Goal: Task Accomplishment & Management: Use online tool/utility

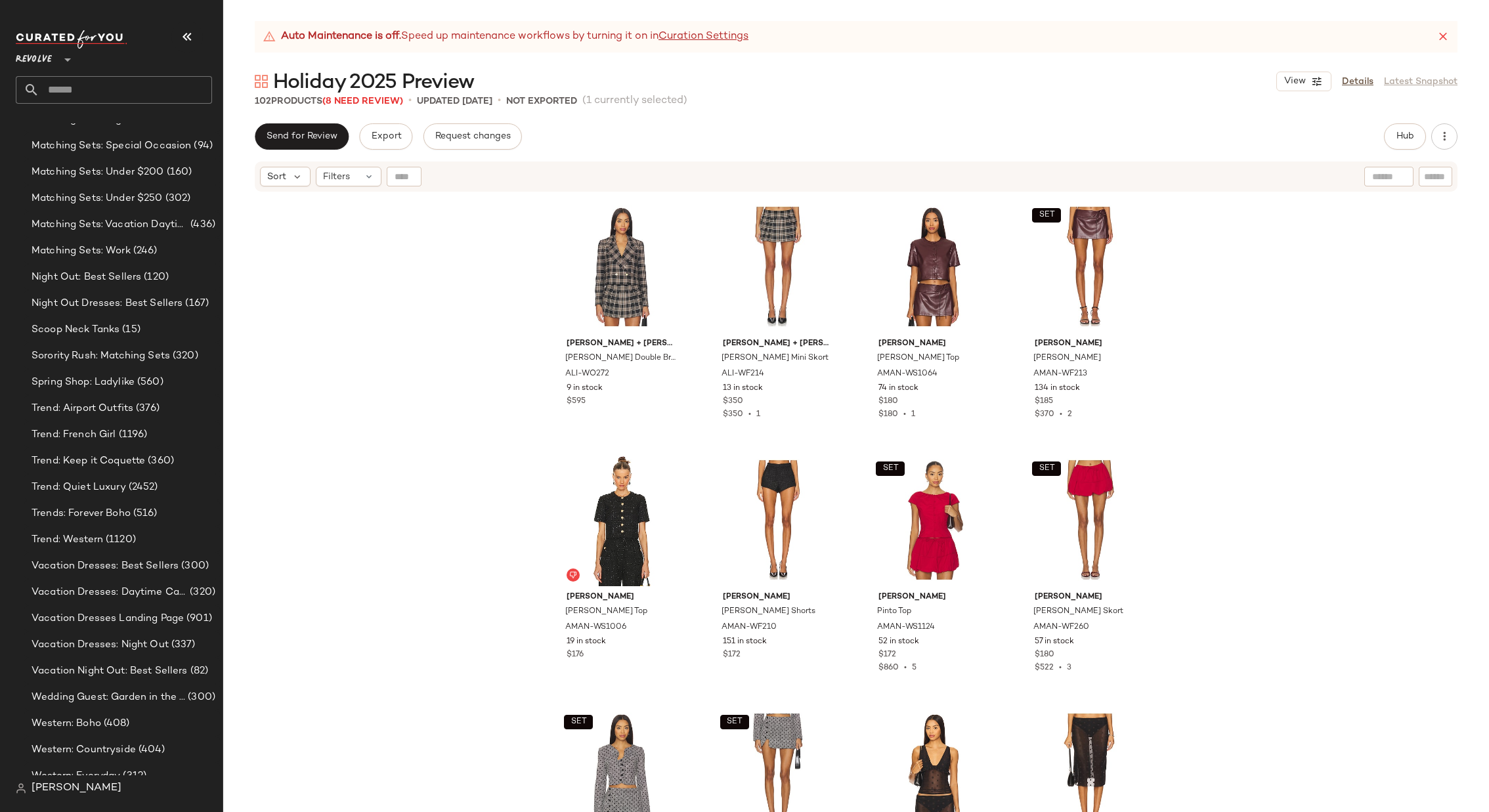
scroll to position [1343, 0]
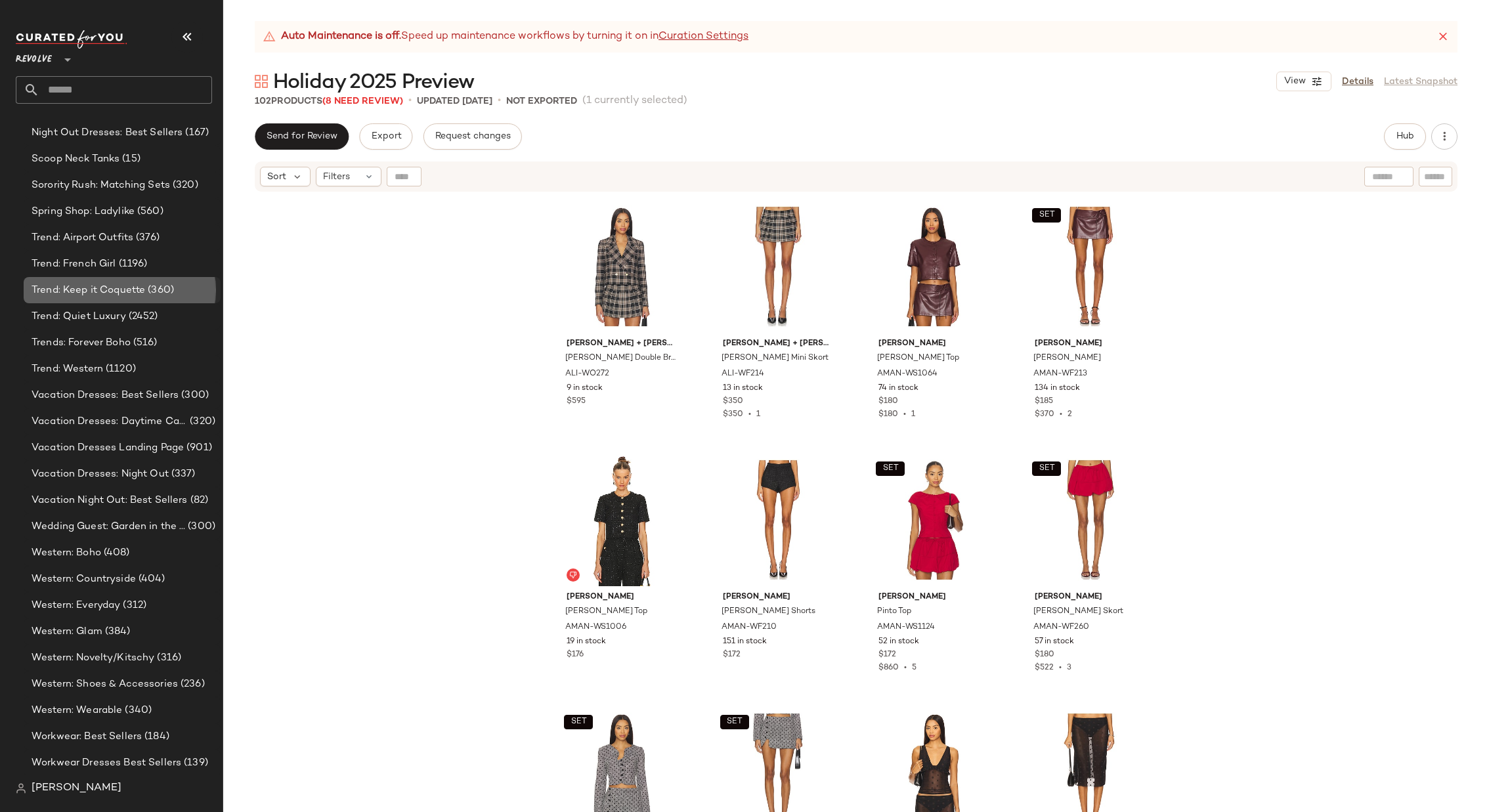
click at [128, 300] on div "Trend: Keep it Coquette (360)" at bounding box center [122, 289] width 197 height 26
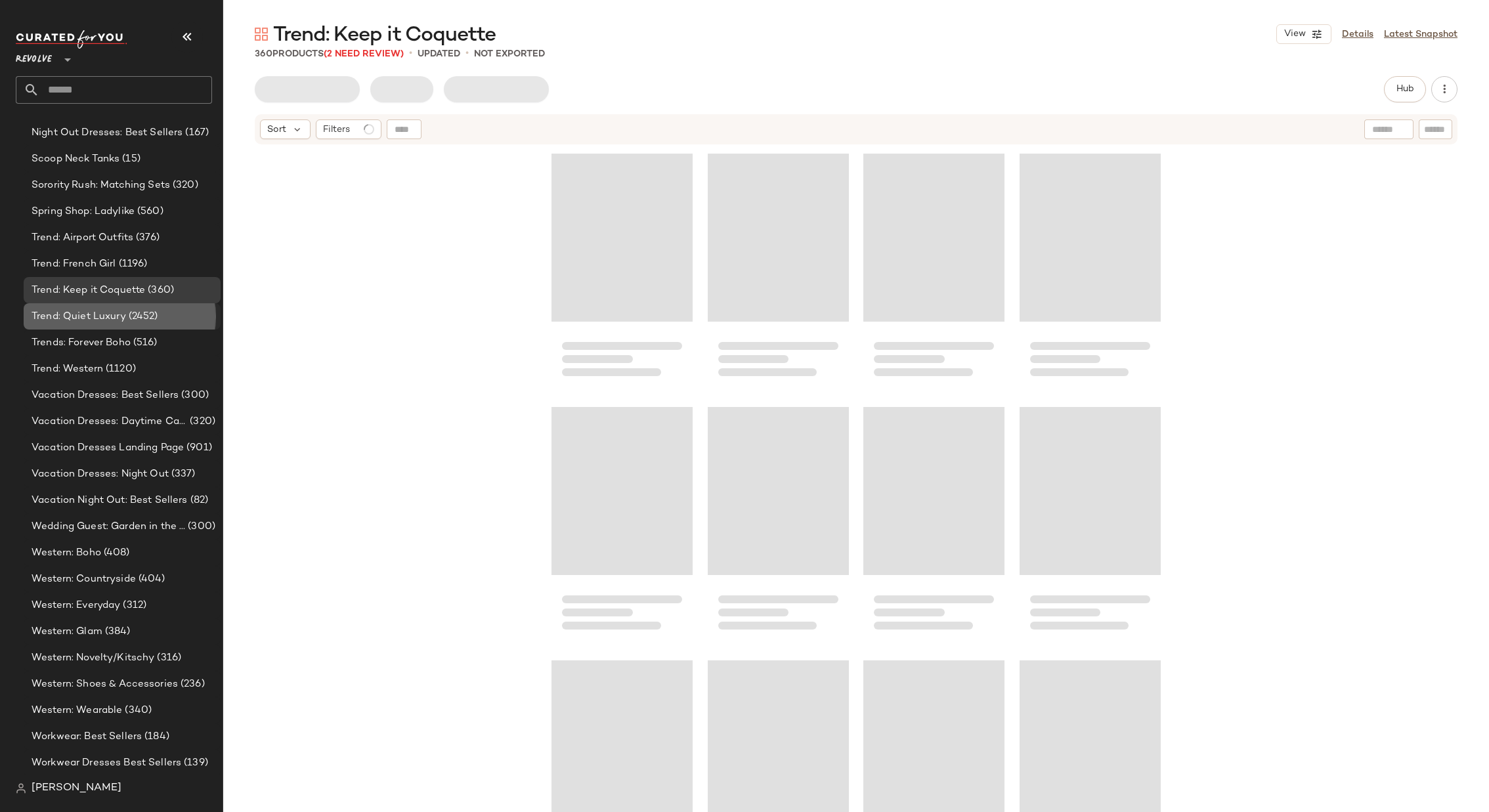
click at [126, 321] on span "(2452)" at bounding box center [142, 317] width 32 height 15
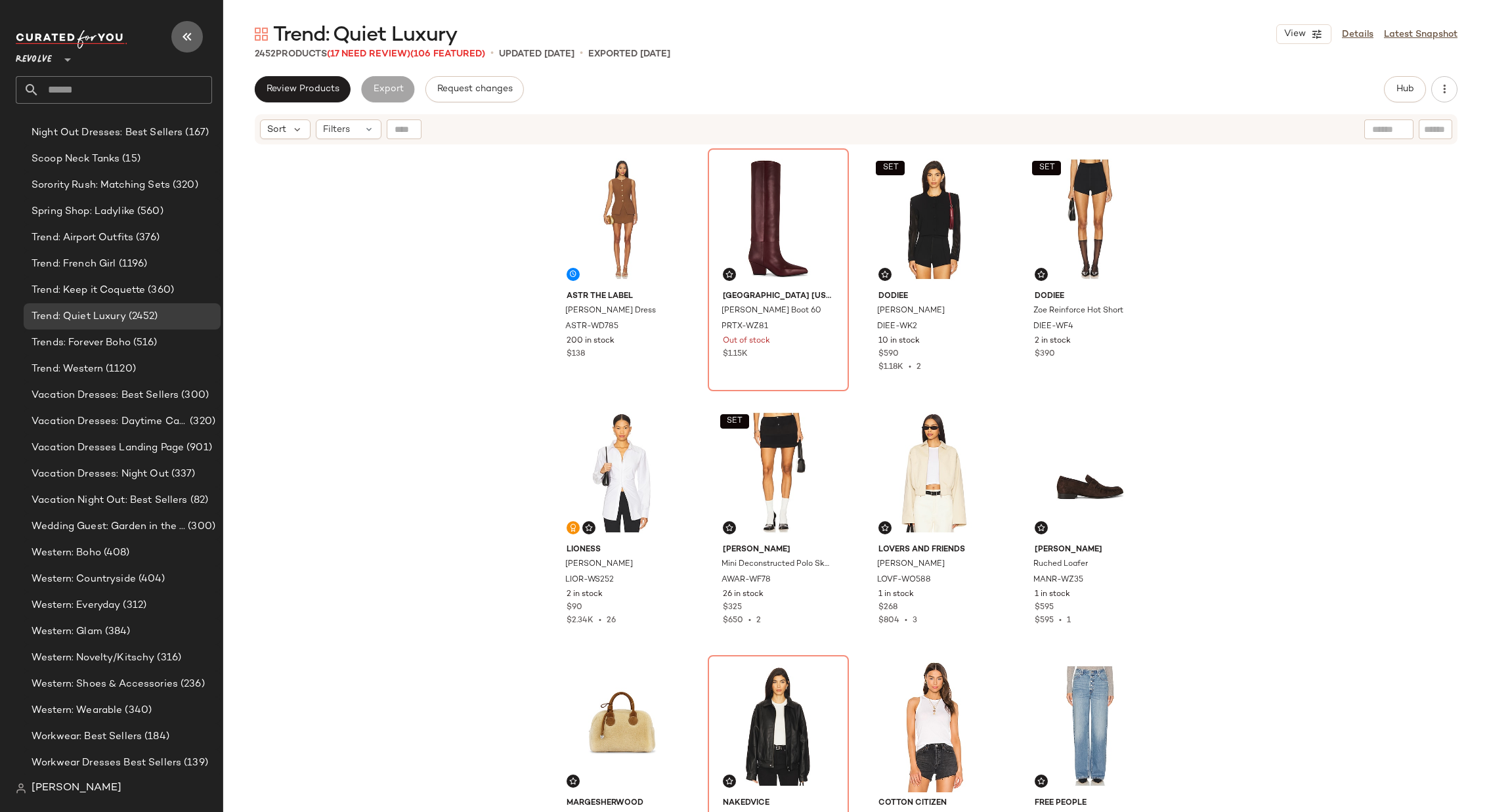
click at [188, 38] on icon "button" at bounding box center [187, 37] width 16 height 16
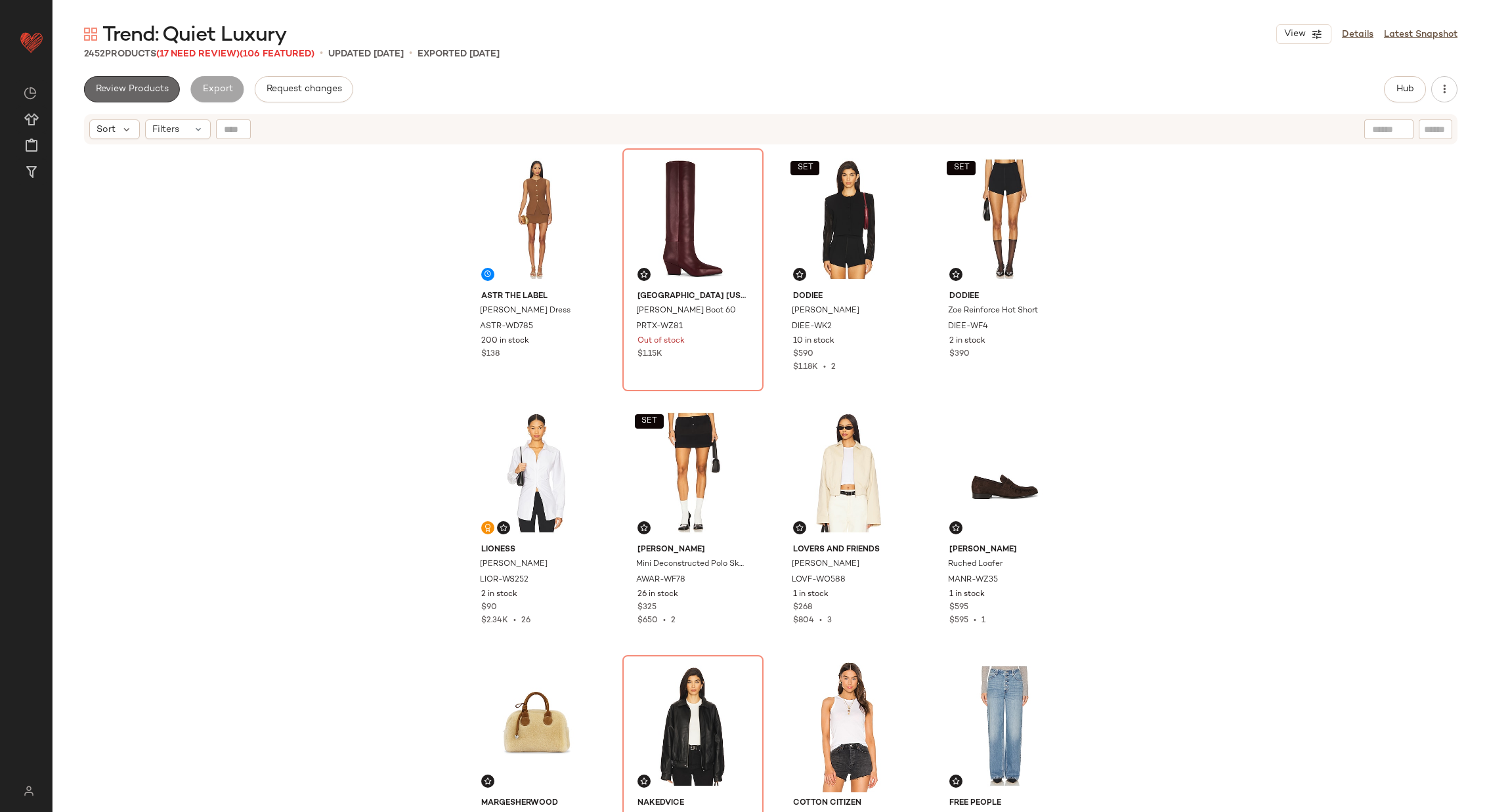
click at [135, 82] on button "Review Products" at bounding box center [132, 88] width 96 height 26
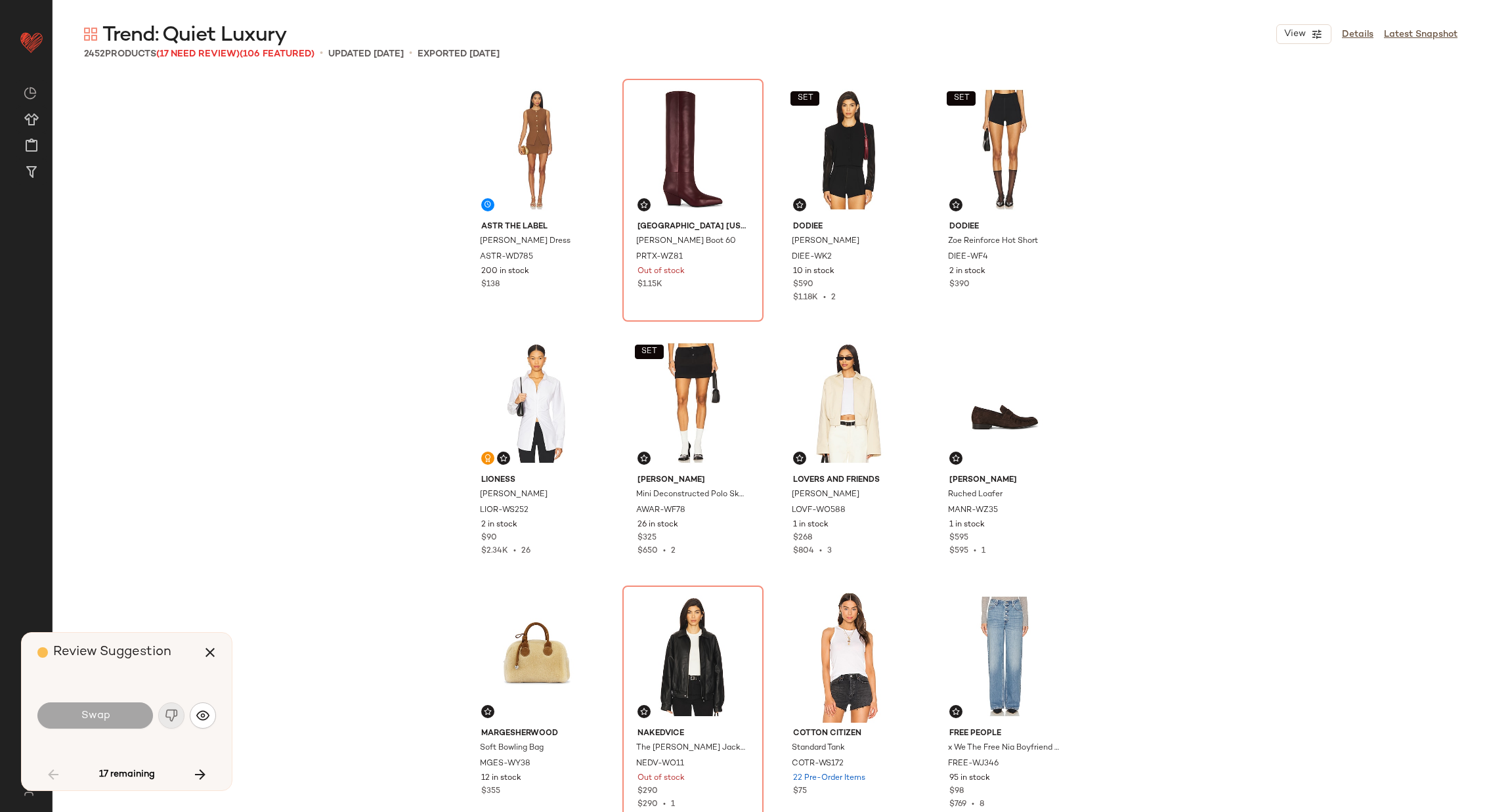
scroll to position [3800, 0]
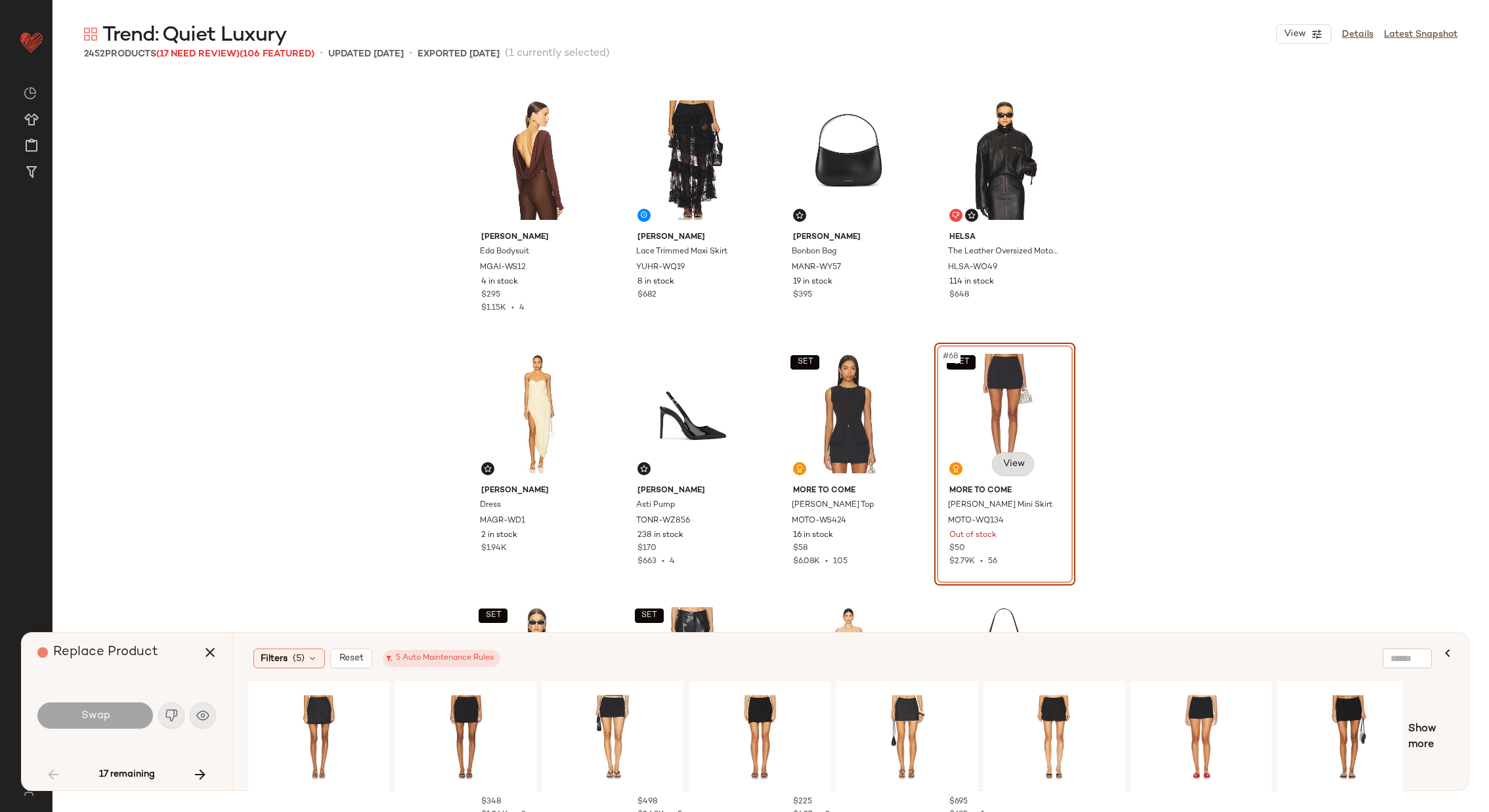
click at [992, 457] on body "Revolve ** Dashboard All Products Global Clipboards (29) Curations (72) Alexis …" at bounding box center [744, 460] width 1489 height 919
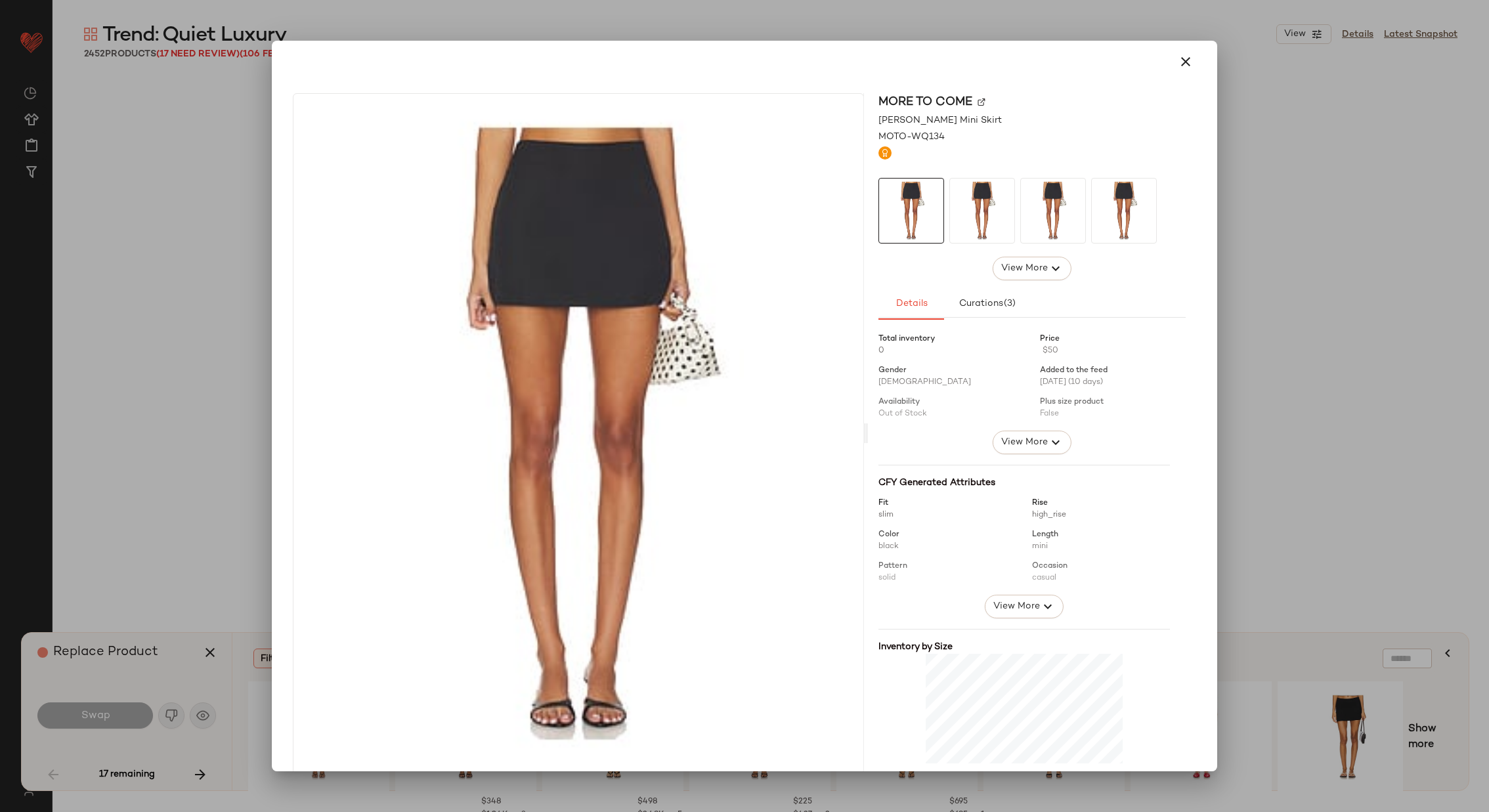
click at [978, 100] on img at bounding box center [982, 102] width 8 height 8
click at [992, 59] on icon "button" at bounding box center [1186, 62] width 16 height 16
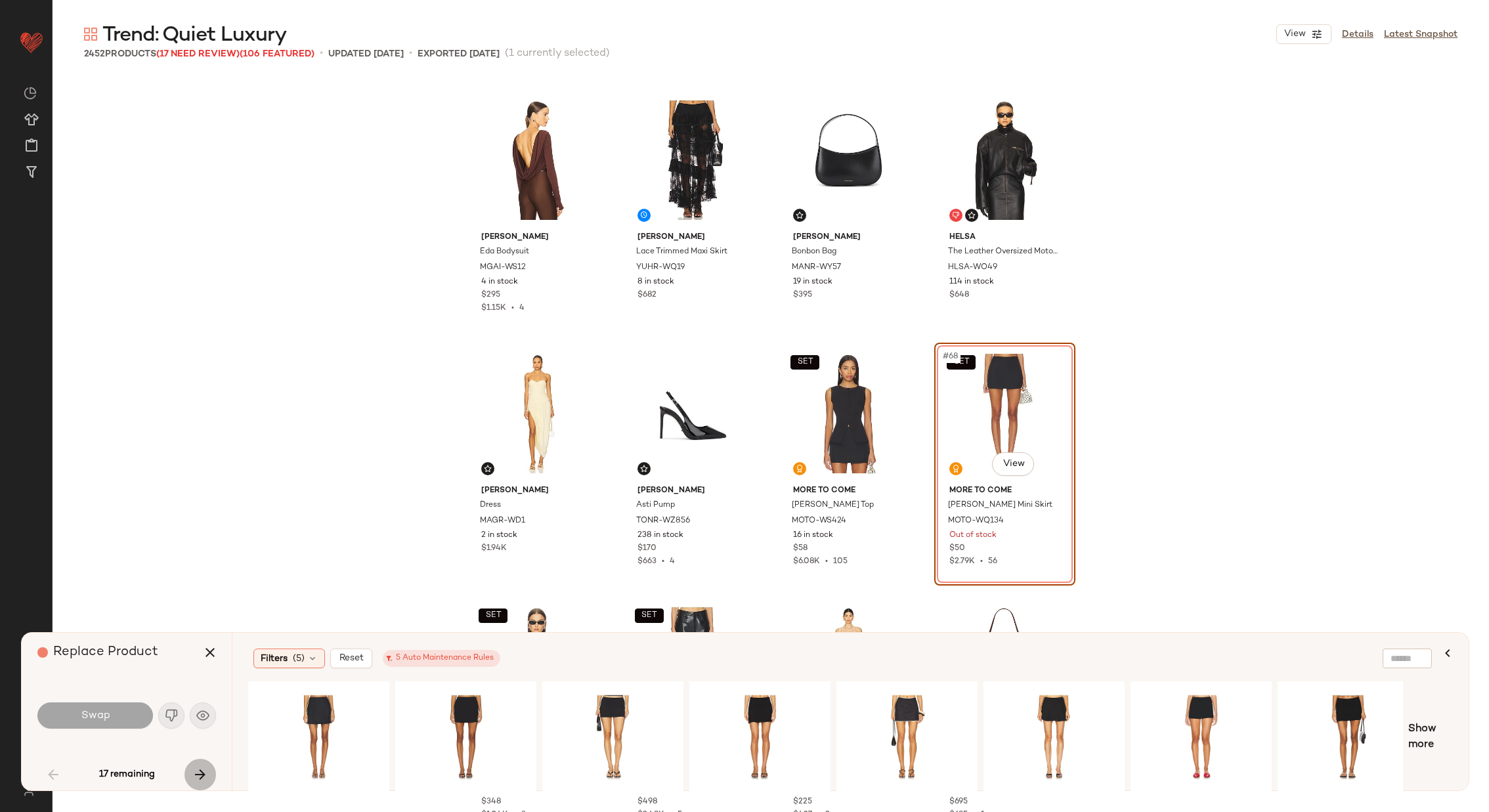
click at [202, 541] on icon "button" at bounding box center [200, 775] width 16 height 16
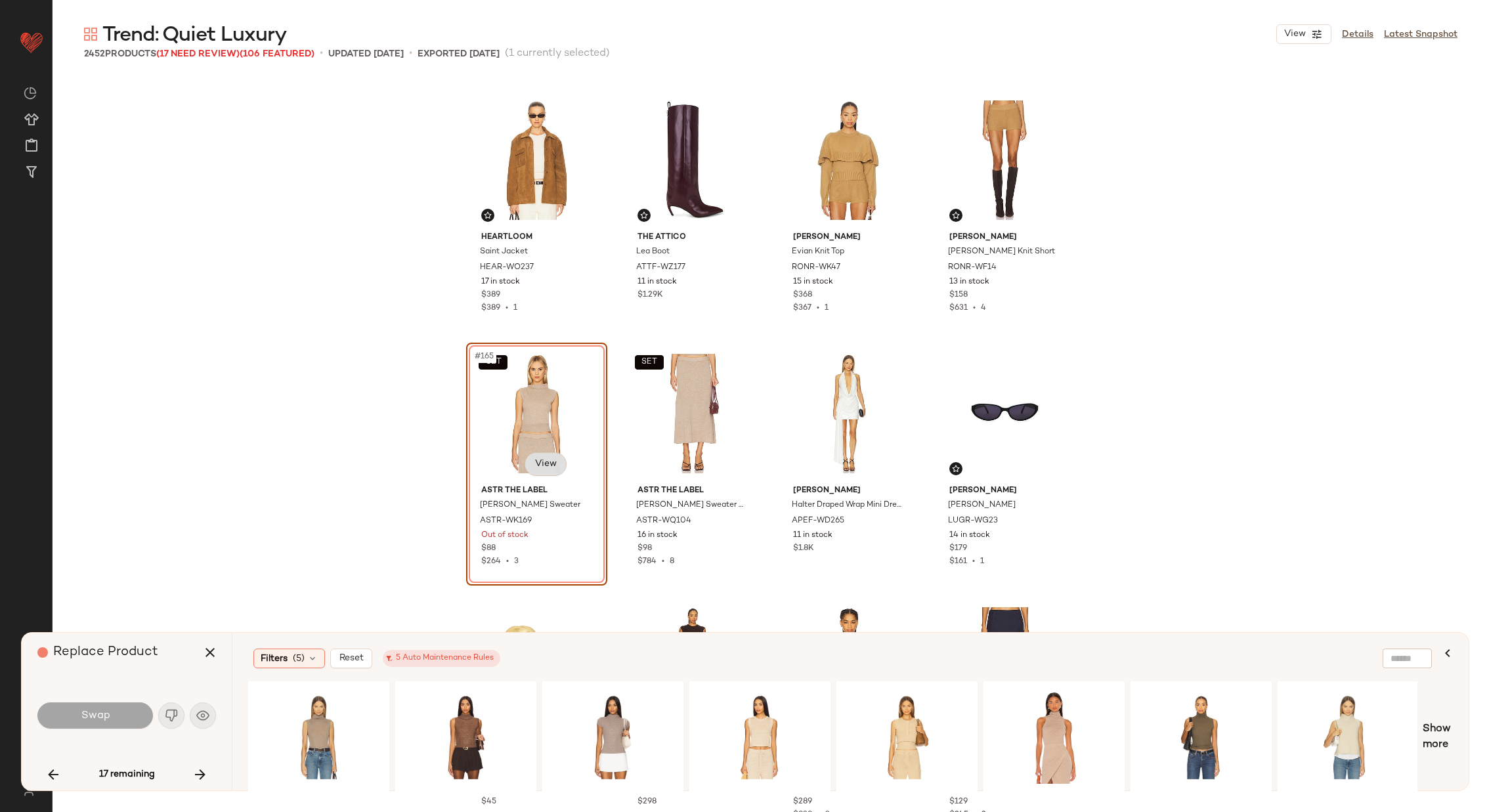
click at [539, 456] on body "Revolve ** Dashboard All Products Global Clipboards (29) Curations (72) Alexis …" at bounding box center [744, 460] width 1489 height 919
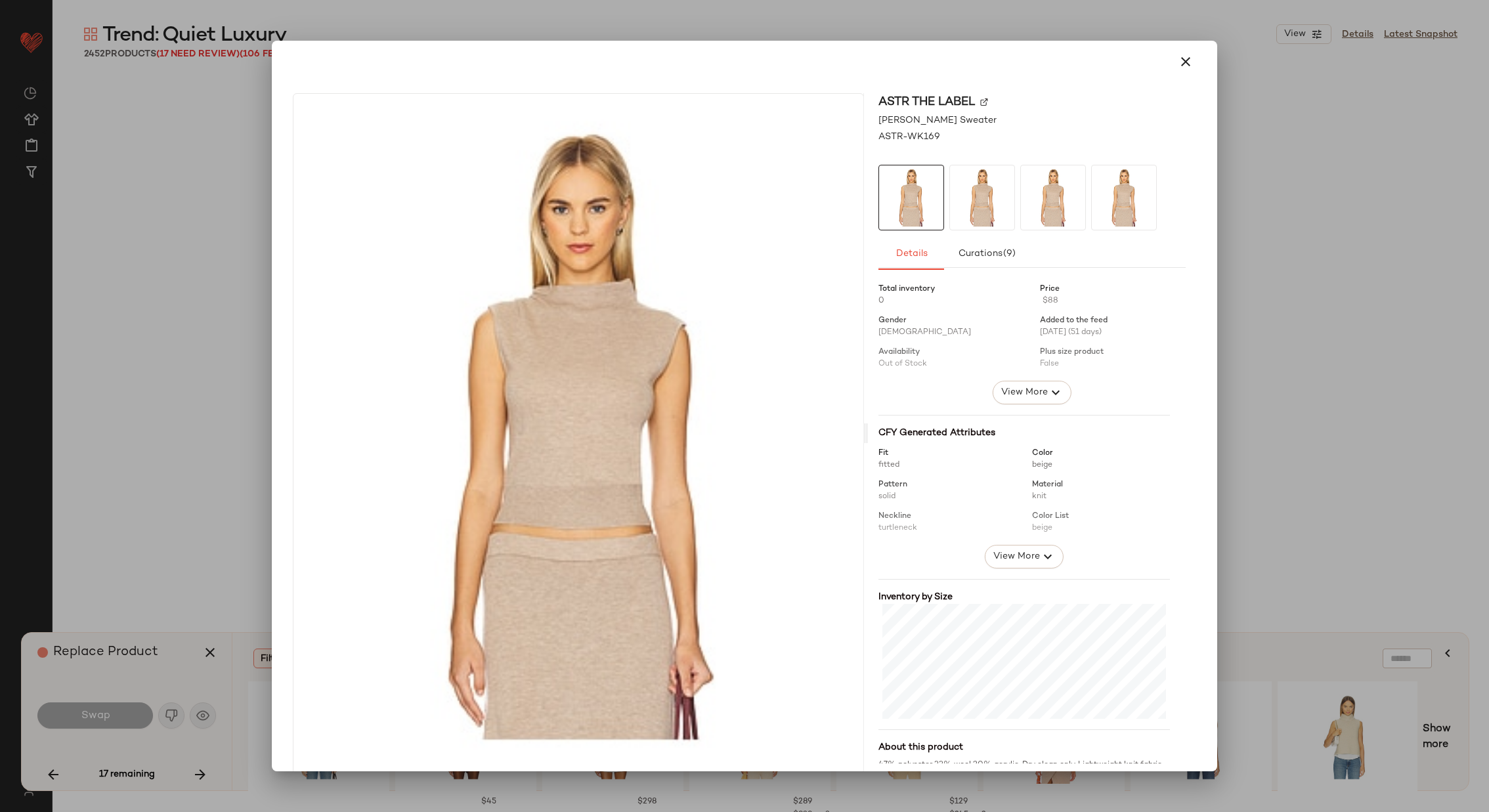
click at [980, 100] on img at bounding box center [984, 102] width 8 height 8
click at [992, 63] on icon "button" at bounding box center [1186, 62] width 16 height 16
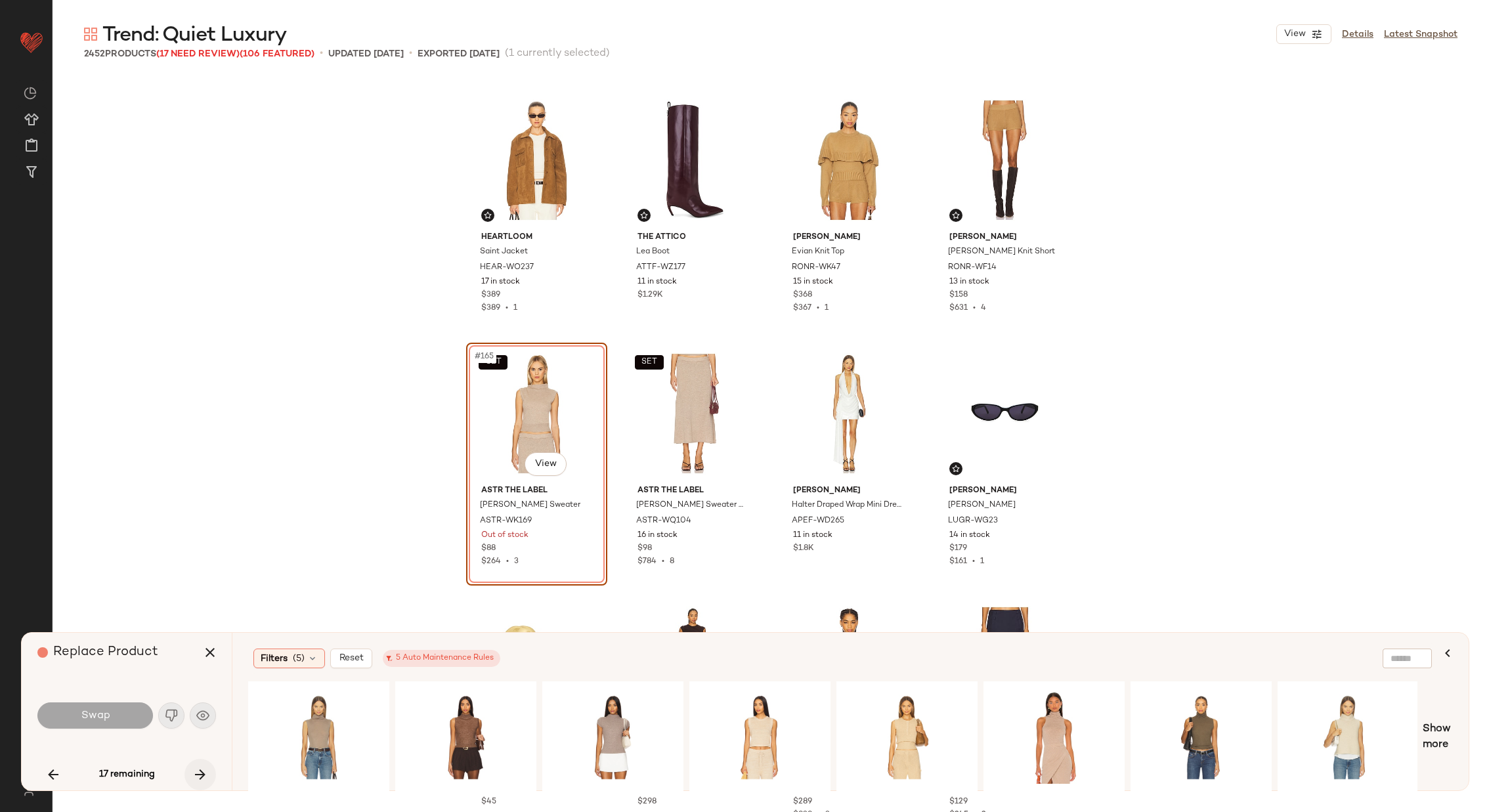
click at [200, 541] on icon "button" at bounding box center [200, 775] width 16 height 16
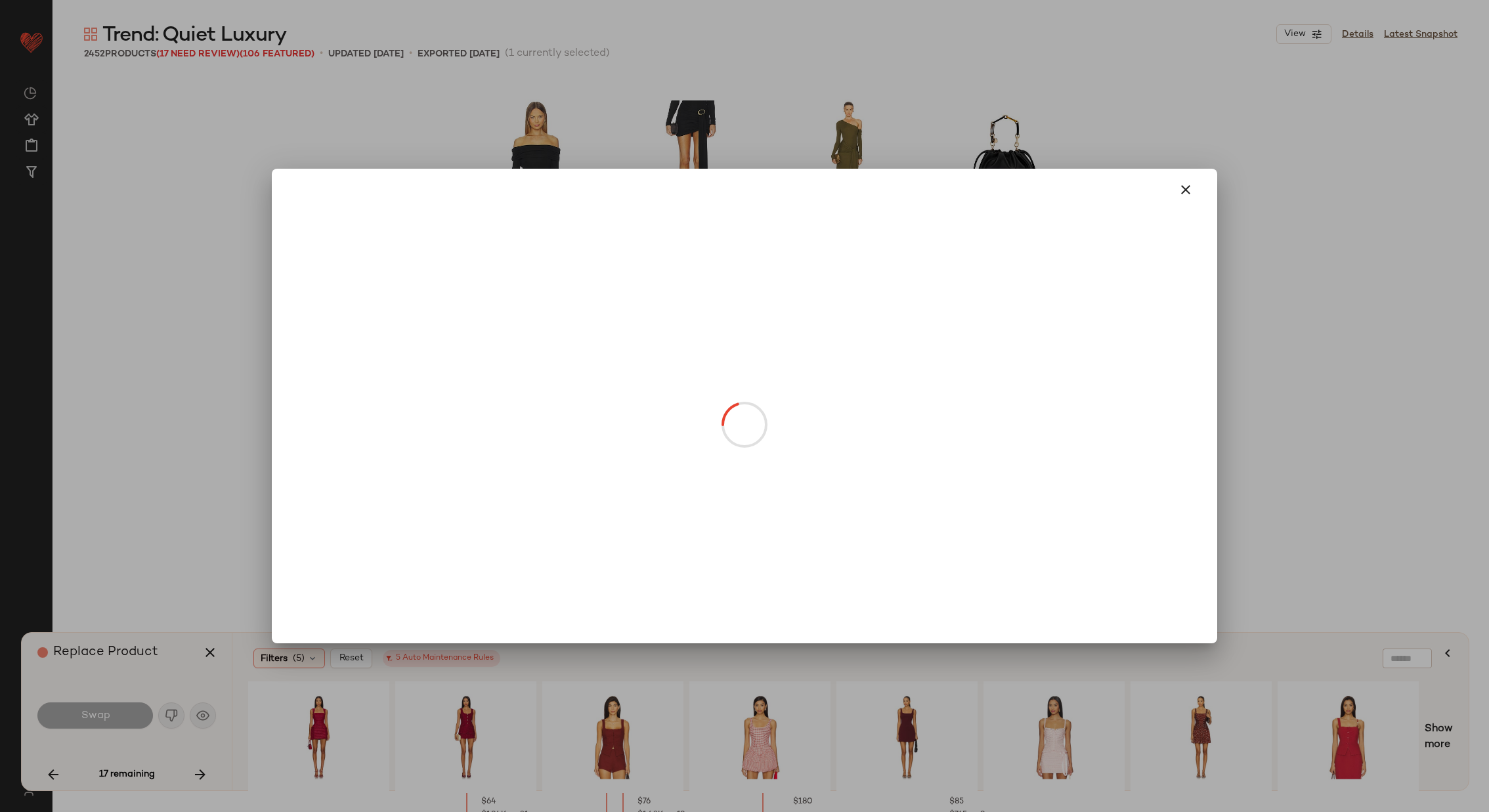
click at [857, 460] on body "Revolve ** Dashboard All Products Global Clipboards (29) Curations (72) Alexis …" at bounding box center [744, 460] width 1489 height 919
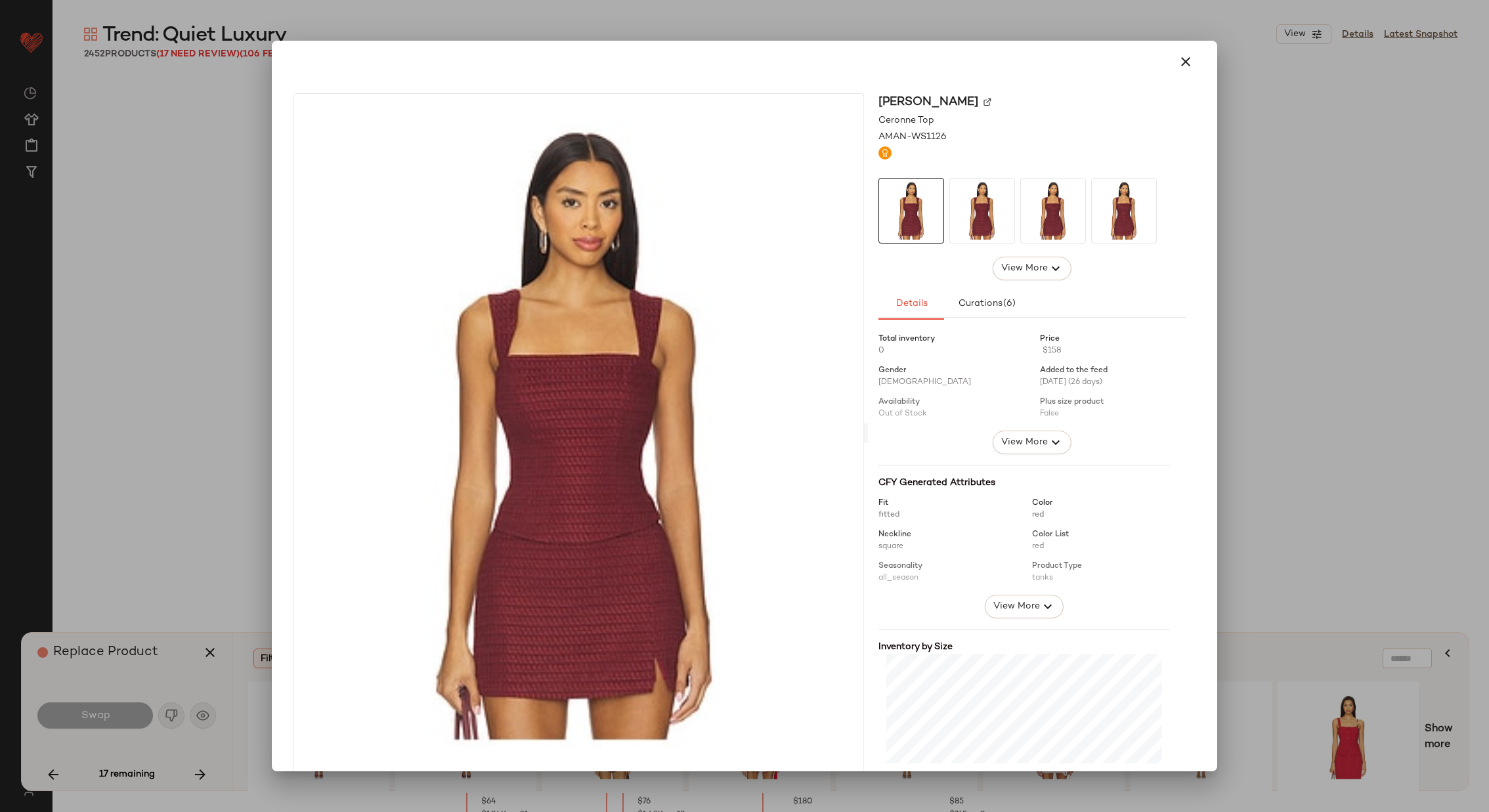
click at [991, 100] on img at bounding box center [987, 102] width 8 height 8
click at [992, 57] on icon "button" at bounding box center [1186, 62] width 16 height 16
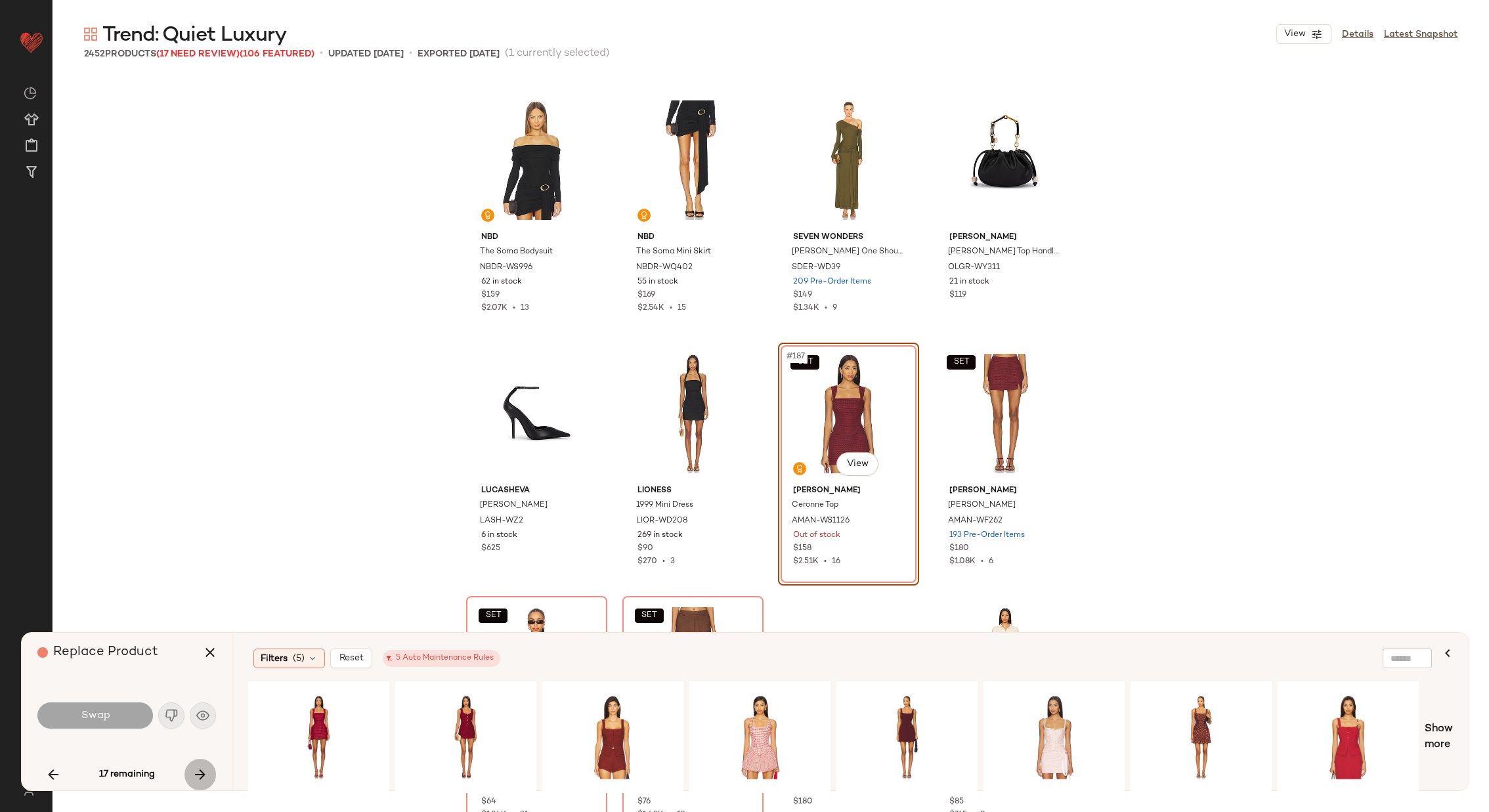
click at [197, 541] on icon "button" at bounding box center [200, 775] width 16 height 16
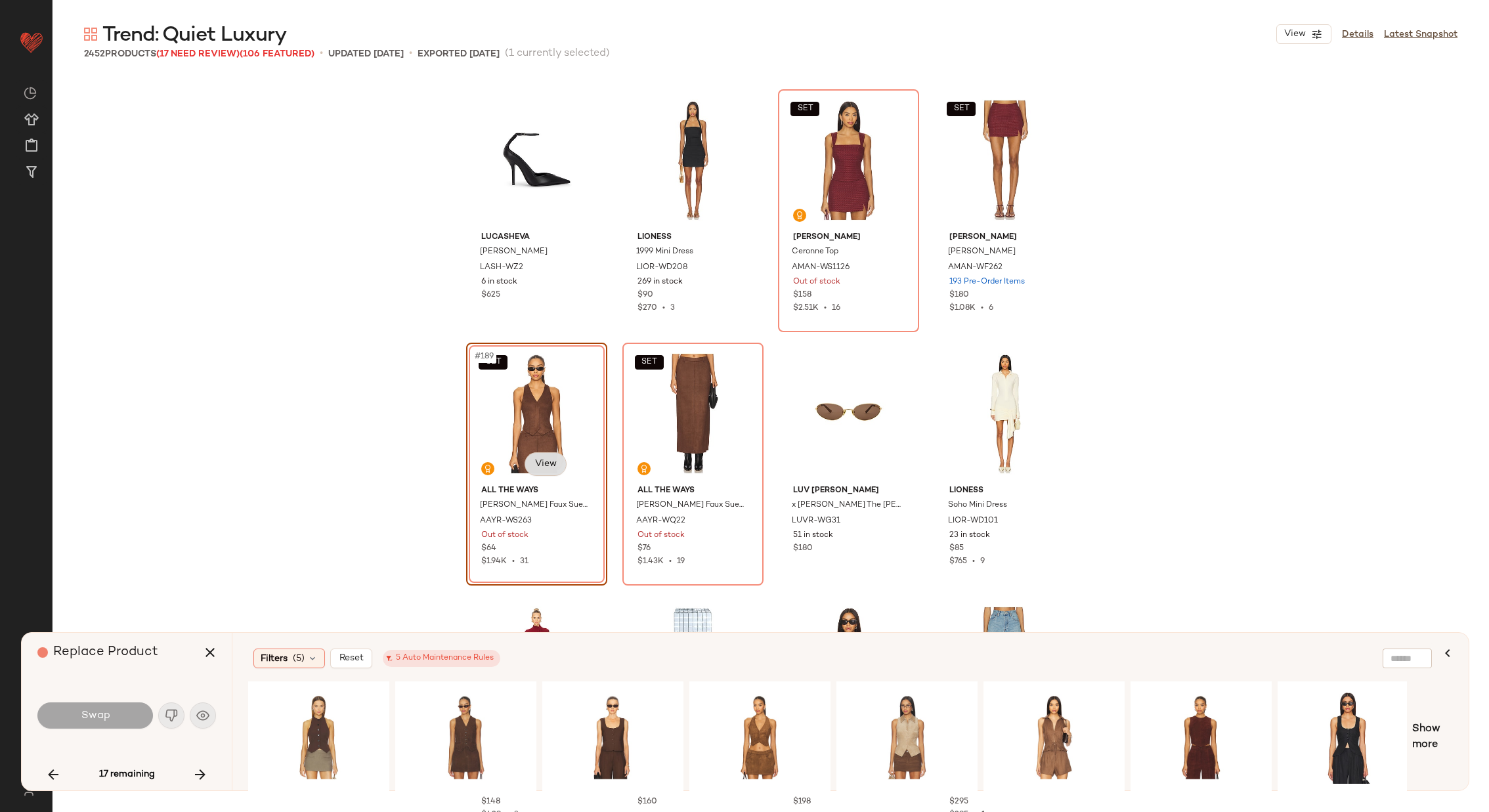
click at [544, 458] on body "Revolve ** Dashboard All Products Global Clipboards (29) Curations (72) Alexis …" at bounding box center [744, 460] width 1489 height 919
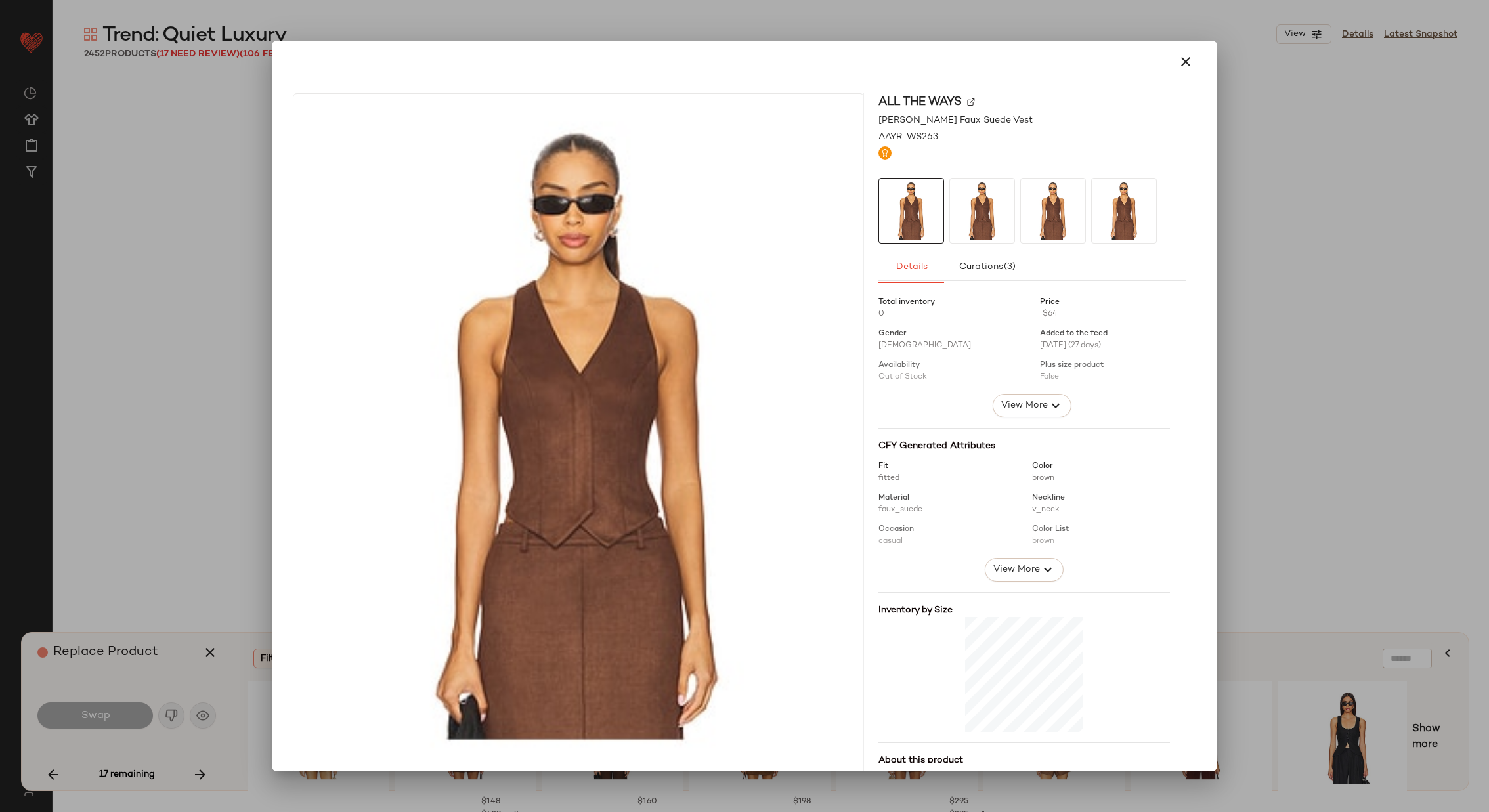
click at [967, 98] on img at bounding box center [971, 102] width 8 height 8
click at [992, 57] on icon "button" at bounding box center [1186, 62] width 16 height 16
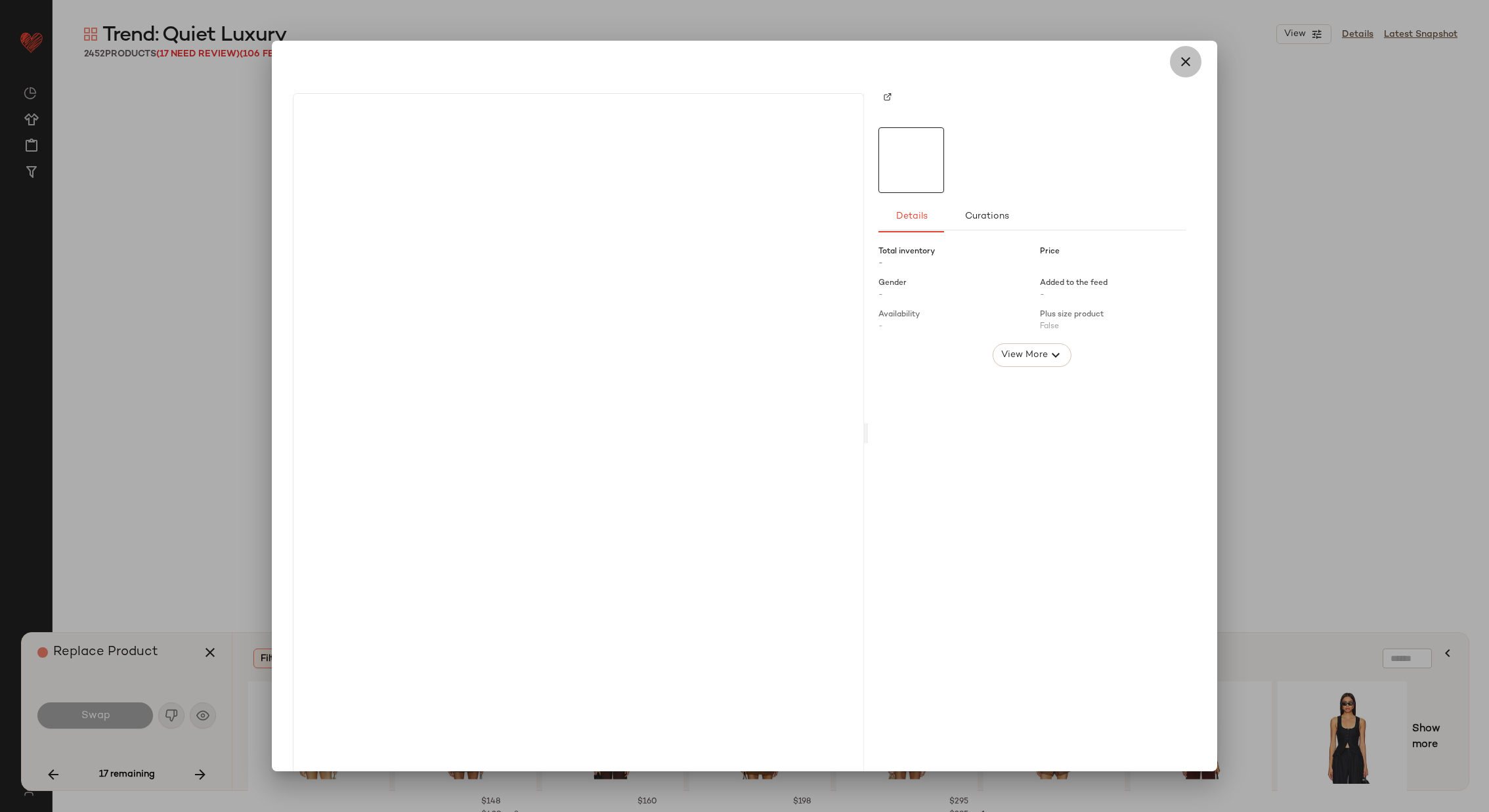
click at [992, 71] on button "button" at bounding box center [1186, 61] width 31 height 31
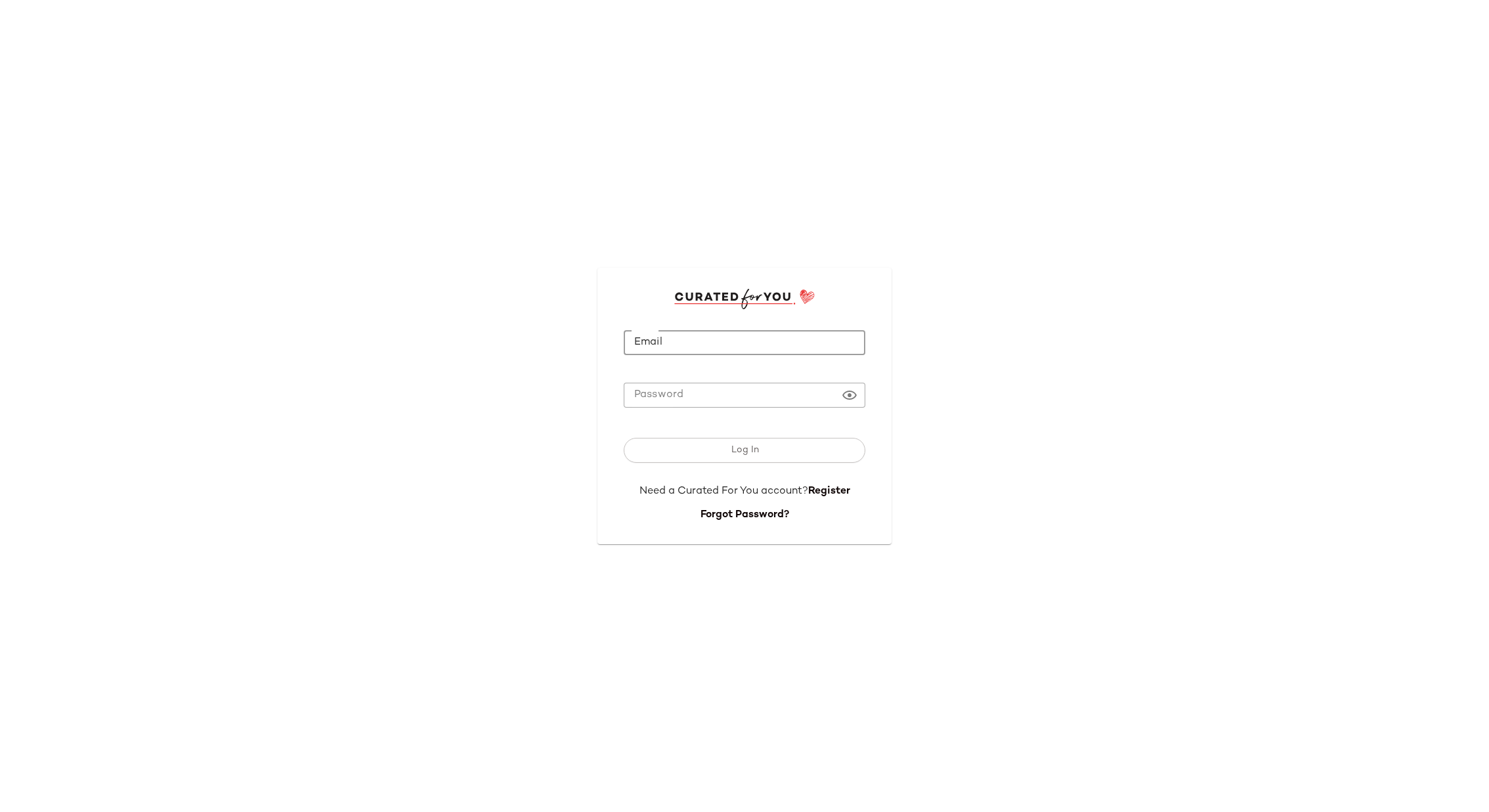
click at [829, 336] on input "Email" at bounding box center [744, 342] width 242 height 25
type input "**********"
click at [783, 450] on button "Log In" at bounding box center [744, 450] width 242 height 25
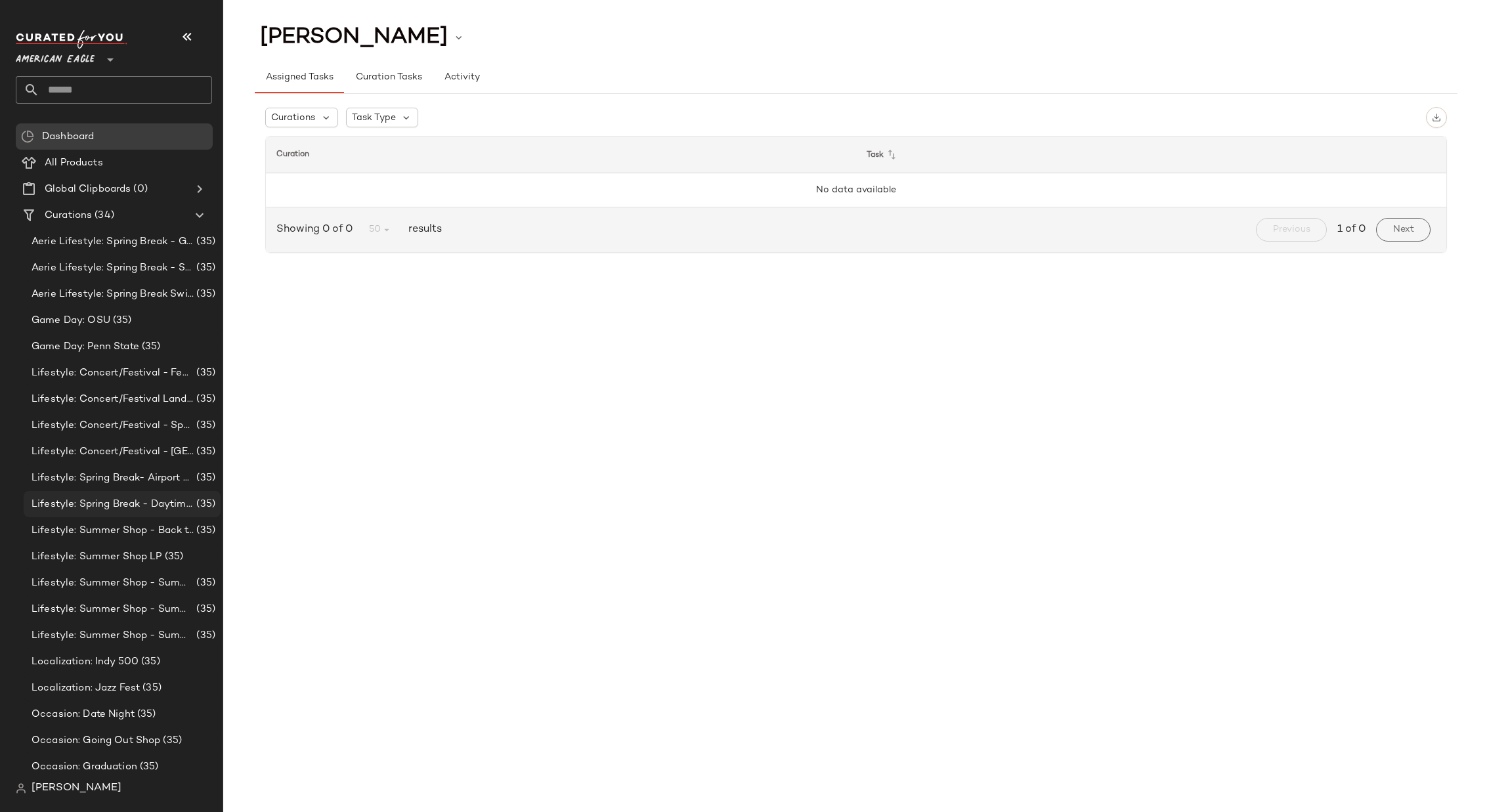
scroll to position [344, 0]
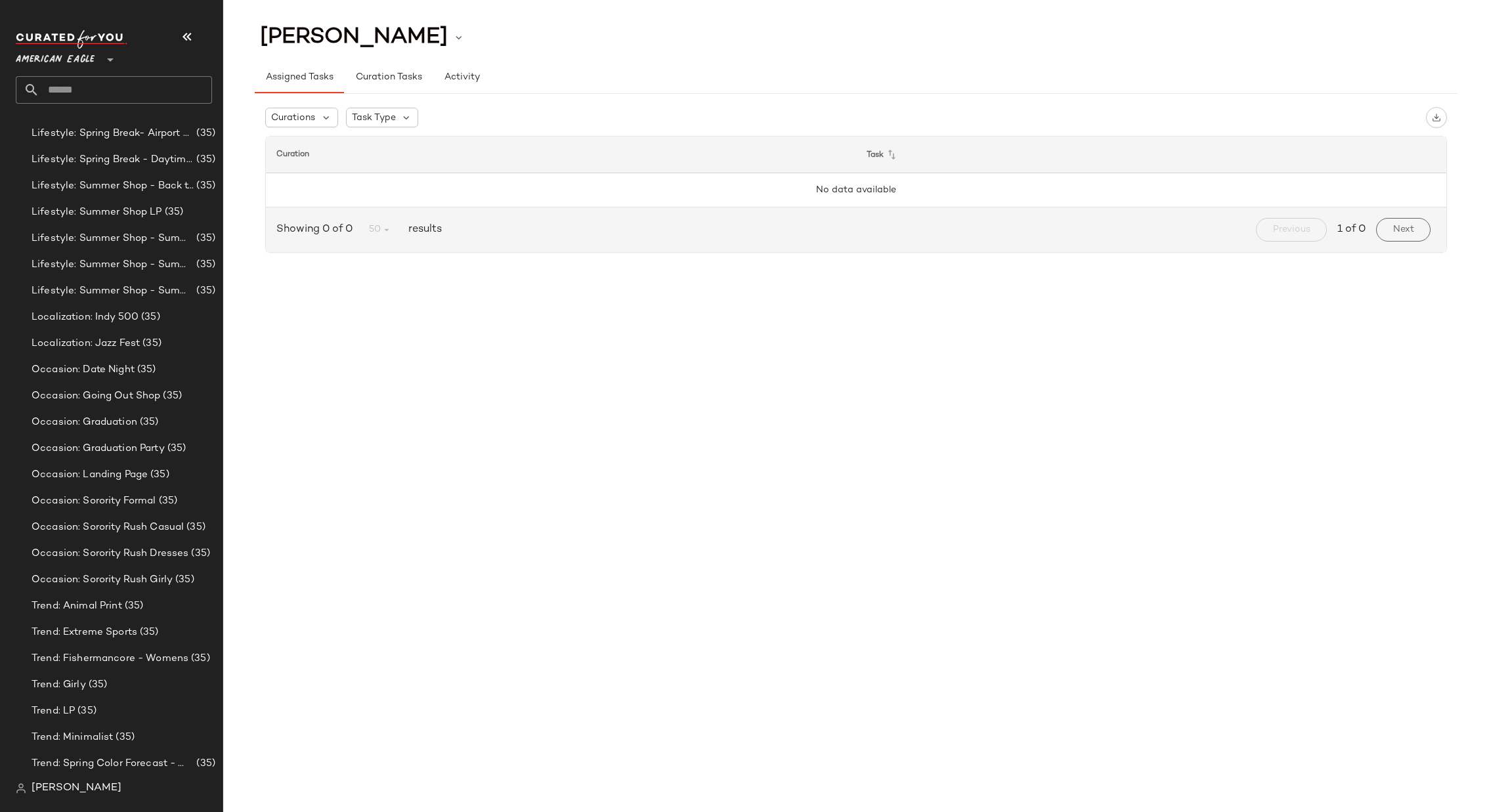
click at [87, 55] on span "American Eagle" at bounding box center [55, 57] width 79 height 24
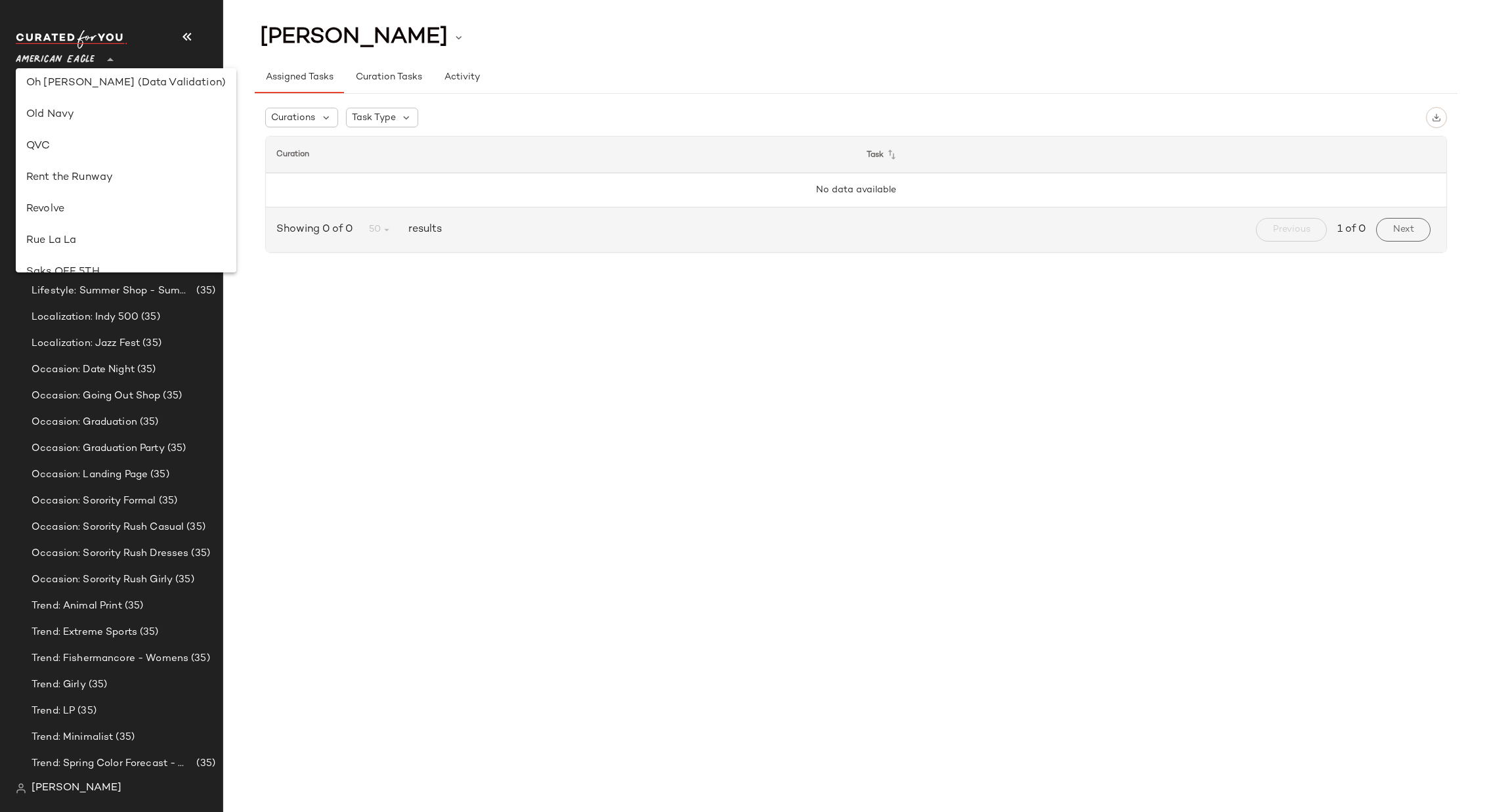
scroll to position [551, 0]
click at [61, 198] on div "Revolve" at bounding box center [126, 200] width 200 height 16
type input "**"
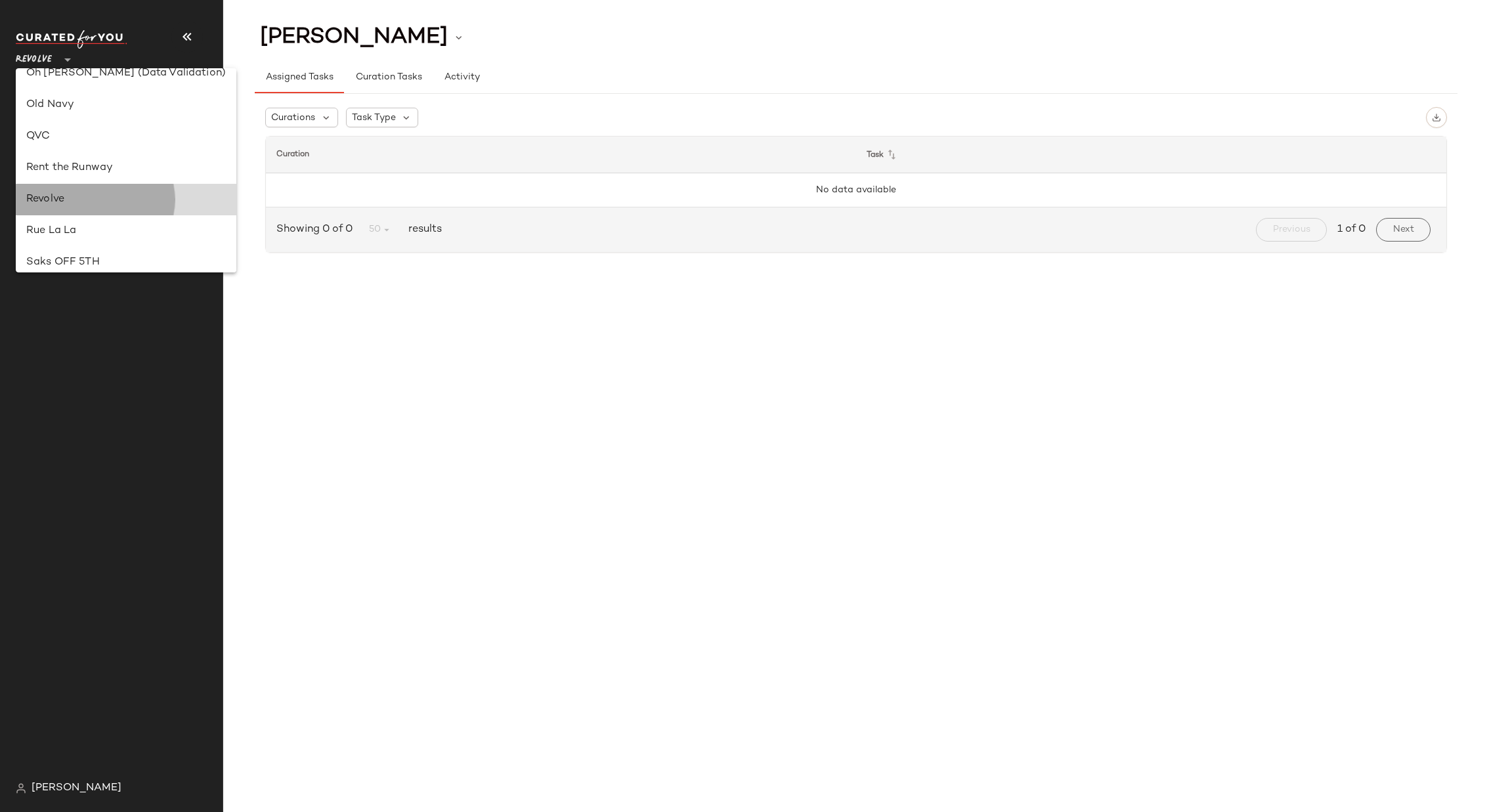
scroll to position [0, 0]
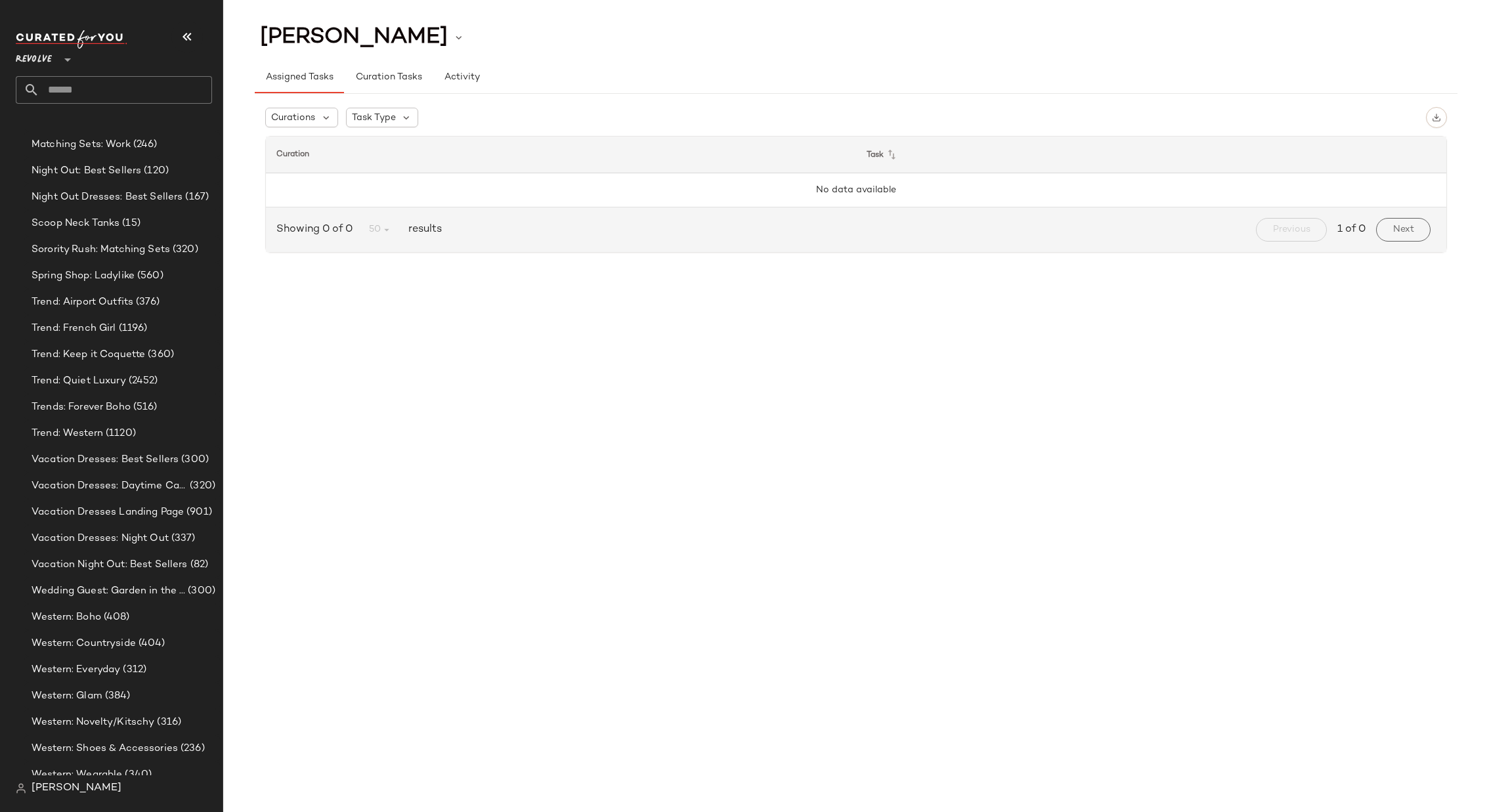
scroll to position [1264, 0]
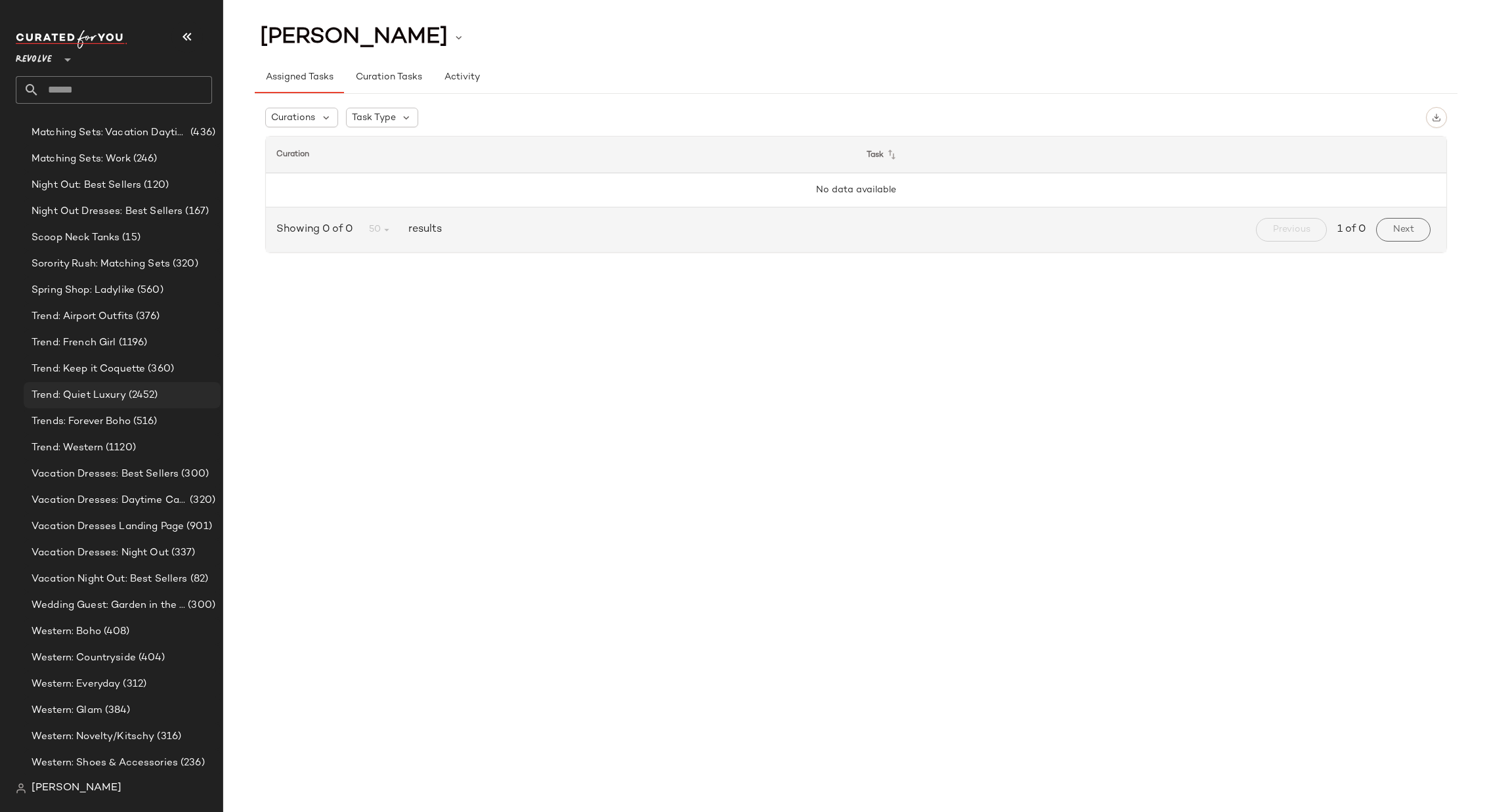
click at [103, 390] on span "Trend: Quiet Luxury" at bounding box center [79, 395] width 94 height 15
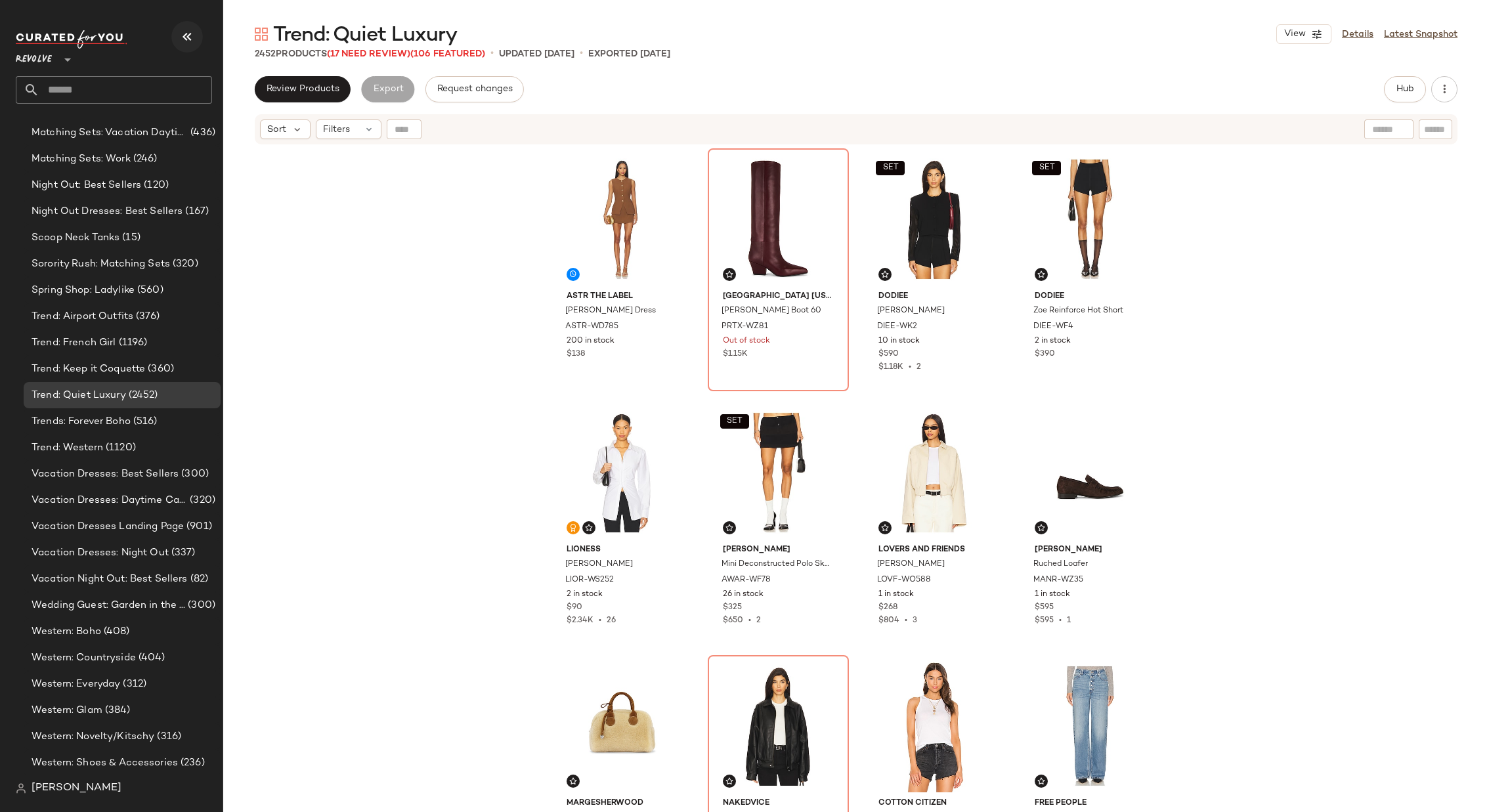
click at [188, 41] on icon "button" at bounding box center [187, 37] width 16 height 16
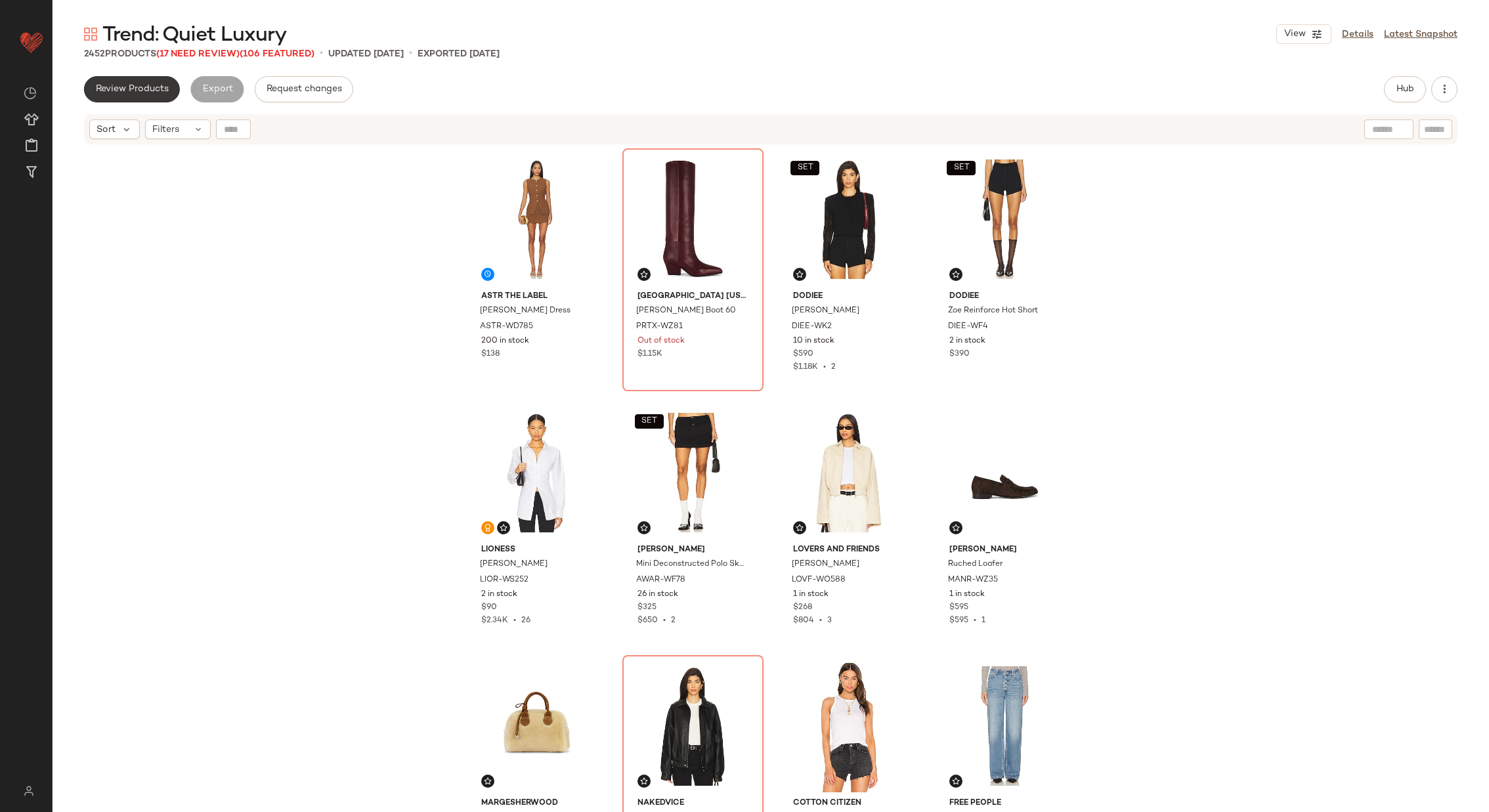
click at [142, 91] on span "Review Products" at bounding box center [132, 89] width 74 height 11
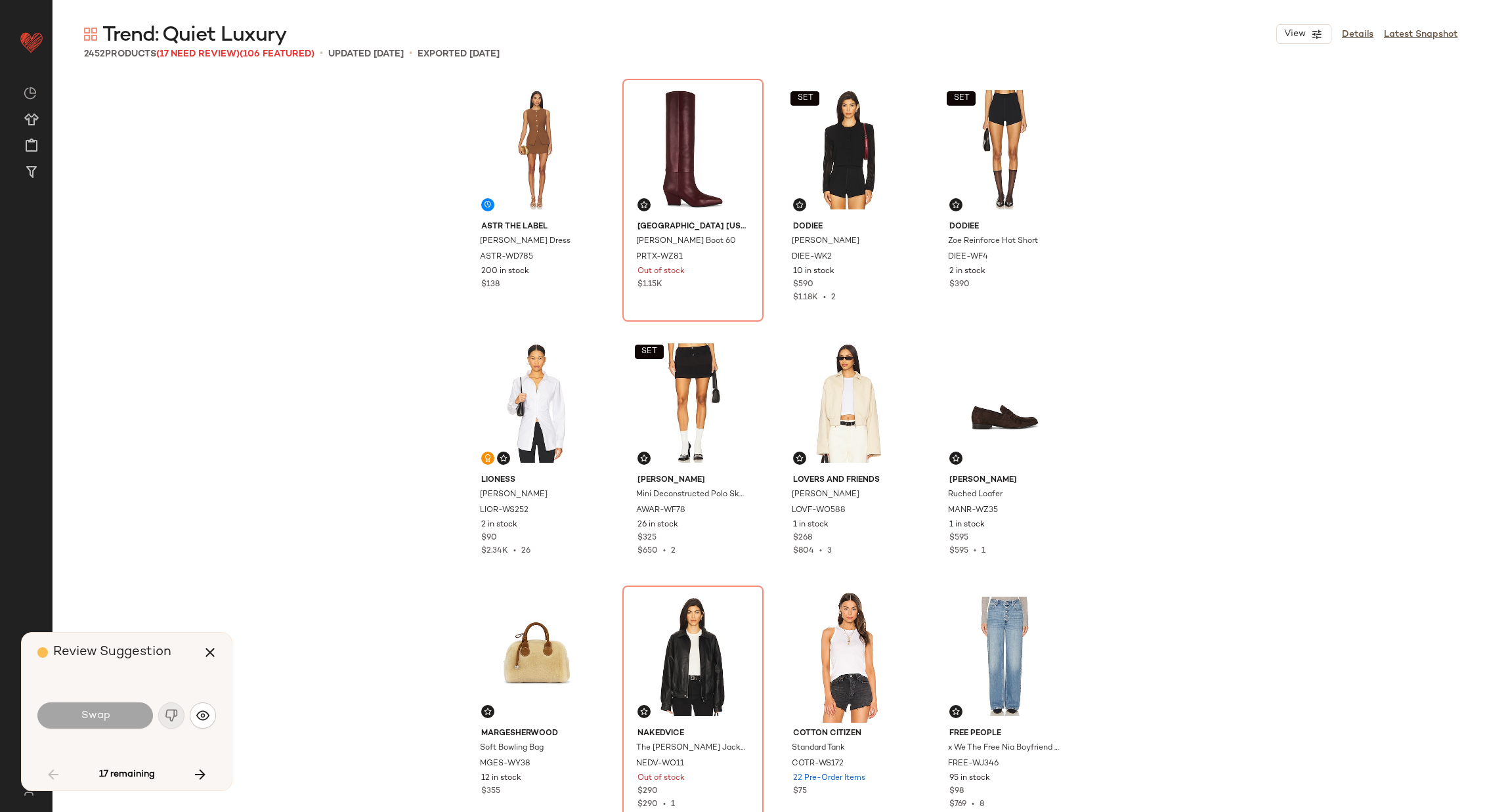
scroll to position [3800, 0]
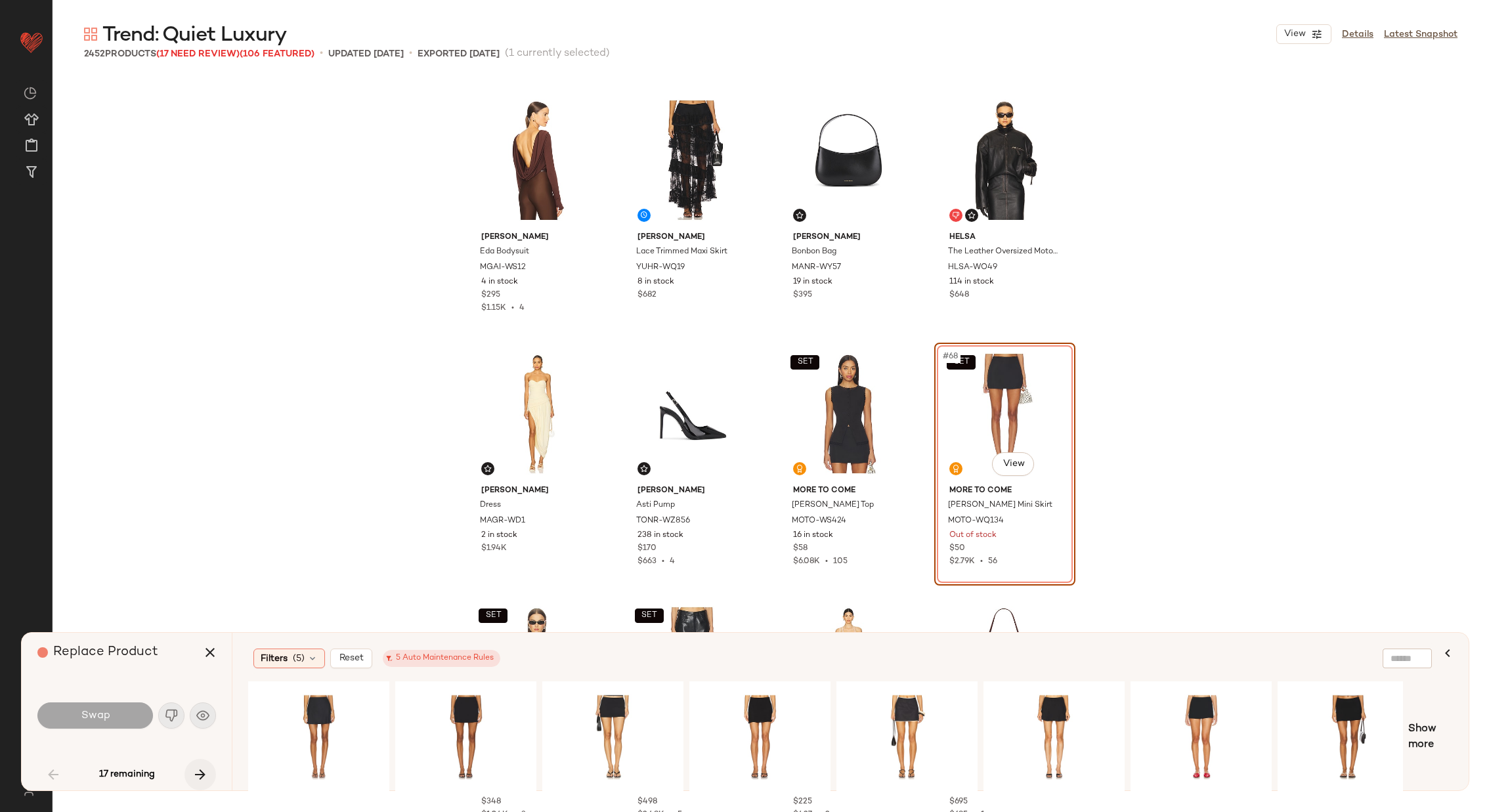
click at [194, 772] on icon "button" at bounding box center [200, 775] width 16 height 16
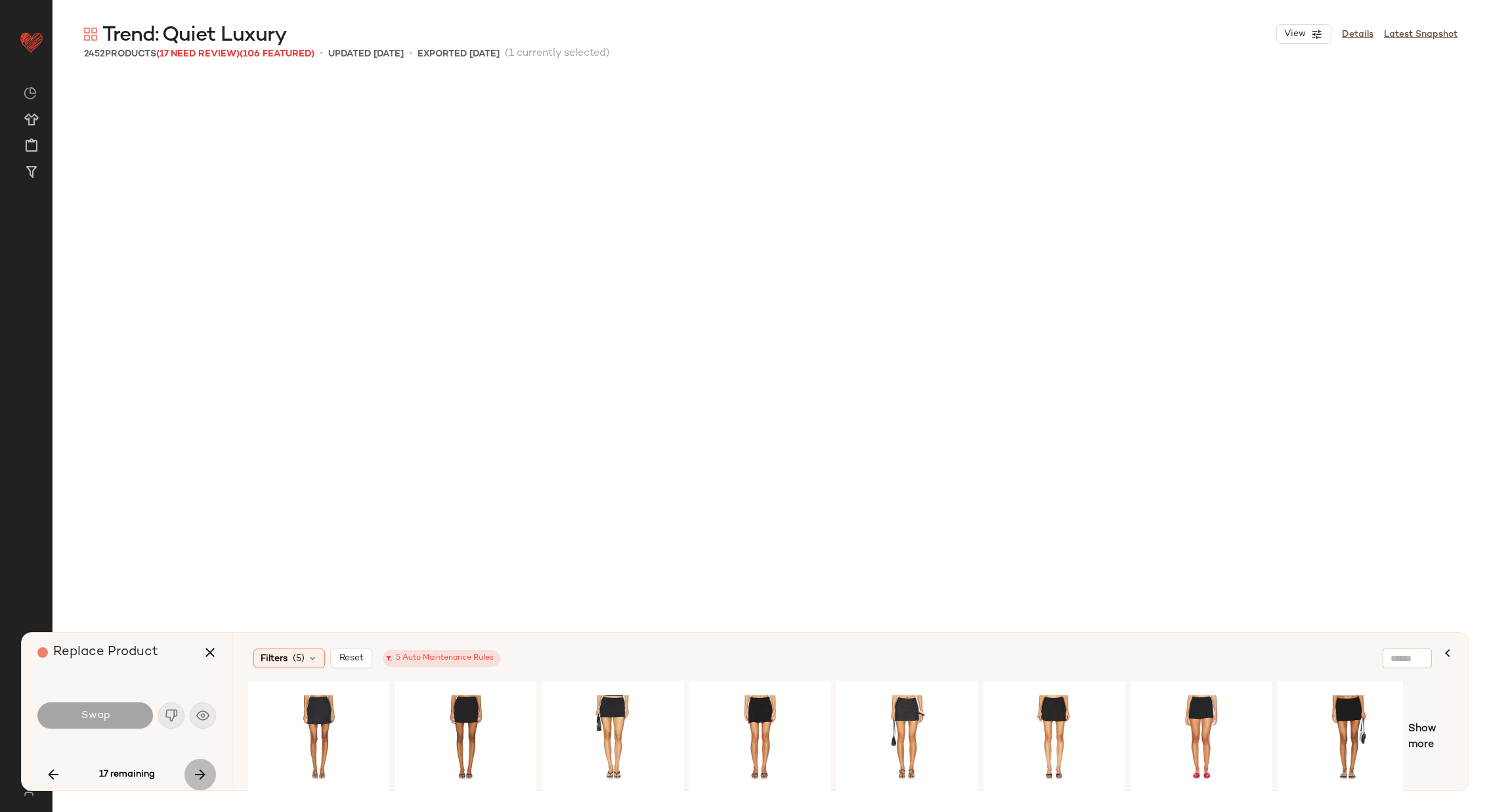
scroll to position [10134, 0]
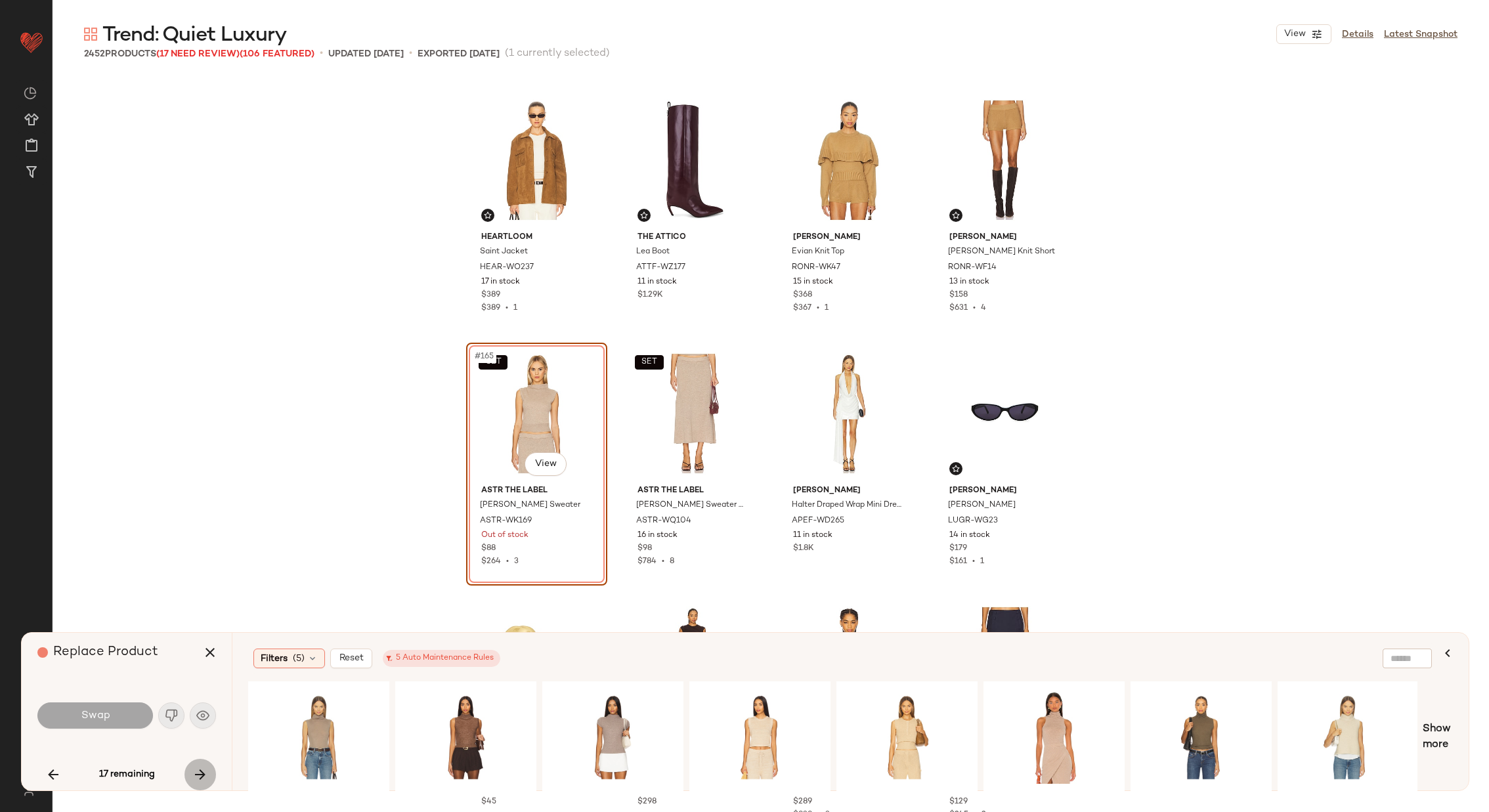
click at [194, 772] on icon "button" at bounding box center [200, 775] width 16 height 16
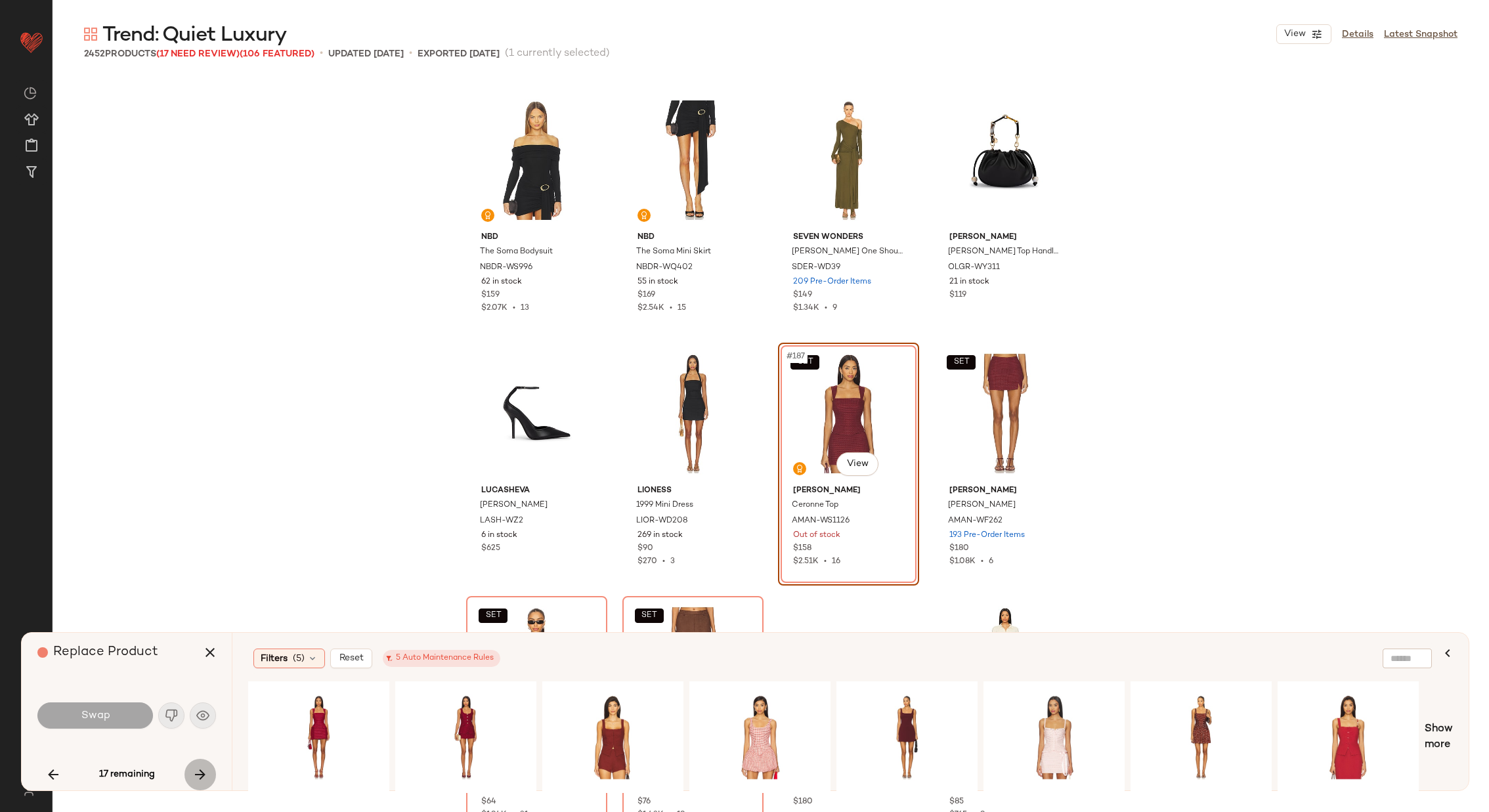
click at [194, 772] on icon "button" at bounding box center [200, 775] width 16 height 16
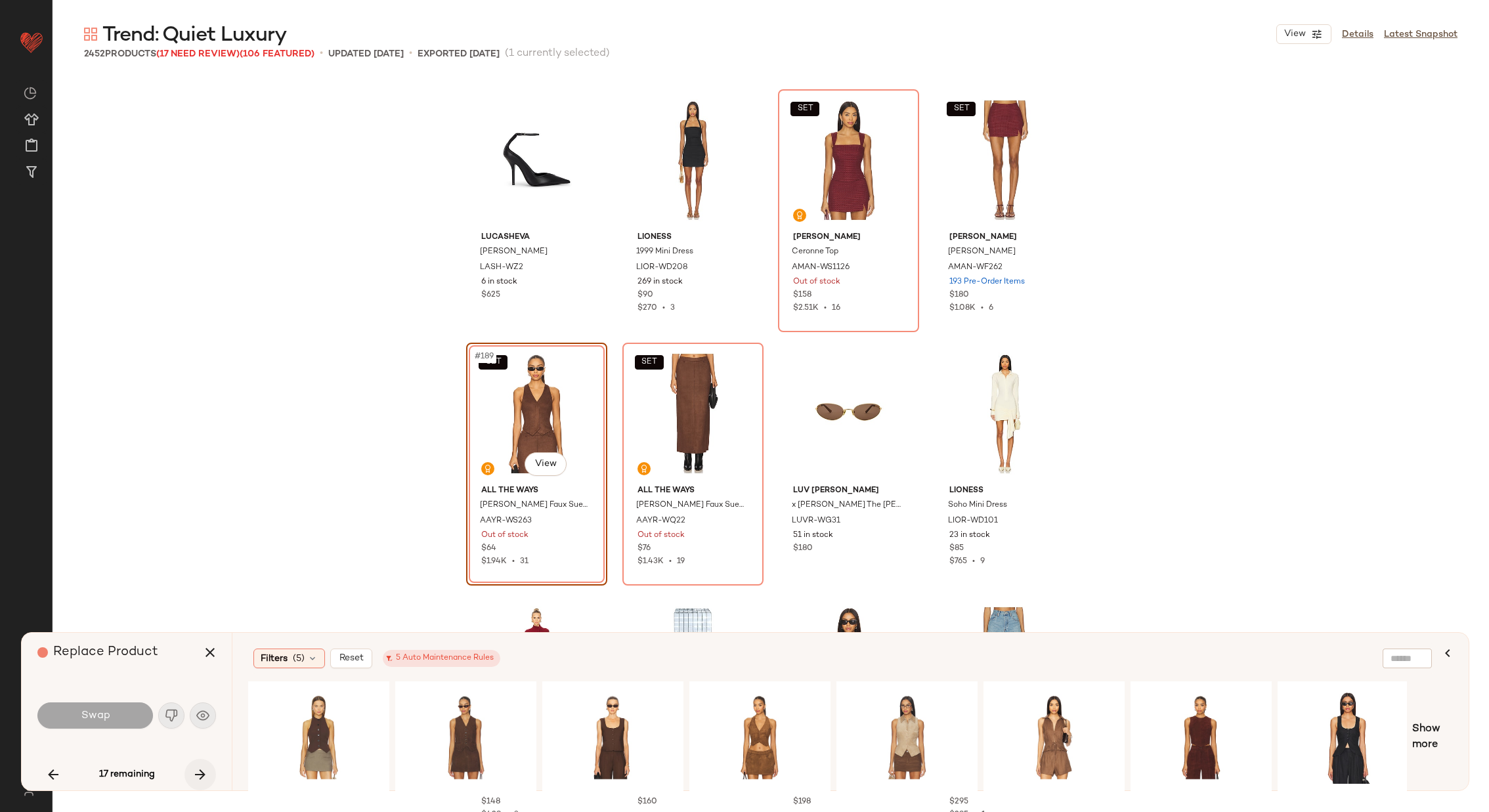
click at [194, 772] on icon "button" at bounding box center [200, 775] width 16 height 16
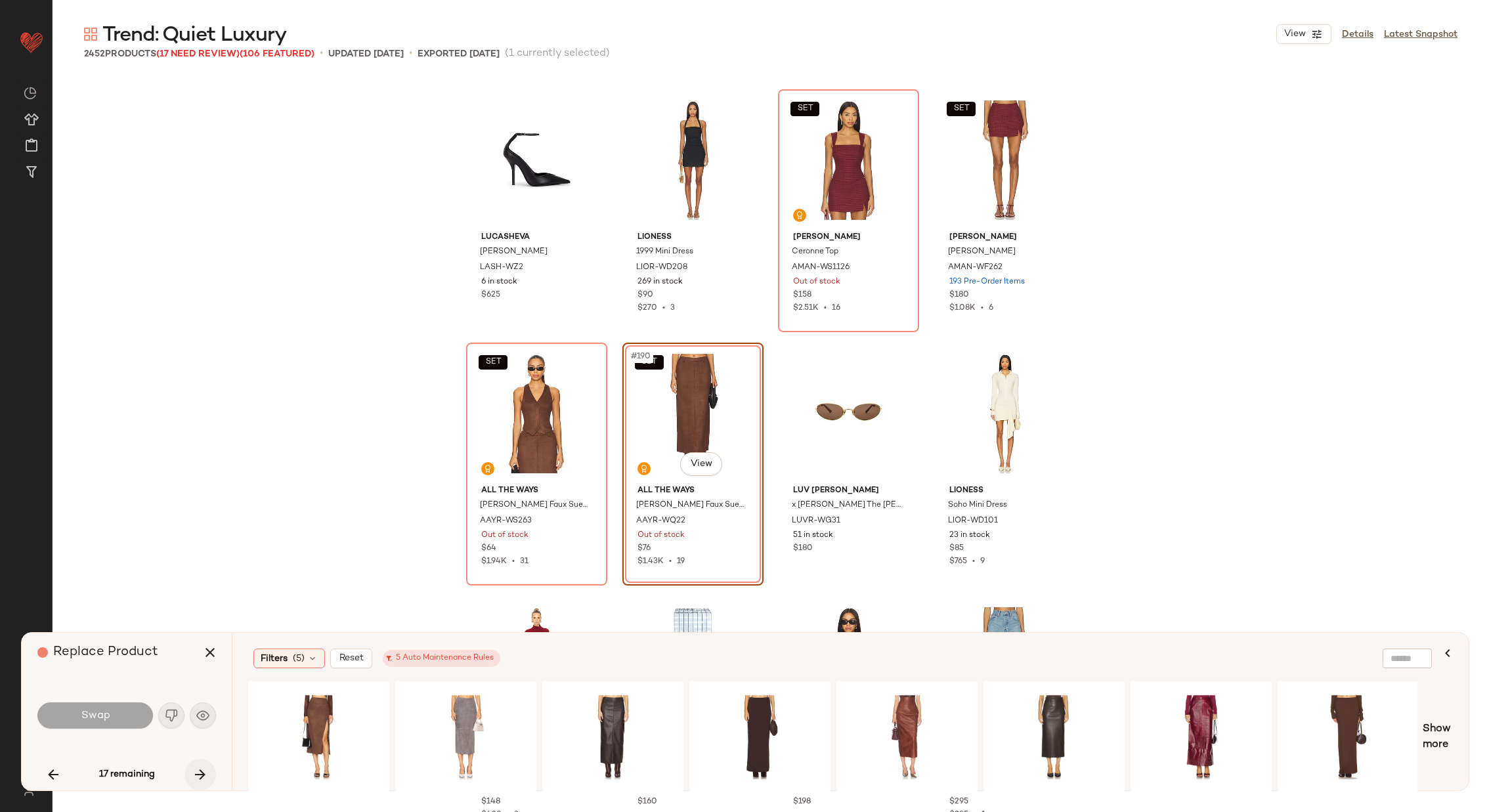
click at [194, 772] on icon "button" at bounding box center [200, 775] width 16 height 16
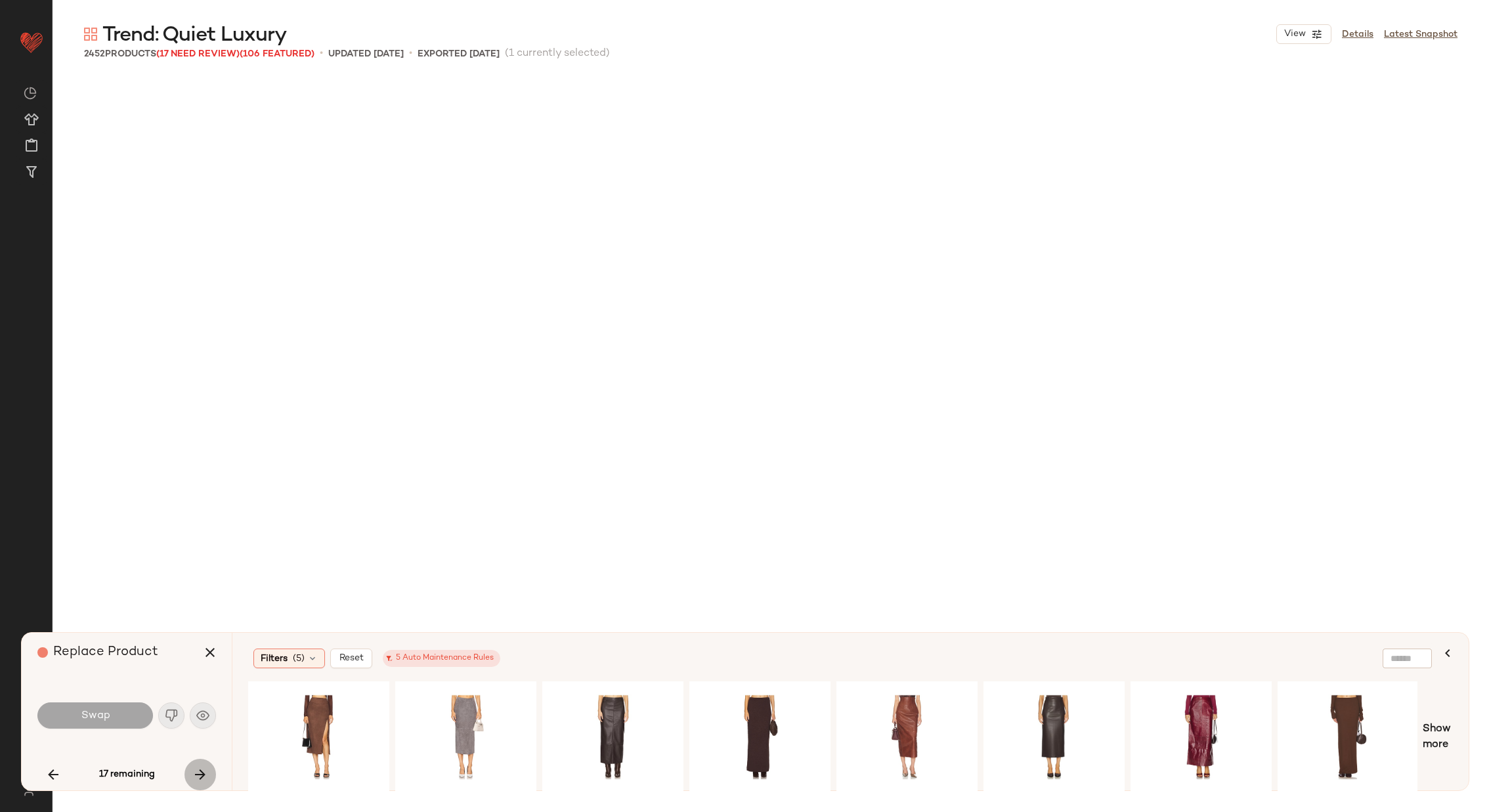
scroll to position [13426, 0]
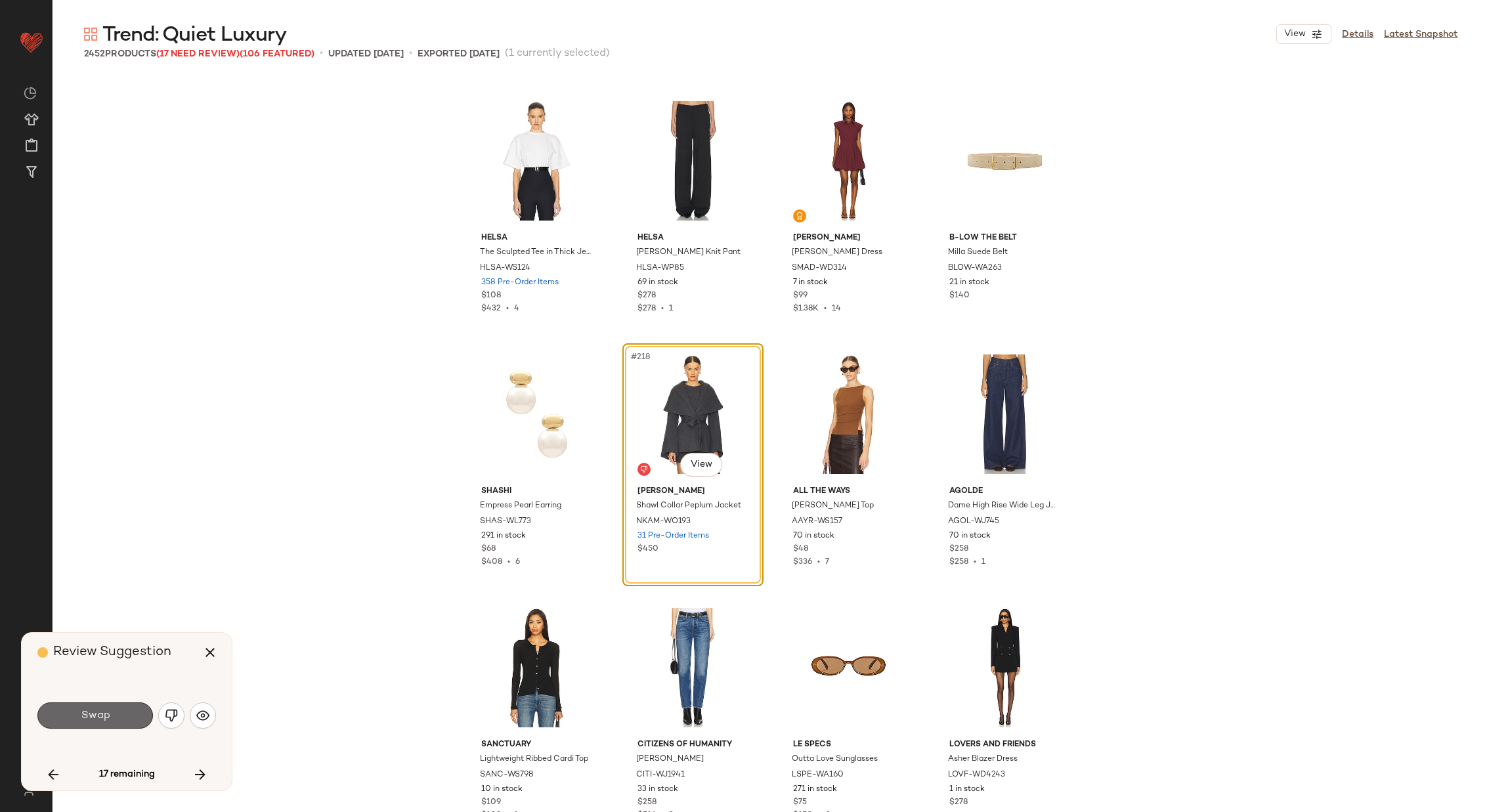
click at [120, 709] on button "Swap" at bounding box center [95, 715] width 116 height 26
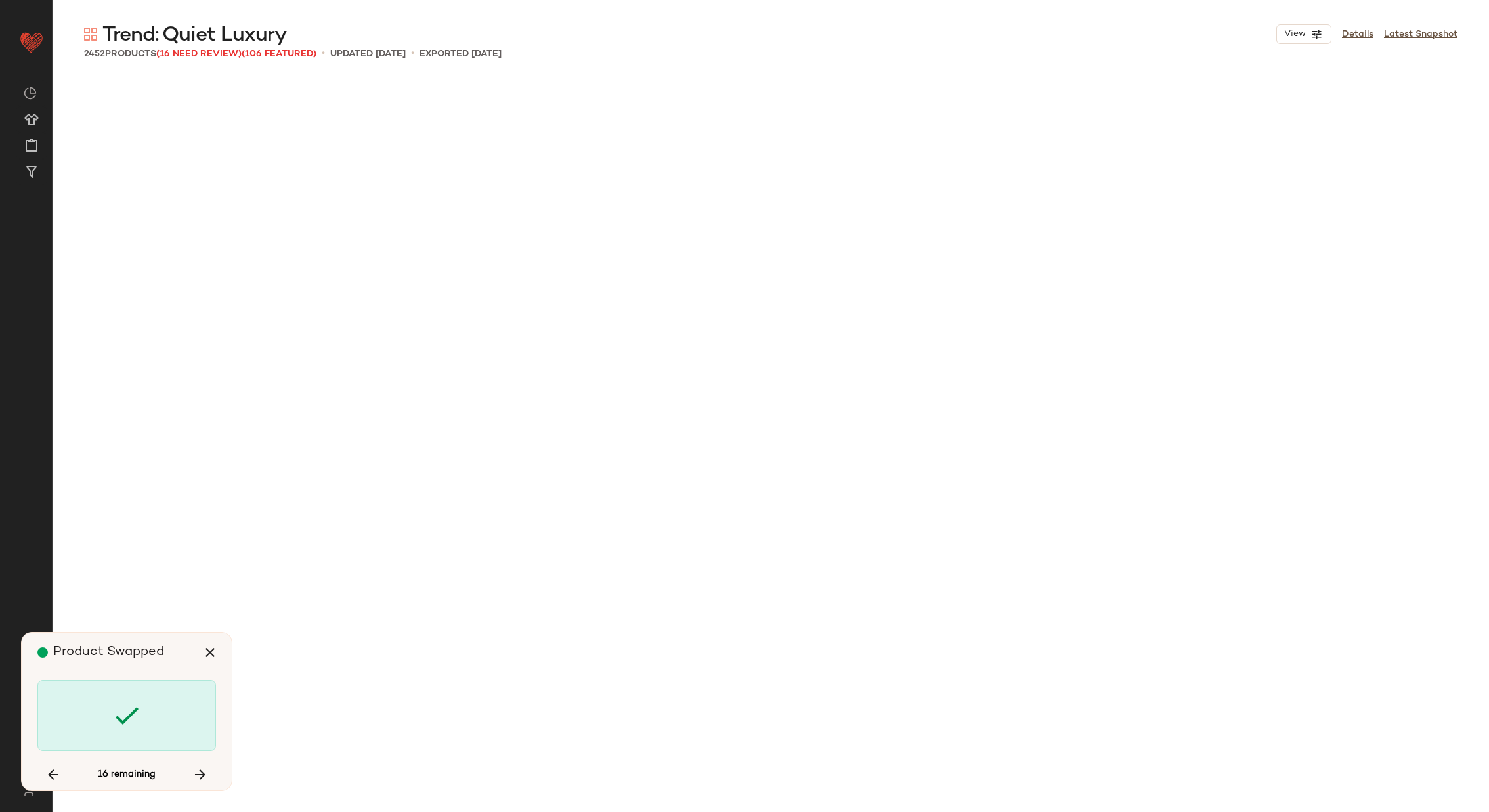
scroll to position [14694, 0]
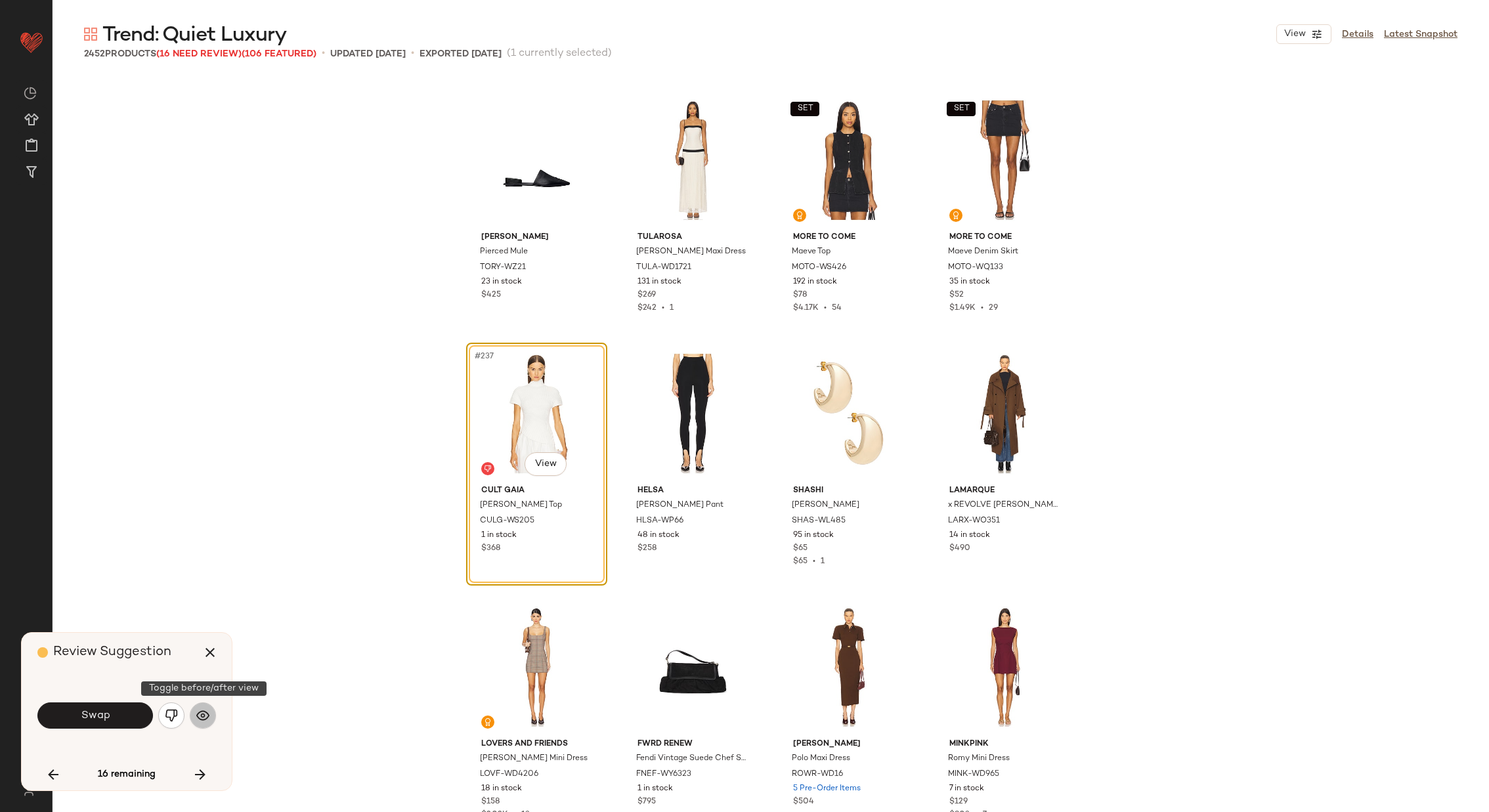
click at [201, 710] on img "button" at bounding box center [203, 716] width 13 height 13
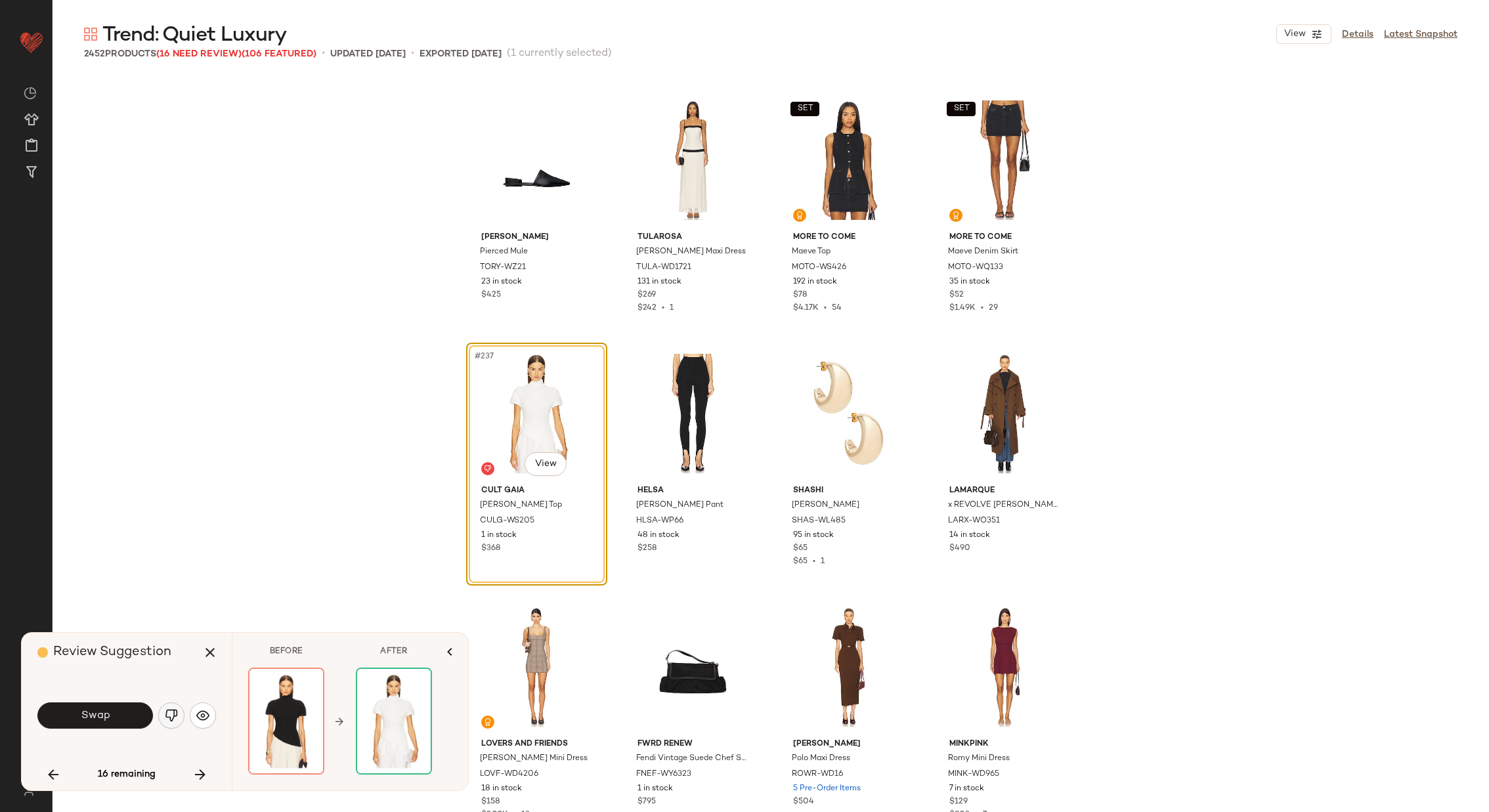
click at [165, 716] on img "button" at bounding box center [172, 716] width 13 height 13
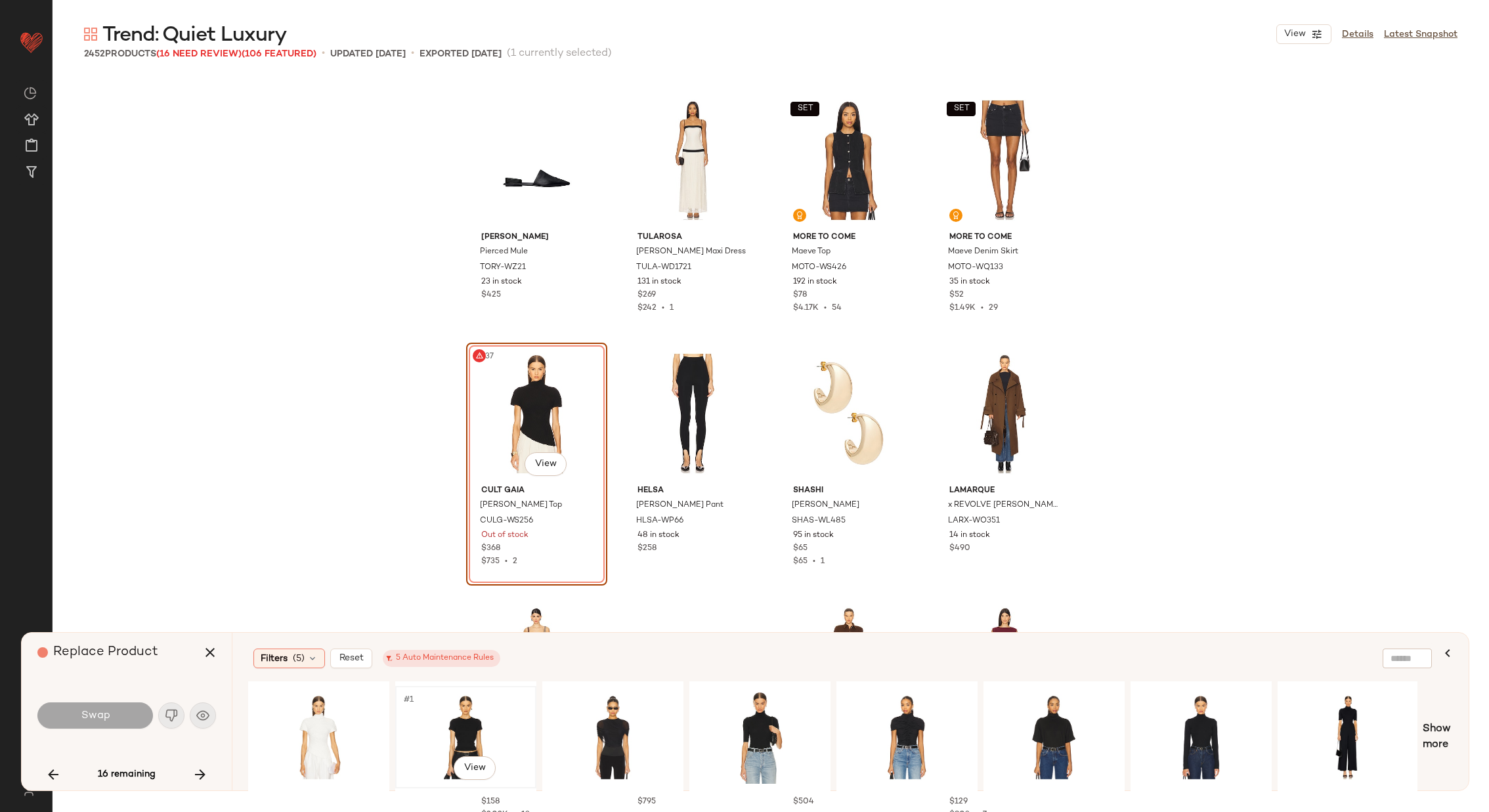
click at [488, 711] on div "#1 View" at bounding box center [466, 737] width 132 height 93
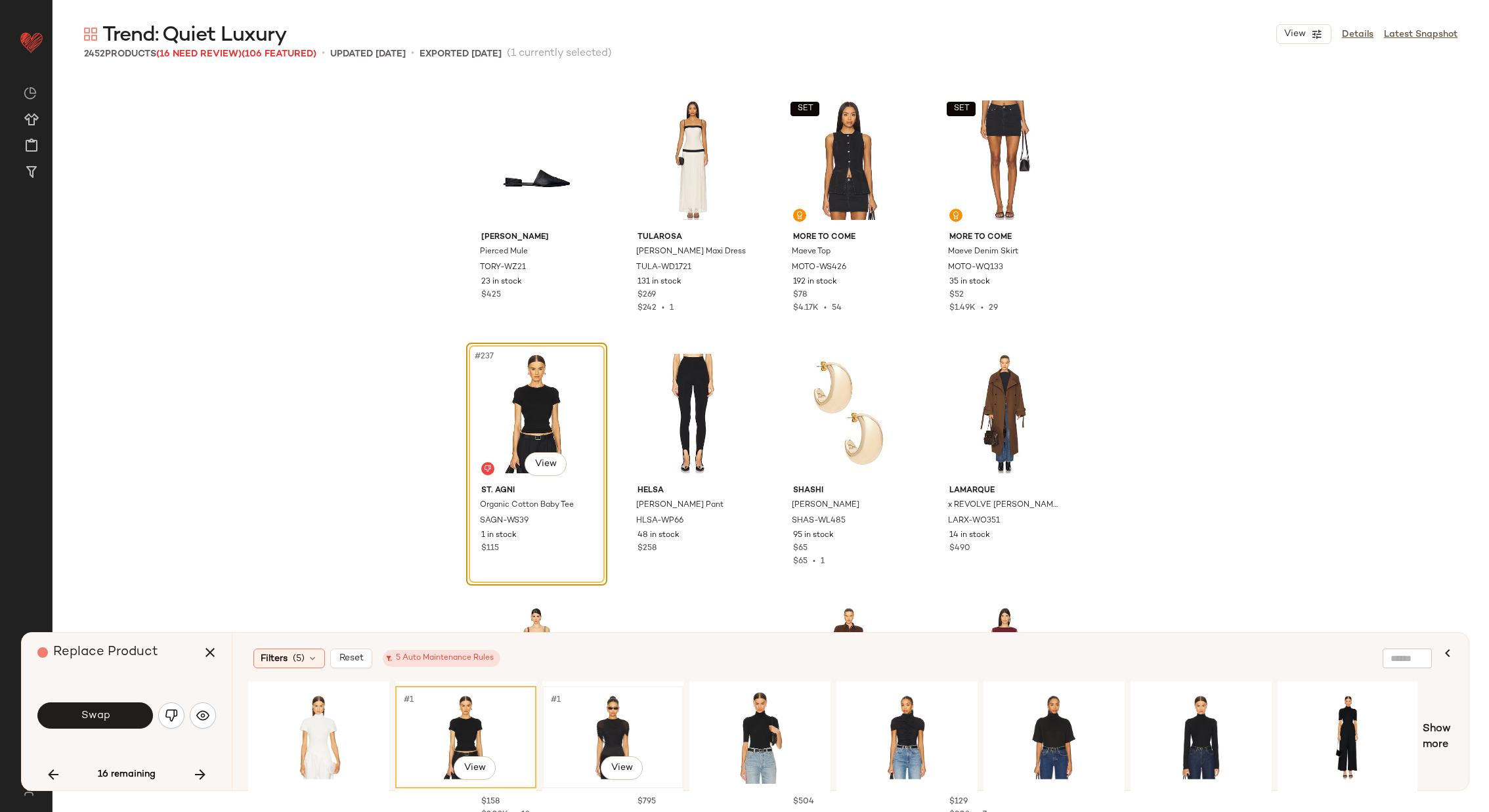
click at [619, 714] on div "#1 View" at bounding box center [613, 737] width 132 height 93
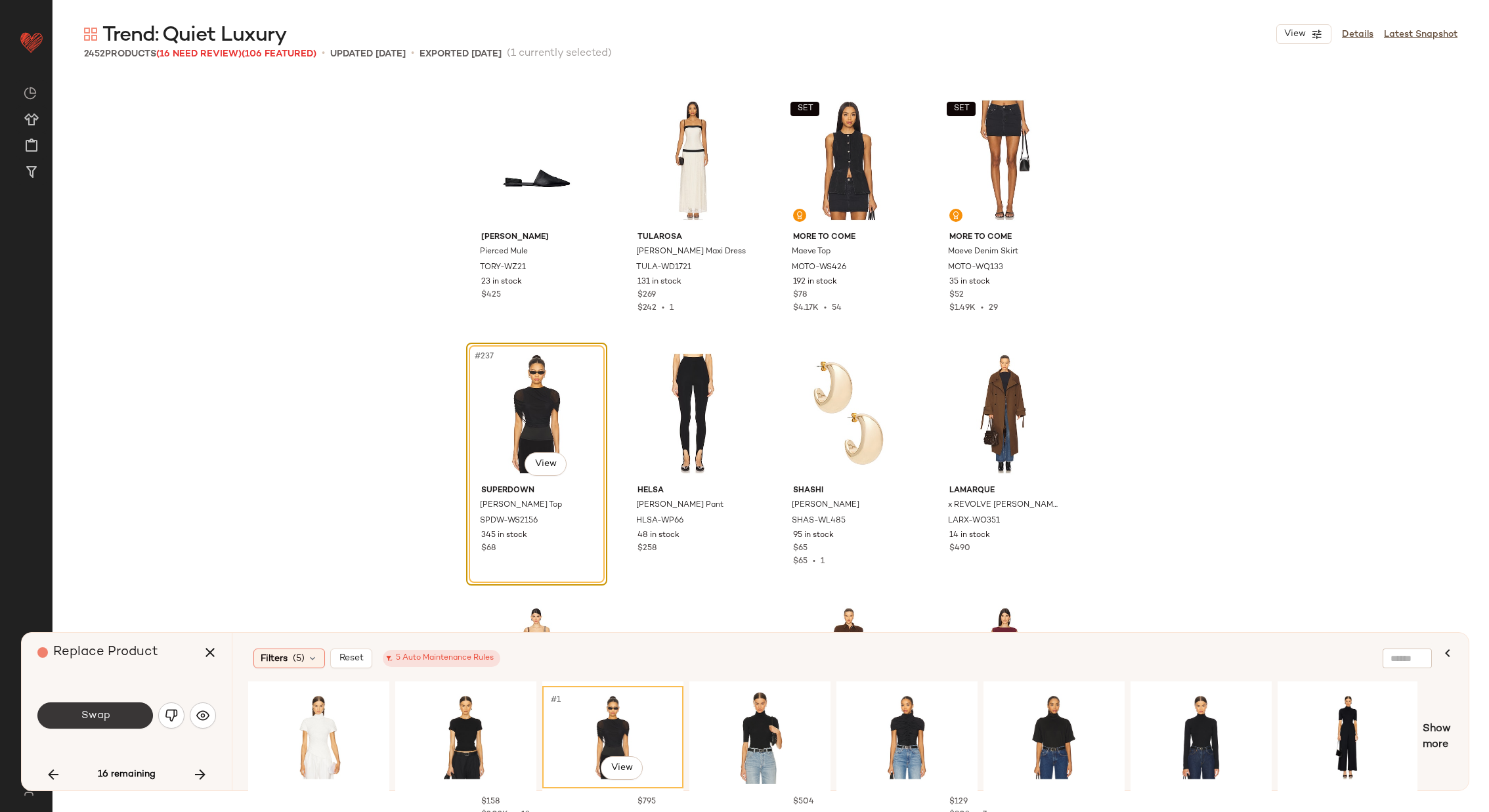
click at [119, 713] on button "Swap" at bounding box center [95, 715] width 116 height 26
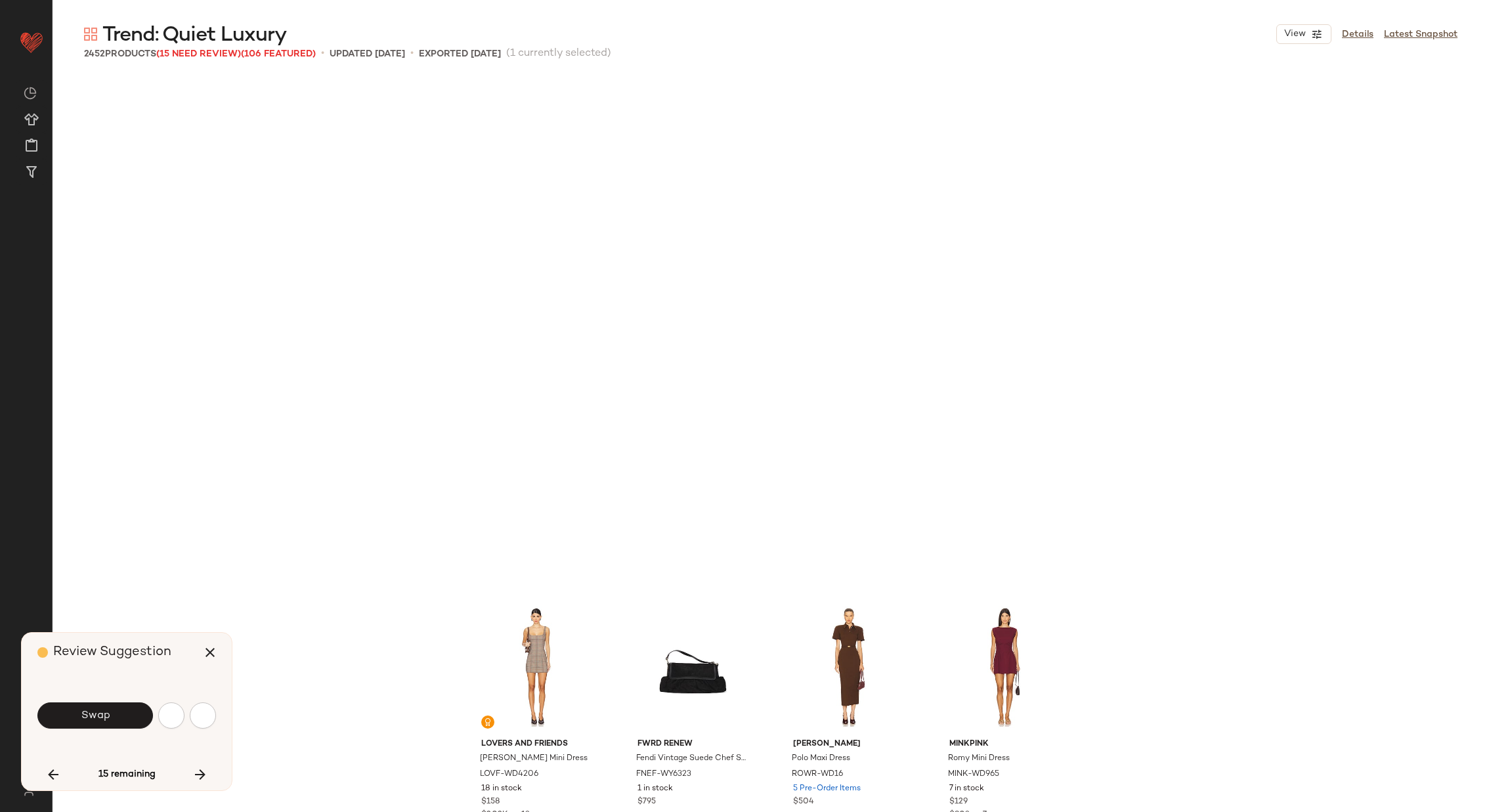
scroll to position [15201, 0]
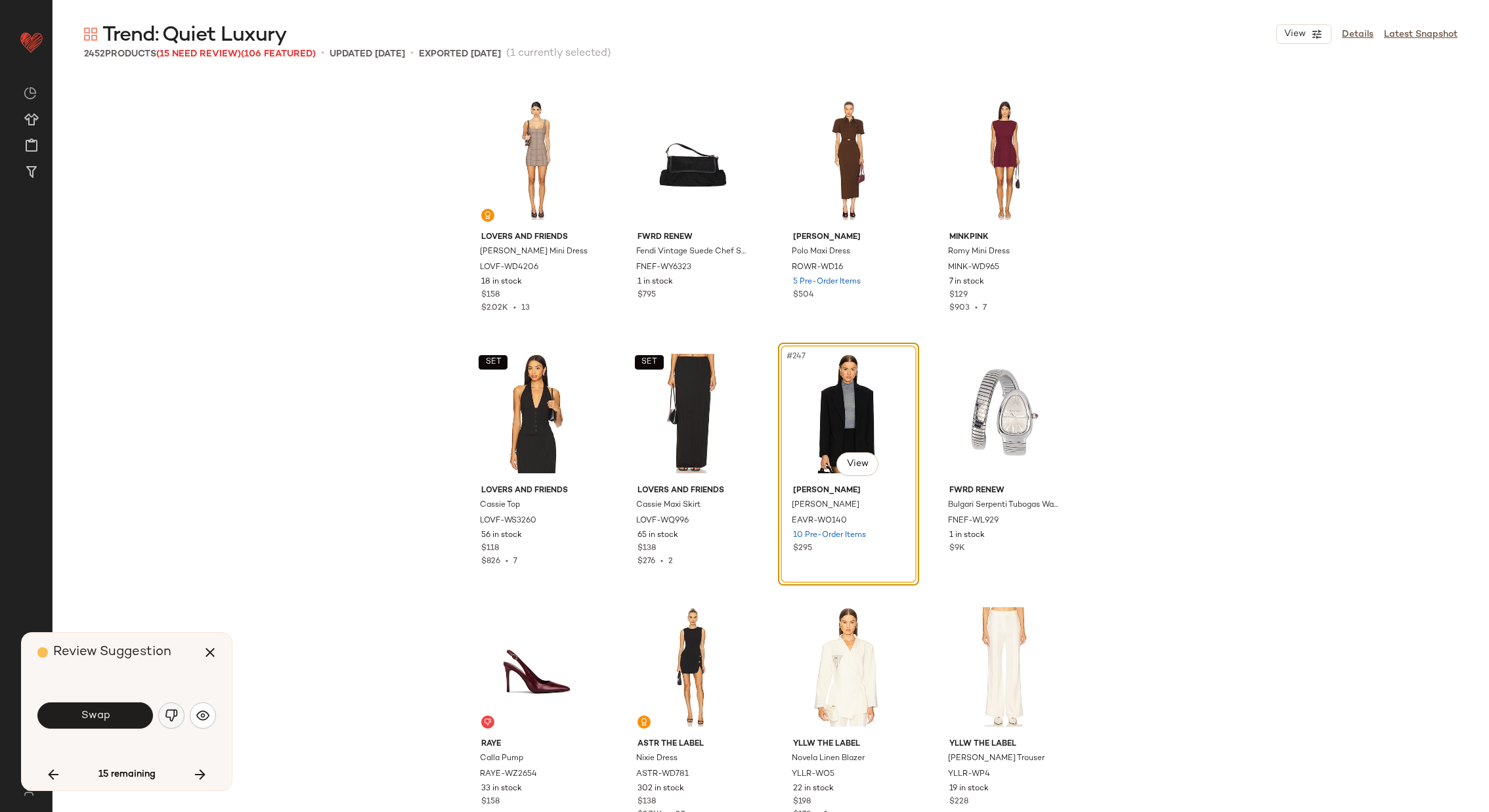
click at [175, 713] on img "button" at bounding box center [172, 716] width 13 height 13
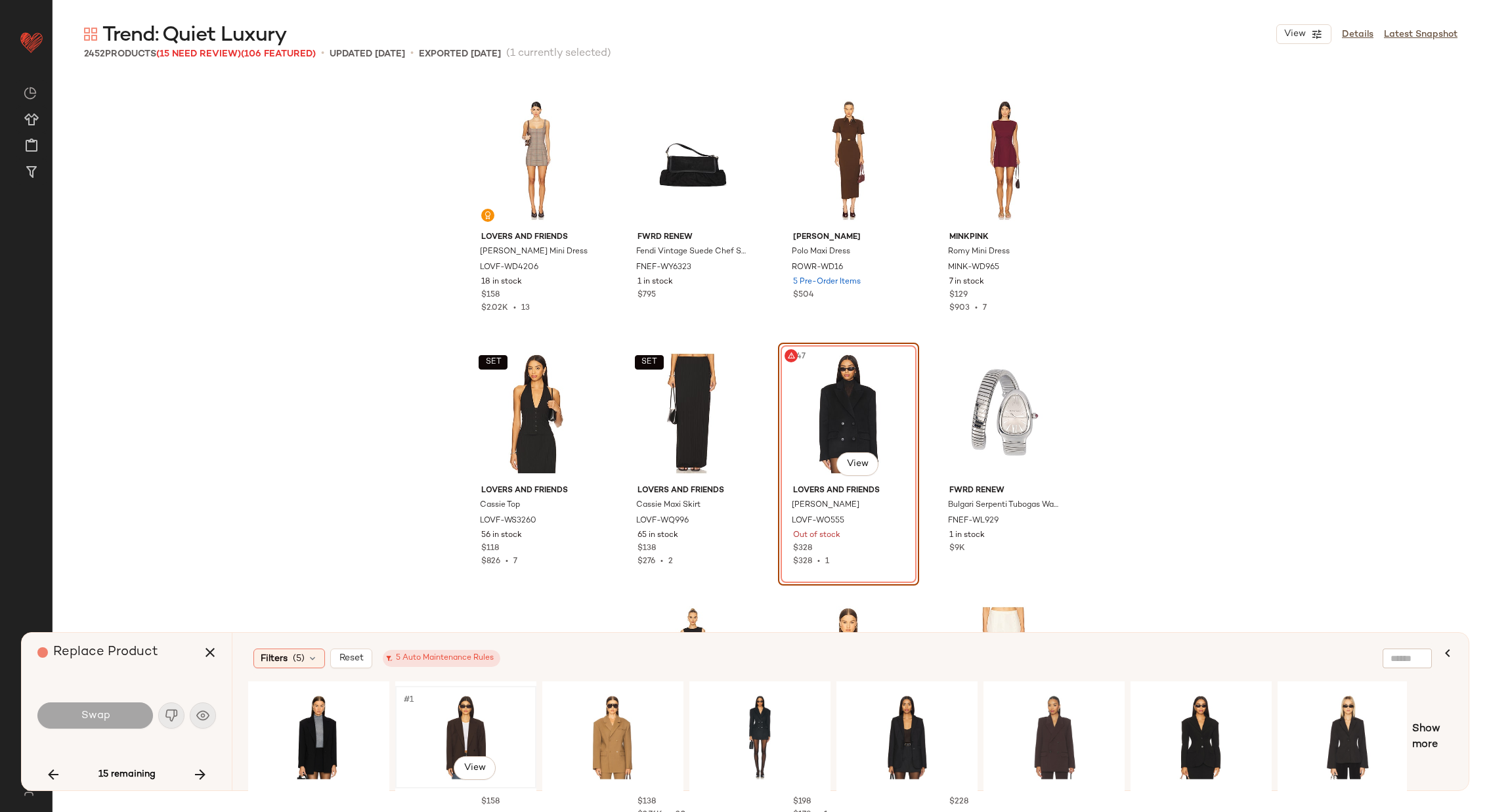
click at [475, 713] on div "#1 View" at bounding box center [466, 737] width 132 height 93
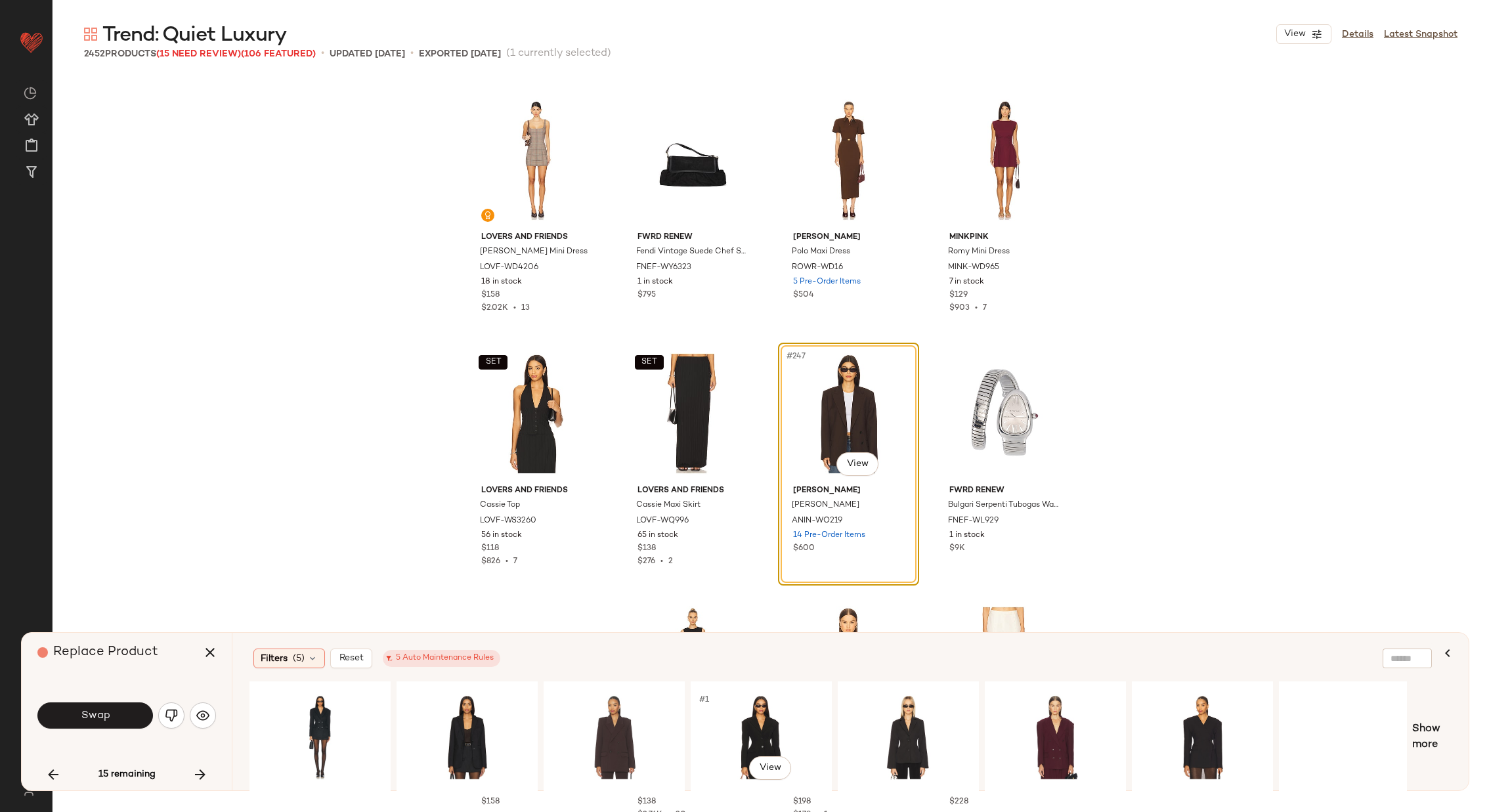
scroll to position [0, 452]
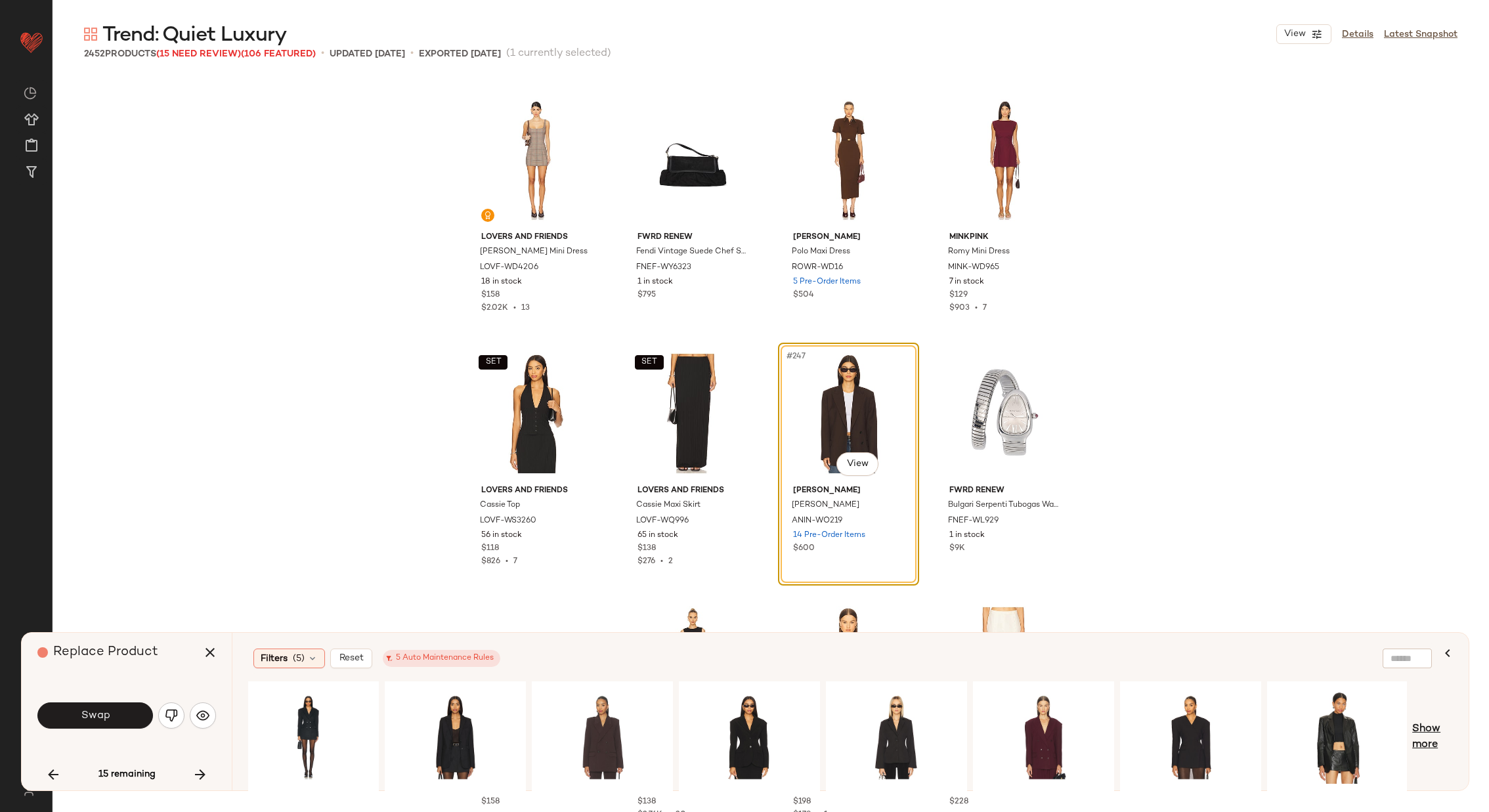
click at [1421, 728] on span "Show more" at bounding box center [1432, 737] width 41 height 31
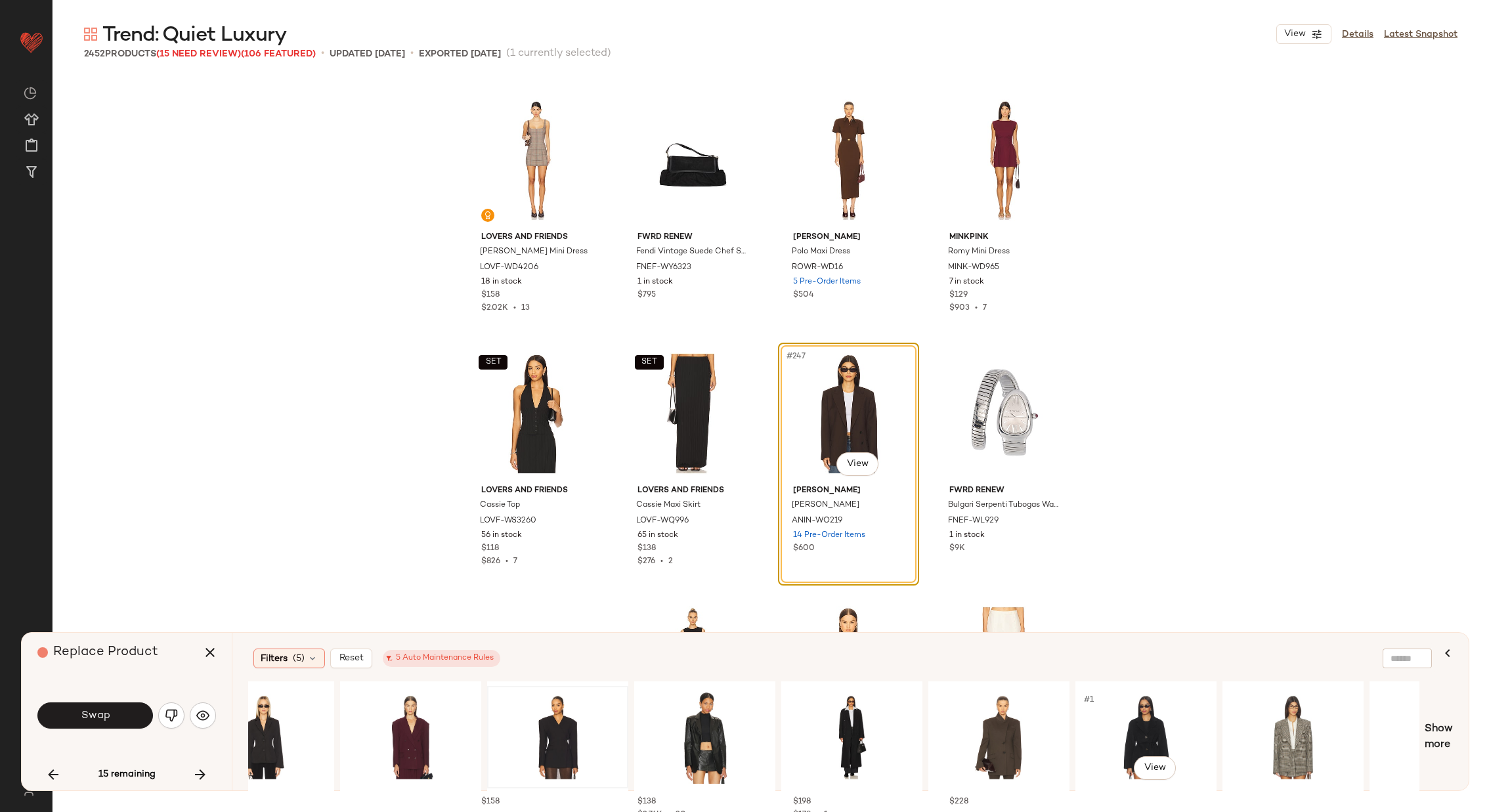
scroll to position [0, 1321]
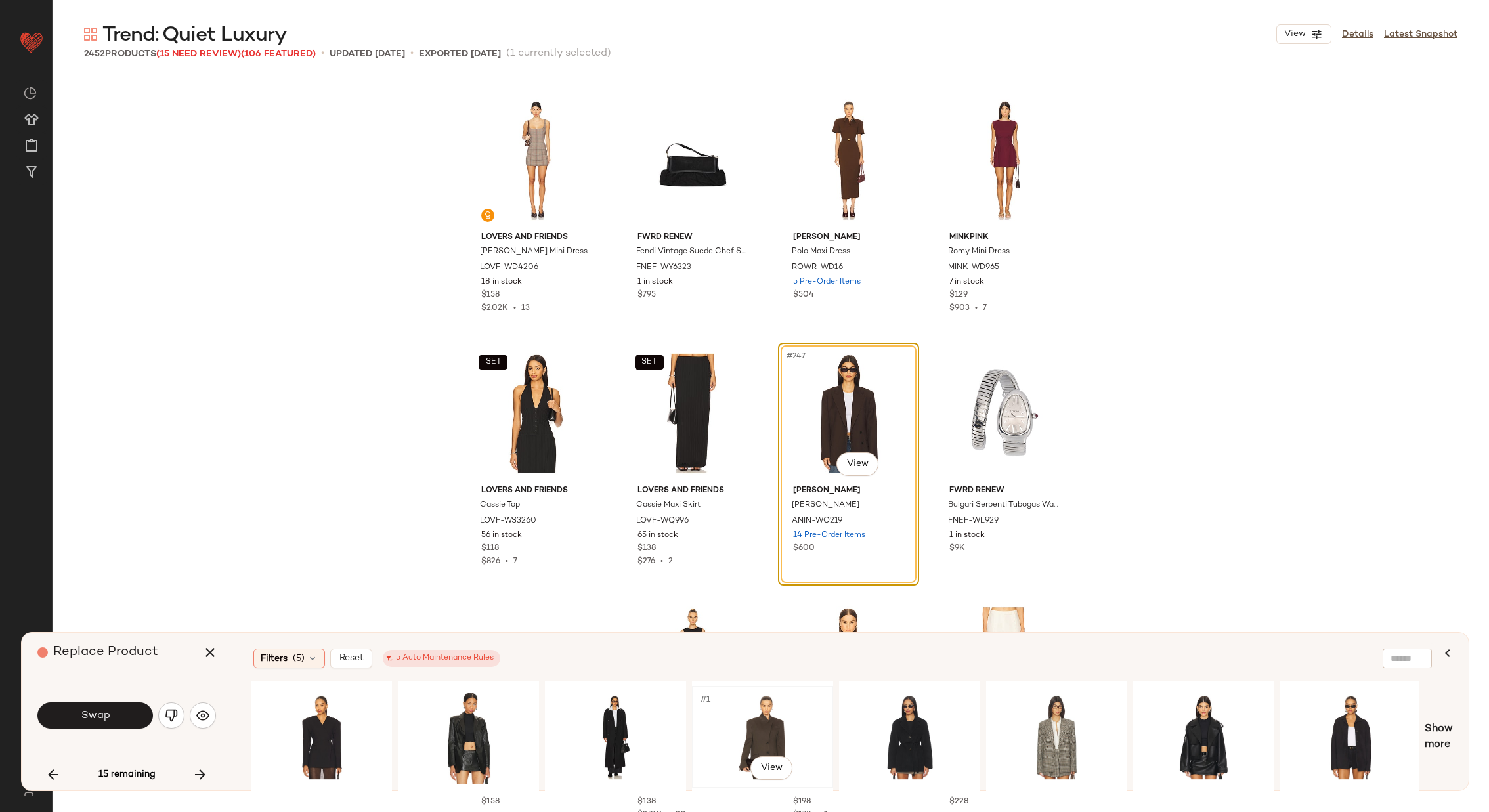
click at [757, 728] on div "#1 View" at bounding box center [762, 737] width 132 height 93
click at [1042, 715] on div "#1 View" at bounding box center [1057, 737] width 132 height 93
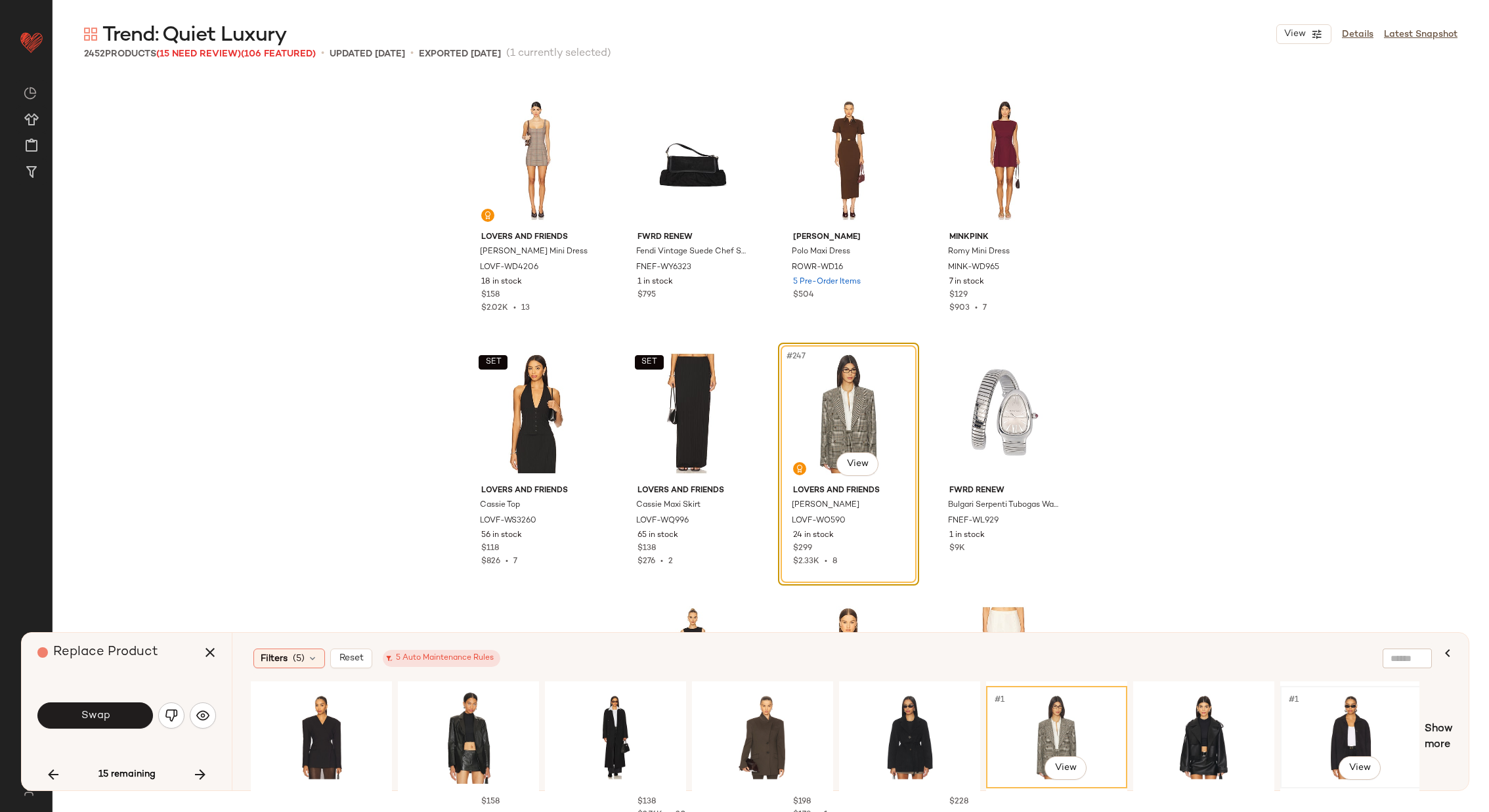
click at [1306, 710] on div "#1 View" at bounding box center [1351, 737] width 132 height 93
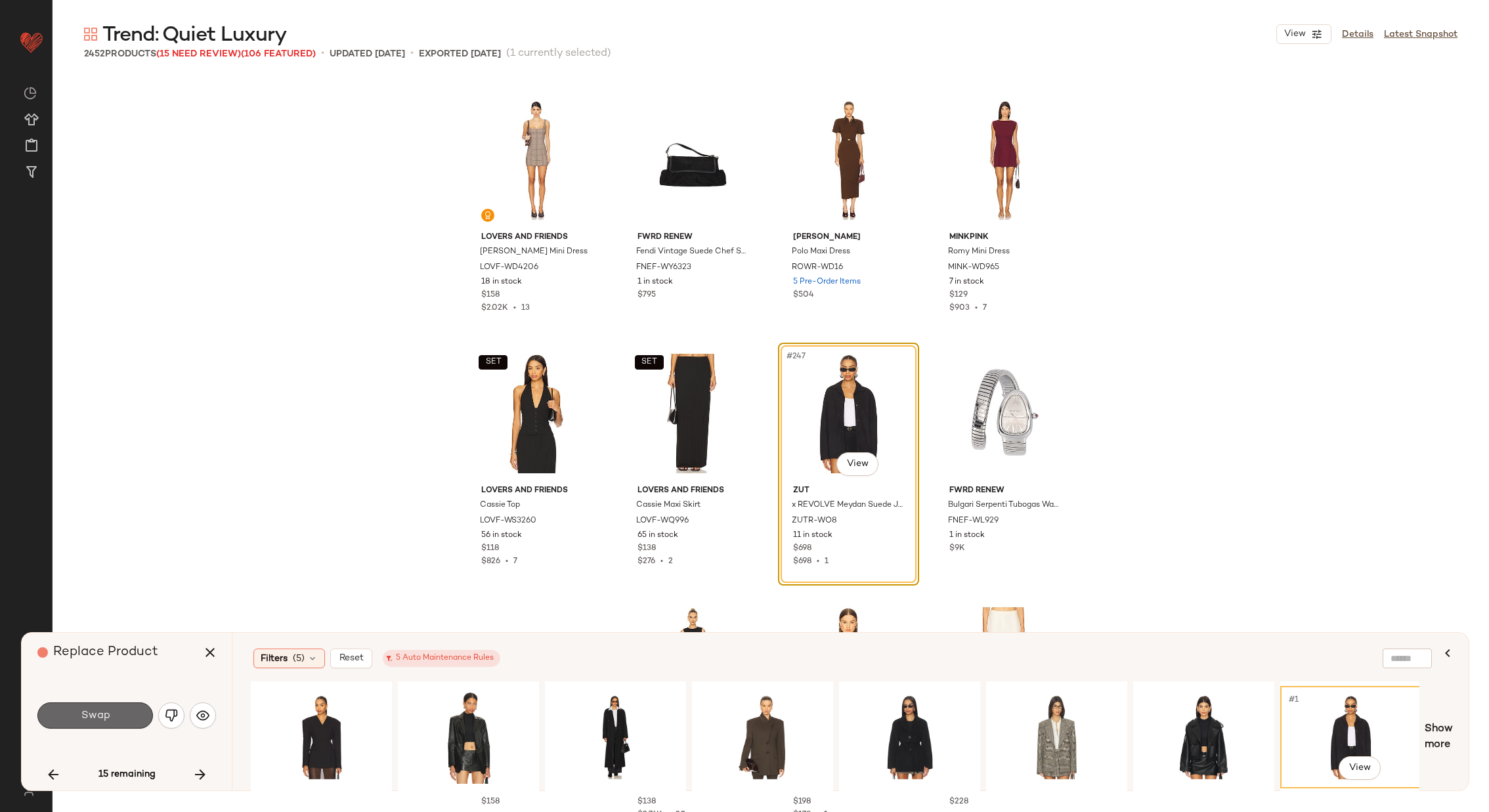
click at [116, 719] on button "Swap" at bounding box center [95, 715] width 116 height 26
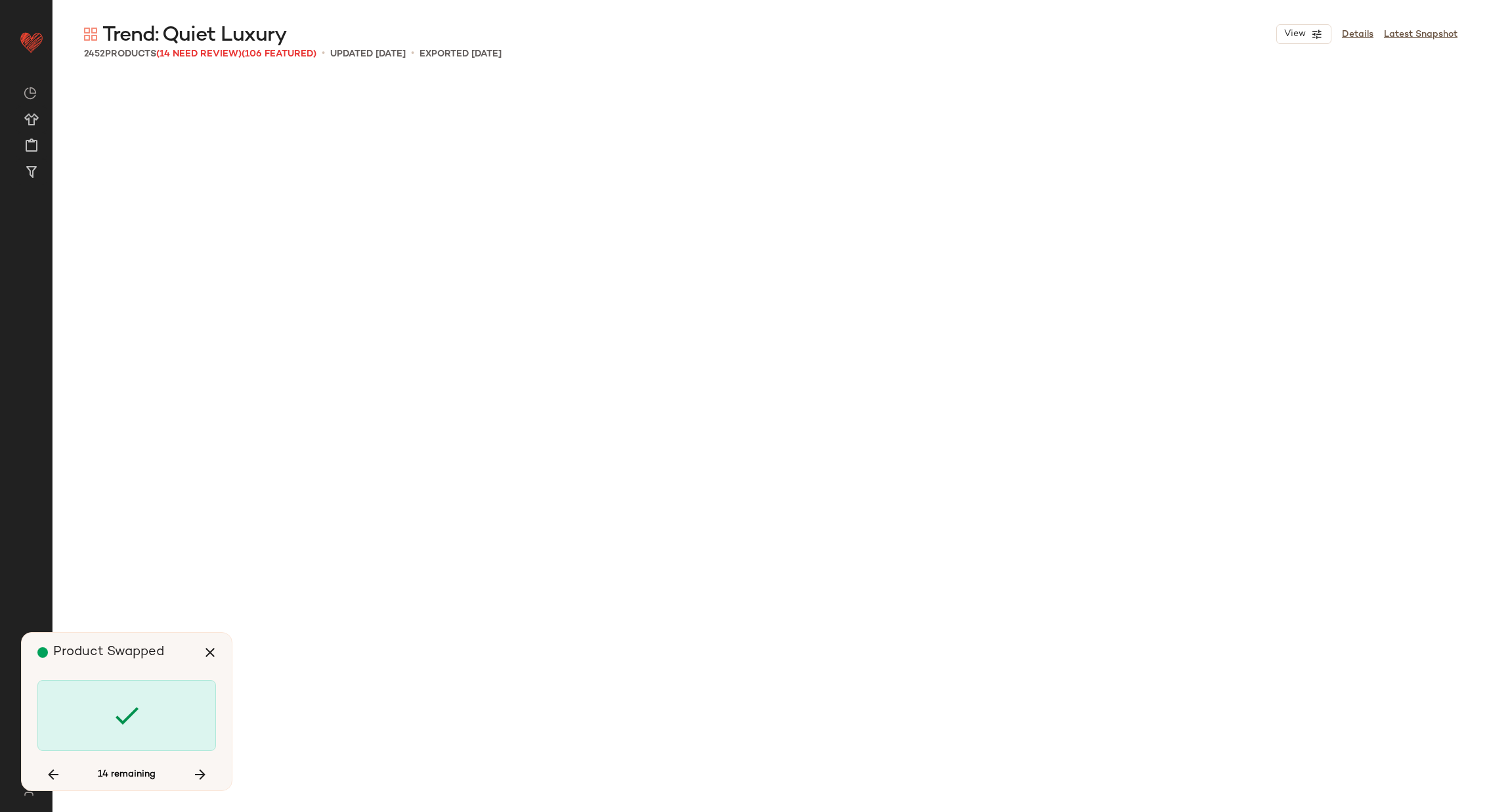
scroll to position [32934, 0]
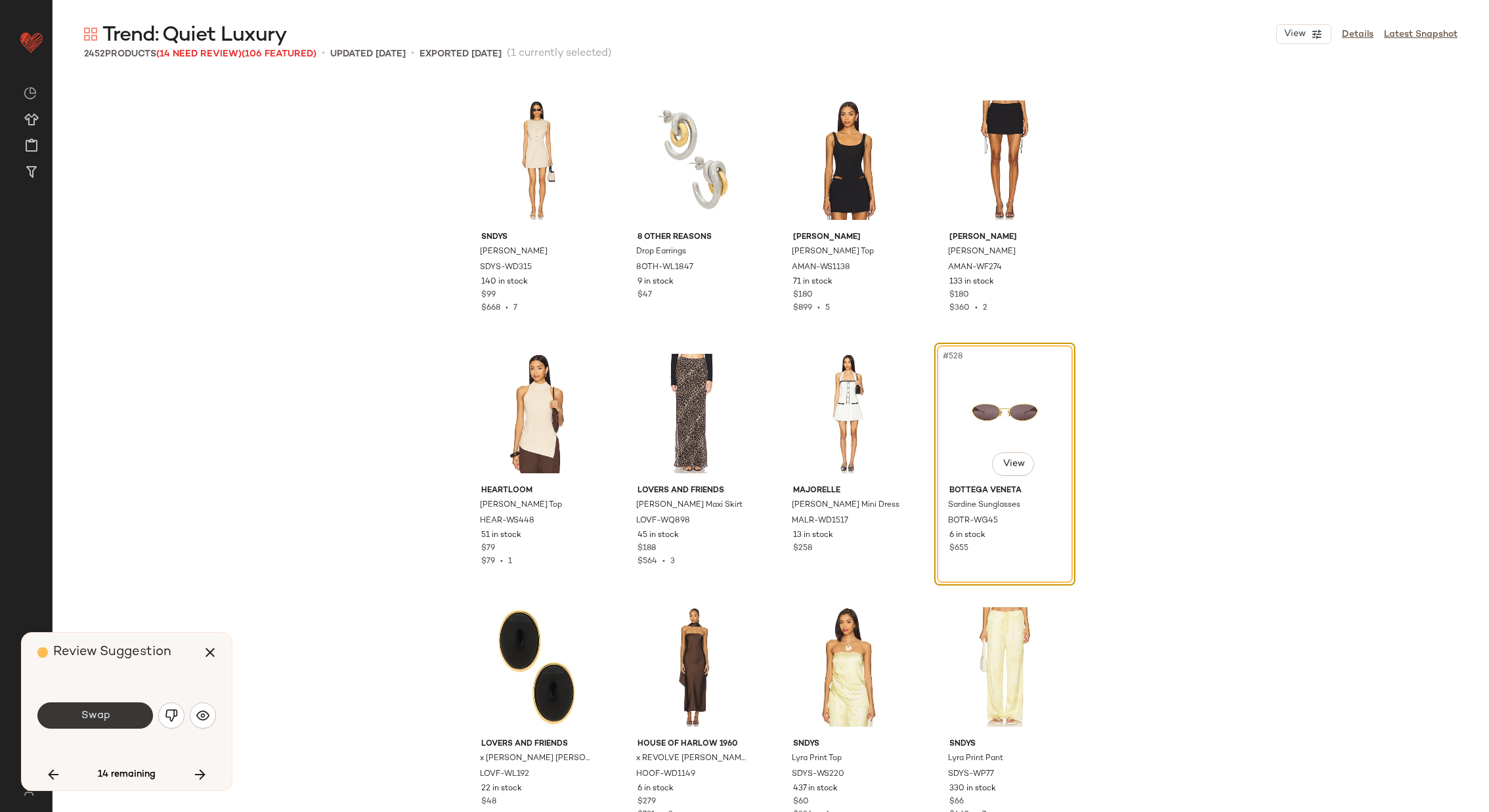
click at [86, 712] on span "Swap" at bounding box center [94, 716] width 29 height 13
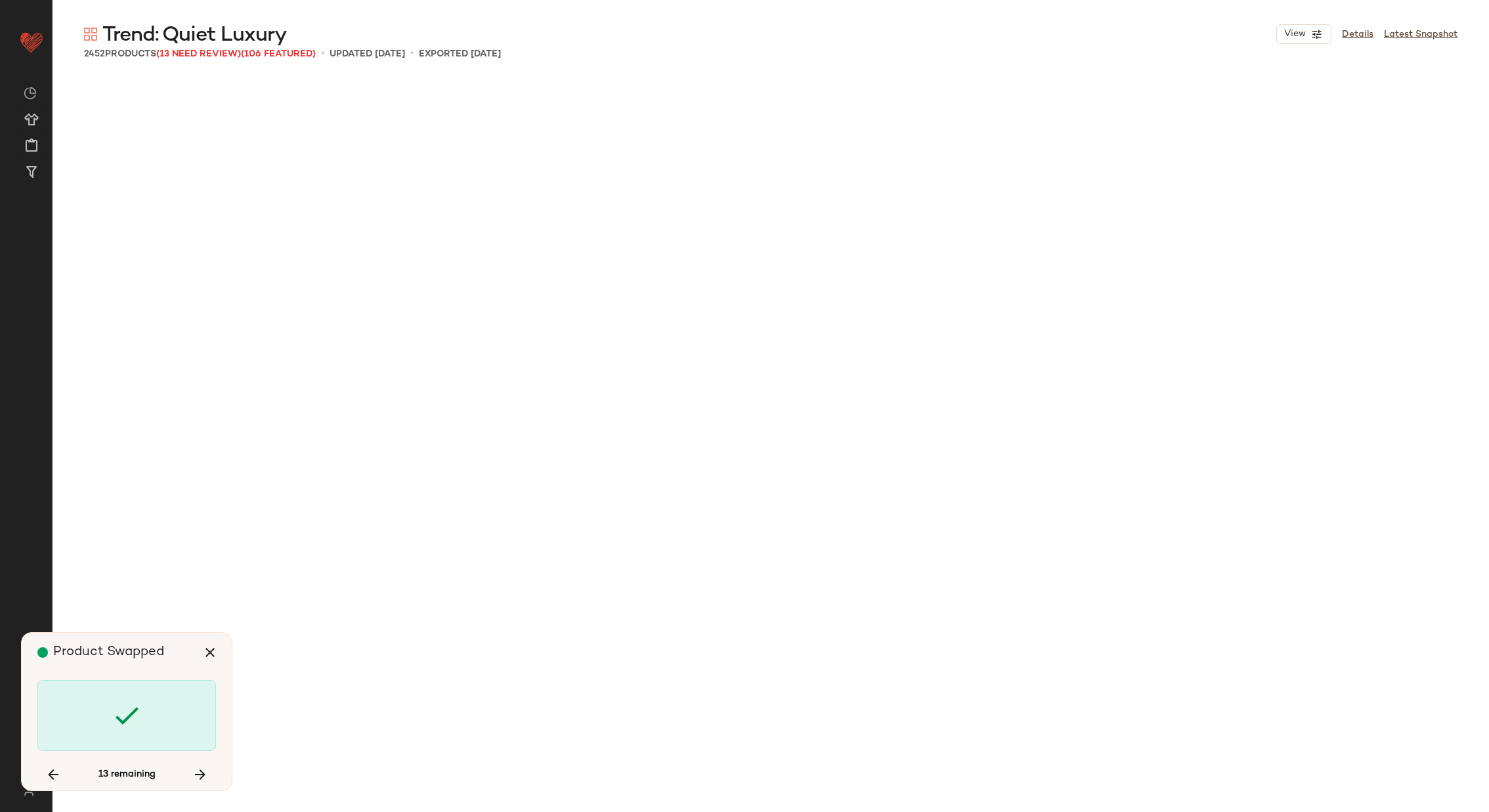
scroll to position [59028, 0]
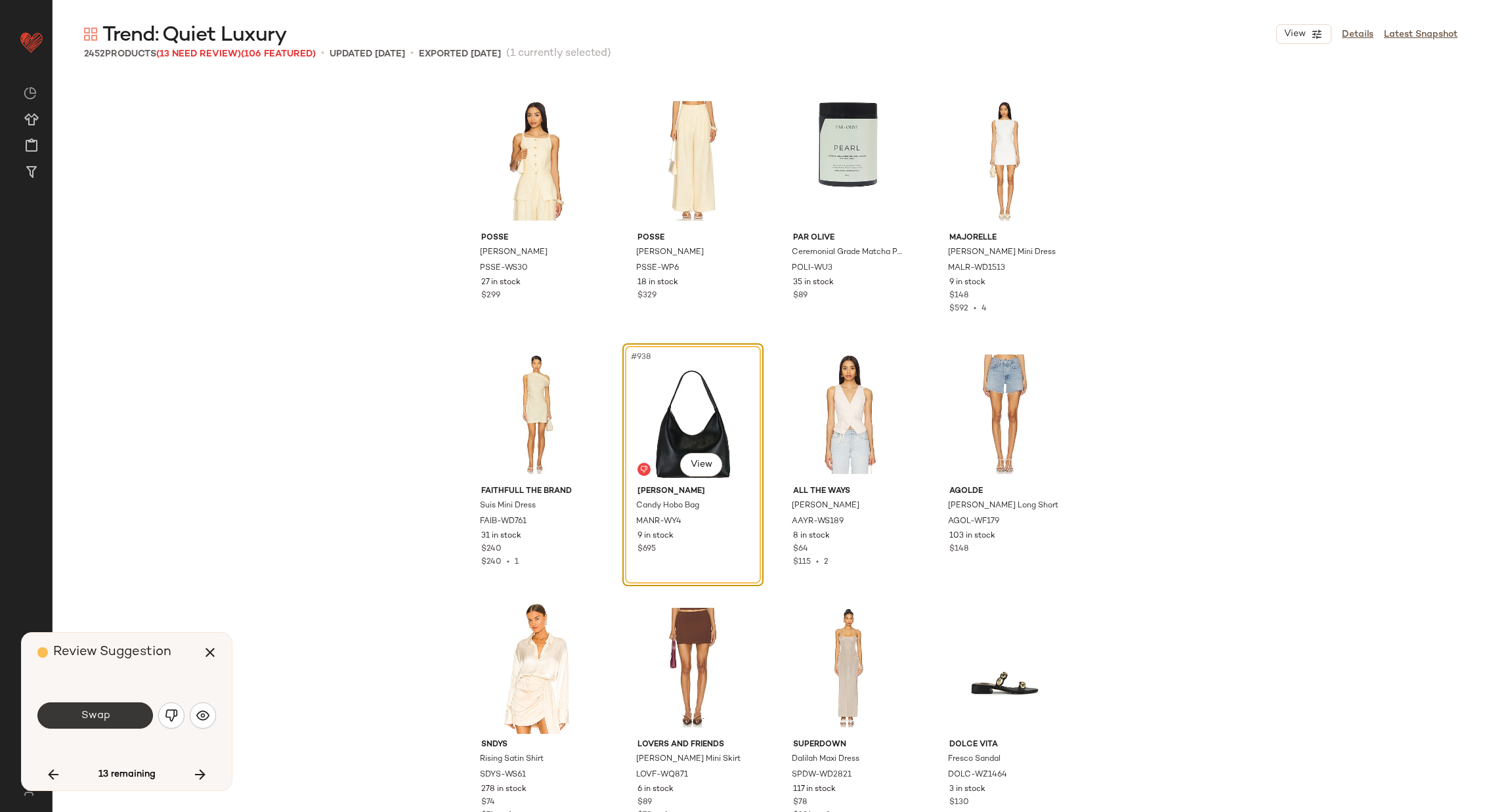
click at [90, 714] on span "Swap" at bounding box center [94, 716] width 29 height 13
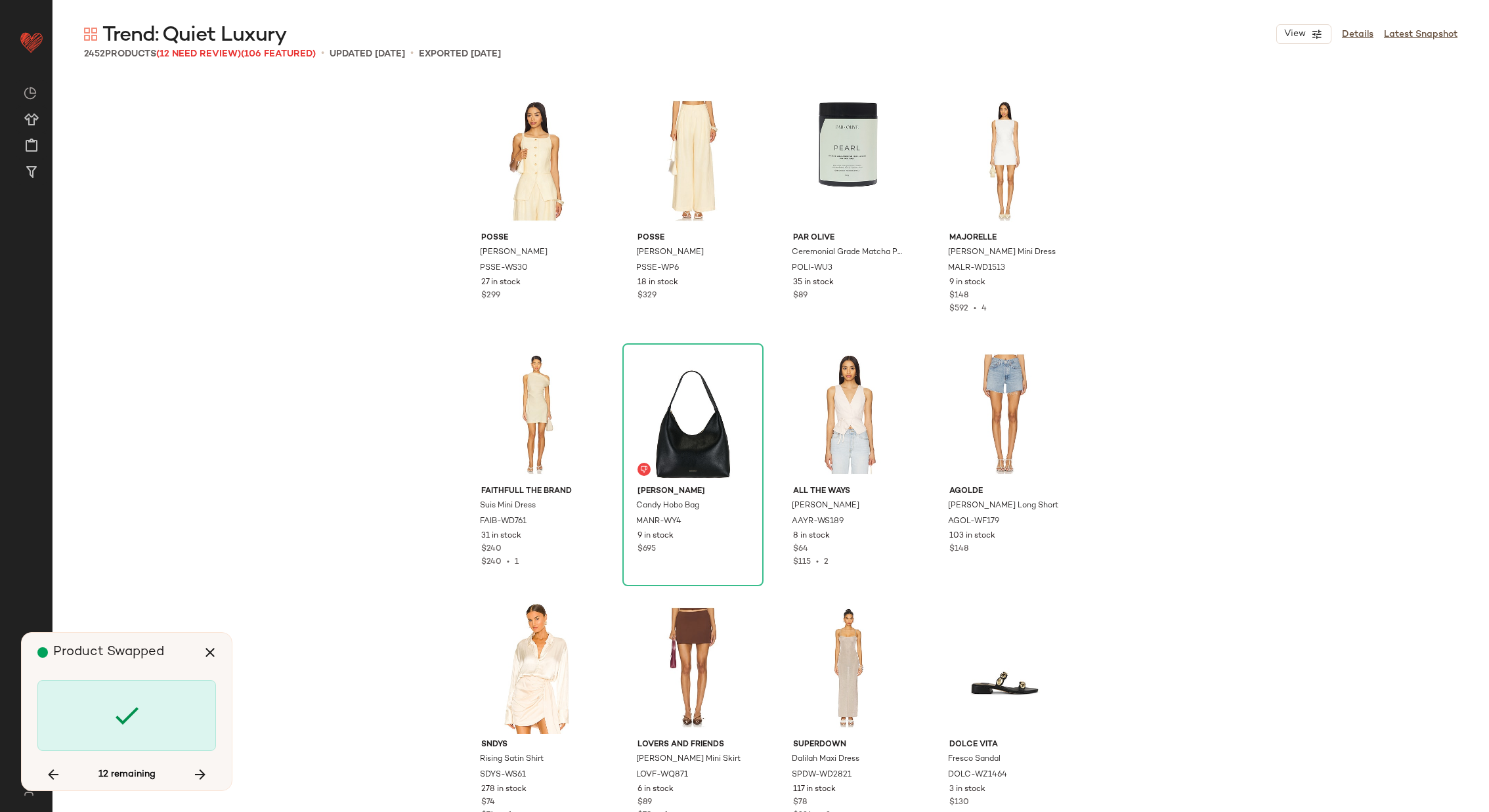
scroll to position [76509, 0]
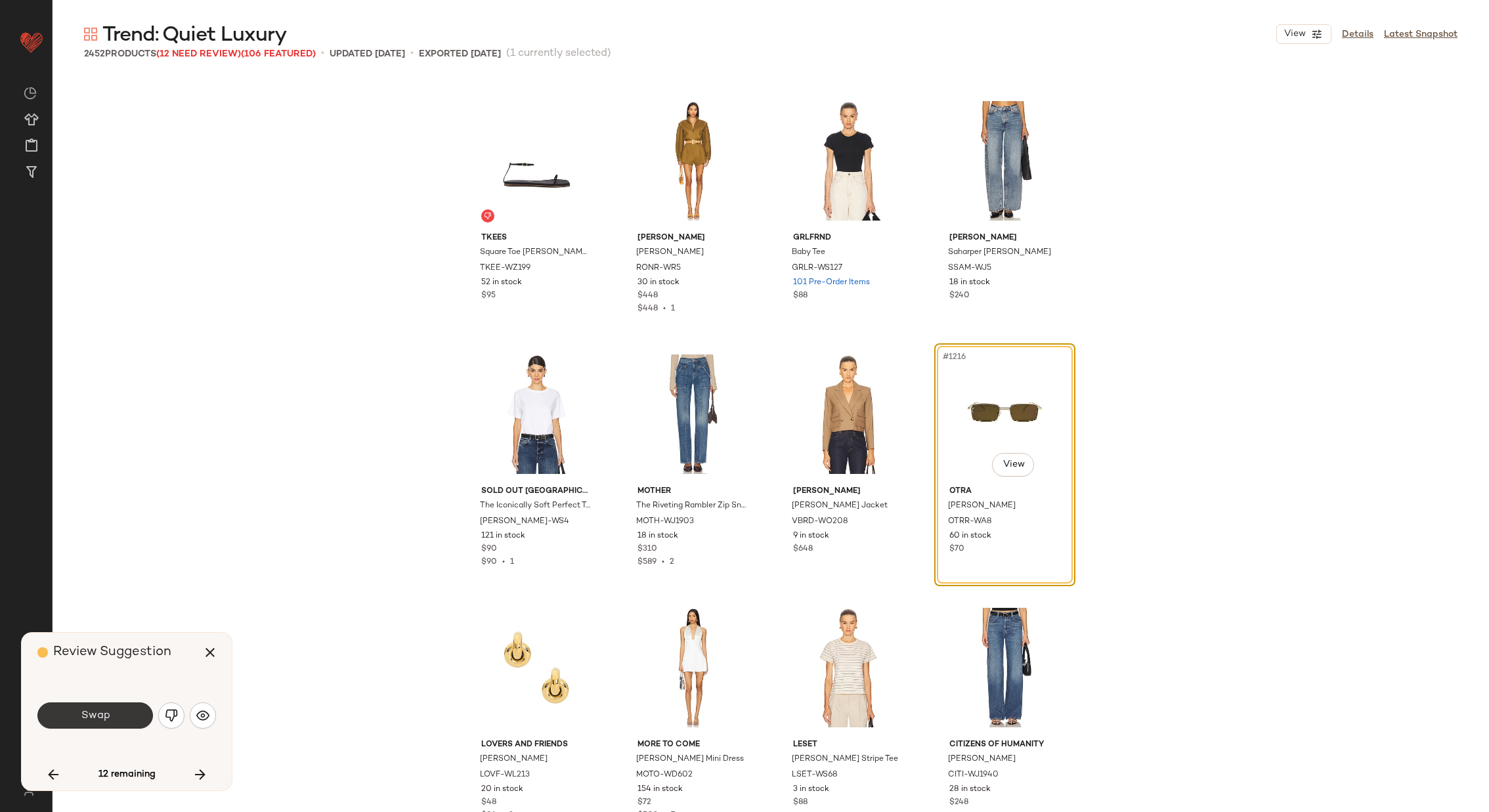
click at [91, 715] on span "Swap" at bounding box center [94, 716] width 29 height 13
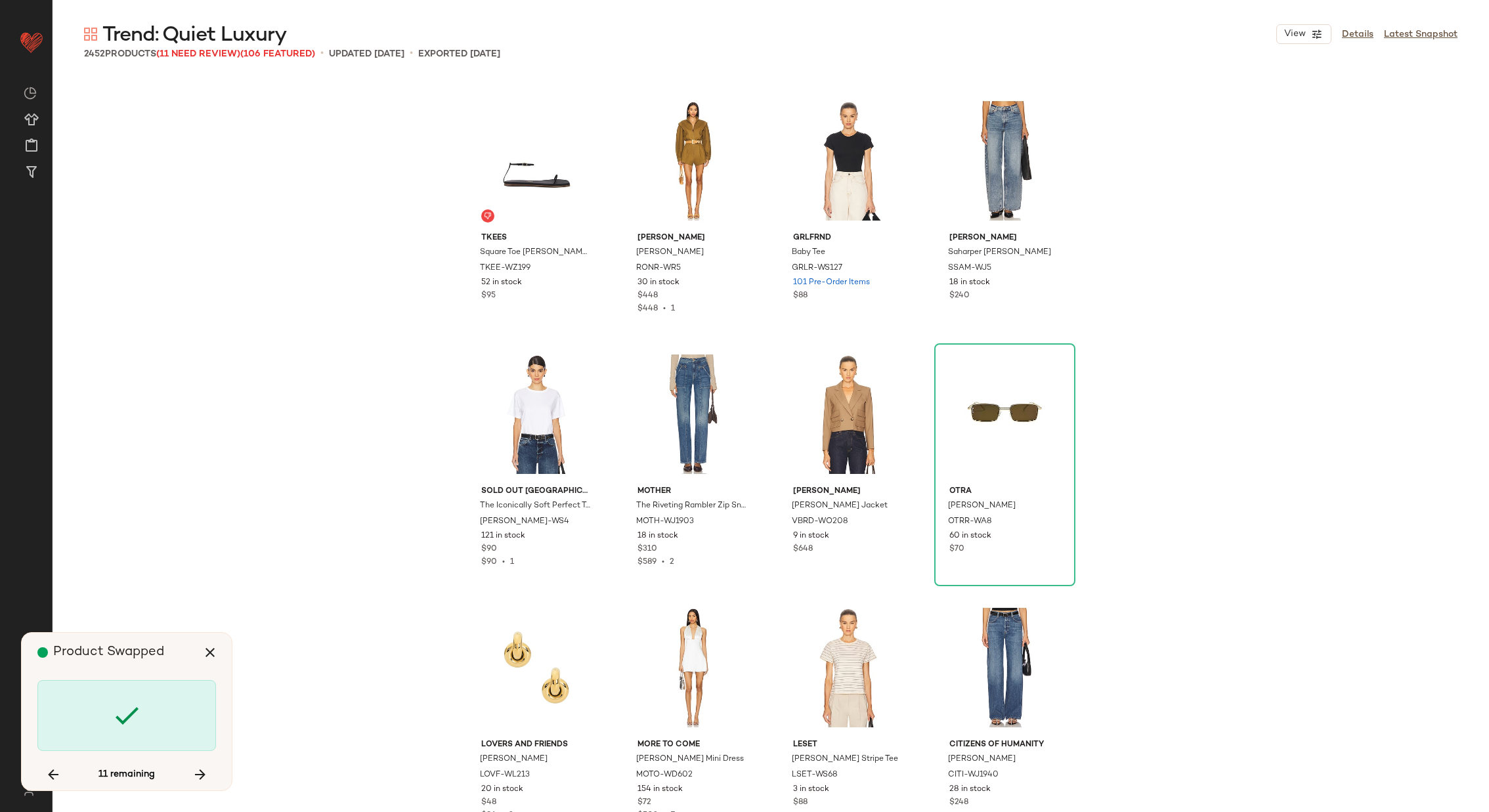
scroll to position [77776, 0]
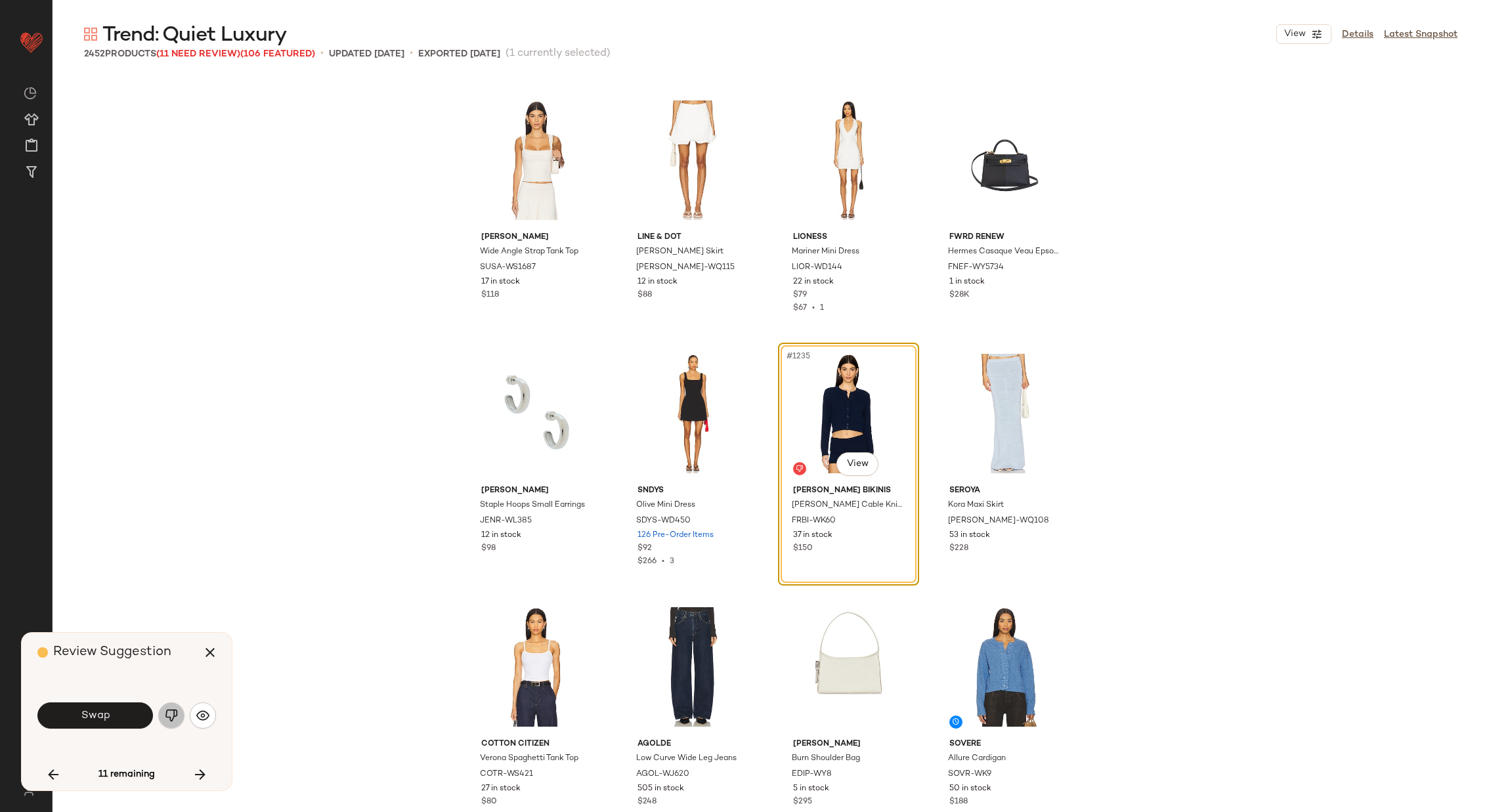
click at [173, 712] on img "button" at bounding box center [172, 716] width 13 height 13
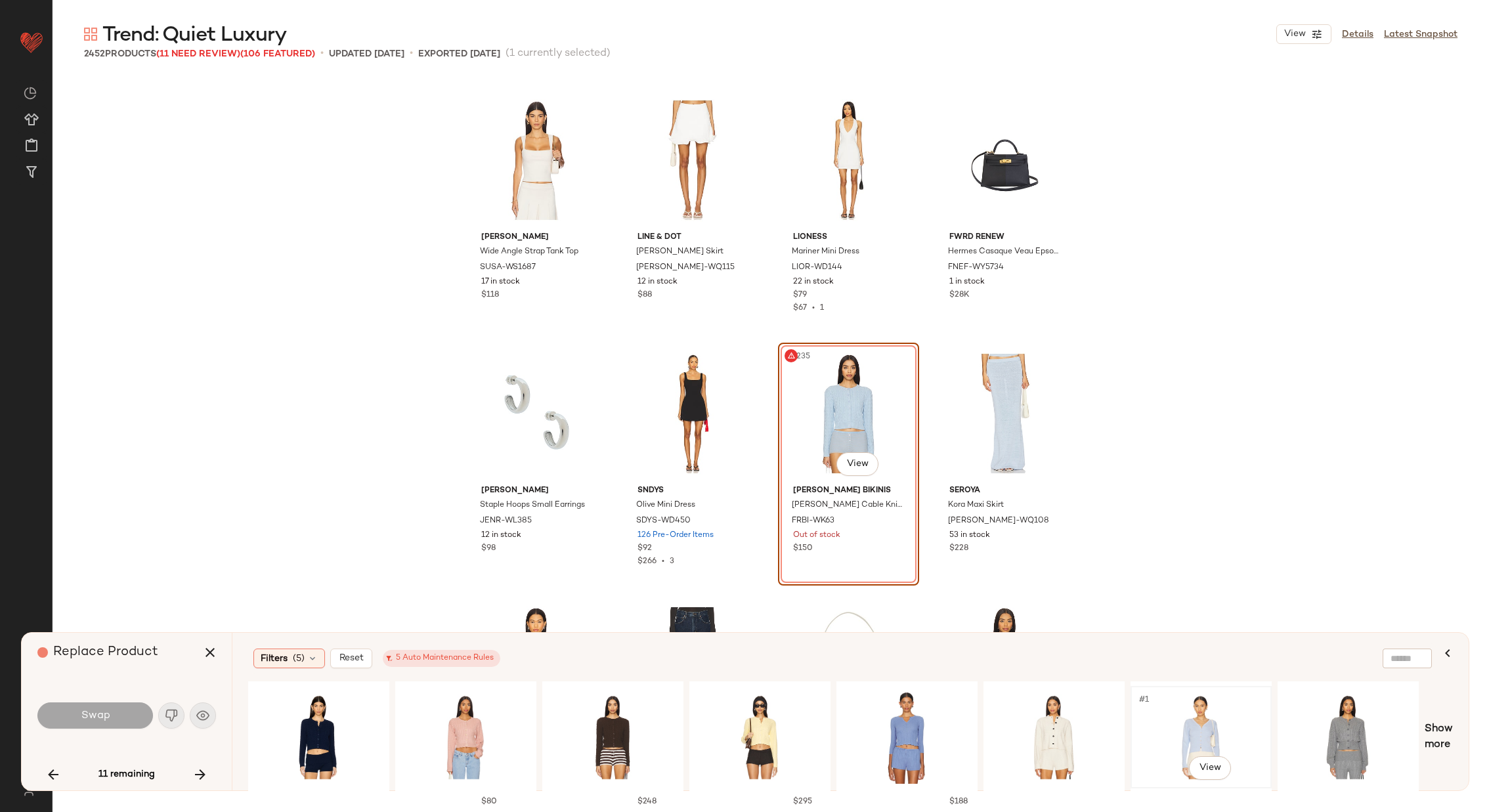
click at [1157, 714] on div "#1 View" at bounding box center [1201, 737] width 132 height 93
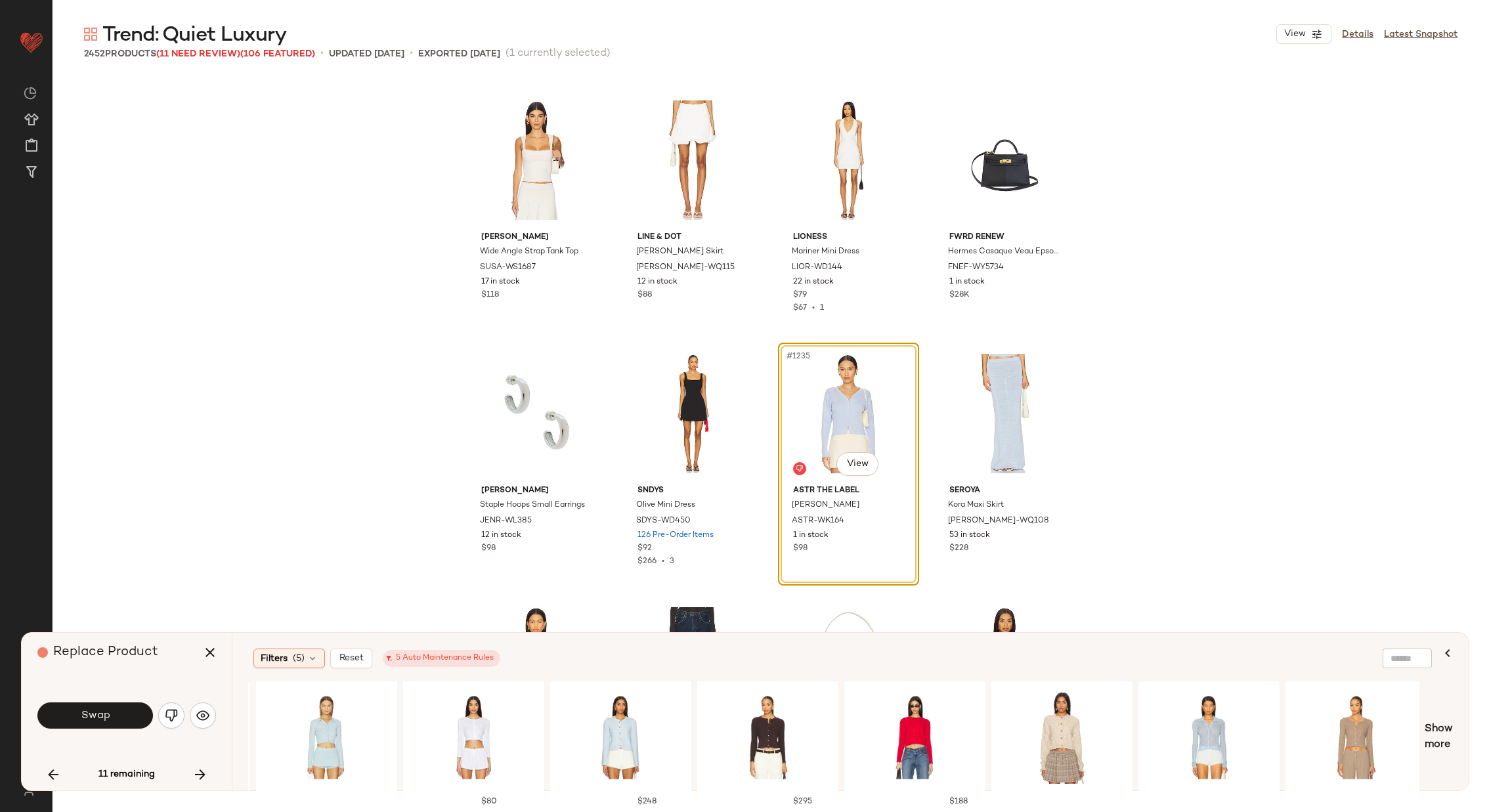
scroll to position [0, 1468]
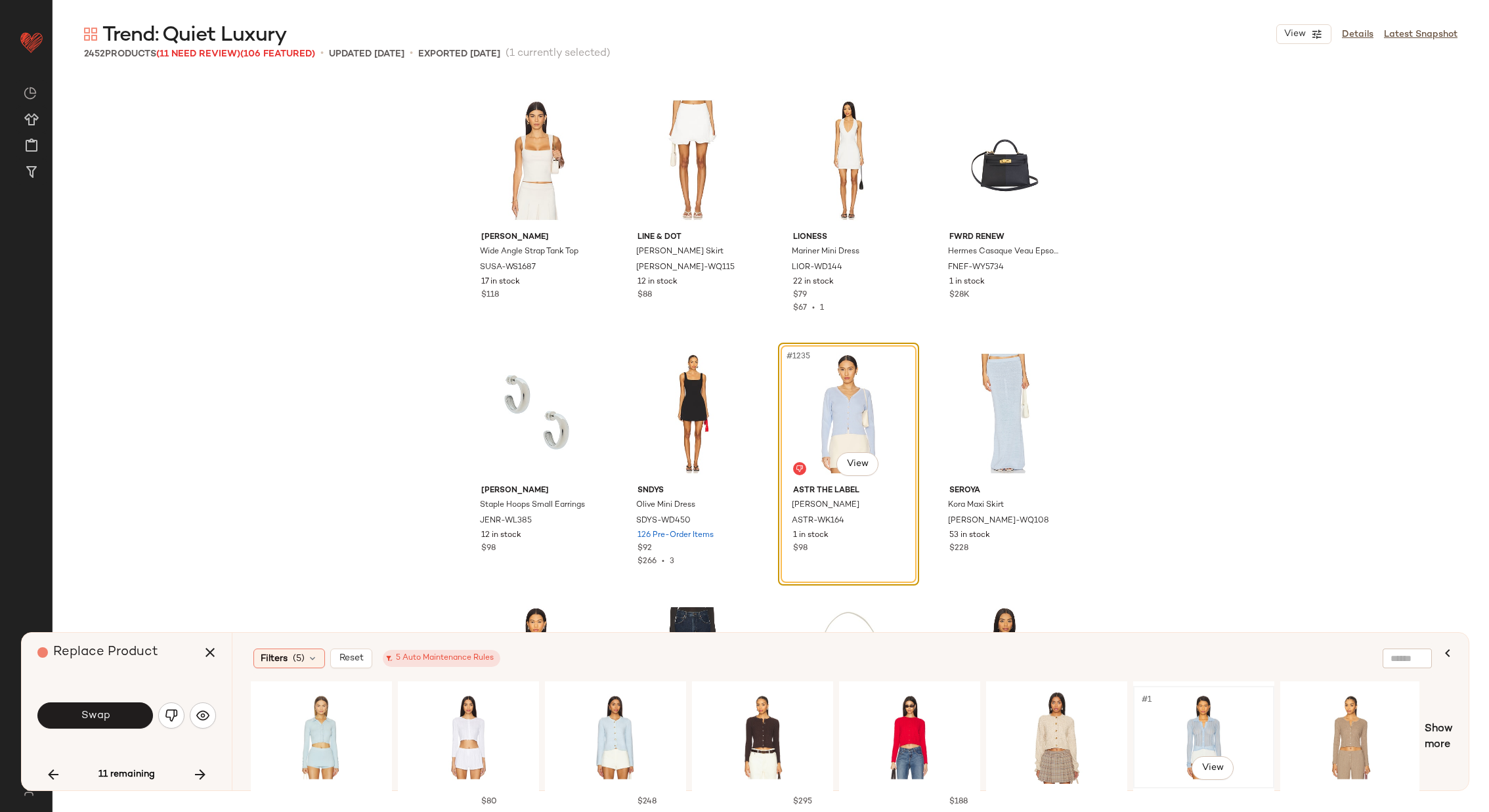
click at [1211, 730] on div "#1 View" at bounding box center [1204, 737] width 132 height 93
click at [115, 719] on button "Swap" at bounding box center [95, 715] width 116 height 26
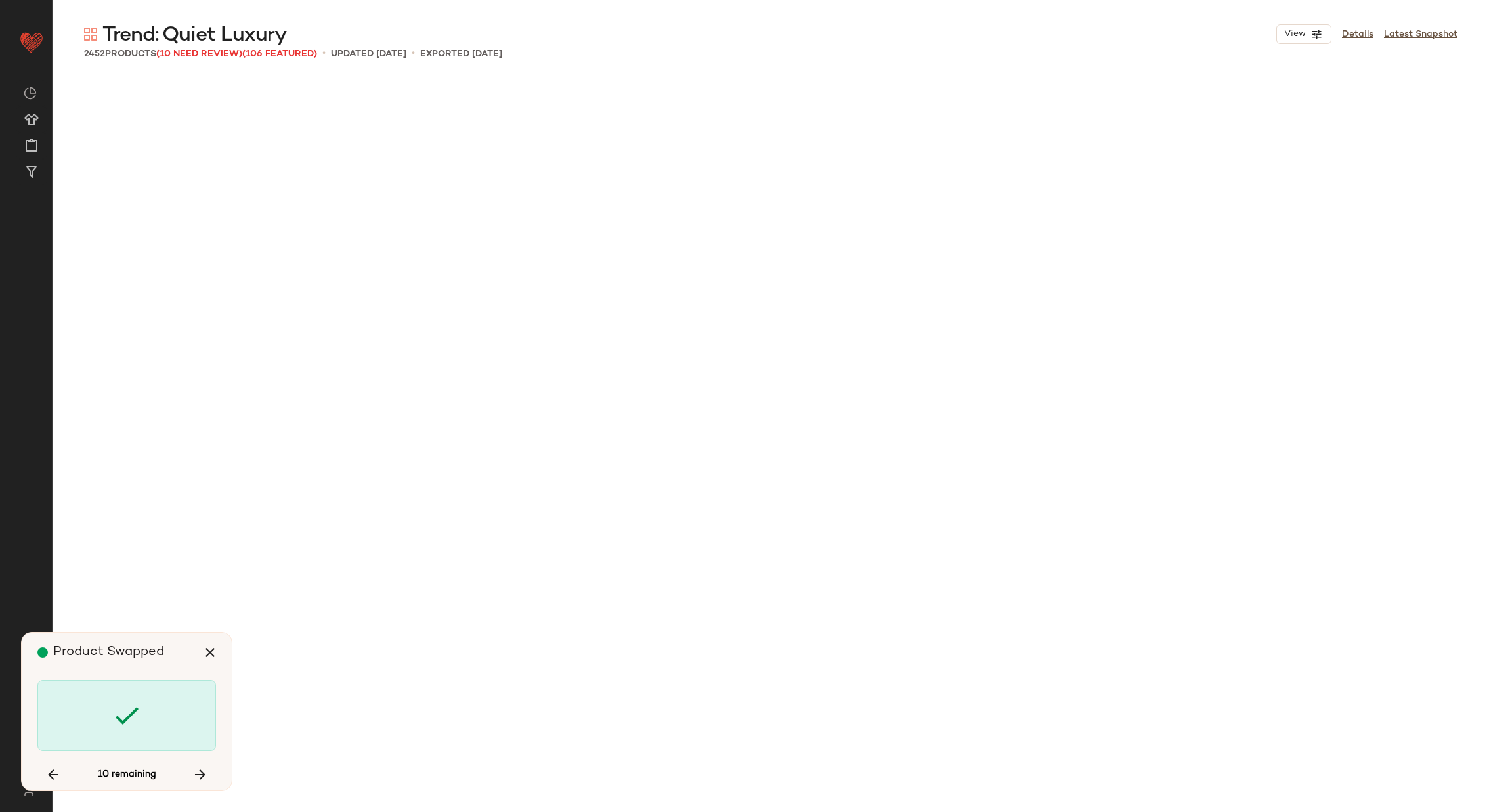
scroll to position [79549, 0]
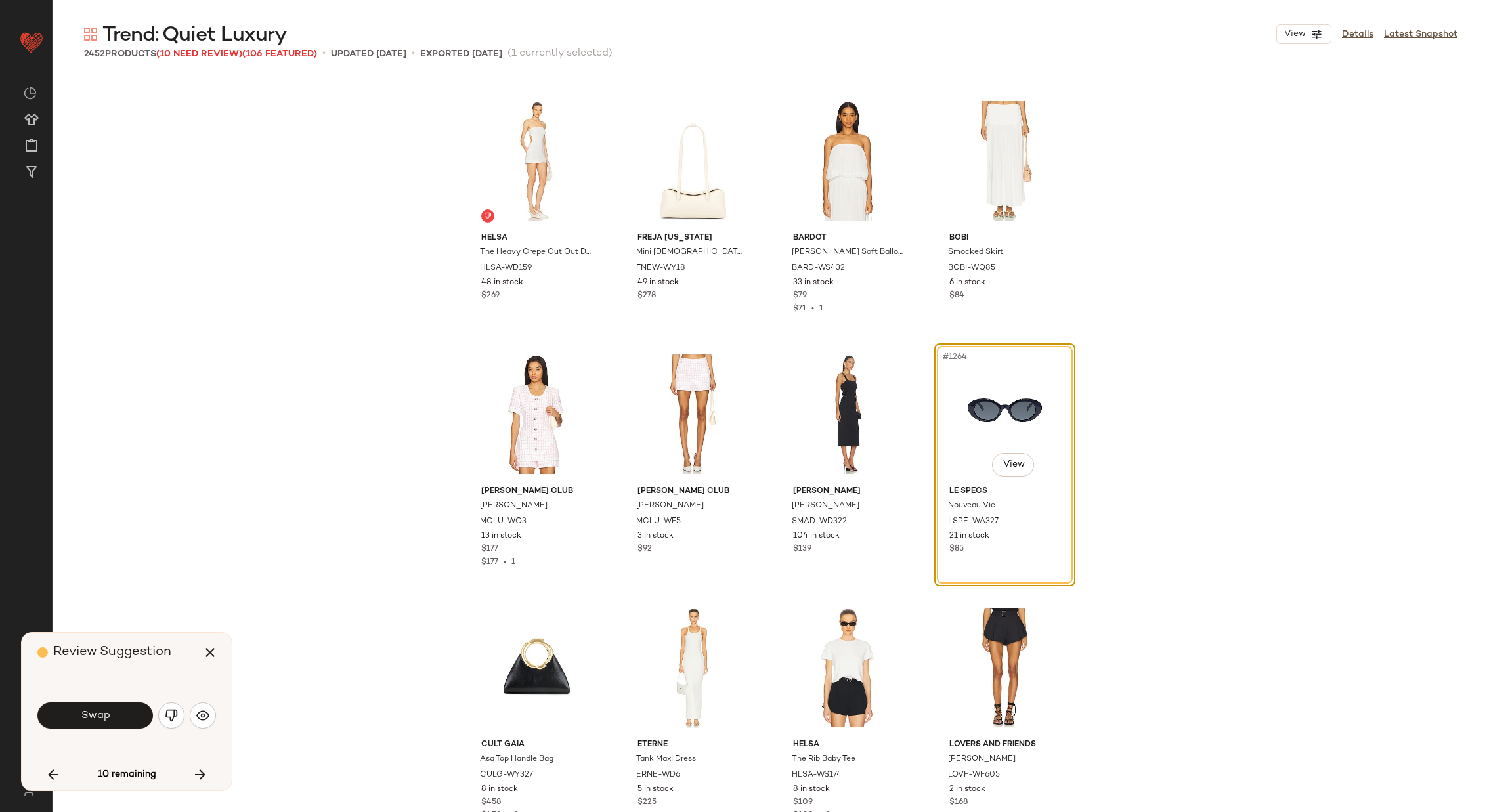
click at [115, 719] on button "Swap" at bounding box center [95, 715] width 116 height 26
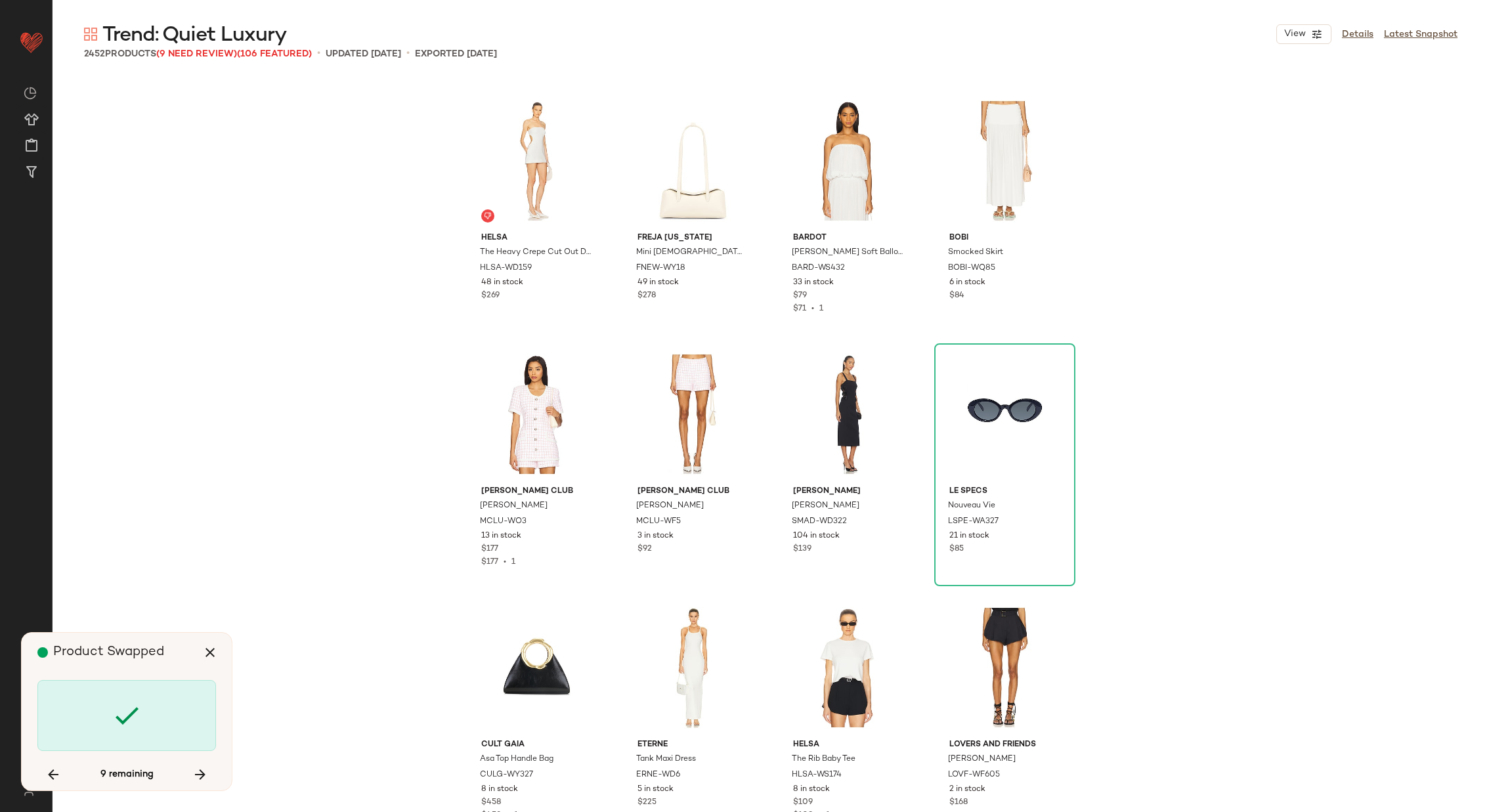
scroll to position [86897, 0]
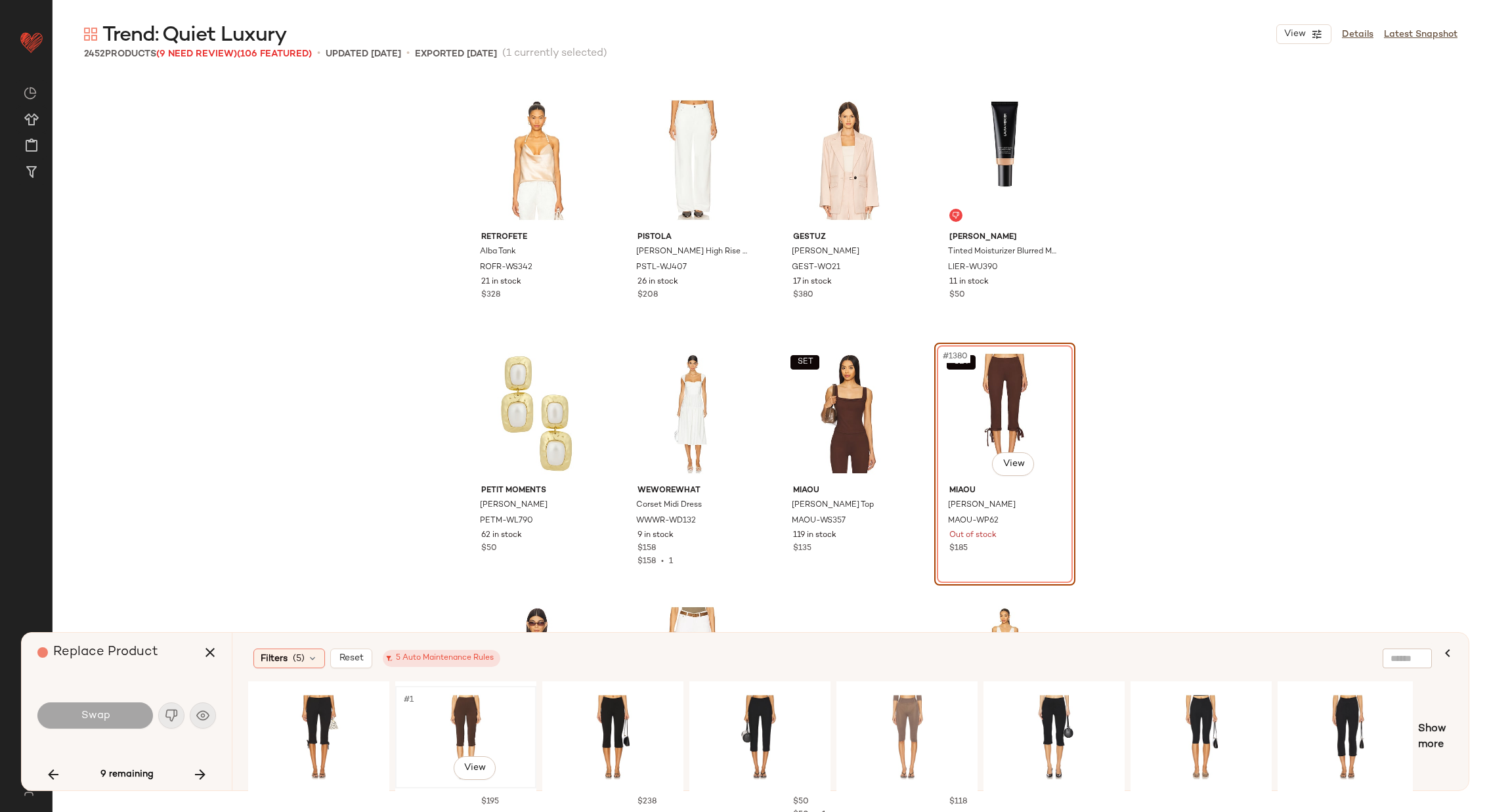
click at [452, 712] on div "#1 View" at bounding box center [466, 737] width 132 height 93
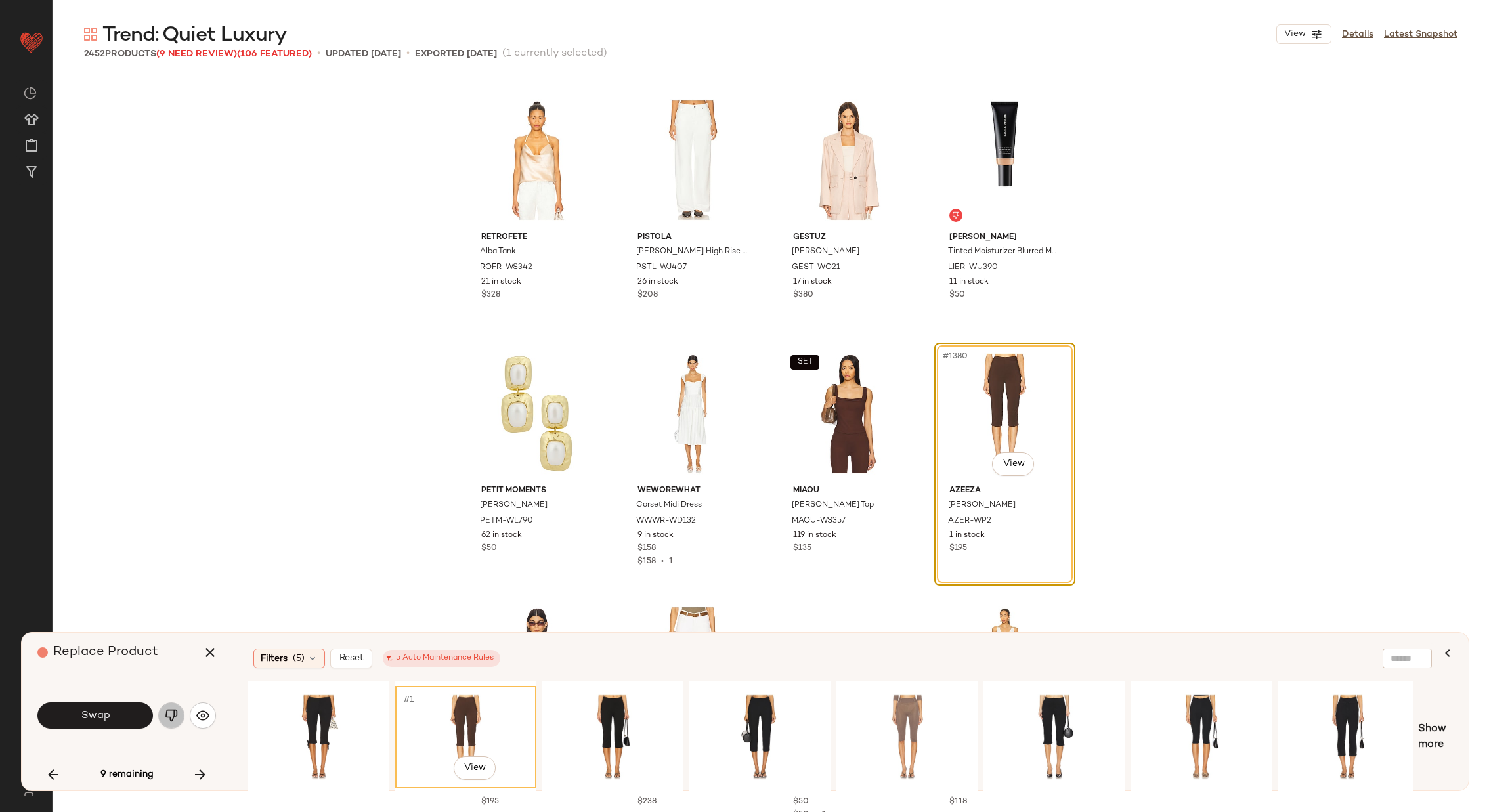
click at [167, 714] on img "button" at bounding box center [172, 716] width 13 height 13
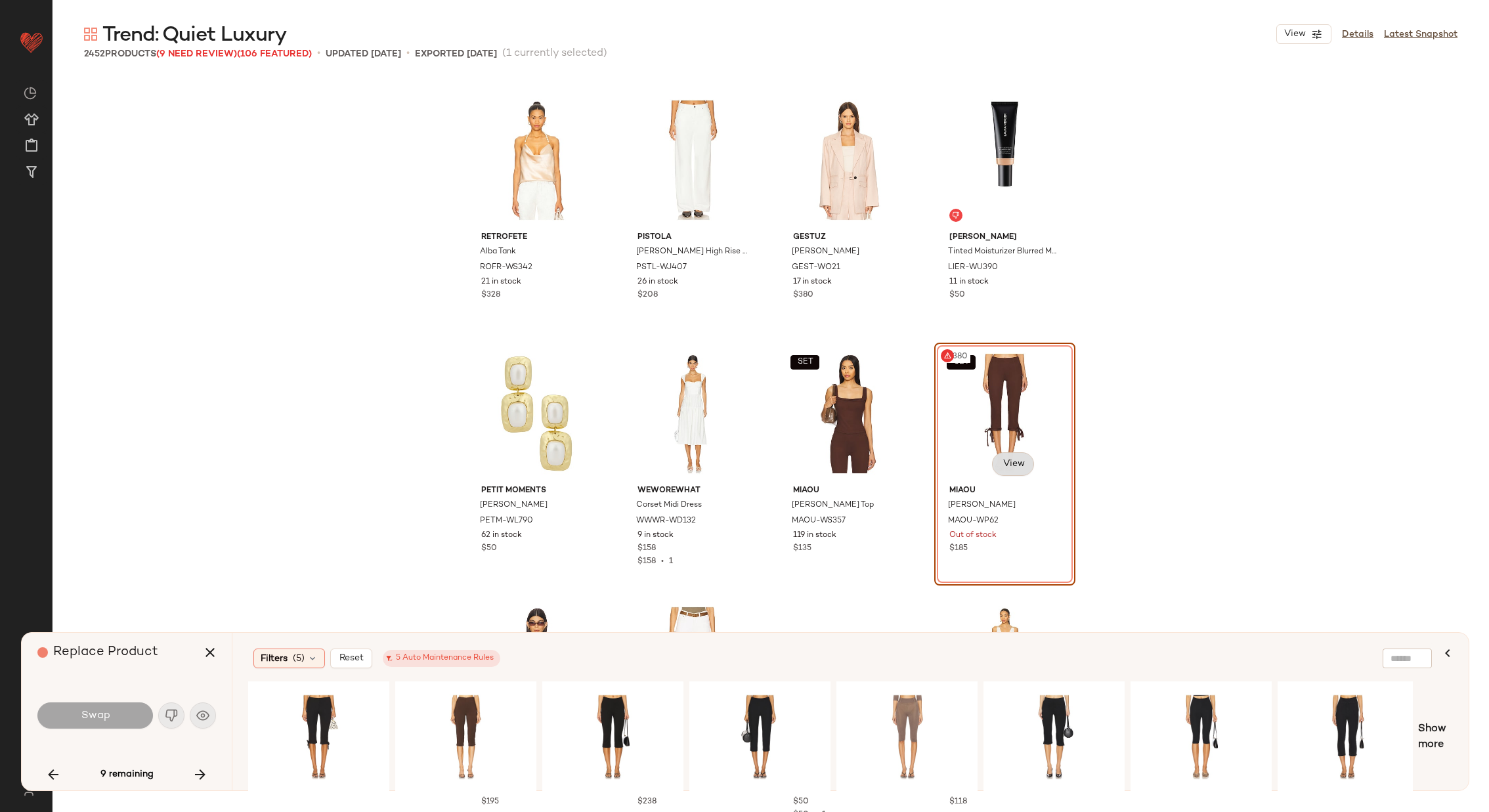
click at [1014, 465] on body "Revolve ** Dashboard All Products Global Clipboards (29) Curations (72) Alexis …" at bounding box center [744, 460] width 1489 height 919
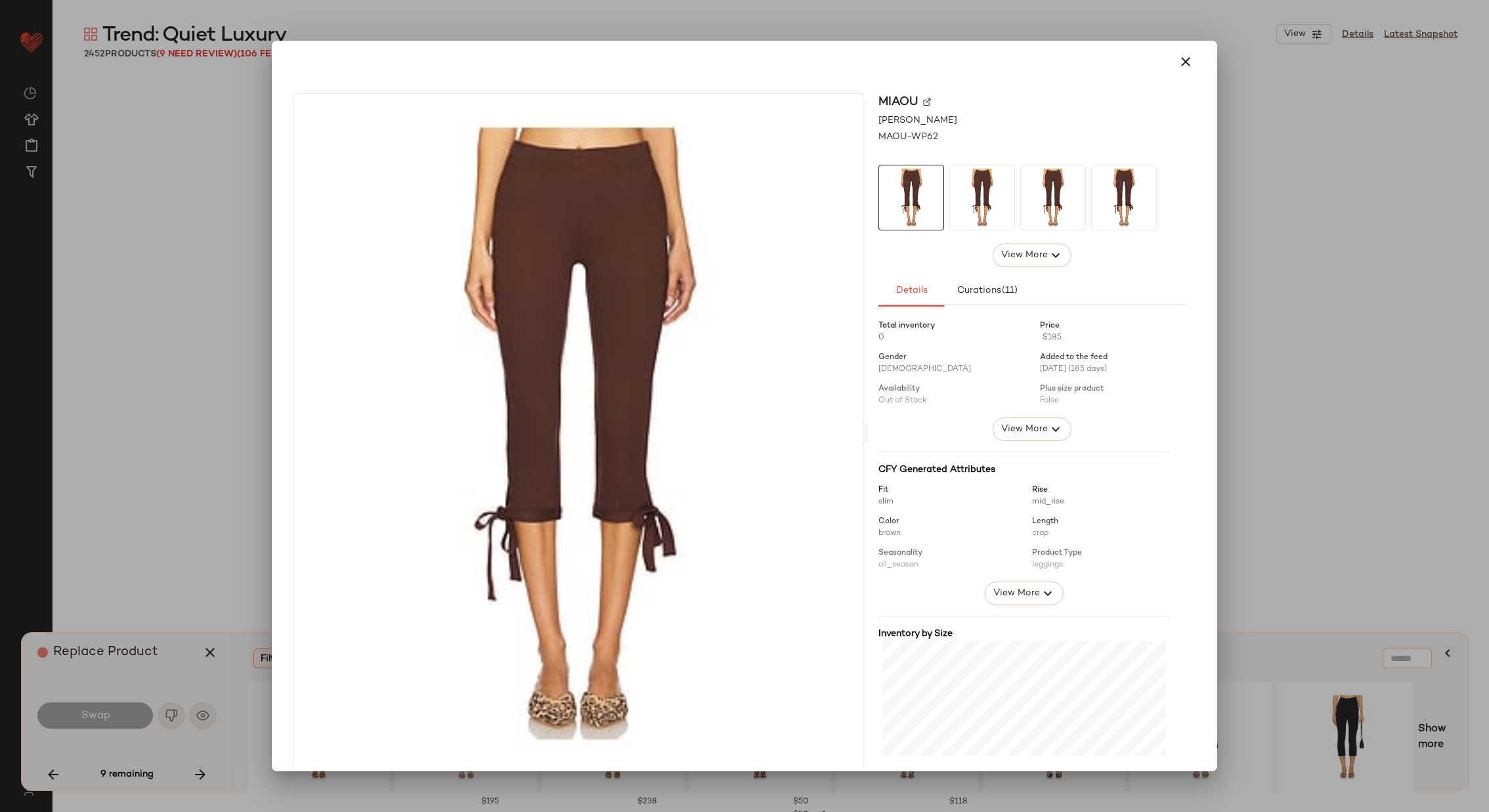
click at [923, 98] on img at bounding box center [927, 102] width 8 height 8
click at [1178, 61] on icon "button" at bounding box center [1186, 62] width 16 height 16
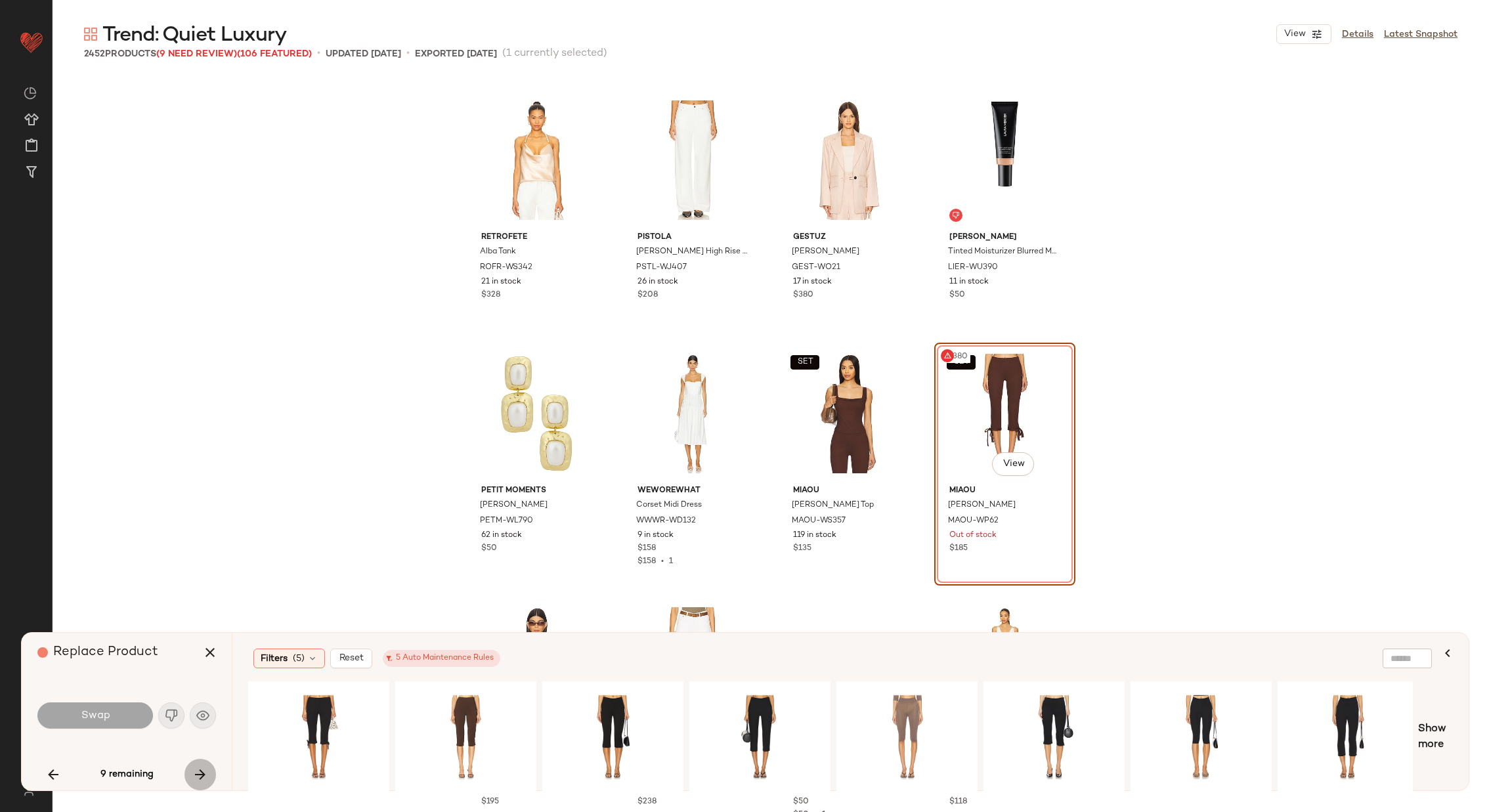
click at [204, 769] on icon "button" at bounding box center [200, 775] width 16 height 16
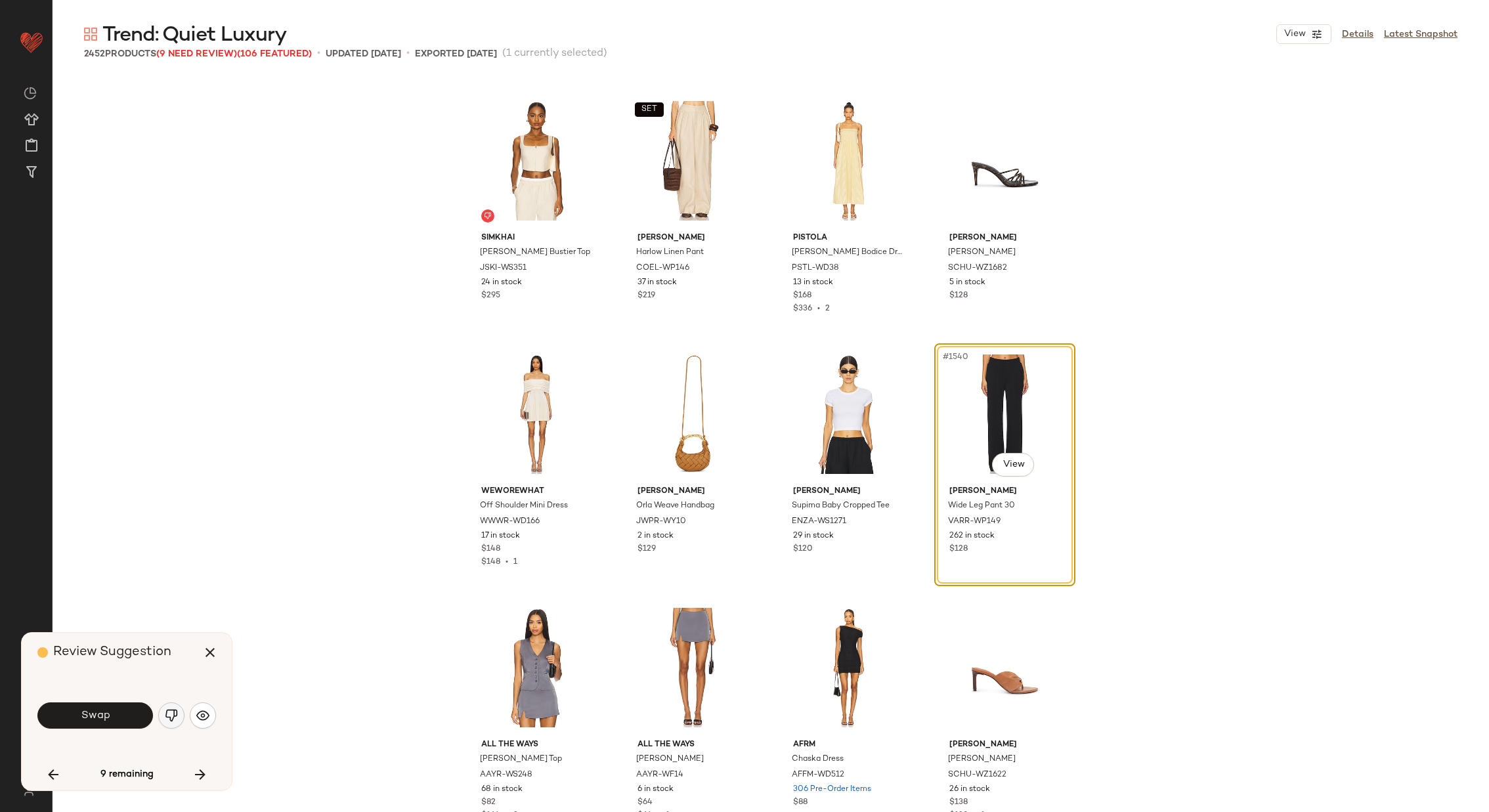
click at [170, 712] on img "button" at bounding box center [172, 716] width 13 height 13
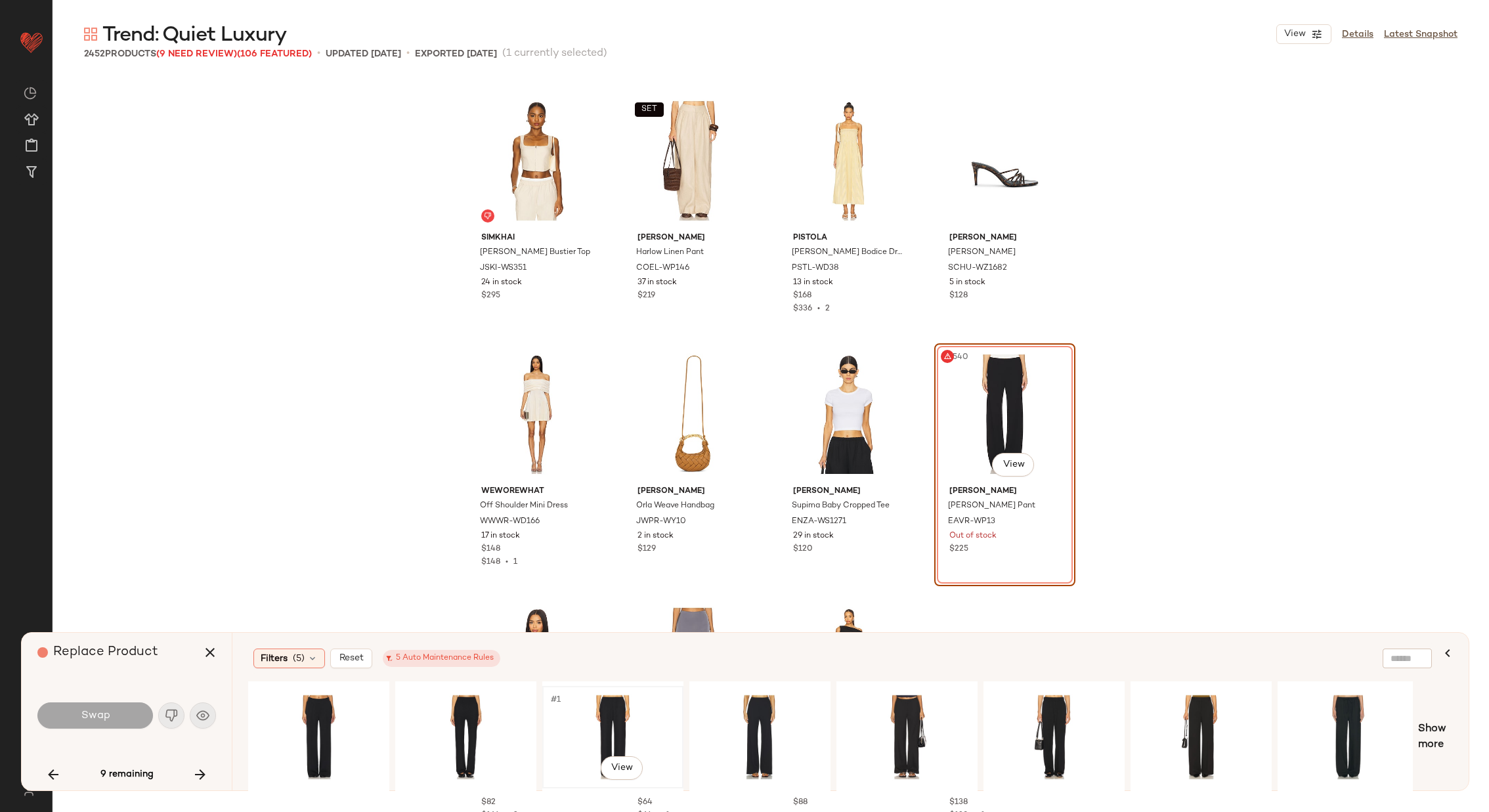
click at [610, 715] on div "#1 View" at bounding box center [613, 737] width 132 height 93
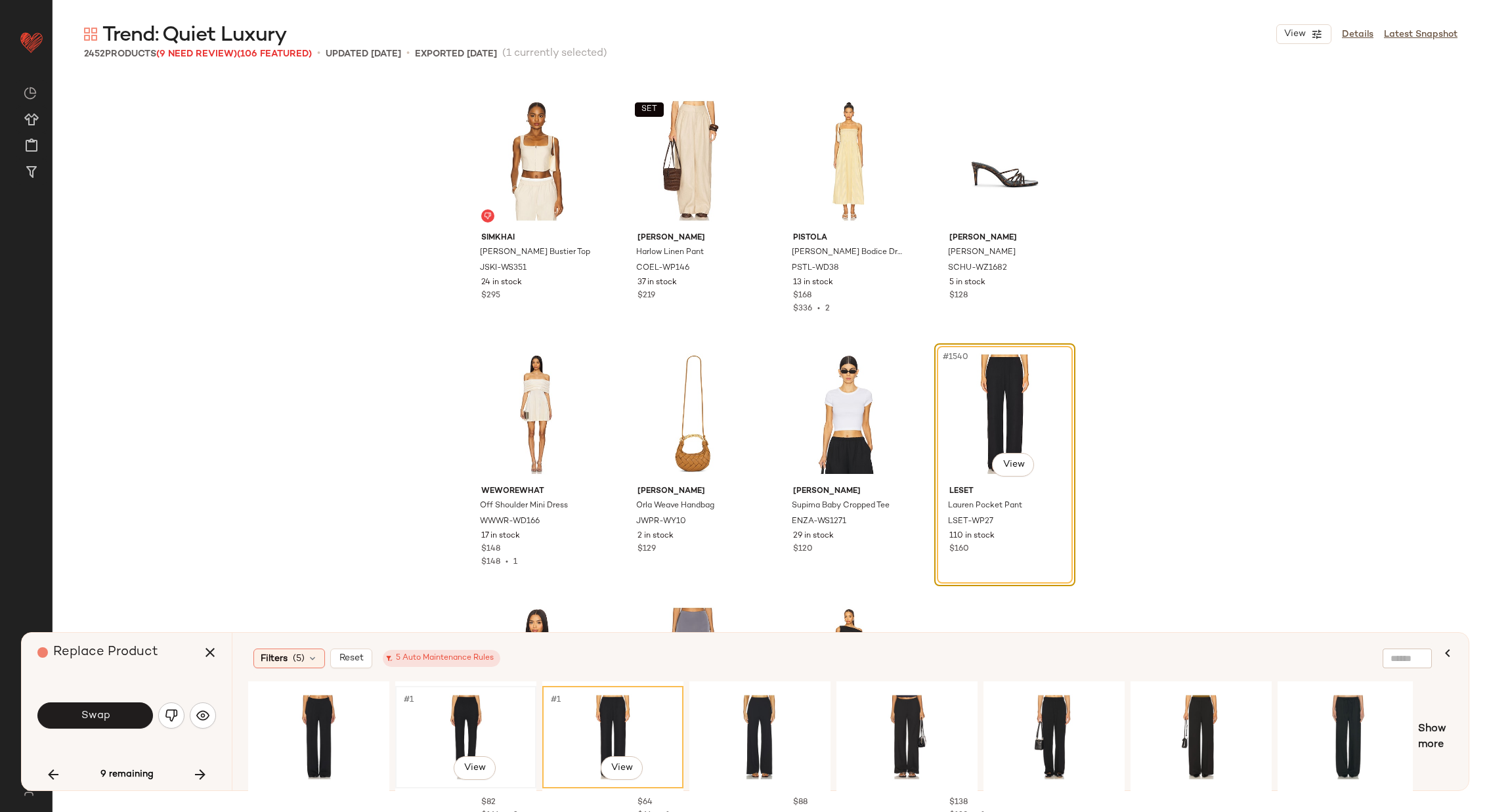
click at [455, 720] on div "#1 View" at bounding box center [466, 737] width 132 height 93
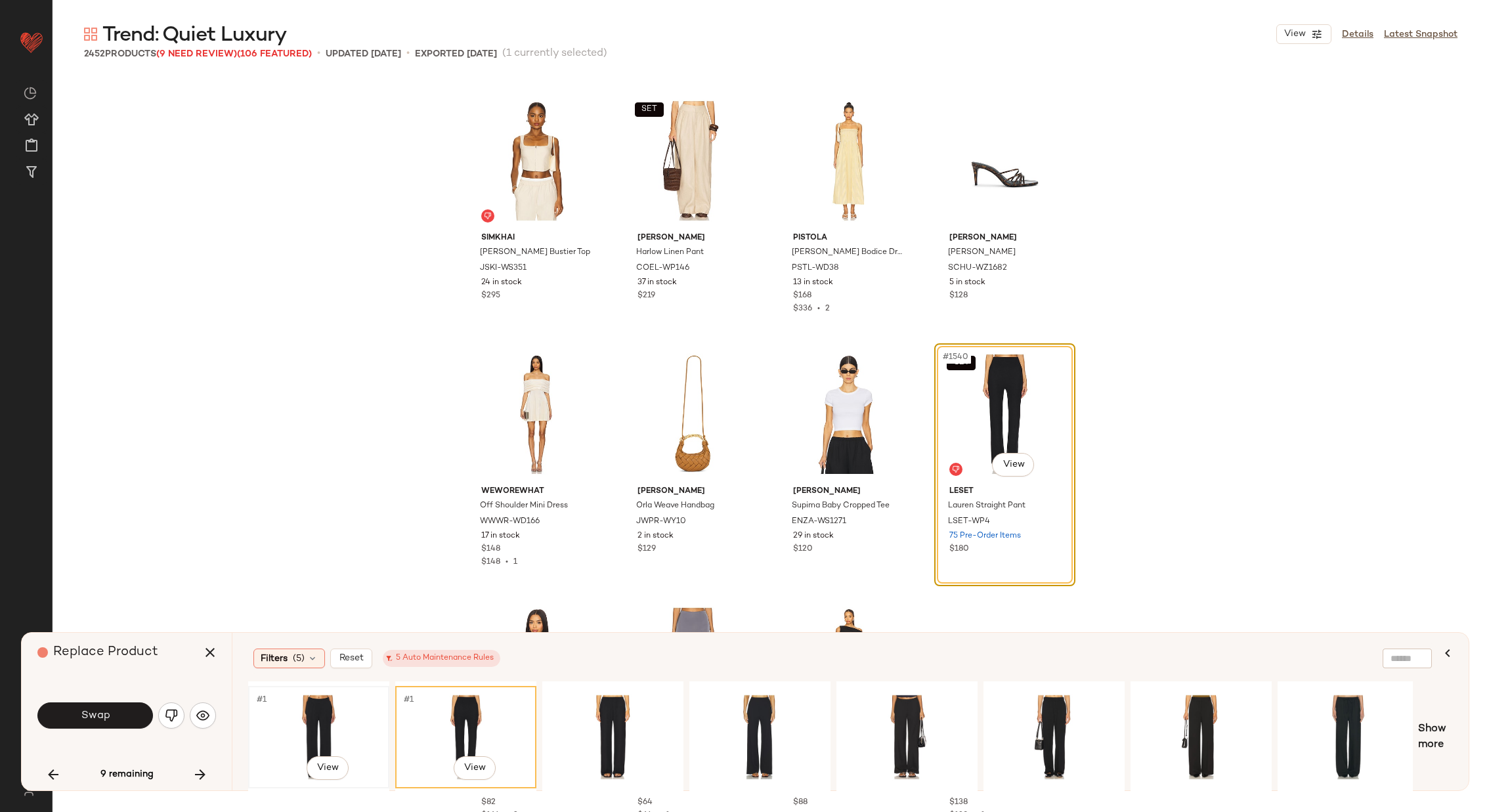
click at [302, 708] on div "#1 View" at bounding box center [319, 737] width 132 height 93
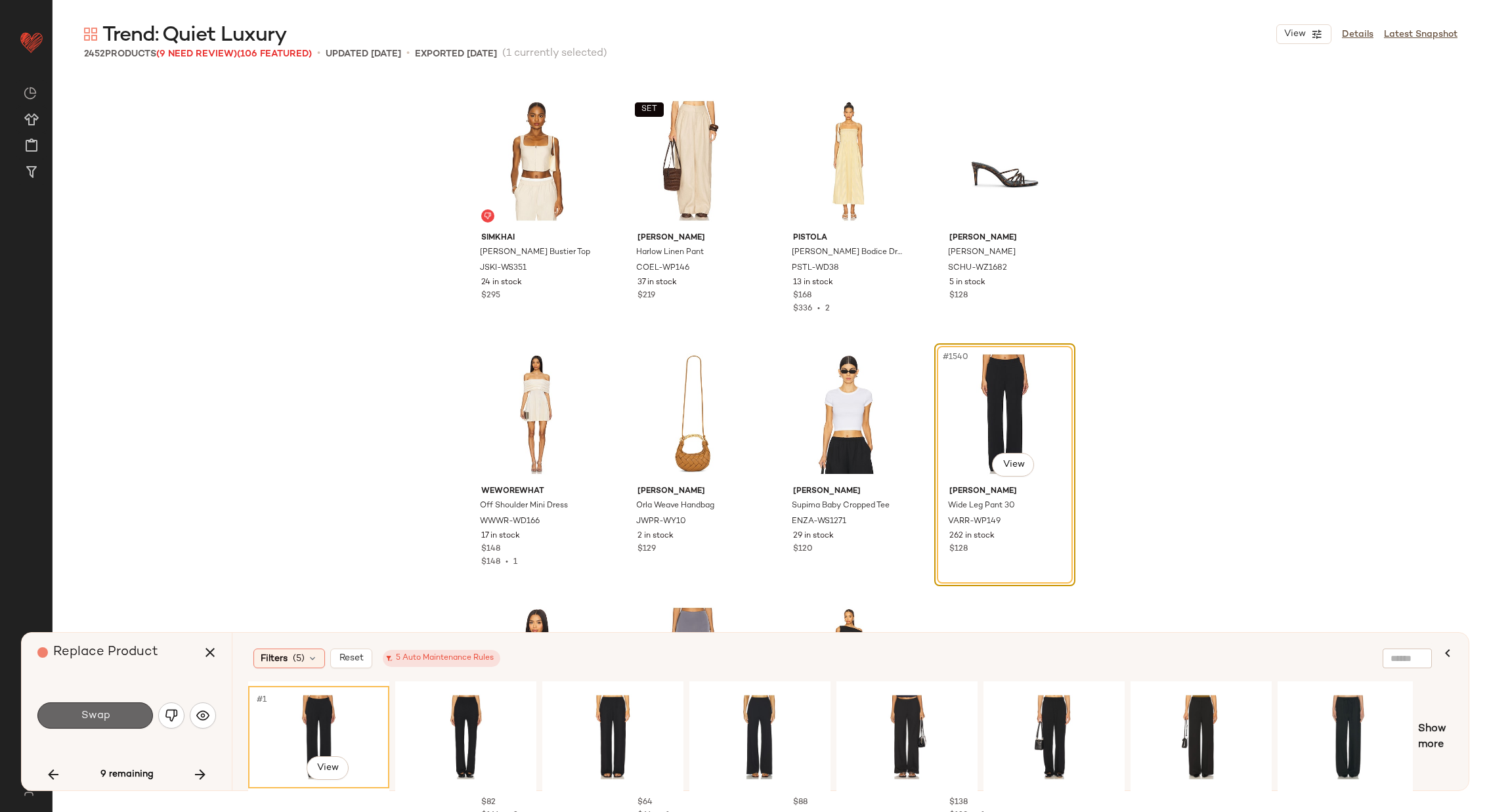
click at [113, 713] on button "Swap" at bounding box center [95, 715] width 116 height 26
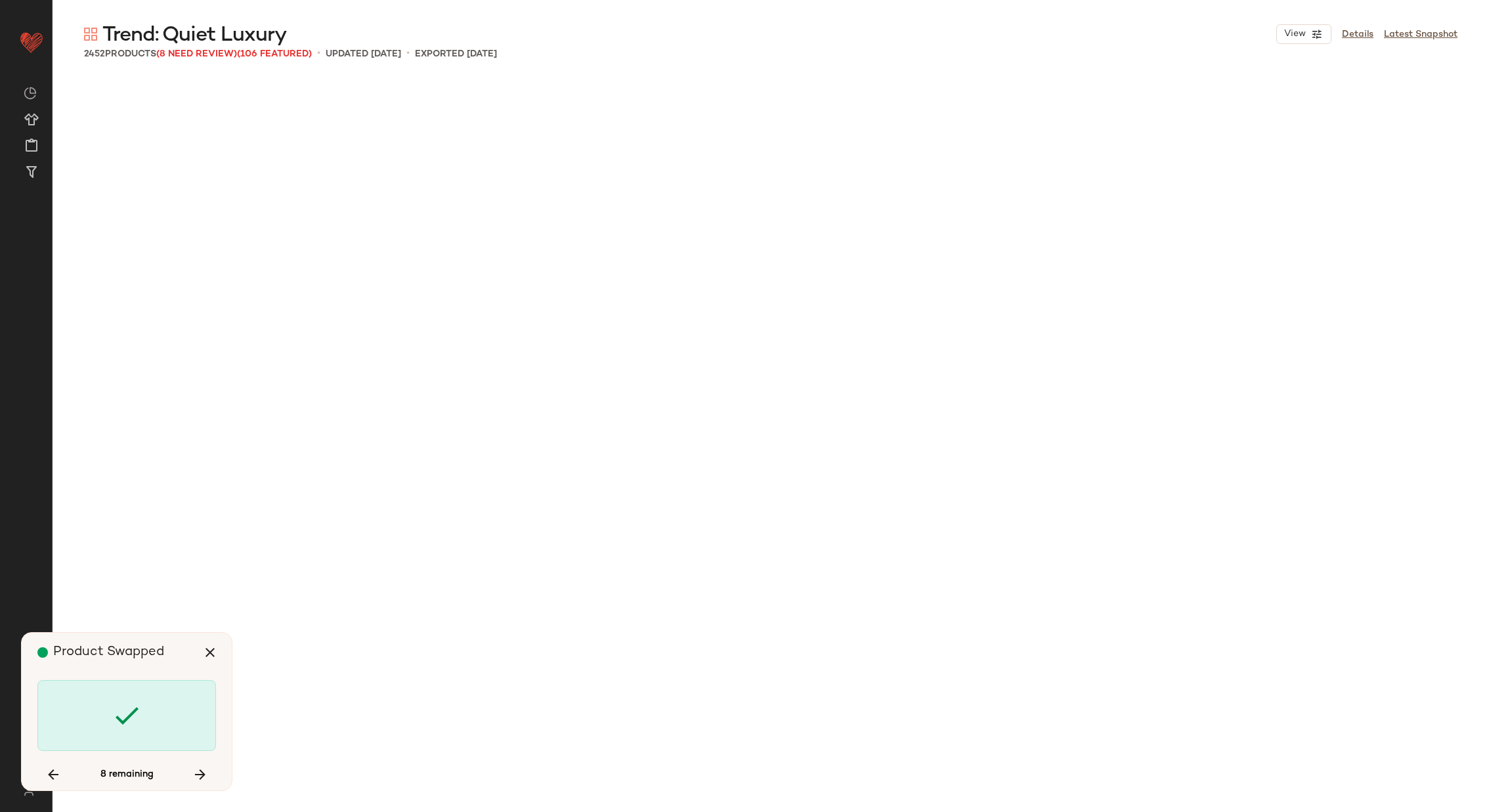
scroll to position [120844, 0]
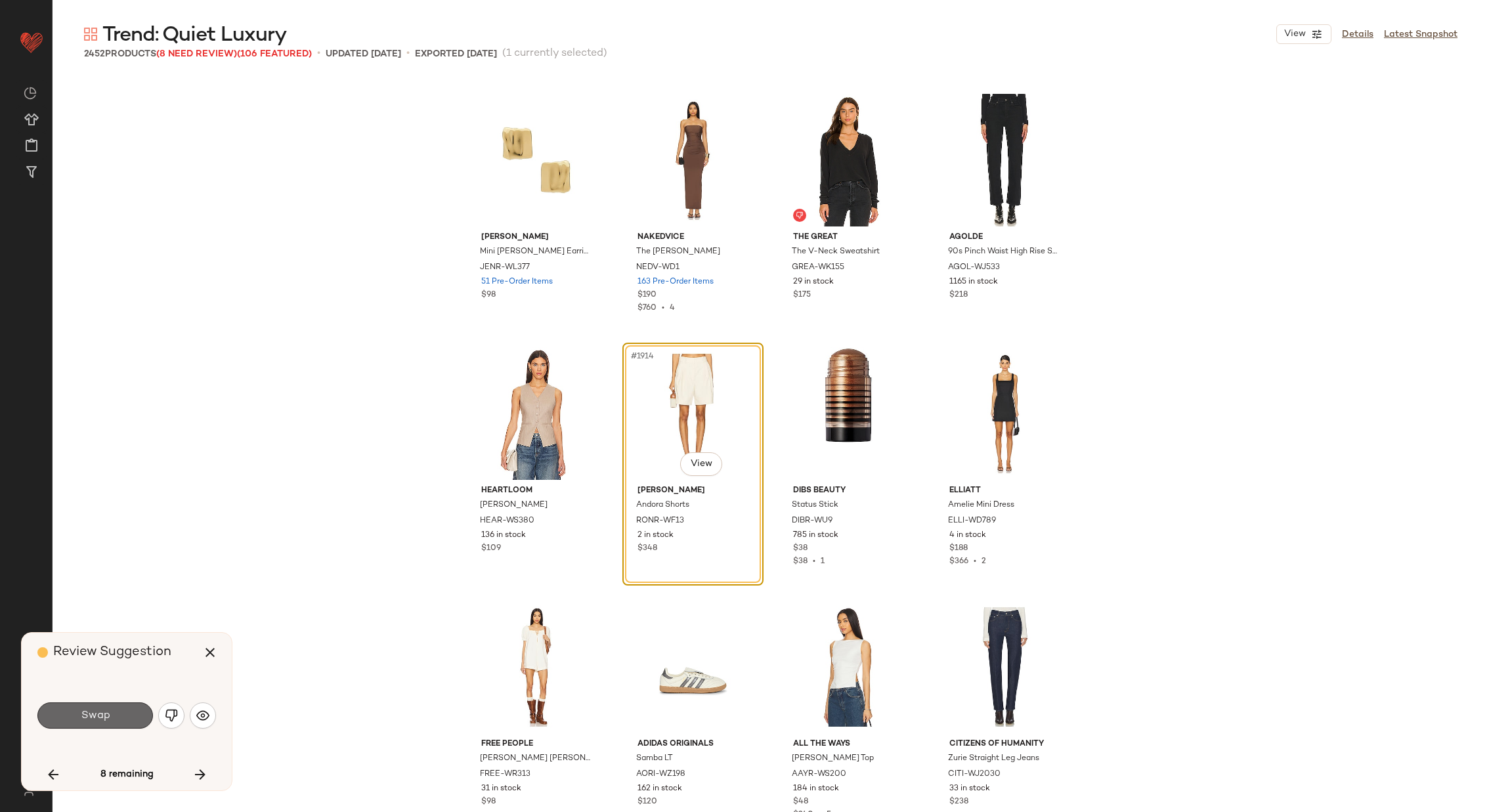
click at [100, 715] on span "Swap" at bounding box center [94, 716] width 29 height 13
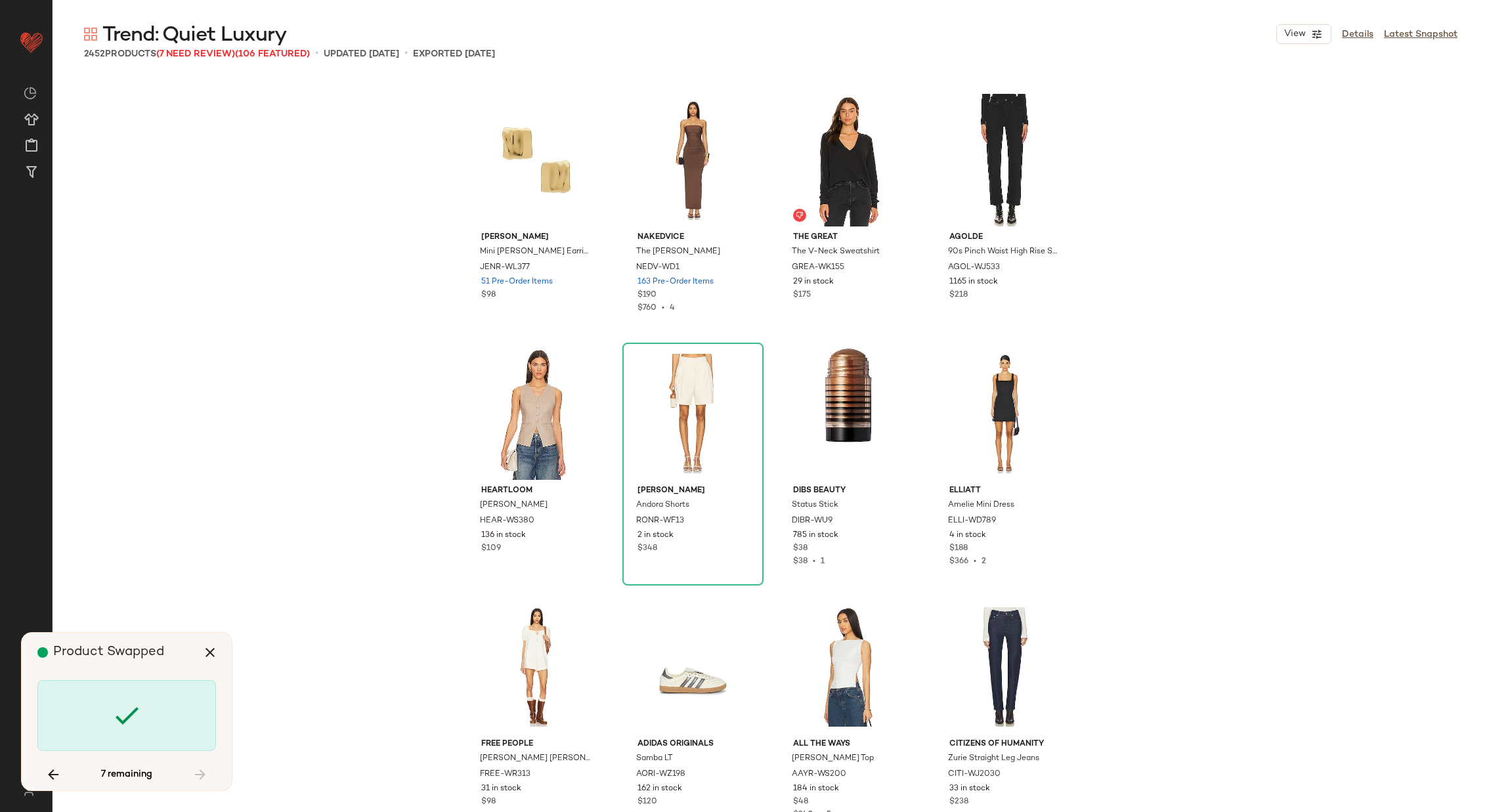
scroll to position [3800, 0]
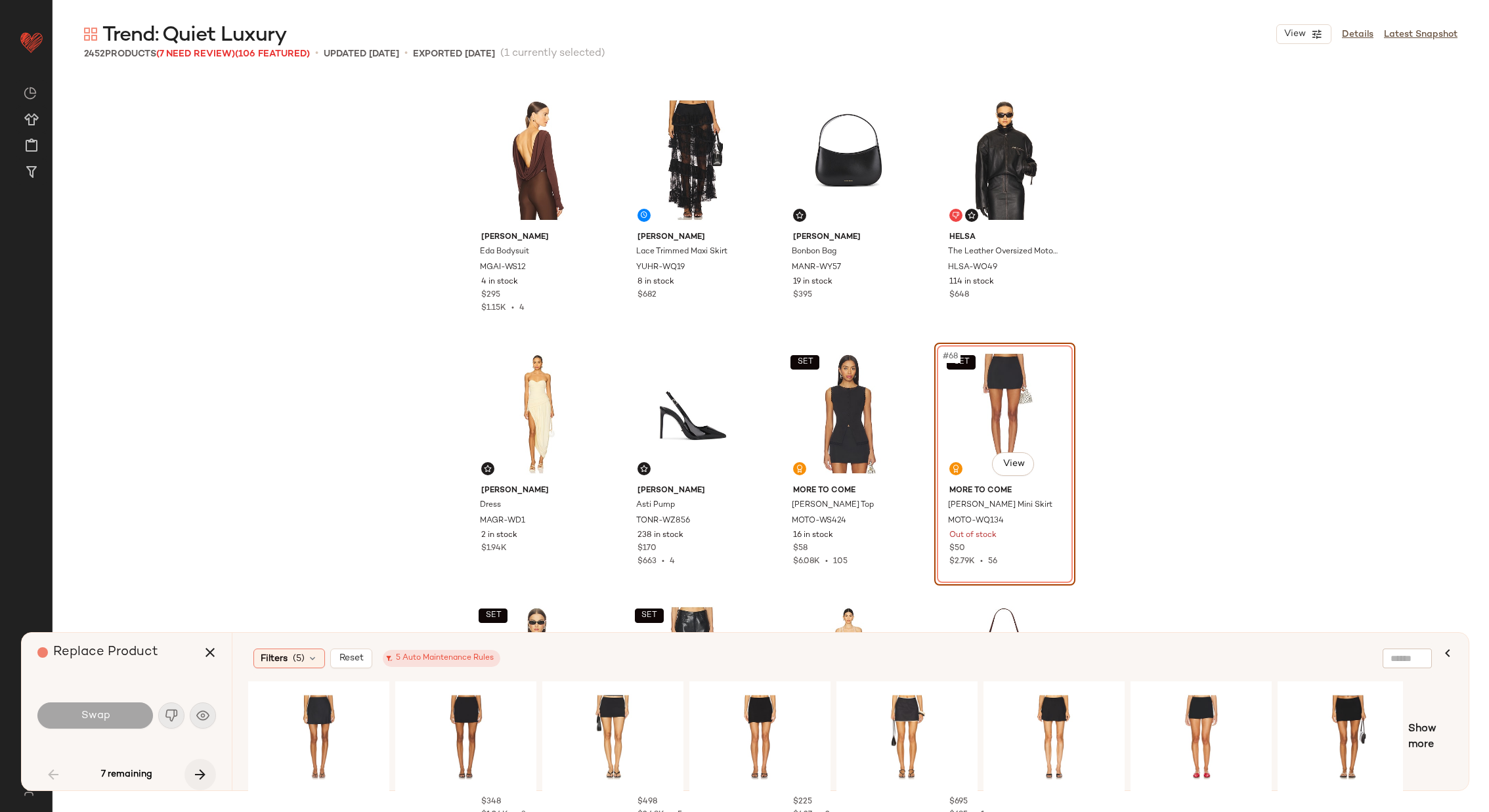
click at [199, 777] on icon "button" at bounding box center [200, 775] width 16 height 16
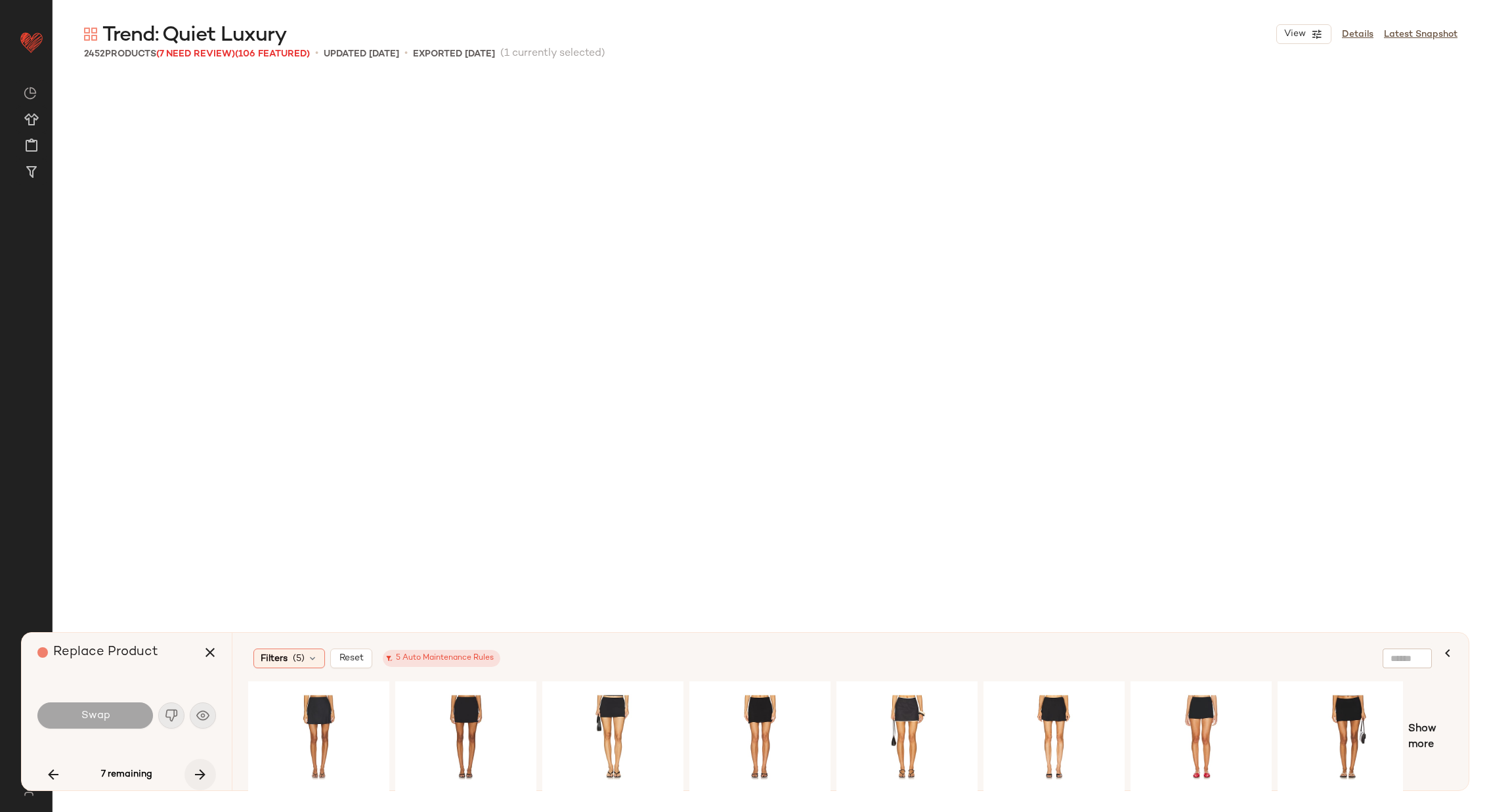
scroll to position [10134, 0]
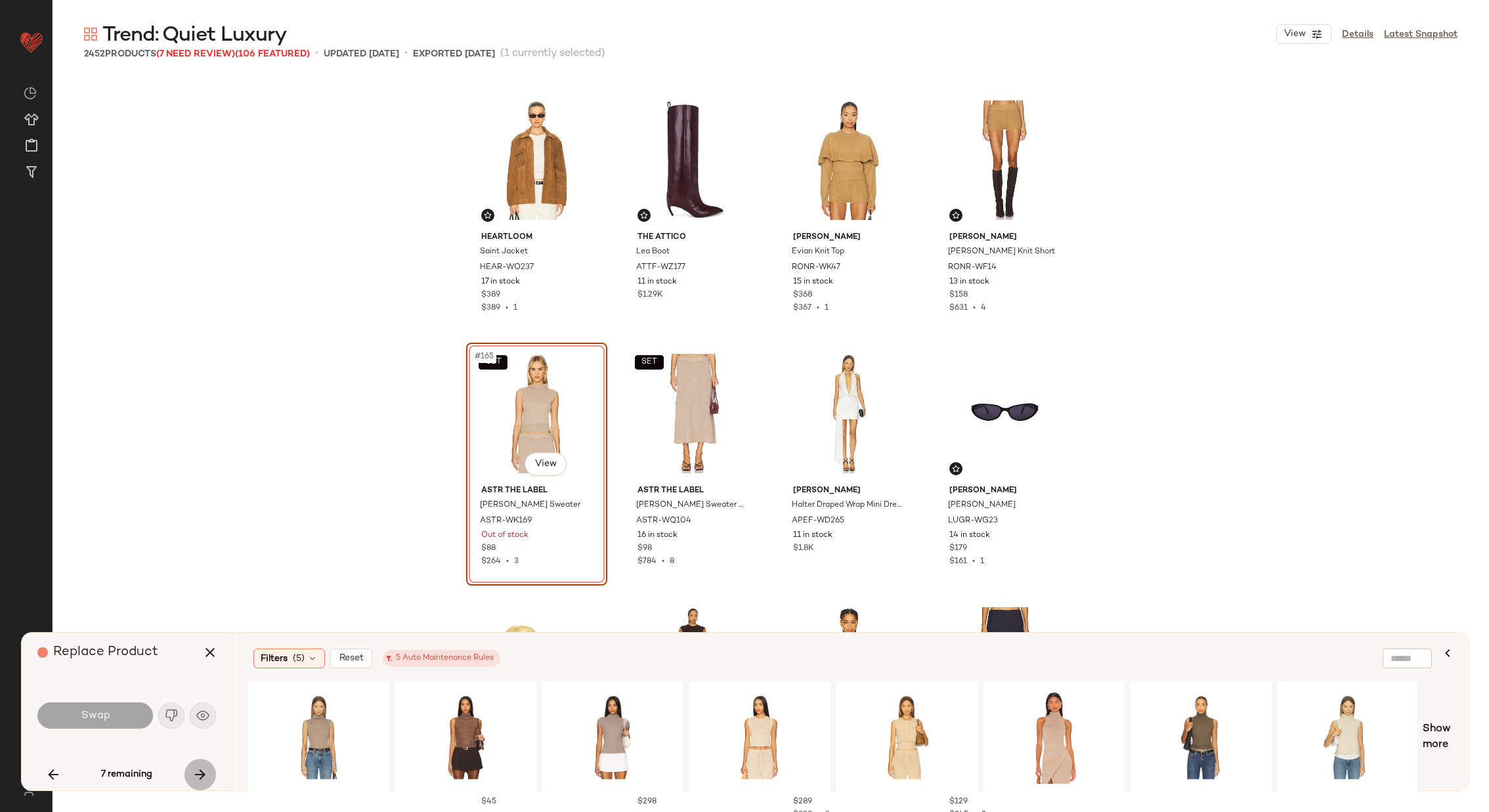
click at [196, 770] on icon "button" at bounding box center [200, 775] width 16 height 16
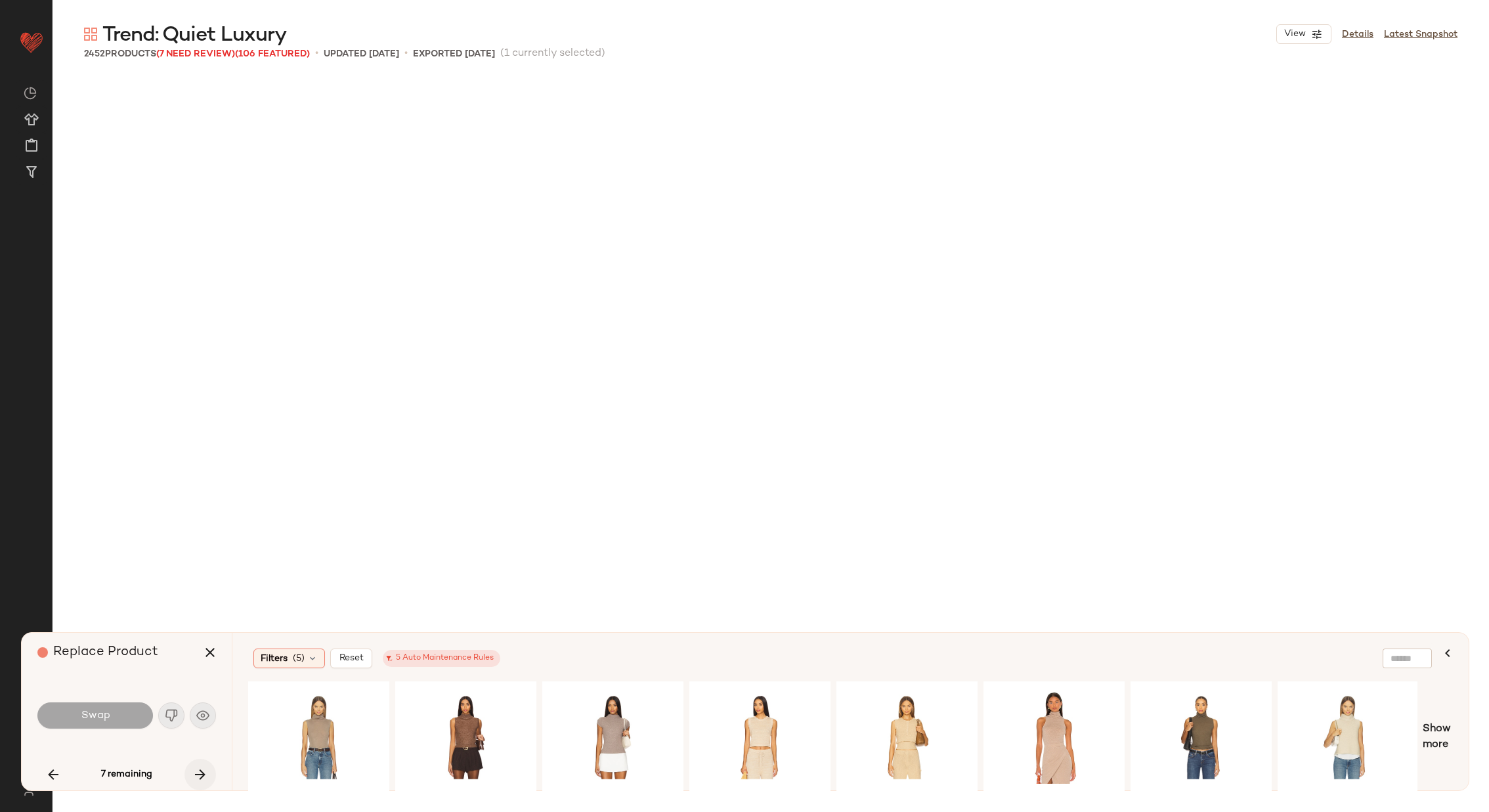
scroll to position [11401, 0]
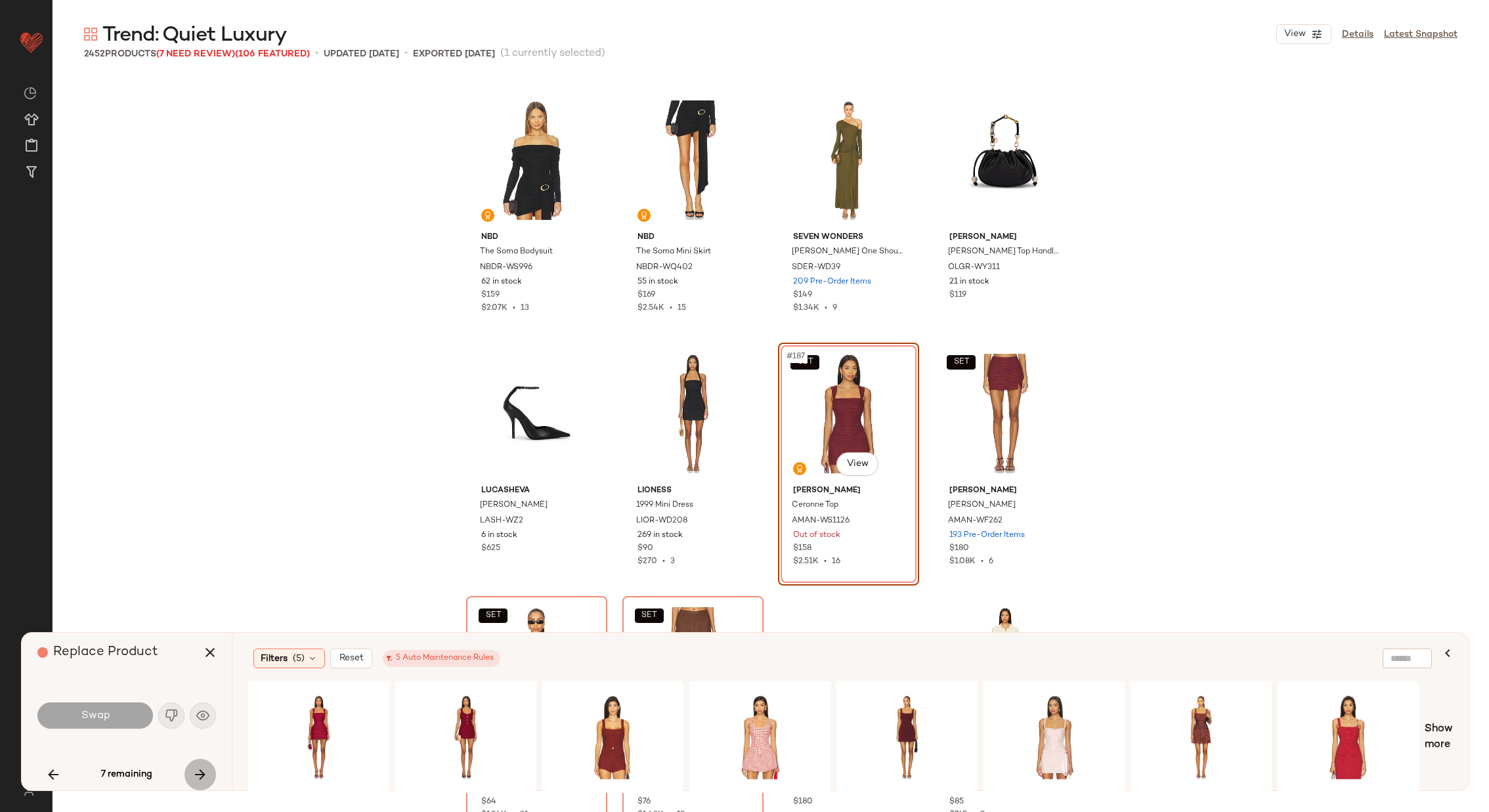
click at [196, 770] on icon "button" at bounding box center [200, 775] width 16 height 16
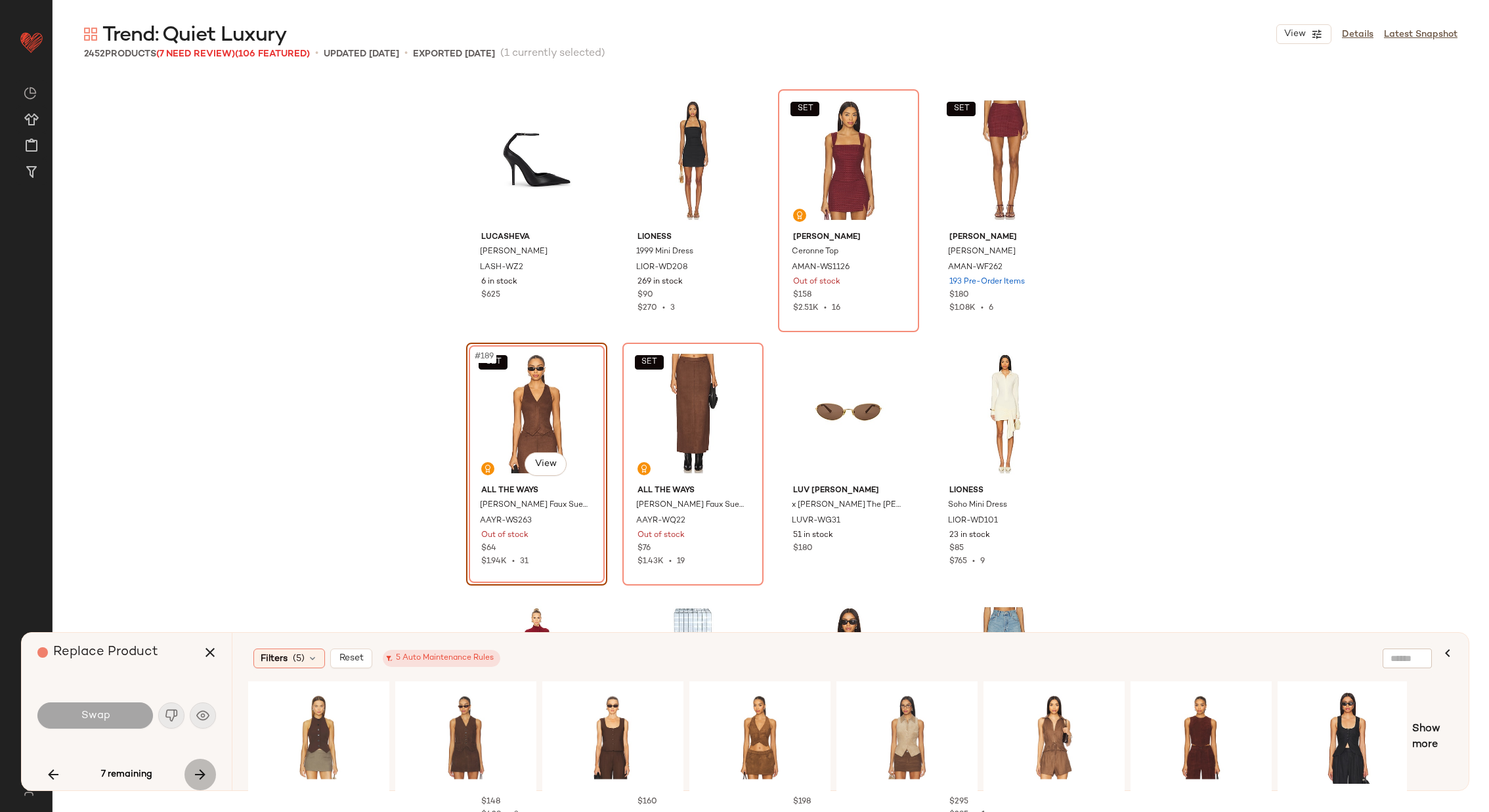
click at [196, 770] on icon "button" at bounding box center [200, 775] width 16 height 16
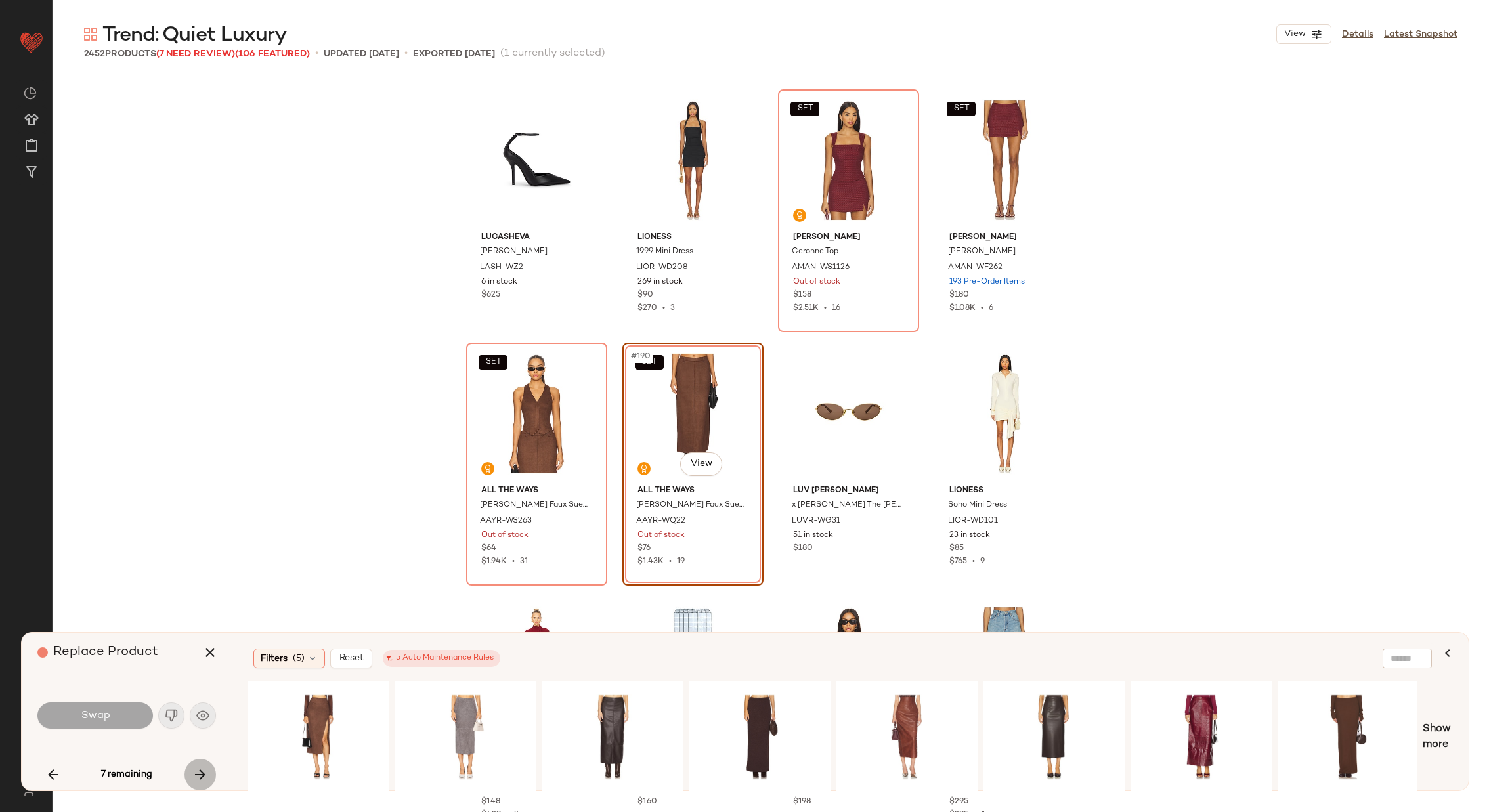
click at [196, 770] on icon "button" at bounding box center [200, 775] width 16 height 16
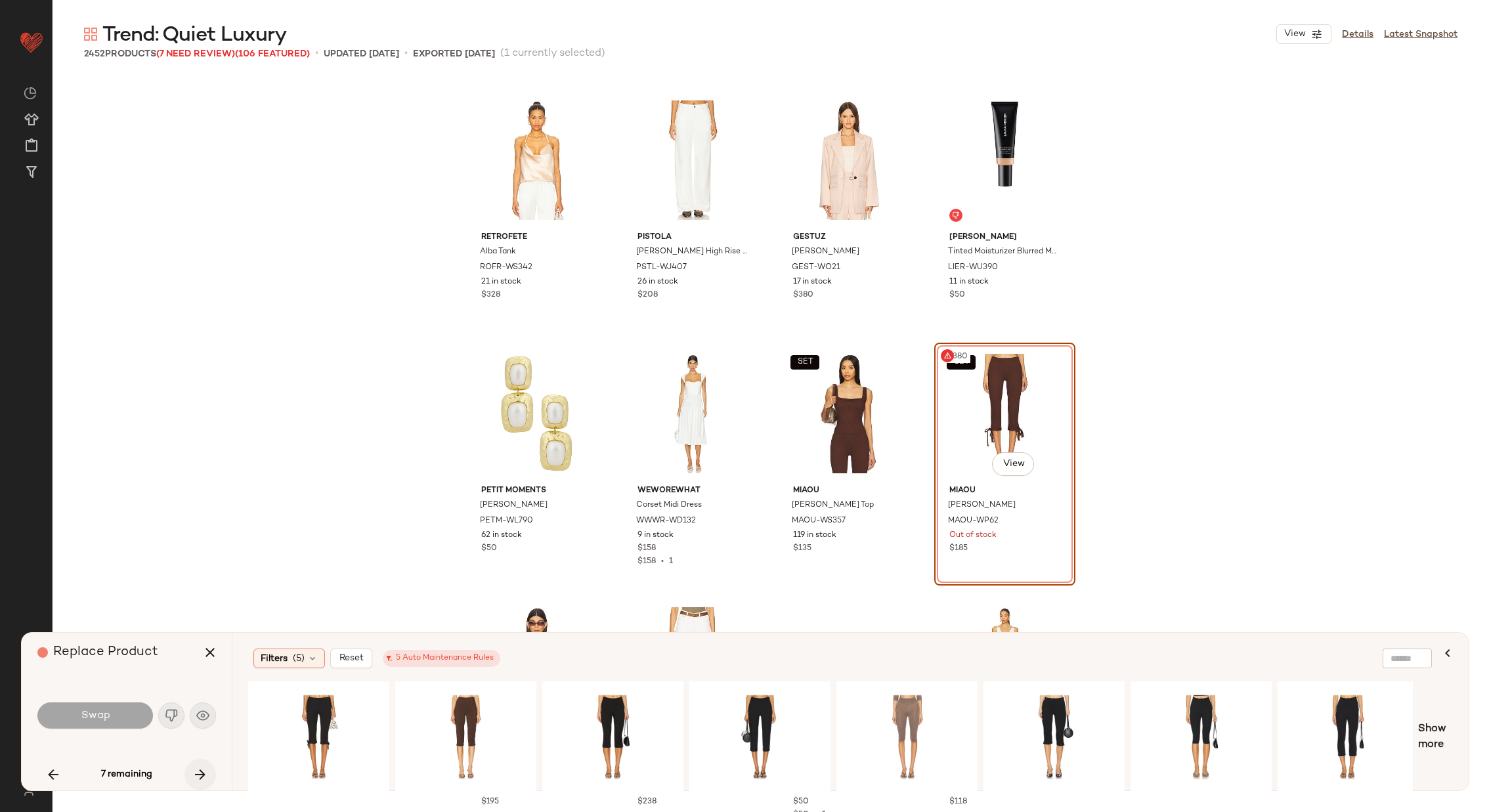
click at [196, 770] on icon "button" at bounding box center [200, 775] width 16 height 16
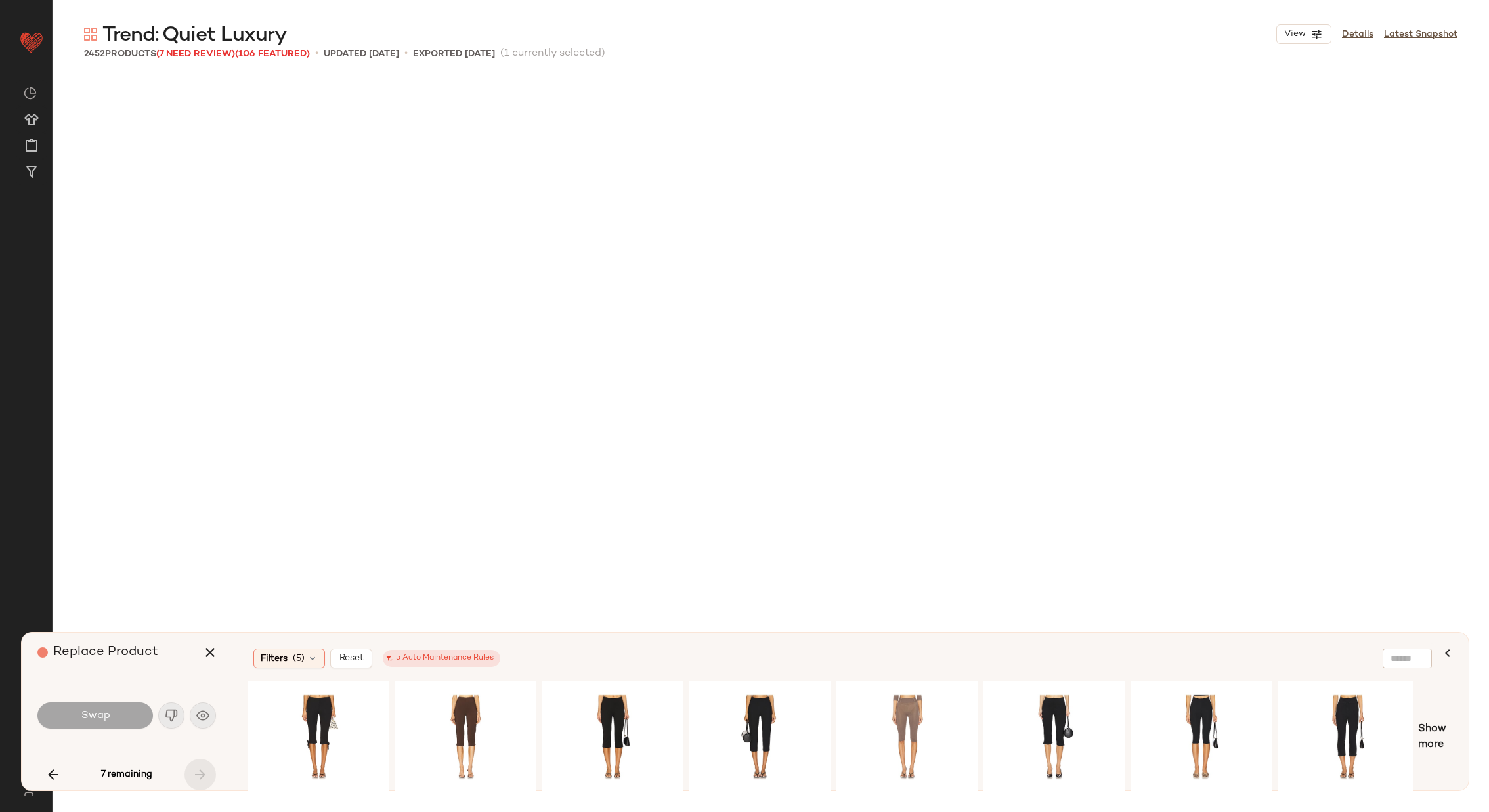
scroll to position [152006, 0]
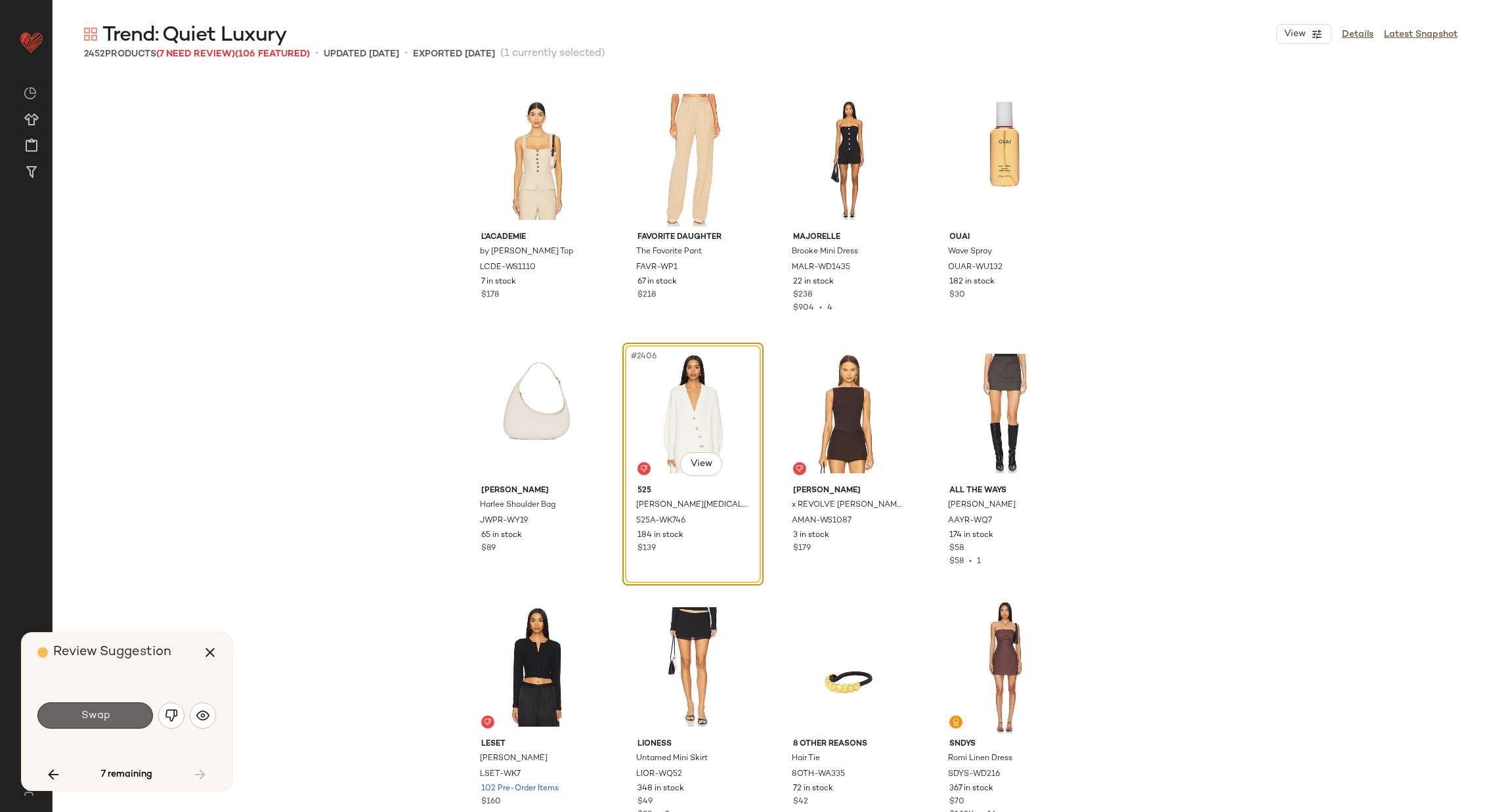
click at [107, 705] on button "Swap" at bounding box center [95, 715] width 116 height 26
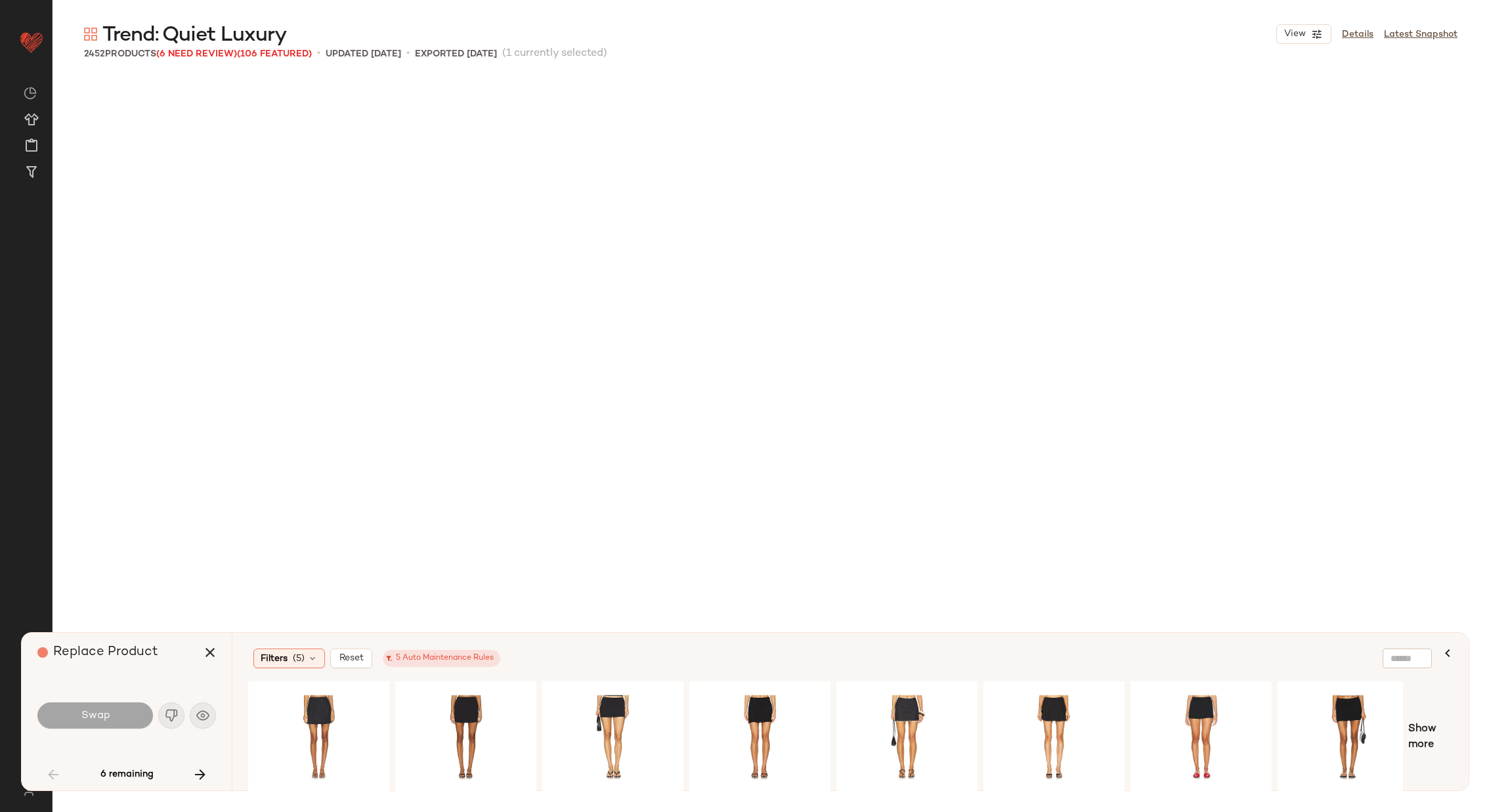
scroll to position [3800, 0]
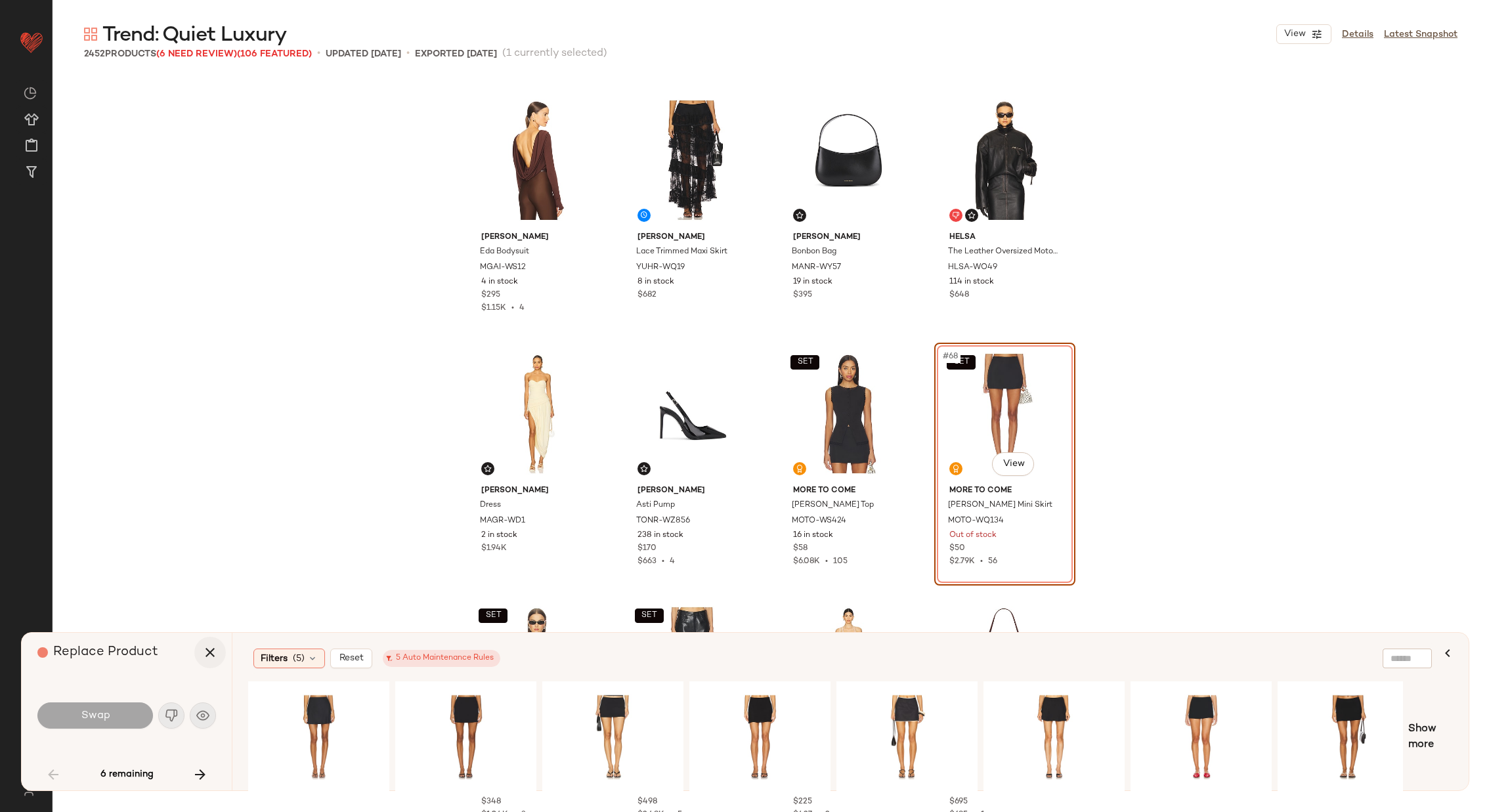
click at [204, 650] on icon "button" at bounding box center [210, 652] width 16 height 16
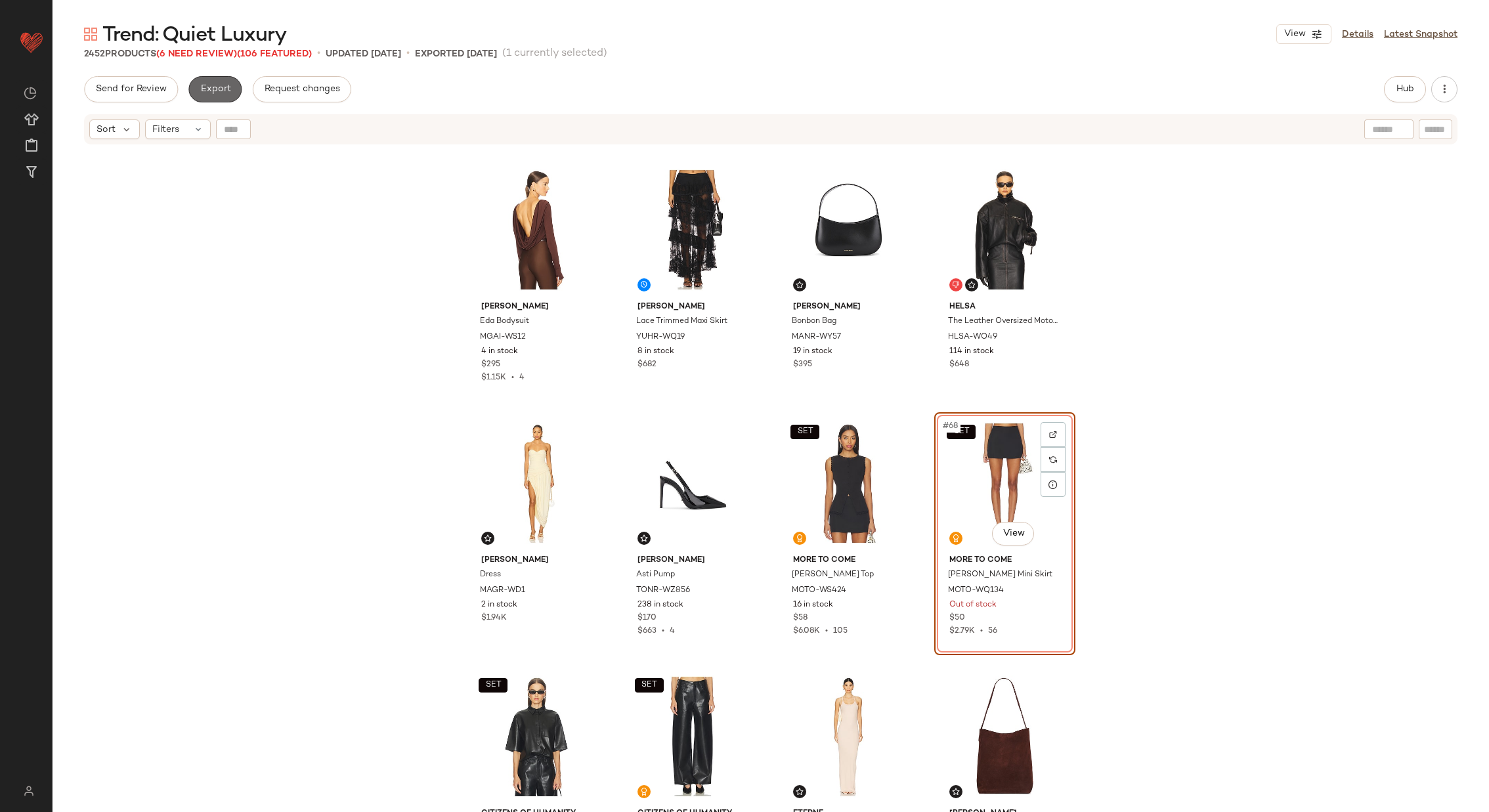
click at [218, 87] on span "Export" at bounding box center [215, 89] width 31 height 11
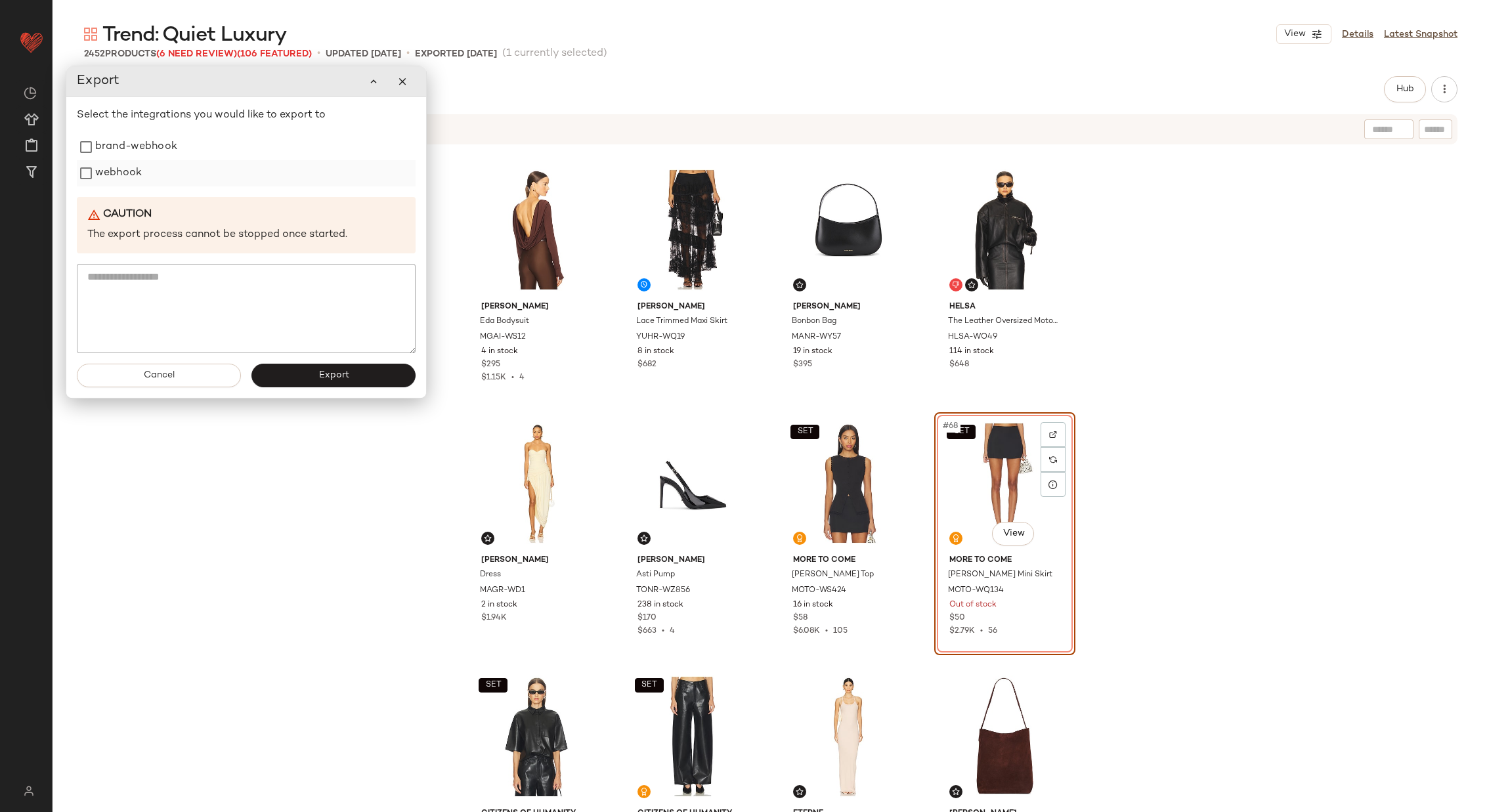
click at [120, 178] on label "webhook" at bounding box center [118, 173] width 47 height 26
click at [335, 378] on span "Export" at bounding box center [333, 376] width 31 height 11
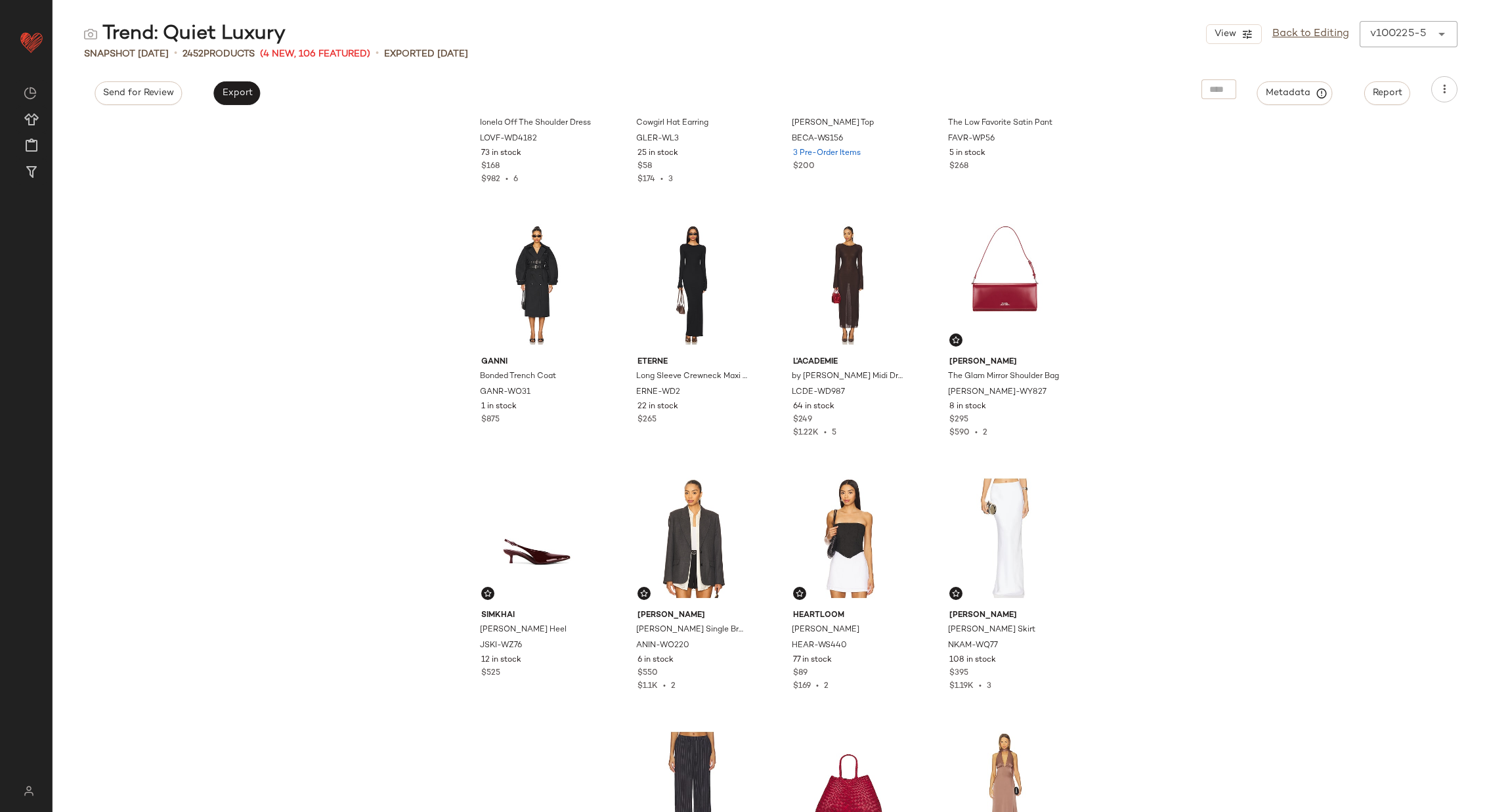
scroll to position [6269, 0]
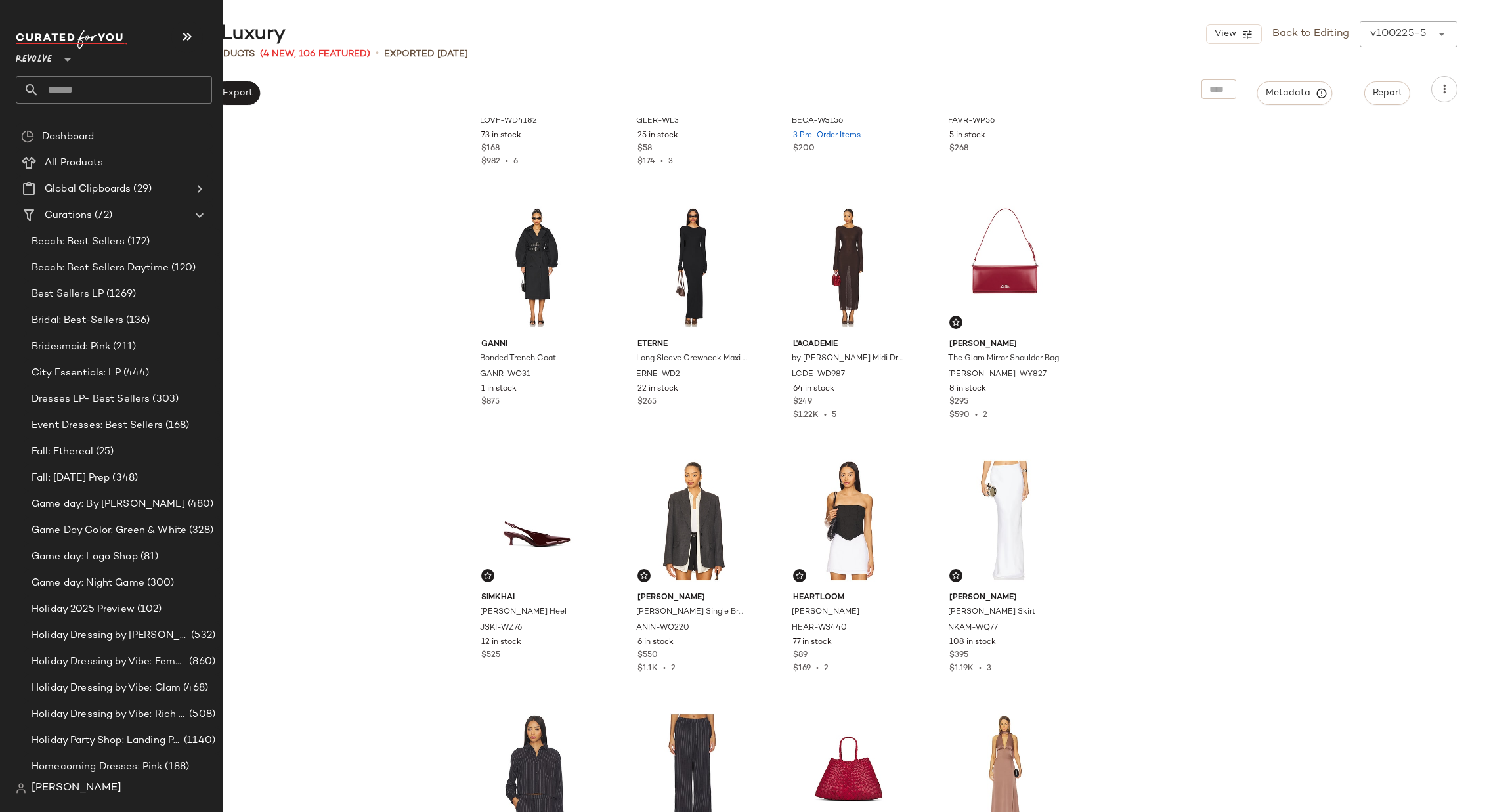
click at [124, 92] on input "text" at bounding box center [126, 89] width 173 height 27
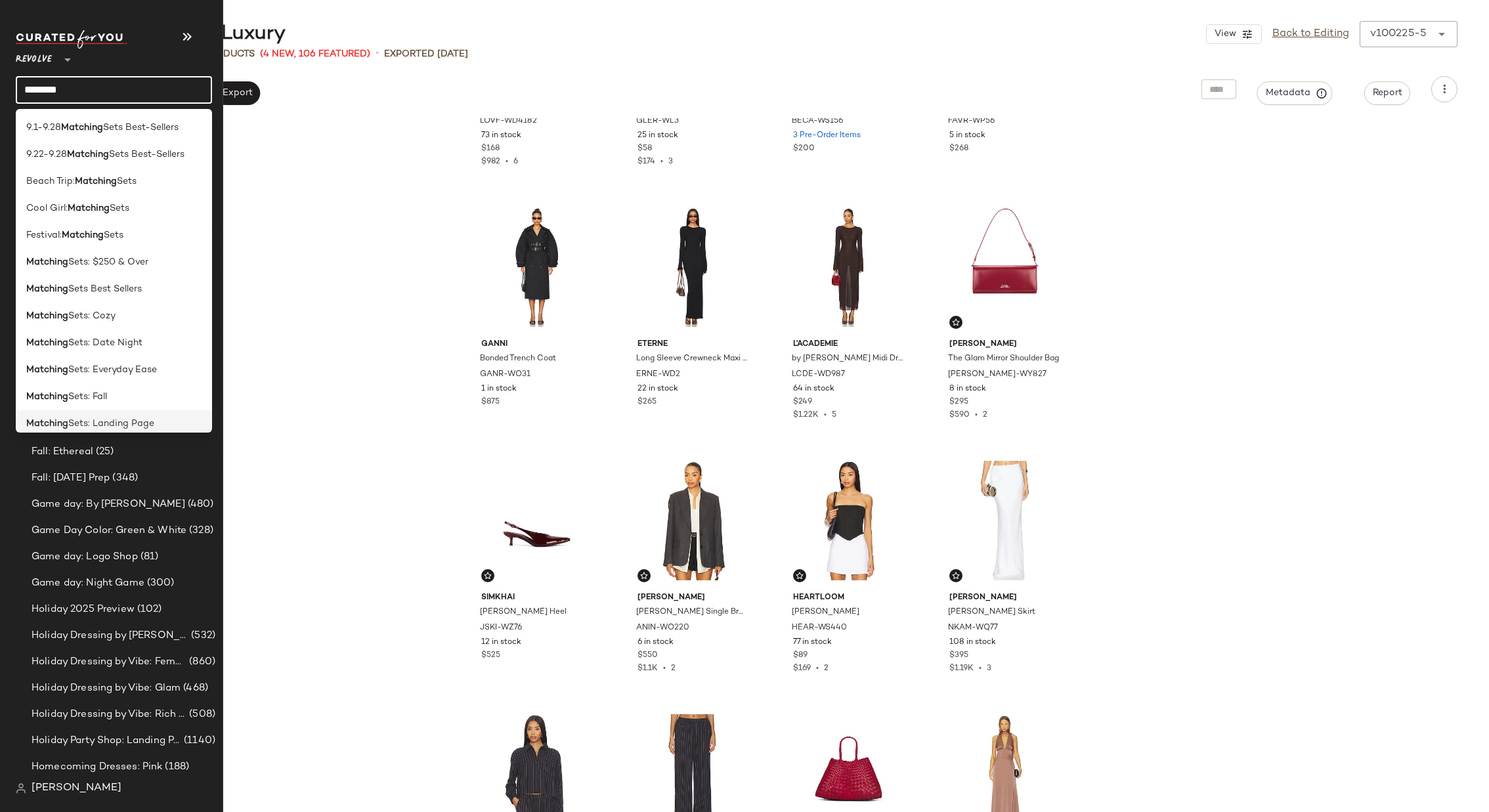
type input "********"
click at [138, 419] on span "Sets: Landing Page" at bounding box center [111, 424] width 86 height 14
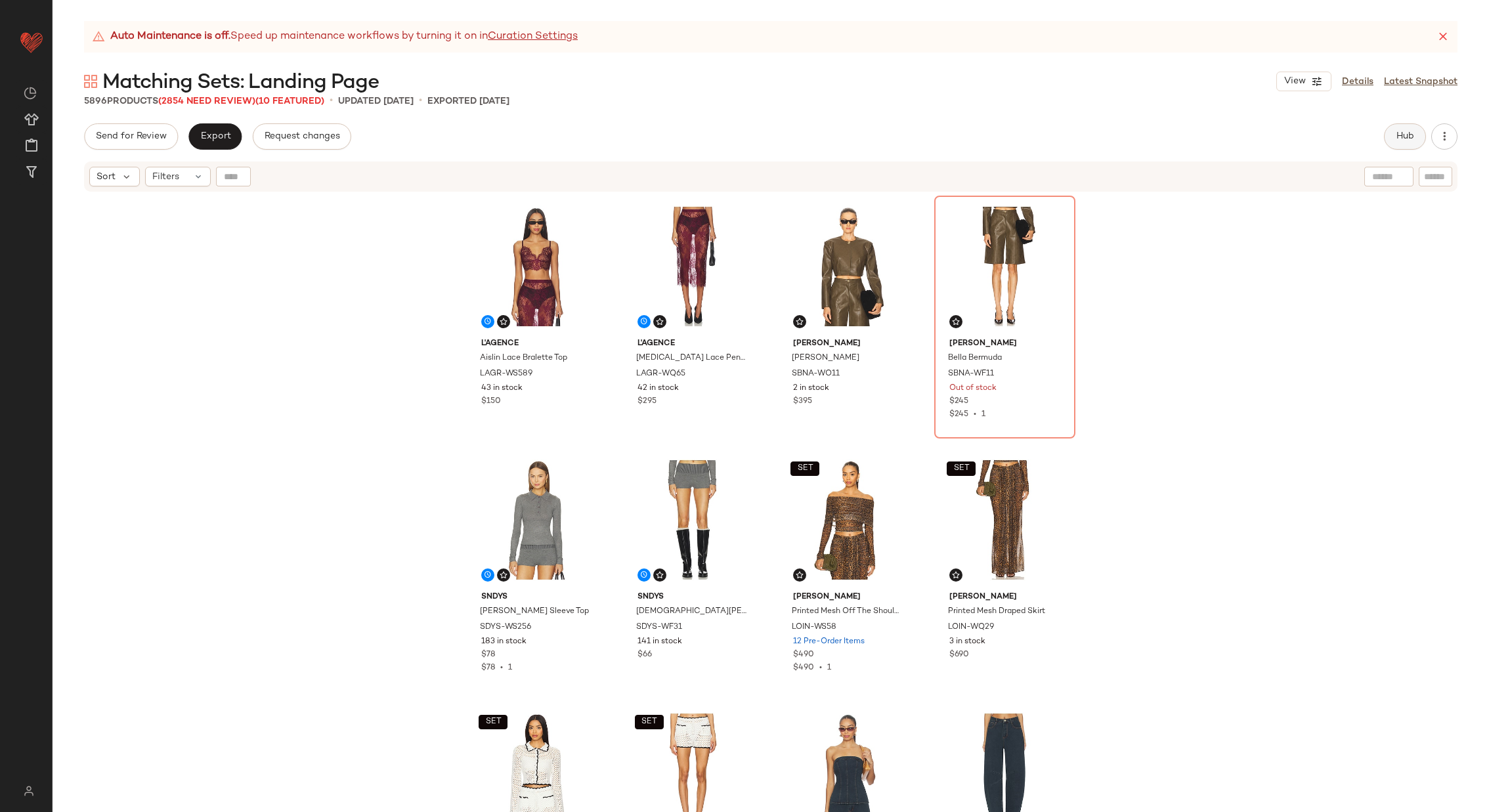
click at [1410, 140] on span "Hub" at bounding box center [1405, 136] width 19 height 11
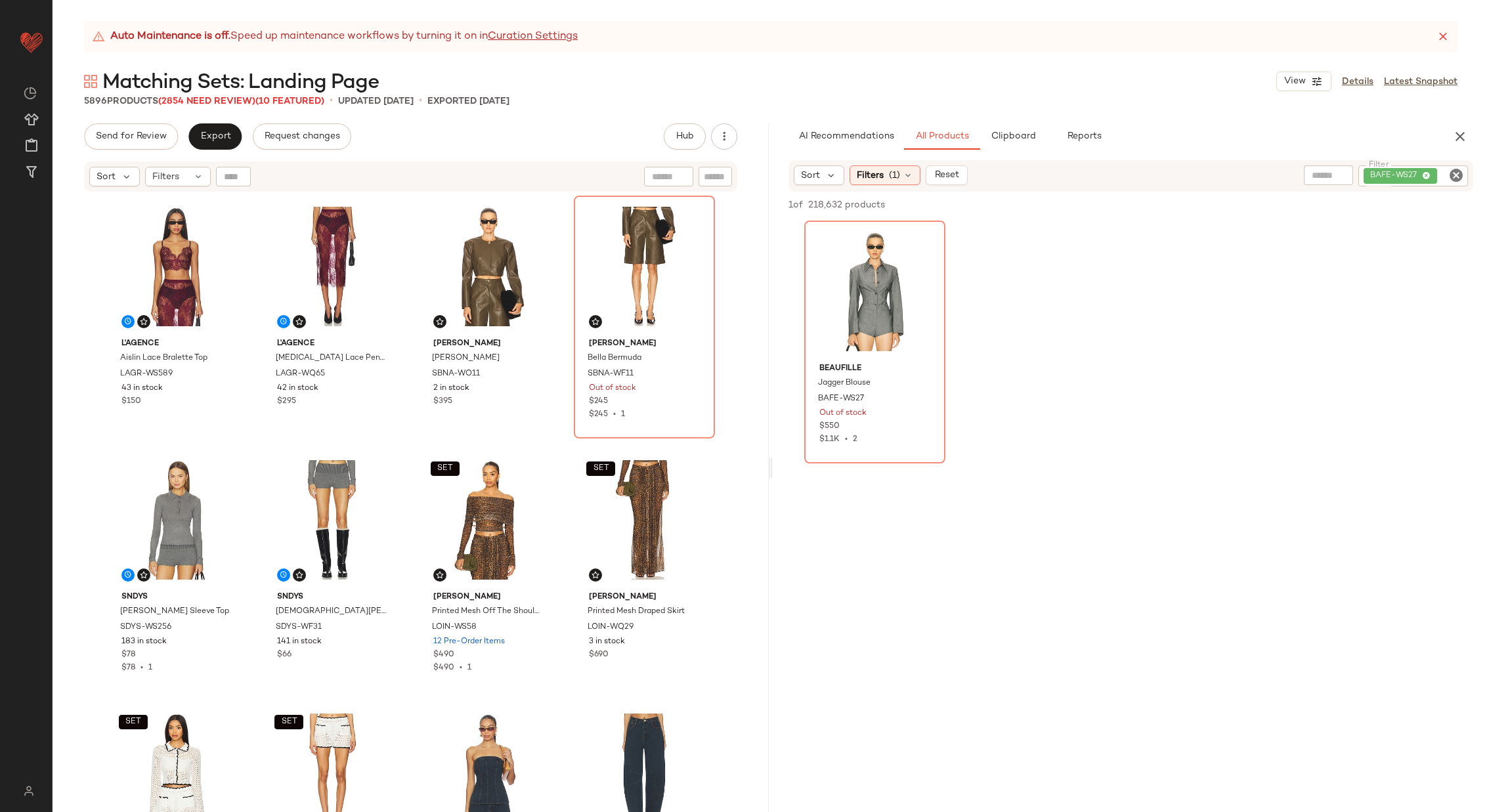
click at [1457, 173] on icon "Clear Filter" at bounding box center [1456, 176] width 16 height 16
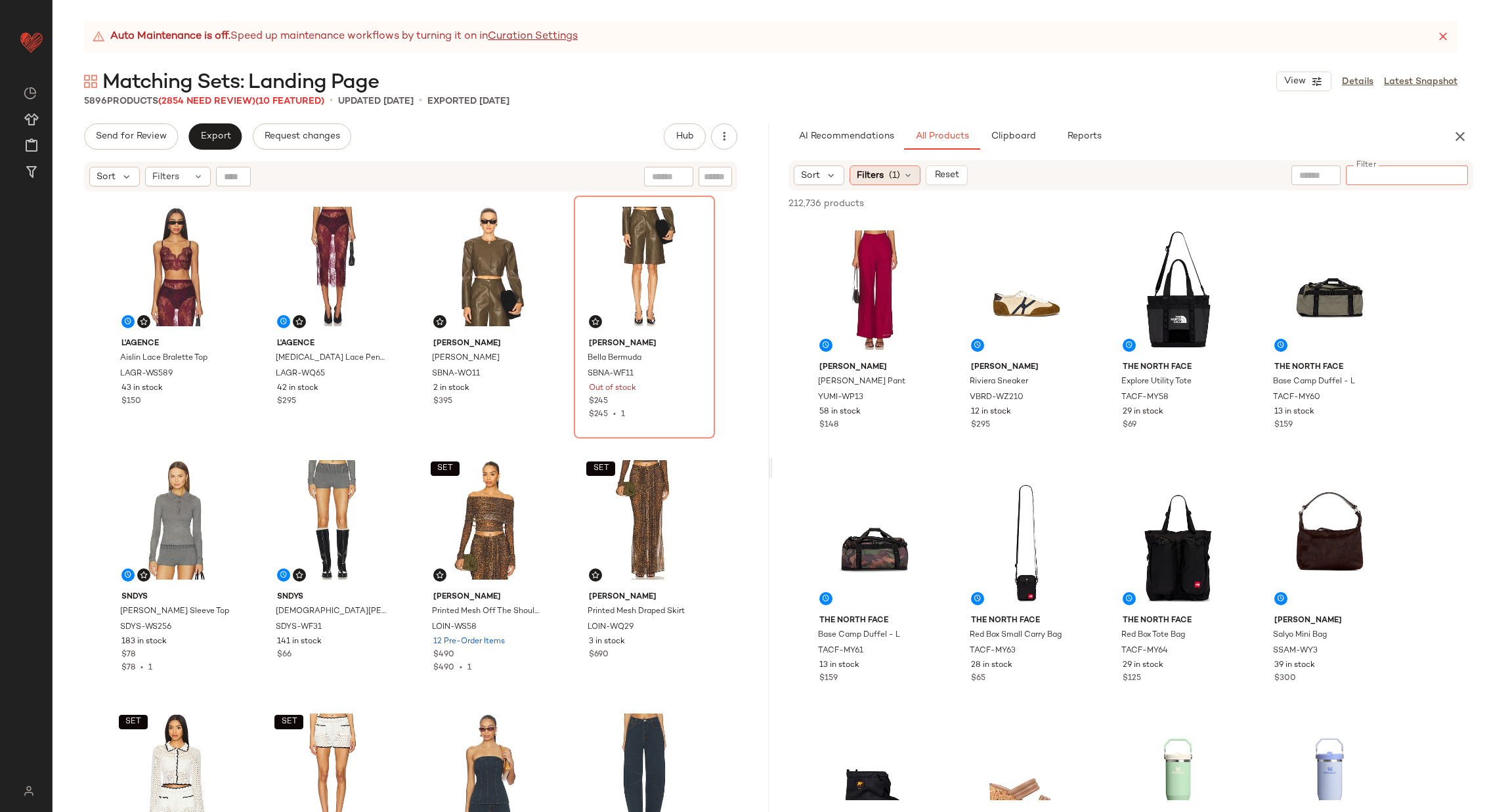
click at [889, 172] on span "(1)" at bounding box center [894, 176] width 11 height 14
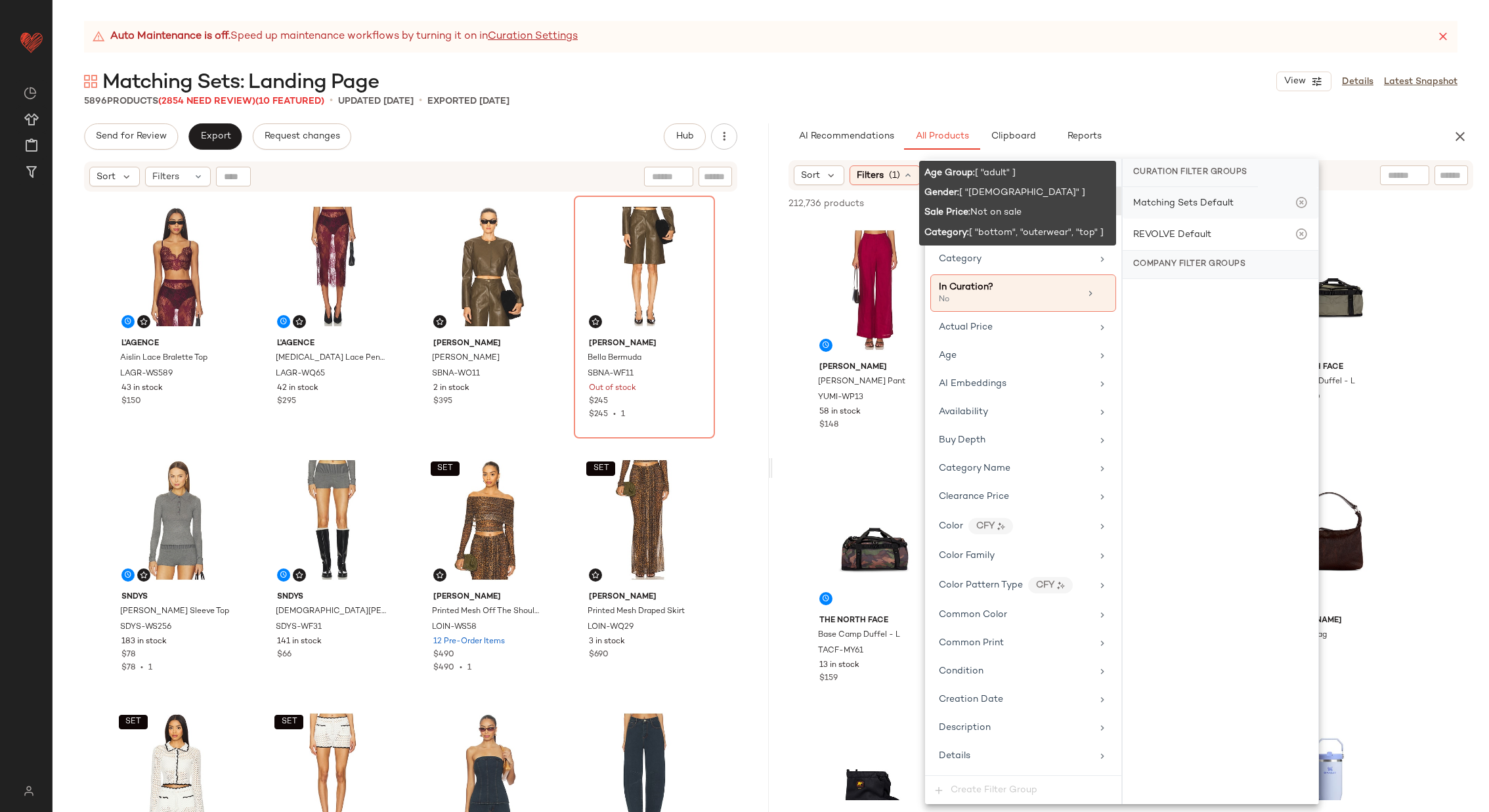
click at [1211, 202] on div "Matching Sets Default" at bounding box center [1183, 203] width 100 height 14
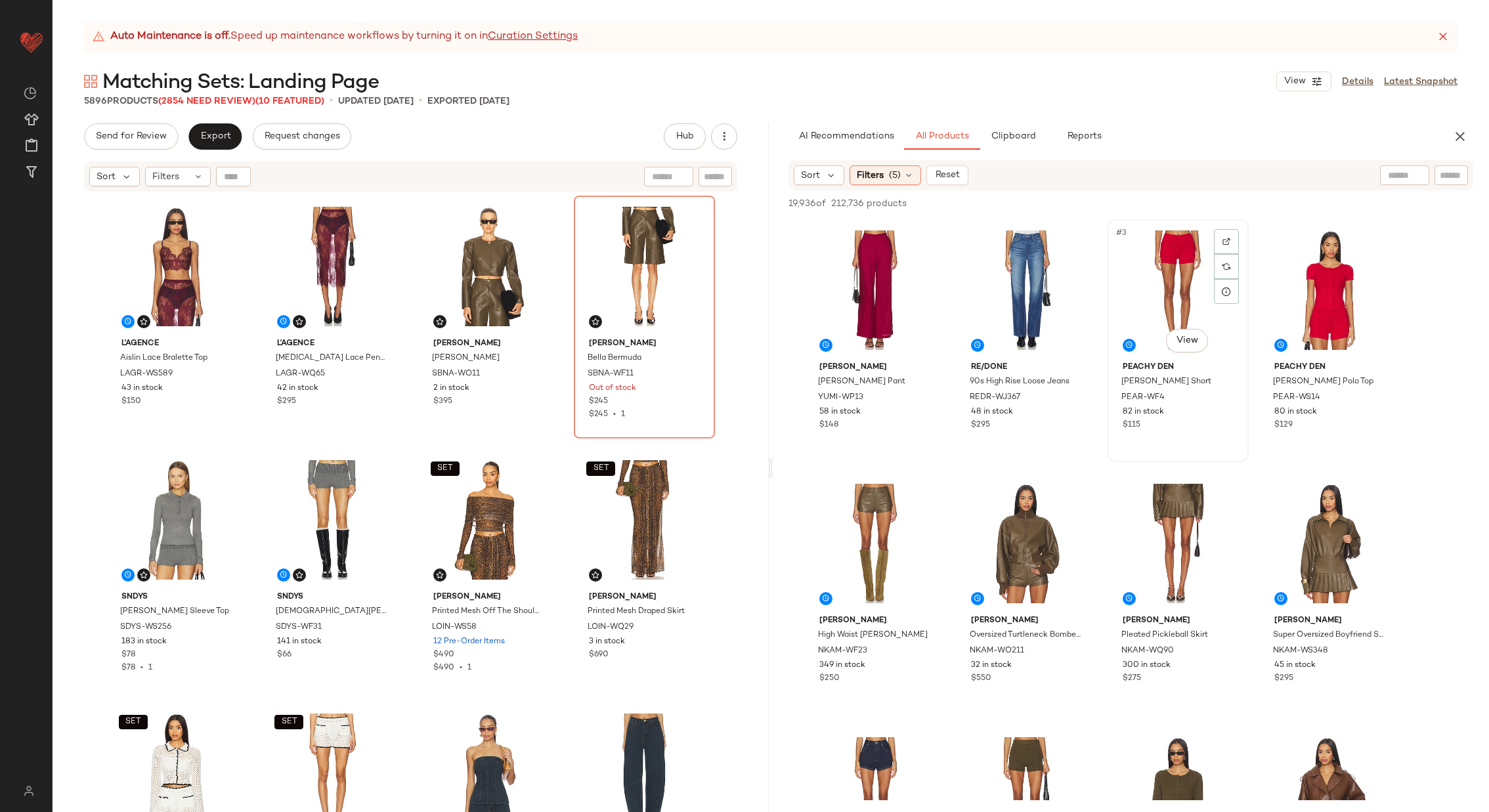
click at [1152, 295] on div "#3 View" at bounding box center [1178, 290] width 132 height 132
click at [1174, 301] on div "#3 View" at bounding box center [1178, 290] width 132 height 132
click at [1311, 297] on div "#4 View" at bounding box center [1330, 290] width 132 height 132
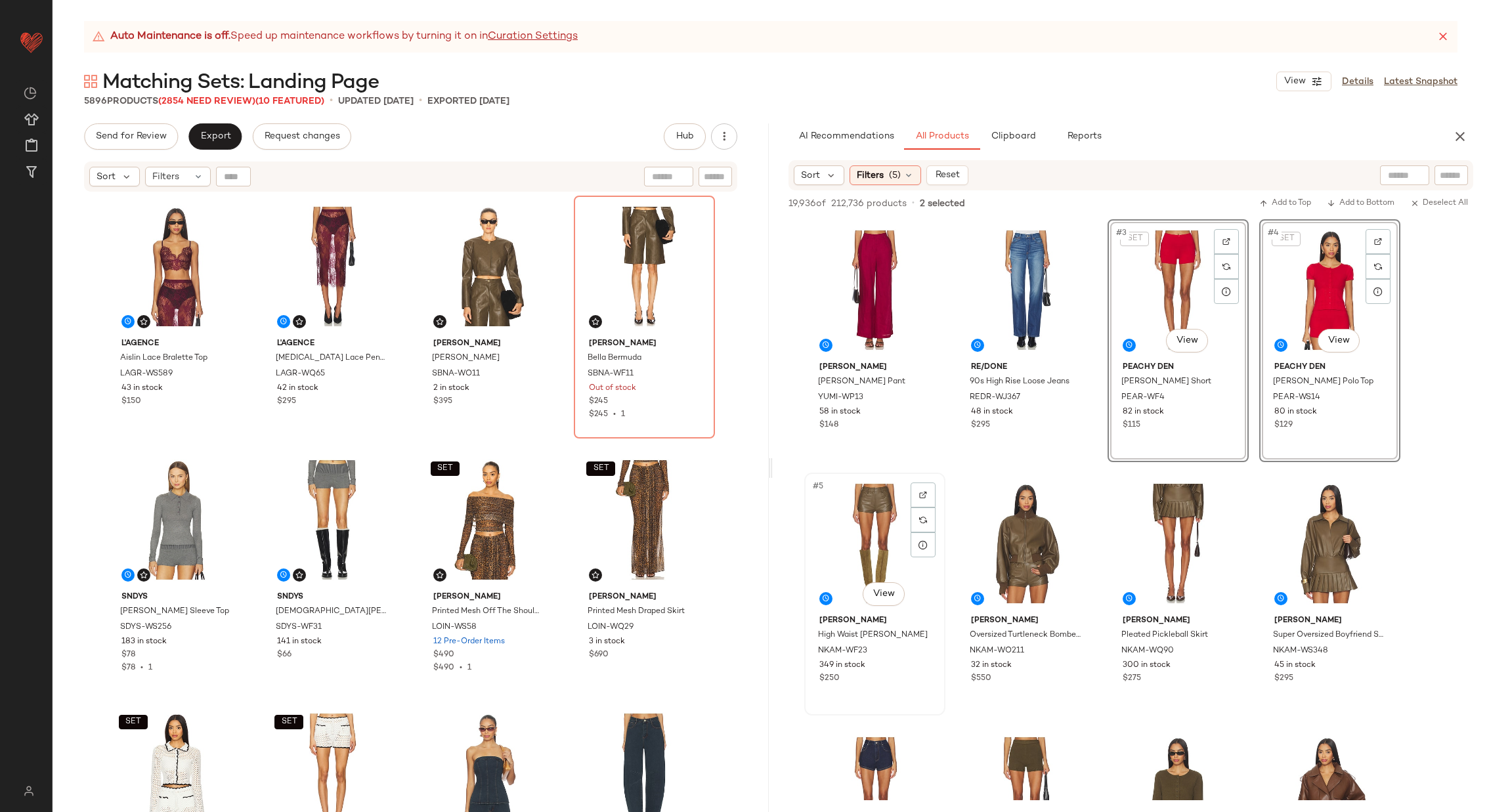
click at [864, 535] on div "#5 View" at bounding box center [875, 543] width 132 height 132
click at [1029, 536] on div "#6 View" at bounding box center [1027, 543] width 132 height 132
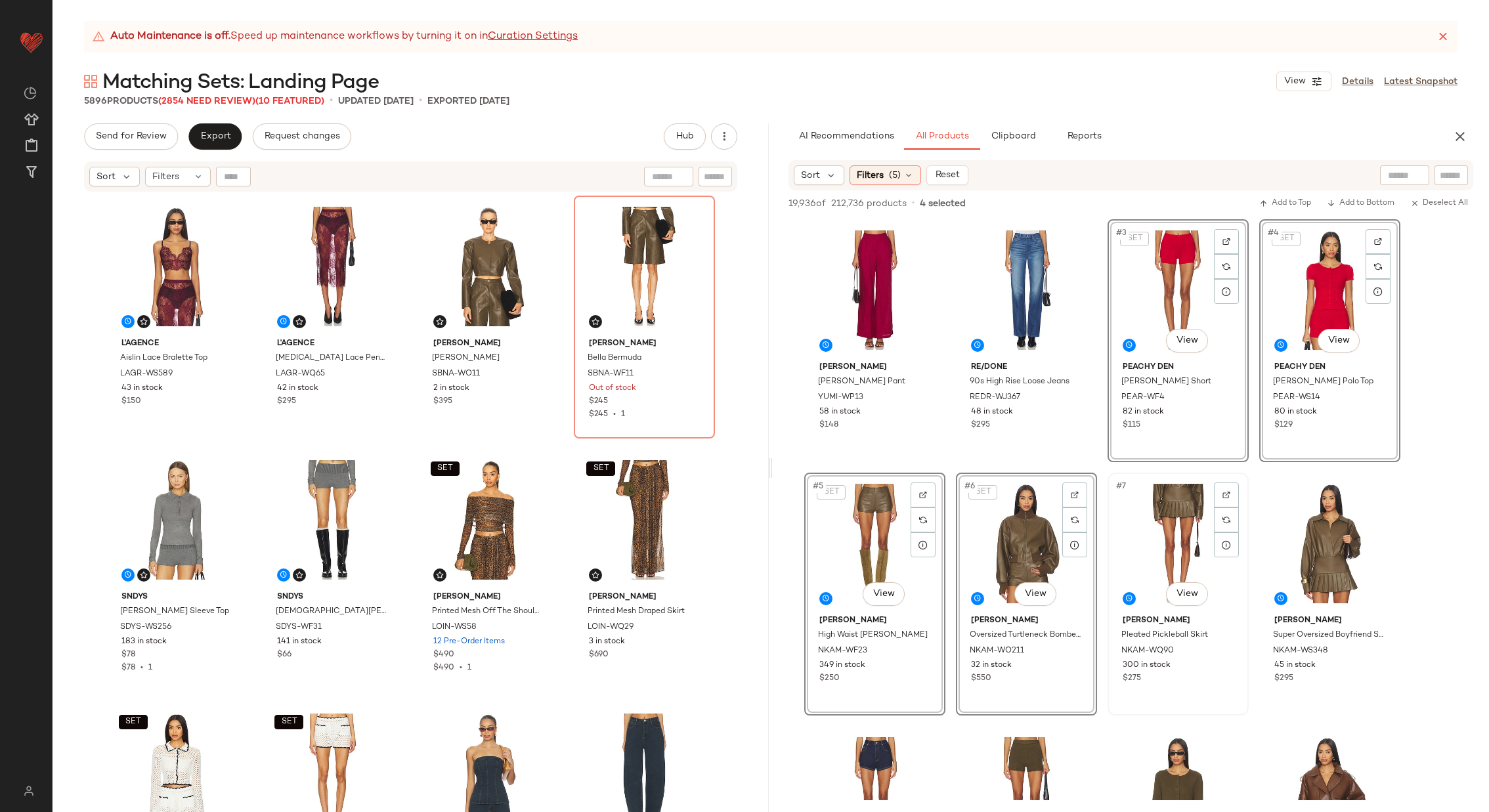
click at [1168, 534] on div "#7 View" at bounding box center [1178, 543] width 132 height 132
click at [1300, 531] on div "#8 View" at bounding box center [1330, 543] width 132 height 132
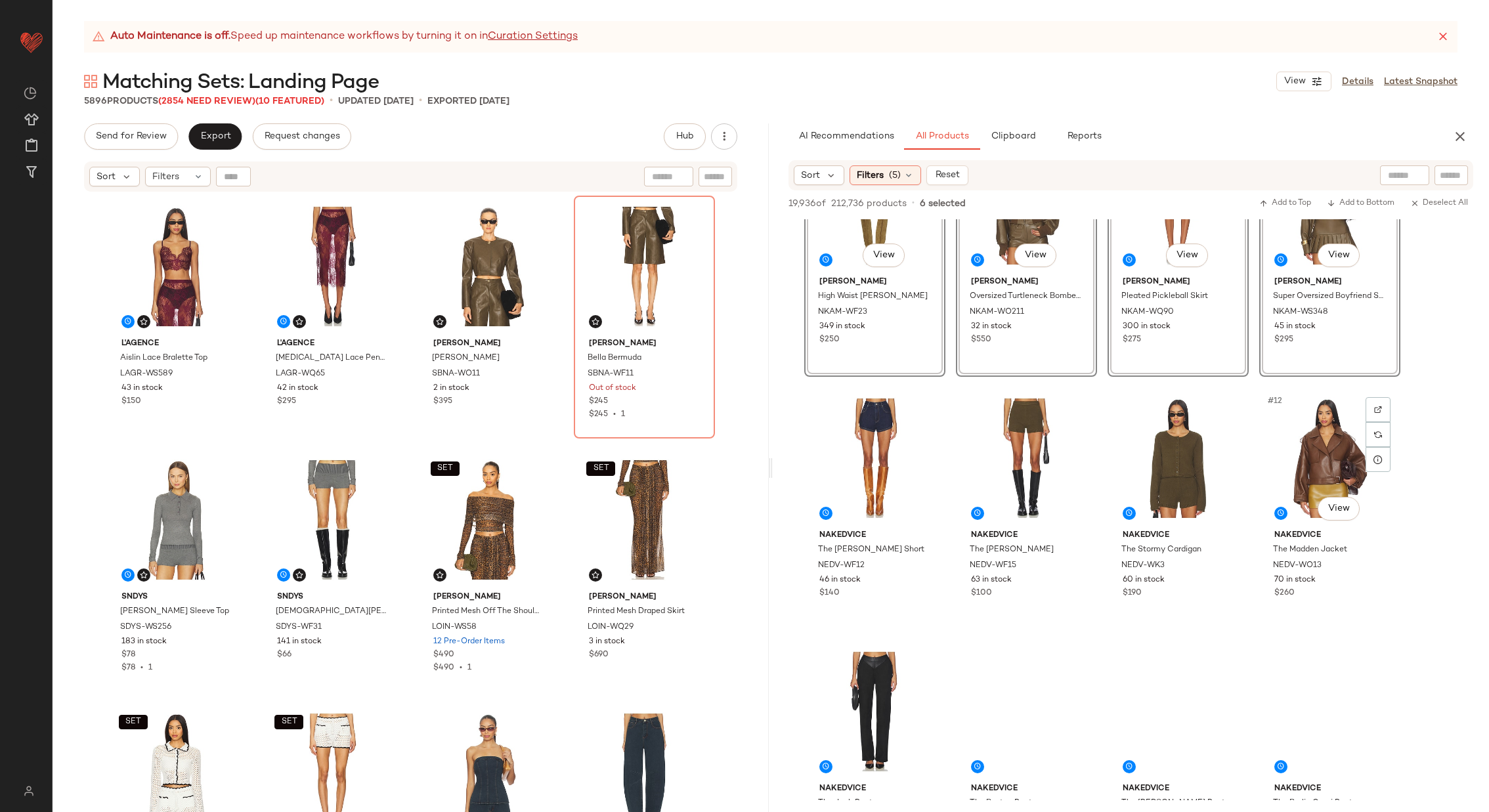
scroll to position [341, 0]
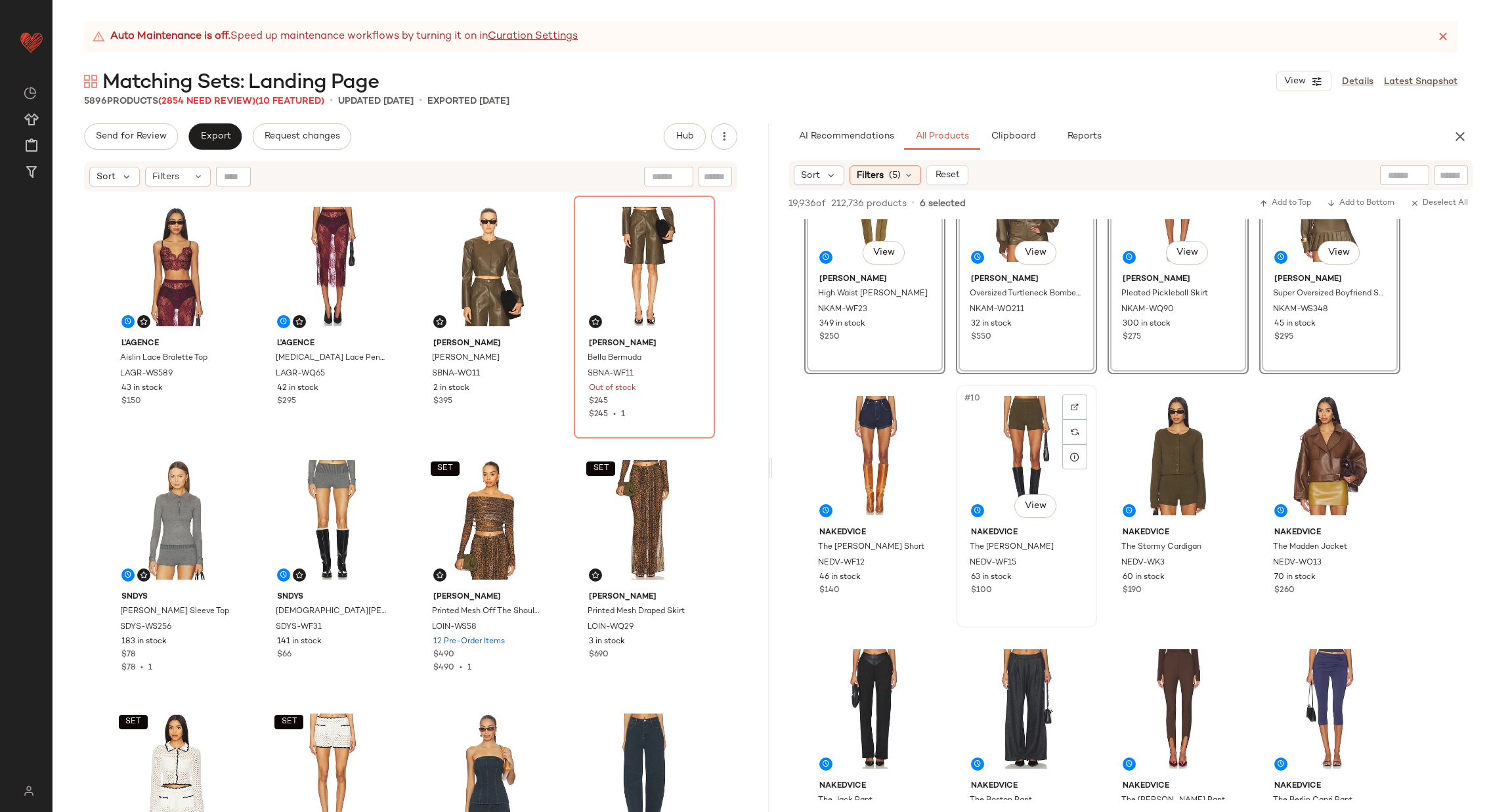
click at [997, 466] on div "#10 View" at bounding box center [1027, 455] width 132 height 132
click at [1166, 458] on div "#11 View" at bounding box center [1178, 455] width 132 height 132
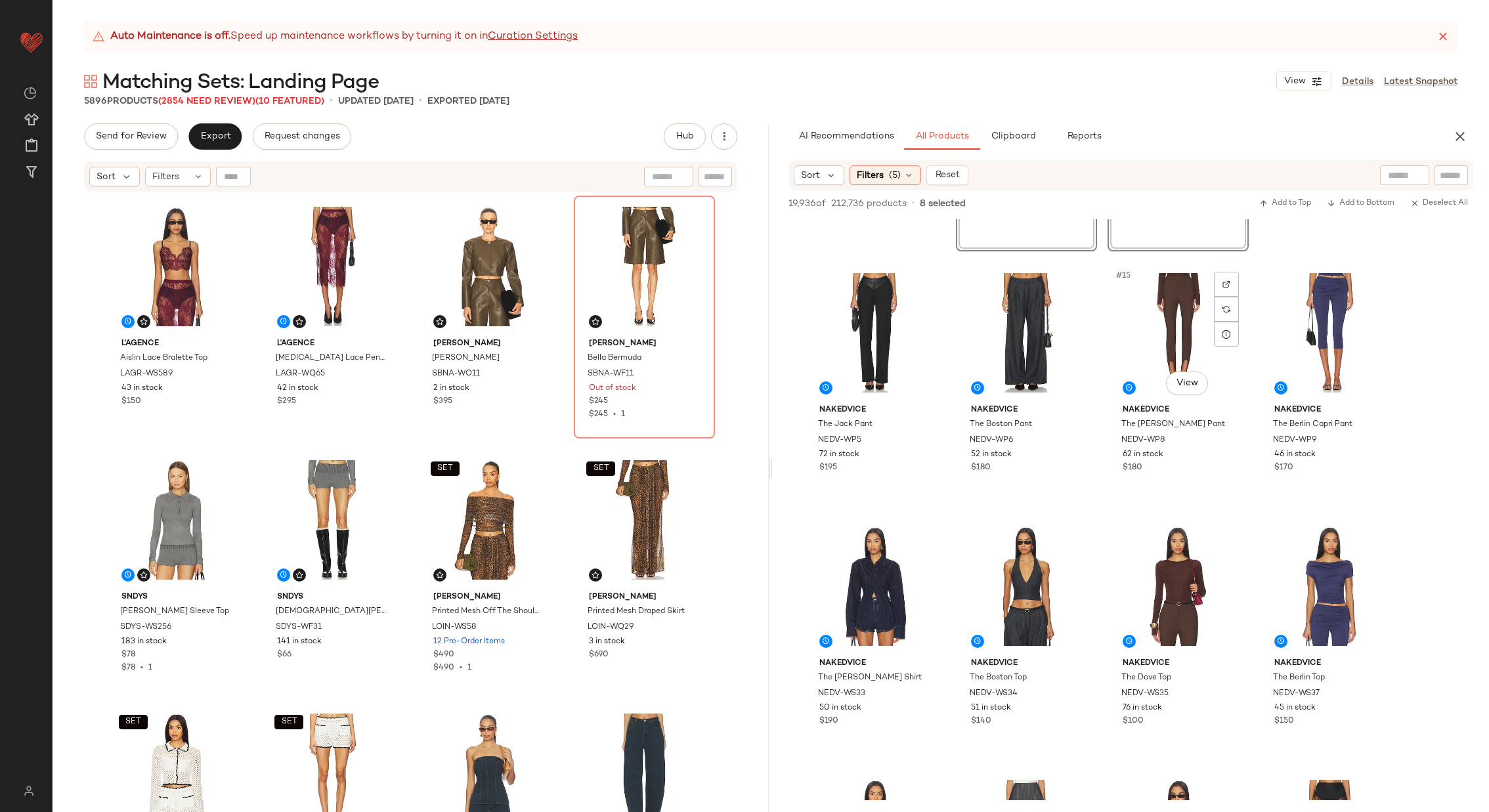
scroll to position [714, 0]
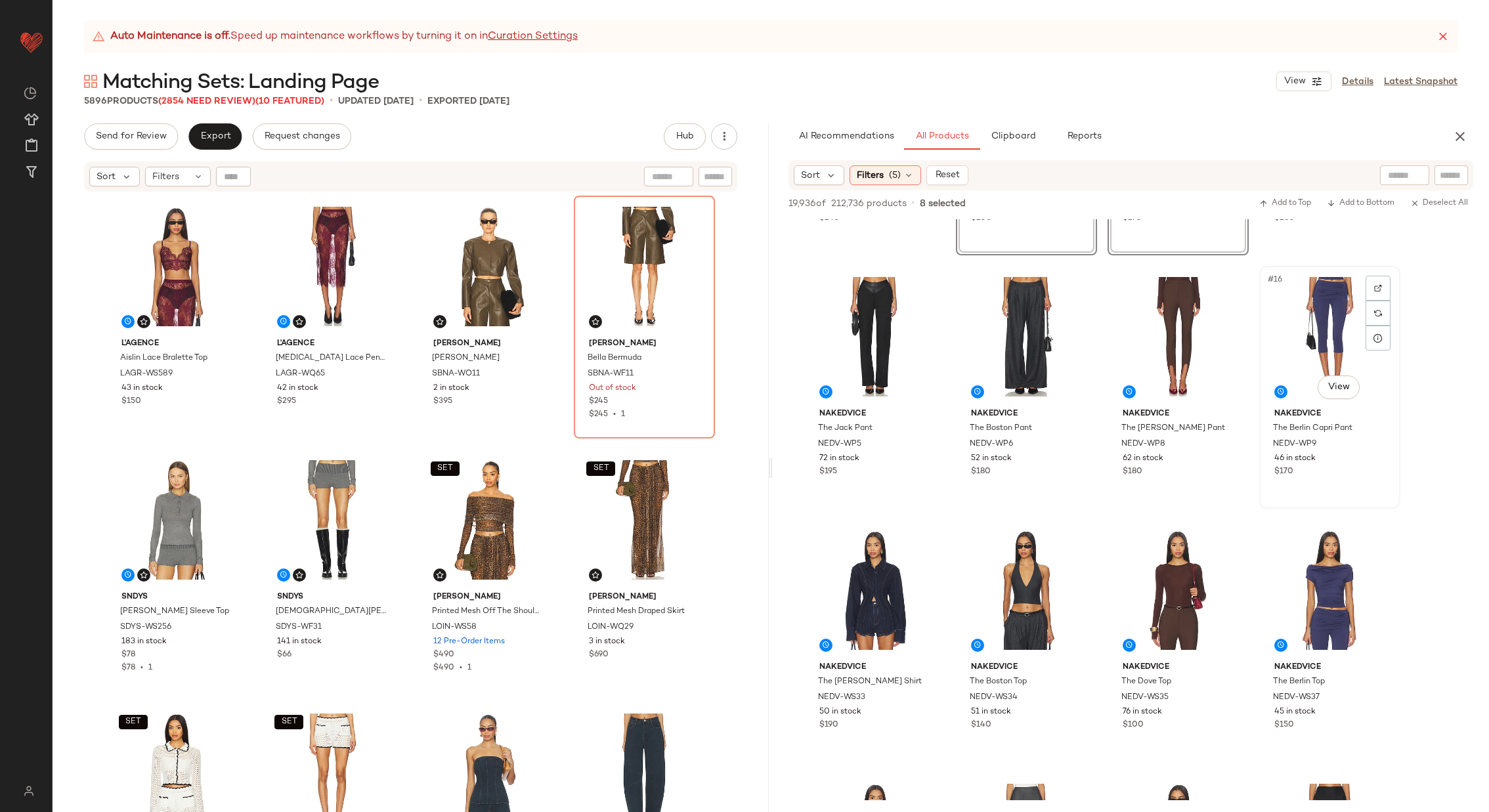
click at [1332, 318] on div "#16 View" at bounding box center [1330, 337] width 132 height 132
click at [1317, 596] on div "#20 View" at bounding box center [1330, 590] width 132 height 132
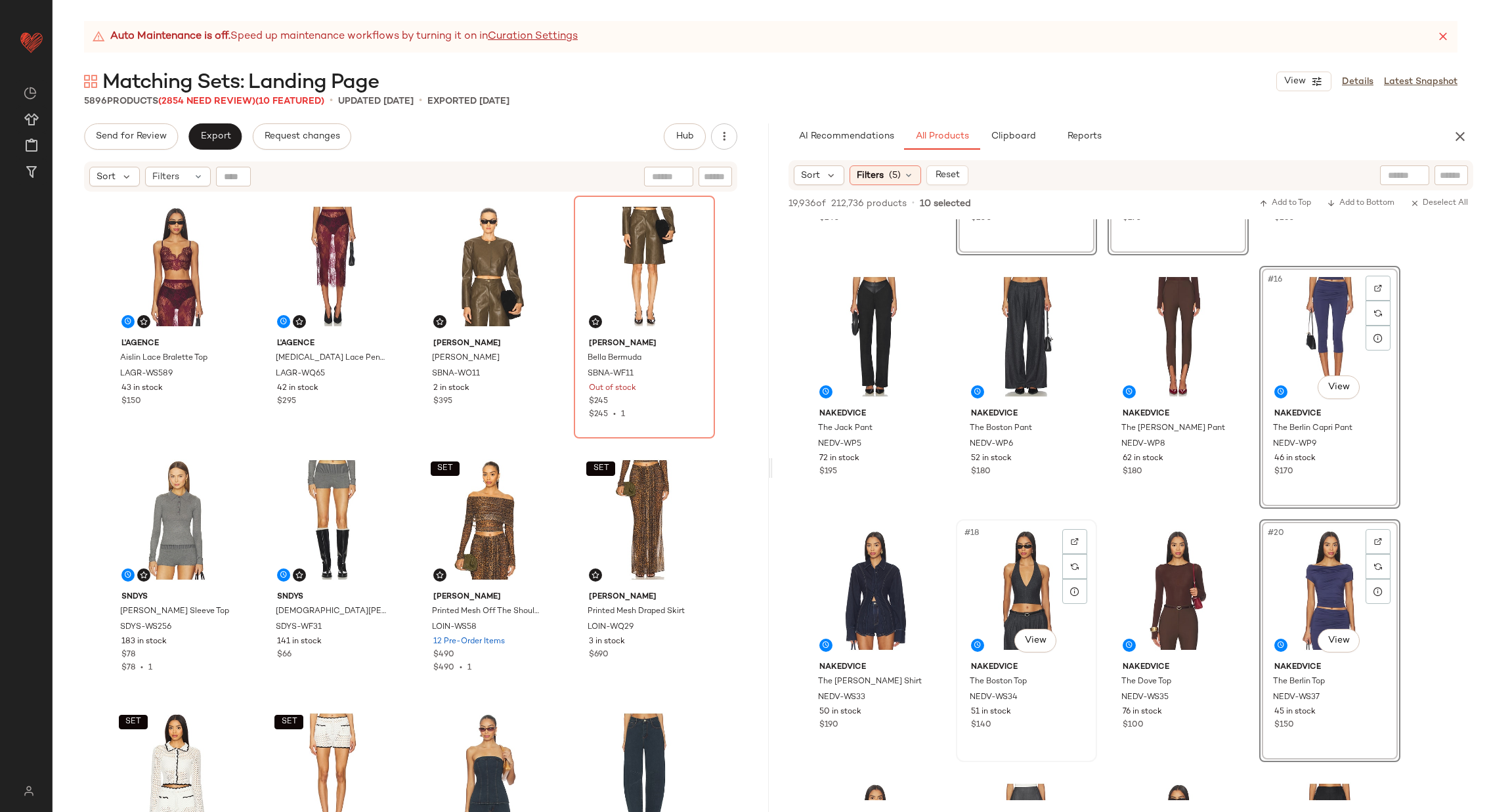
click at [1019, 601] on div "#18 View" at bounding box center [1027, 590] width 132 height 132
click at [1021, 326] on div "#14 View" at bounding box center [1027, 337] width 132 height 132
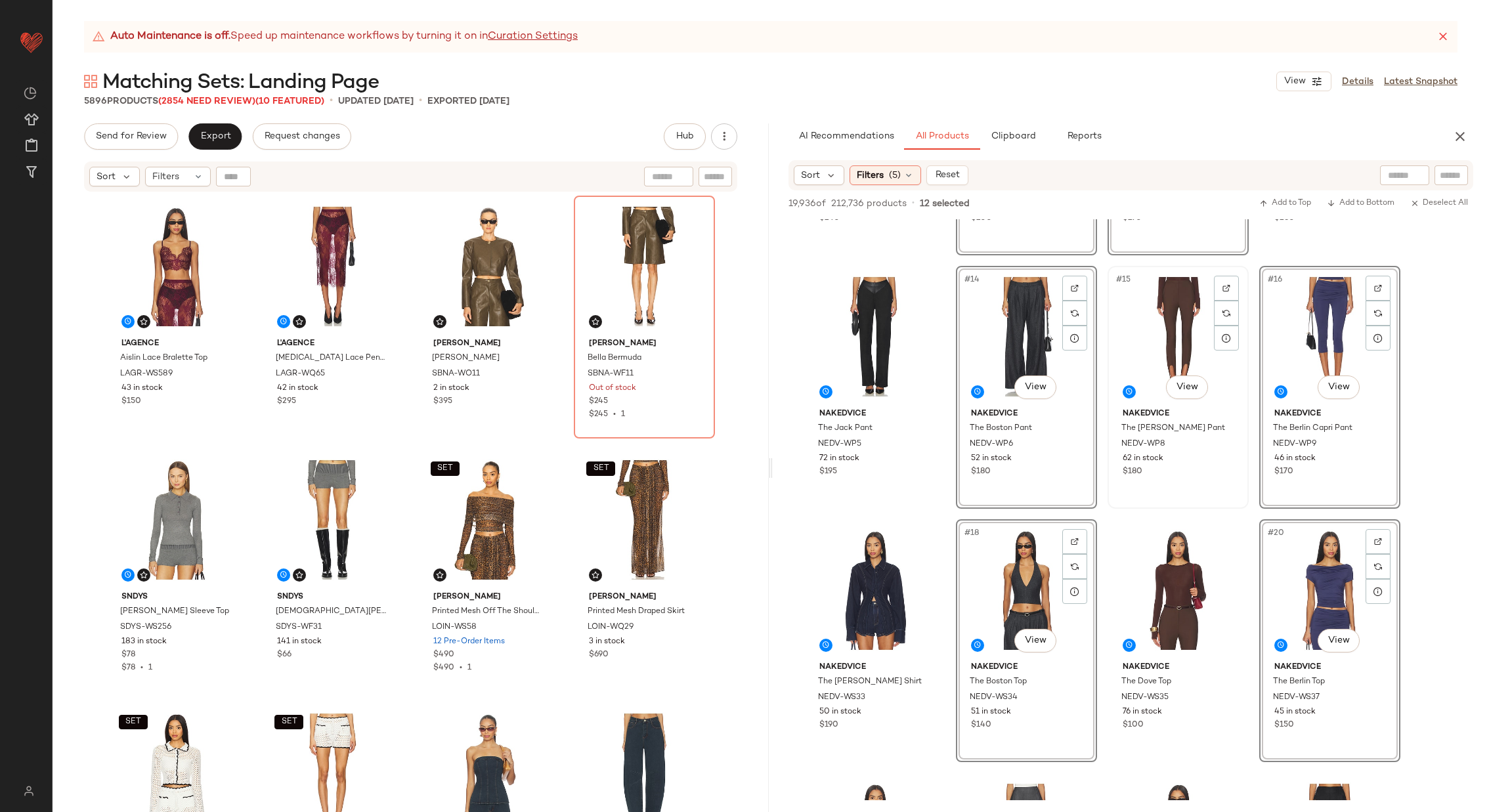
click at [1168, 333] on div "#15 View" at bounding box center [1178, 337] width 132 height 132
click at [1171, 597] on div "#19 View" at bounding box center [1178, 590] width 132 height 132
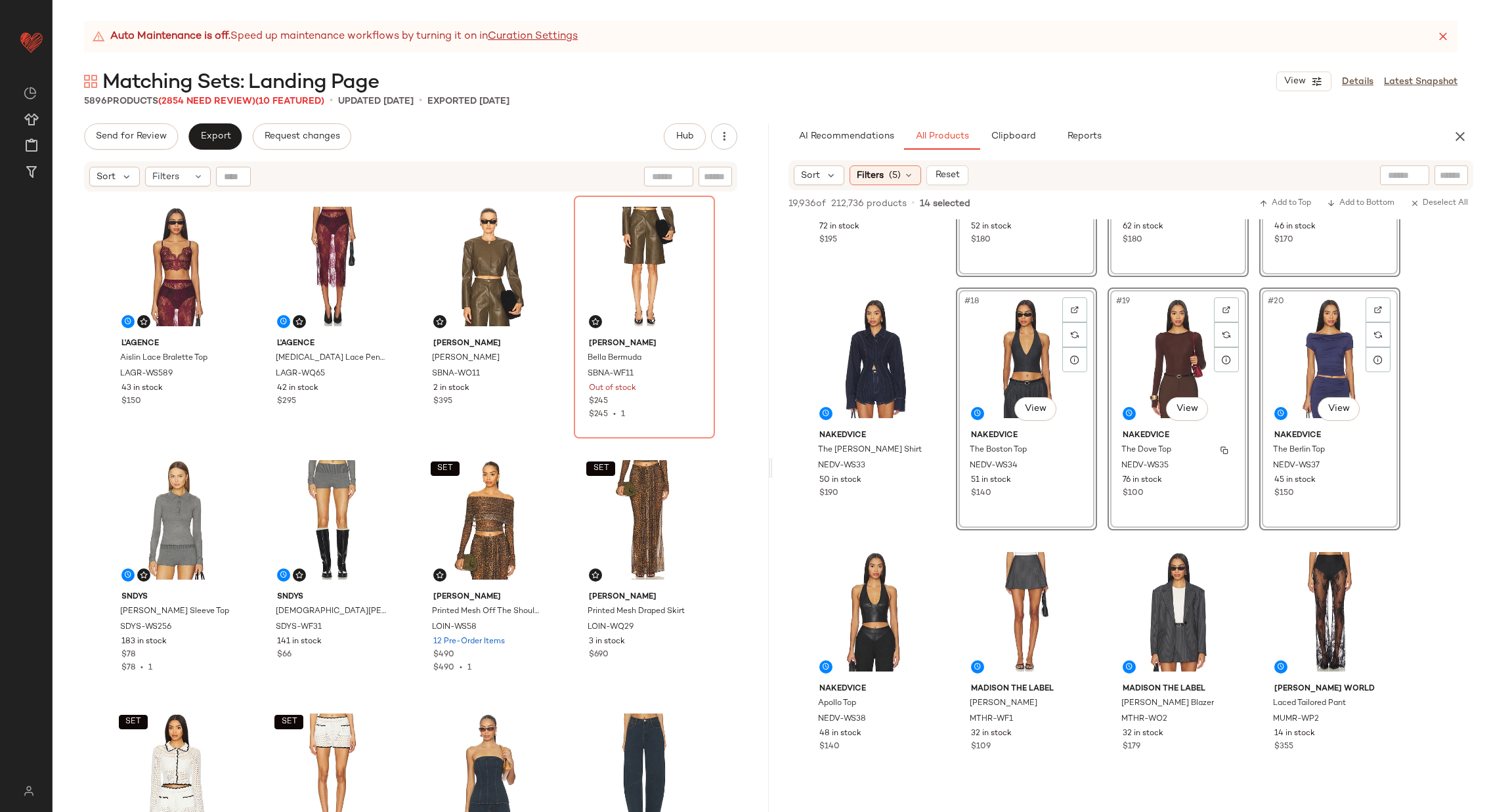
scroll to position [946, 0]
click at [1038, 604] on div "#22 View" at bounding box center [1027, 610] width 132 height 132
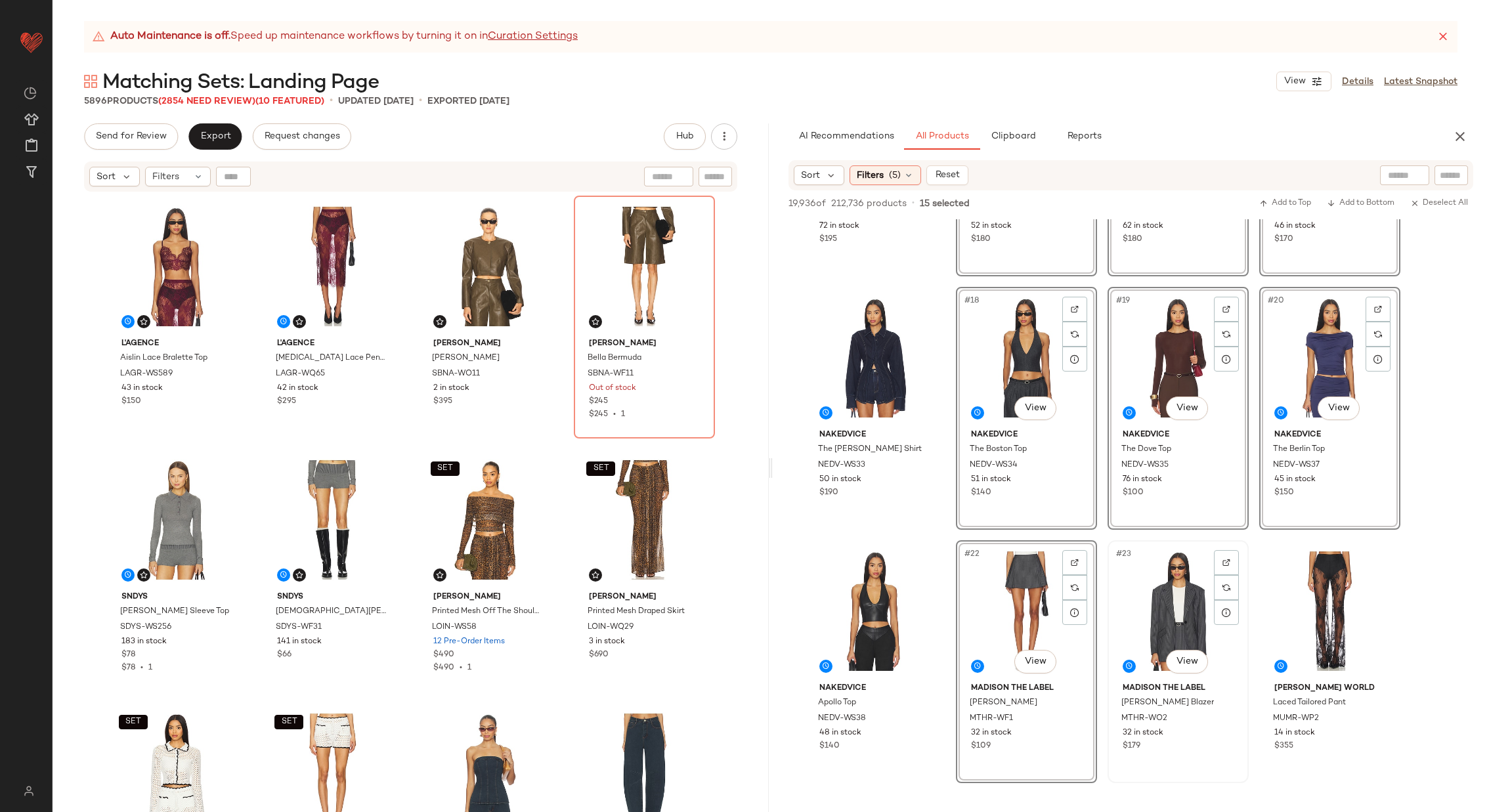
click at [1163, 605] on div "#23 View" at bounding box center [1178, 610] width 132 height 132
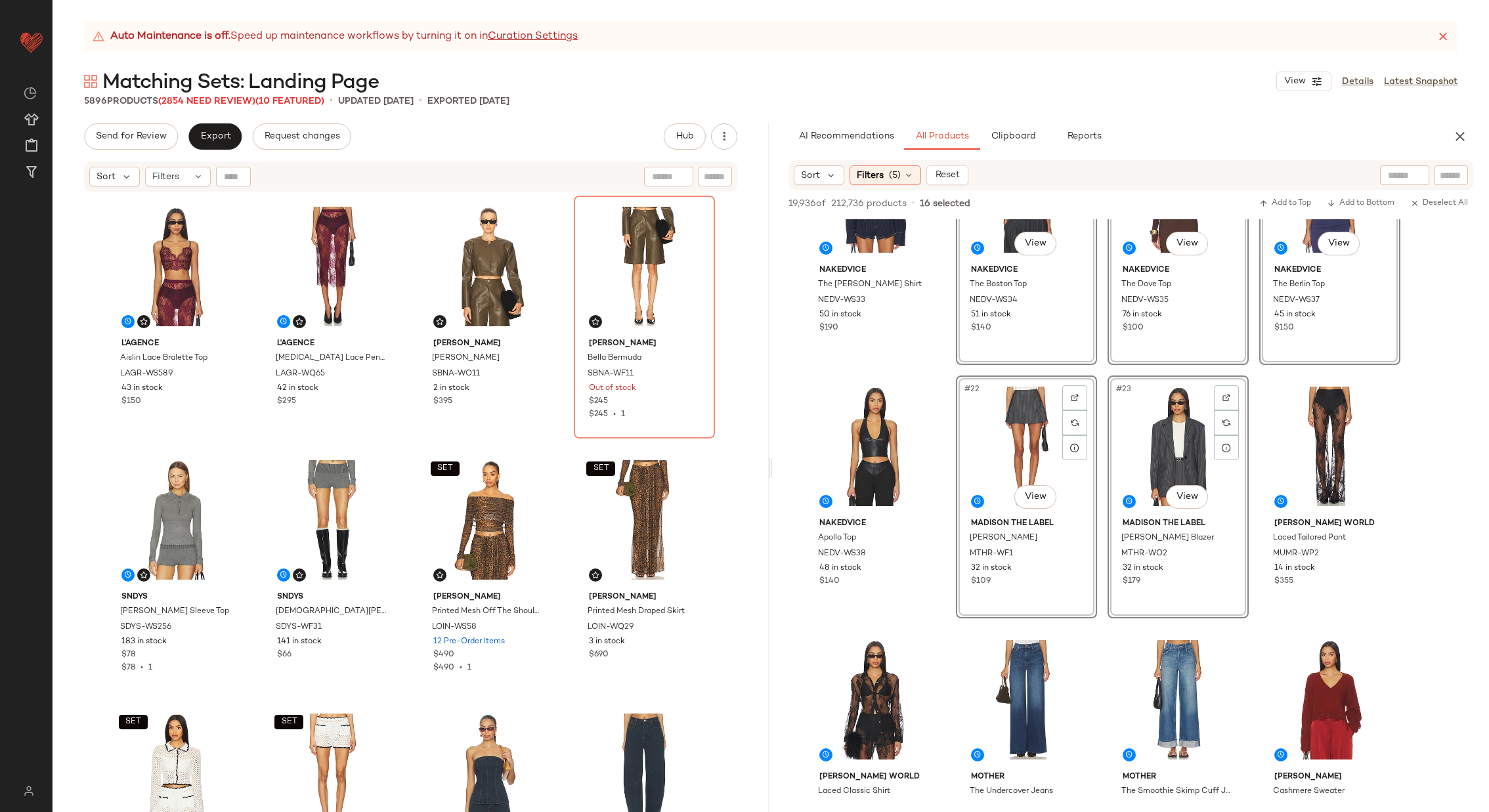
scroll to position [1149, 0]
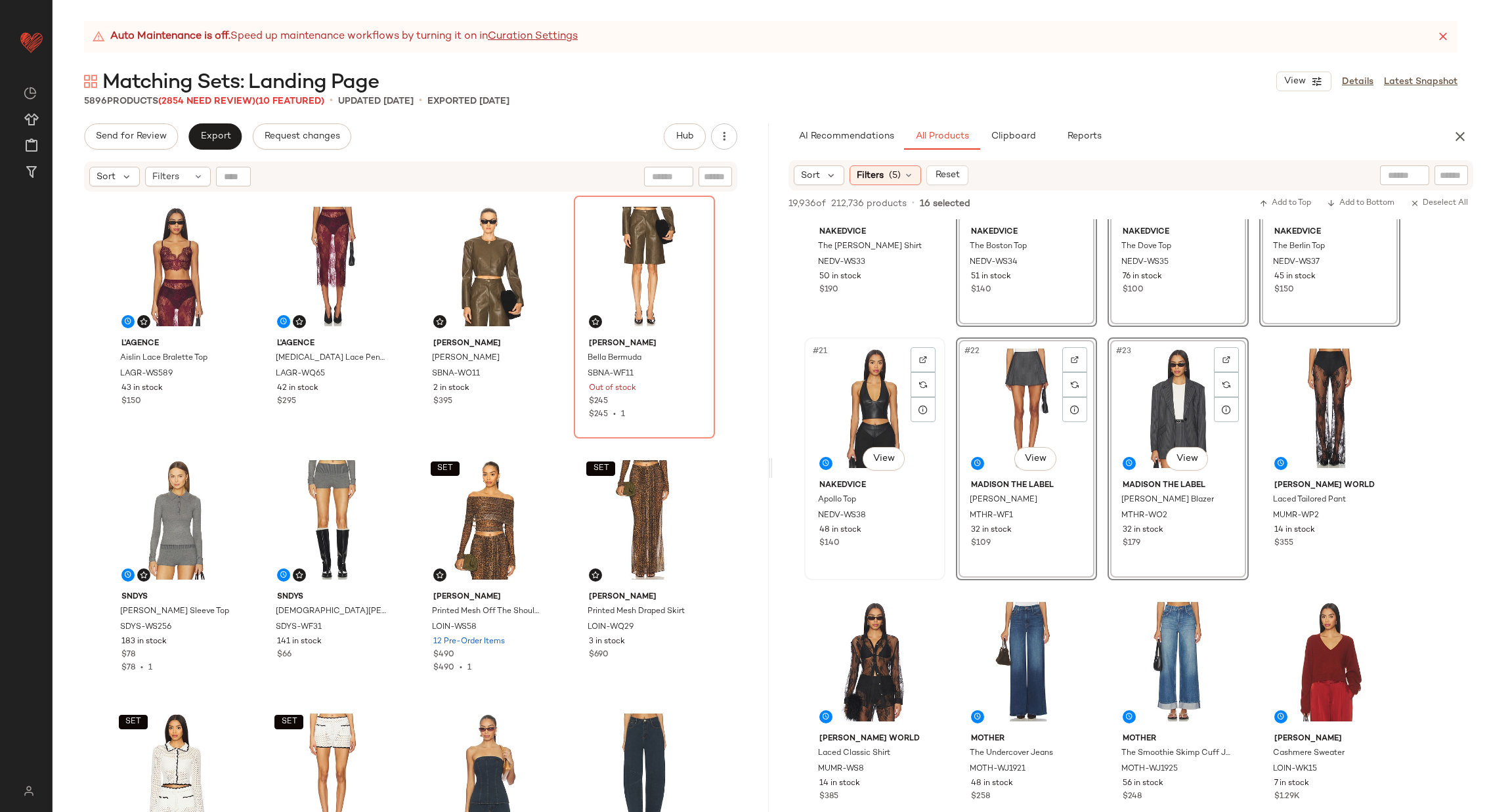
click at [863, 414] on div "#21 View" at bounding box center [875, 408] width 132 height 132
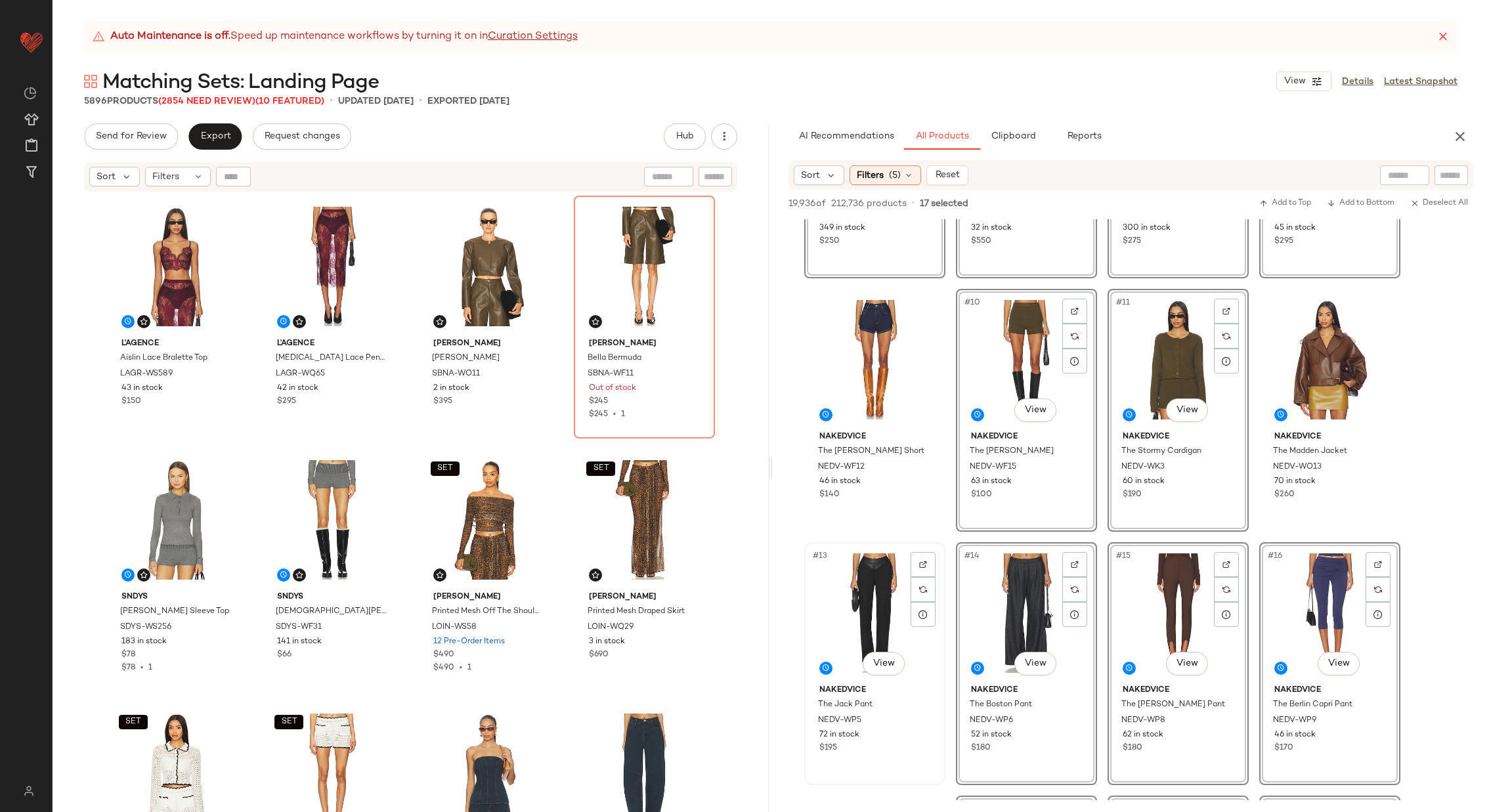
click at [864, 597] on div "#13 View" at bounding box center [875, 612] width 132 height 132
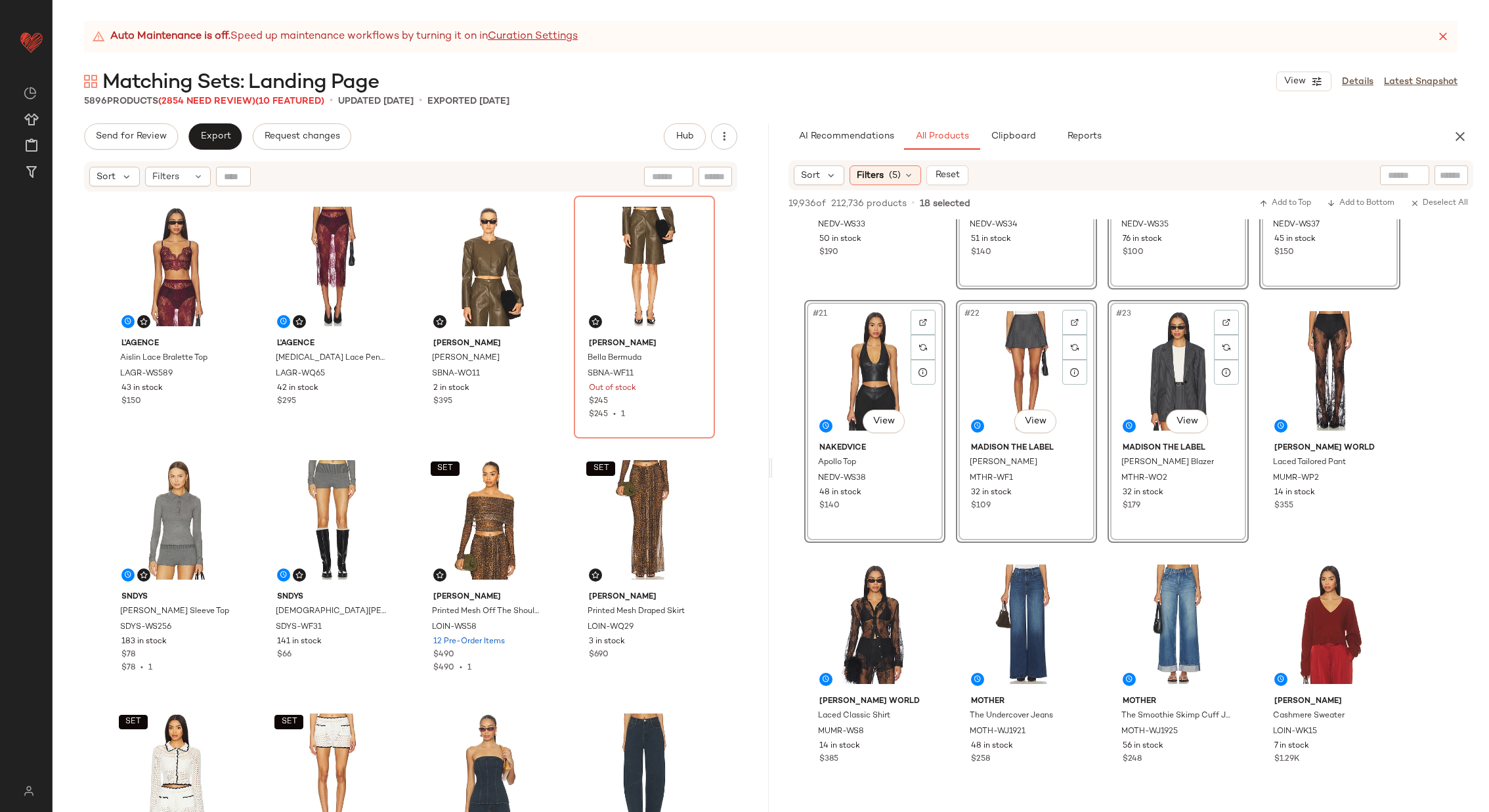
scroll to position [1252, 0]
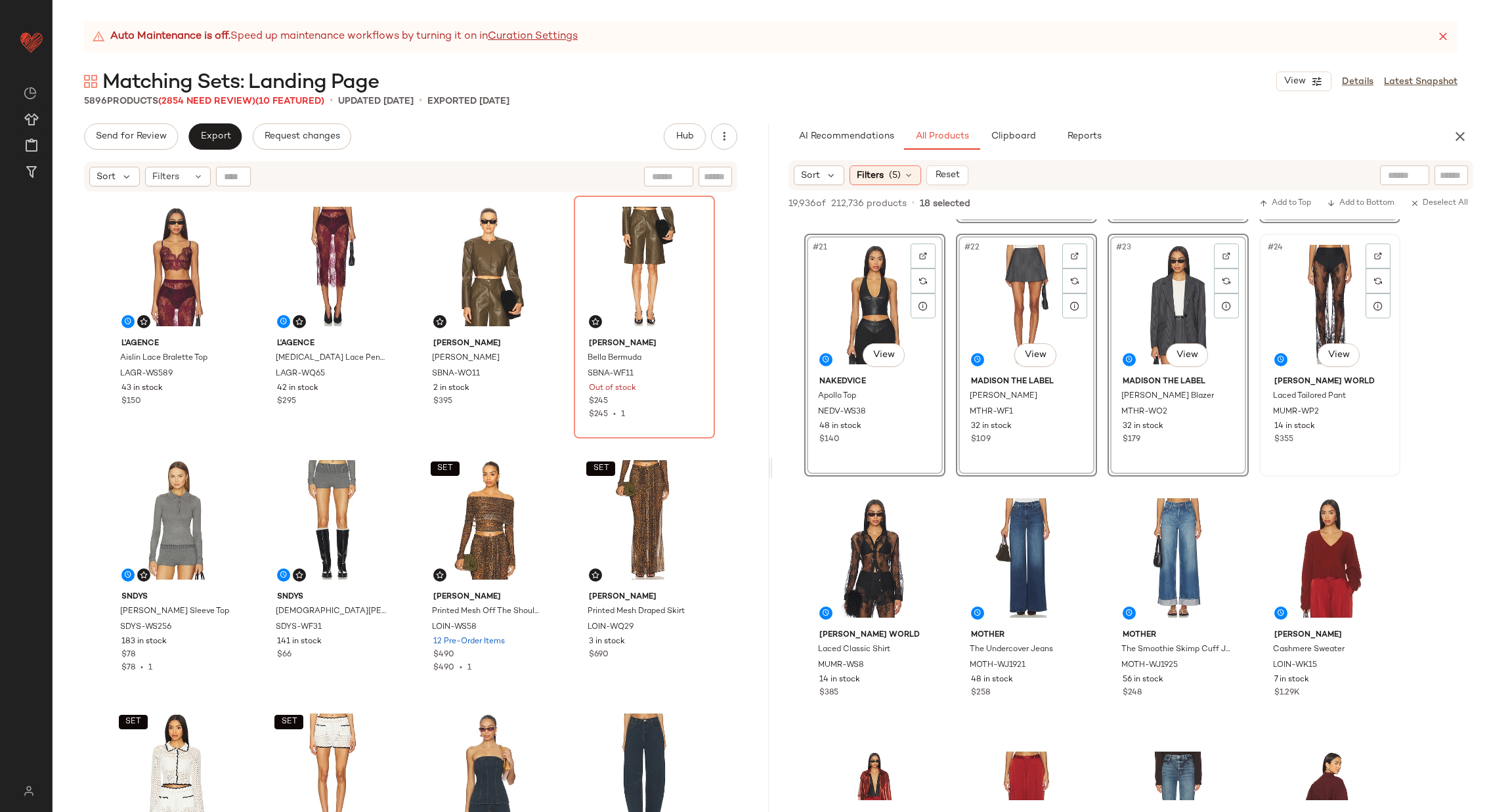
click at [1309, 289] on div "#24 View" at bounding box center [1330, 304] width 132 height 132
click at [862, 568] on div "#25 View" at bounding box center [875, 557] width 132 height 132
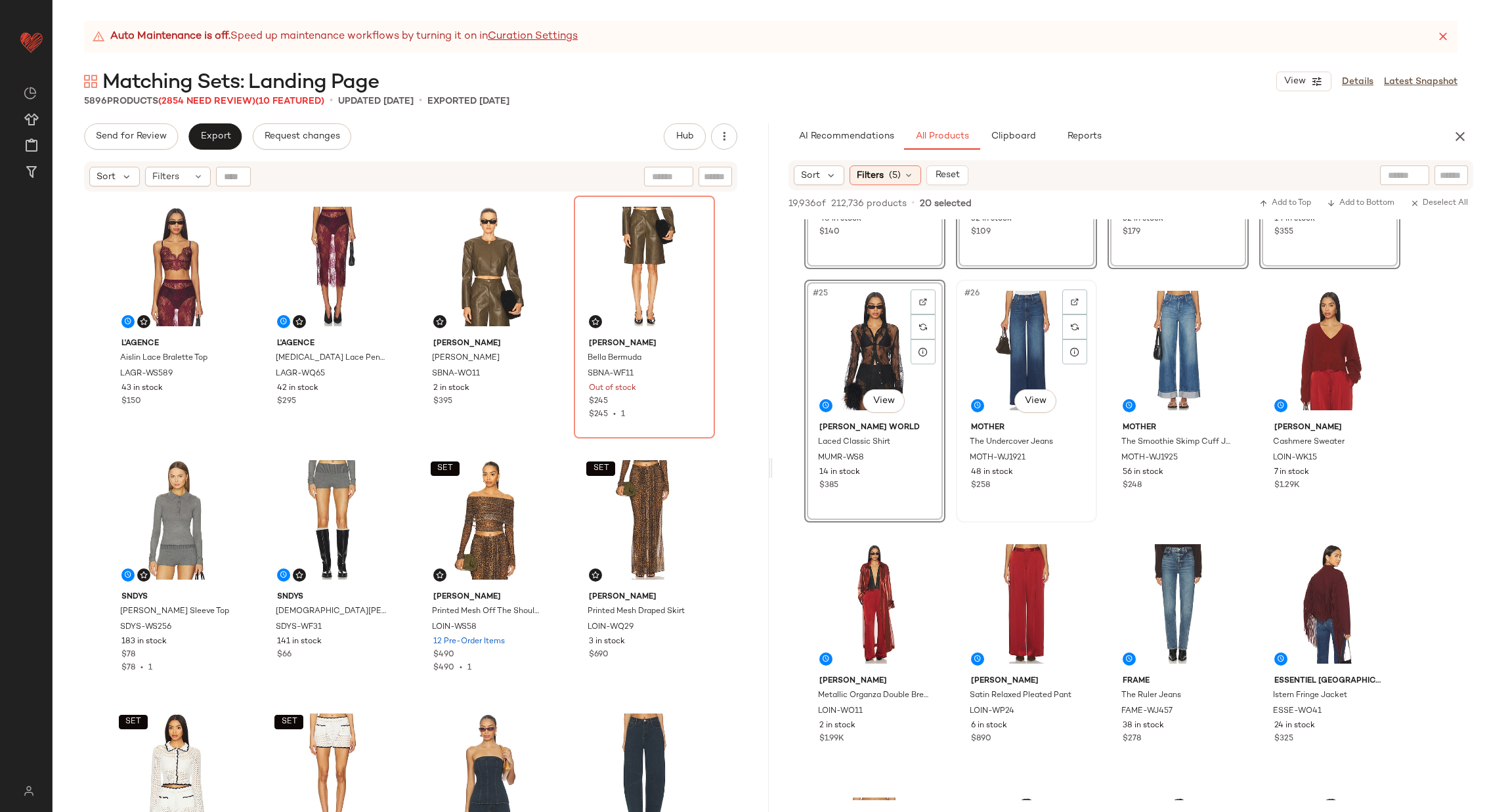
scroll to position [1463, 0]
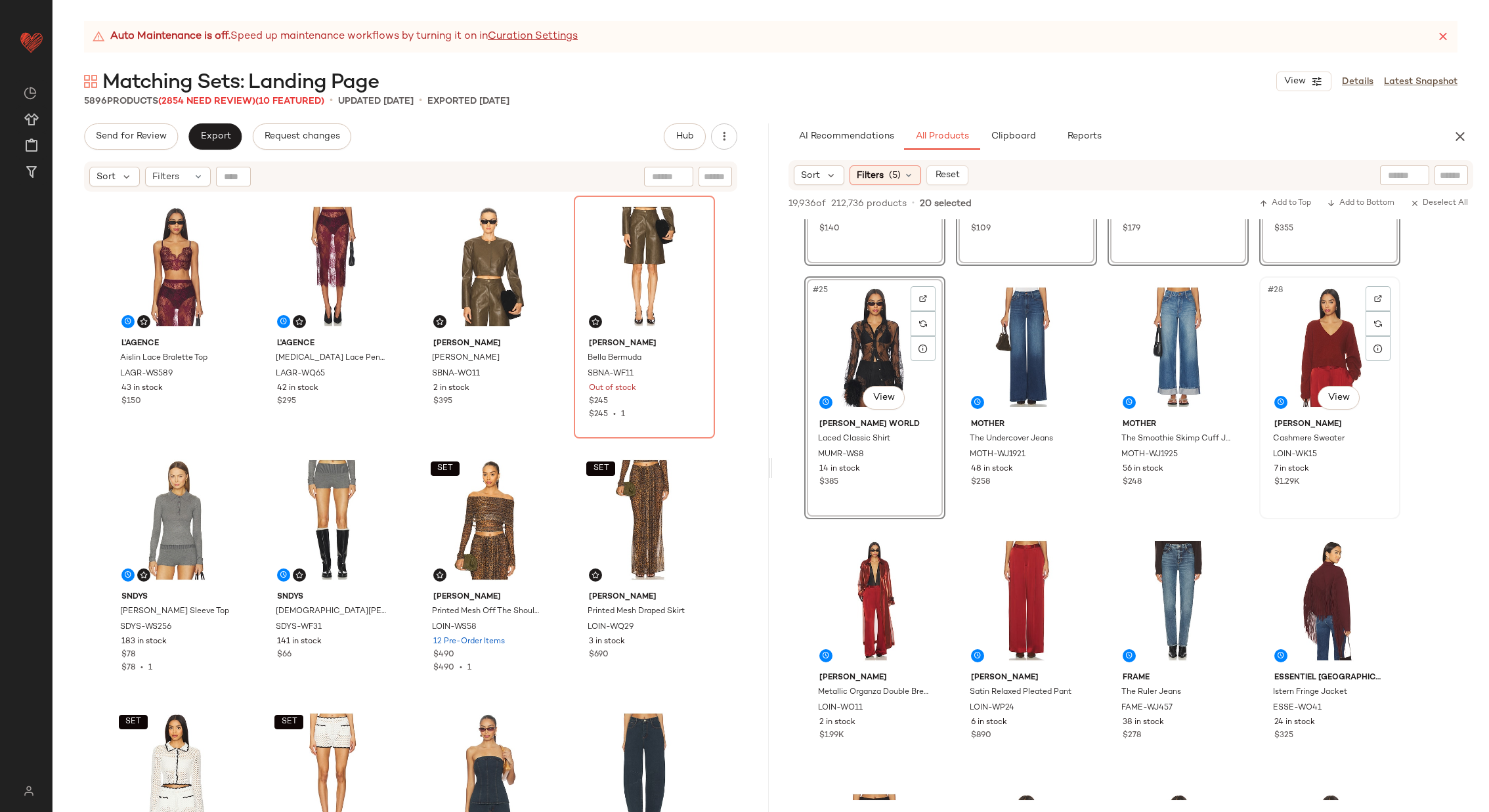
click at [1327, 364] on div "#28 View" at bounding box center [1330, 346] width 132 height 132
click at [1018, 587] on div "#30 View" at bounding box center [1027, 600] width 132 height 132
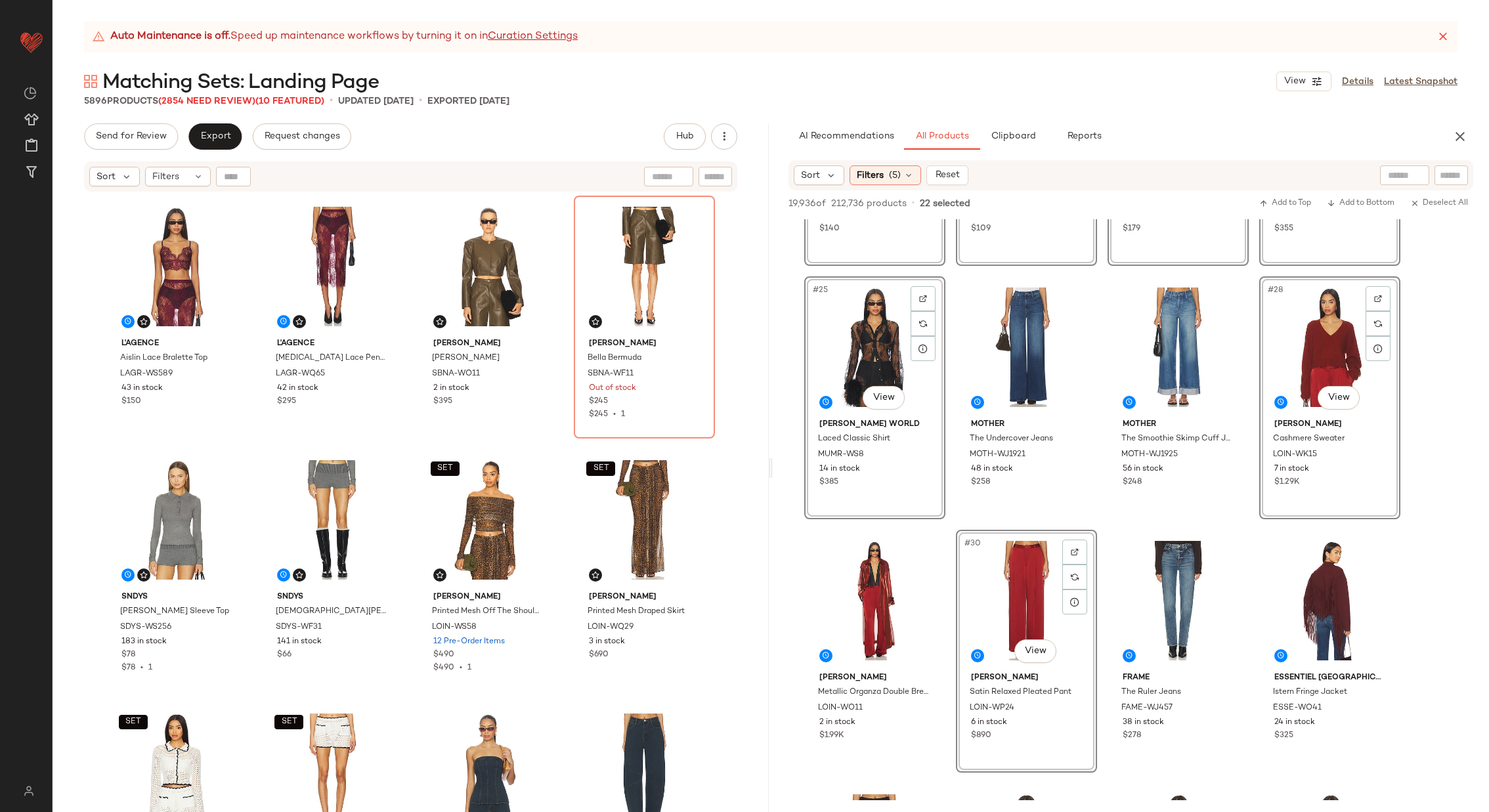
click at [1331, 344] on div "#28 View" at bounding box center [1330, 346] width 132 height 132
click at [1020, 600] on div "#30 View" at bounding box center [1027, 600] width 132 height 132
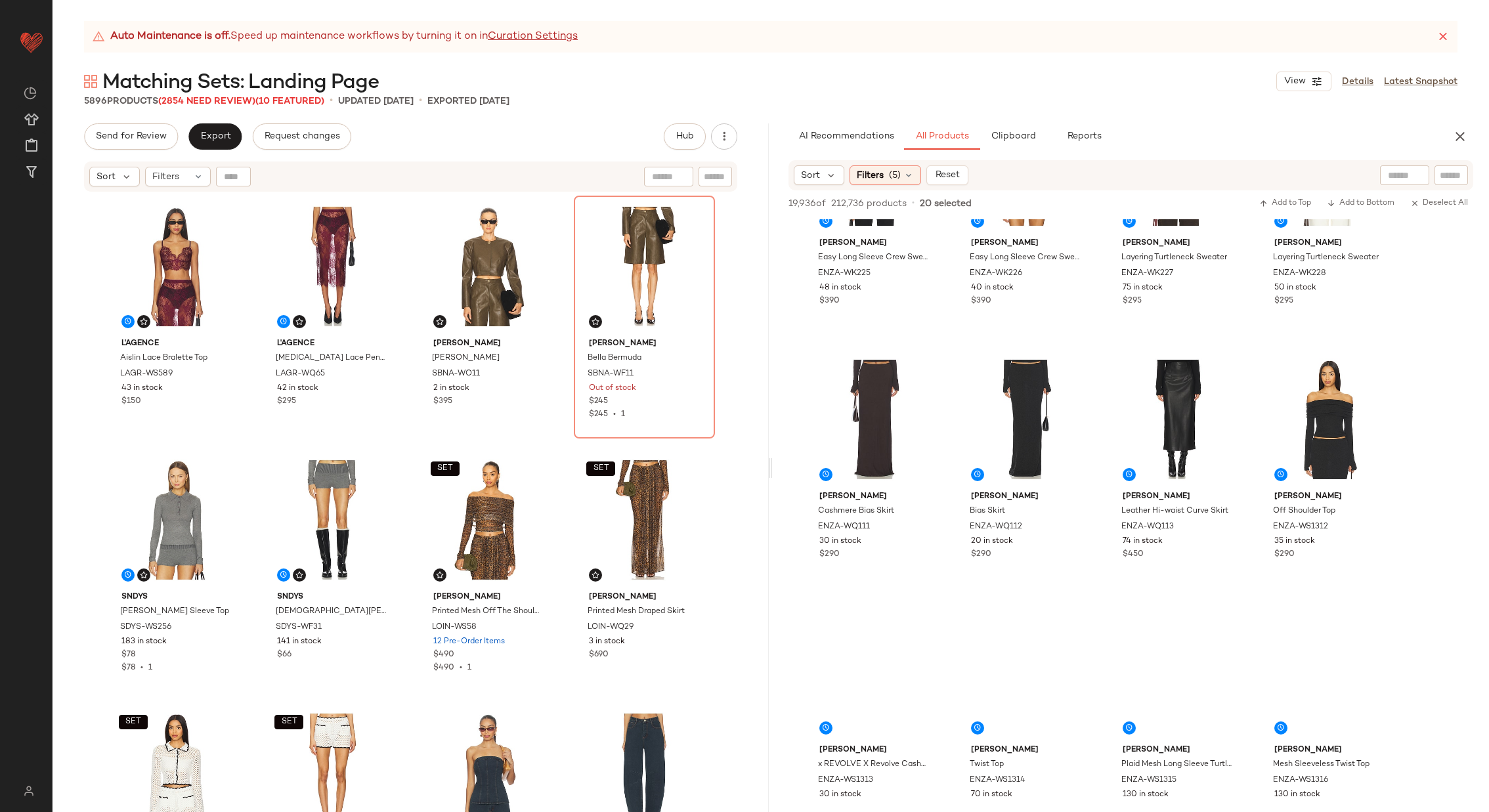
scroll to position [2409, 0]
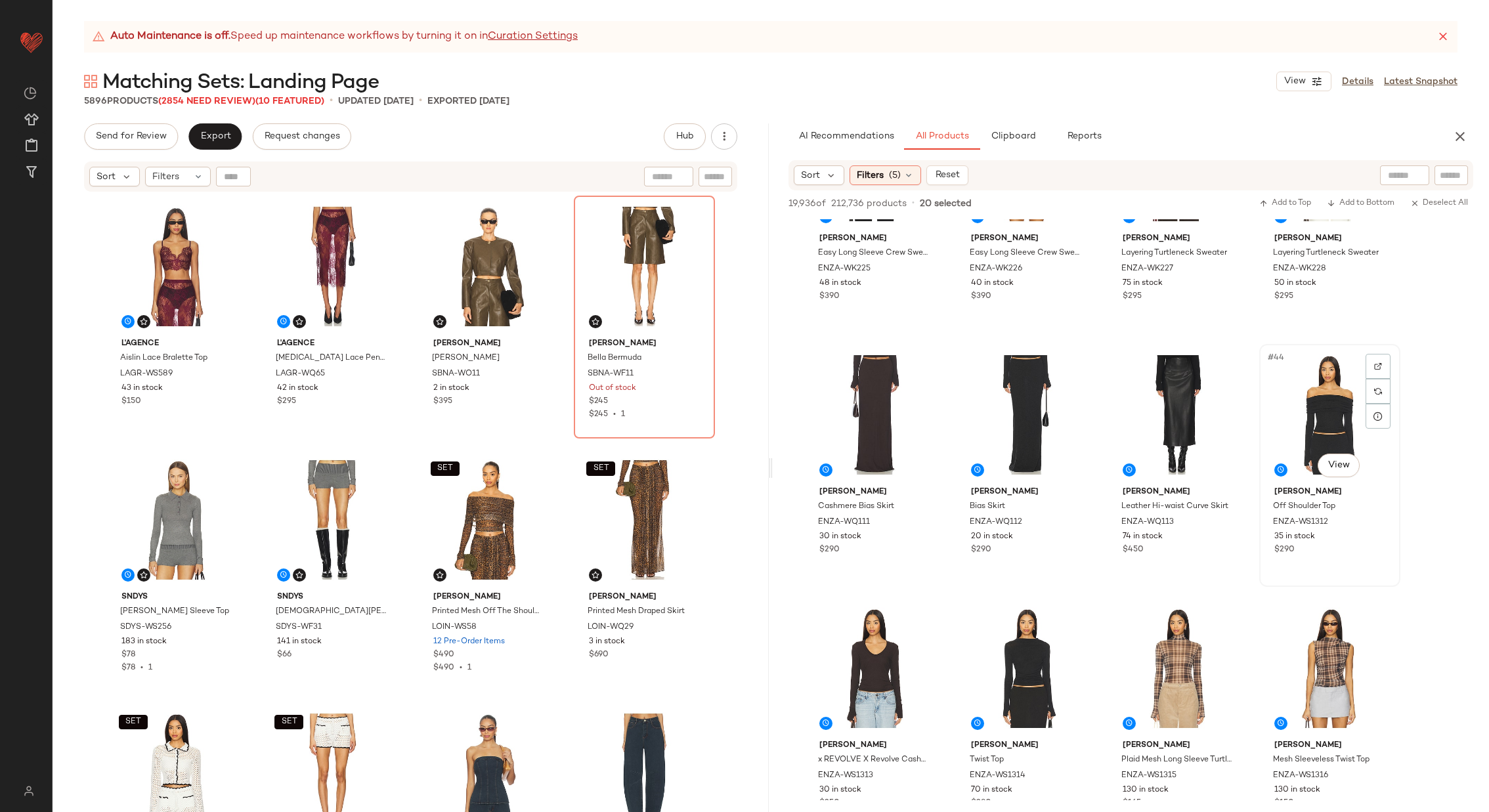
click at [1305, 429] on div "#44 View" at bounding box center [1330, 414] width 132 height 132
click at [1020, 417] on div "#42 View" at bounding box center [1027, 414] width 132 height 132
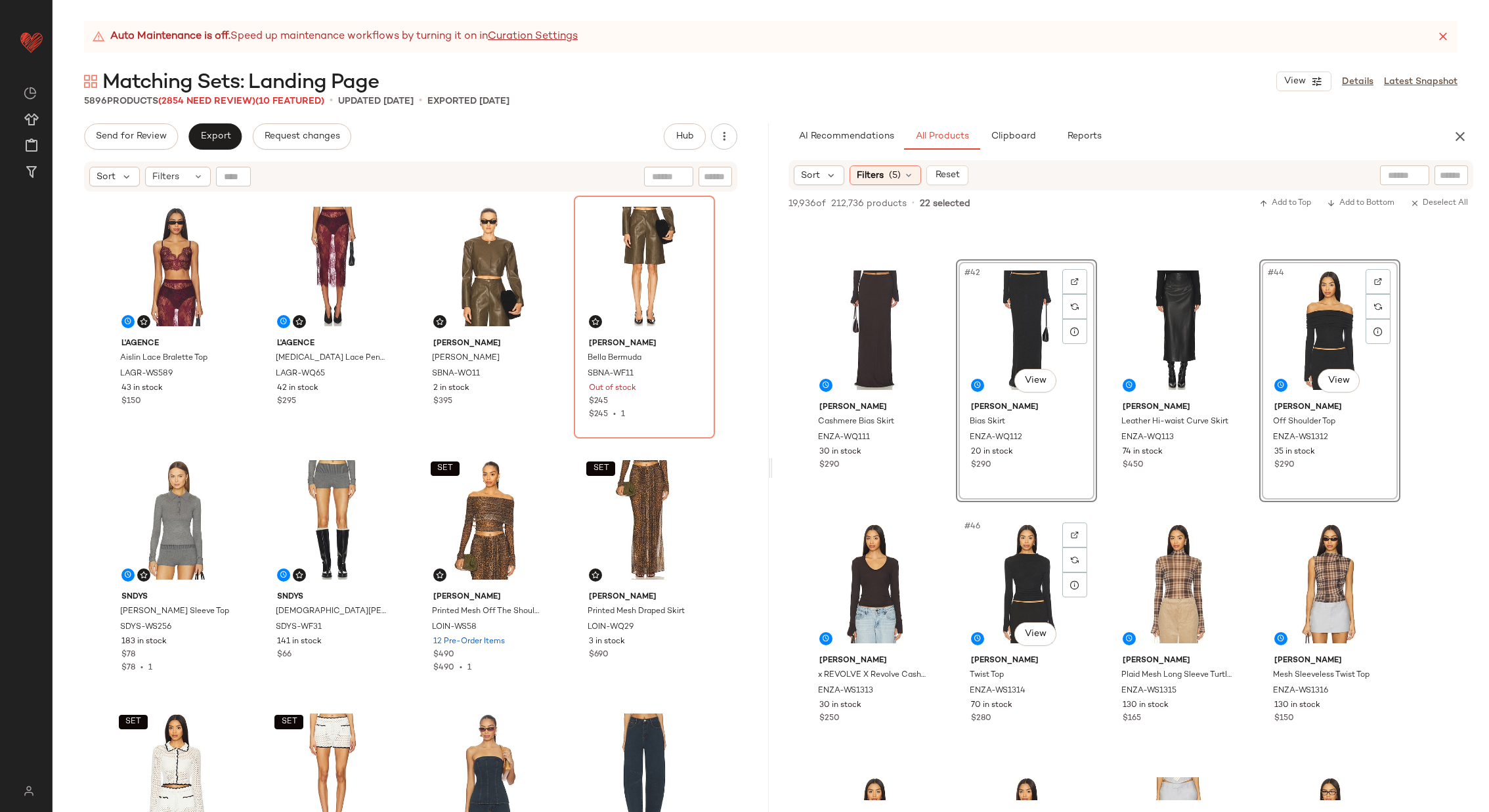
scroll to position [2489, 0]
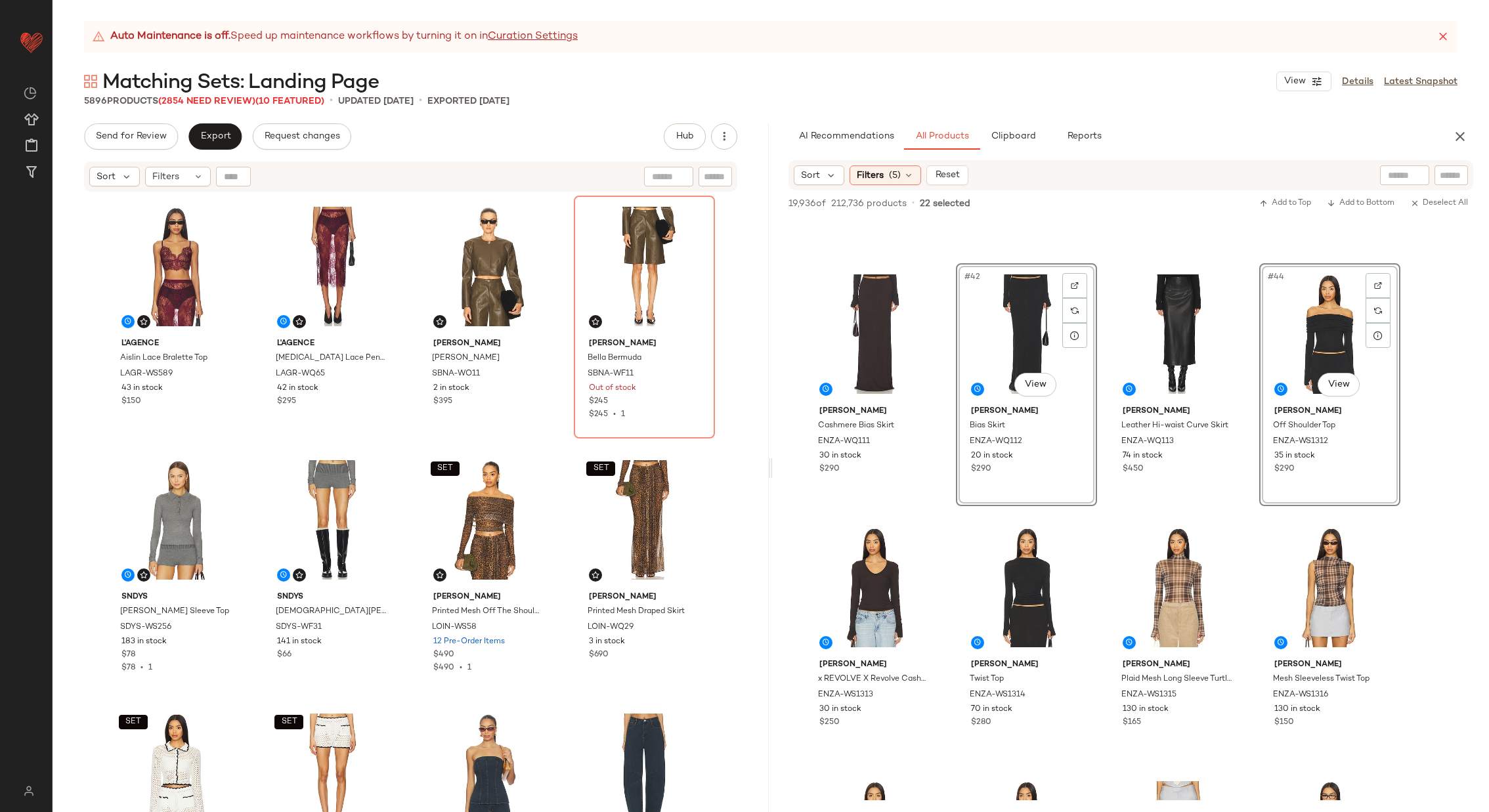
click at [1309, 333] on div "#44 View" at bounding box center [1330, 334] width 132 height 132
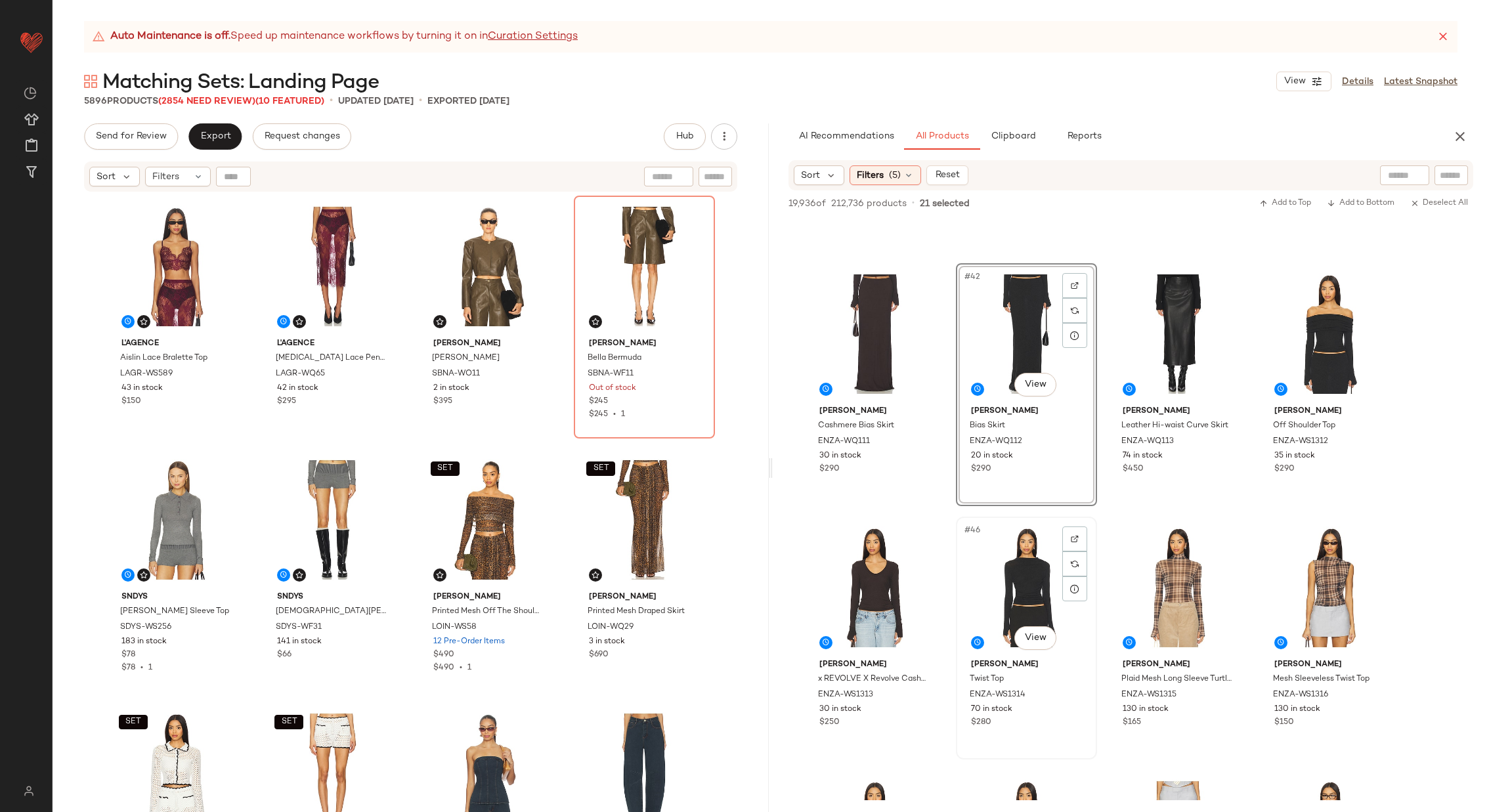
click at [1023, 547] on div "#46 View" at bounding box center [1027, 587] width 132 height 132
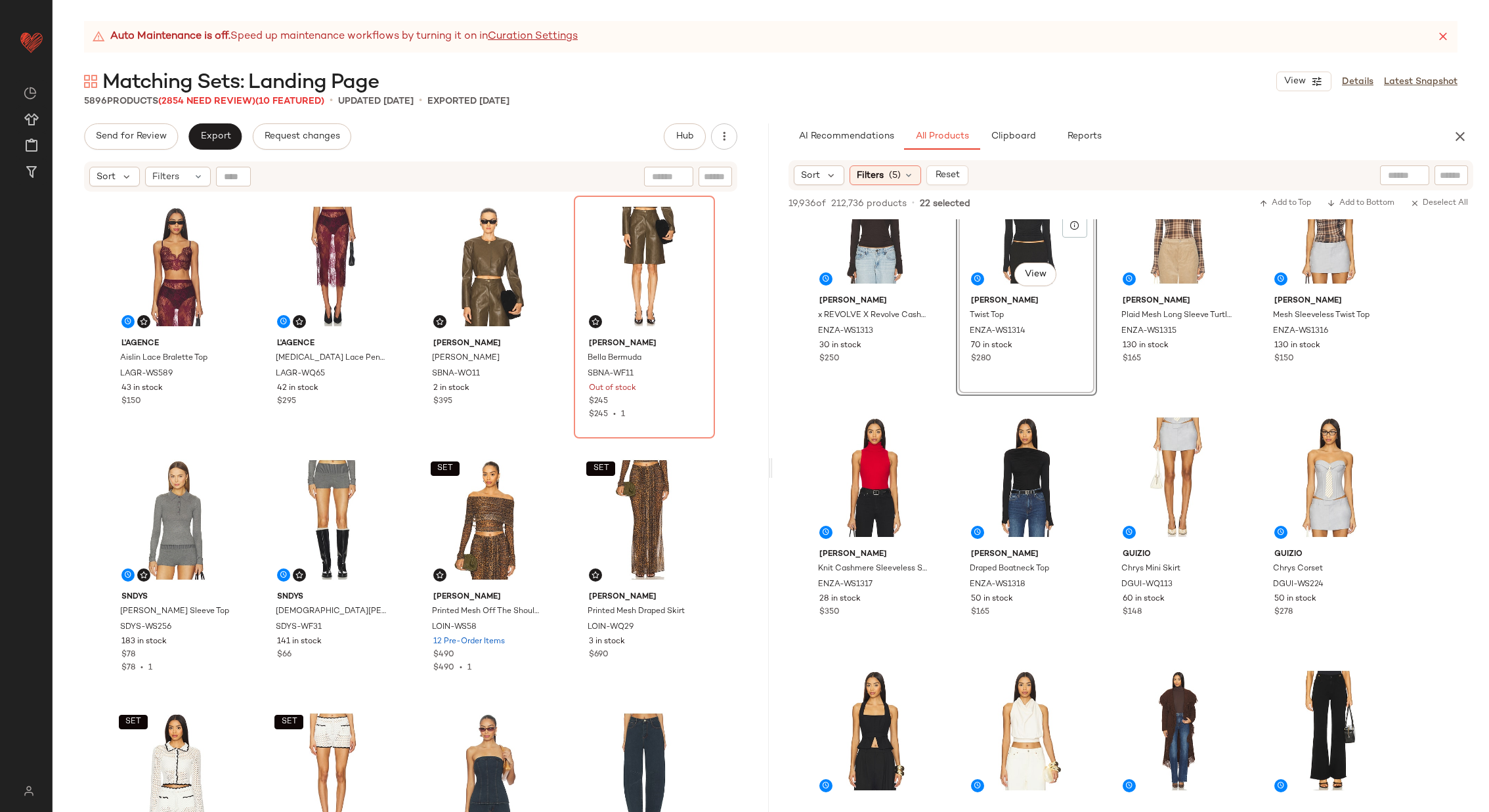
scroll to position [2865, 0]
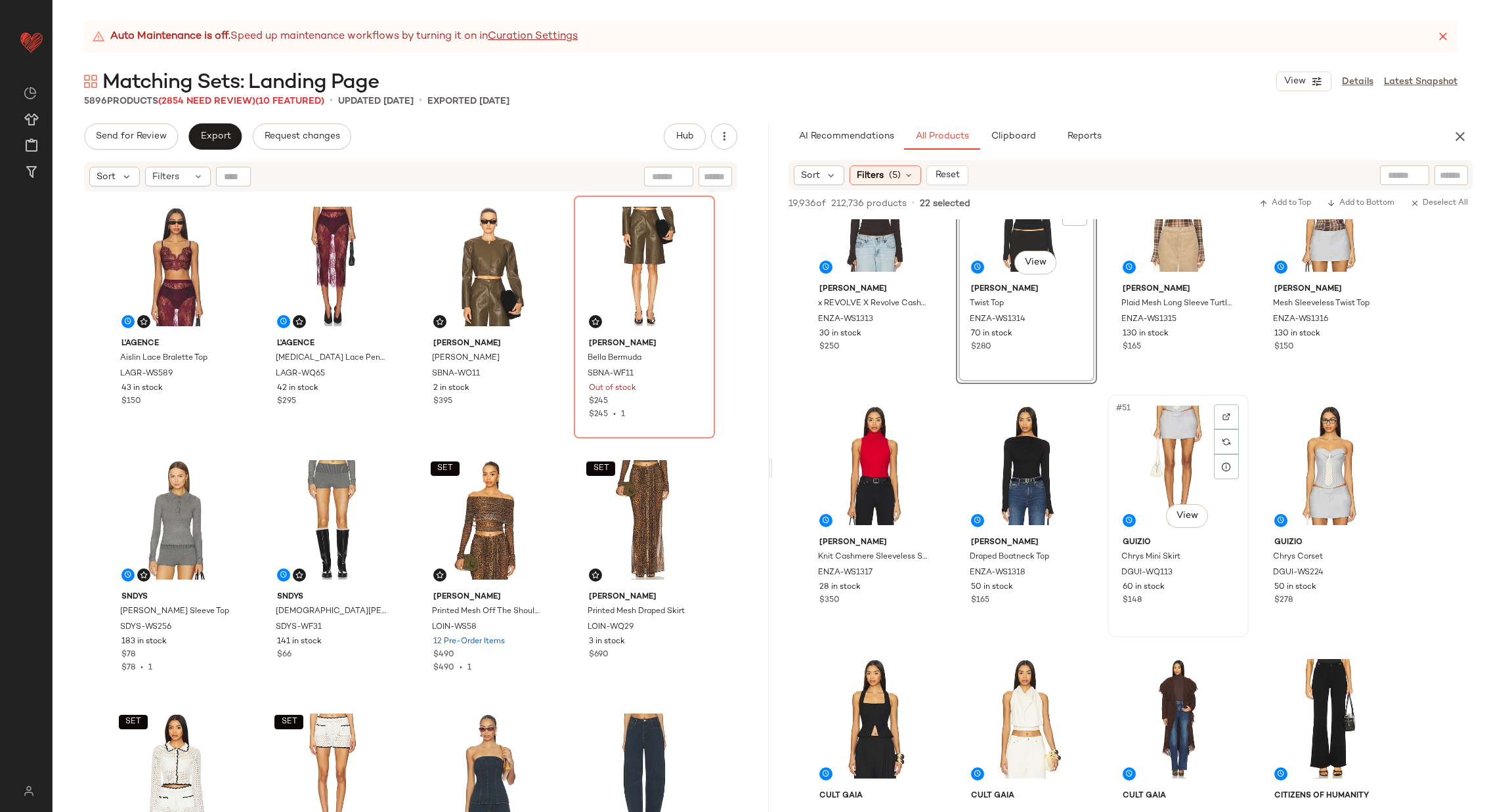
click at [1180, 460] on div "#51 View" at bounding box center [1178, 465] width 132 height 132
click at [1305, 449] on div "#52 View" at bounding box center [1330, 465] width 132 height 132
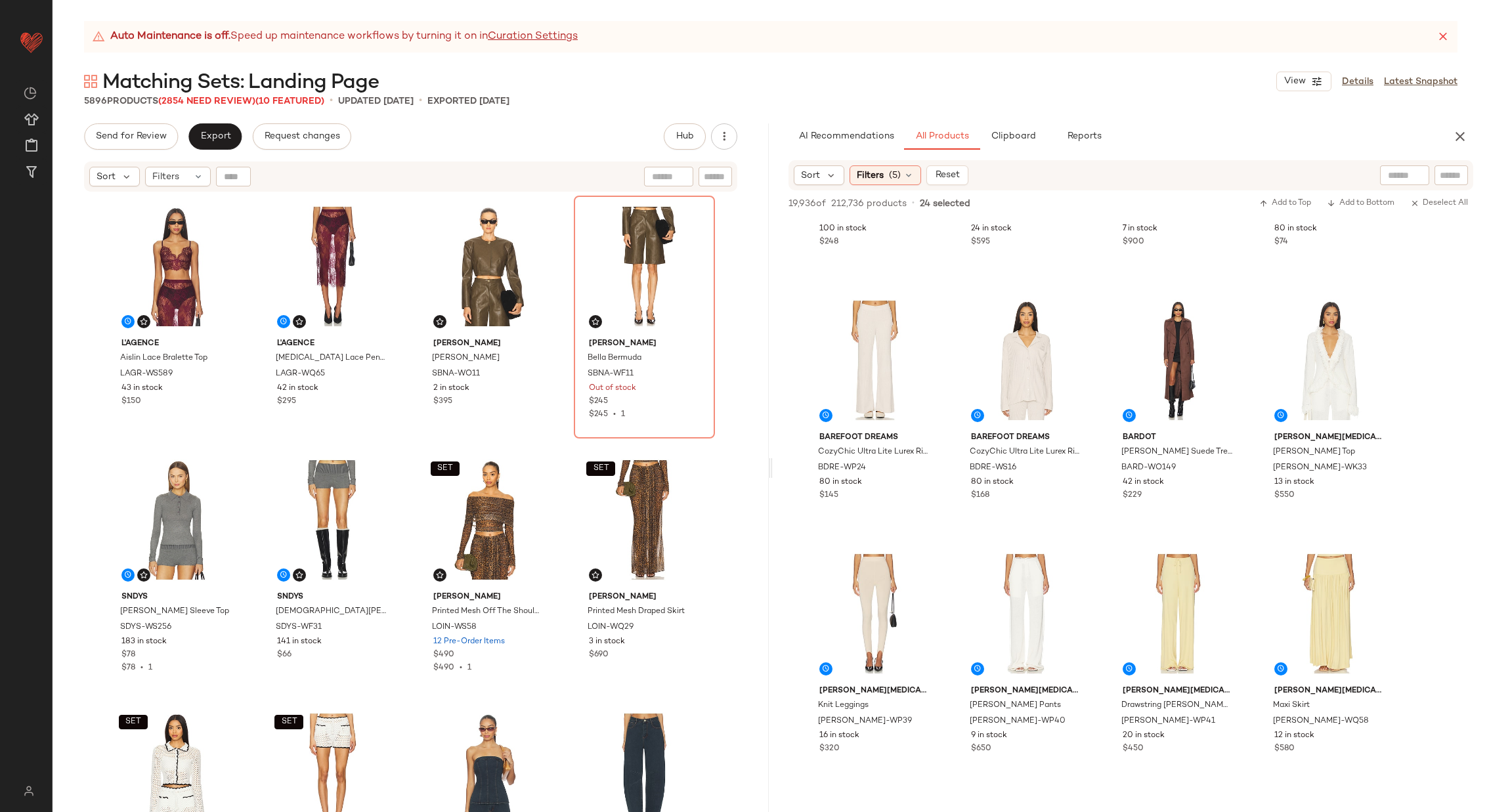
scroll to position [3735, 0]
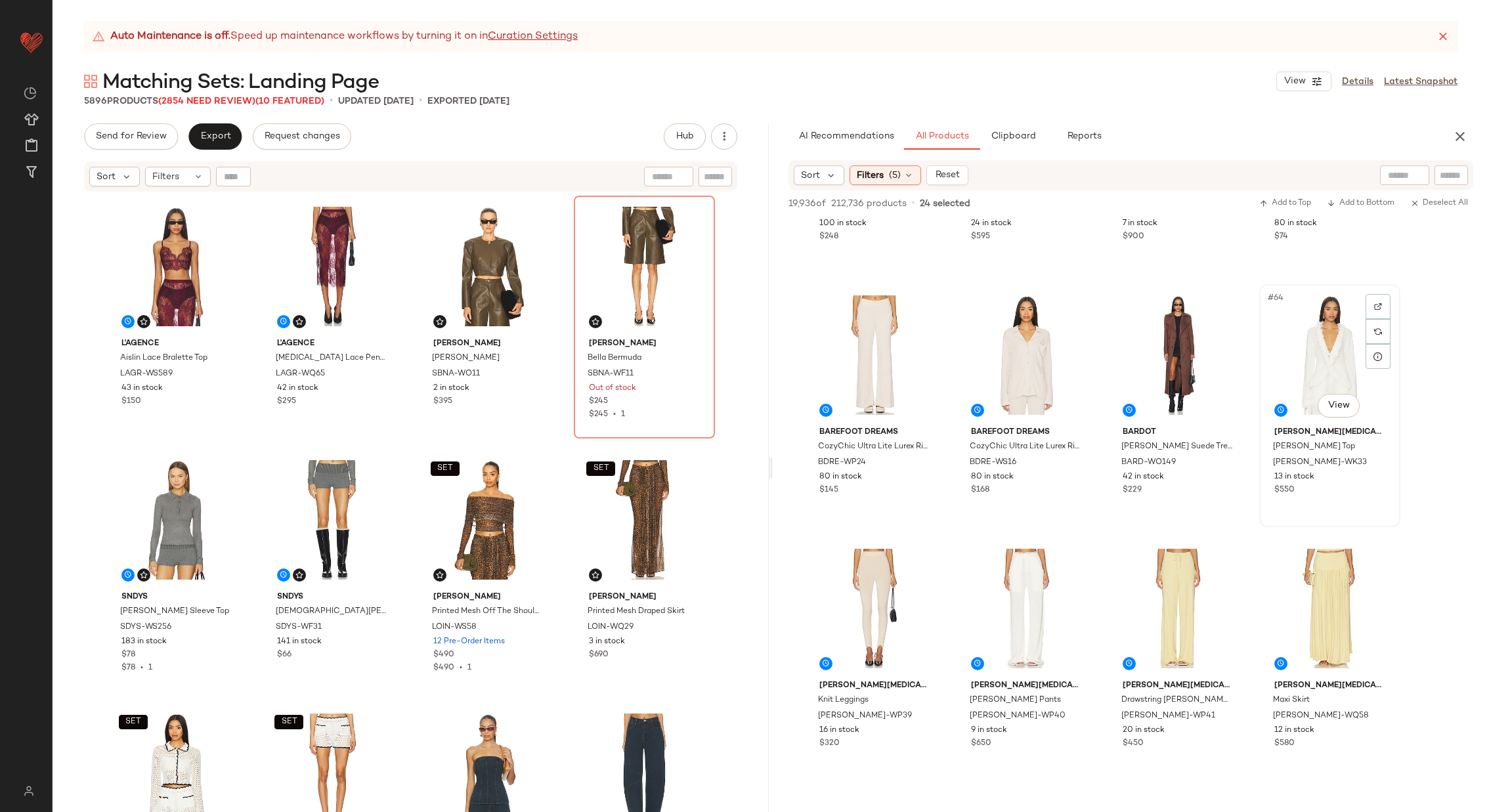
click at [1310, 360] on div "#64 View" at bounding box center [1330, 354] width 132 height 132
click at [1031, 598] on div "#66 View" at bounding box center [1027, 608] width 132 height 132
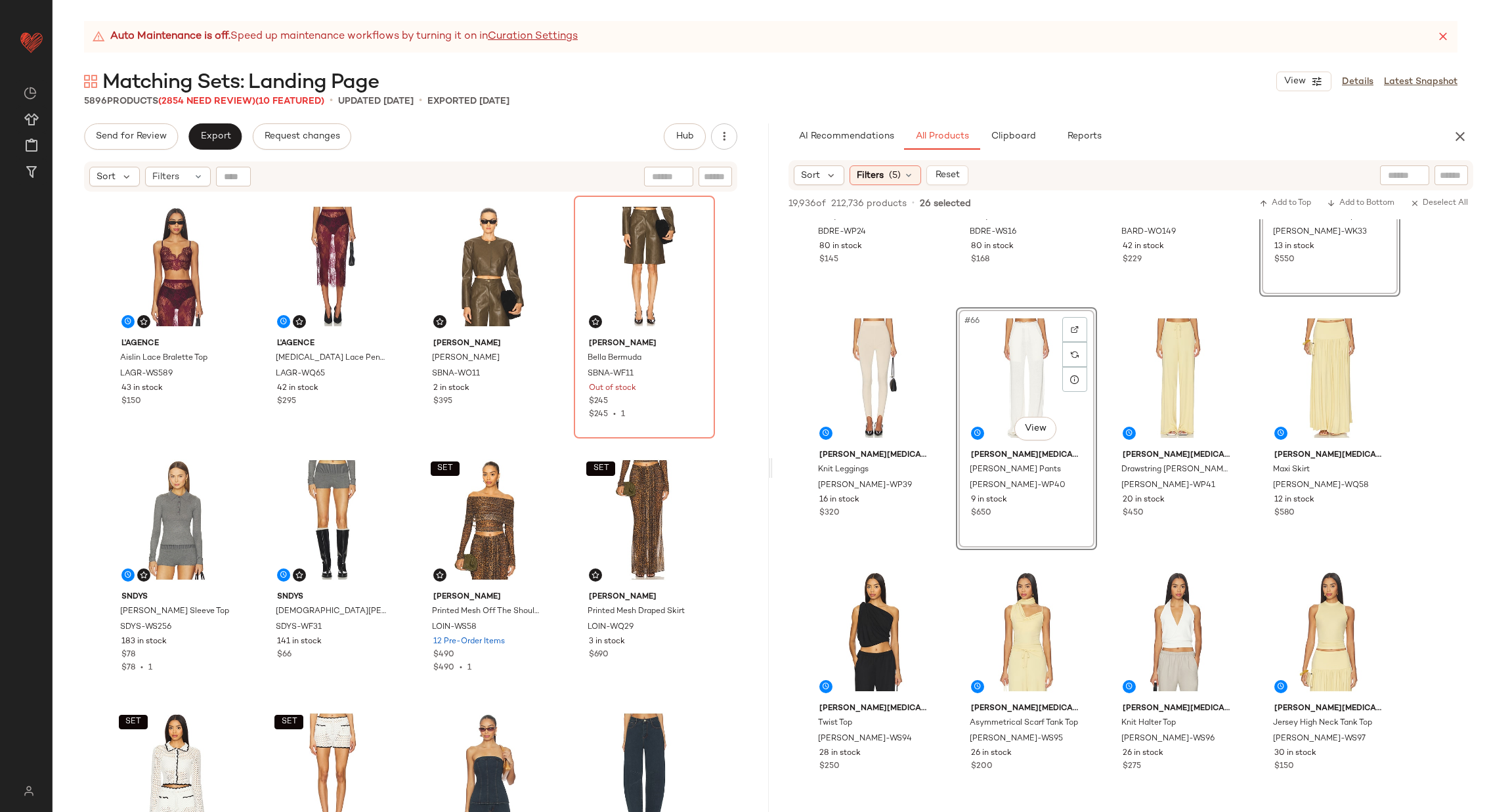
scroll to position [3968, 0]
click at [1025, 626] on div "#70 View" at bounding box center [1027, 629] width 132 height 132
click at [1146, 399] on div "#67 View" at bounding box center [1178, 376] width 132 height 132
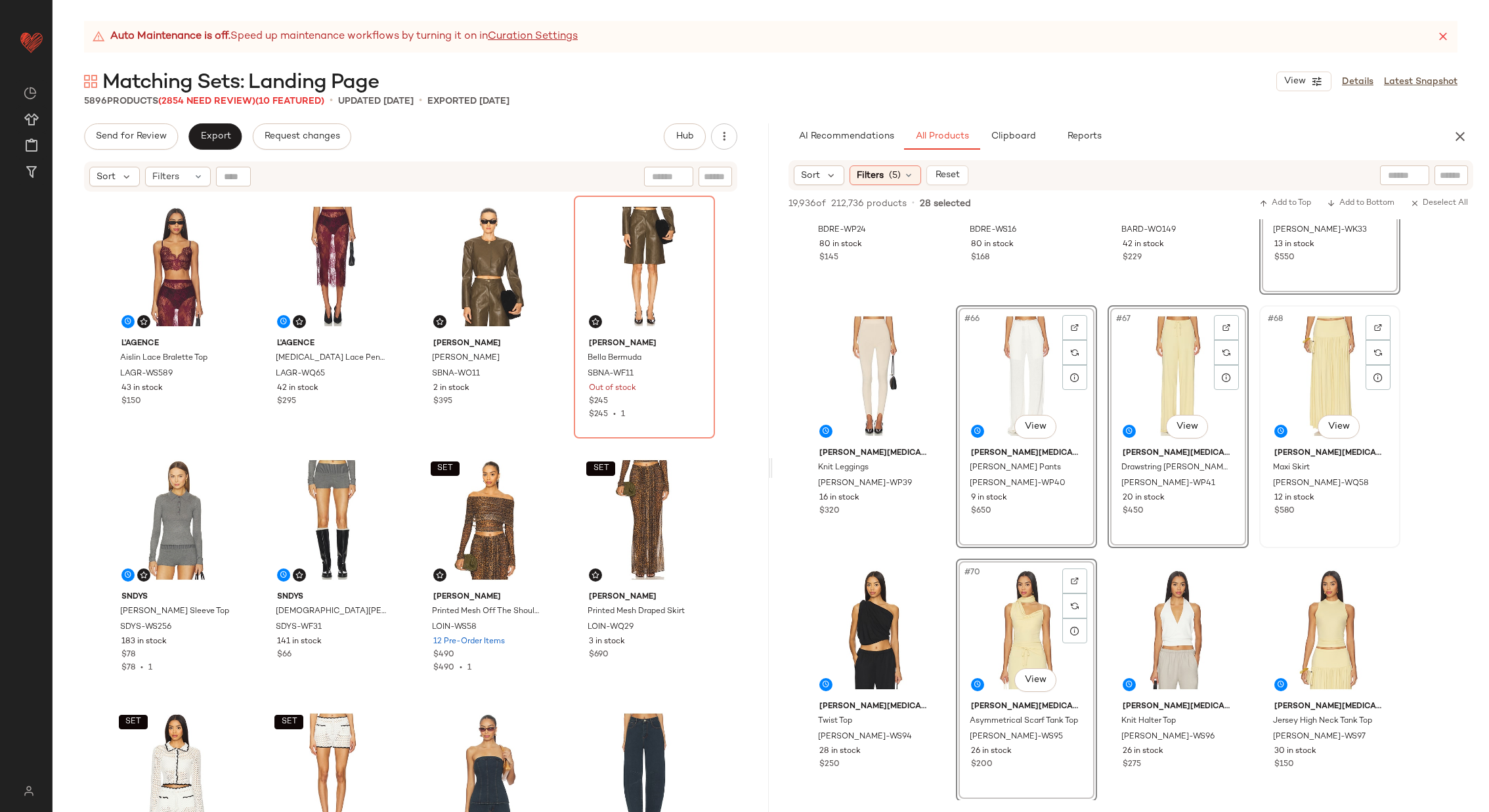
click at [1311, 356] on div "#68 View" at bounding box center [1330, 376] width 132 height 132
click at [1310, 622] on div "#72 View" at bounding box center [1330, 629] width 132 height 132
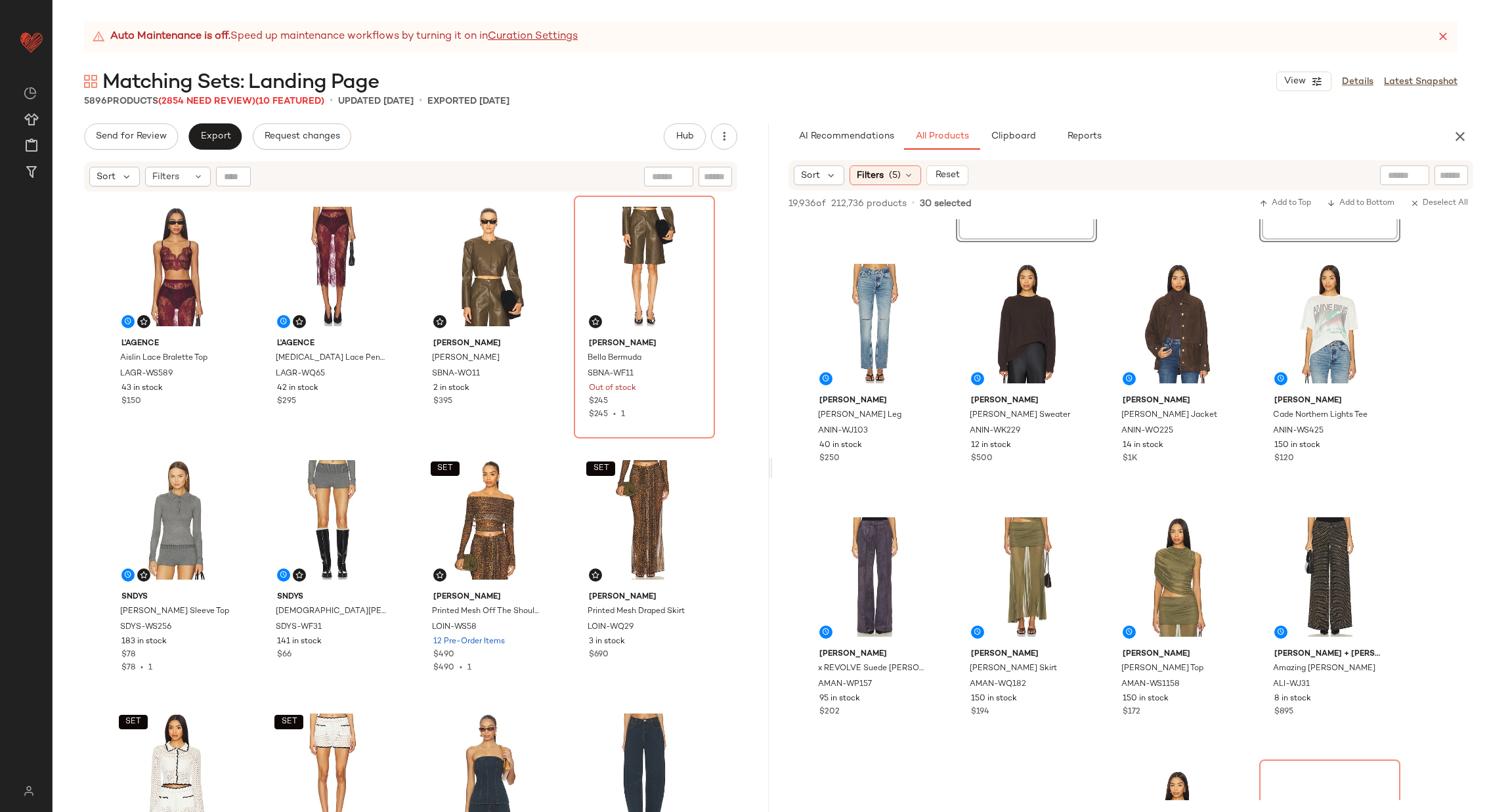
scroll to position [4528, 0]
click at [1035, 575] on div "#78 View" at bounding box center [1027, 576] width 132 height 132
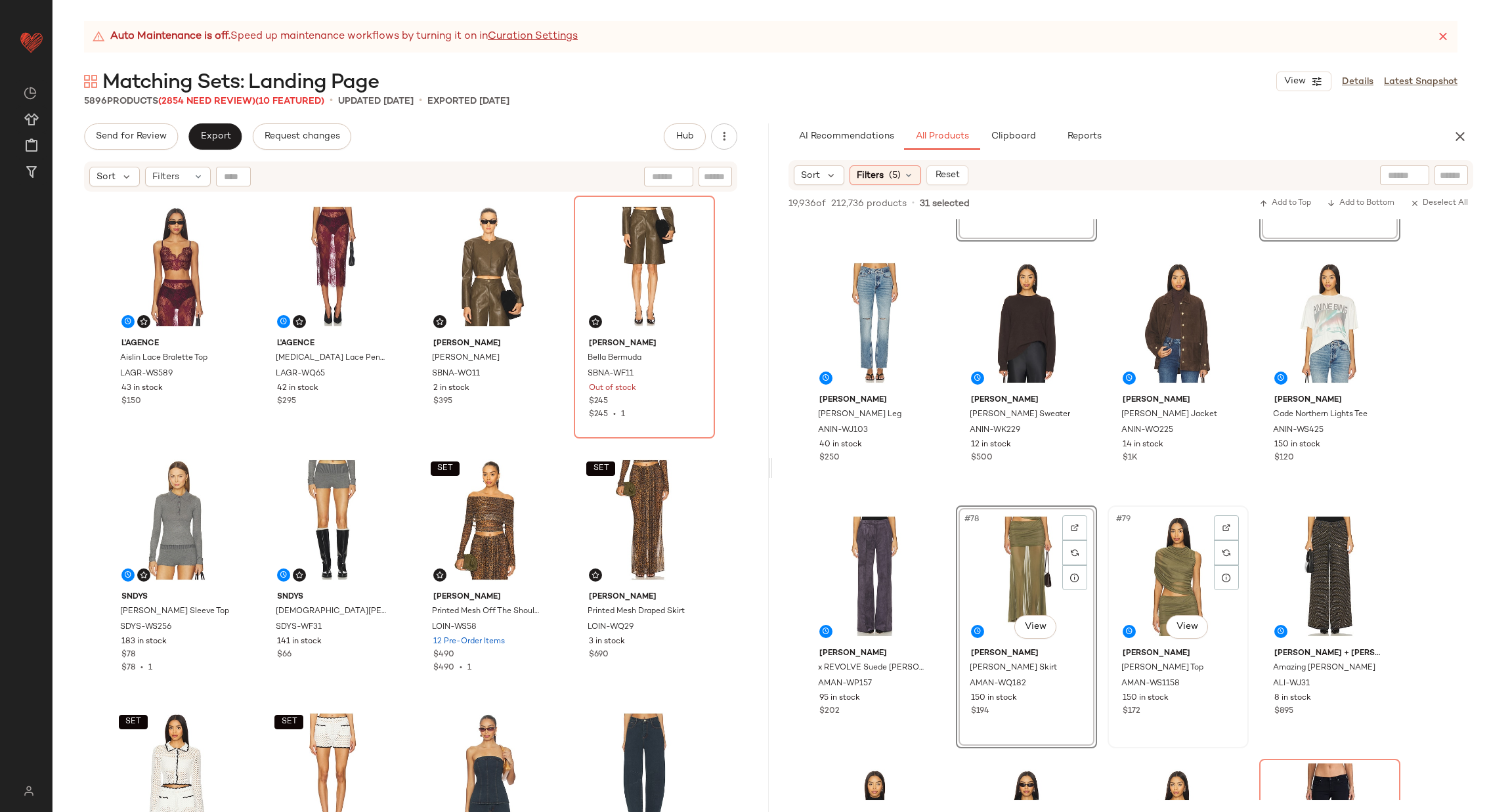
click at [1171, 563] on div "#79 View" at bounding box center [1178, 576] width 132 height 132
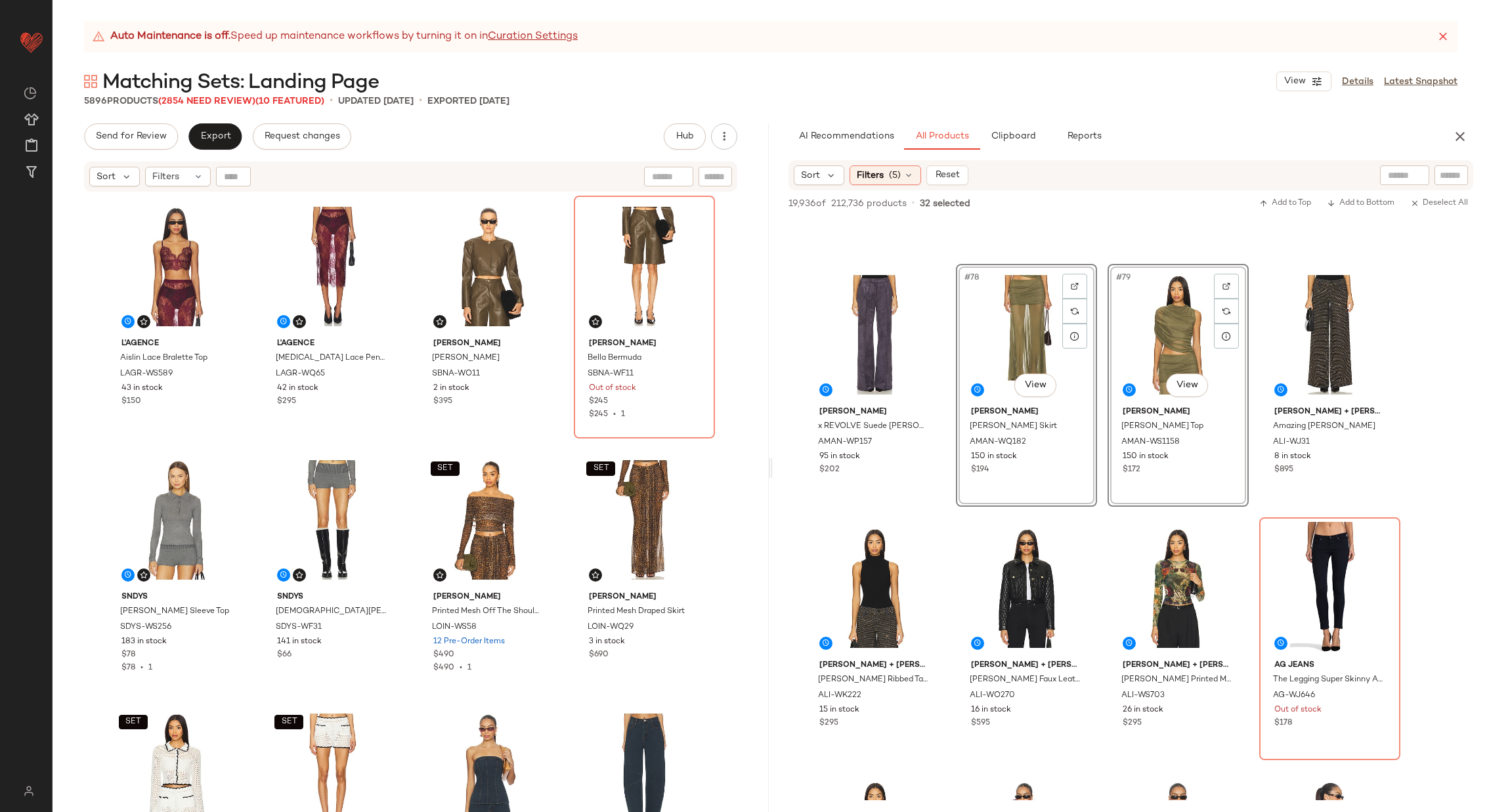
scroll to position [4698, 0]
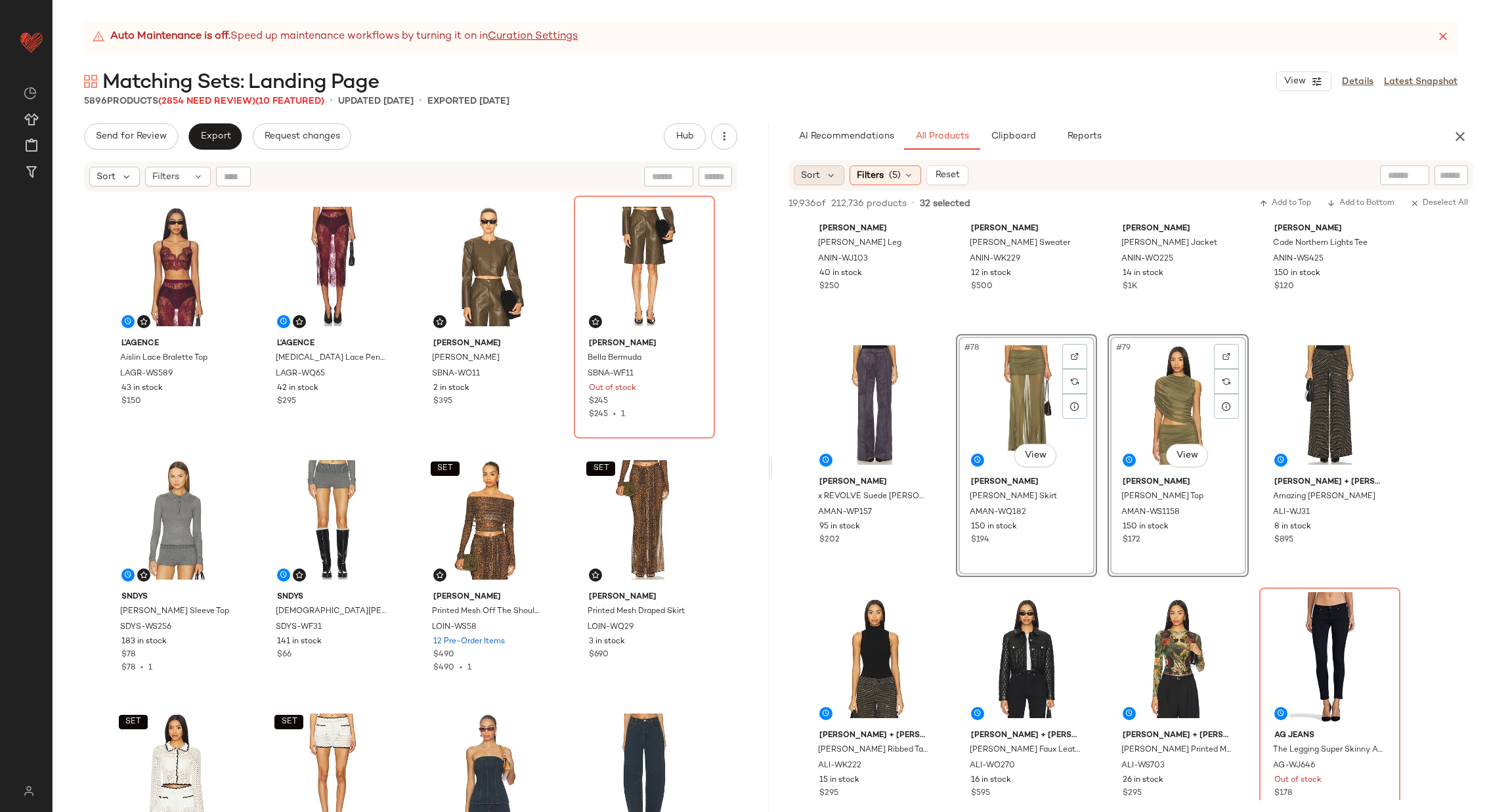
click at [818, 178] on span "Sort" at bounding box center [810, 176] width 19 height 14
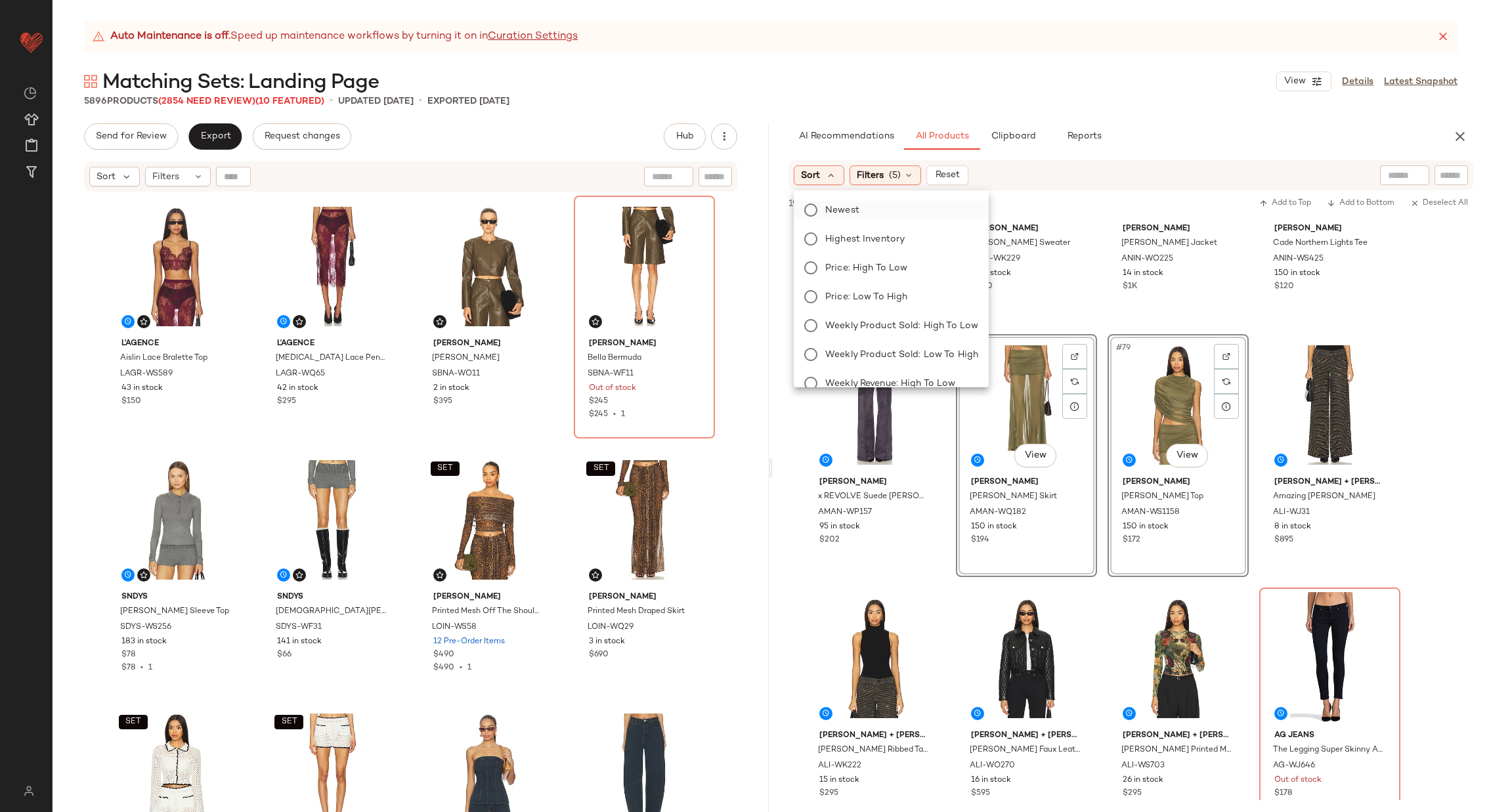
click at [852, 207] on span "Newest" at bounding box center [842, 210] width 34 height 14
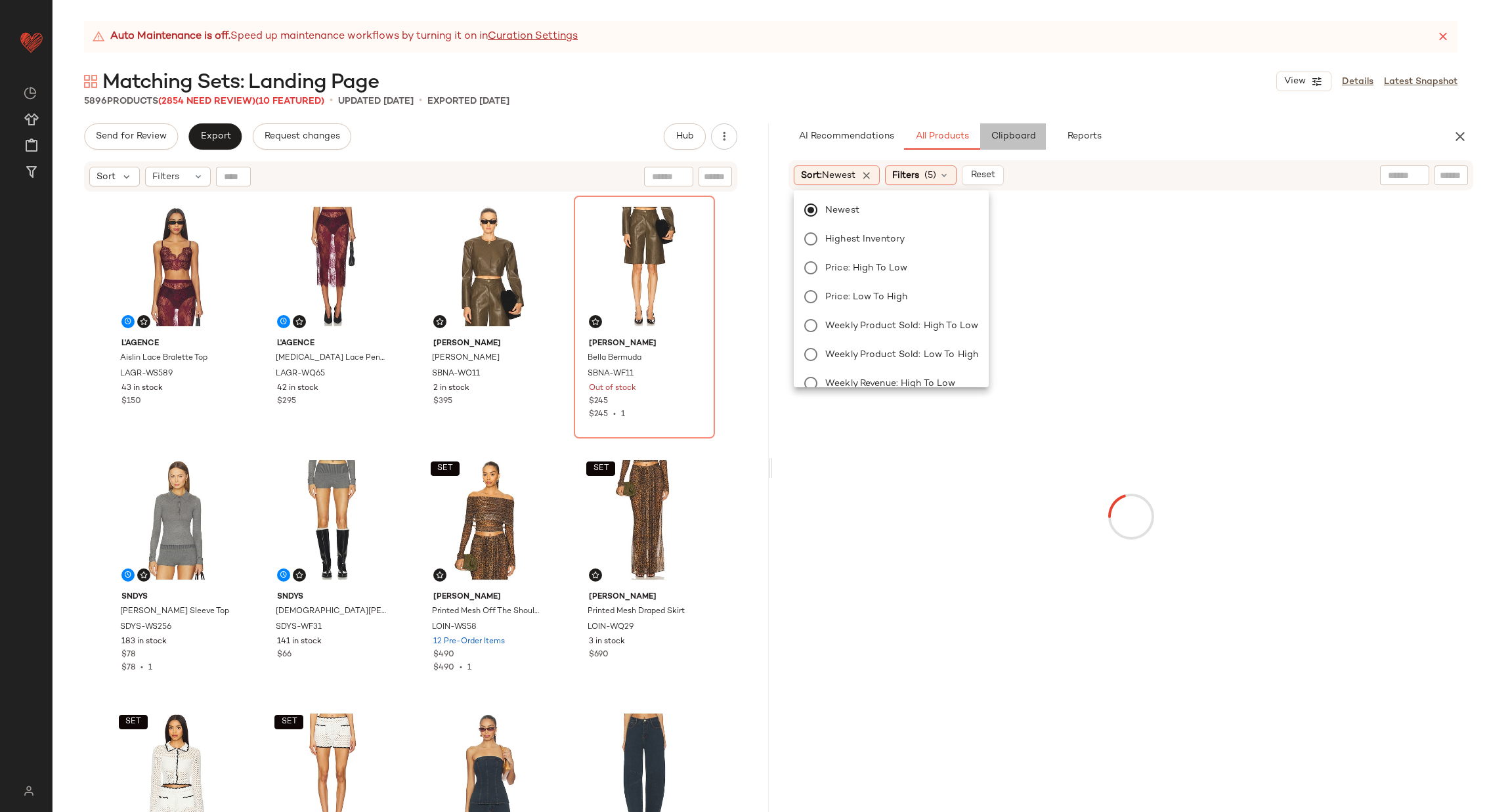
click at [1019, 146] on button "Clipboard" at bounding box center [1013, 136] width 66 height 26
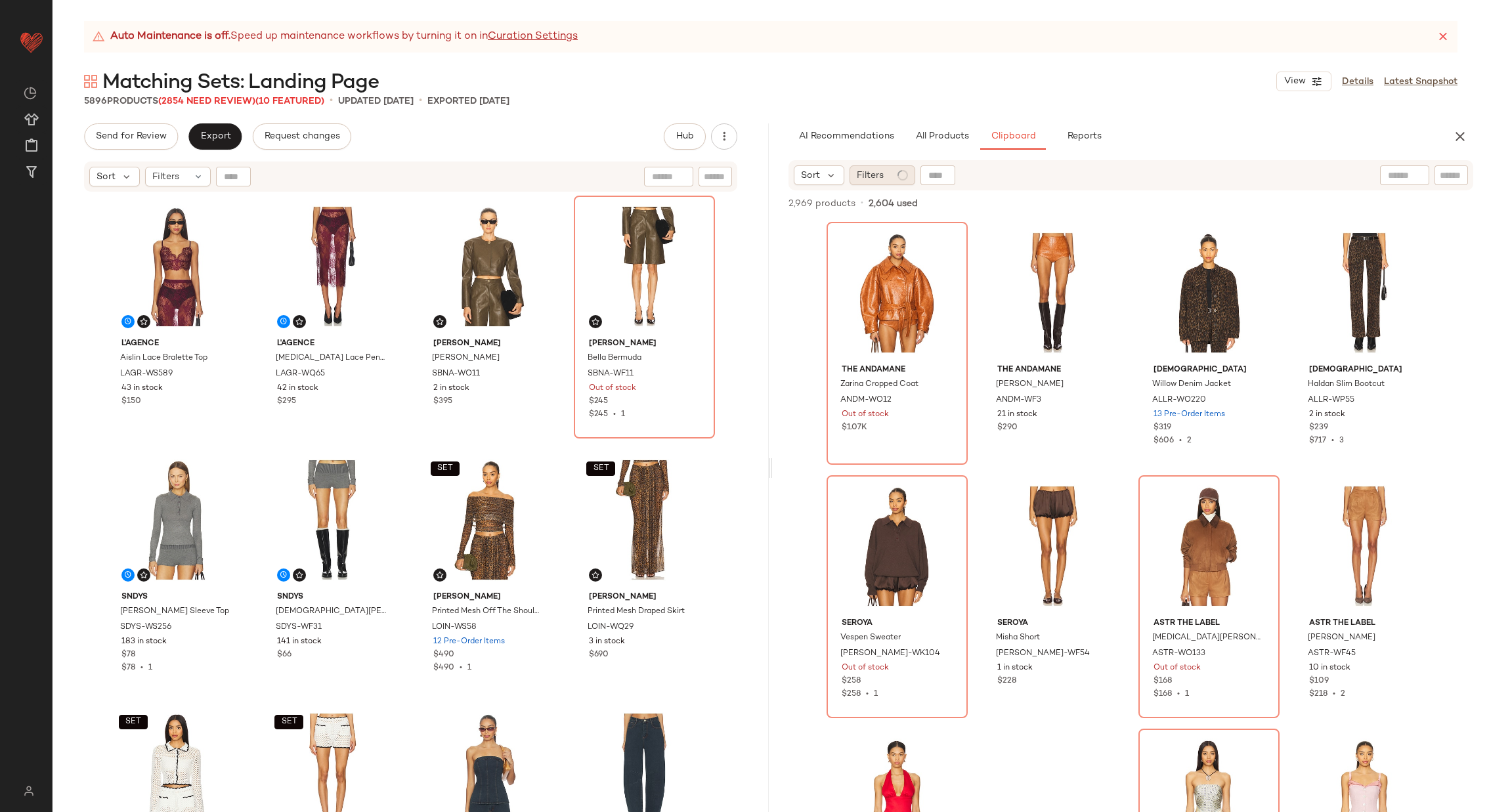
click at [895, 177] on div "Filters" at bounding box center [882, 176] width 66 height 20
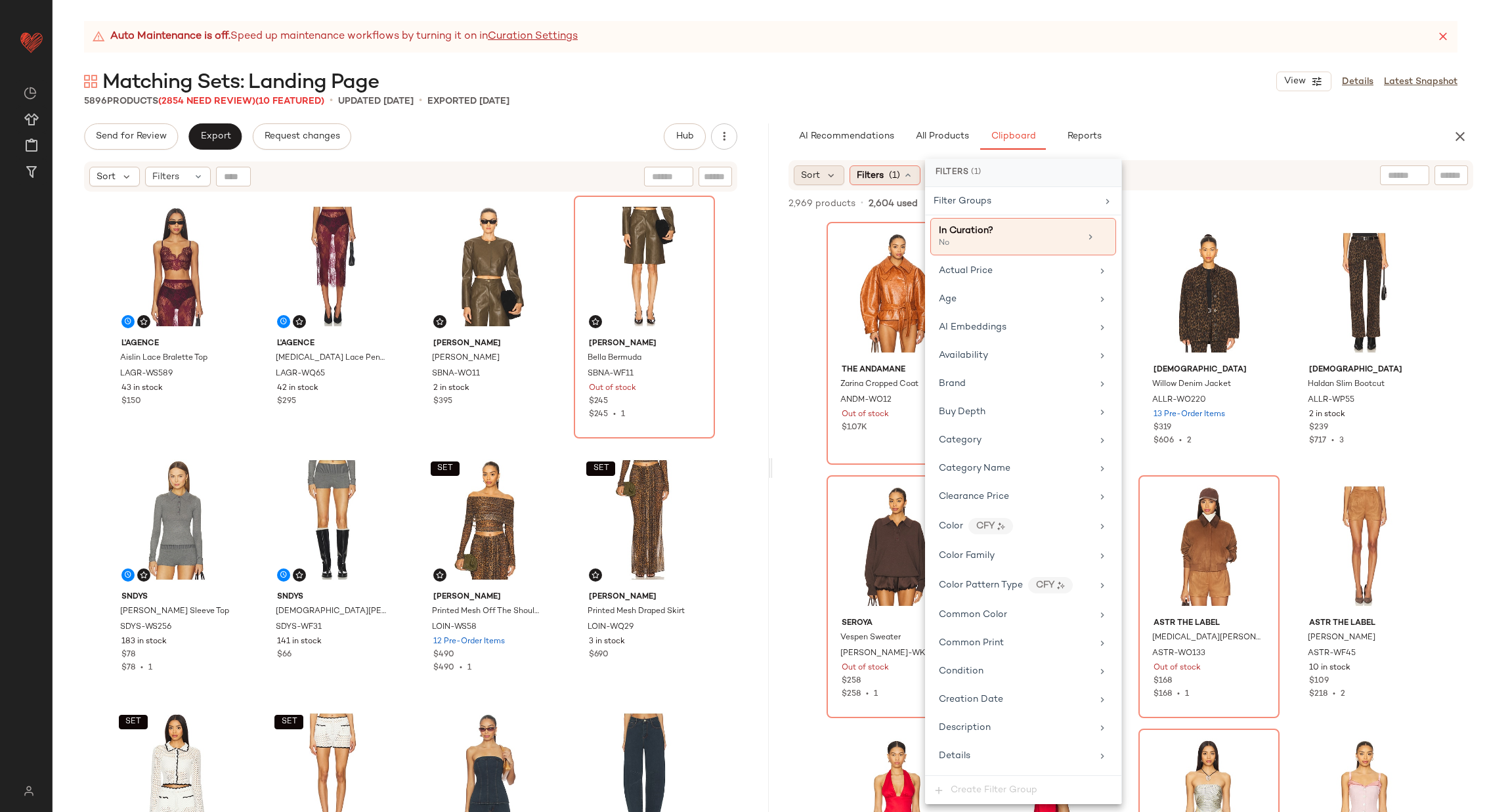
click at [819, 169] on span "Sort" at bounding box center [810, 176] width 19 height 14
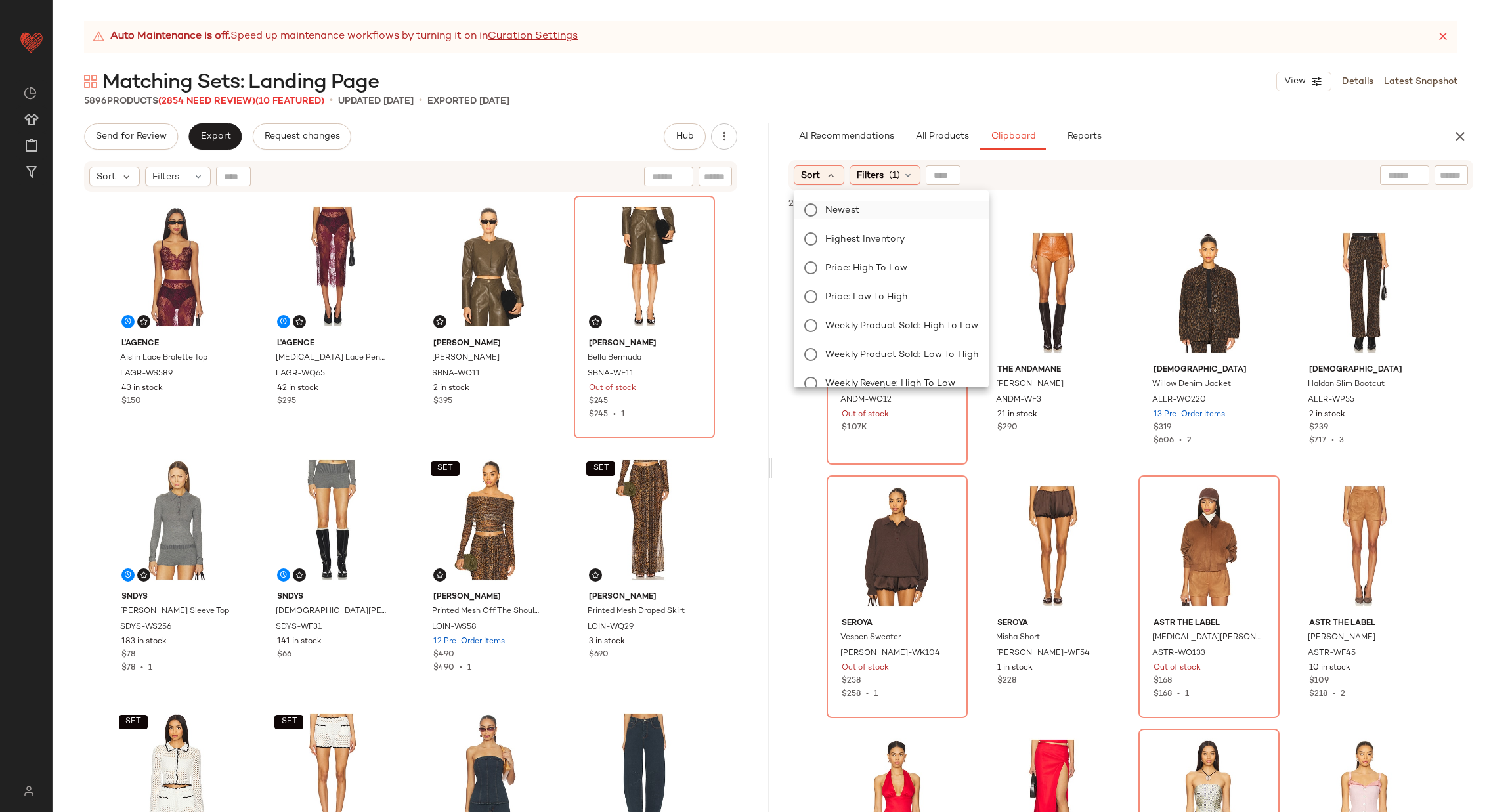
click at [849, 207] on span "Newest" at bounding box center [842, 210] width 34 height 14
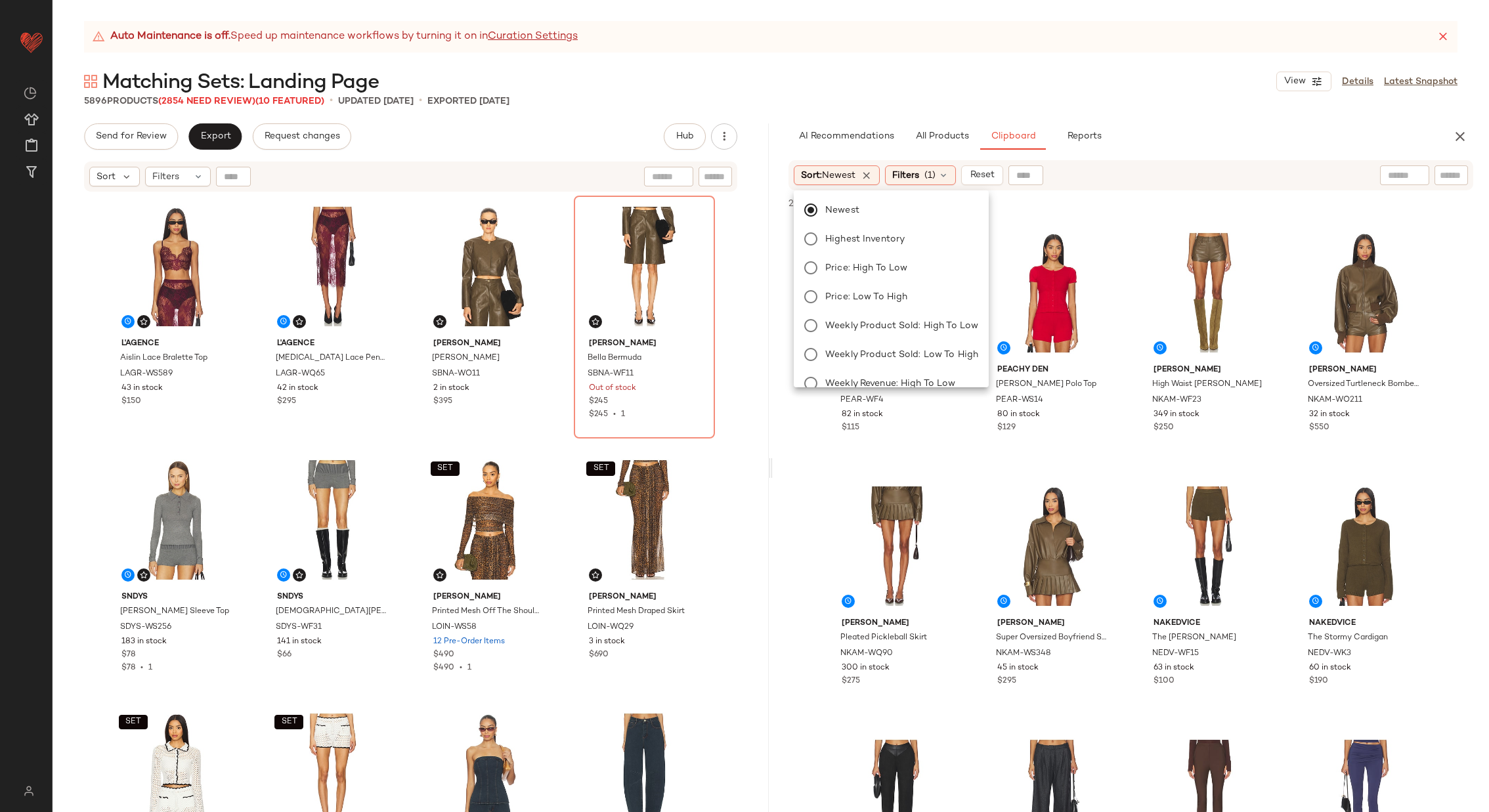
click at [786, 326] on div "Peachy Den Marie Knit Short PEAR-WF4 82 in stock $115 Peachy Den Marie Knit Pol…" at bounding box center [1131, 515] width 717 height 593
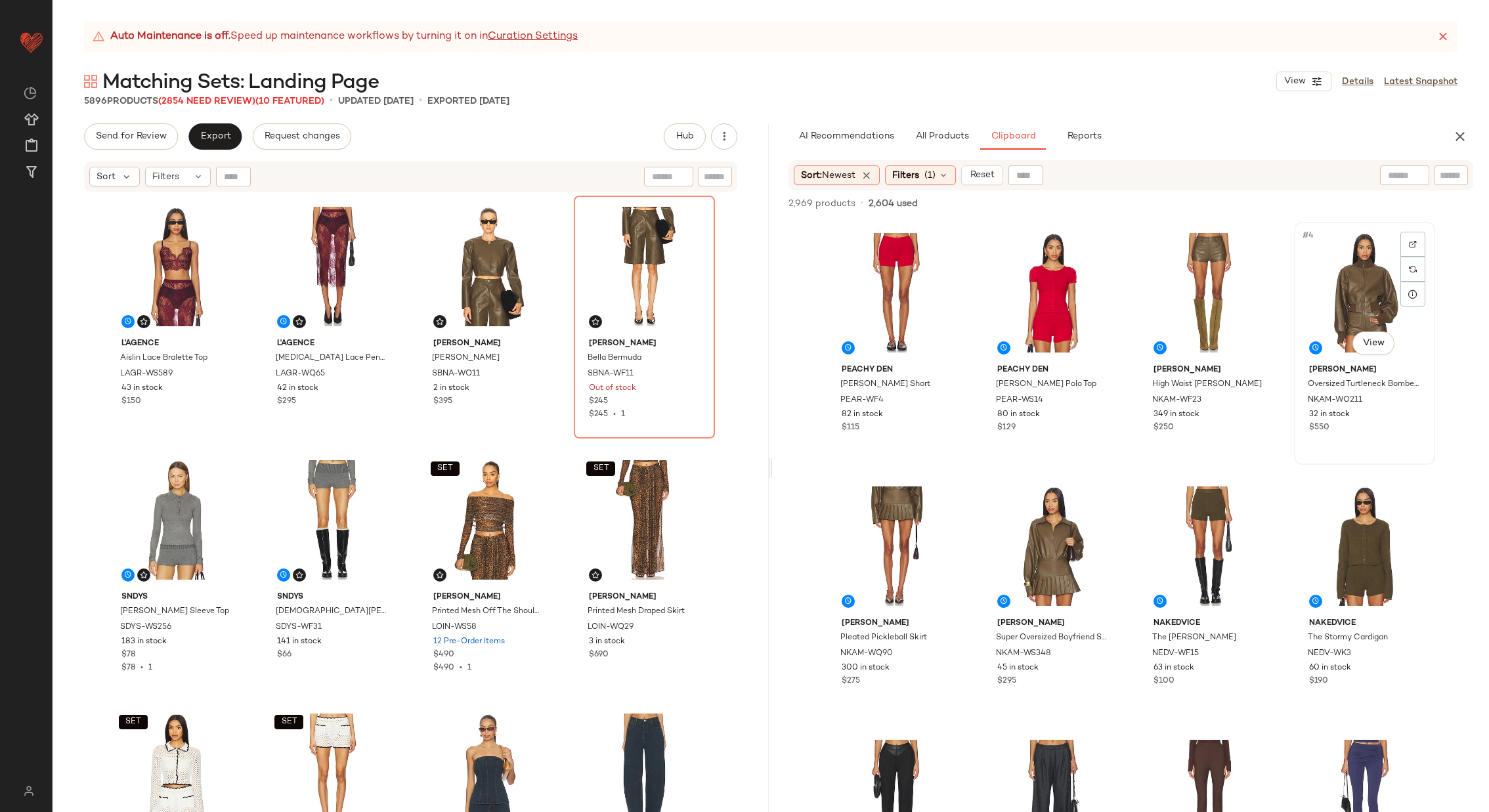
click at [1342, 294] on div "#4 View" at bounding box center [1365, 292] width 132 height 132
click at [1203, 295] on div "#3 View" at bounding box center [1209, 292] width 132 height 132
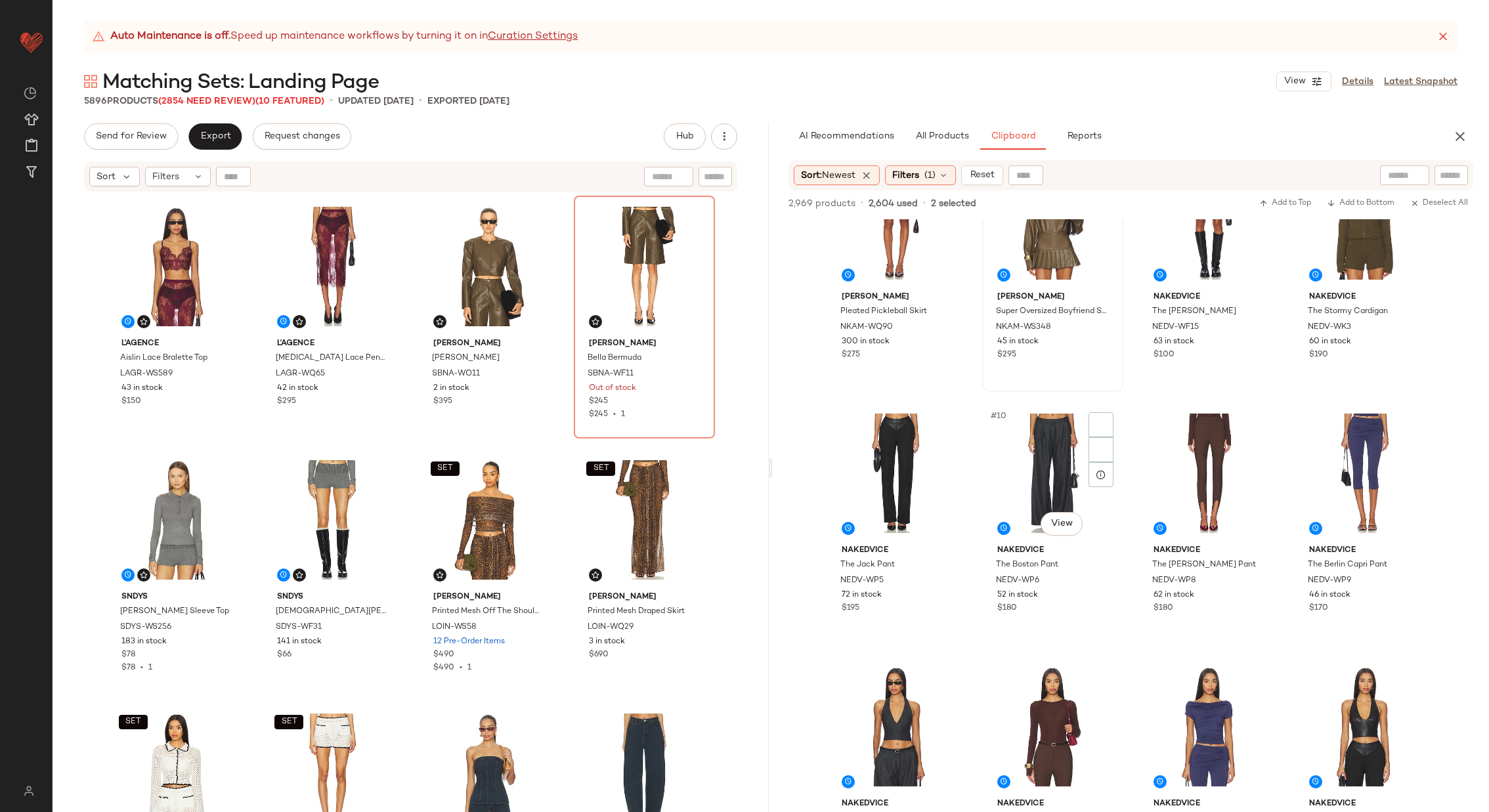
scroll to position [372, 0]
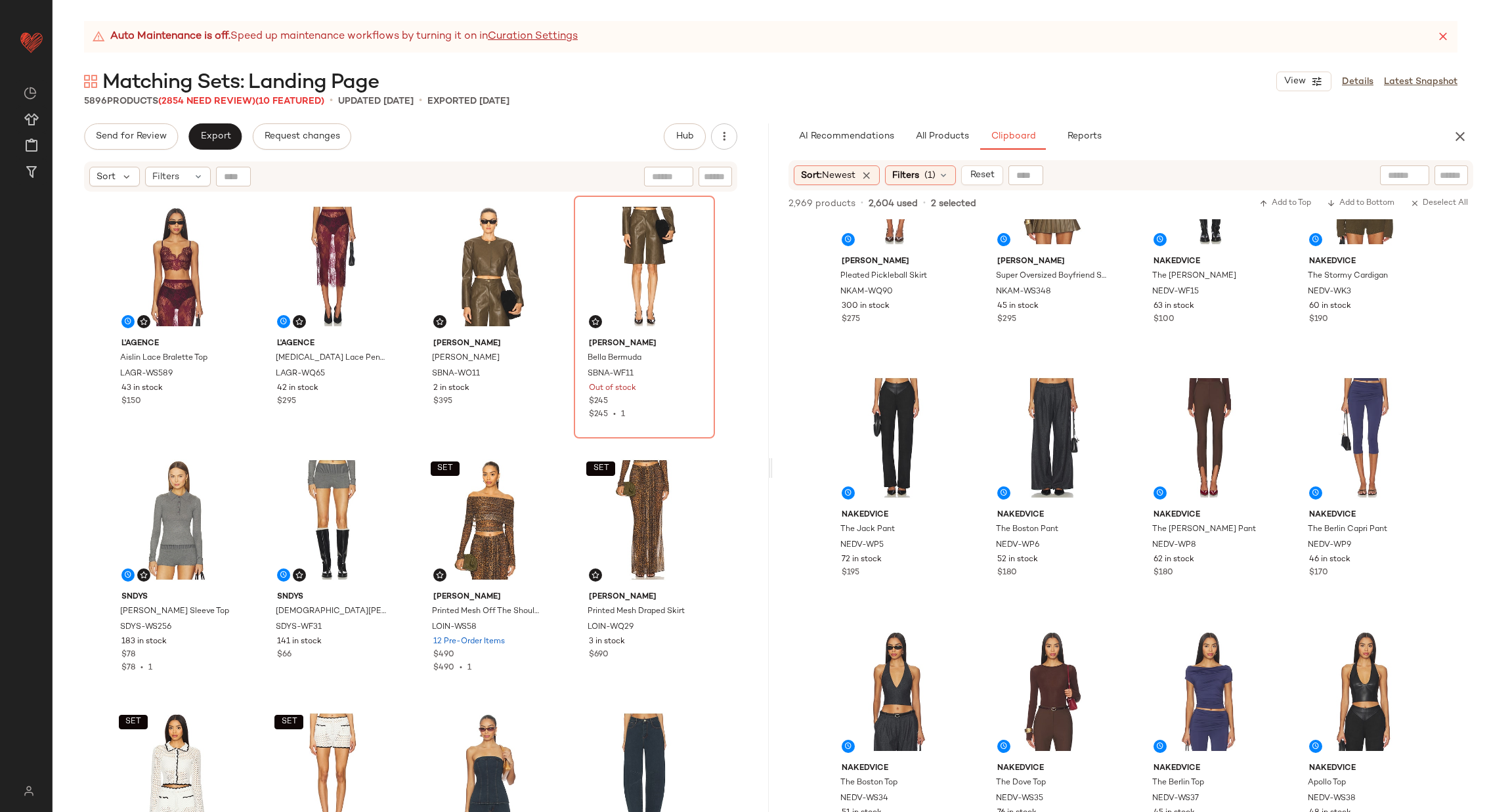
click at [973, 499] on div "Norma Kamali Pleated Pickleball Skirt NKAM-WQ90 300 in stock $275 Norma Kamali …" at bounding box center [1131, 515] width 717 height 593
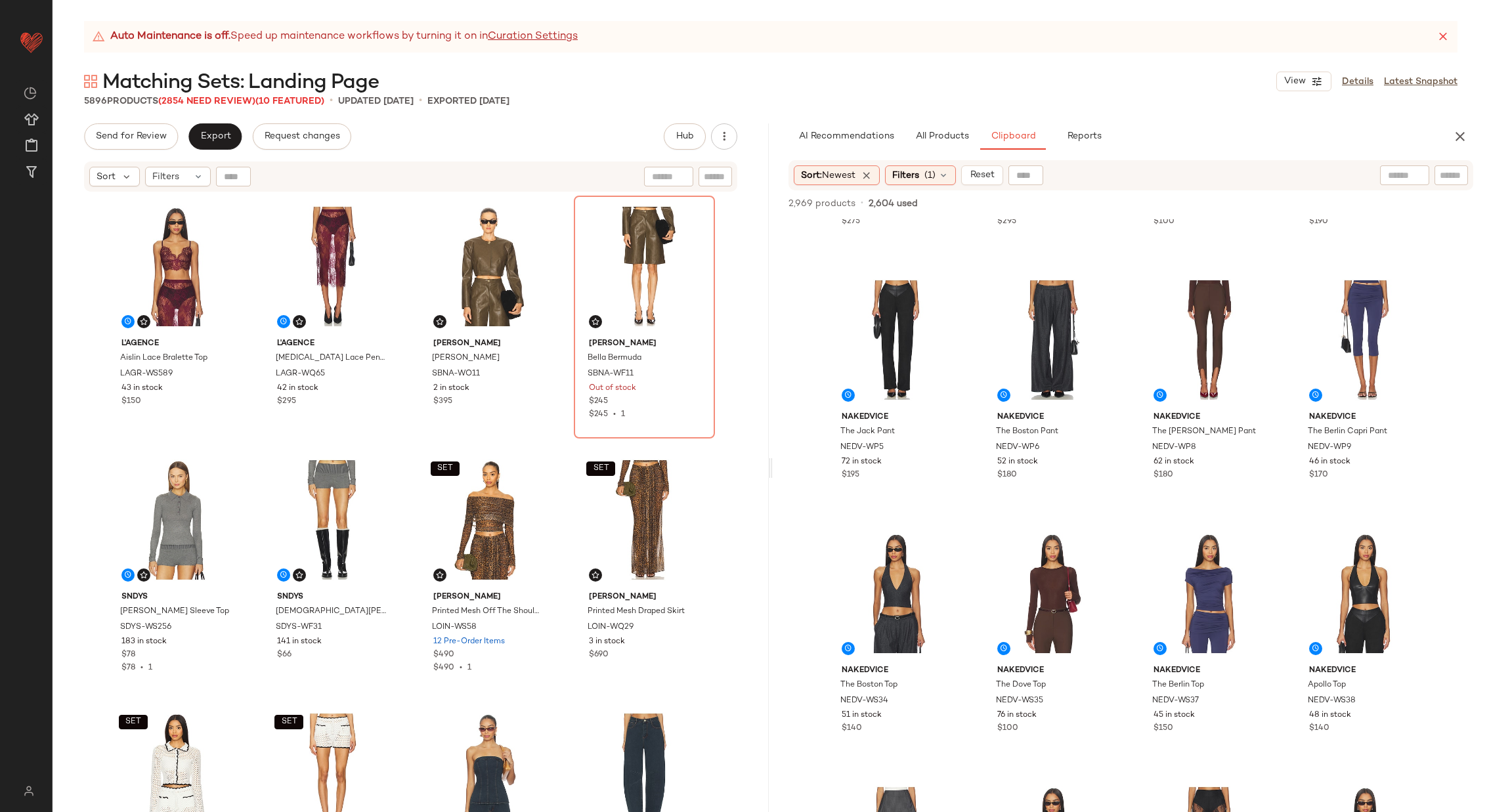
scroll to position [539, 0]
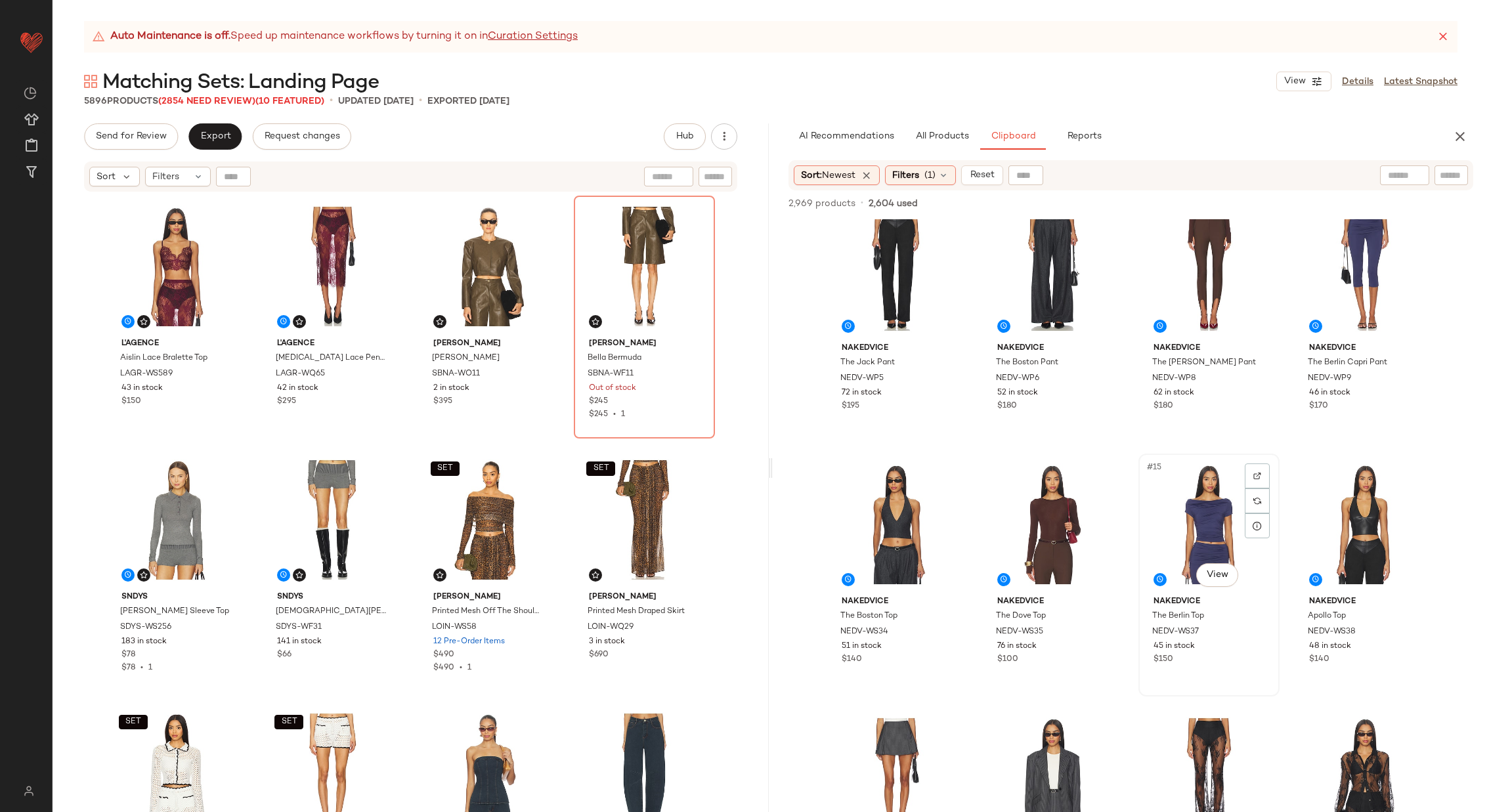
click at [1182, 493] on div "#15 View" at bounding box center [1209, 524] width 132 height 132
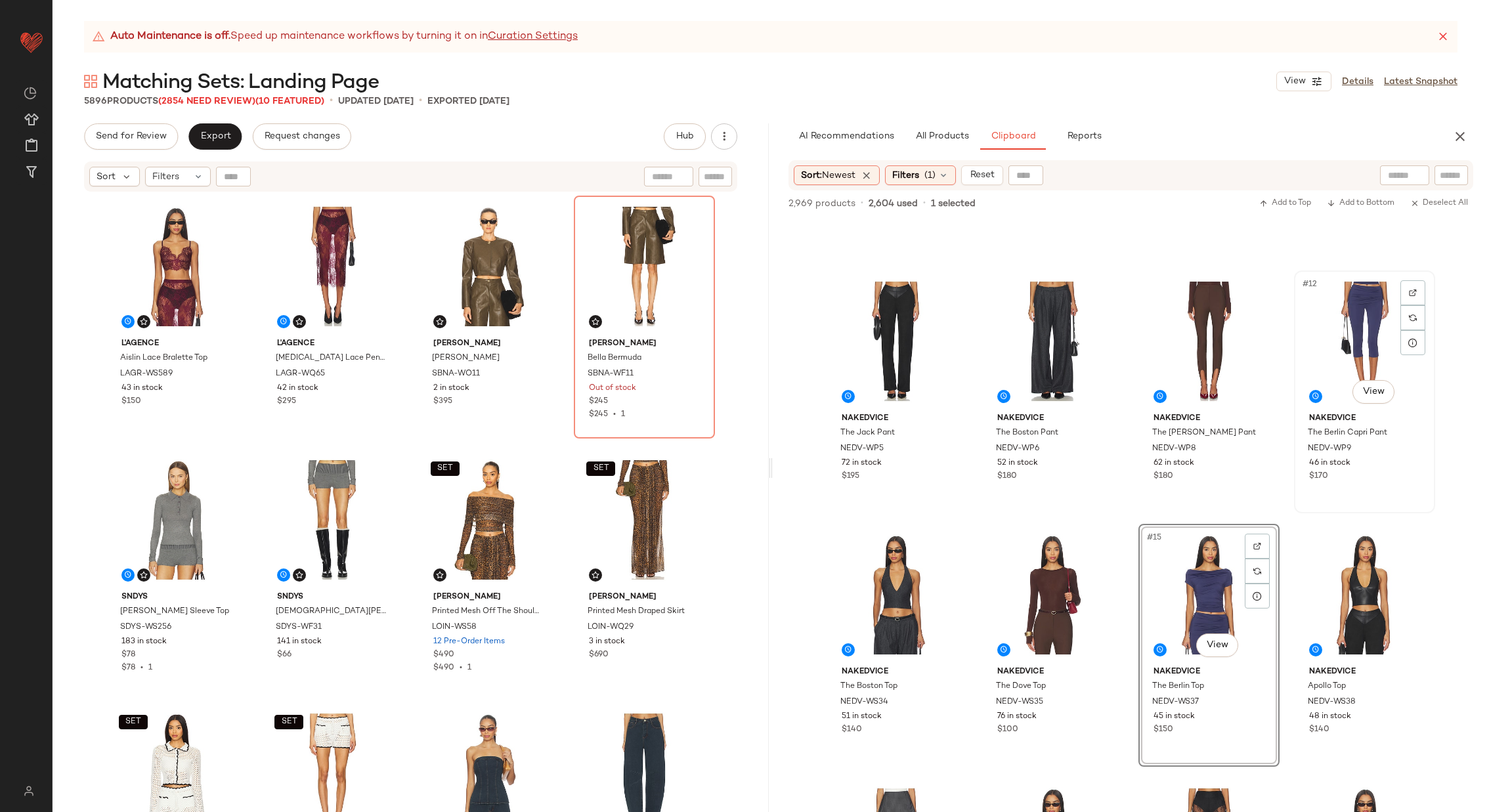
click at [1363, 333] on div "#12 View" at bounding box center [1365, 341] width 132 height 132
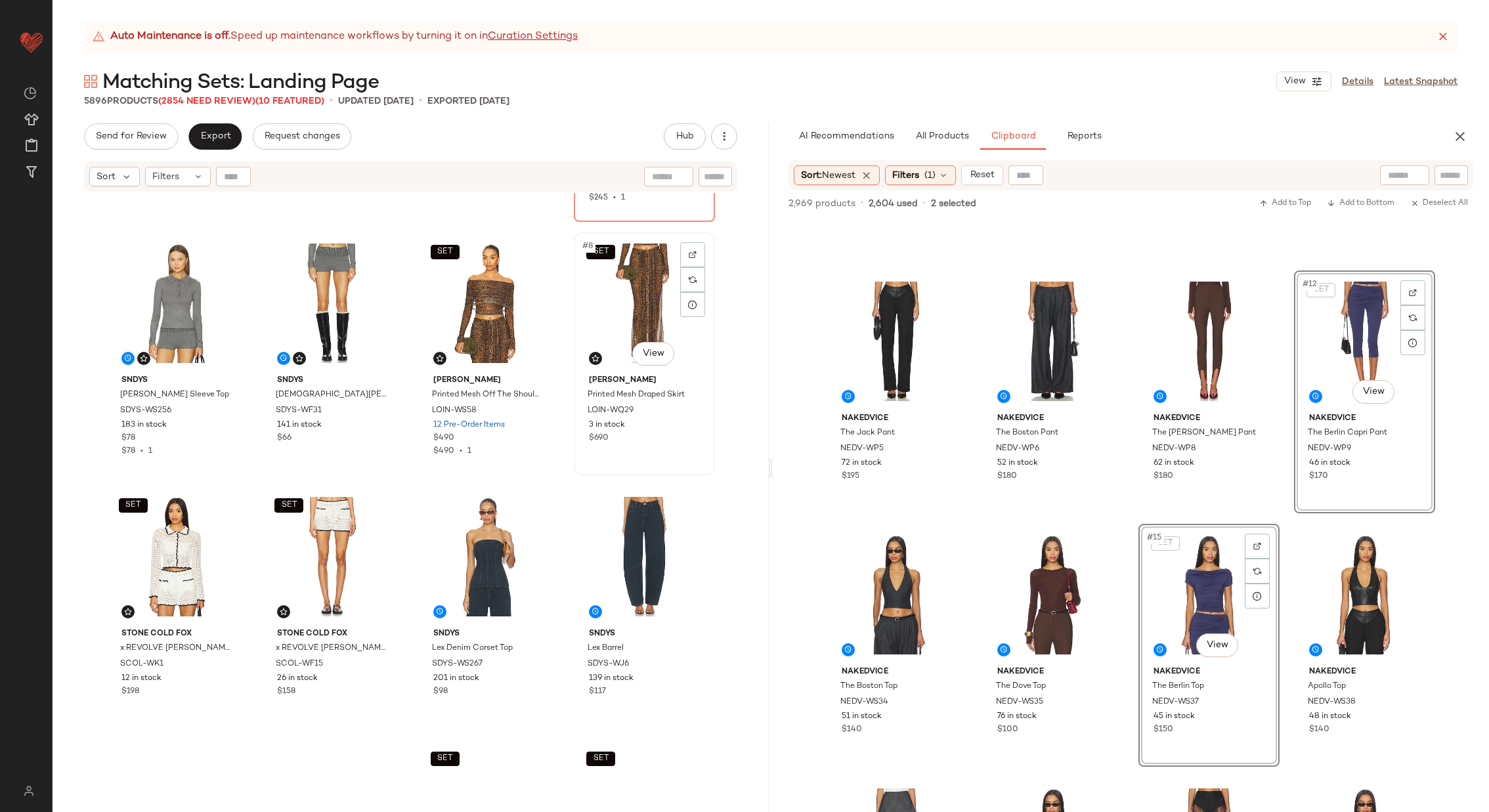
scroll to position [236, 0]
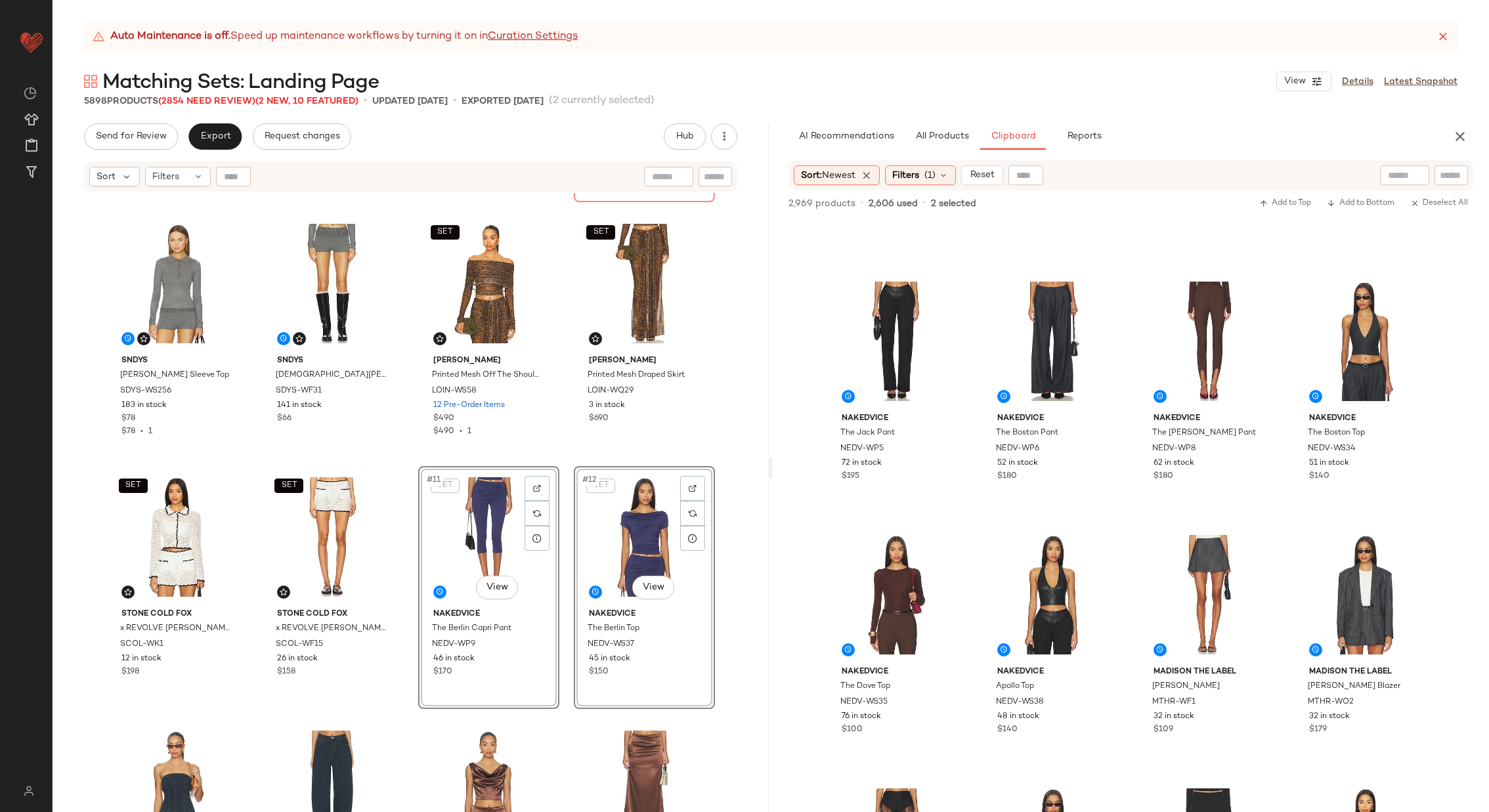
click at [567, 518] on div "L'AGENCE Aislin Lace Bralette Top LAGR-WS589 43 in stock $150 L'AGENCE Makena L…" at bounding box center [411, 284] width 609 height 649
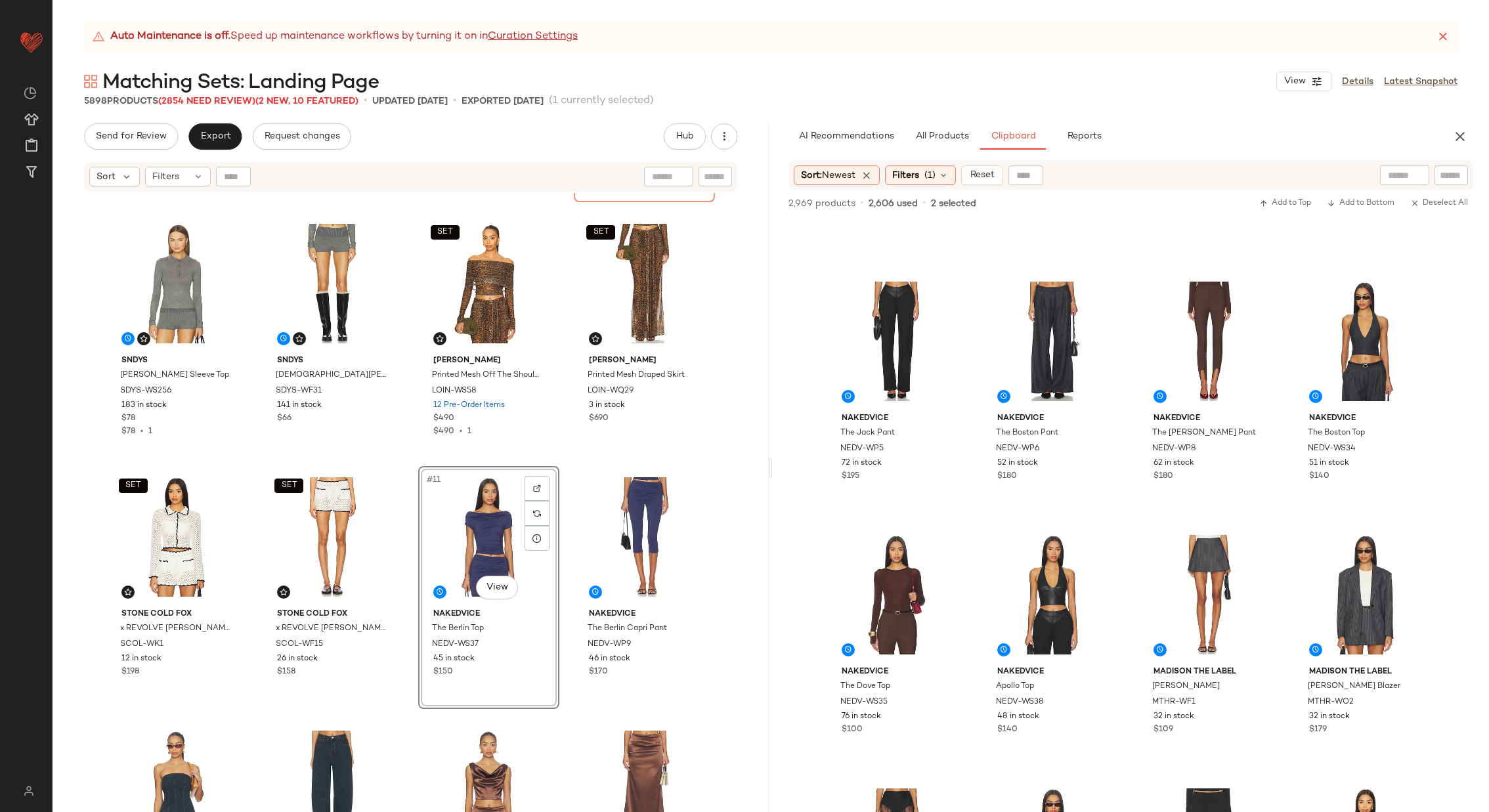
drag, startPoint x: 623, startPoint y: 525, endPoint x: 375, endPoint y: 0, distance: 580.6
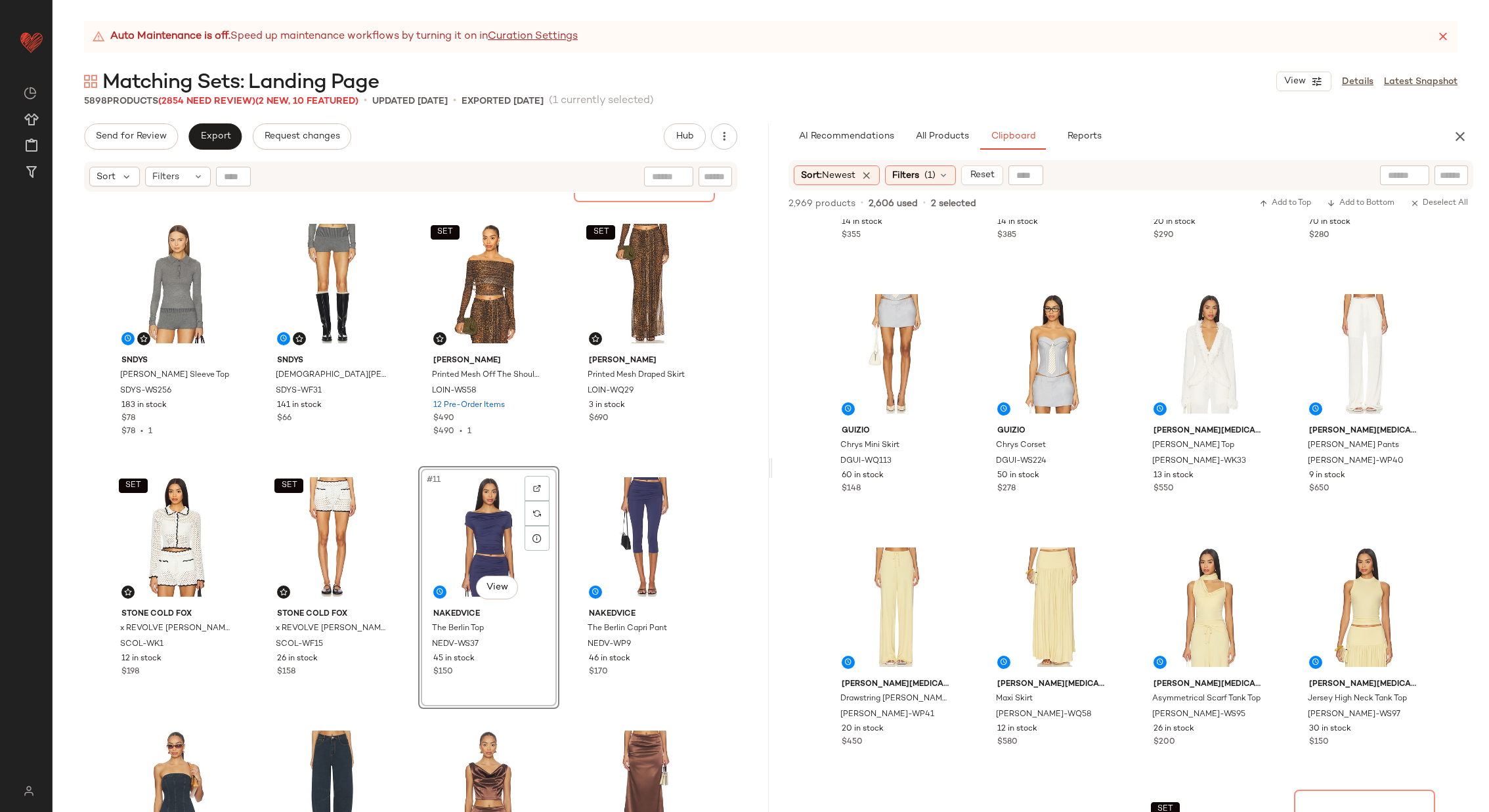
scroll to position [1223, 0]
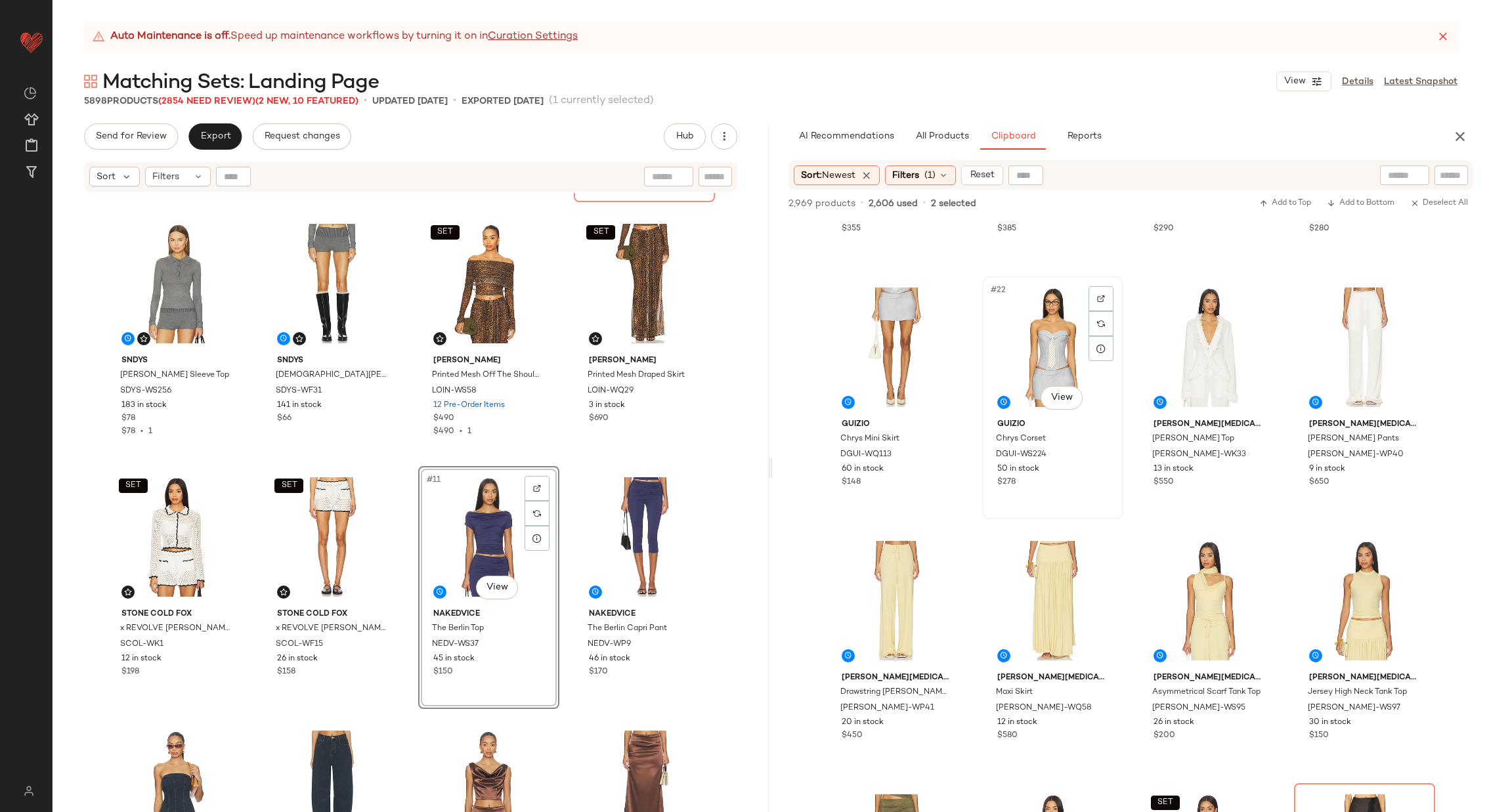
click at [1057, 351] on div "#22 View" at bounding box center [1053, 346] width 132 height 132
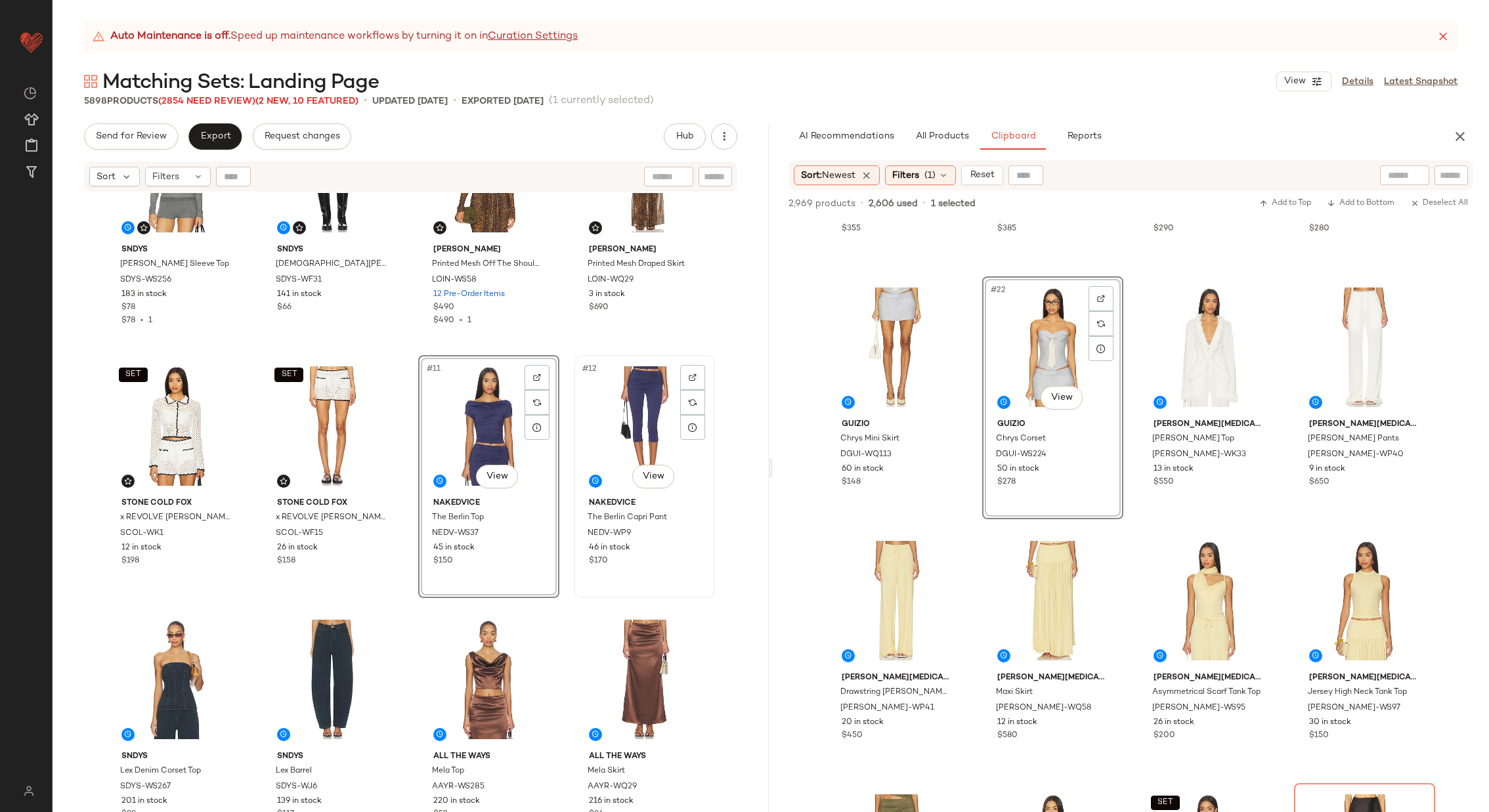
scroll to position [358, 0]
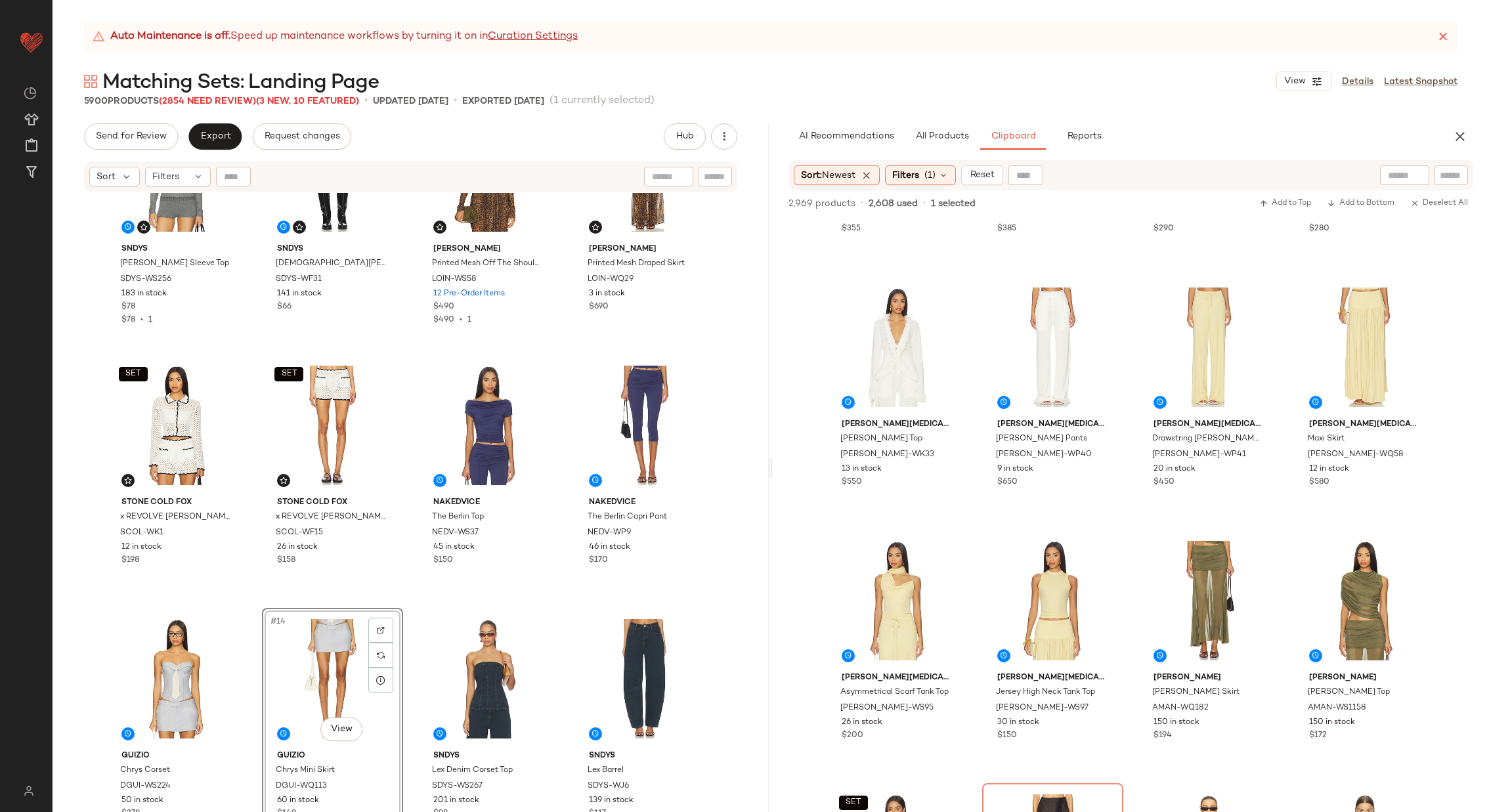
click at [408, 595] on div "SNDYS Veda Long Sleeve Top SDYS-WS256 183 in stock $78 $78 • 1 SNDYS Veda Short…" at bounding box center [411, 519] width 717 height 652
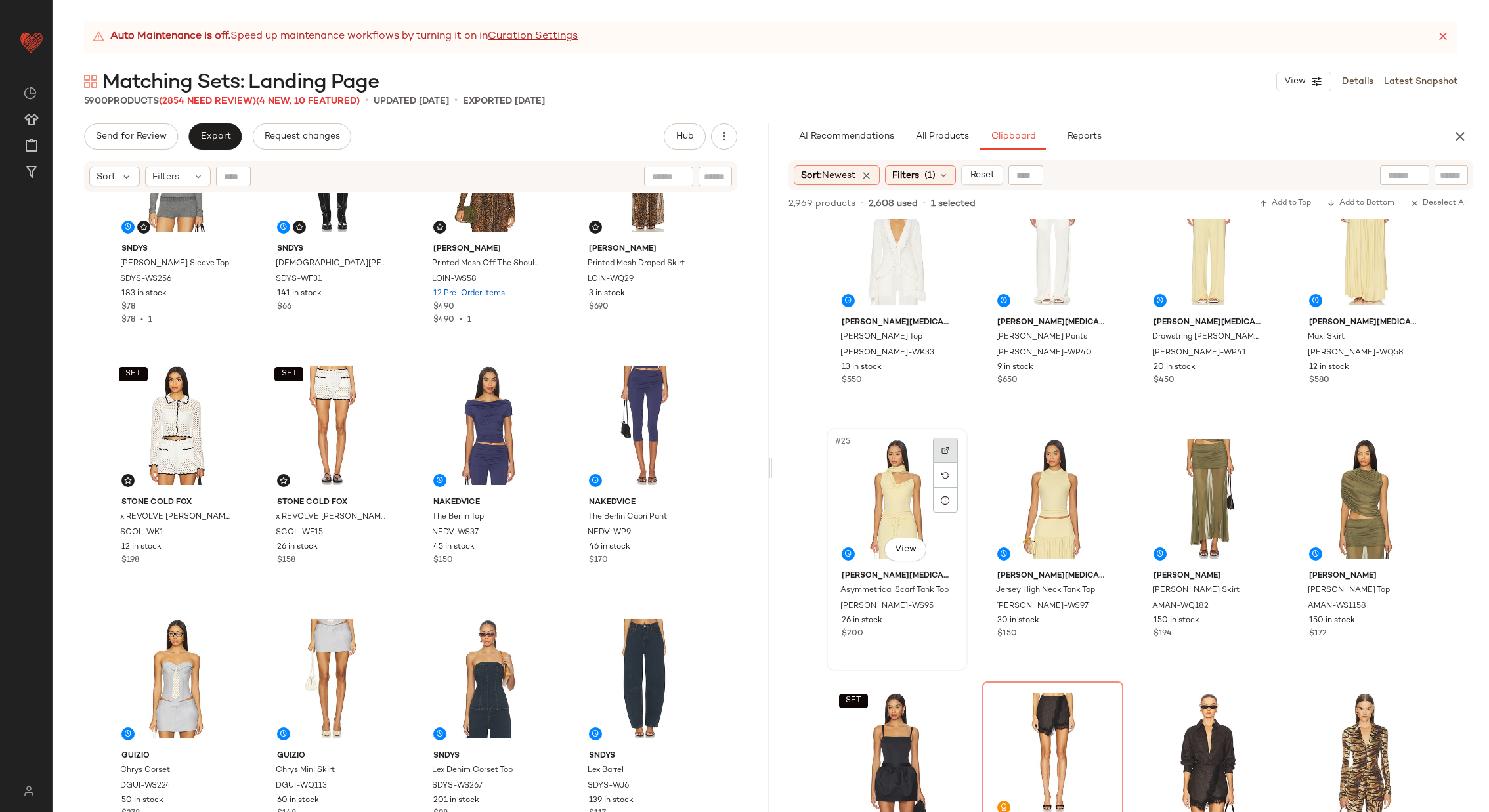
scroll to position [1357, 0]
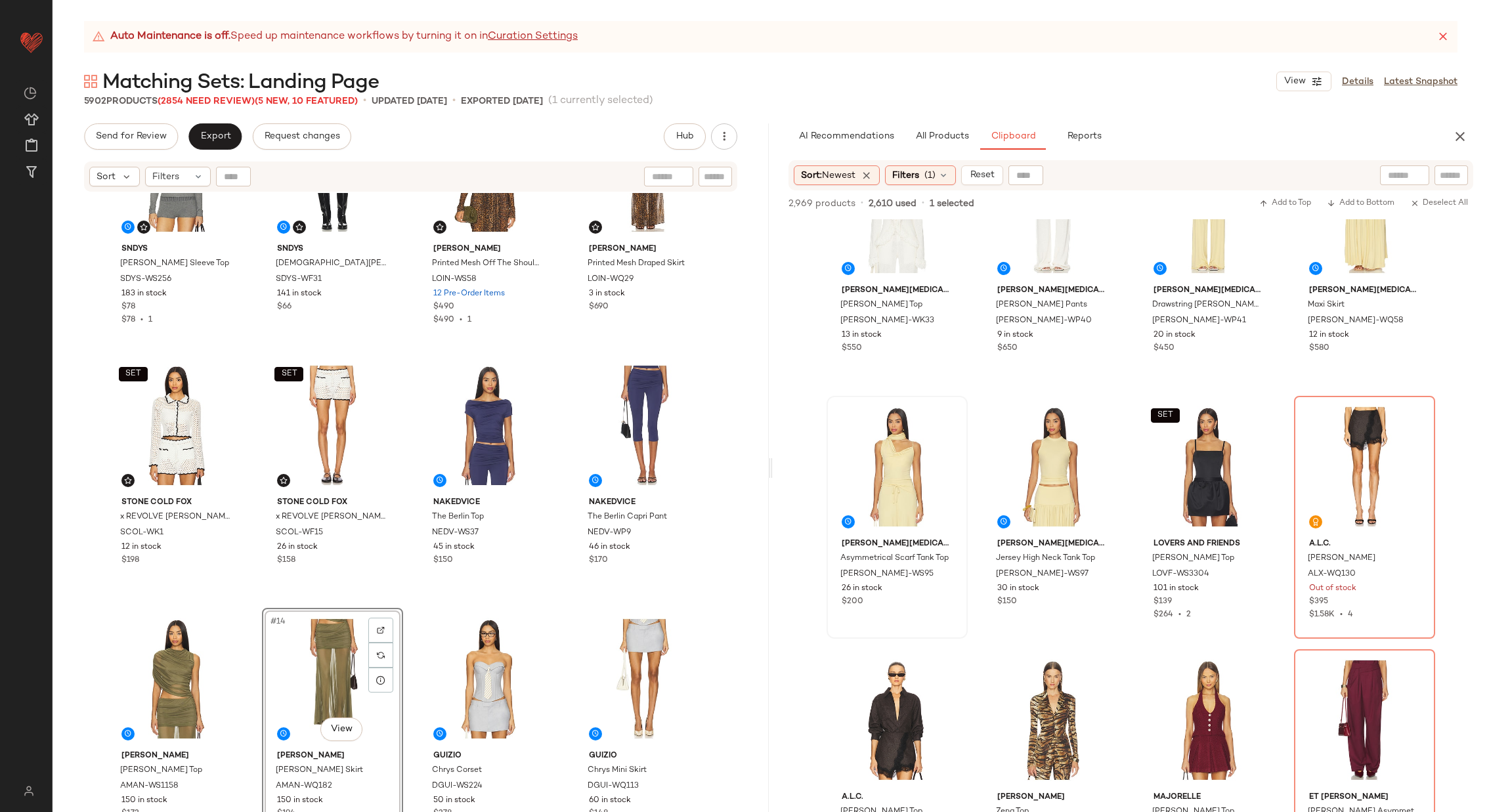
click at [408, 593] on div "SNDYS Veda Long Sleeve Top SDYS-WS256 183 in stock $78 $78 • 1 SNDYS Veda Short…" at bounding box center [411, 519] width 717 height 652
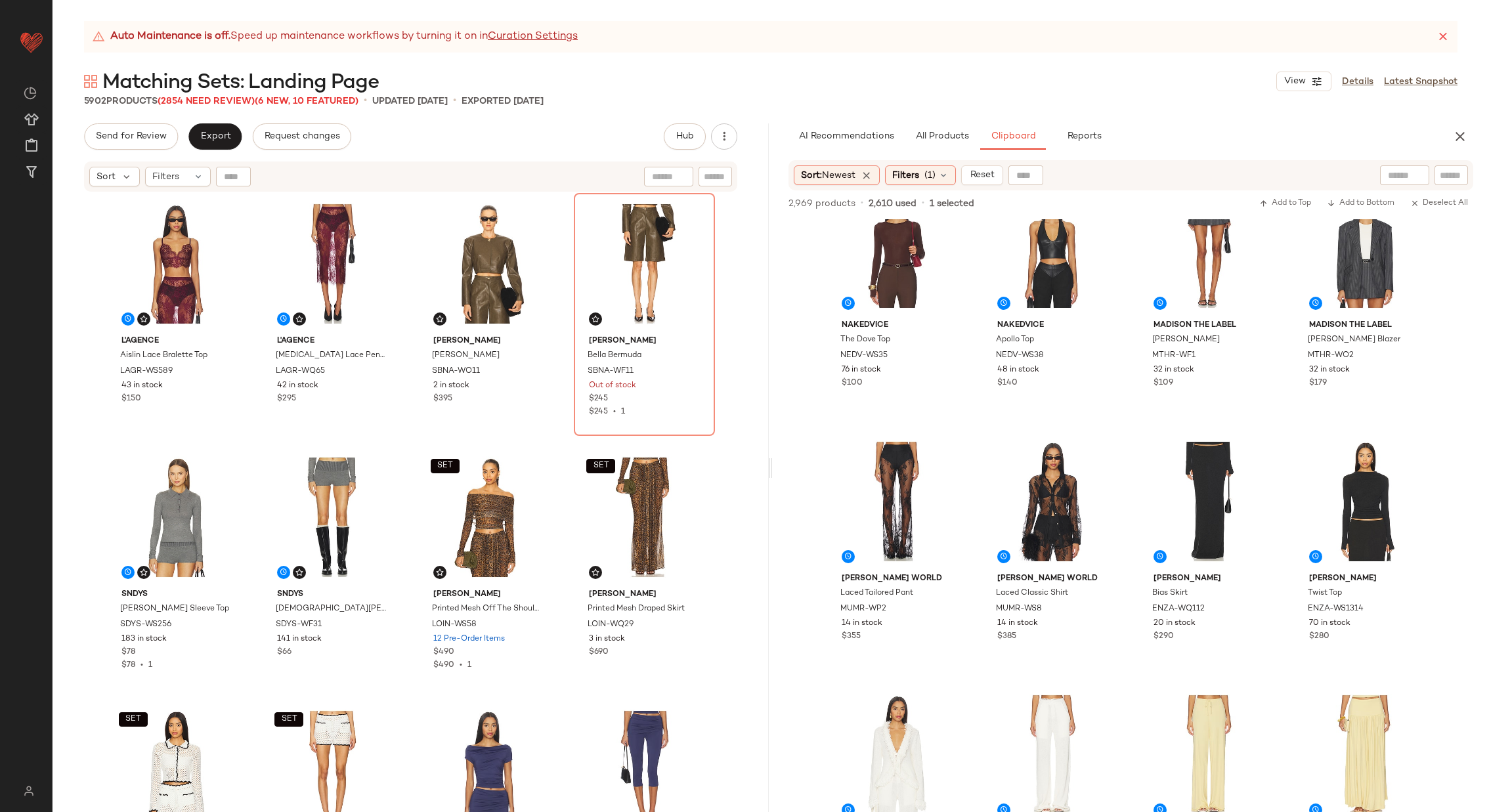
scroll to position [813, 0]
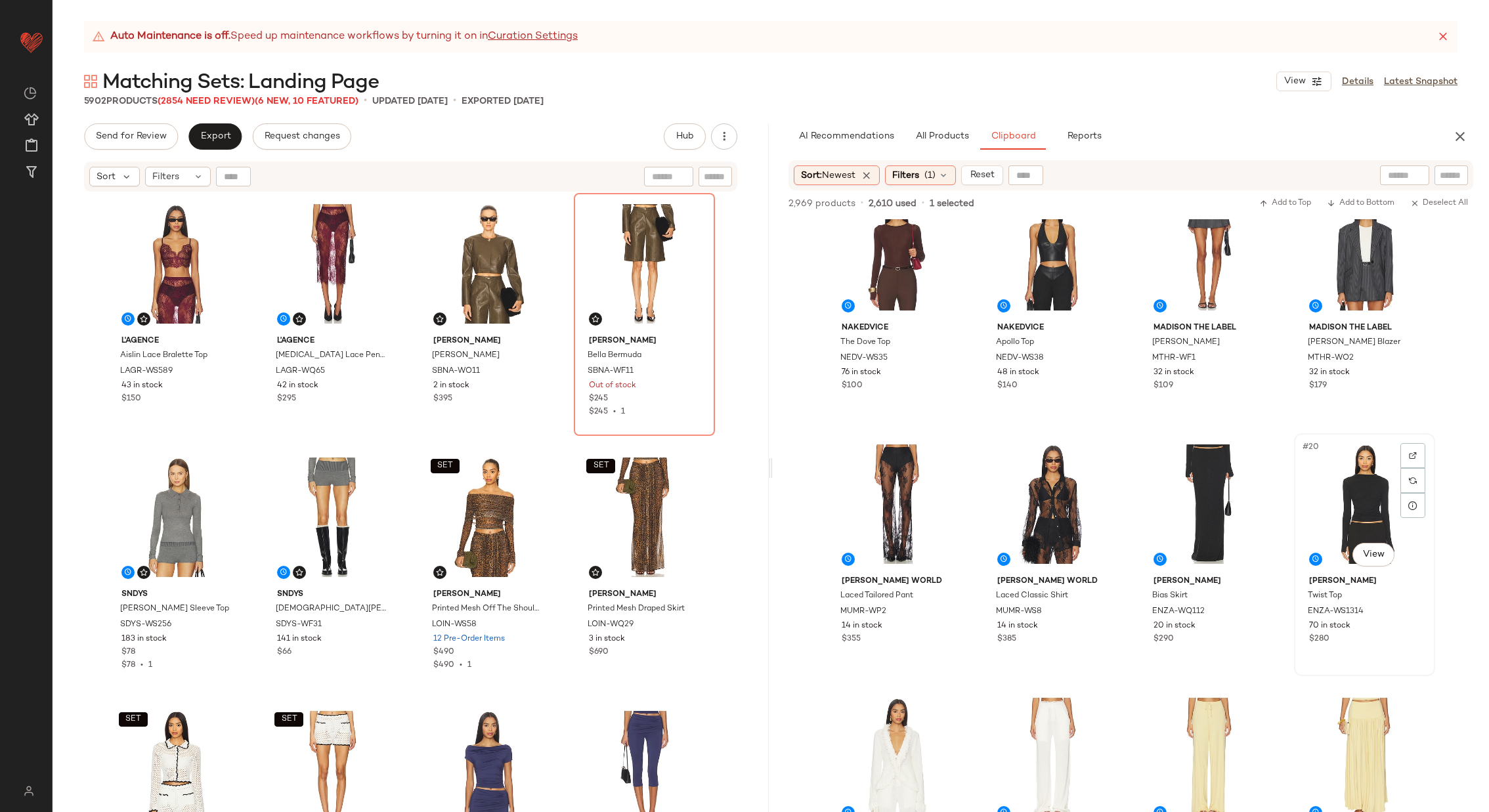
click at [1312, 495] on div "#20 View" at bounding box center [1365, 503] width 132 height 132
click at [1184, 507] on div "#19 View" at bounding box center [1209, 503] width 132 height 132
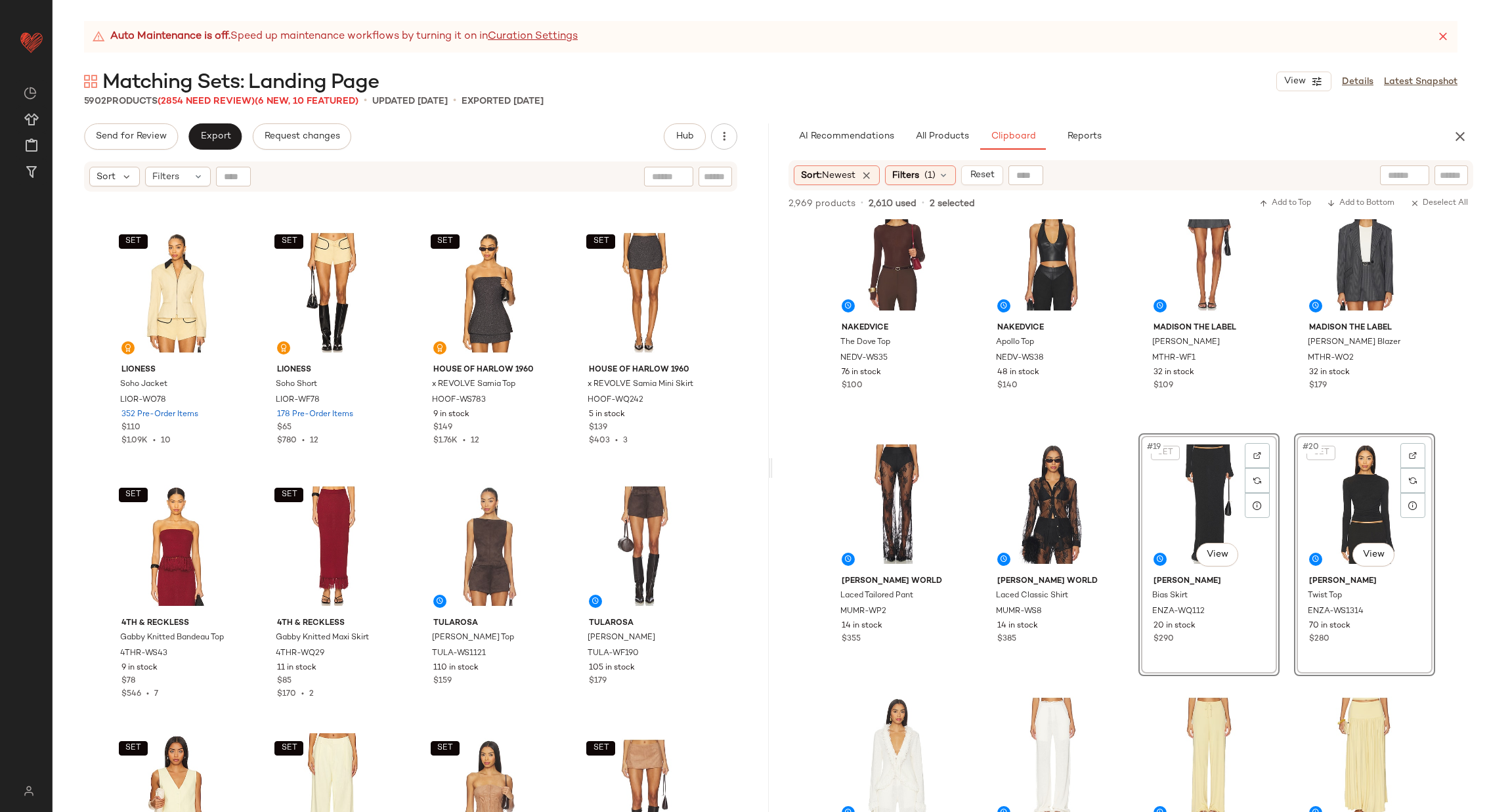
scroll to position [1720, 0]
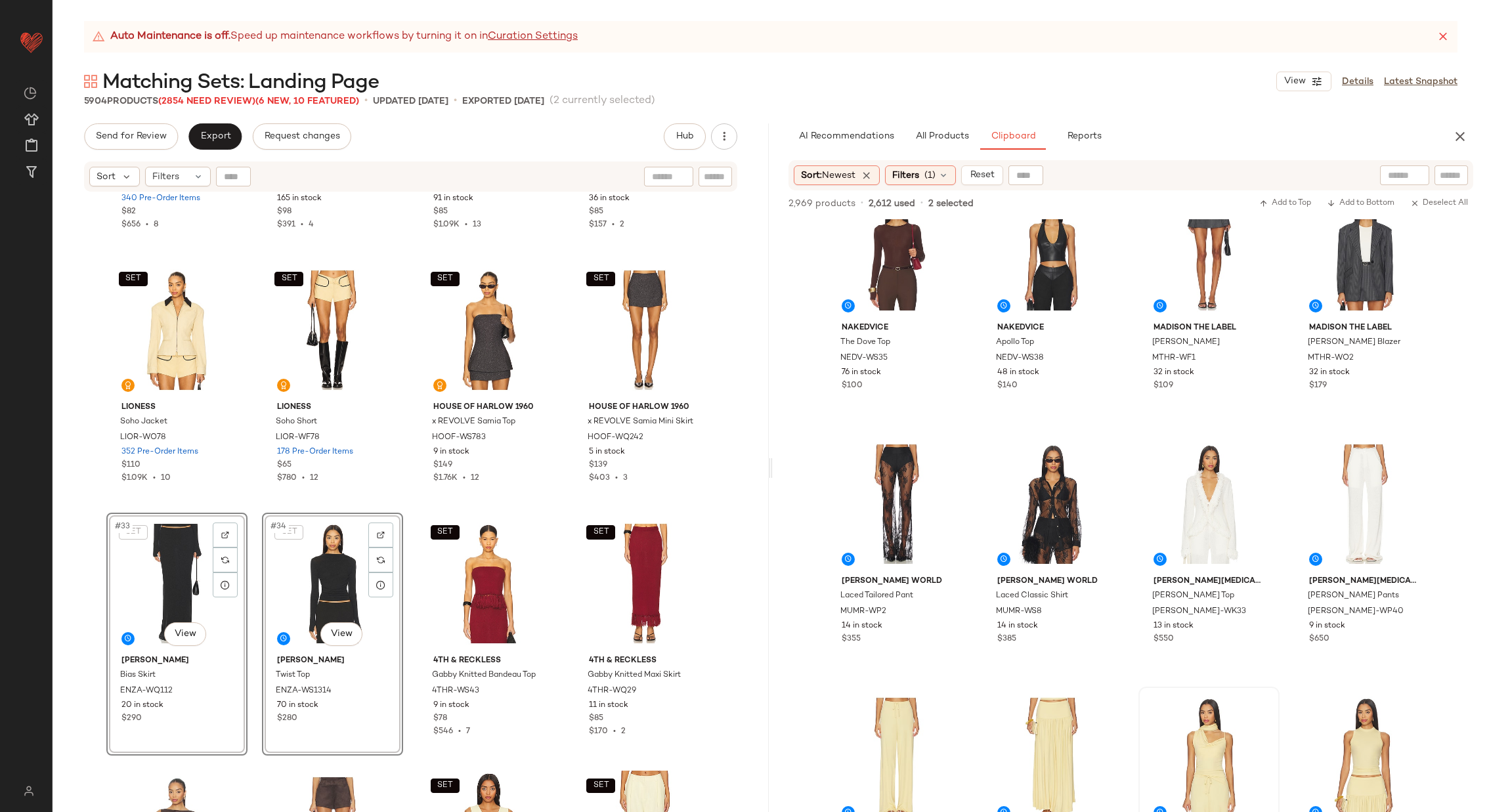
click at [414, 507] on div "SET SNDYS Cali Top SDYS-WS239 340 Pre-Order Items $82 $656 • 8 SET SNDYS Cali M…" at bounding box center [411, 519] width 717 height 652
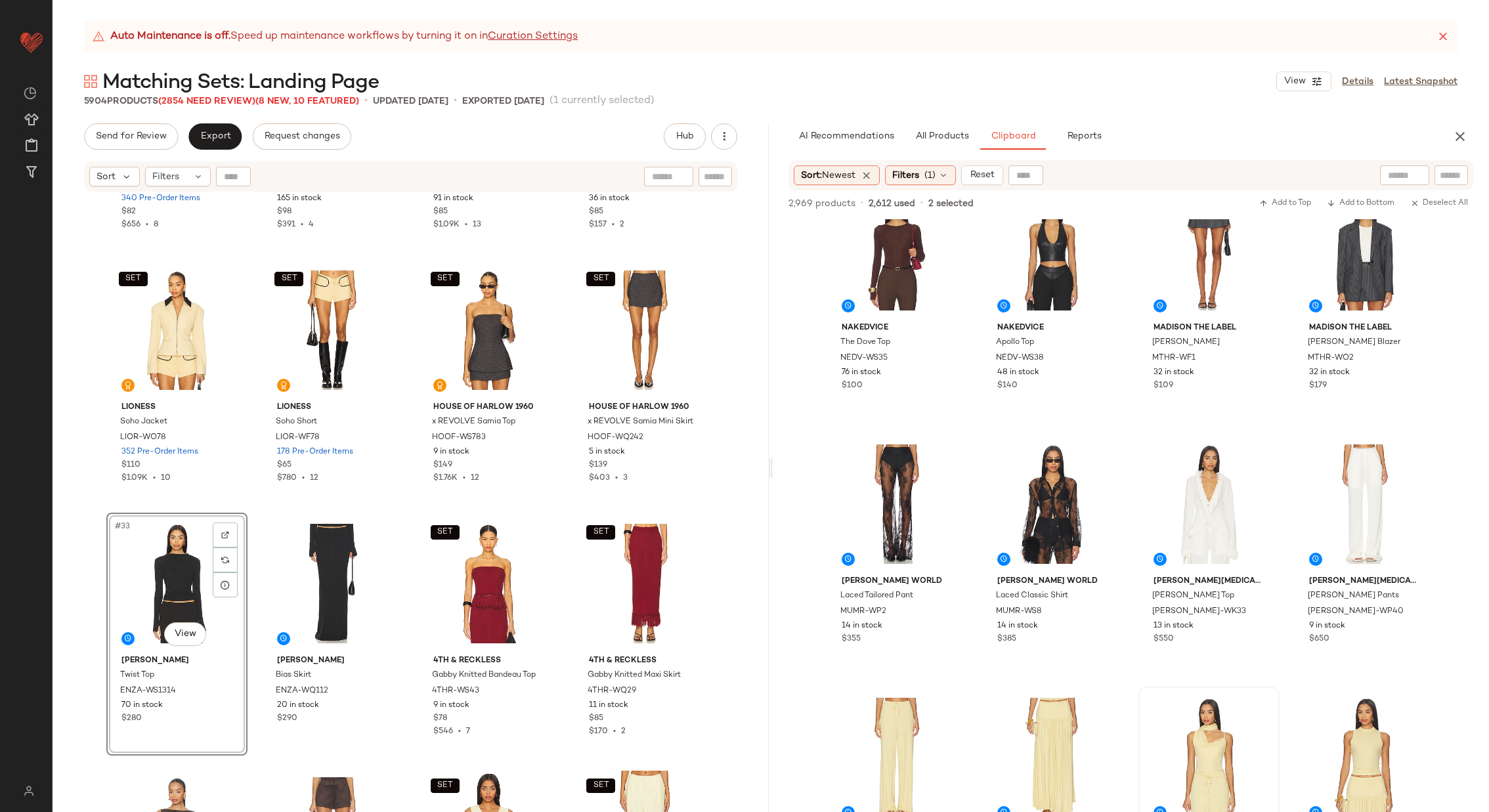
click at [412, 512] on div "SET SNDYS Cali Top SDYS-WS239 340 Pre-Order Items $82 $656 • 8 SET SNDYS Cali M…" at bounding box center [411, 519] width 717 height 652
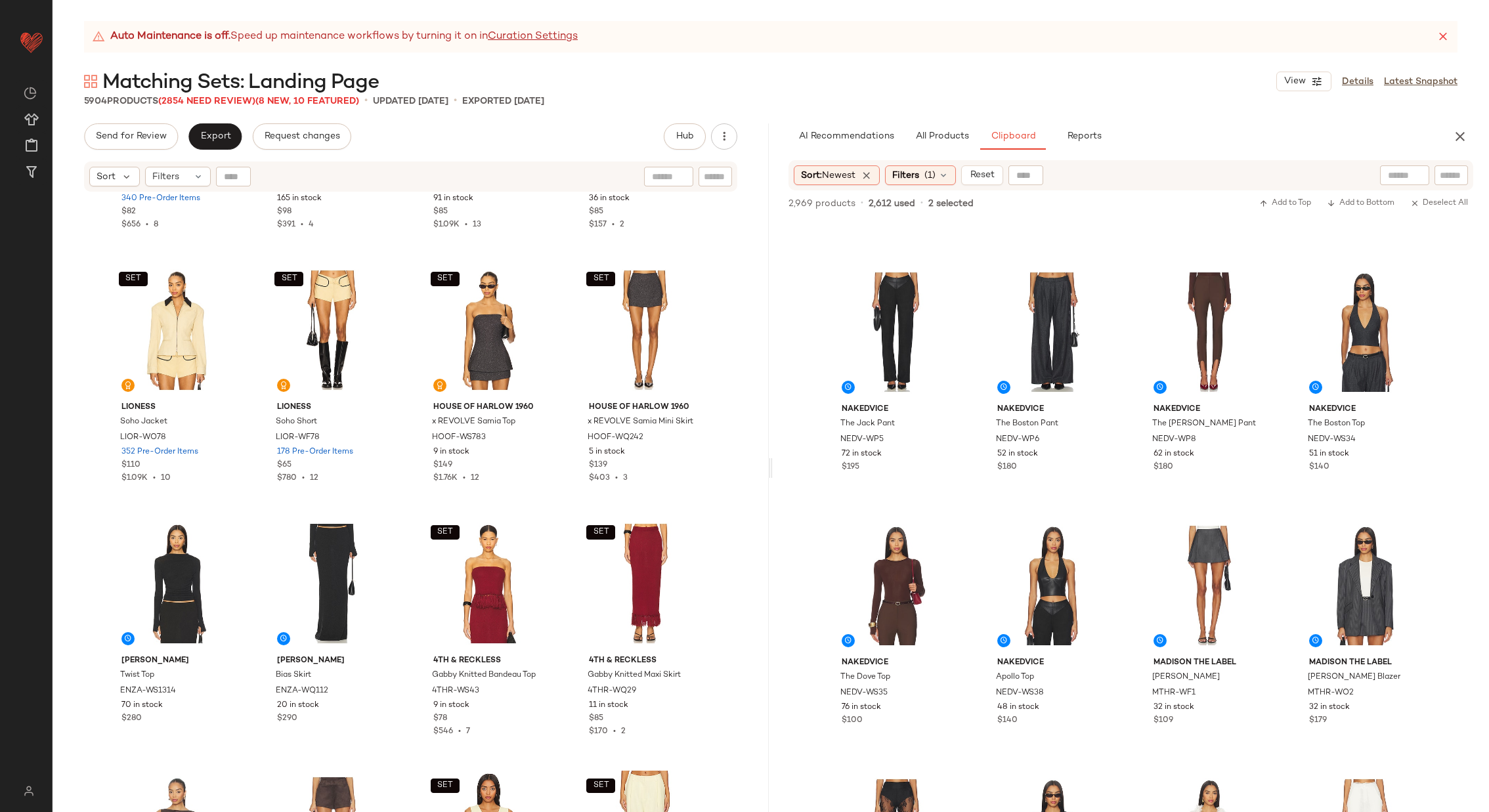
scroll to position [459, 0]
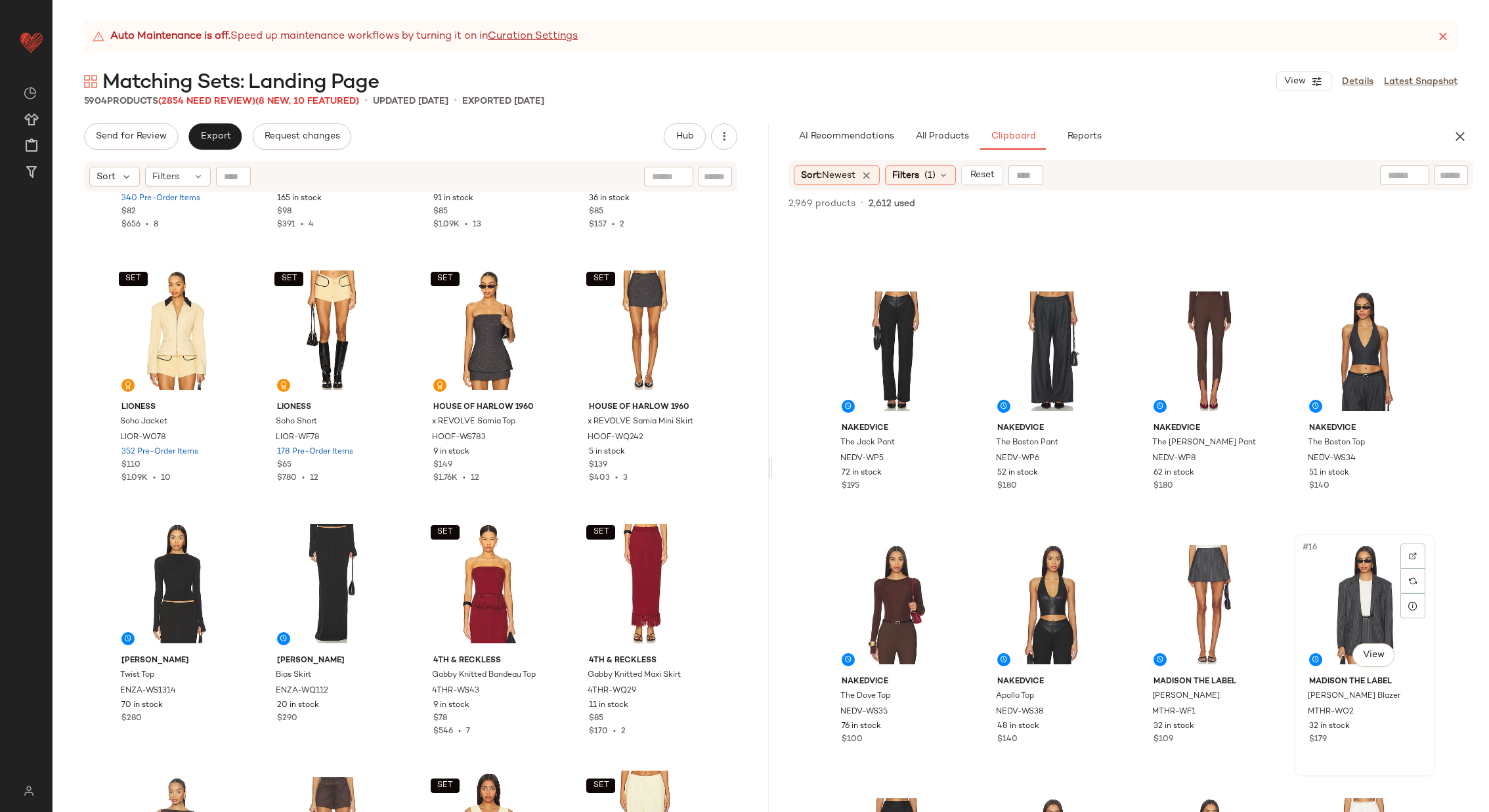
click at [1335, 604] on div "#16 View" at bounding box center [1365, 604] width 132 height 132
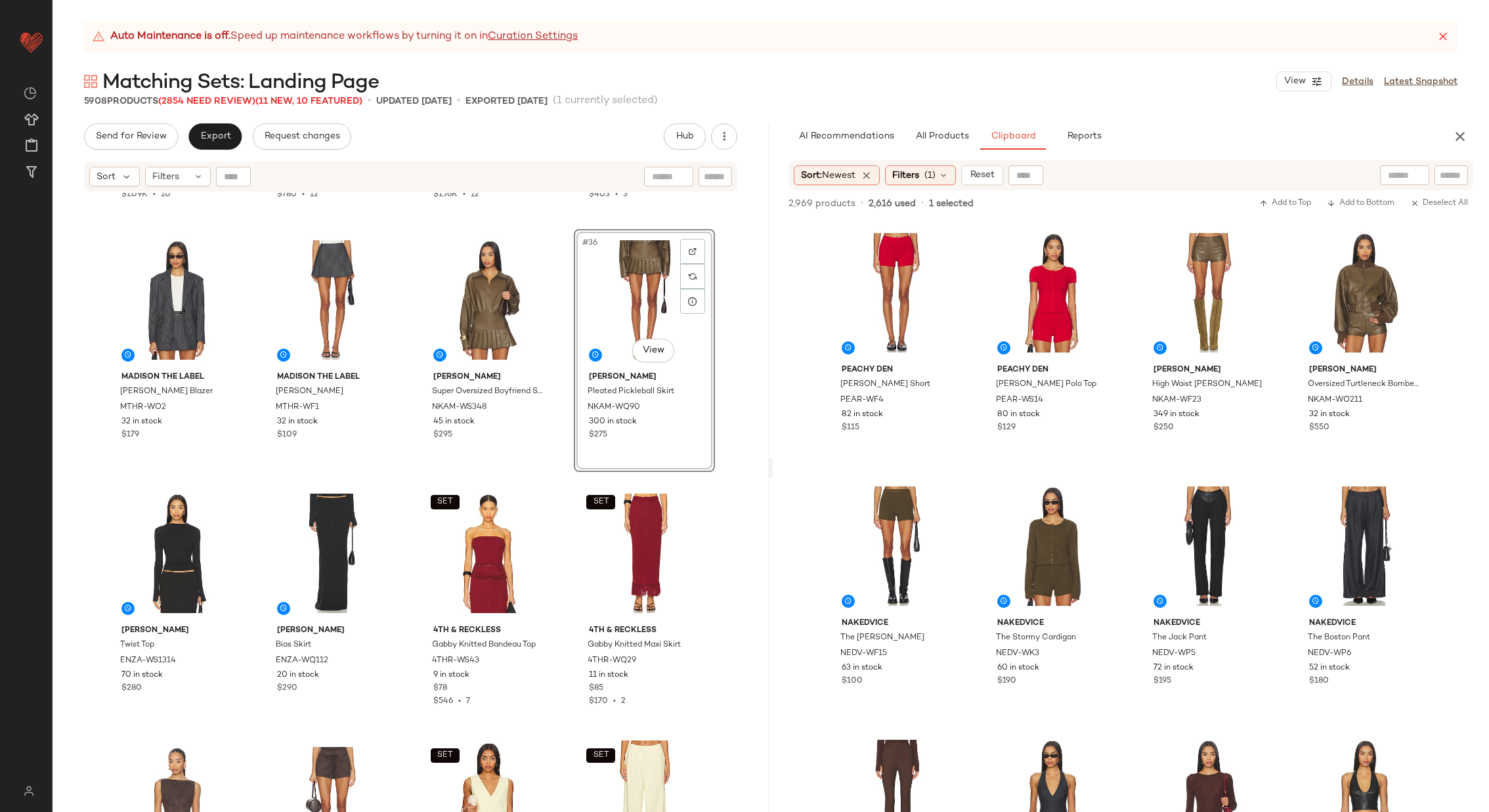
scroll to position [2020, 0]
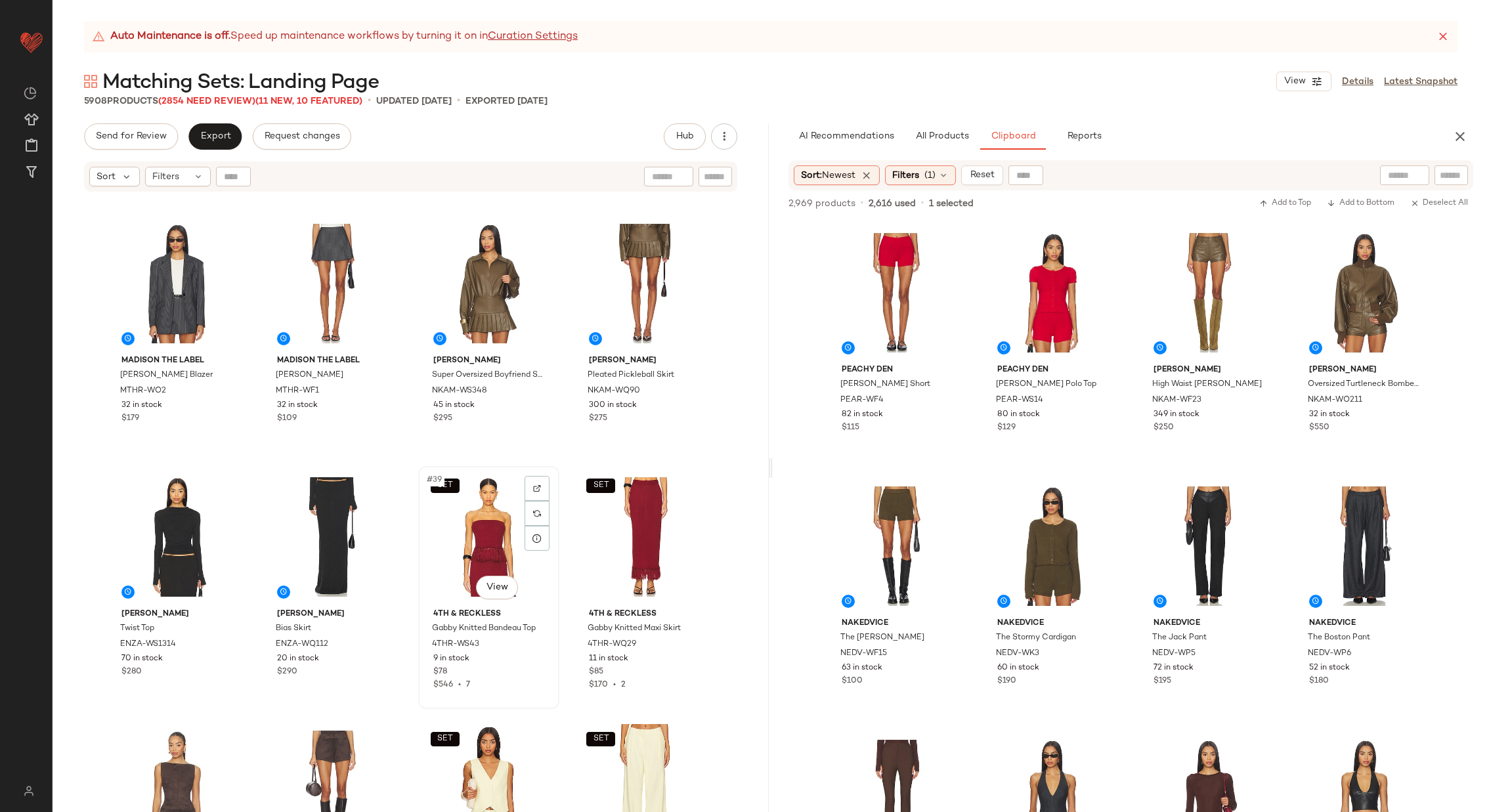
click at [466, 545] on div "SET #39 View" at bounding box center [489, 537] width 132 height 132
click at [631, 545] on div "SET" at bounding box center [644, 537] width 132 height 132
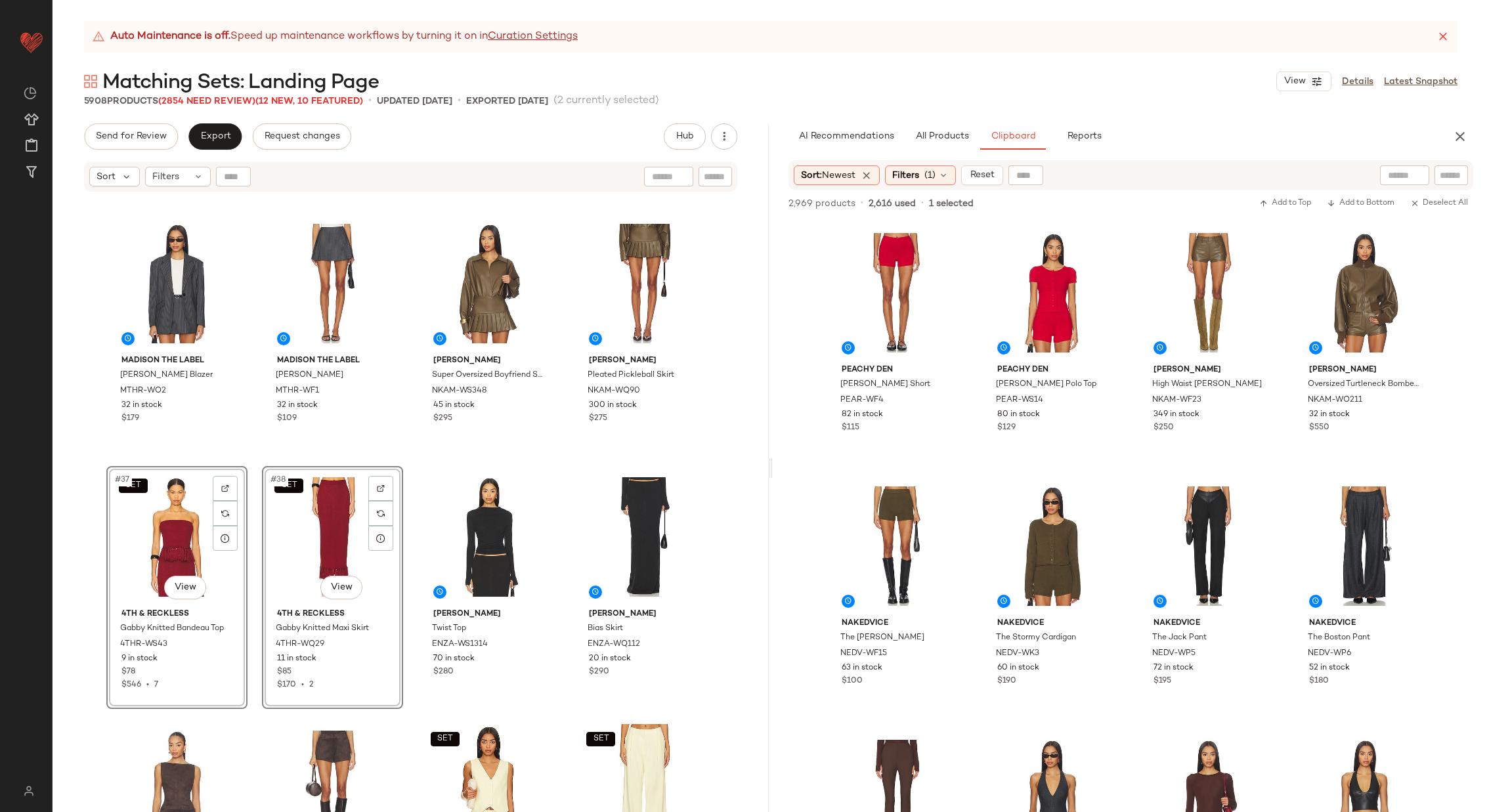
click at [409, 454] on div "SET LIONESS Soho Jacket LIOR-WO78 352 Pre-Order Items $110 $1.09K • 10 SET LION…" at bounding box center [411, 519] width 717 height 652
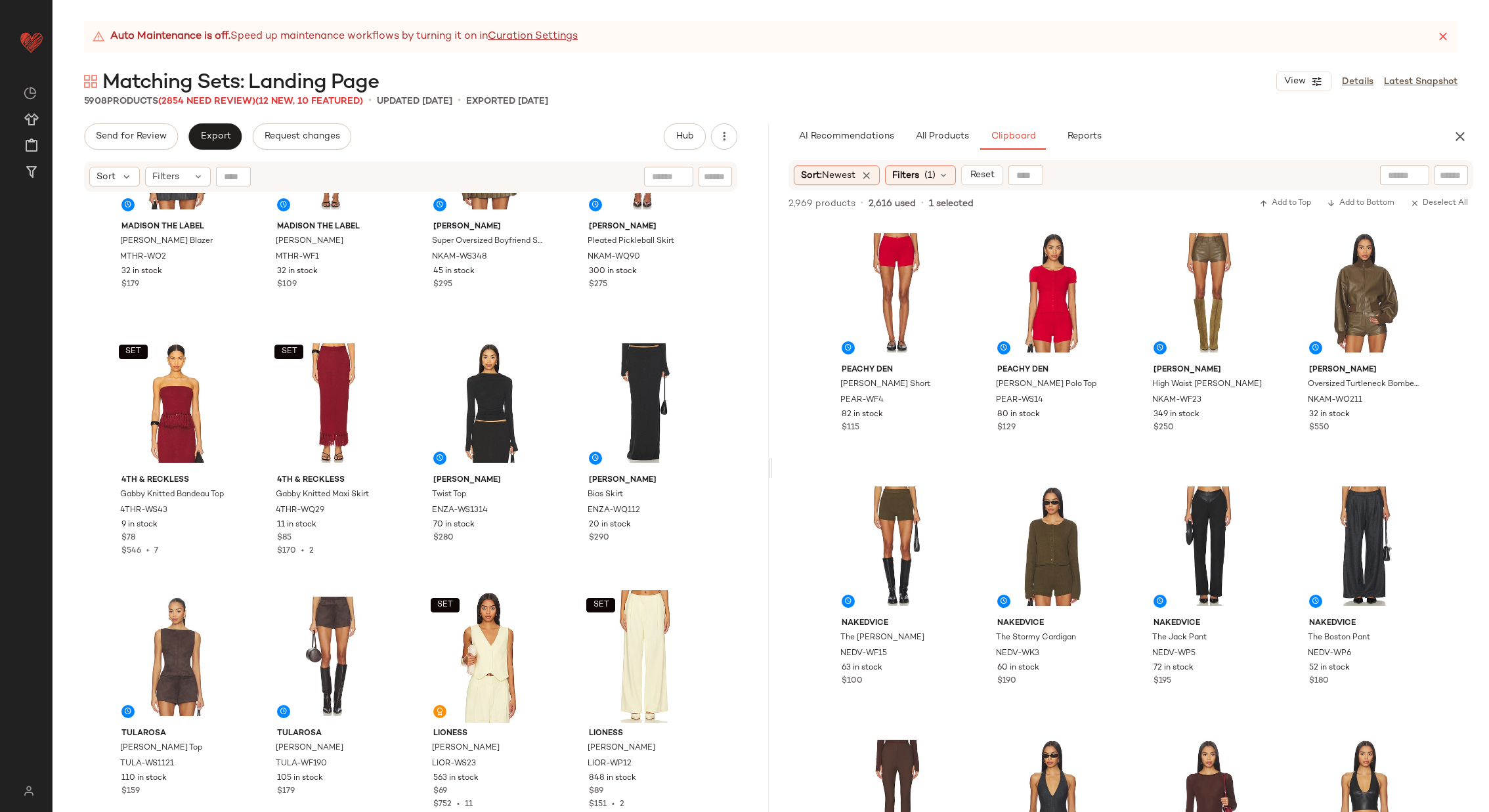
scroll to position [2066, 0]
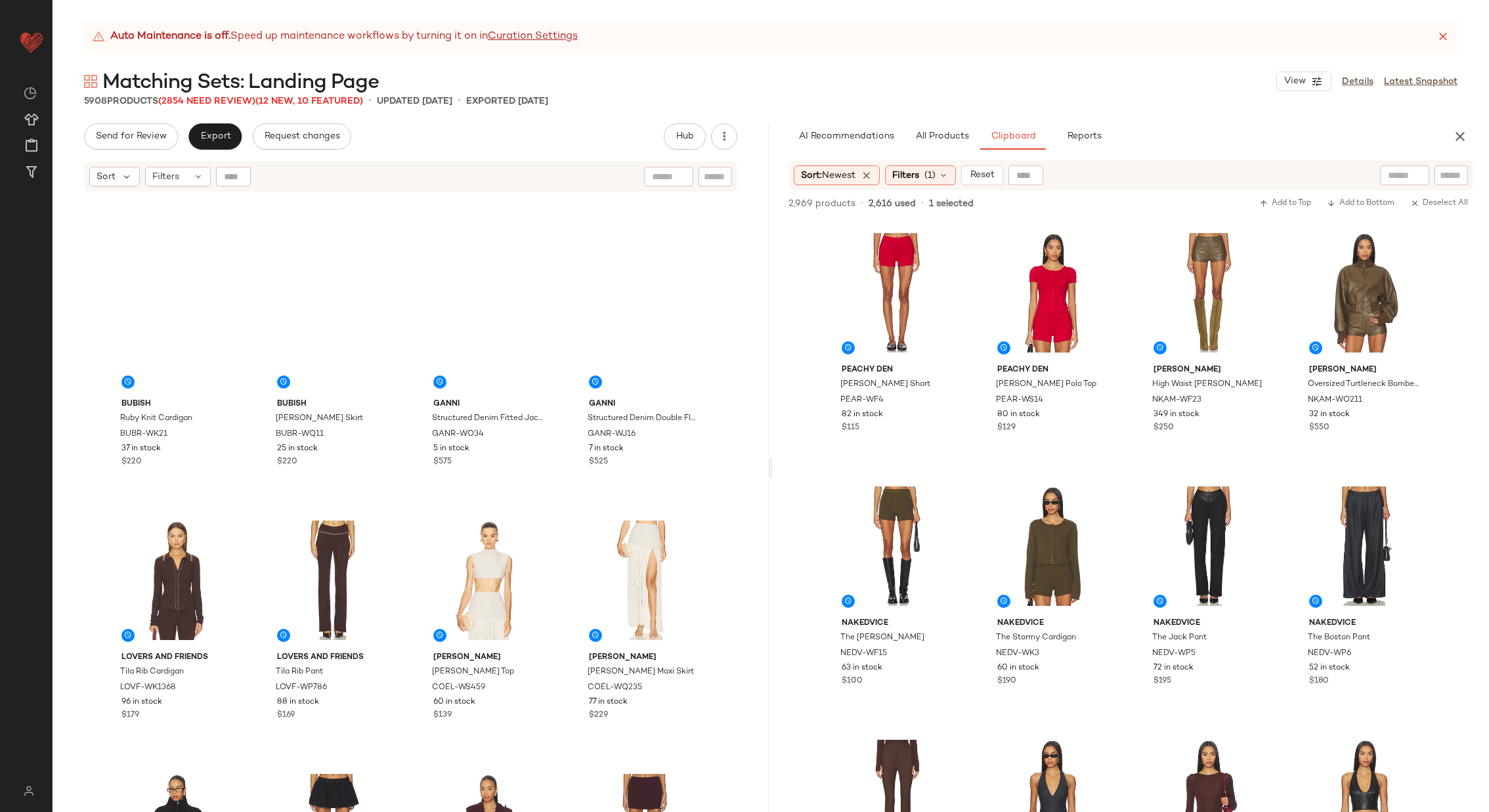
scroll to position [11349, 0]
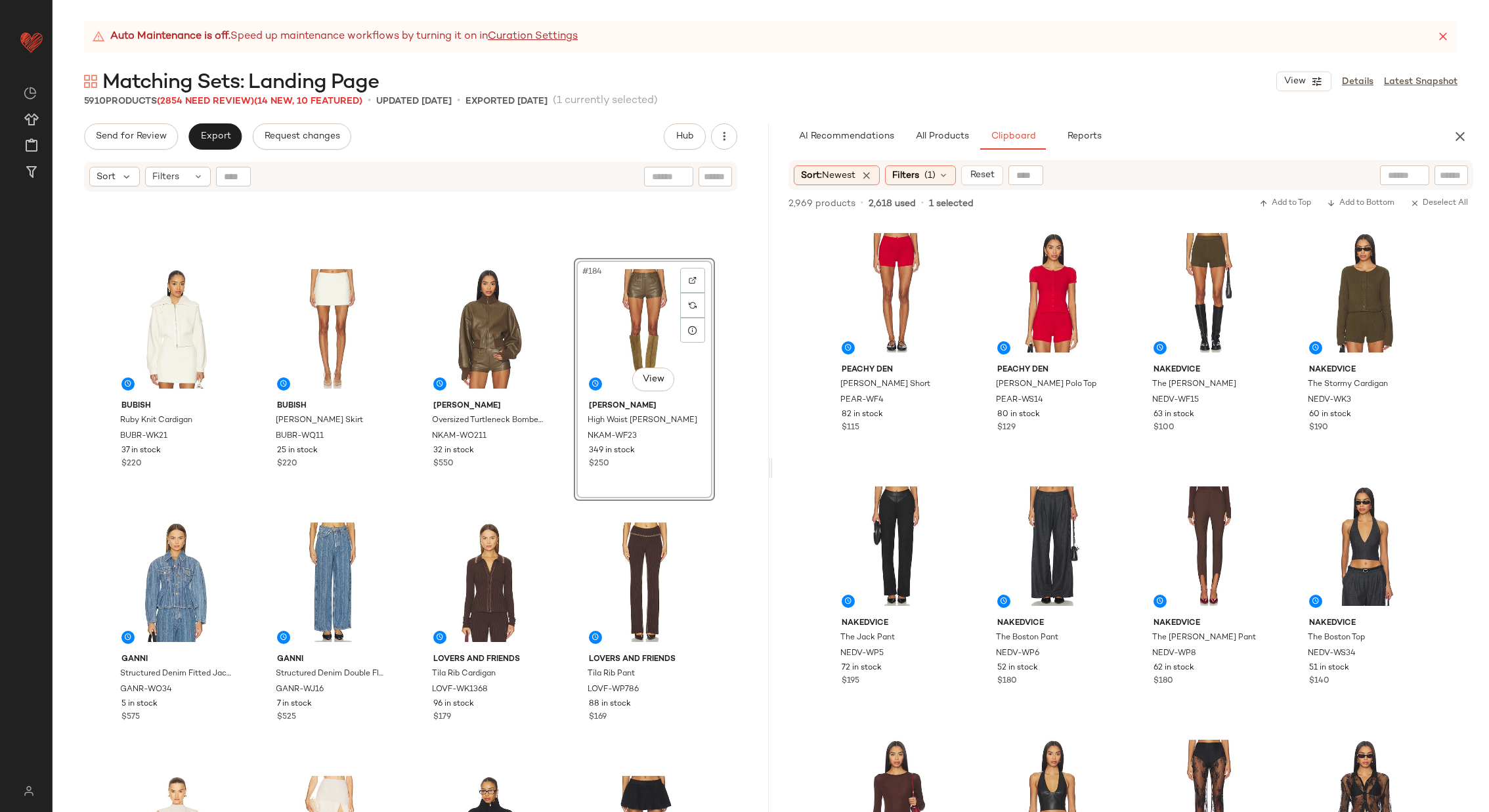
click at [562, 418] on div "Bubish Ruby Knit Cardigan BUBR-WK21 37 in stock $220 Bubish [PERSON_NAME] Wool …" at bounding box center [411, 519] width 717 height 652
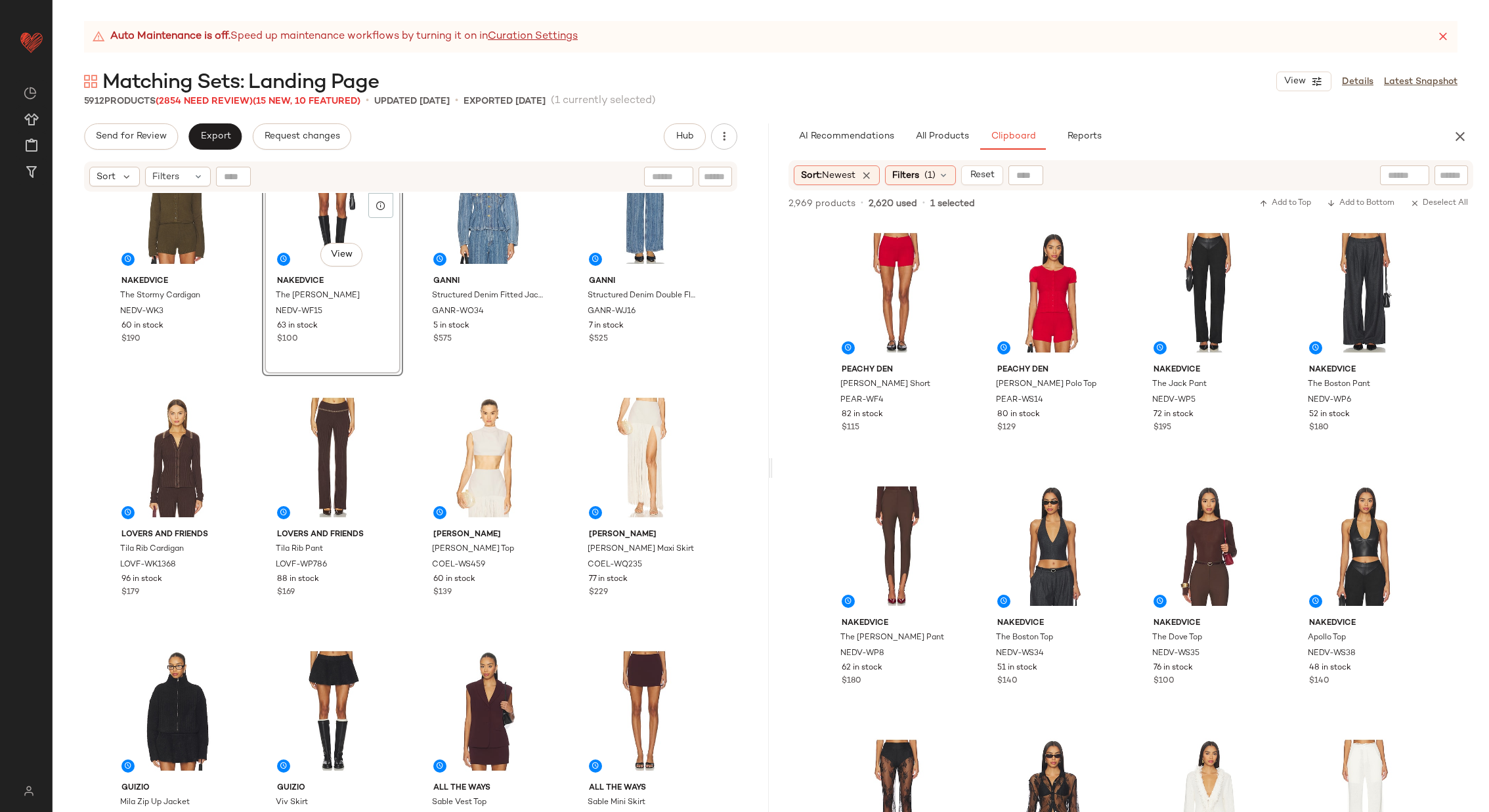
scroll to position [11731, 0]
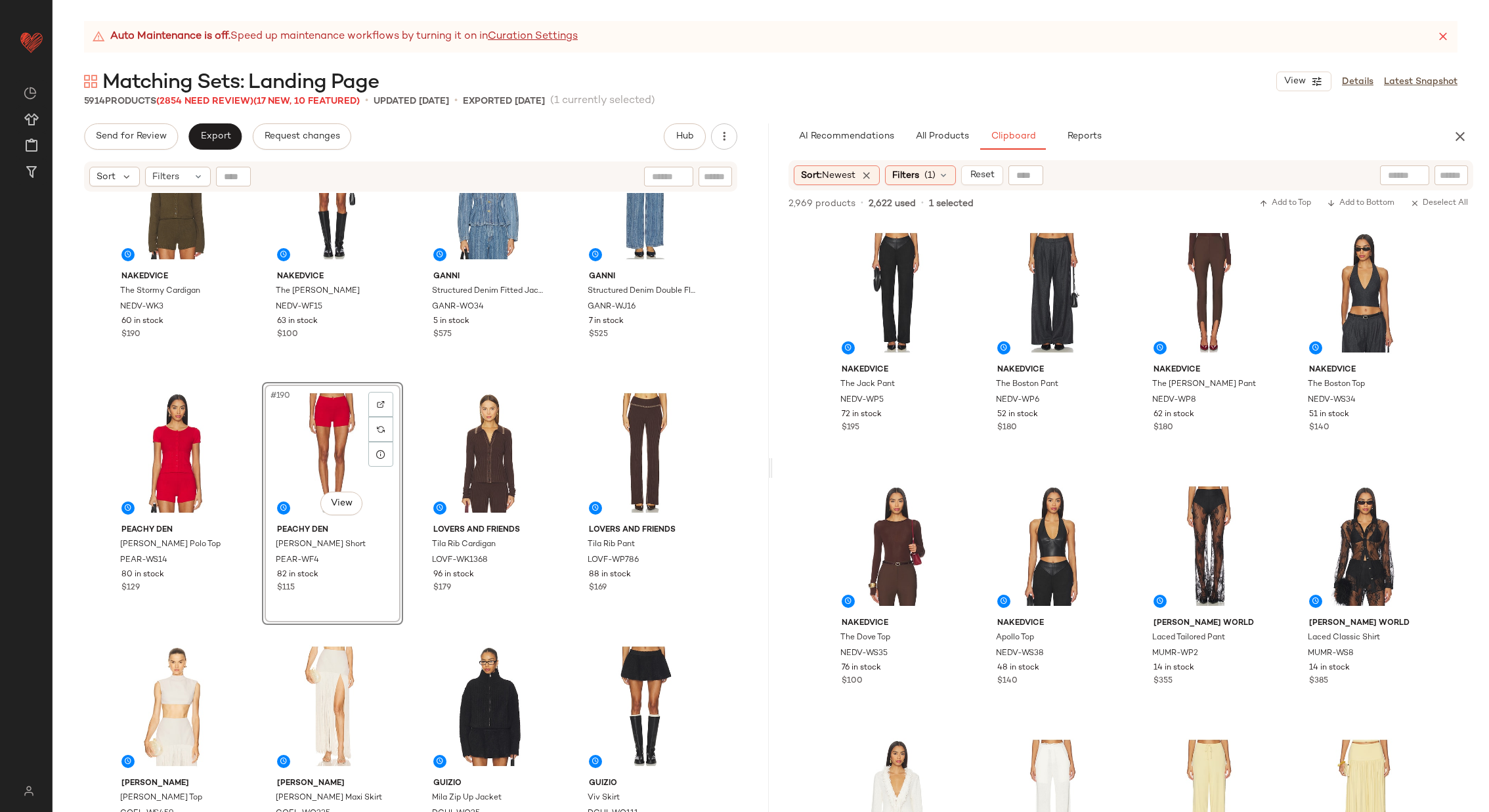
click at [409, 380] on div "Nakedvice The Stormy Cardigan NEDV-WK3 60 in stock $190 Nakedvice The [PERSON_N…" at bounding box center [411, 519] width 717 height 652
click at [1336, 316] on div "#4 View" at bounding box center [1365, 292] width 132 height 132
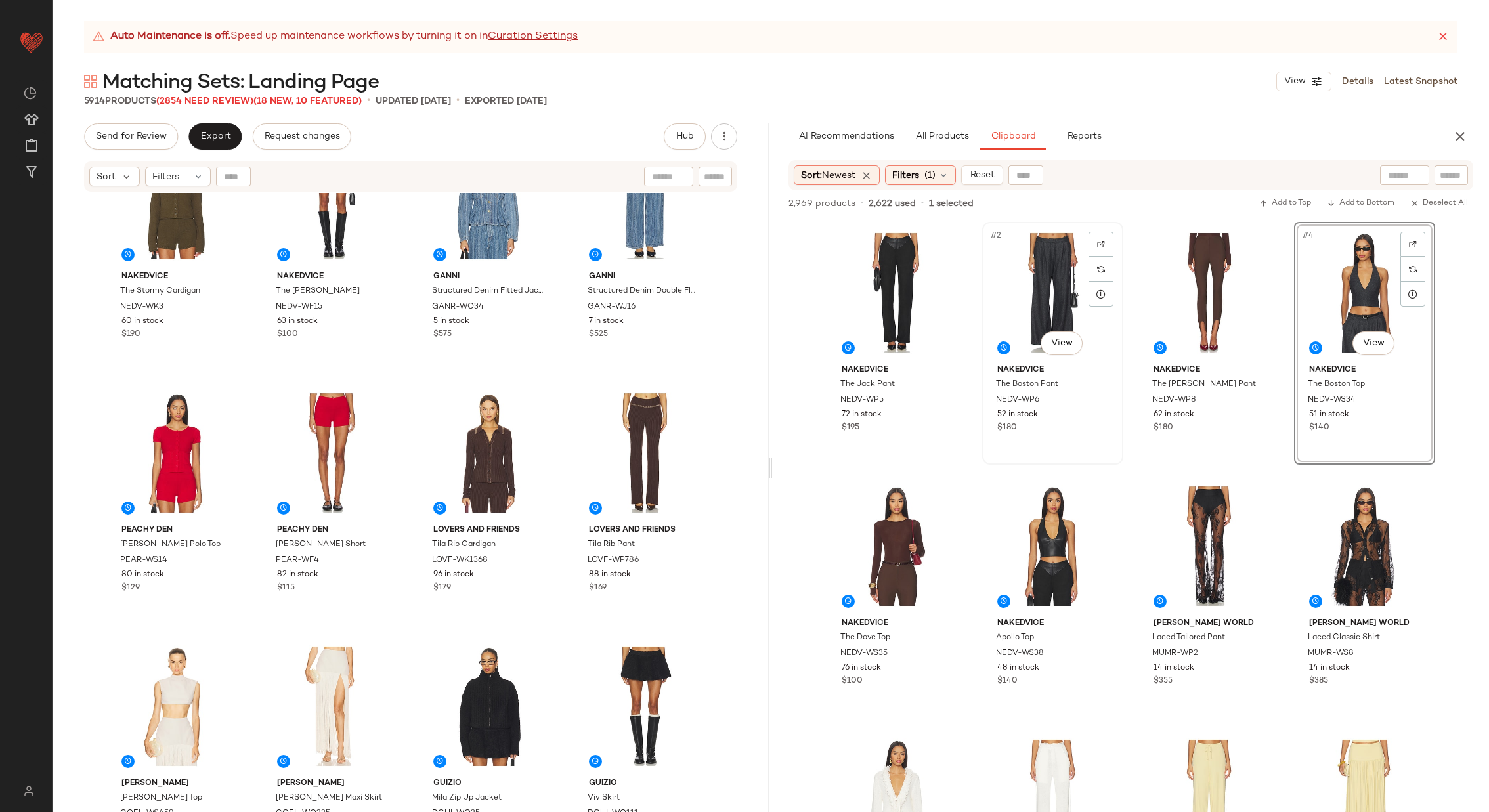
click at [1048, 295] on div "#2 View" at bounding box center [1053, 292] width 132 height 132
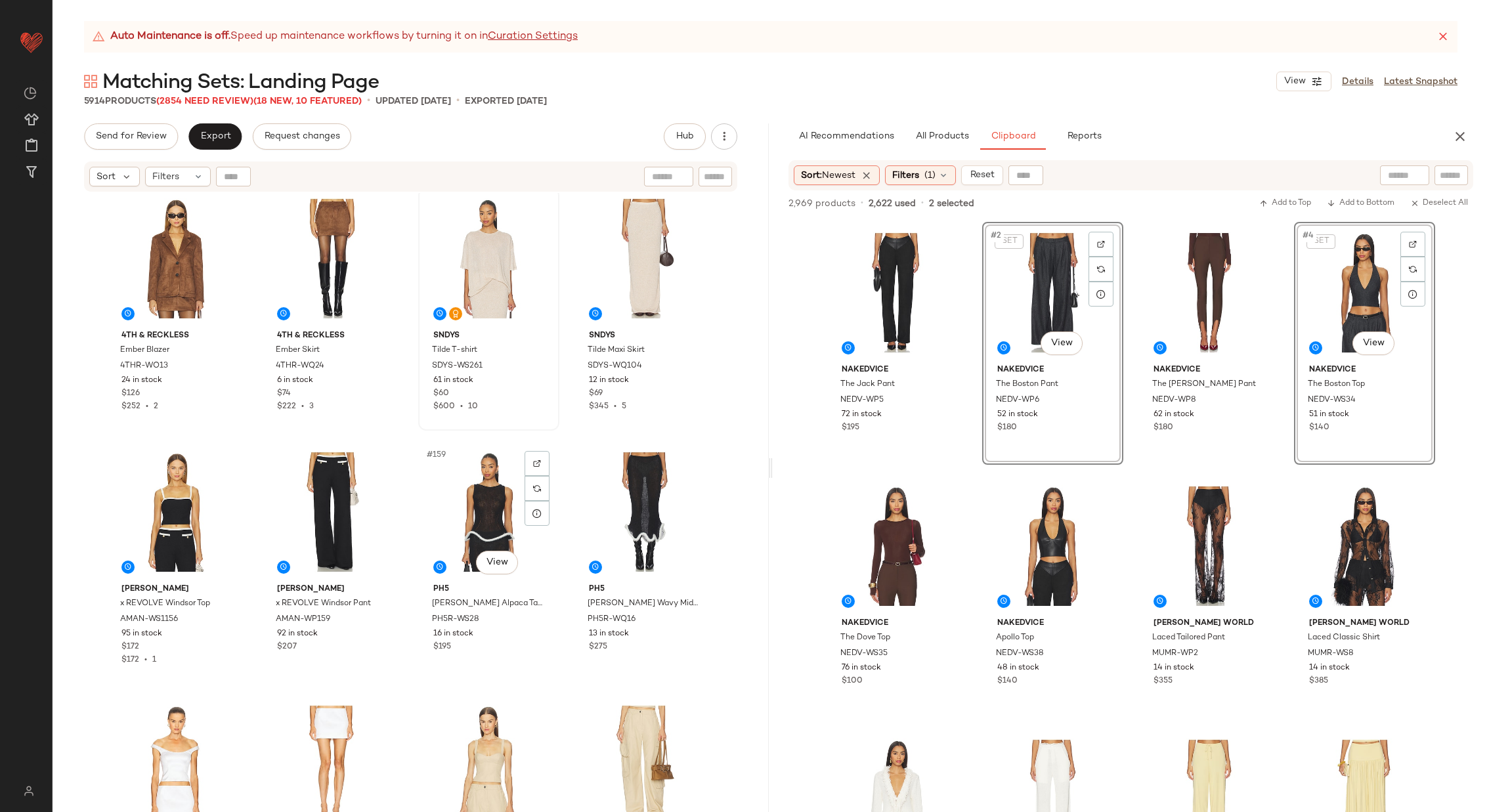
scroll to position [9701, 0]
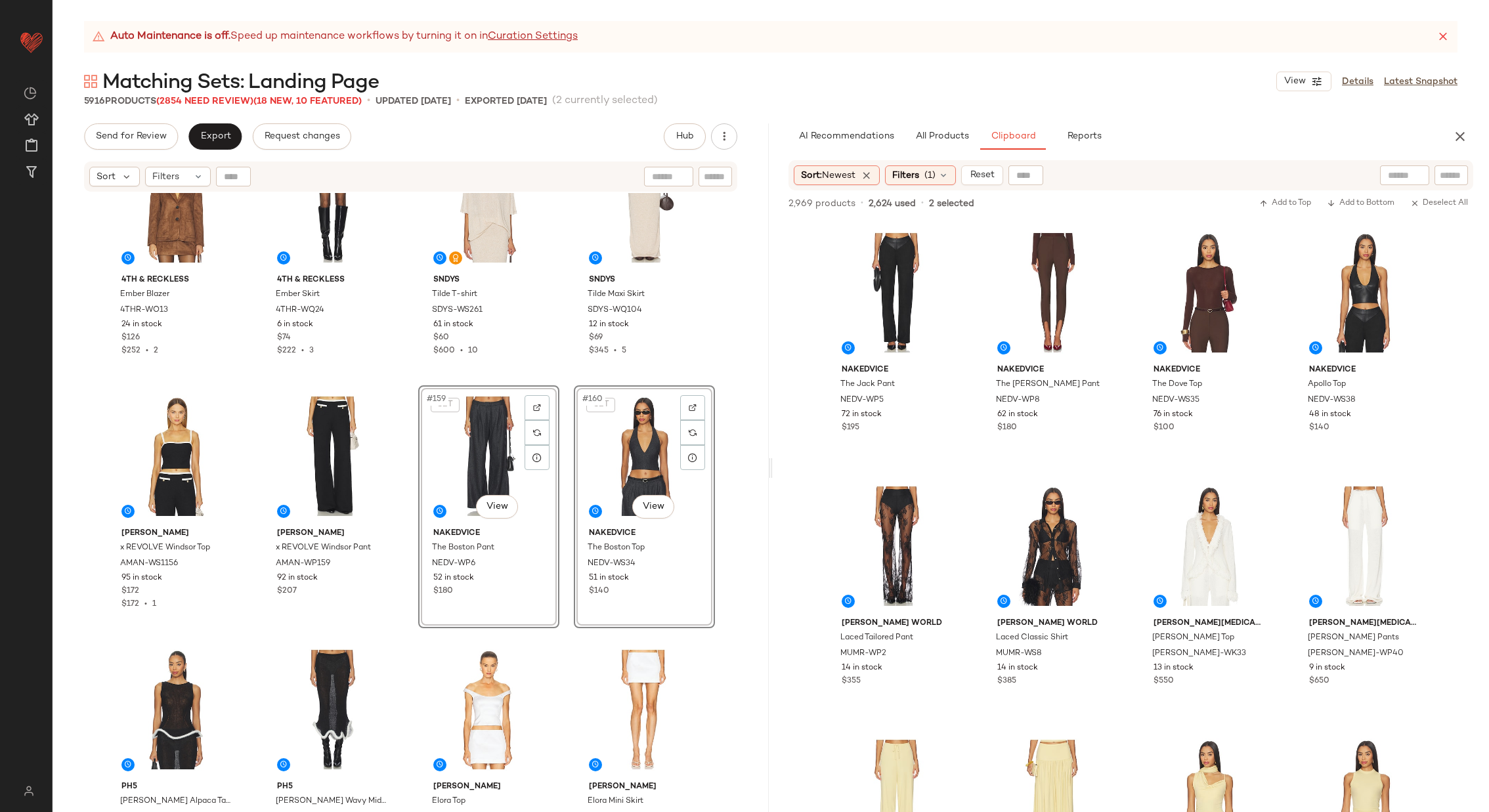
click at [565, 382] on div "Lovers and Friends Fallon Tweed Top LOVF-WS3309 85 in stock $199 $597 • 3 Lover…" at bounding box center [411, 519] width 717 height 652
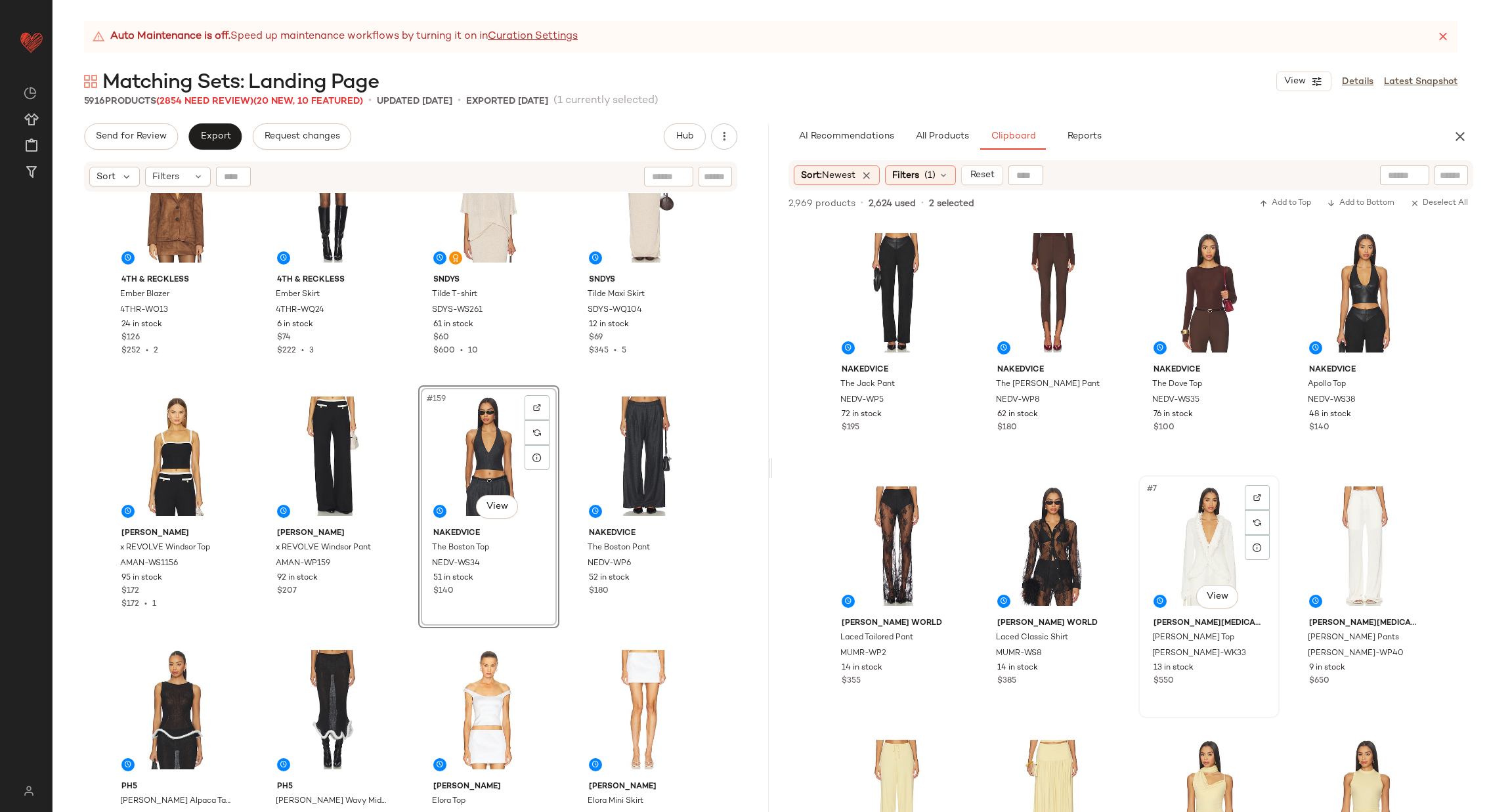
click at [1184, 544] on div "#7 View" at bounding box center [1209, 545] width 132 height 132
click at [1320, 553] on div "#8 View" at bounding box center [1365, 545] width 132 height 132
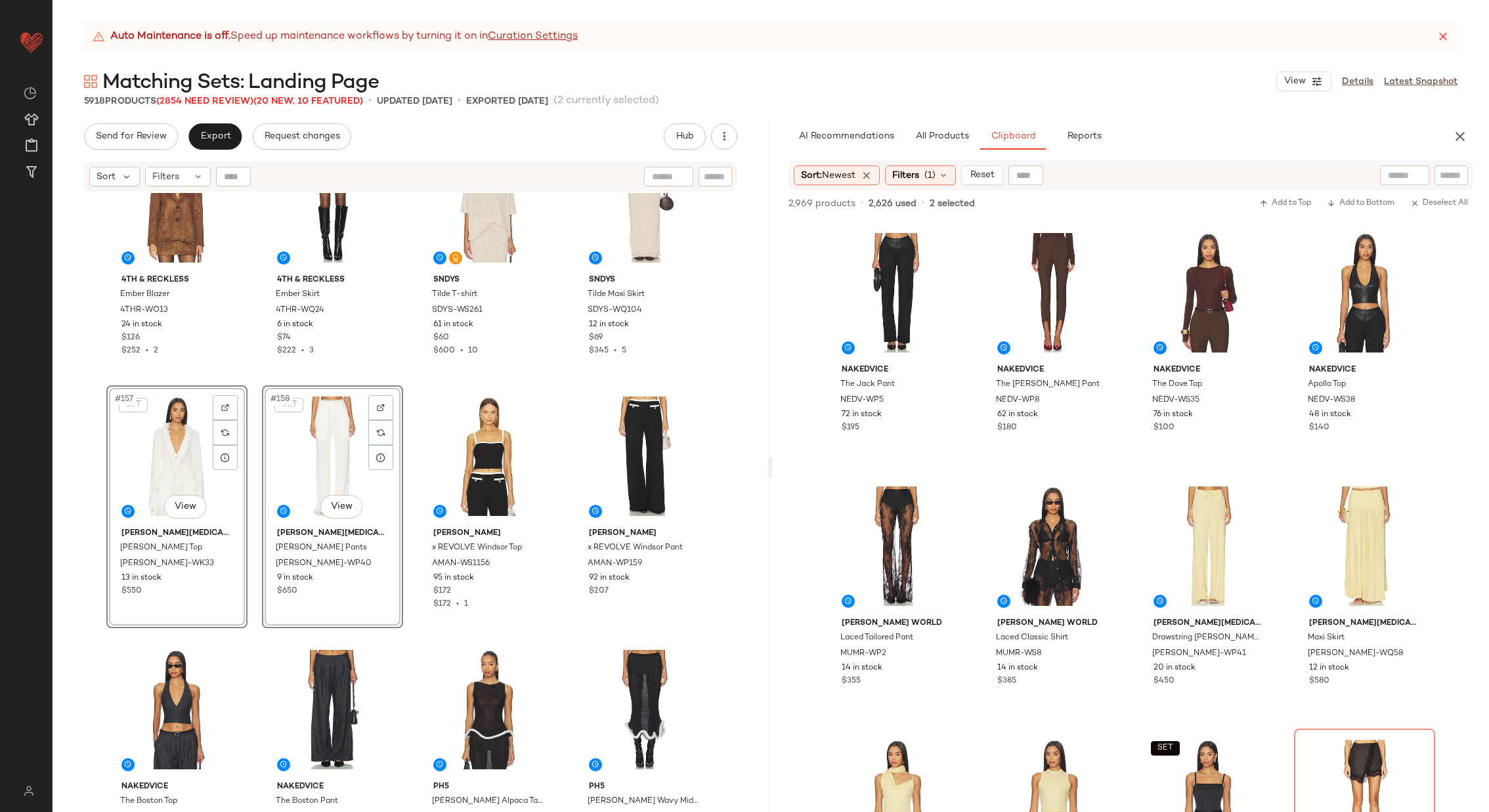
click at [403, 481] on div "Lovers and Friends Fallon Tweed Top LOVF-WS3309 85 in stock $199 $597 • 3 Lover…" at bounding box center [411, 519] width 717 height 652
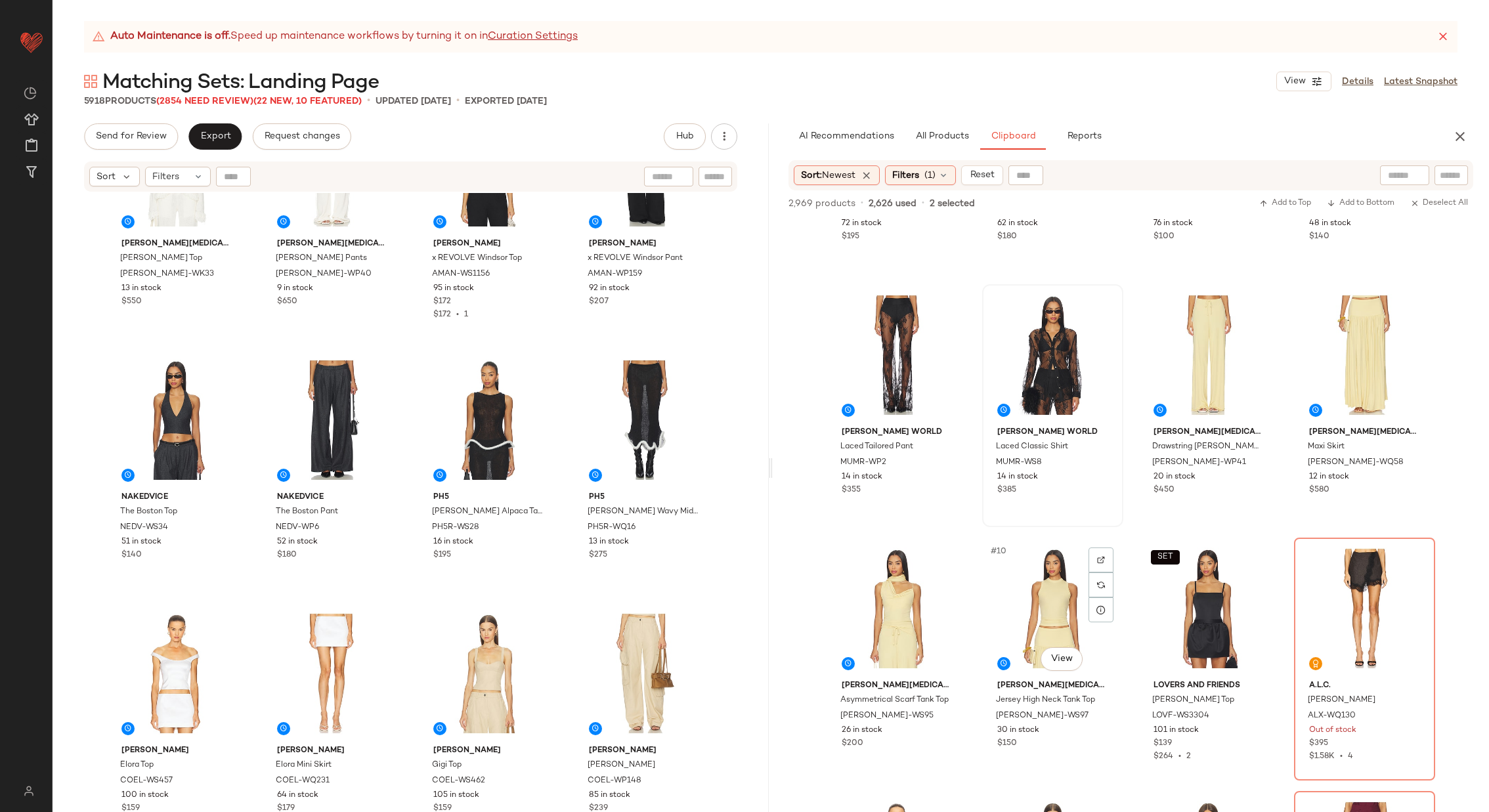
scroll to position [207, 0]
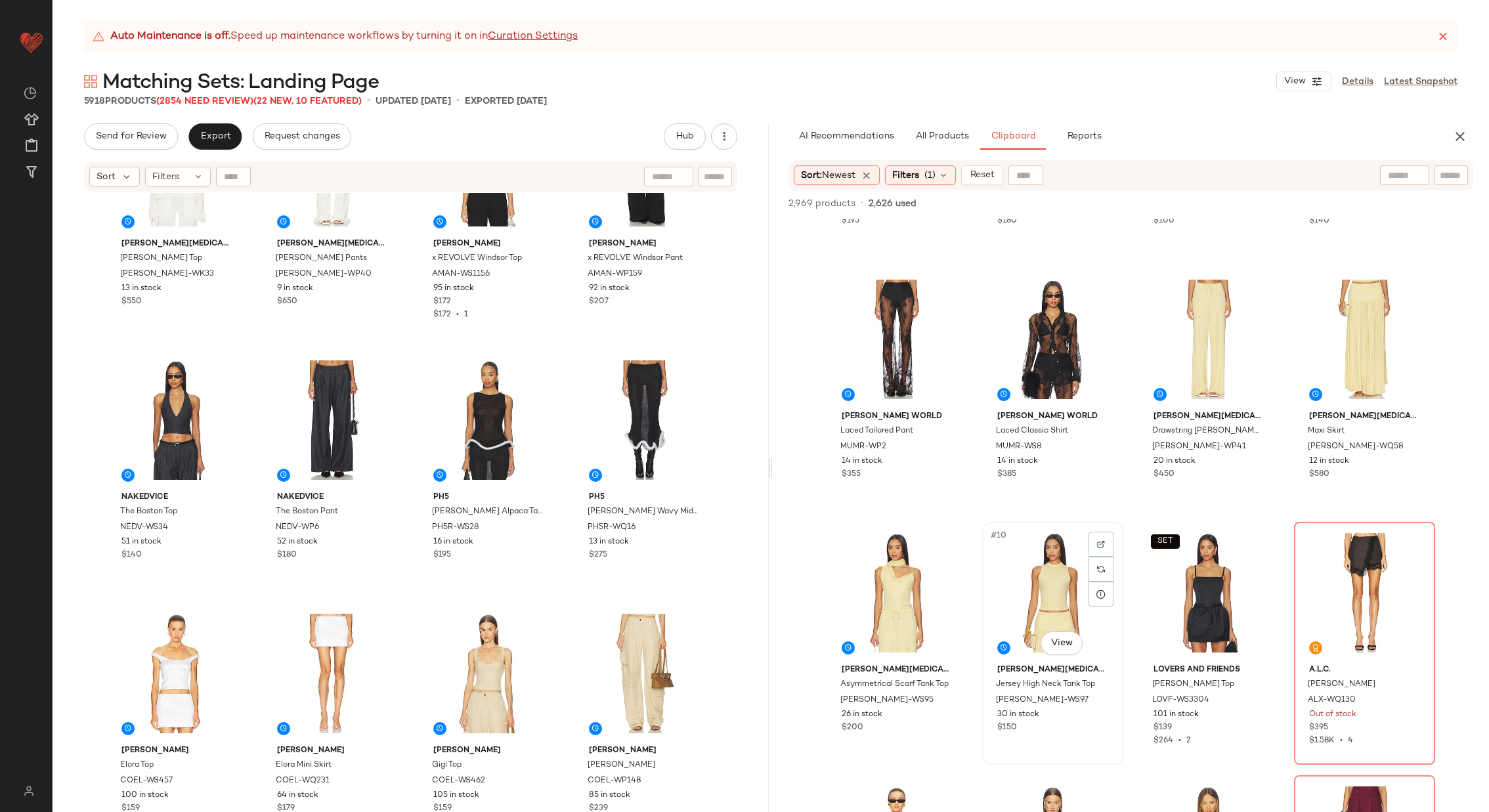
click at [1045, 604] on div "#10 View" at bounding box center [1053, 593] width 132 height 132
click at [1336, 365] on div "#8 View" at bounding box center [1365, 339] width 132 height 132
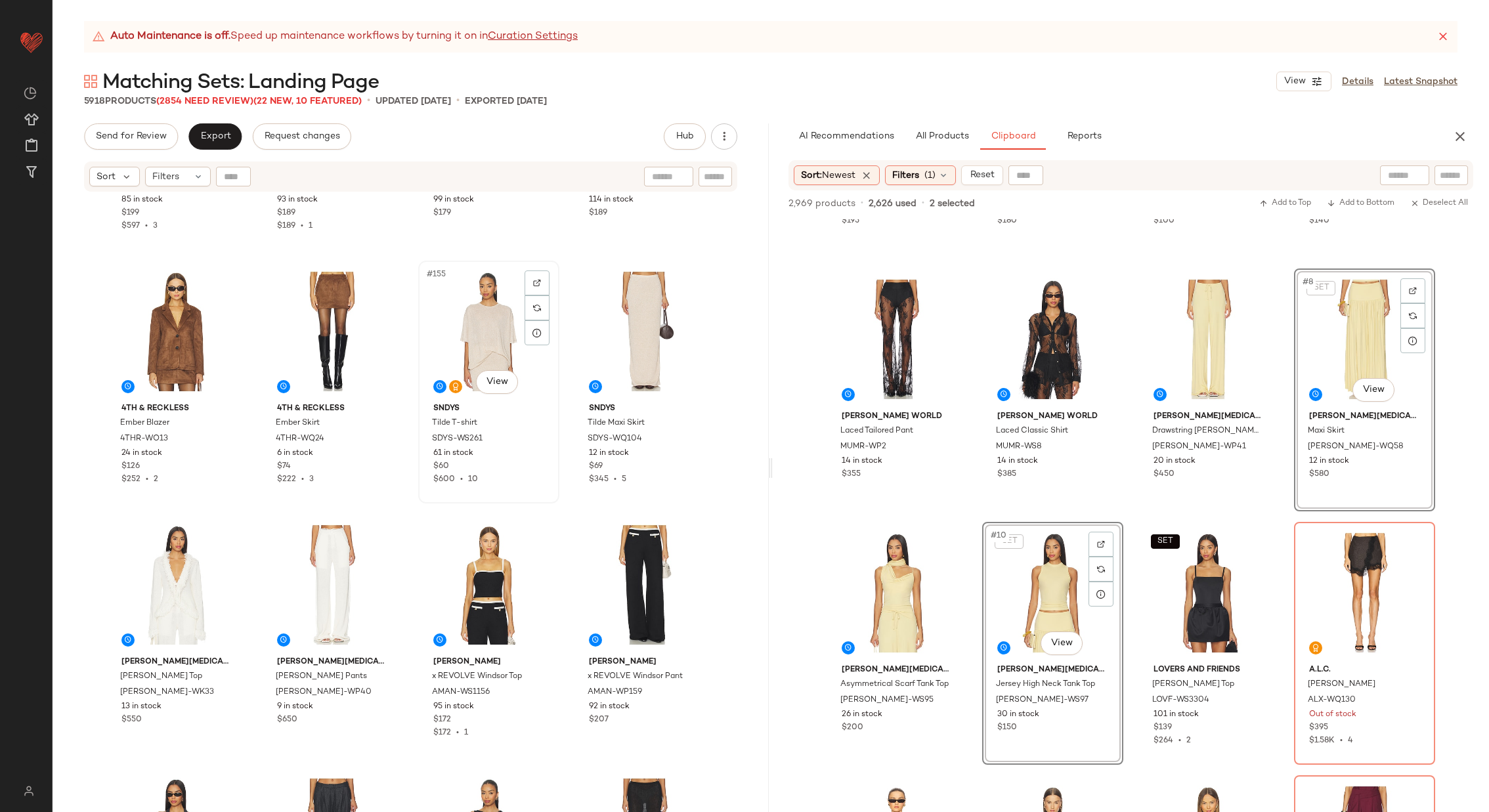
scroll to position [9642, 0]
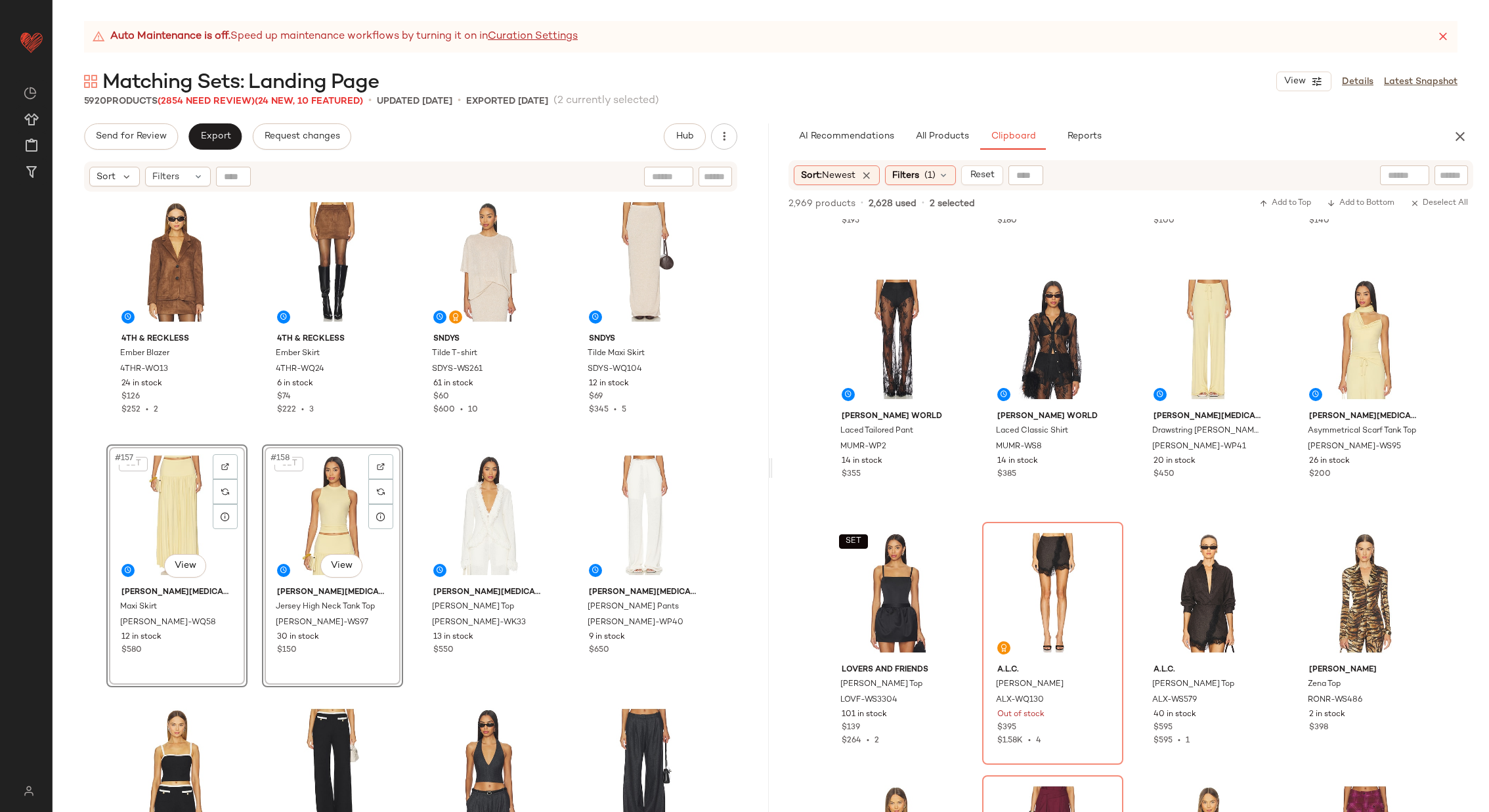
click at [255, 517] on div "Lovers and Friends Fallon Tweed Top LOVF-WS3309 85 in stock $199 $597 • 3 Lover…" at bounding box center [411, 519] width 717 height 652
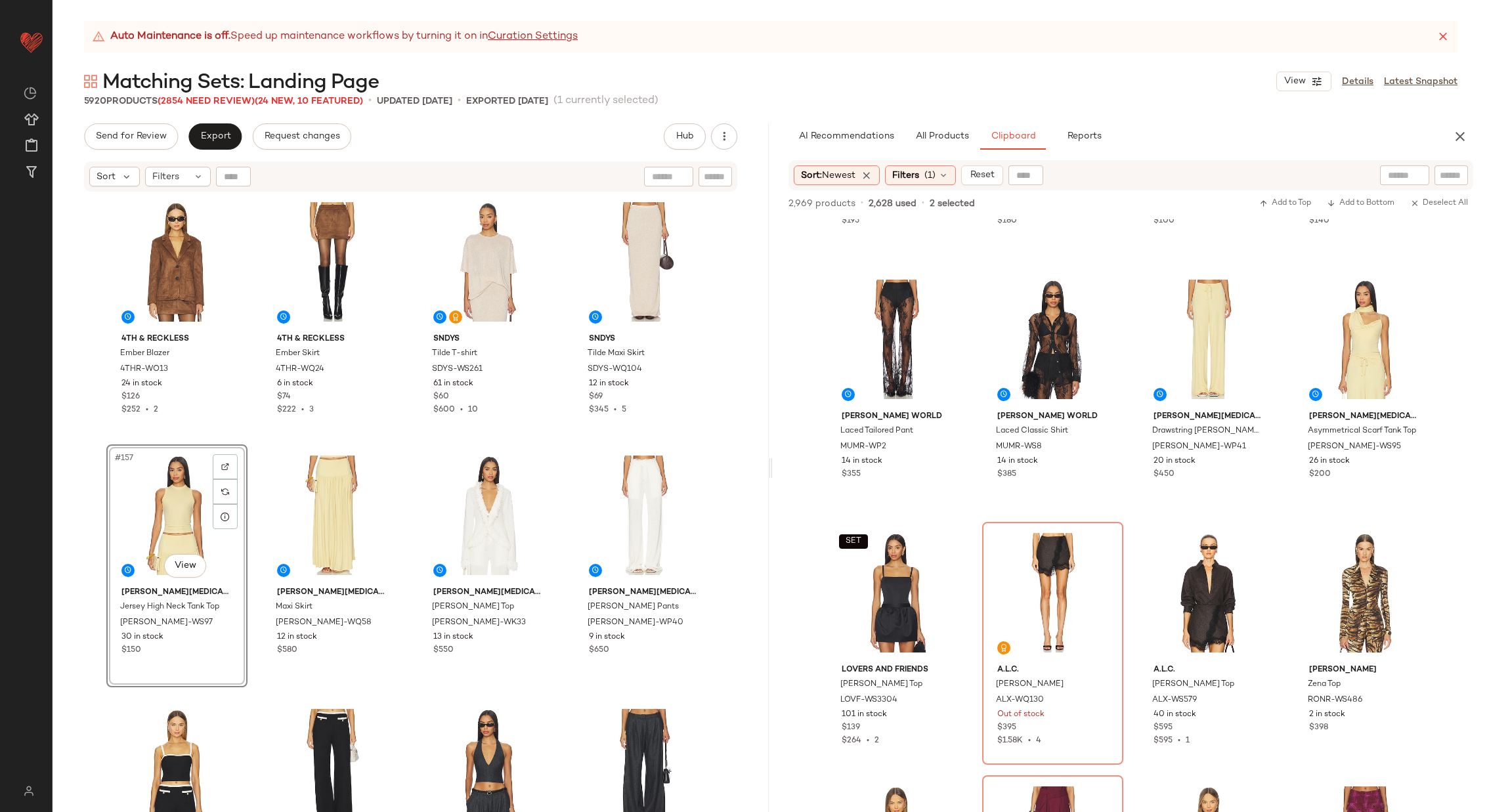
click at [246, 535] on div "Lovers and Friends Fallon Tweed Top LOVF-WS3309 85 in stock $199 $597 • 3 Lover…" at bounding box center [411, 519] width 717 height 652
click at [168, 763] on div "#161 View" at bounding box center [177, 768] width 132 height 132
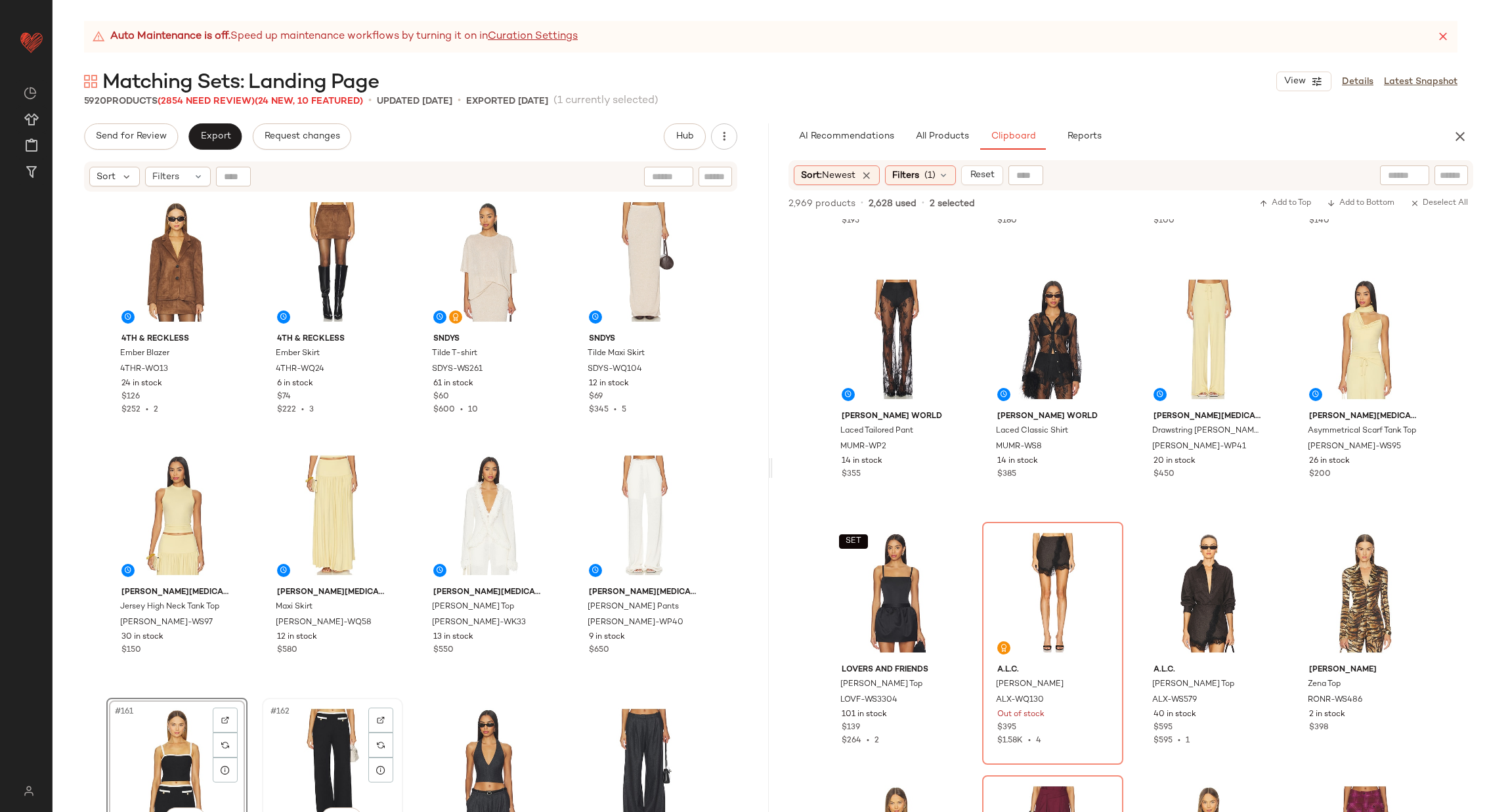
click at [297, 751] on div "#162 View" at bounding box center [333, 768] width 132 height 132
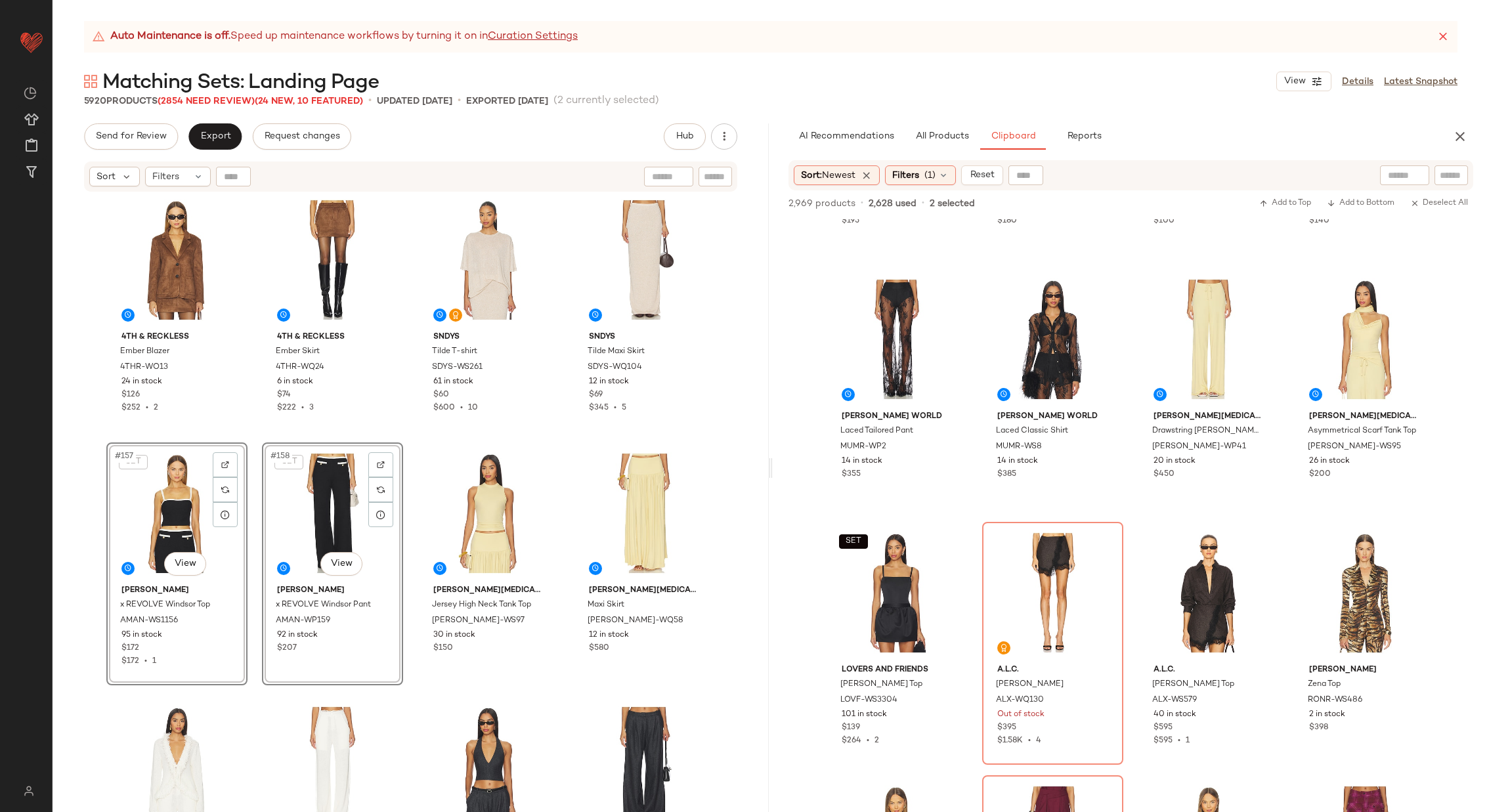
click at [403, 552] on div "Lovers and Friends Fallon Tweed Top LOVF-WS3309 85 in stock $199 $597 • 3 Lover…" at bounding box center [411, 519] width 717 height 652
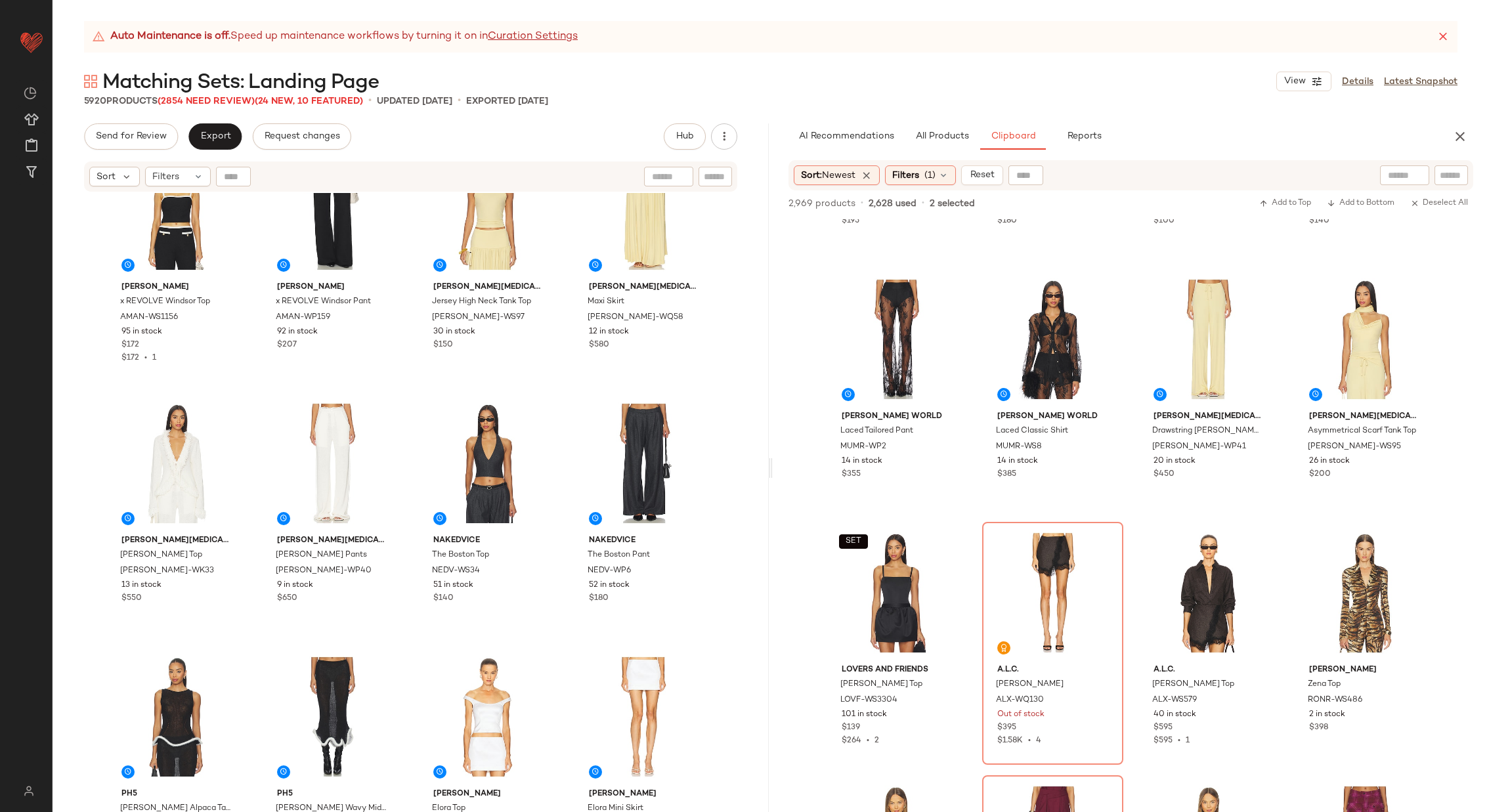
scroll to position [9961, 0]
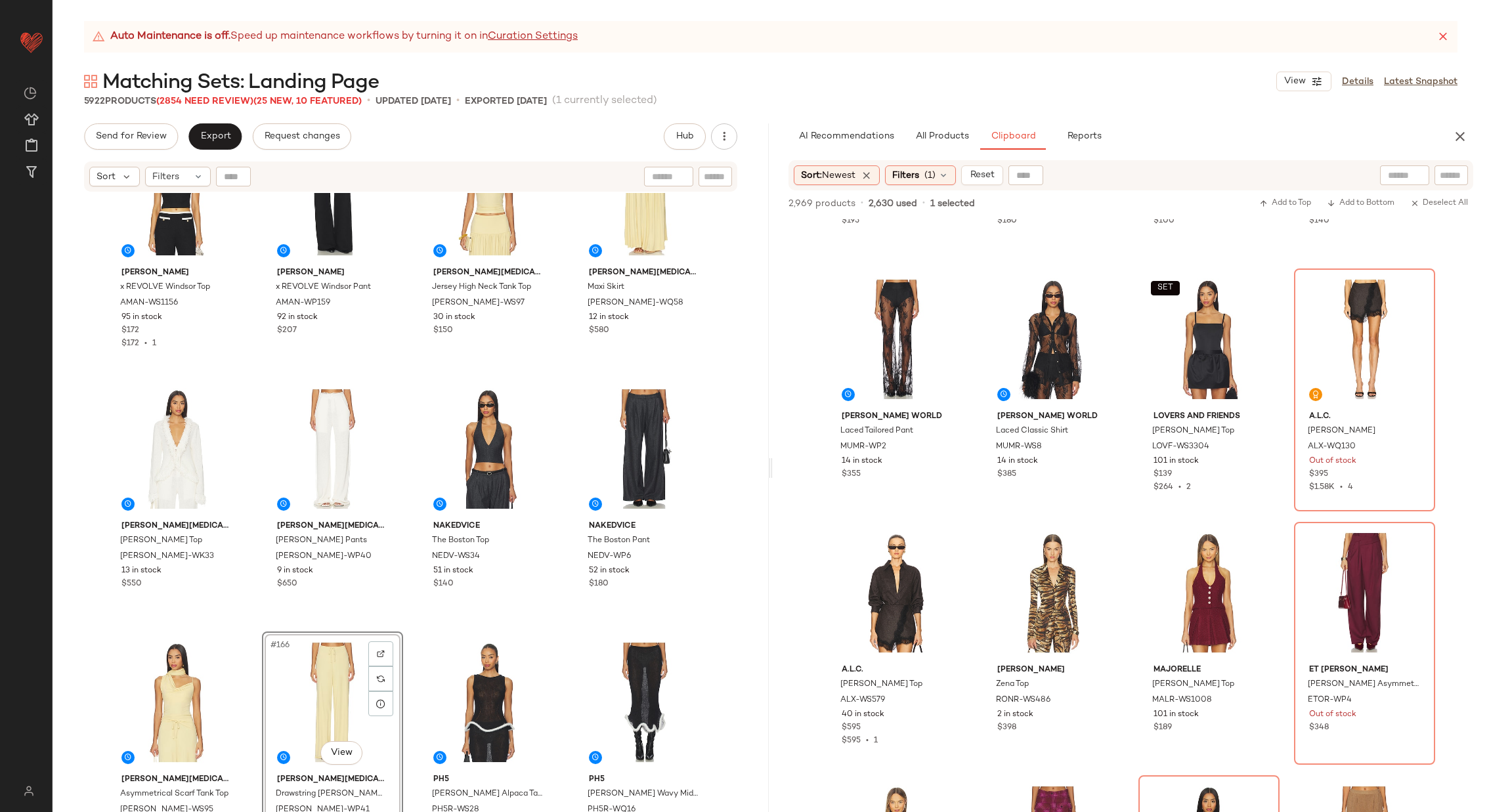
click at [408, 621] on div "Amanda Uprichard x REVOLVE Windsor Top AMAN-WS1156 95 in stock $172 $172 • 1 Am…" at bounding box center [411, 519] width 717 height 652
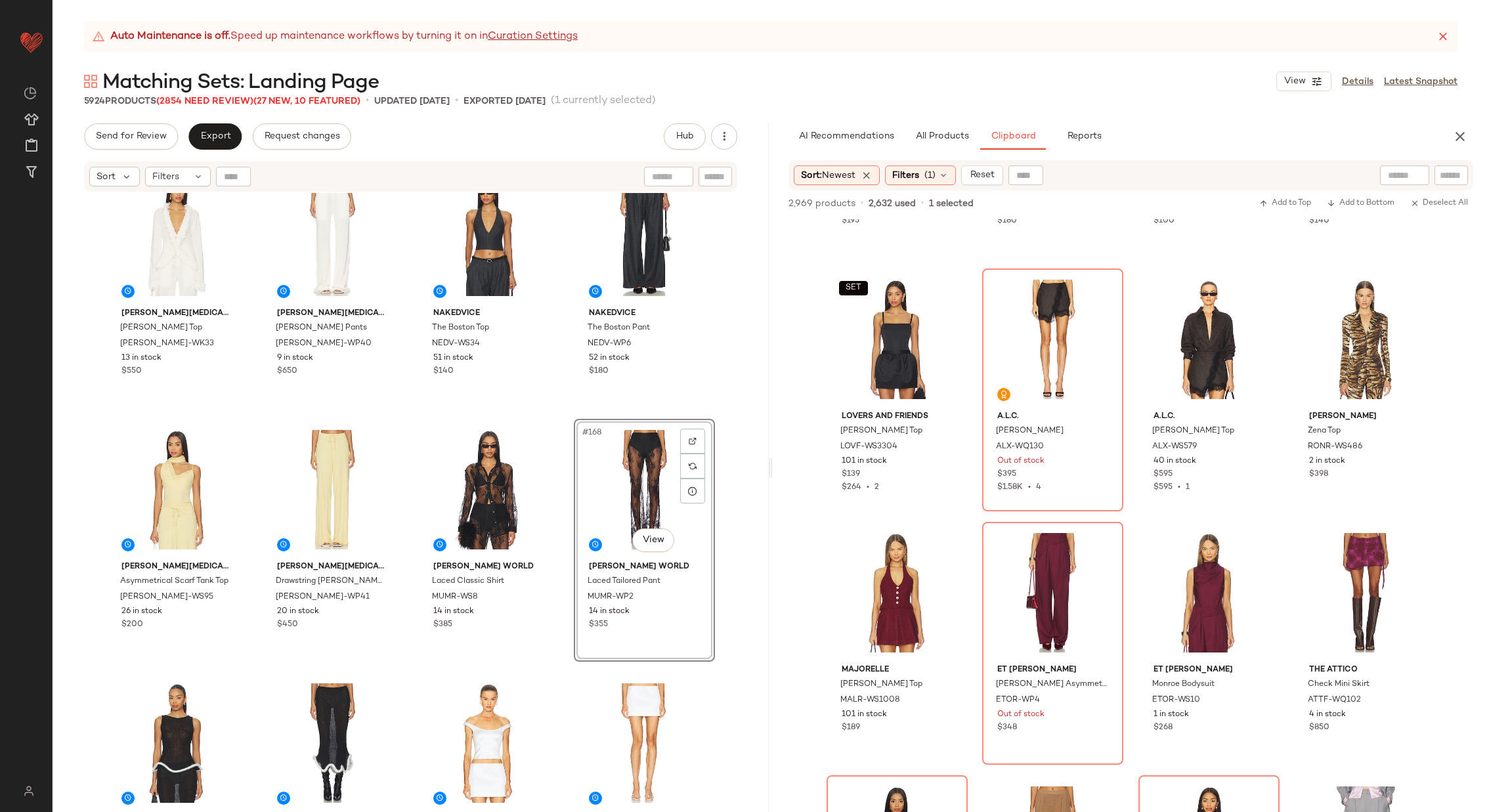
scroll to position [10176, 0]
click at [477, 493] on div "#167 View" at bounding box center [489, 488] width 132 height 132
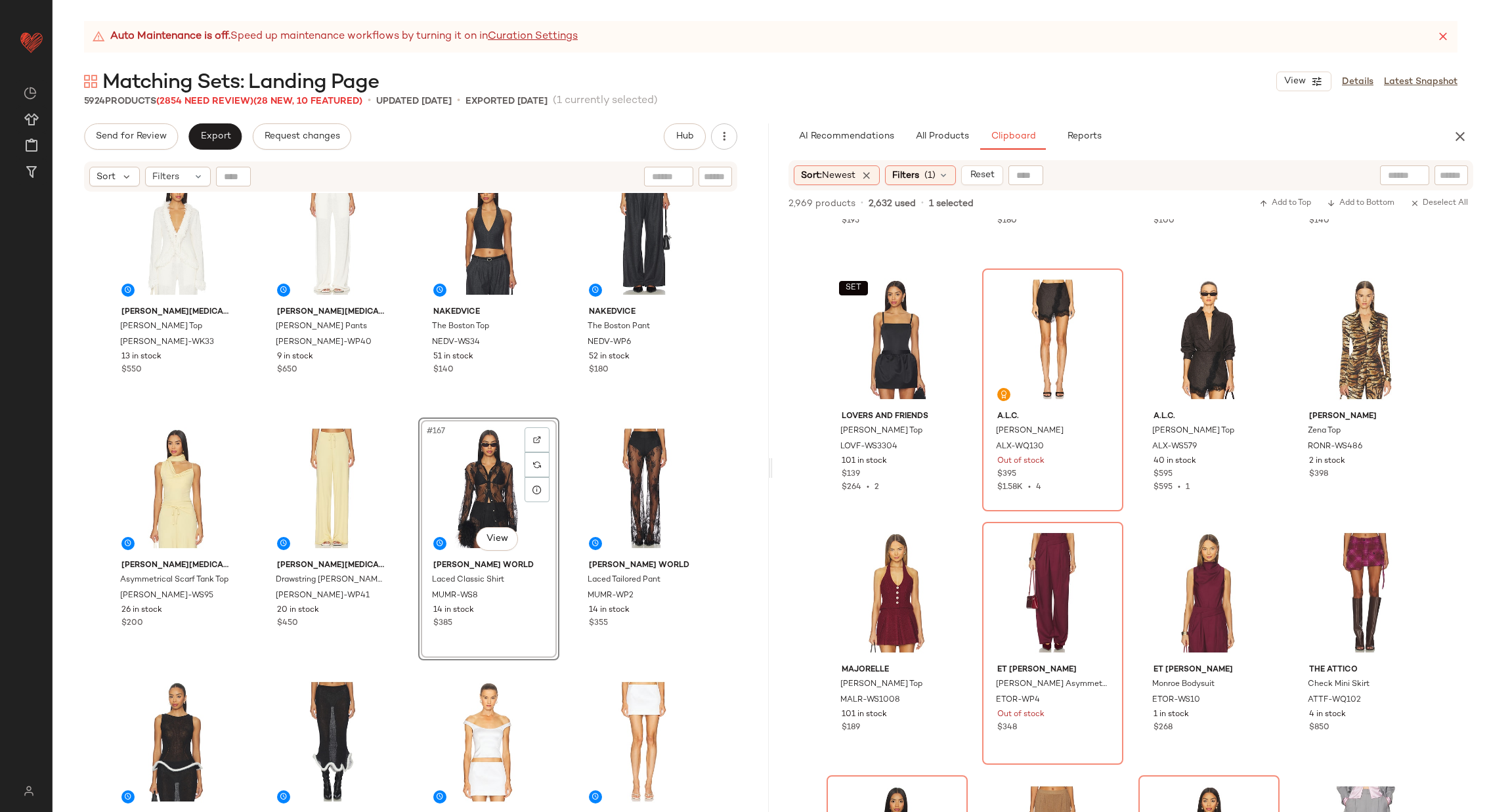
click at [568, 511] on div "Amanda Uprichard x REVOLVE Windsor Top AMAN-WS1156 95 in stock $172 $172 • 1 Am…" at bounding box center [411, 519] width 717 height 652
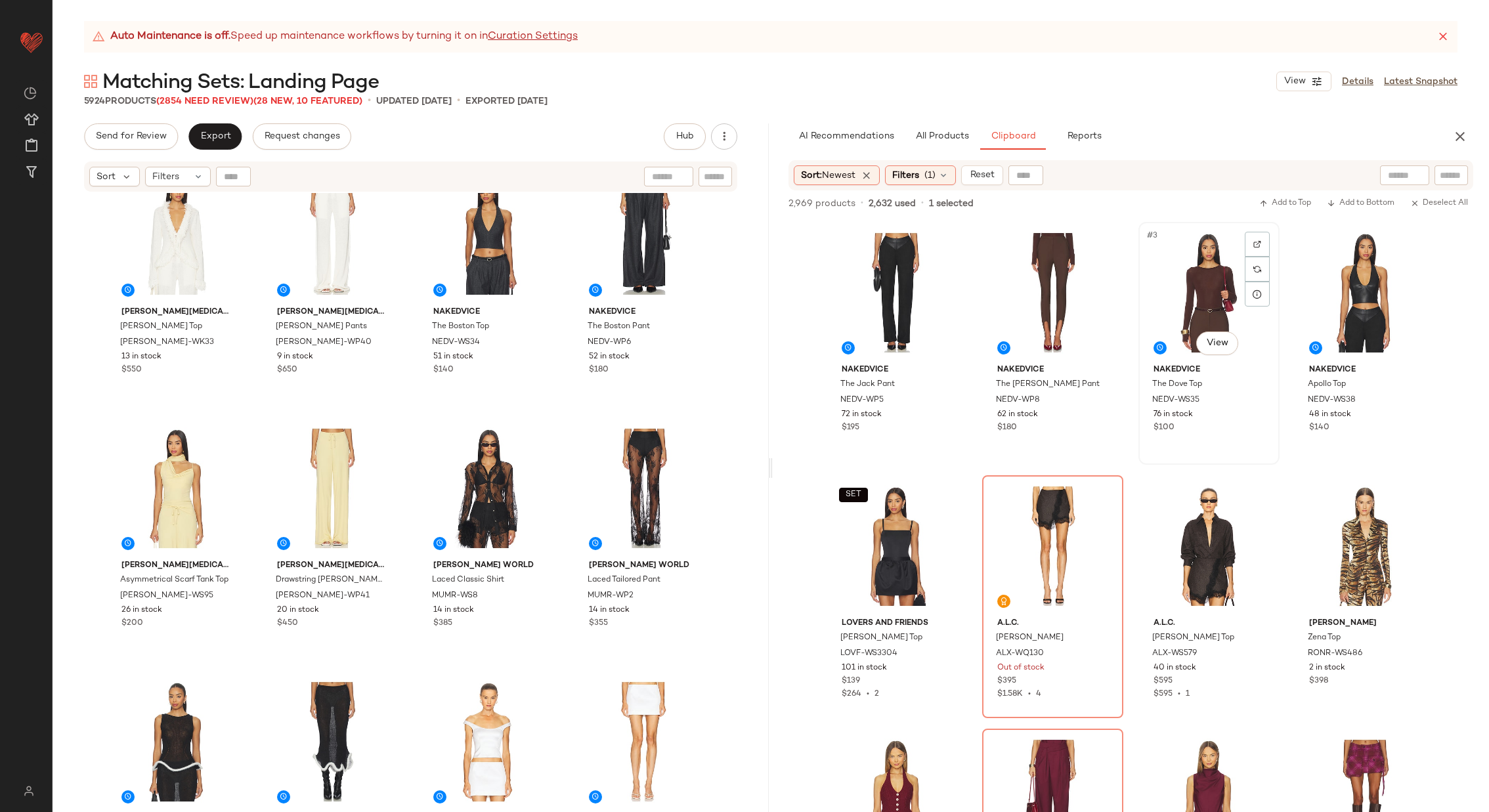
click at [1170, 298] on div "#3 View" at bounding box center [1209, 292] width 132 height 132
click at [1027, 302] on div "#2 View" at bounding box center [1053, 292] width 132 height 132
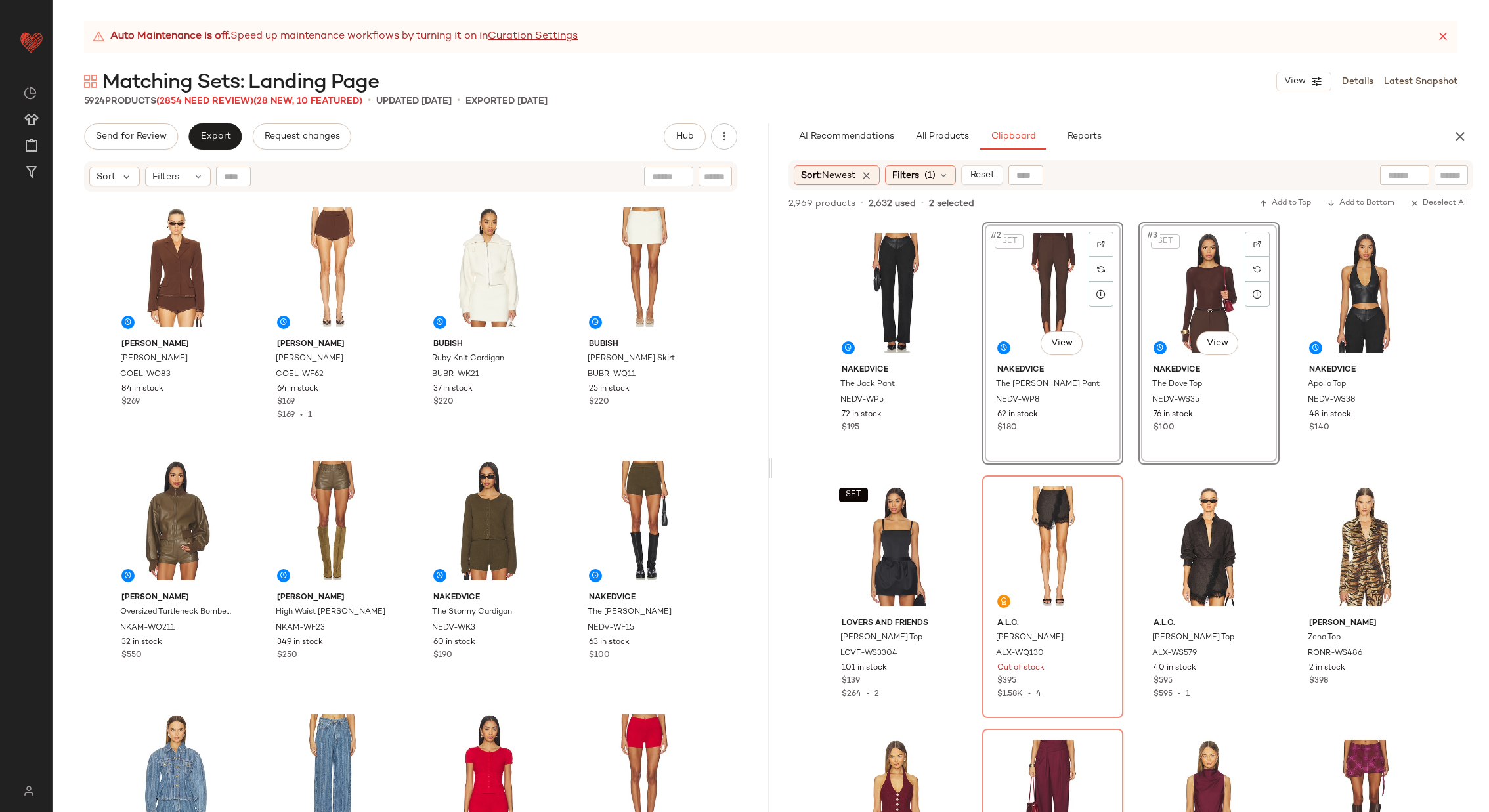
scroll to position [11916, 0]
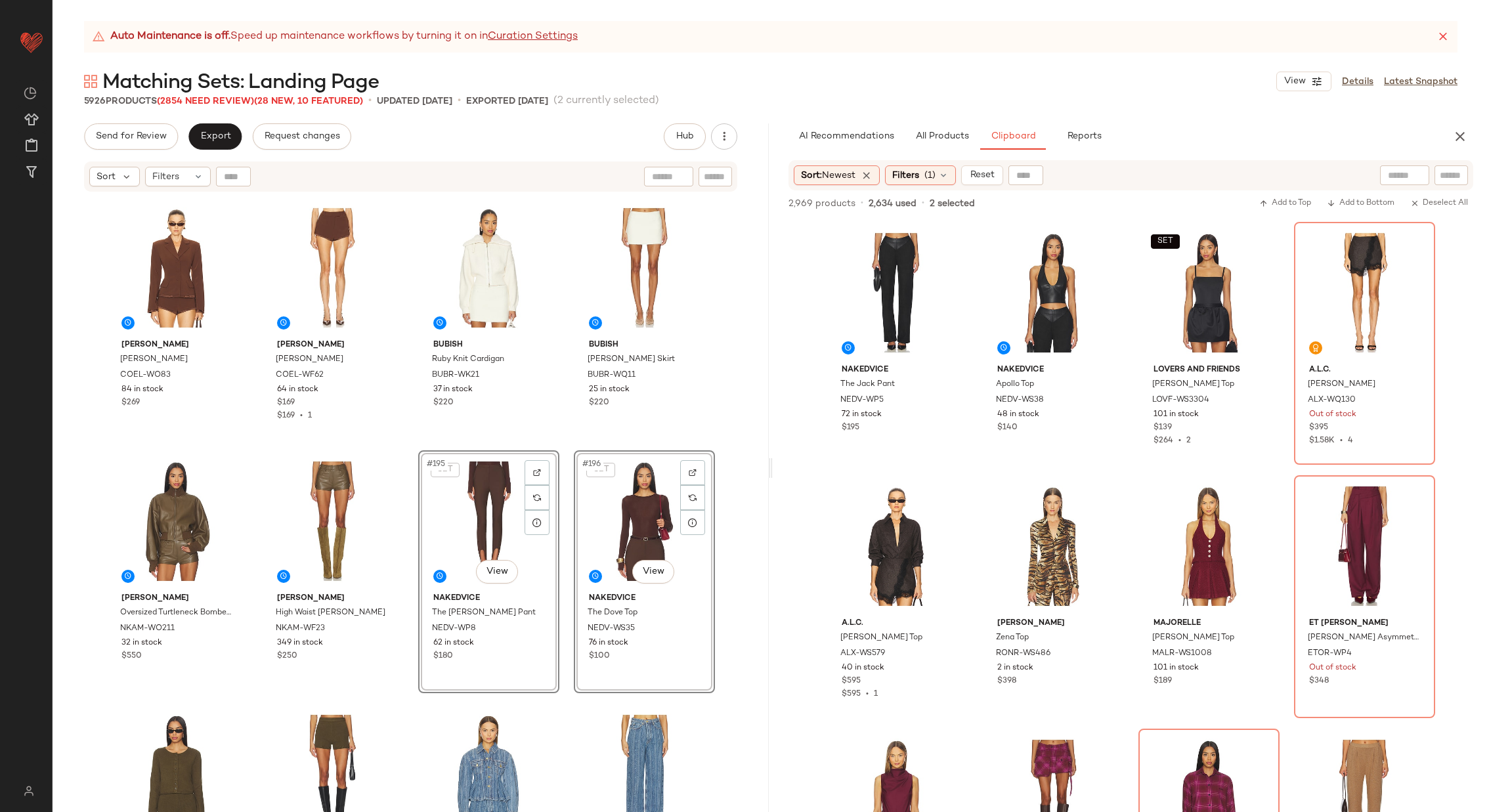
click at [568, 442] on div "Camila Coelho Yasmina Top COEL-WS466 71 in stock $219 $438 • 2 Camila Coelho Ya…" at bounding box center [411, 519] width 717 height 652
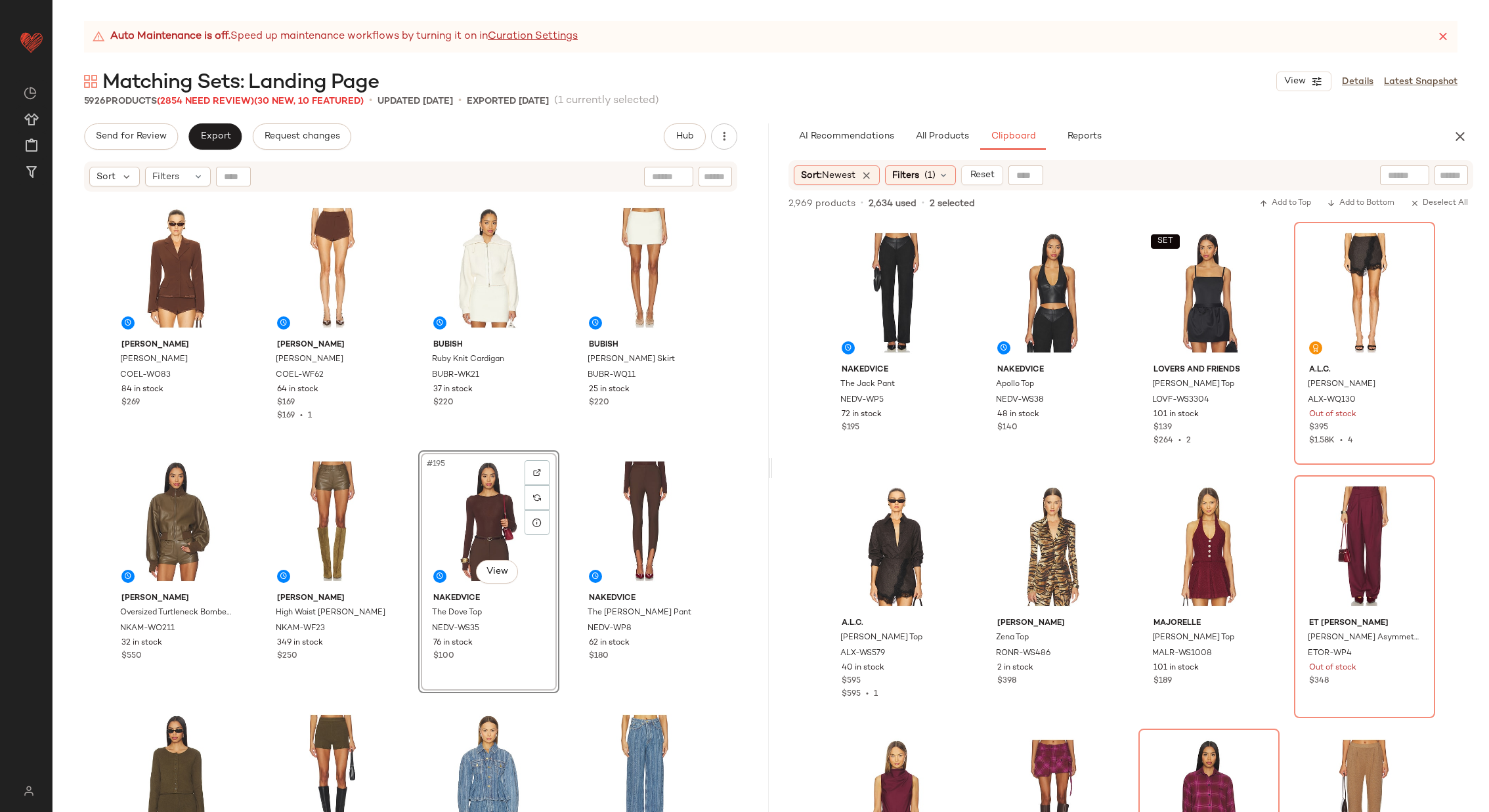
click at [570, 441] on div "Camila Coelho Yasmina Top COEL-WS466 71 in stock $219 $438 • 2 Camila Coelho Ya…" at bounding box center [411, 519] width 717 height 652
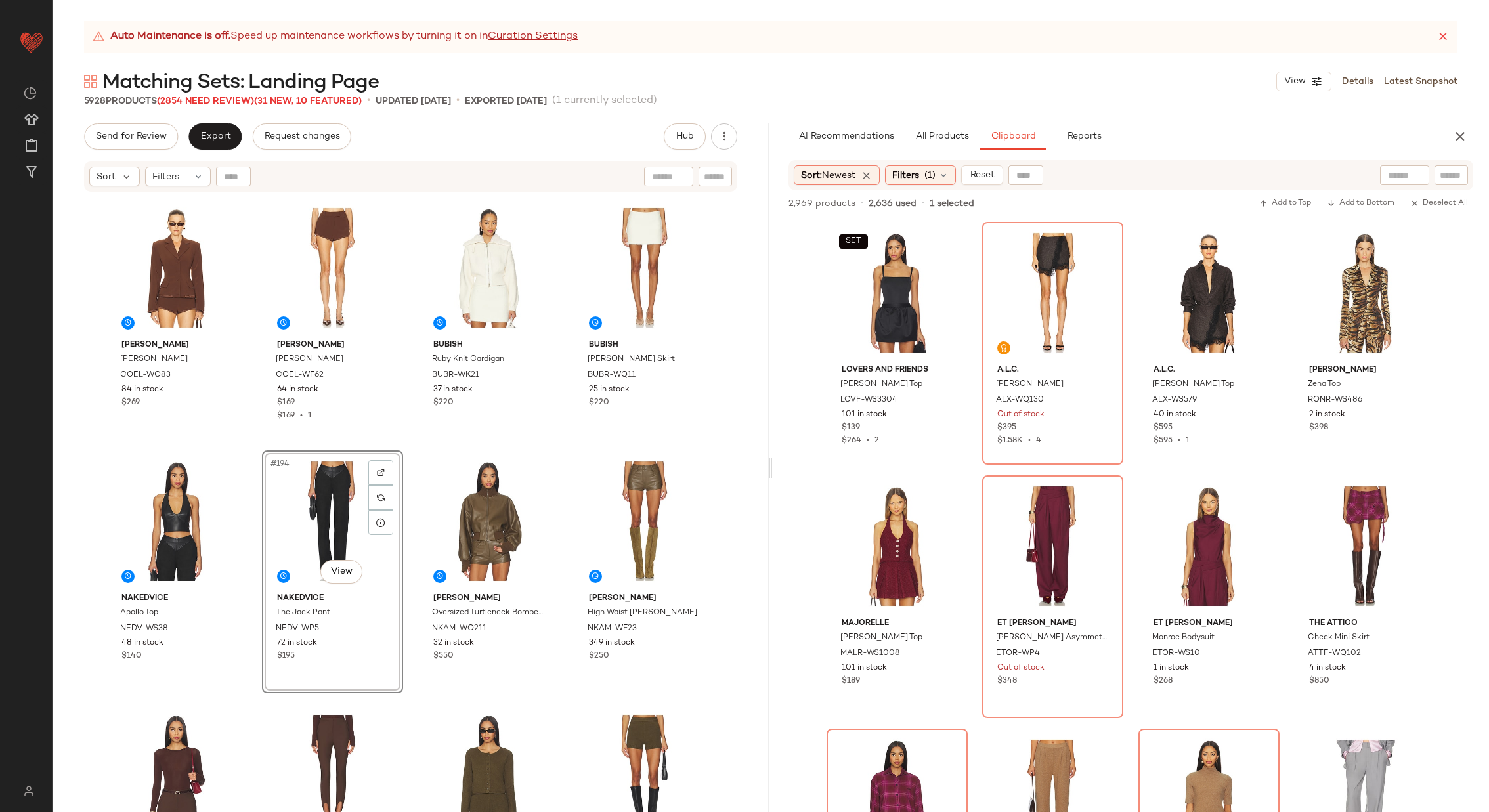
click at [403, 444] on div "Camila Coelho Yasmina Top COEL-WS466 71 in stock $219 $438 • 2 Camila Coelho Ya…" at bounding box center [411, 519] width 717 height 652
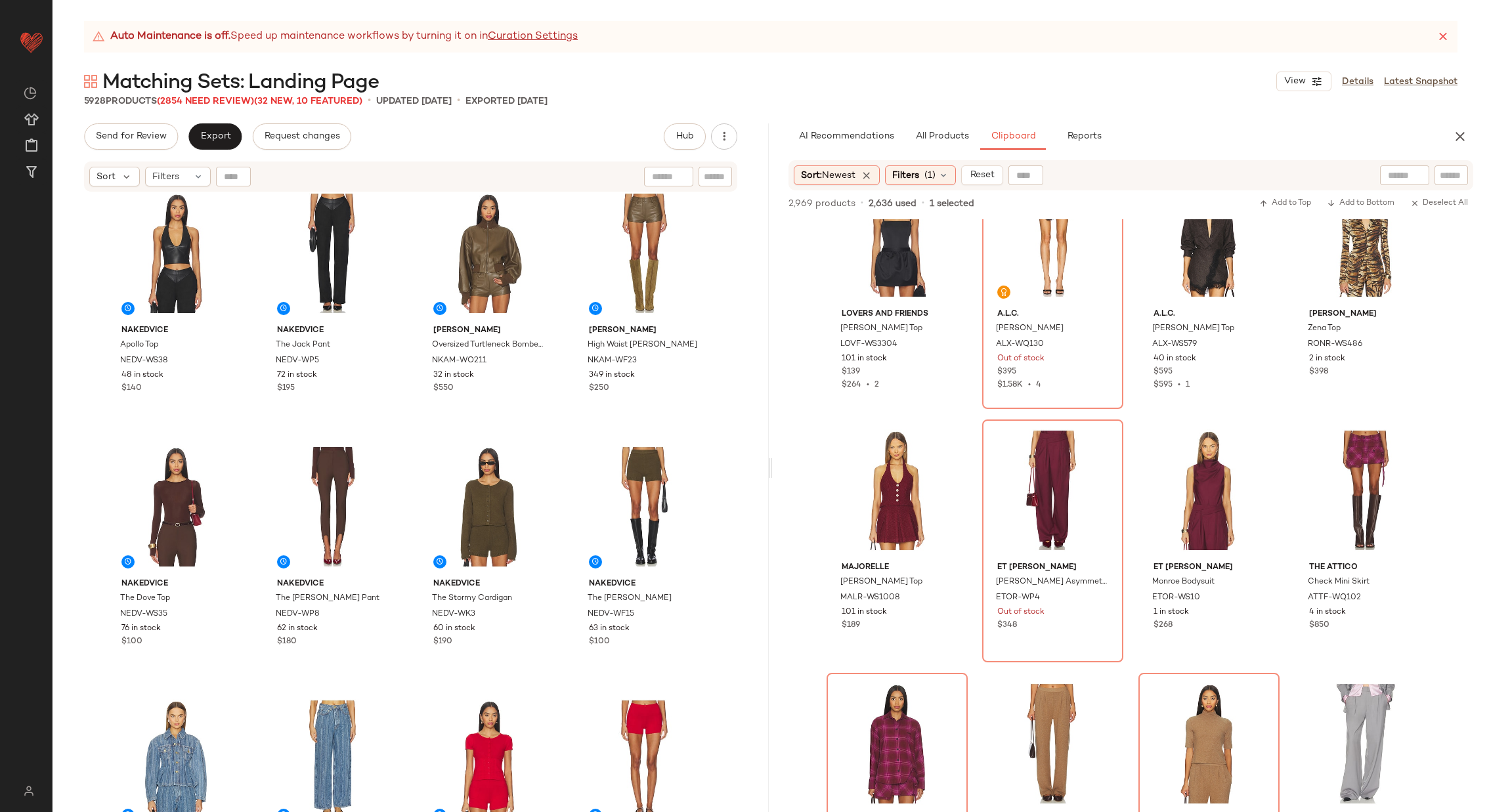
scroll to position [12166, 0]
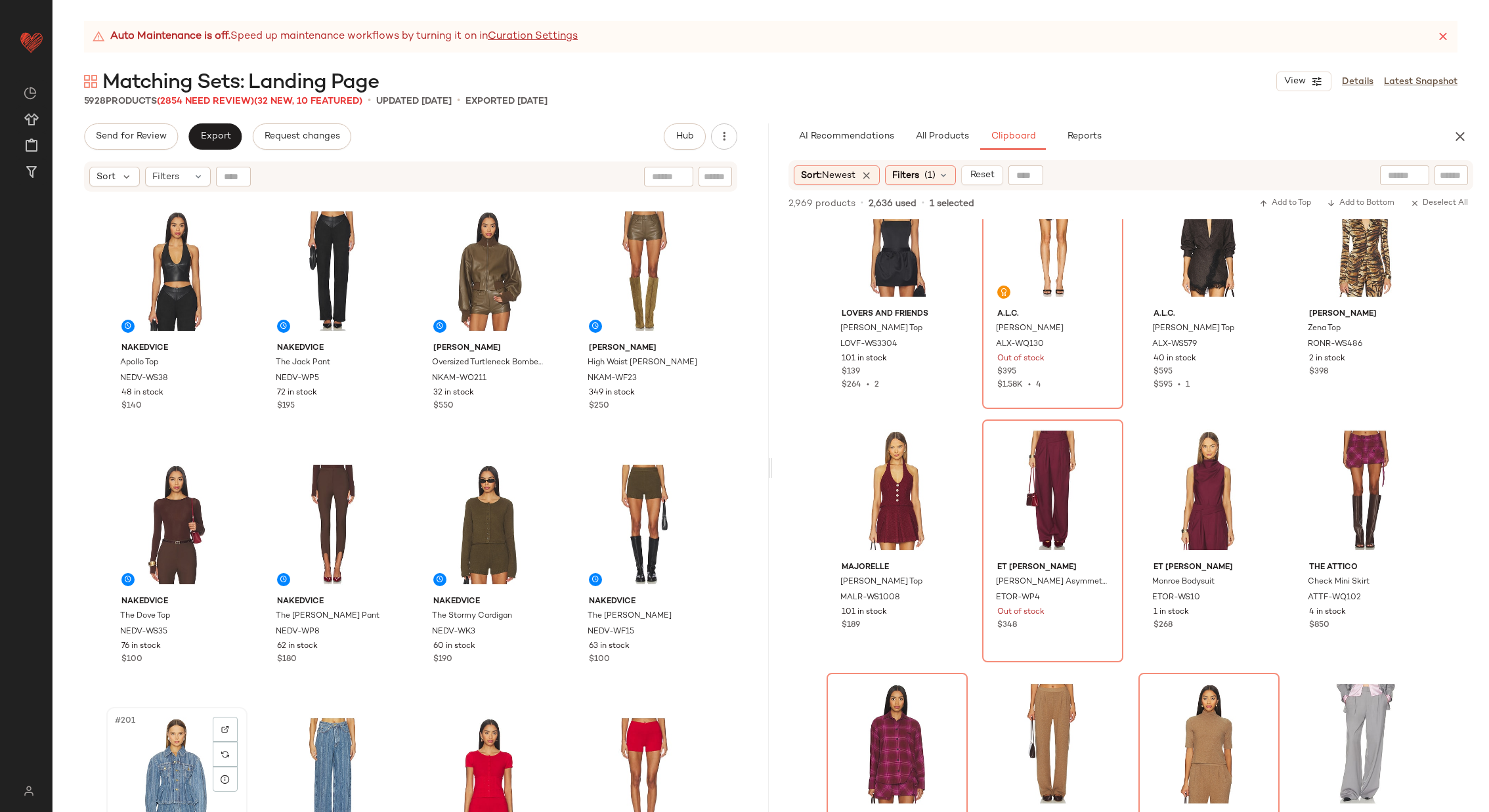
click at [176, 743] on div "#201 View" at bounding box center [177, 777] width 132 height 132
click at [307, 745] on div "#202 View" at bounding box center [333, 777] width 132 height 132
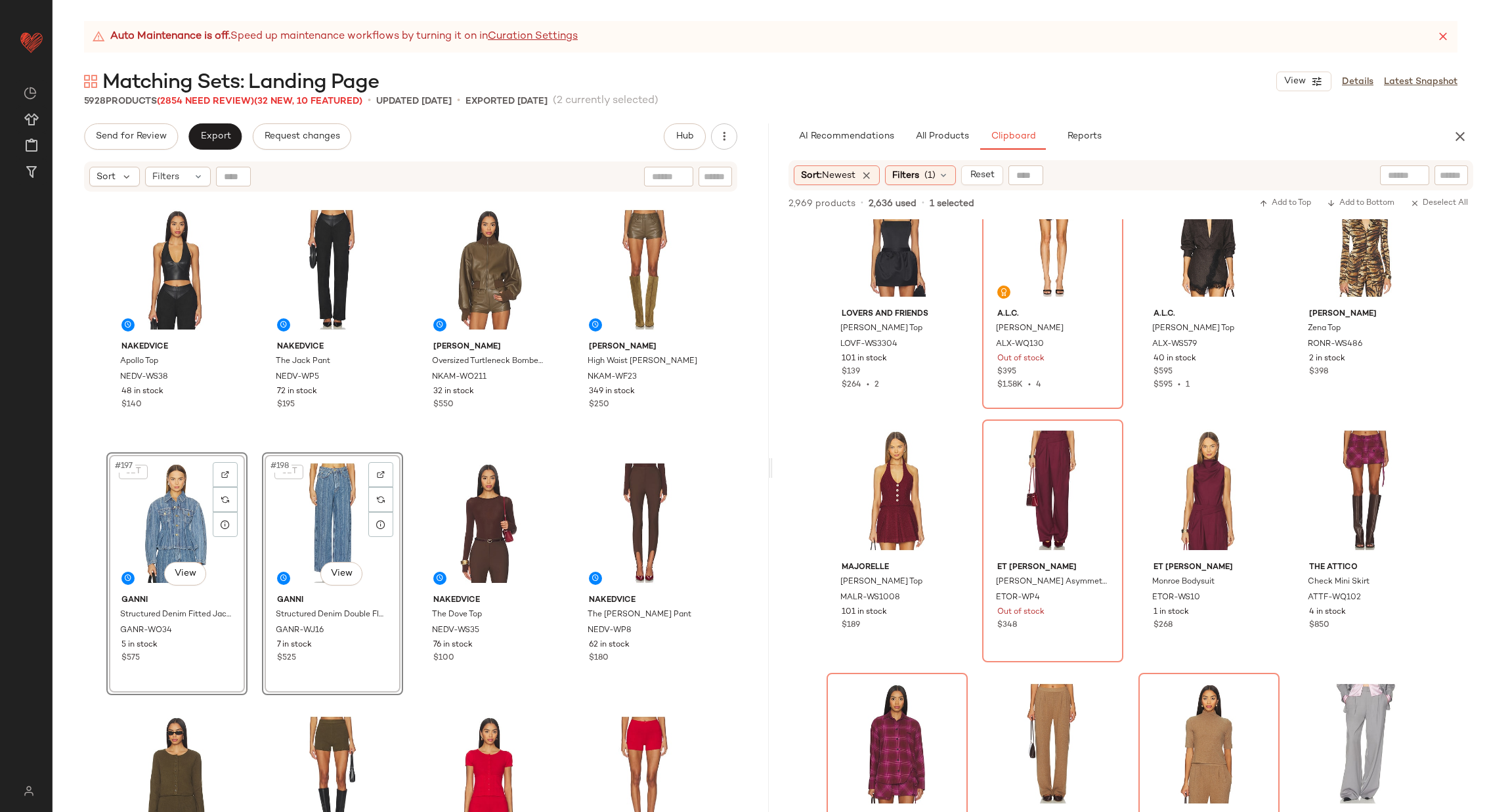
click at [408, 498] on div "Nakedvice Apollo Top NEDV-WS38 48 in stock $140 Nakedvice The Jack Pant NEDV-WP…" at bounding box center [411, 519] width 717 height 652
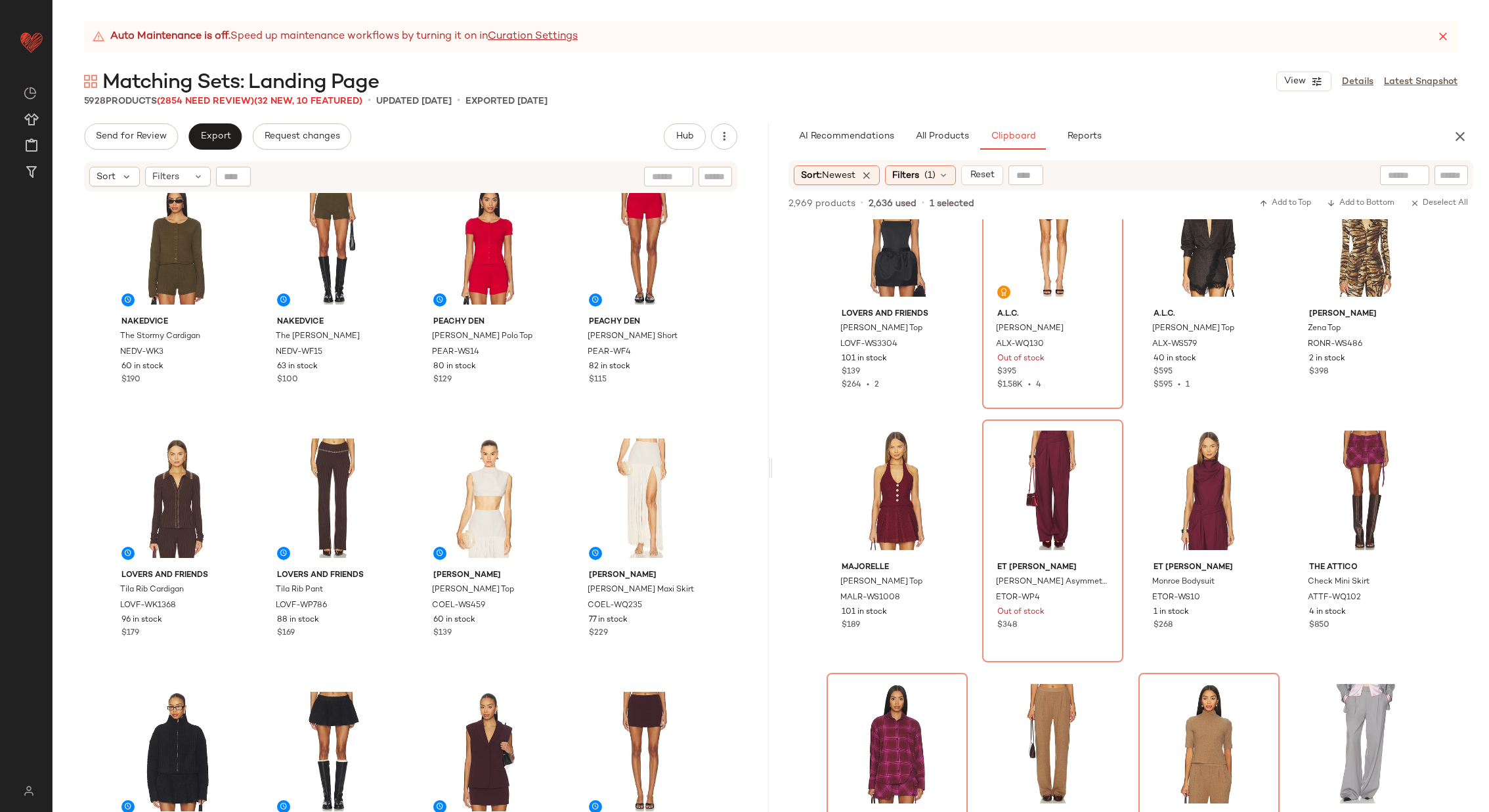
scroll to position [12700, 0]
click at [450, 486] on div "#207 View" at bounding box center [489, 497] width 132 height 132
click at [639, 491] on div "#208 View" at bounding box center [644, 497] width 132 height 132
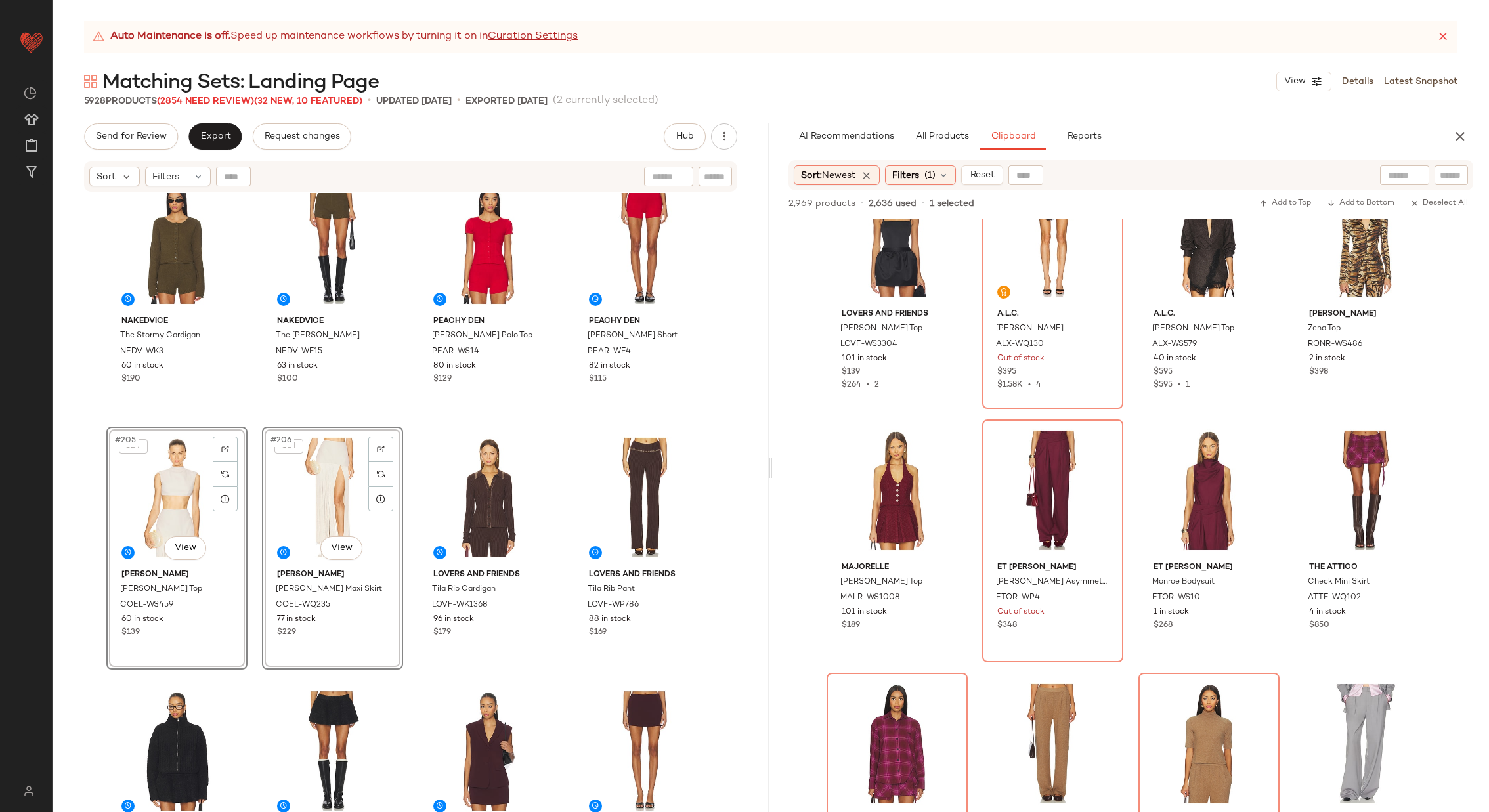
click at [411, 416] on div "Nakedvice The Stormy Cardigan NEDV-WK3 60 in stock $190 Nakedvice The Oscar Sho…" at bounding box center [411, 519] width 717 height 652
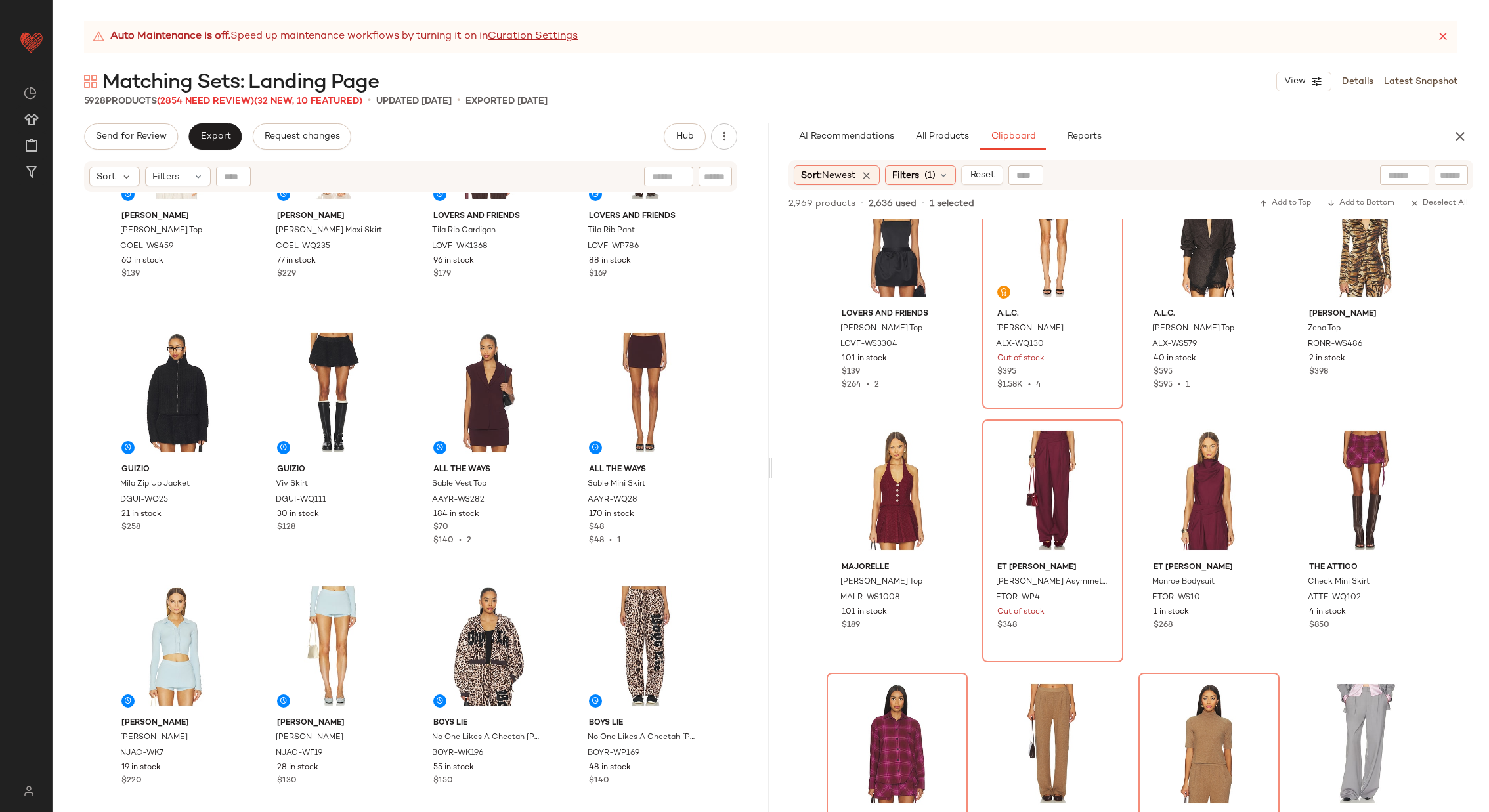
scroll to position [13042, 0]
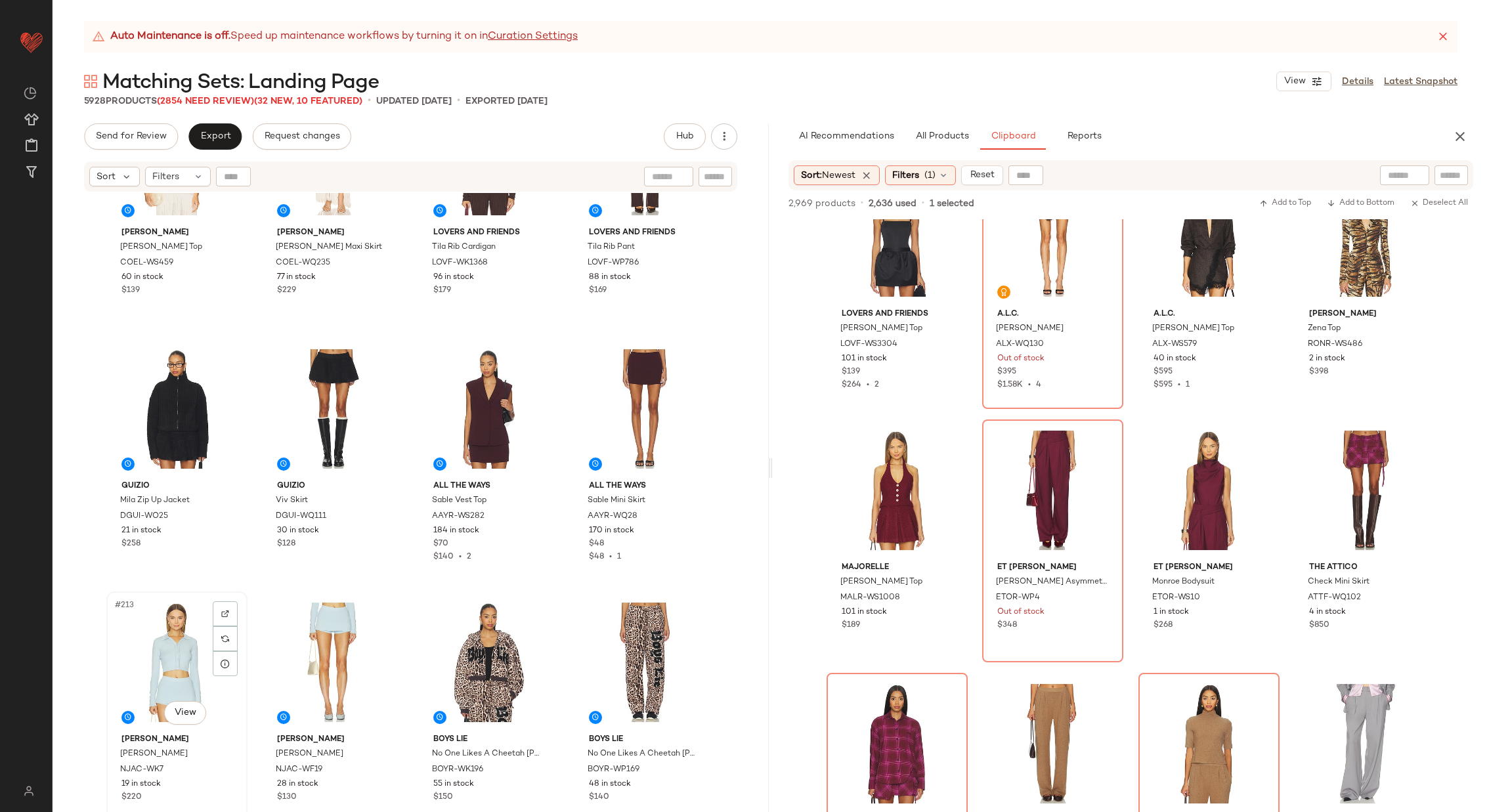
click at [164, 630] on div "#213 View" at bounding box center [177, 662] width 132 height 132
click at [297, 630] on div at bounding box center [333, 662] width 132 height 132
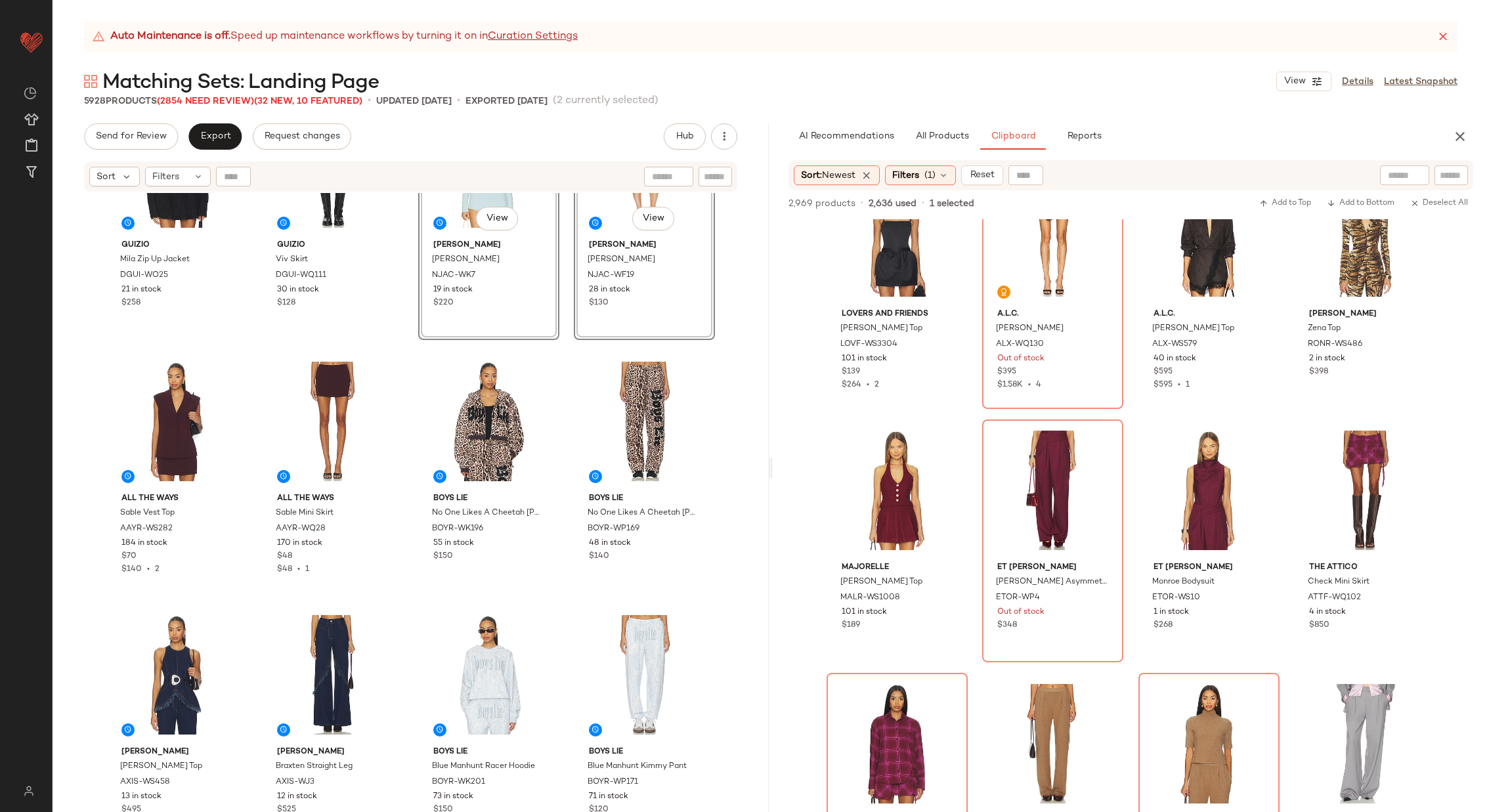
scroll to position [13291, 0]
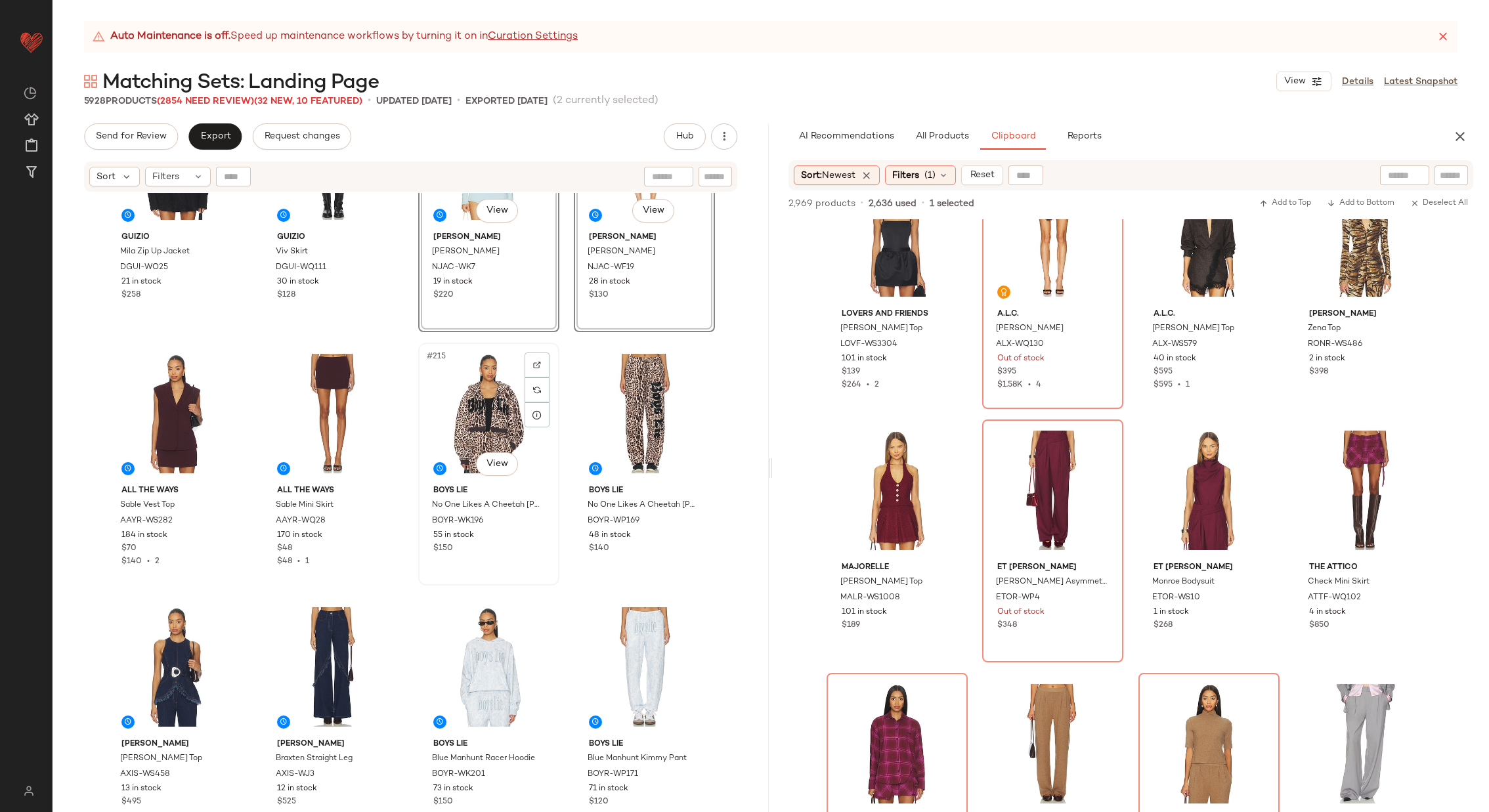
click at [446, 394] on div "#215 View" at bounding box center [489, 413] width 132 height 132
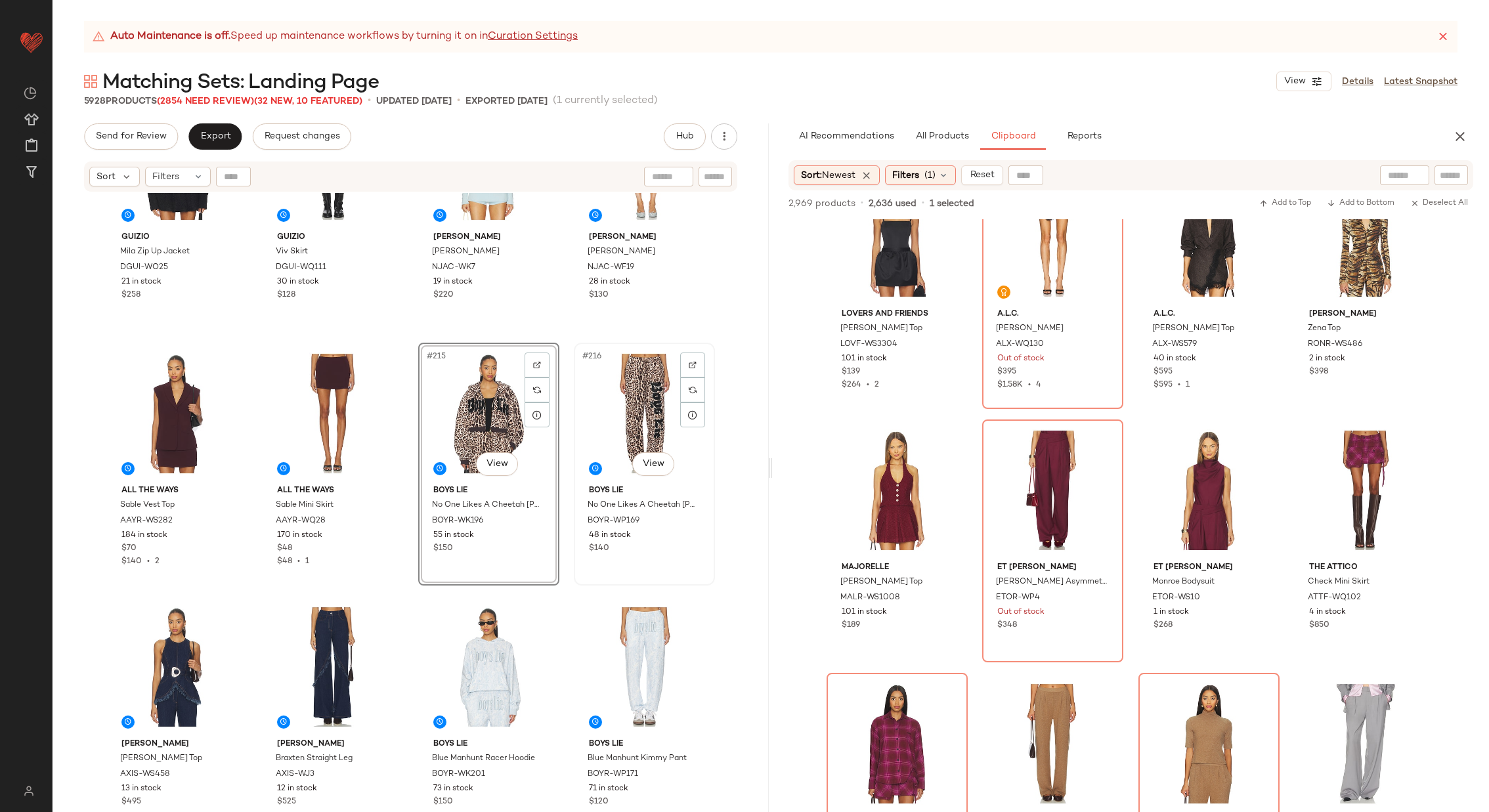
click at [625, 400] on div "#216 View" at bounding box center [644, 413] width 132 height 132
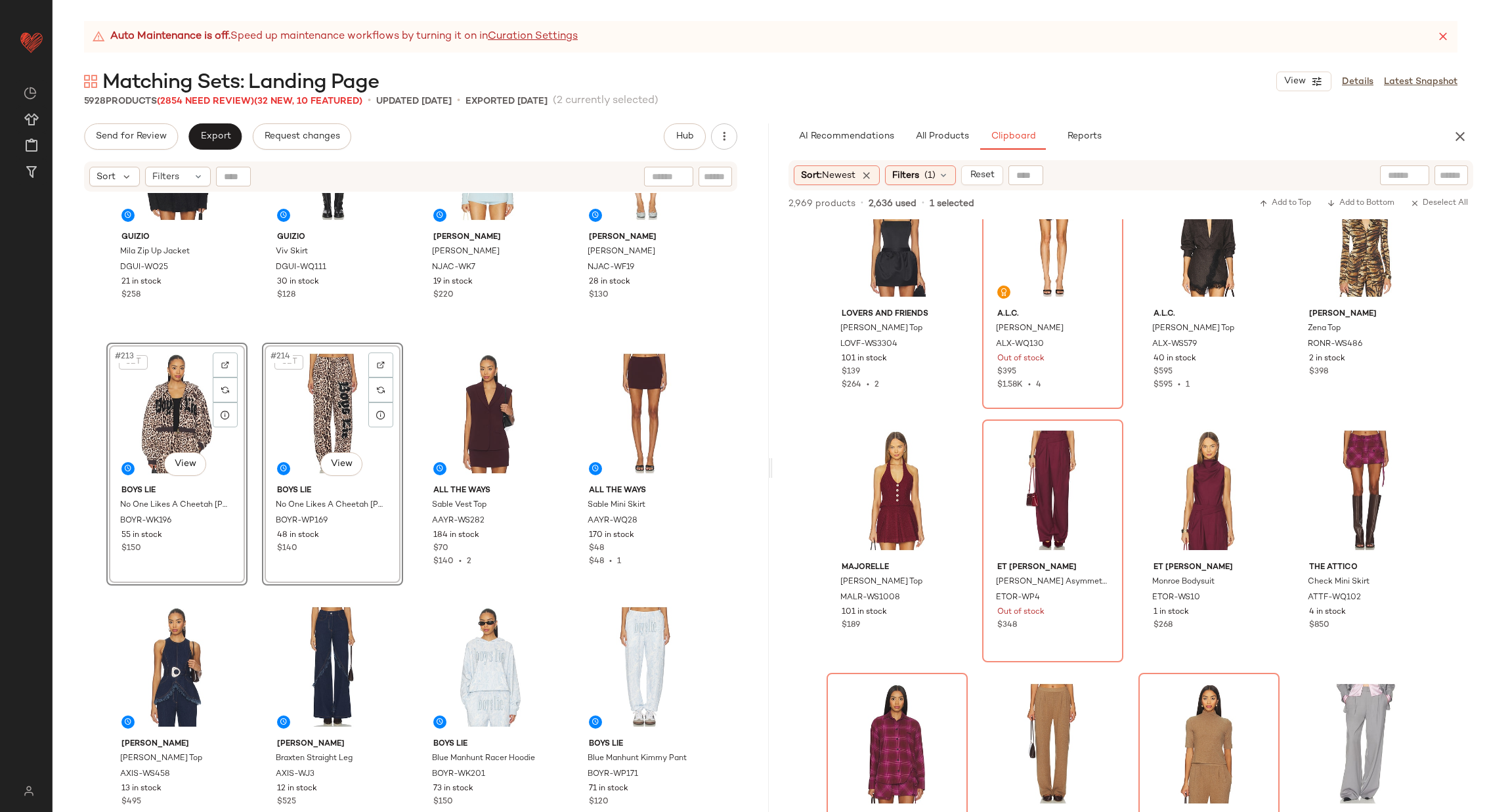
click at [405, 337] on div "GUIZIO Mila Zip Up Jacket DGUI-WO25 21 in stock $258 GUIZIO Viv Skirt DGUI-WQ11…" at bounding box center [411, 519] width 717 height 652
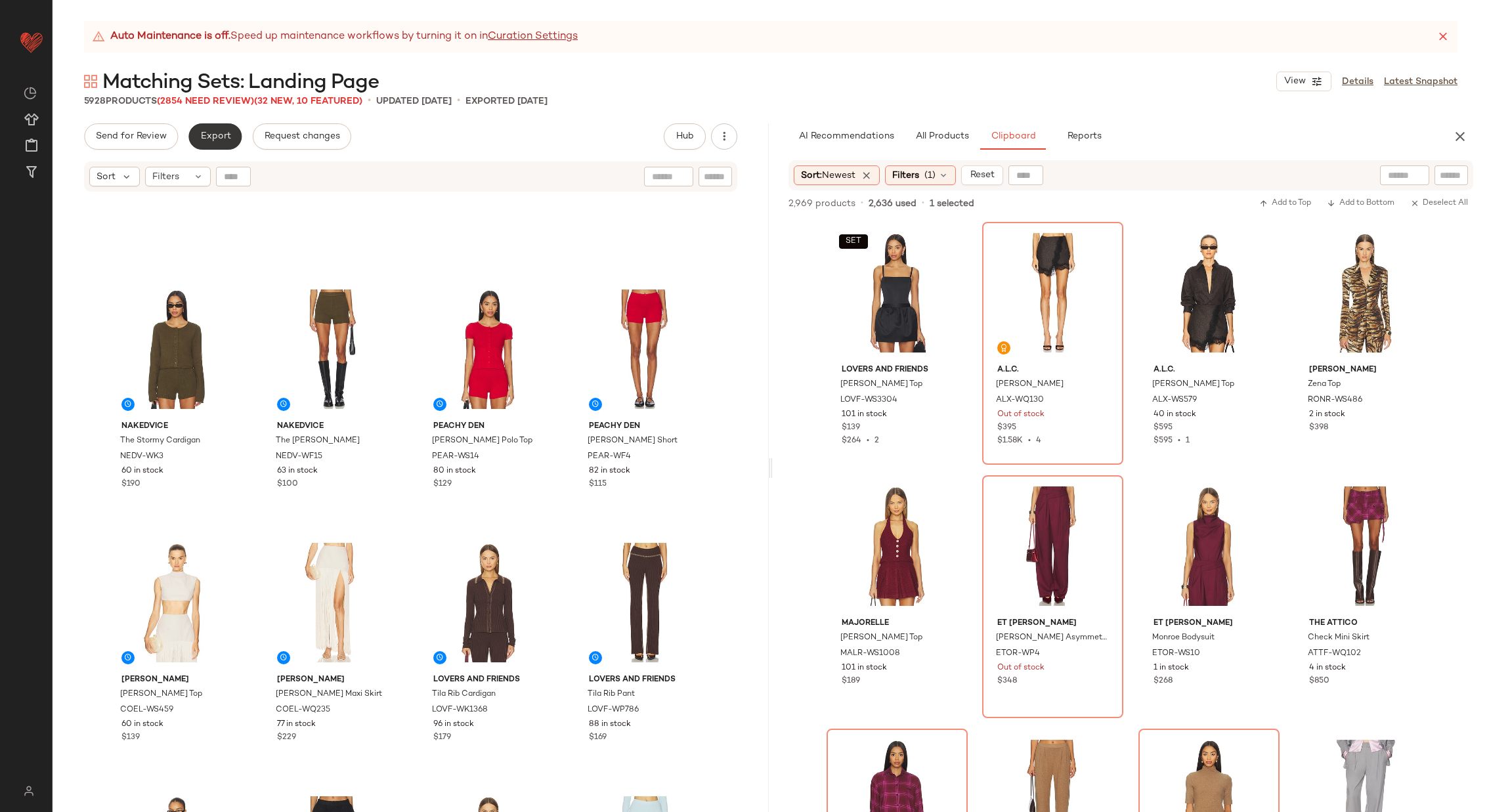
click at [212, 138] on span "Export" at bounding box center [215, 136] width 31 height 11
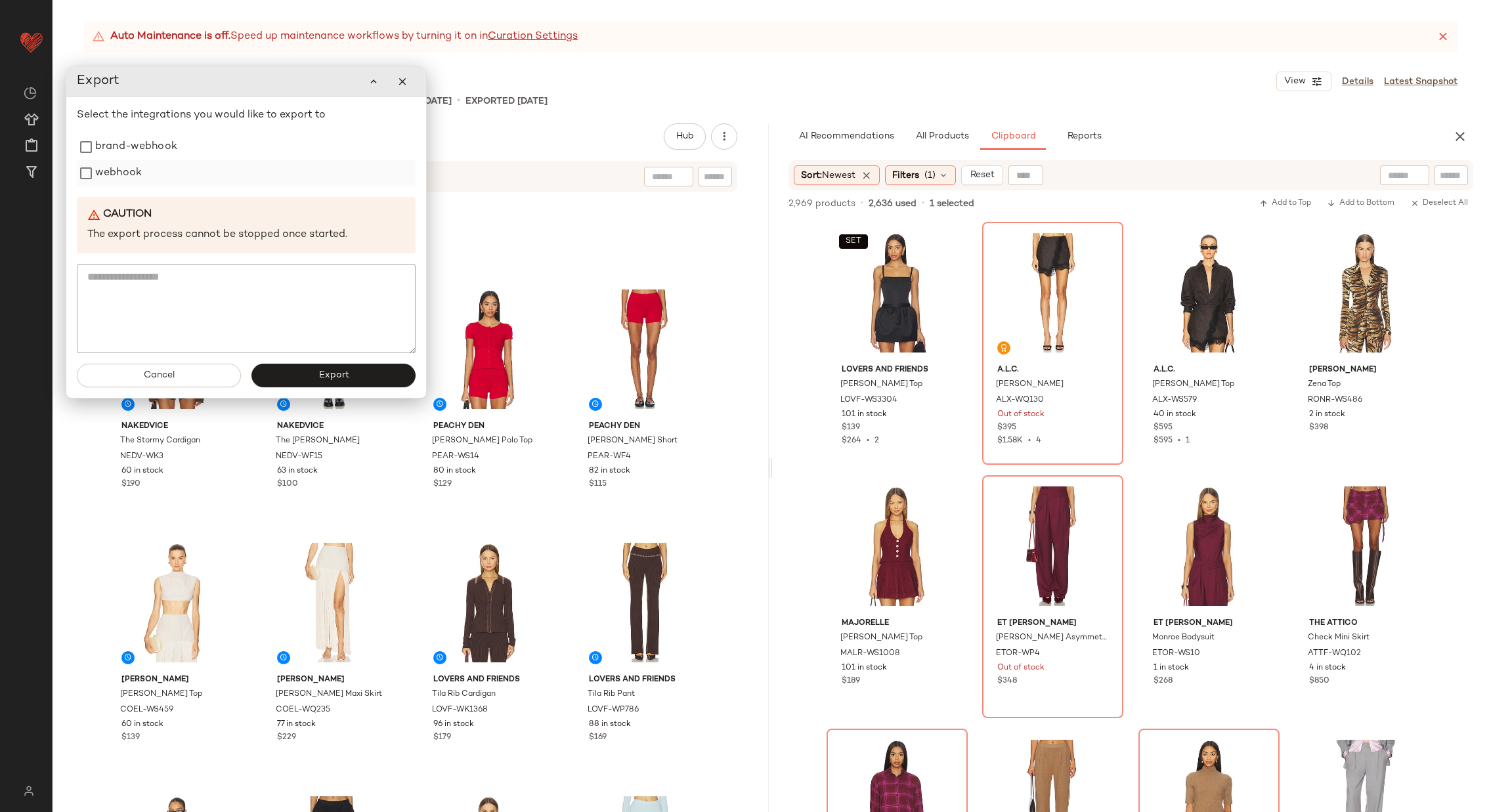
click at [123, 177] on label "webhook" at bounding box center [118, 173] width 47 height 26
click at [369, 376] on button "Export" at bounding box center [333, 376] width 164 height 24
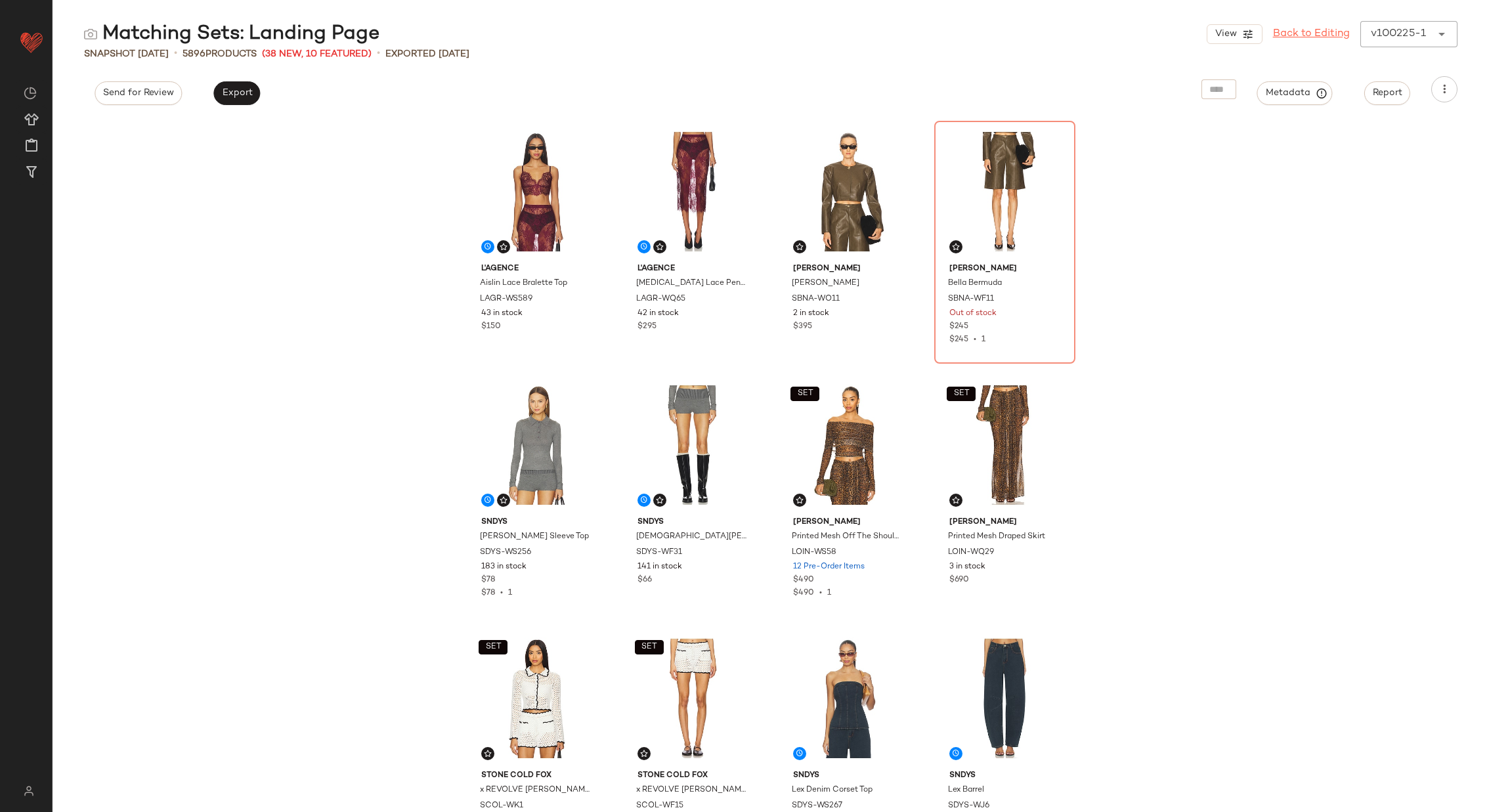
click at [1311, 32] on link "Back to Editing" at bounding box center [1311, 34] width 77 height 16
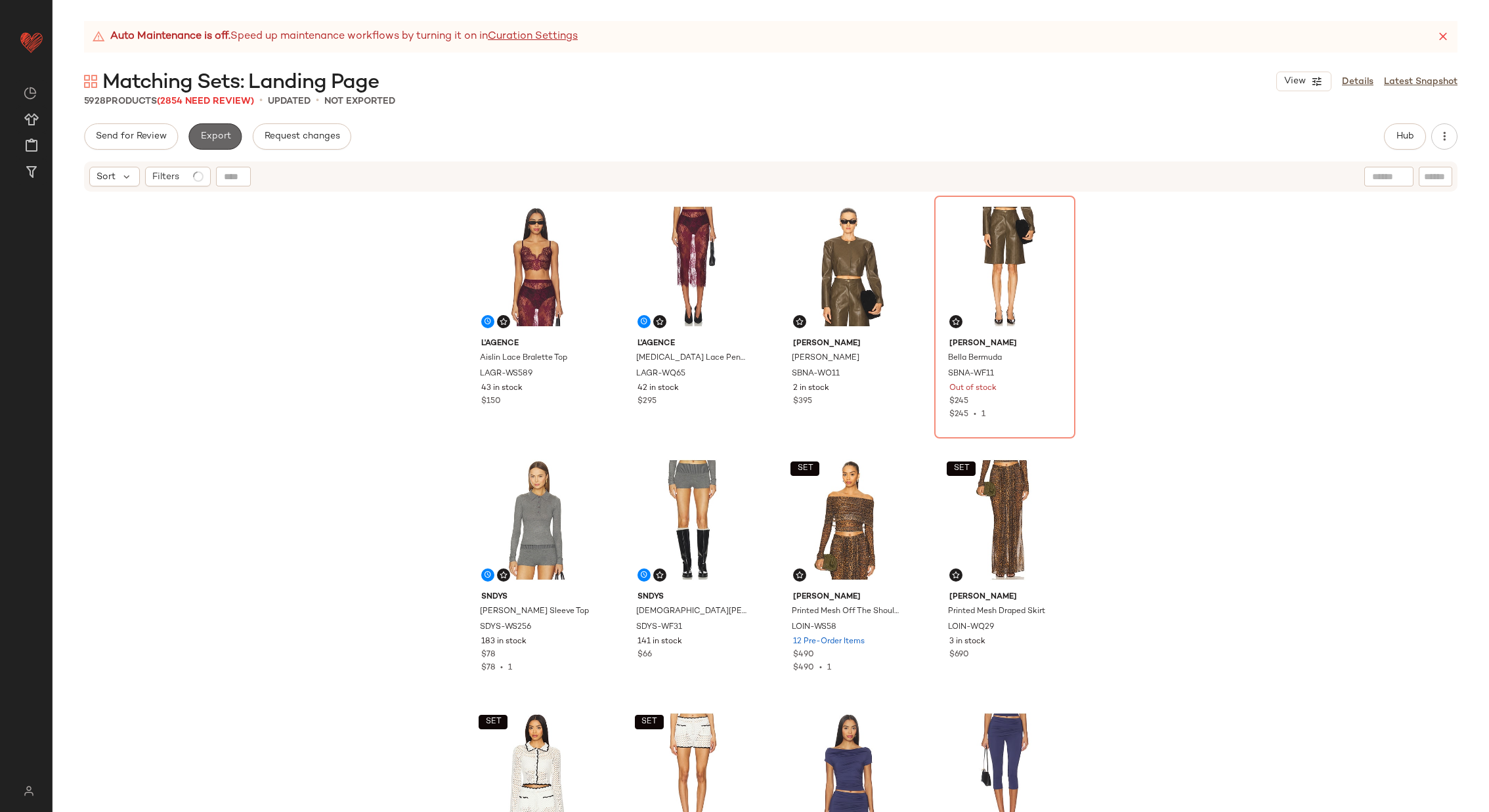
click at [210, 139] on span "Export" at bounding box center [215, 136] width 31 height 11
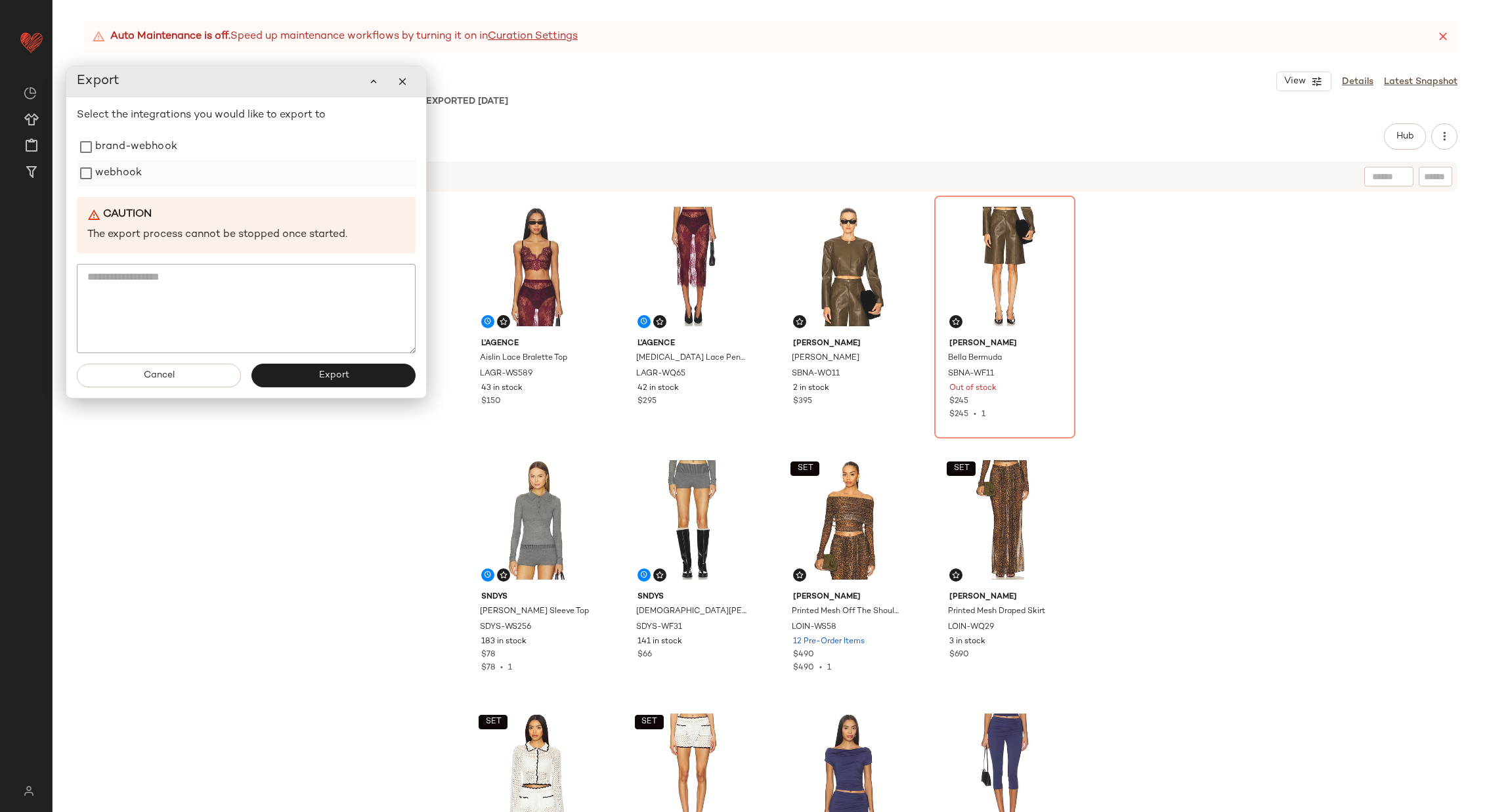
click at [115, 169] on label "webhook" at bounding box center [118, 173] width 47 height 26
click at [341, 372] on span "Export" at bounding box center [333, 376] width 31 height 11
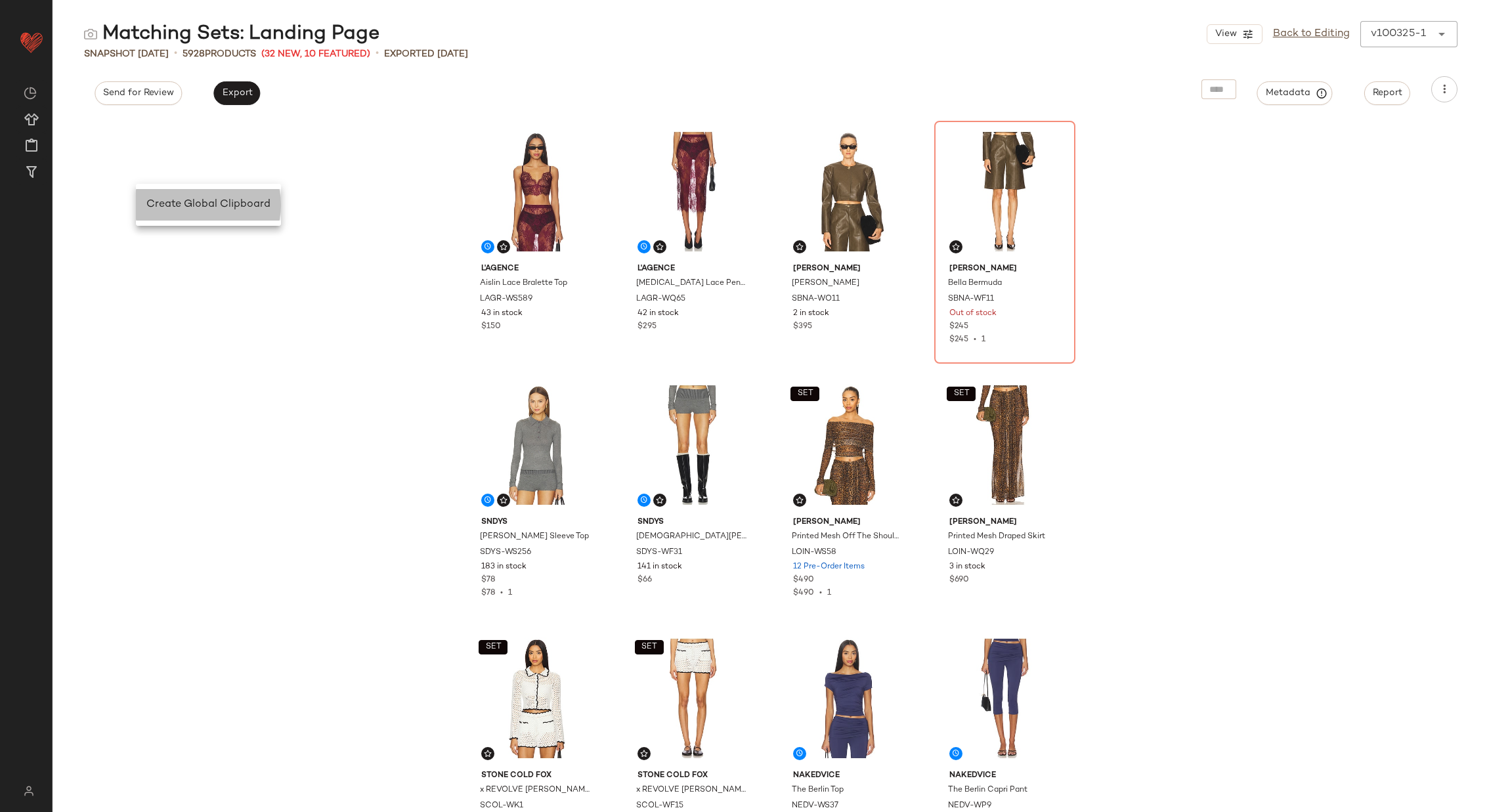
click at [166, 208] on span "Create Global Clipboard" at bounding box center [208, 204] width 124 height 11
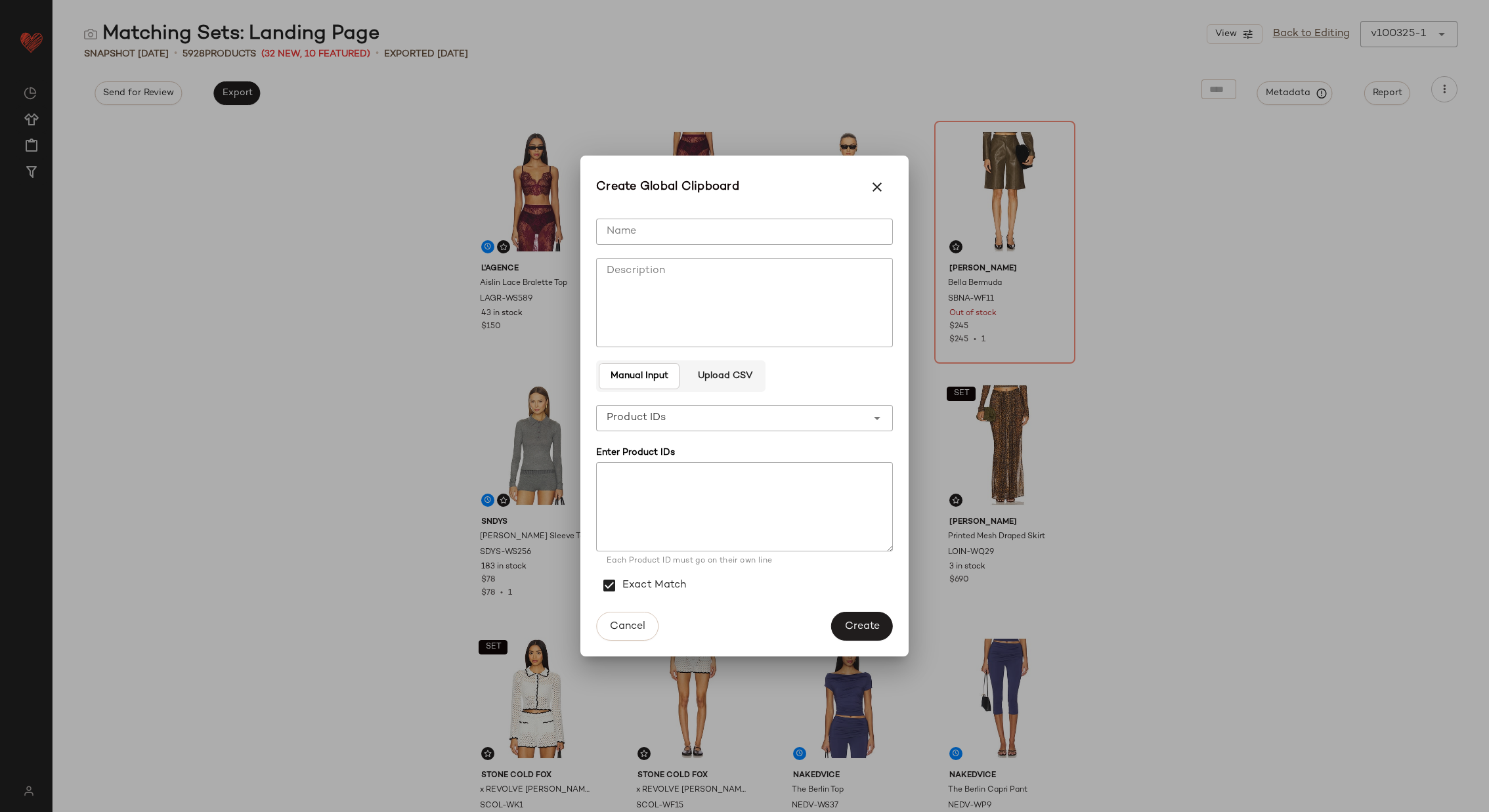
click at [701, 223] on input "Name" at bounding box center [744, 231] width 297 height 26
type input "**********"
click at [674, 483] on textarea at bounding box center [744, 507] width 297 height 89
paste textarea "**********"
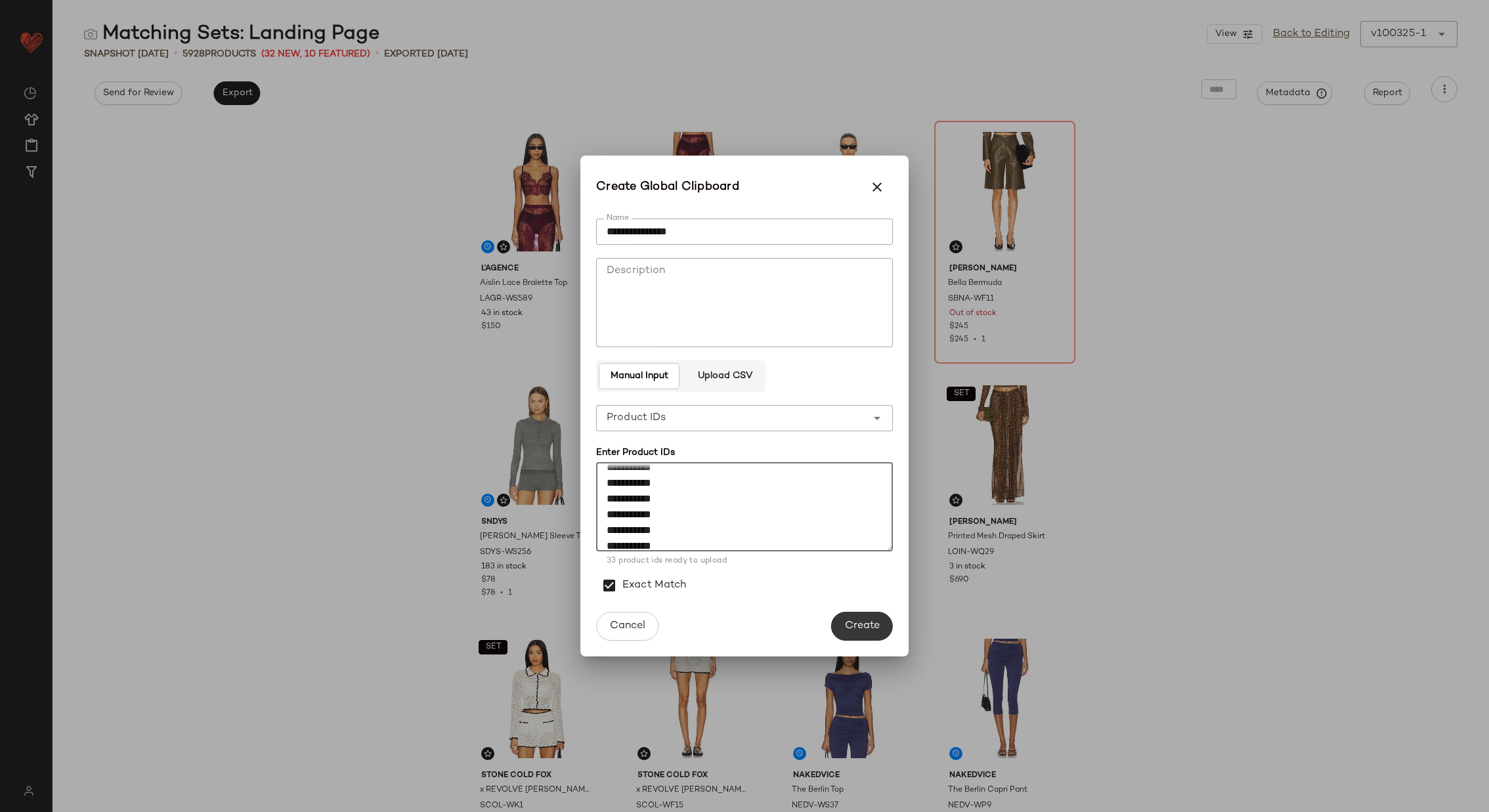
type textarea "**********"
click at [876, 624] on span "Create" at bounding box center [862, 626] width 35 height 13
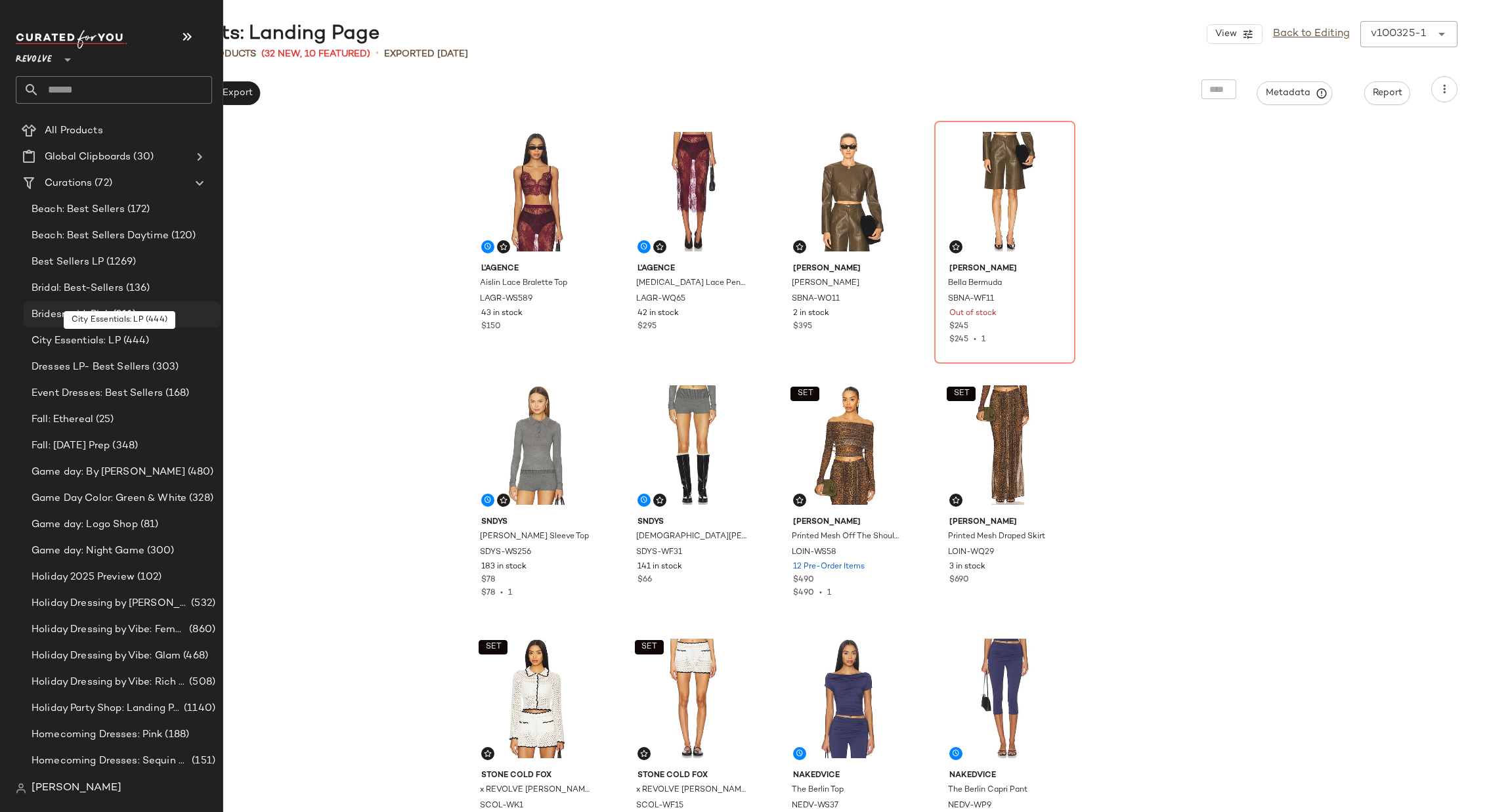
scroll to position [38, 0]
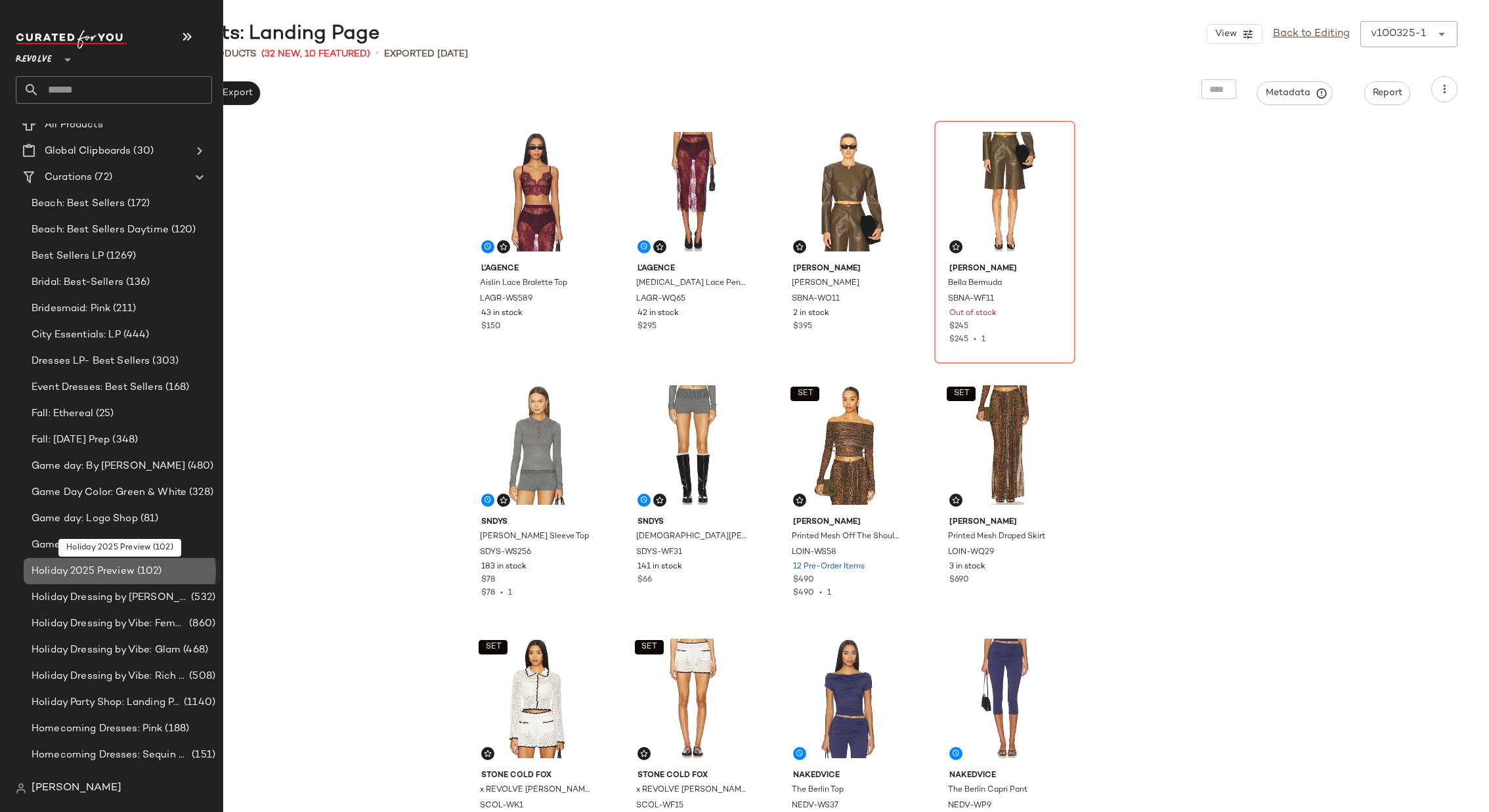
click at [99, 567] on span "Holiday 2025 Preview" at bounding box center [83, 571] width 103 height 15
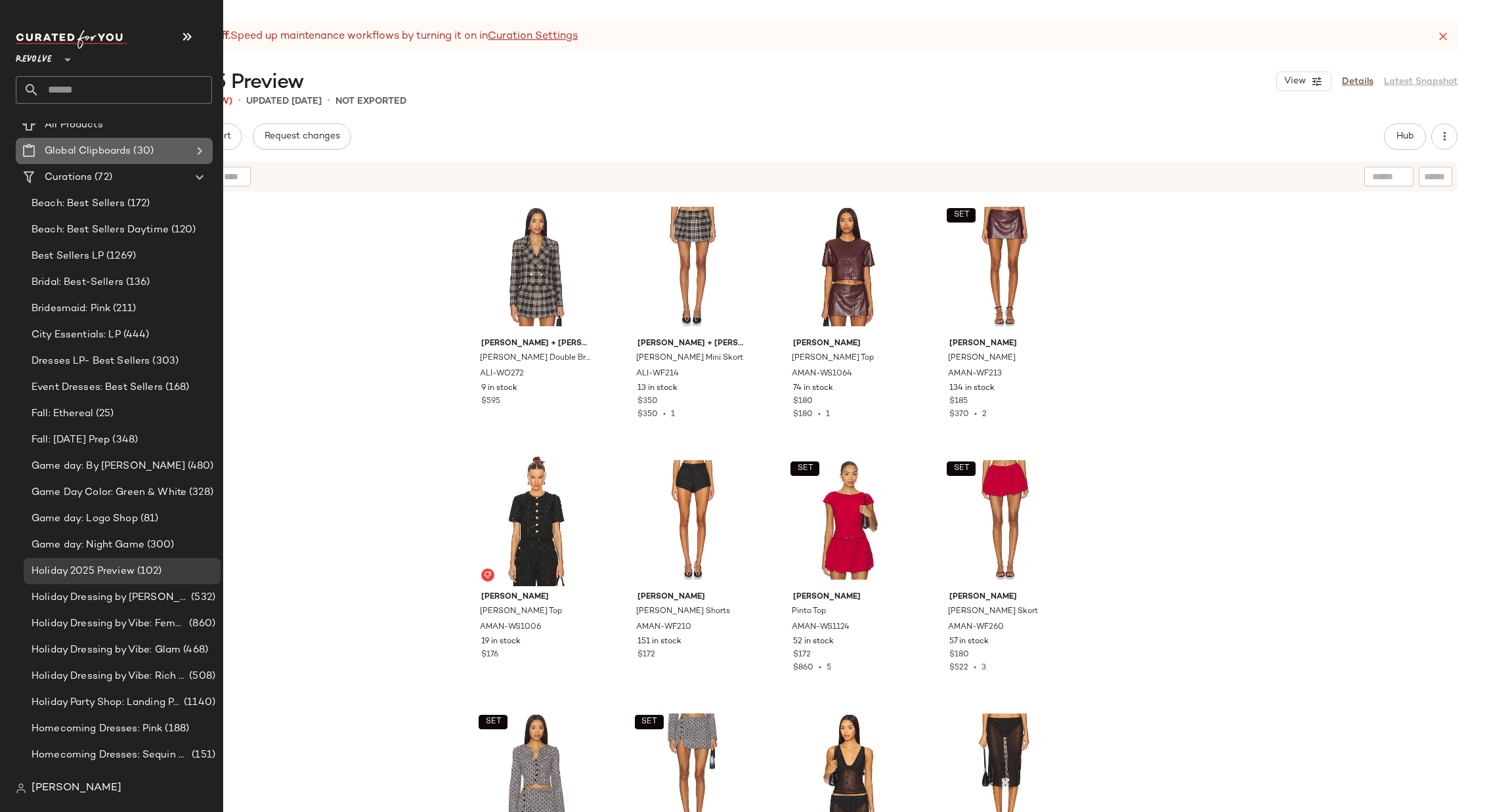
click at [199, 149] on icon at bounding box center [200, 151] width 16 height 16
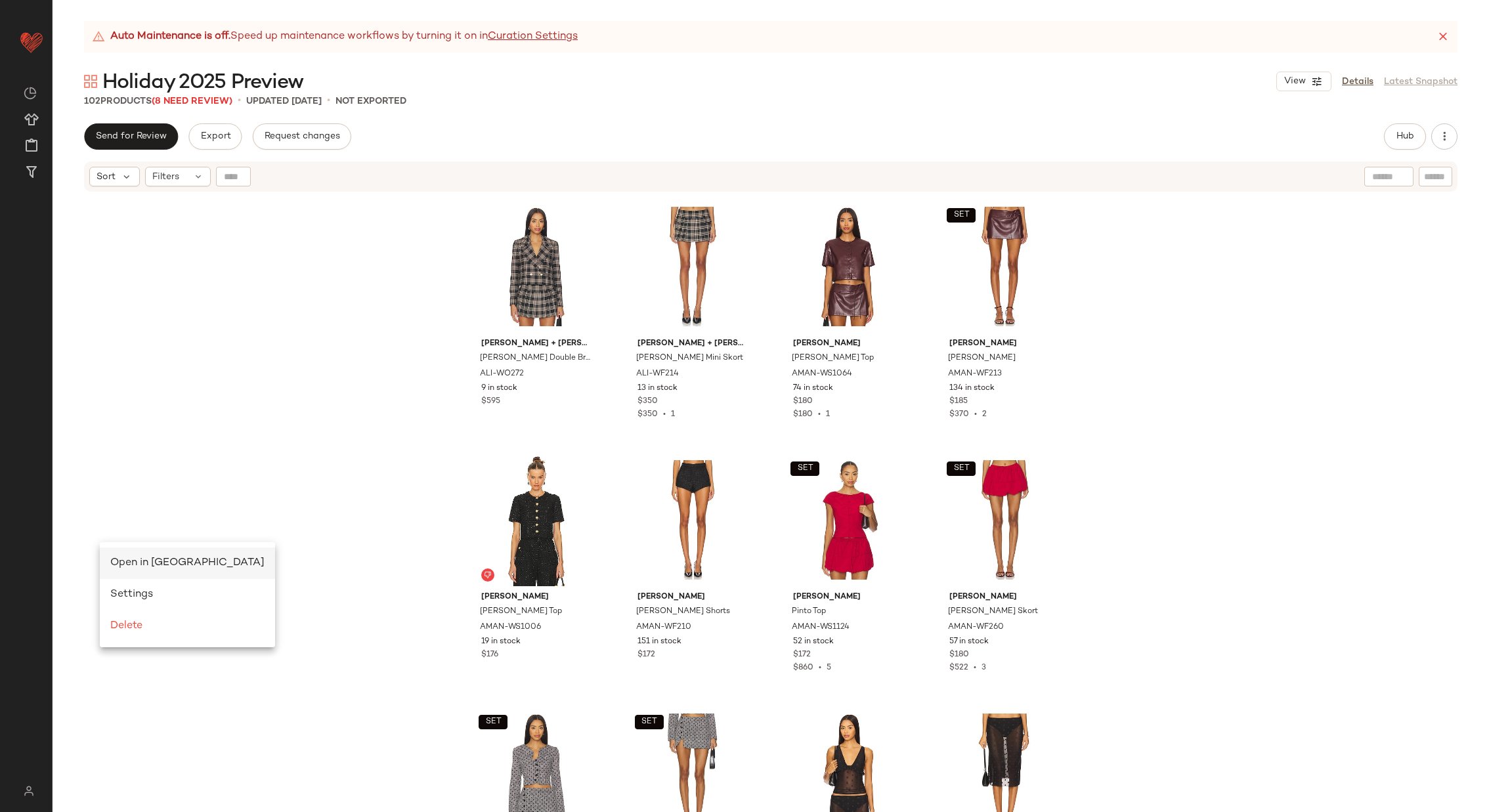
click at [132, 559] on span "Open in Split View" at bounding box center [188, 563] width 154 height 11
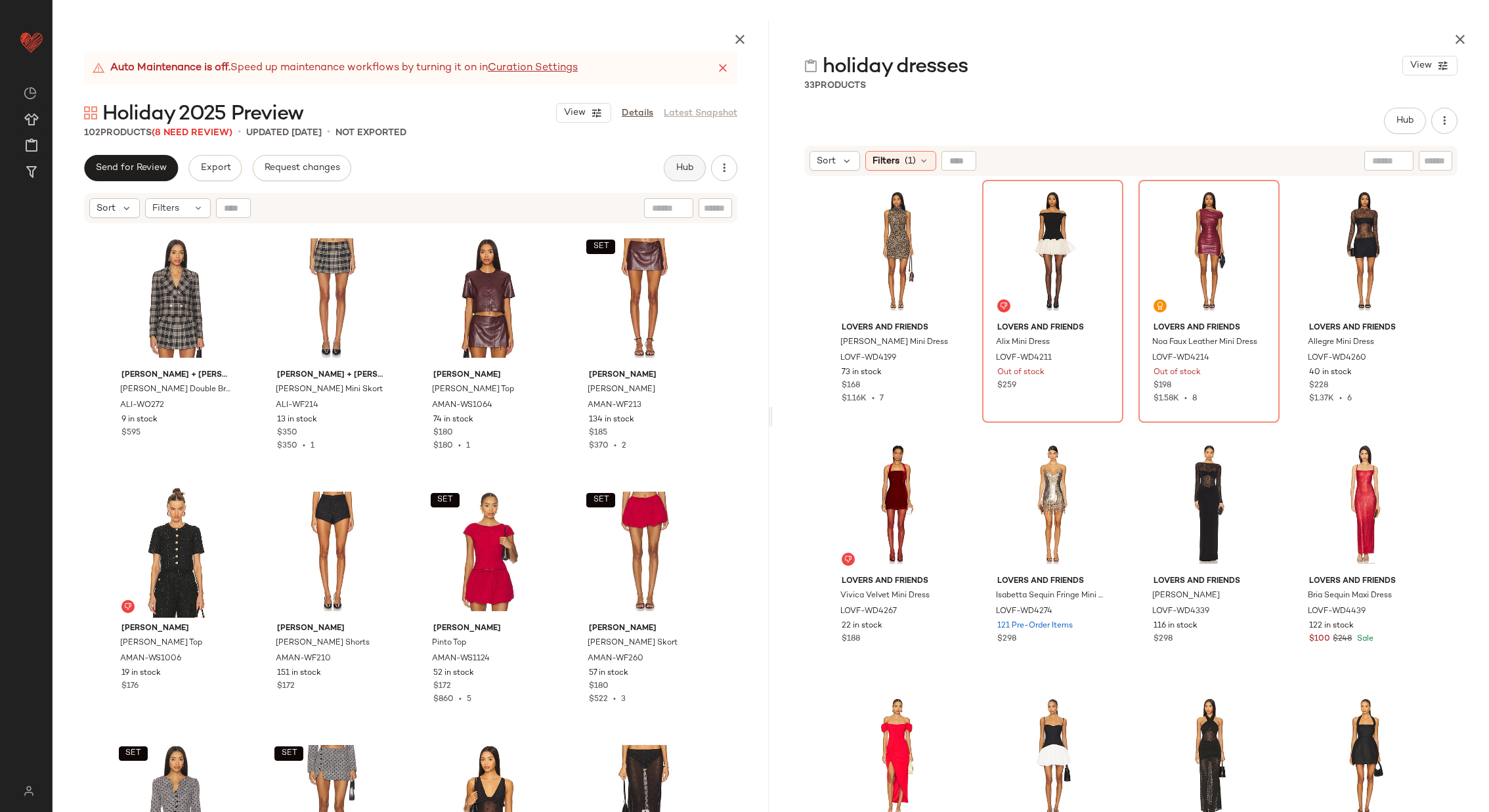
click at [683, 167] on span "Hub" at bounding box center [685, 168] width 19 height 11
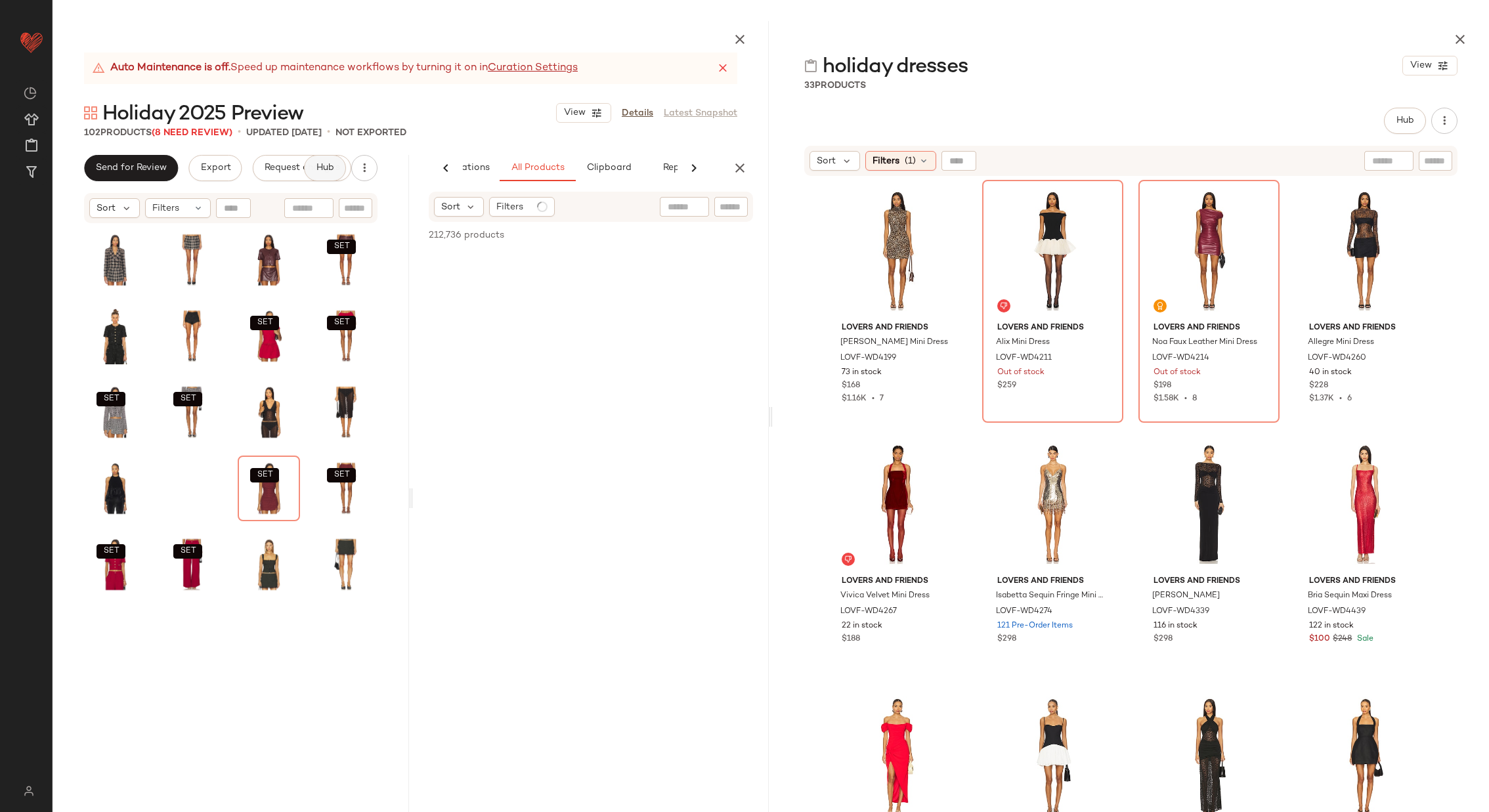
scroll to position [0, 80]
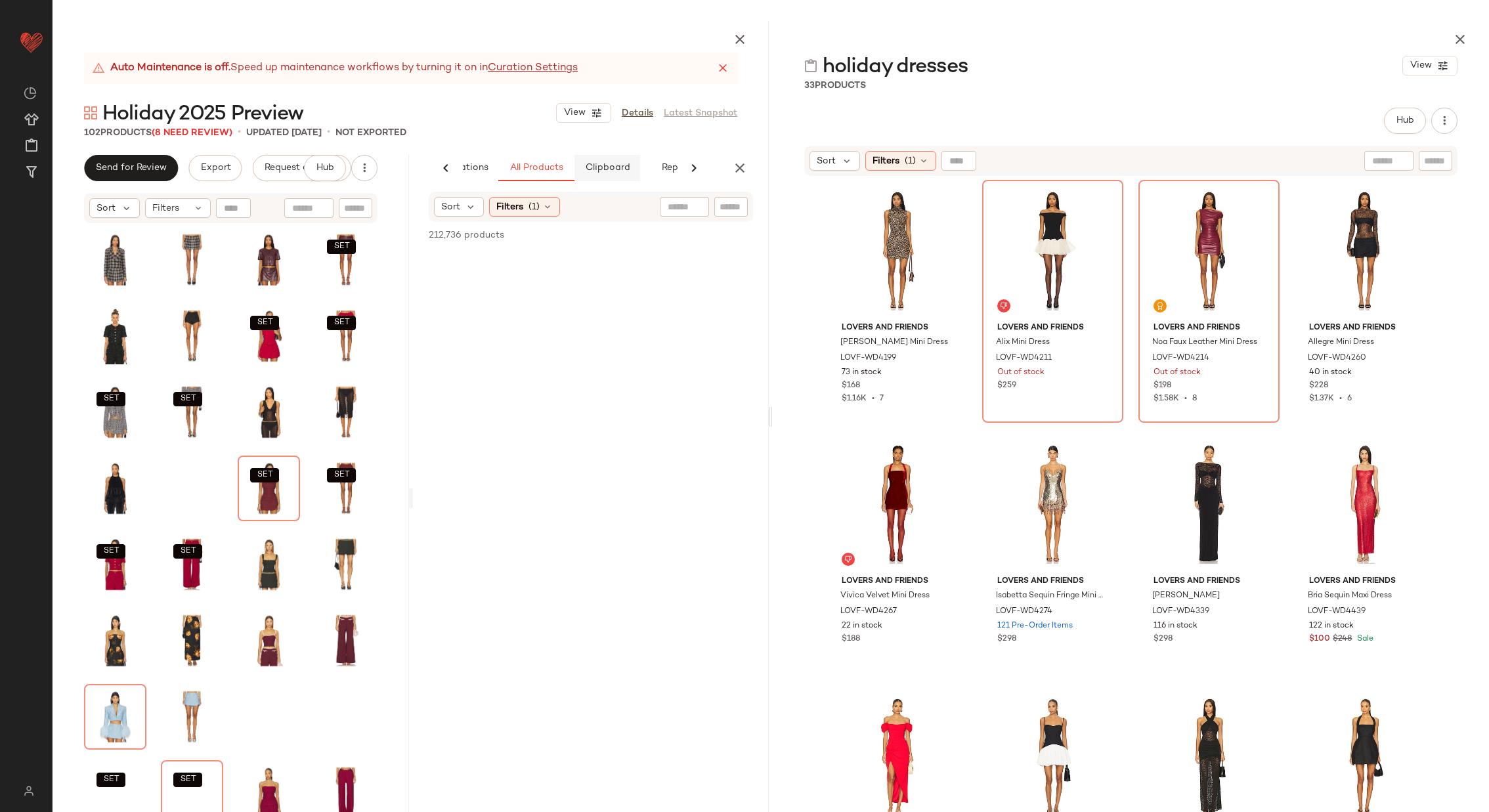
click at [613, 161] on button "Clipboard" at bounding box center [607, 168] width 66 height 26
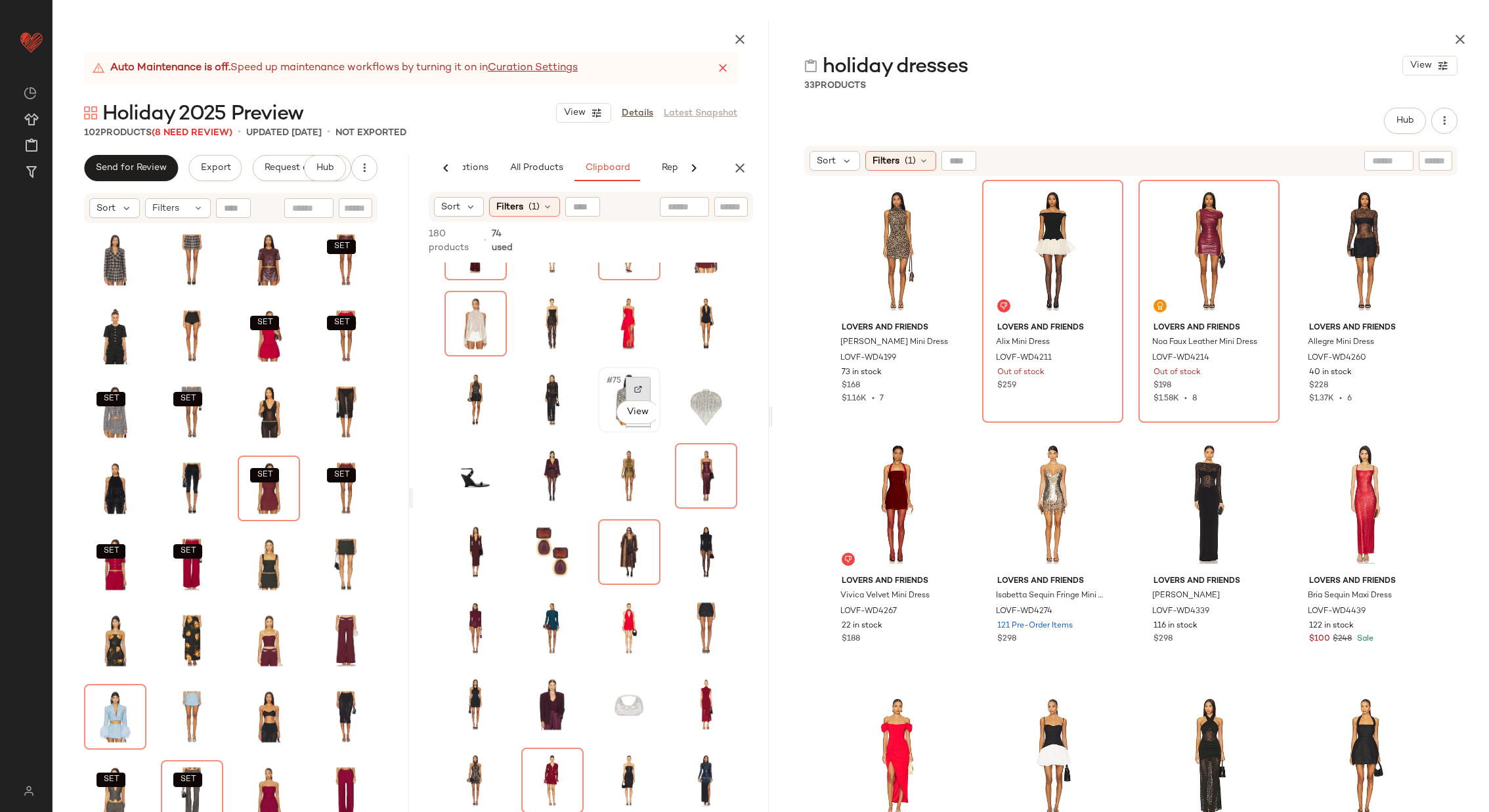
scroll to position [1479, 0]
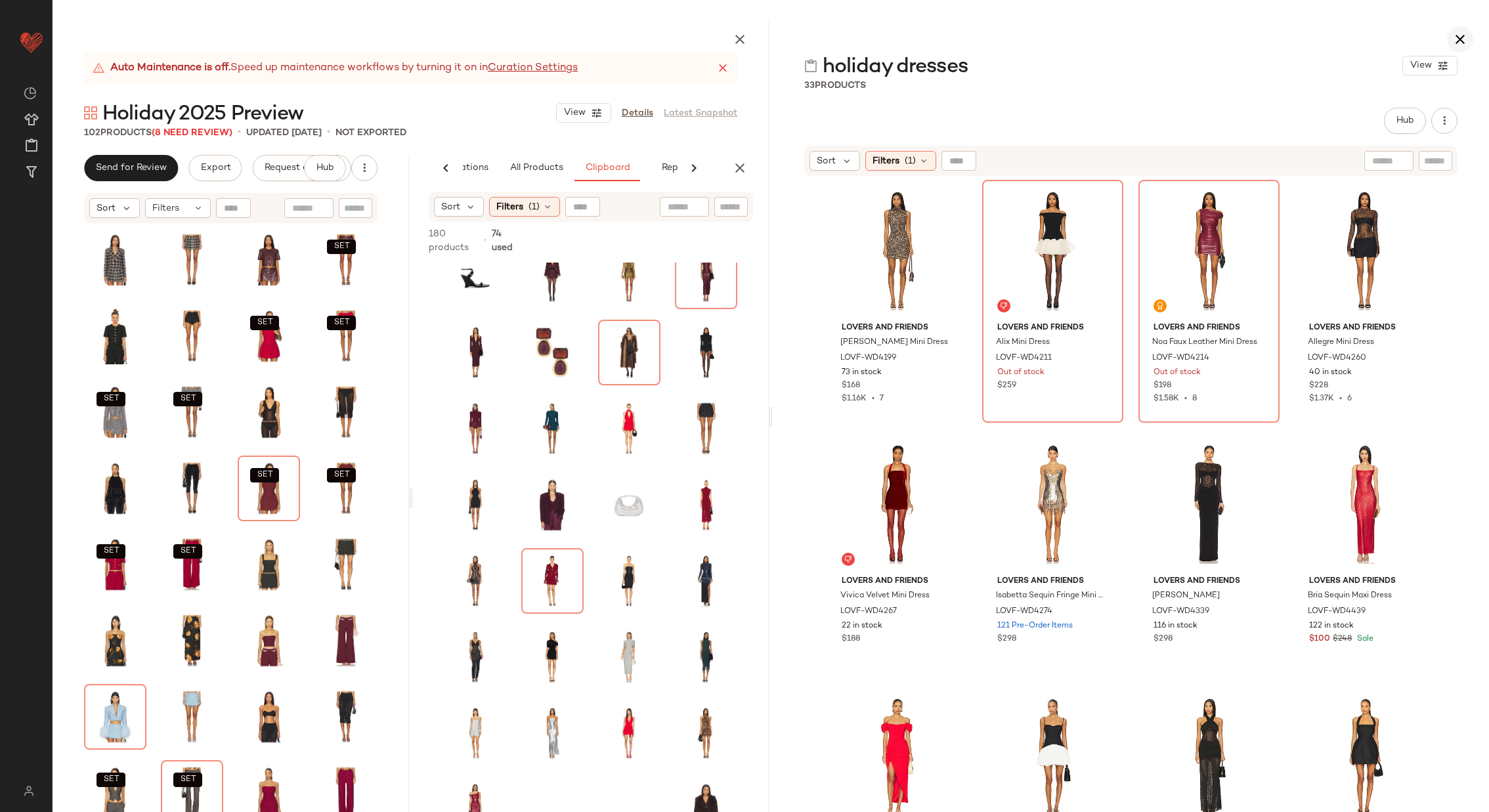
click at [1463, 34] on icon "button" at bounding box center [1460, 39] width 16 height 16
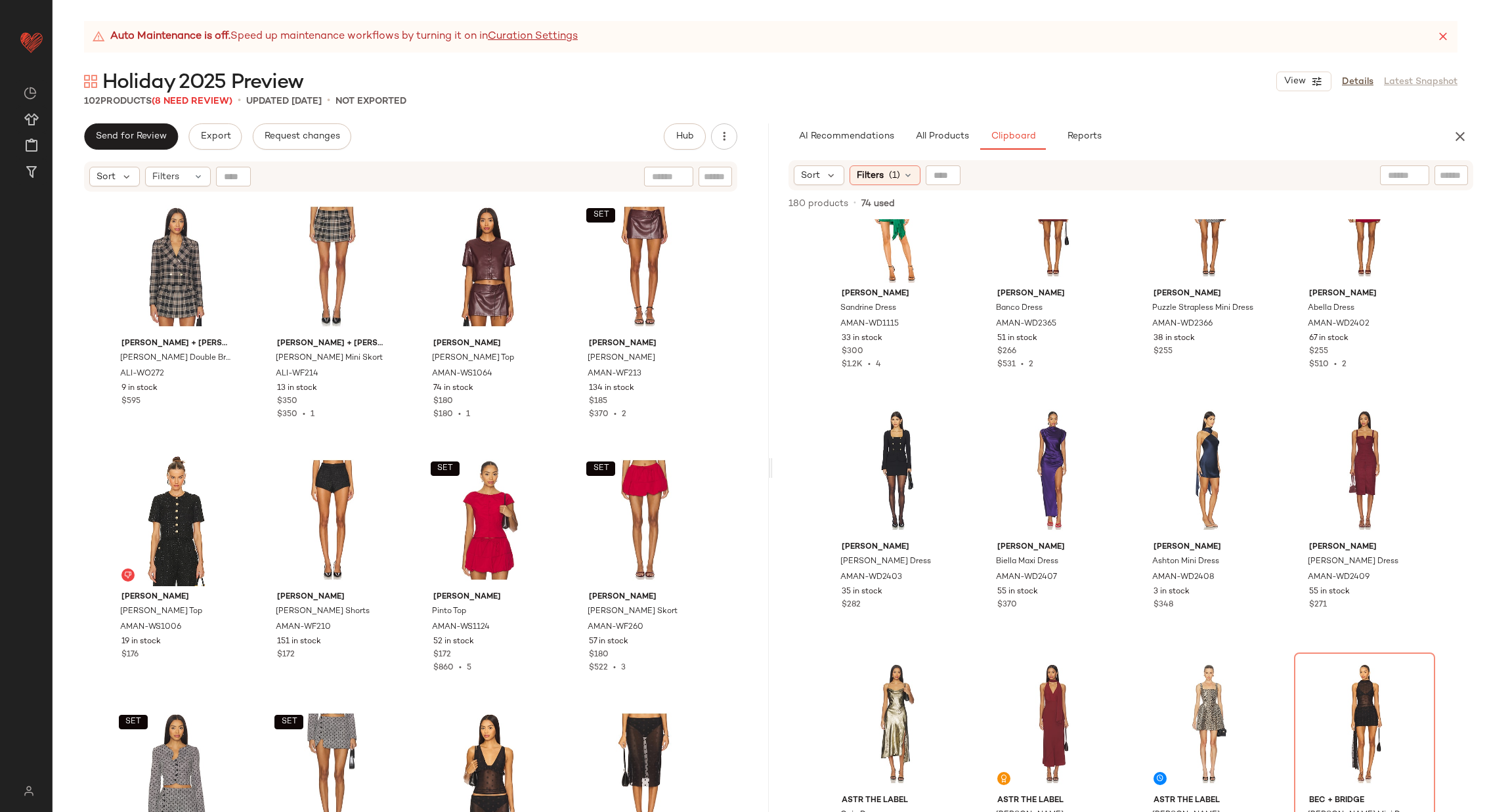
scroll to position [339, 0]
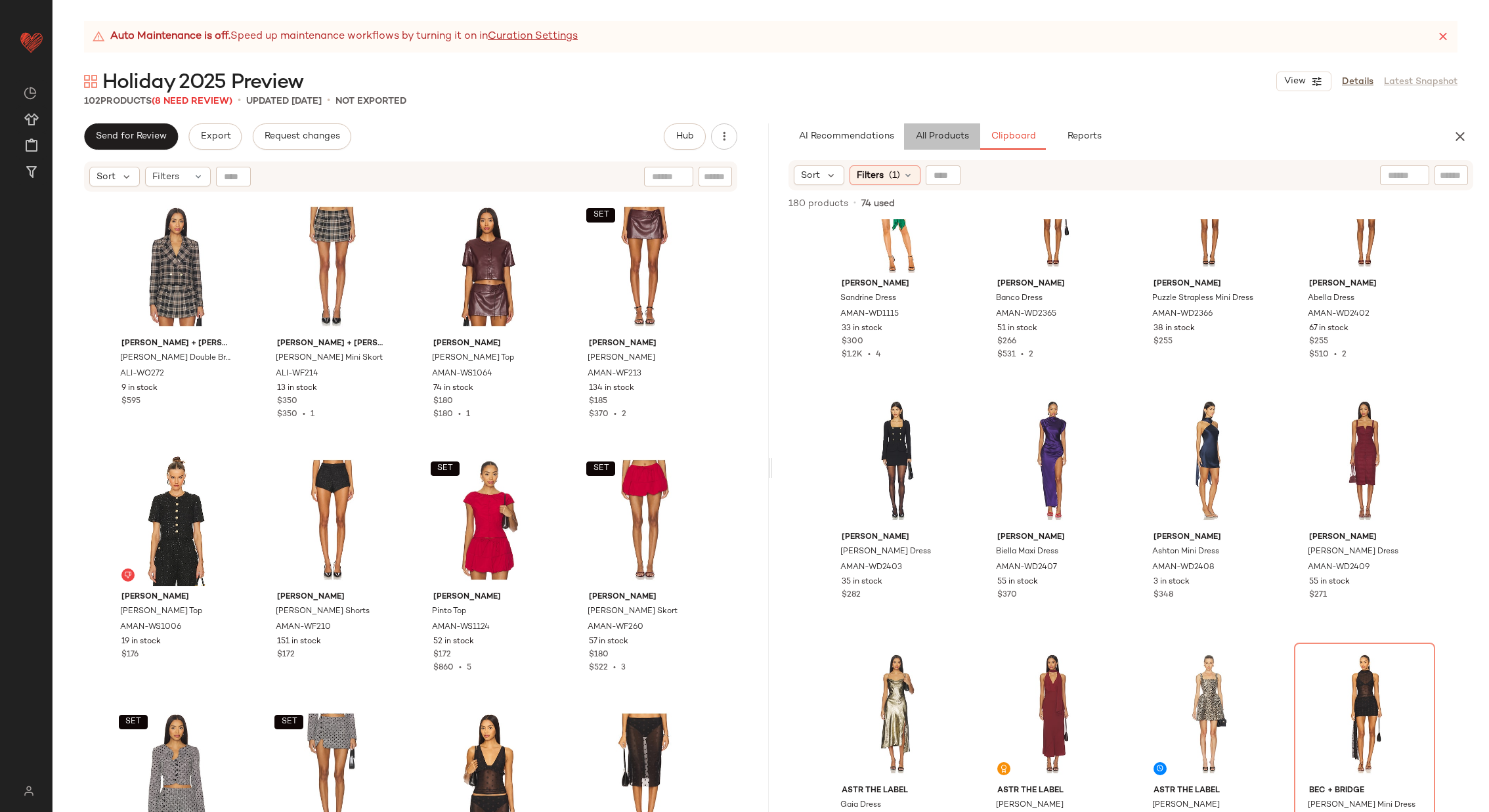
click at [953, 133] on span "All Products" at bounding box center [942, 136] width 54 height 11
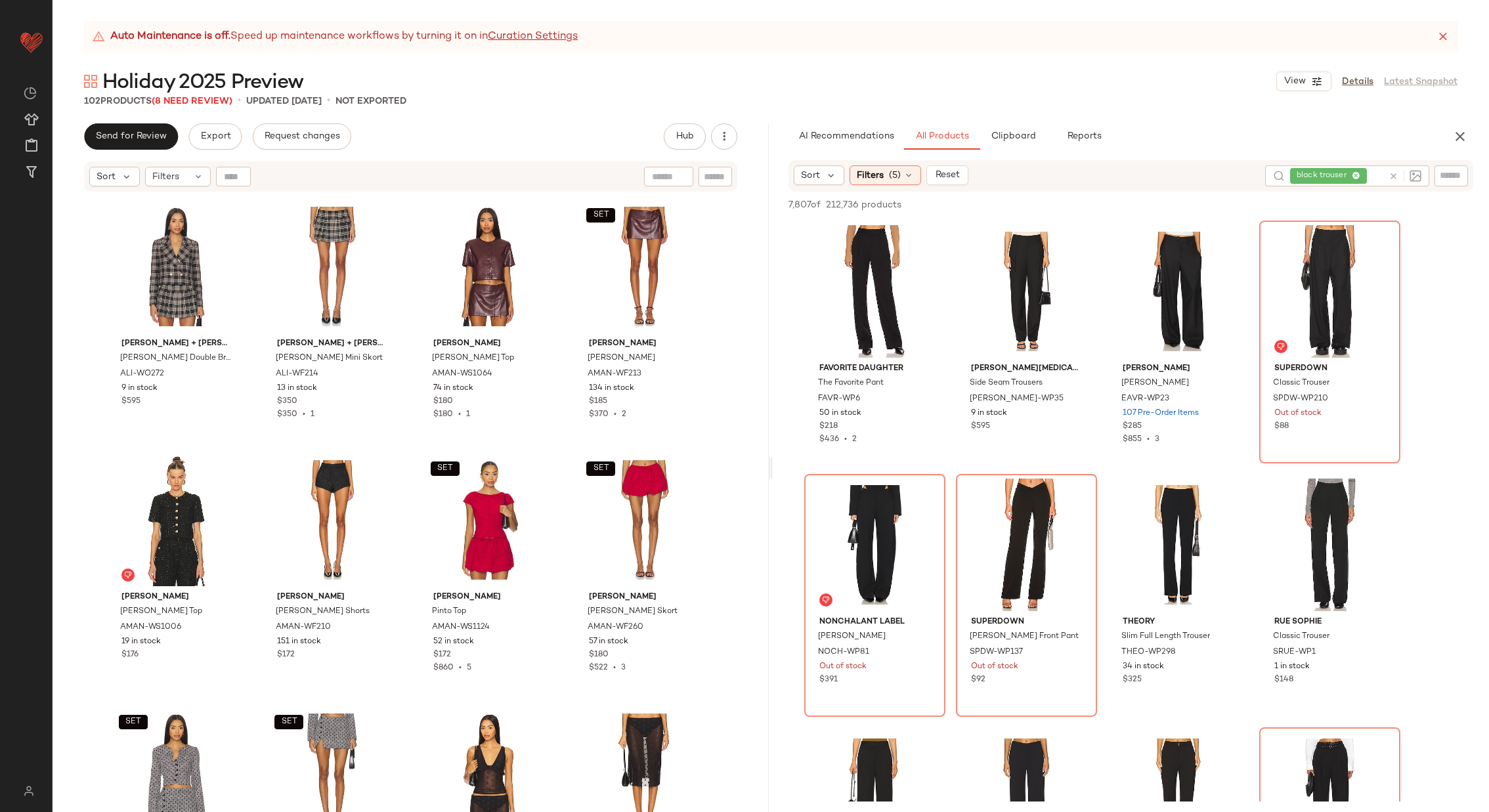
click at [1396, 175] on icon at bounding box center [1393, 176] width 10 height 10
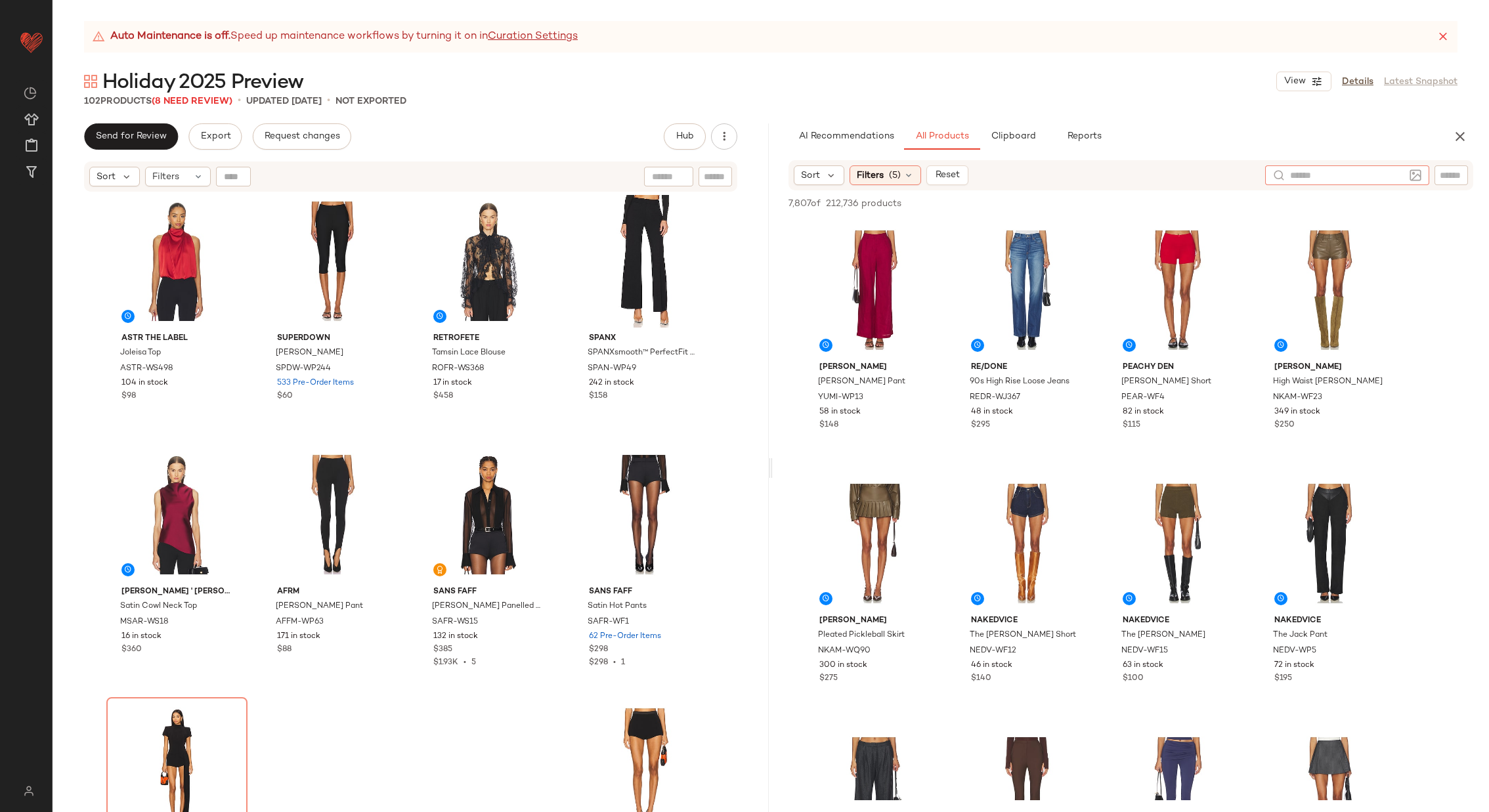
scroll to position [5772, 0]
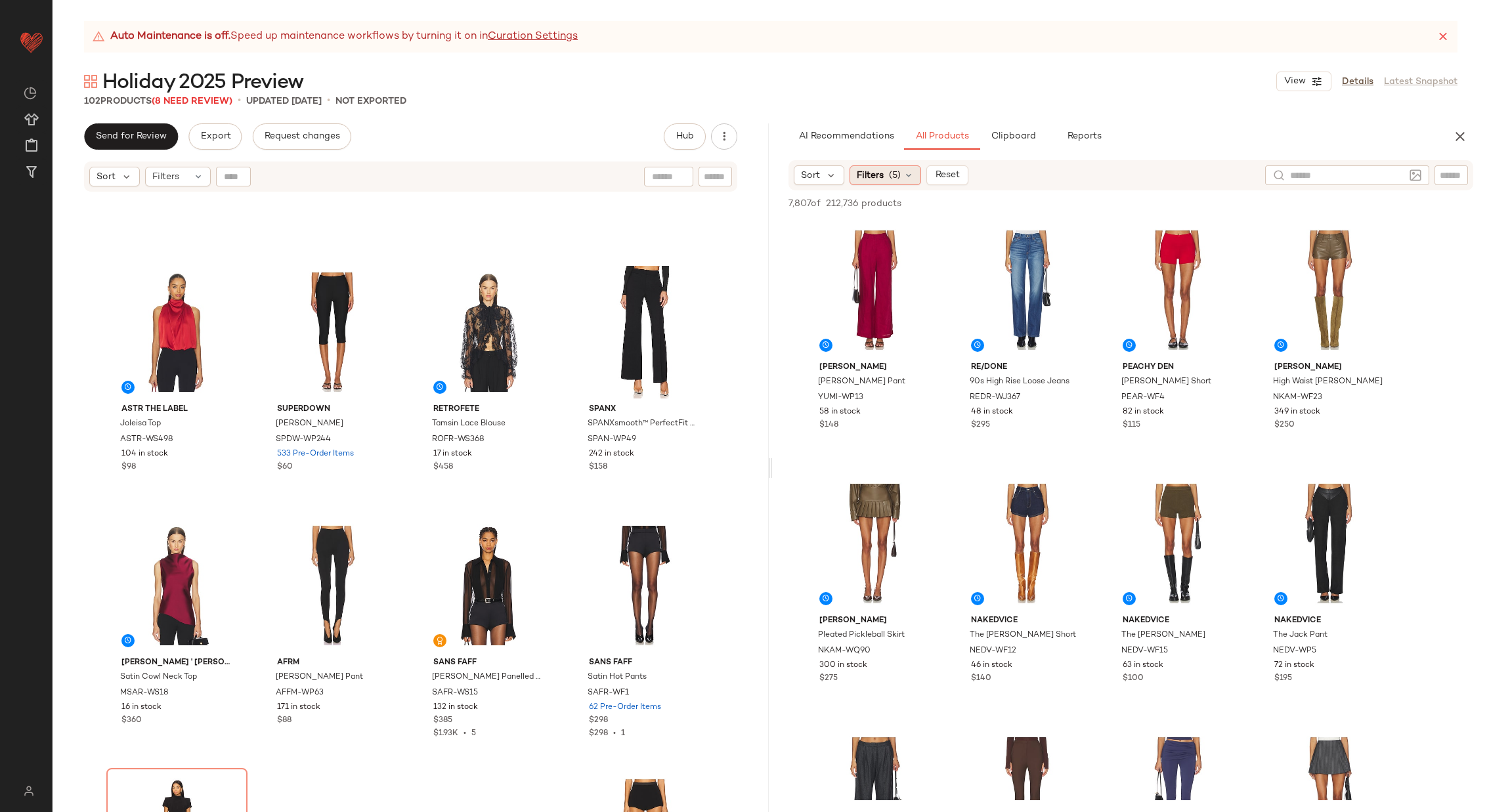
click at [906, 174] on icon at bounding box center [909, 176] width 11 height 11
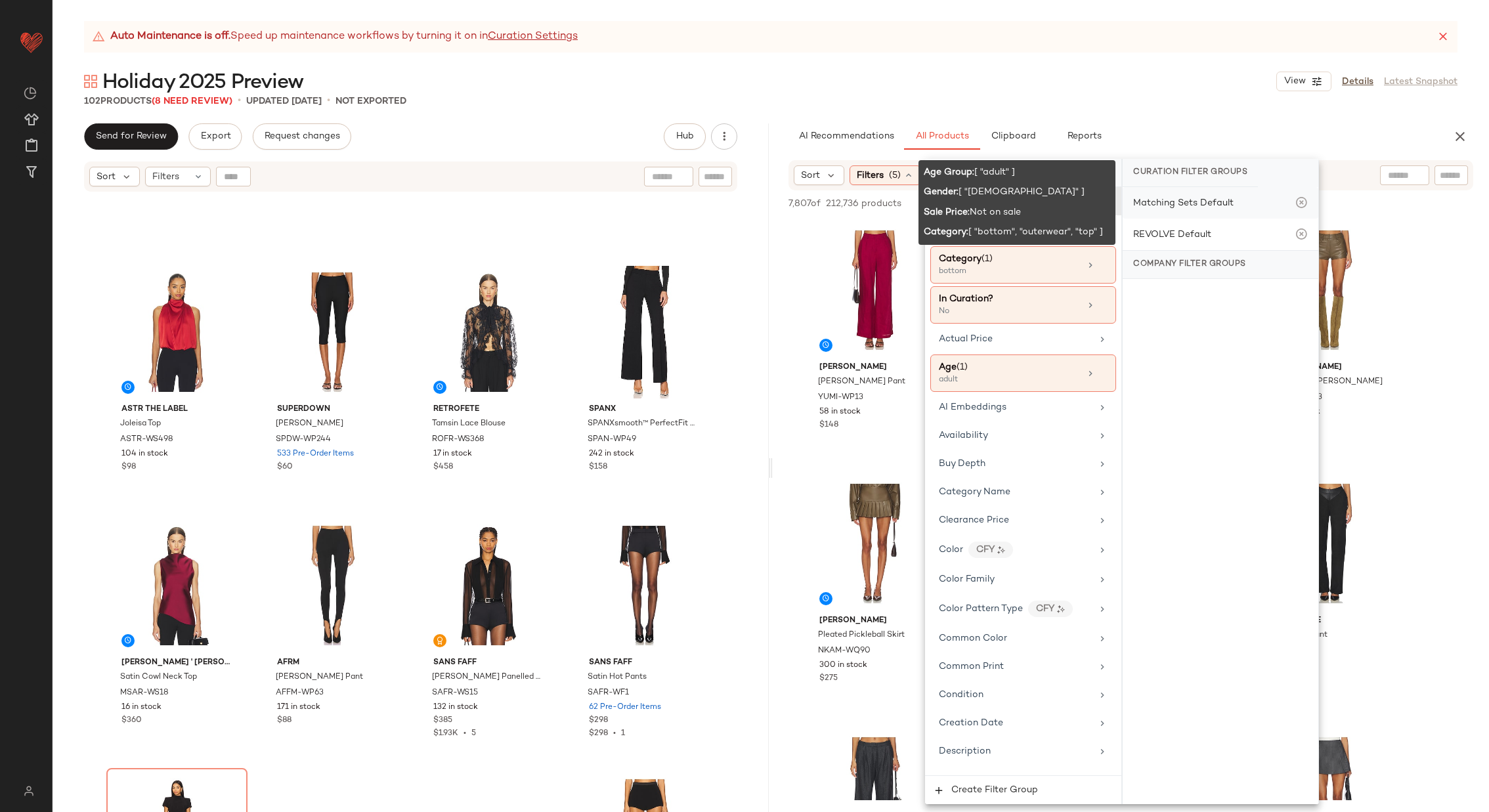
click at [1196, 203] on div "Matching Sets Default" at bounding box center [1183, 203] width 100 height 14
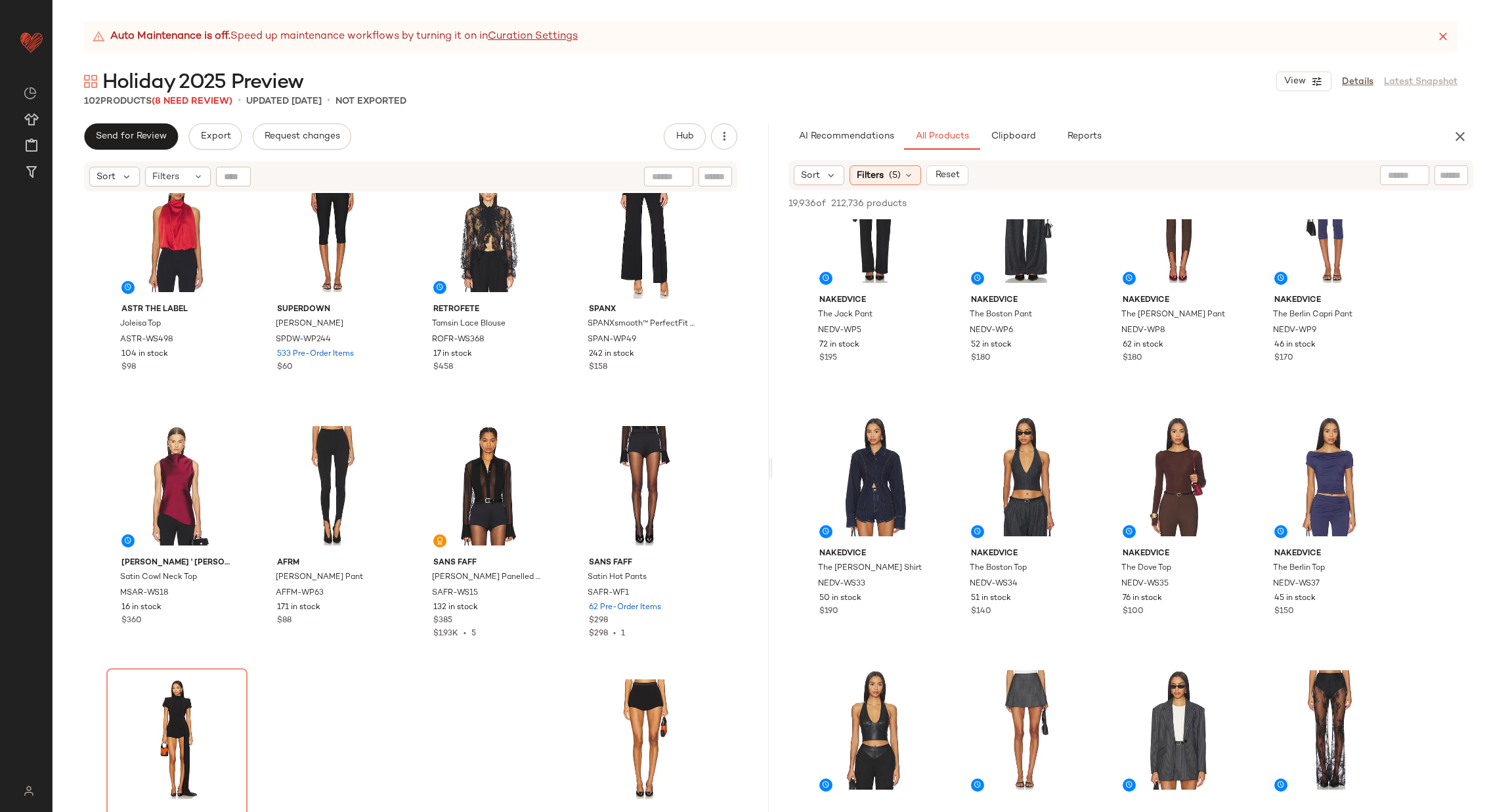
scroll to position [5882, 0]
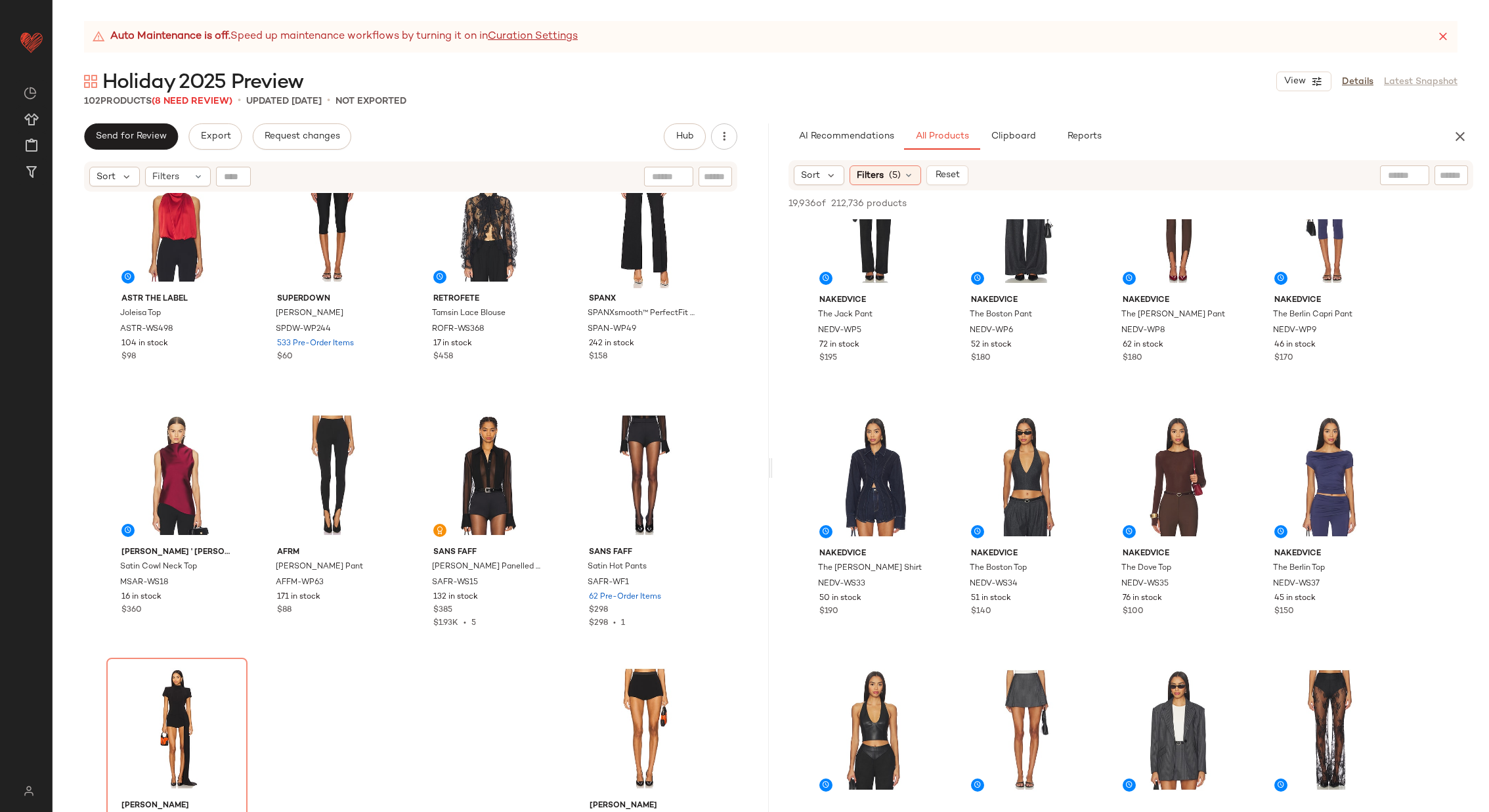
click at [1414, 178] on div at bounding box center [1405, 176] width 49 height 20
type input "*********"
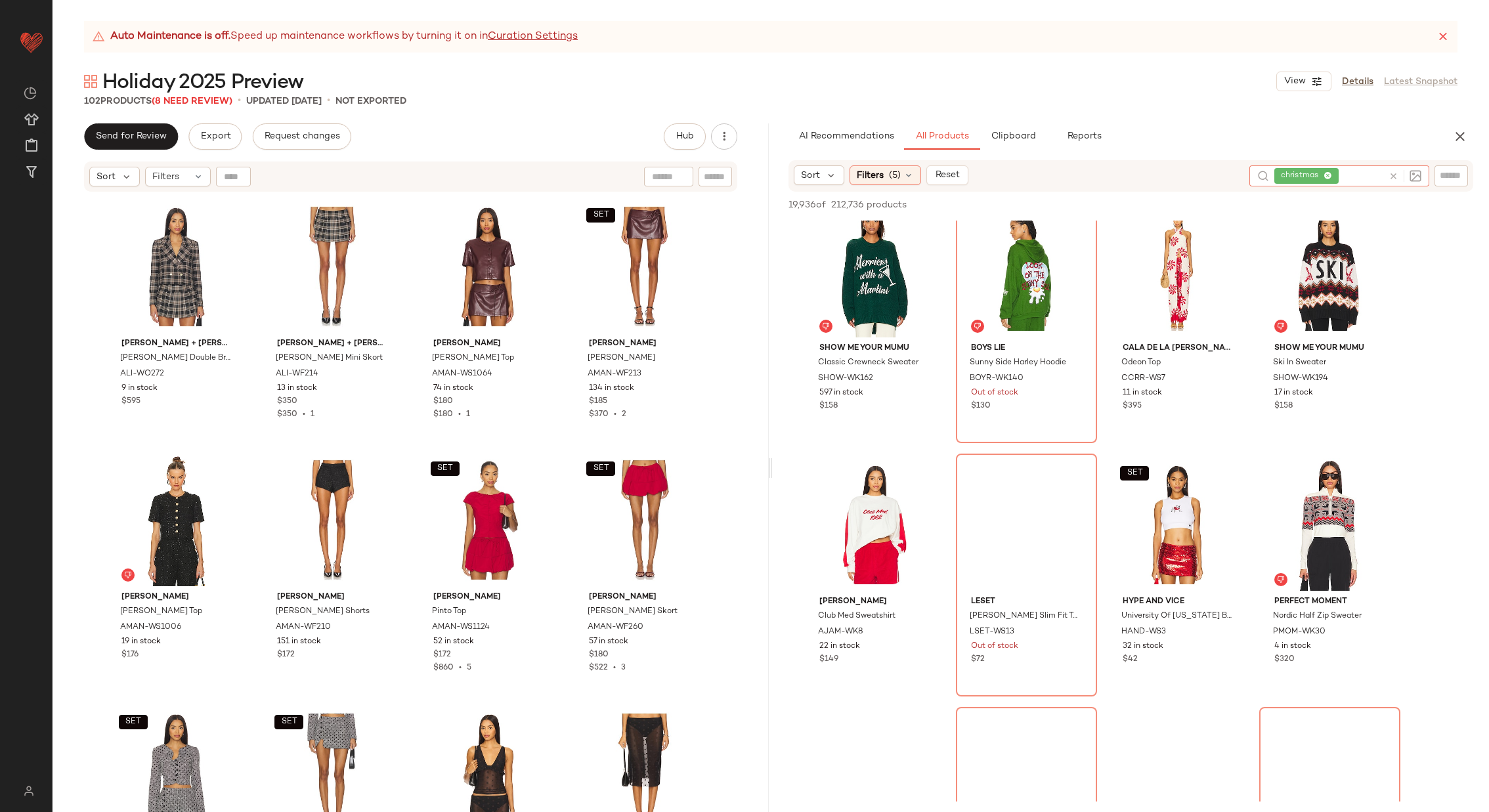
scroll to position [297, 0]
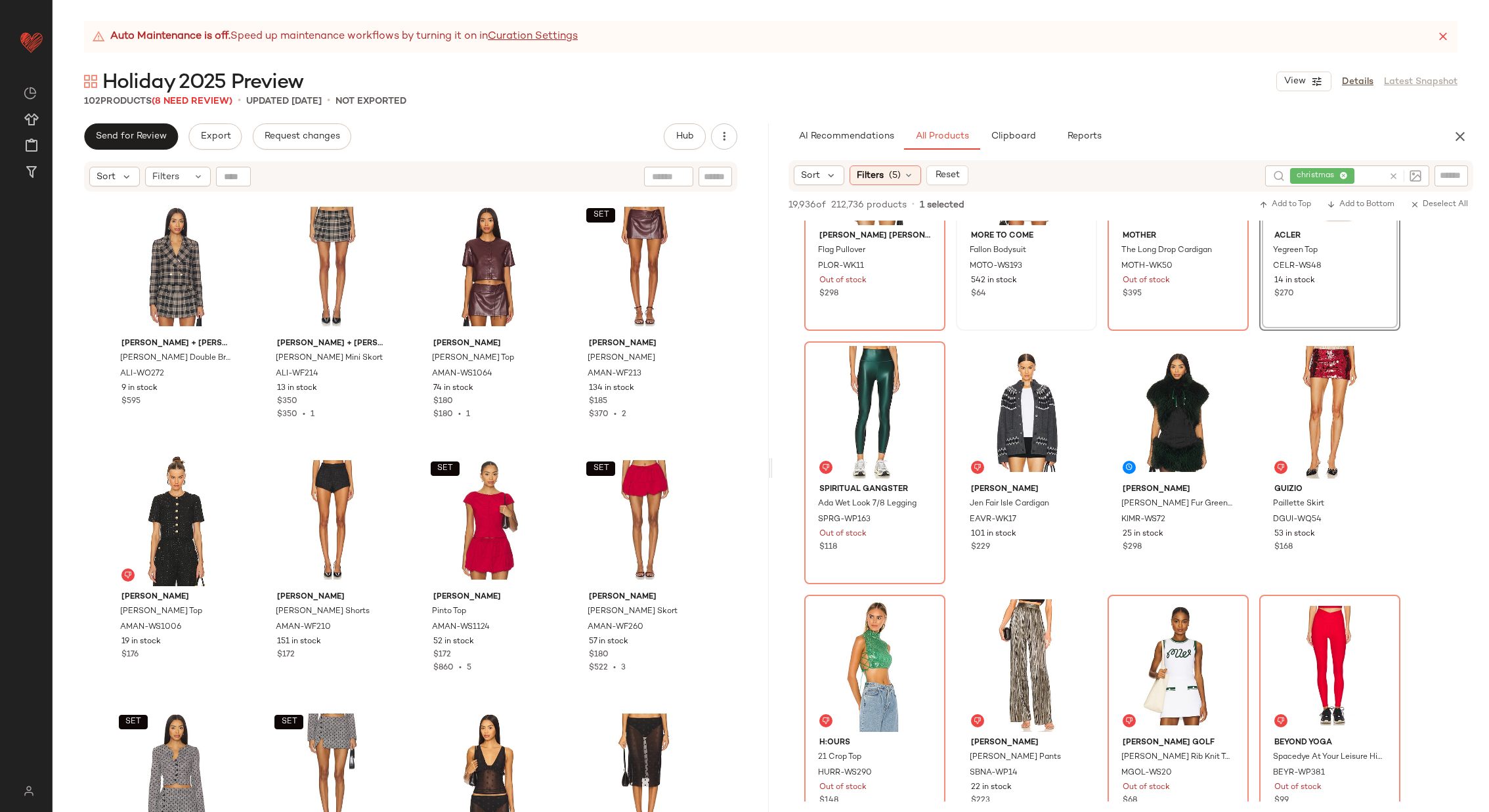
scroll to position [8772, 0]
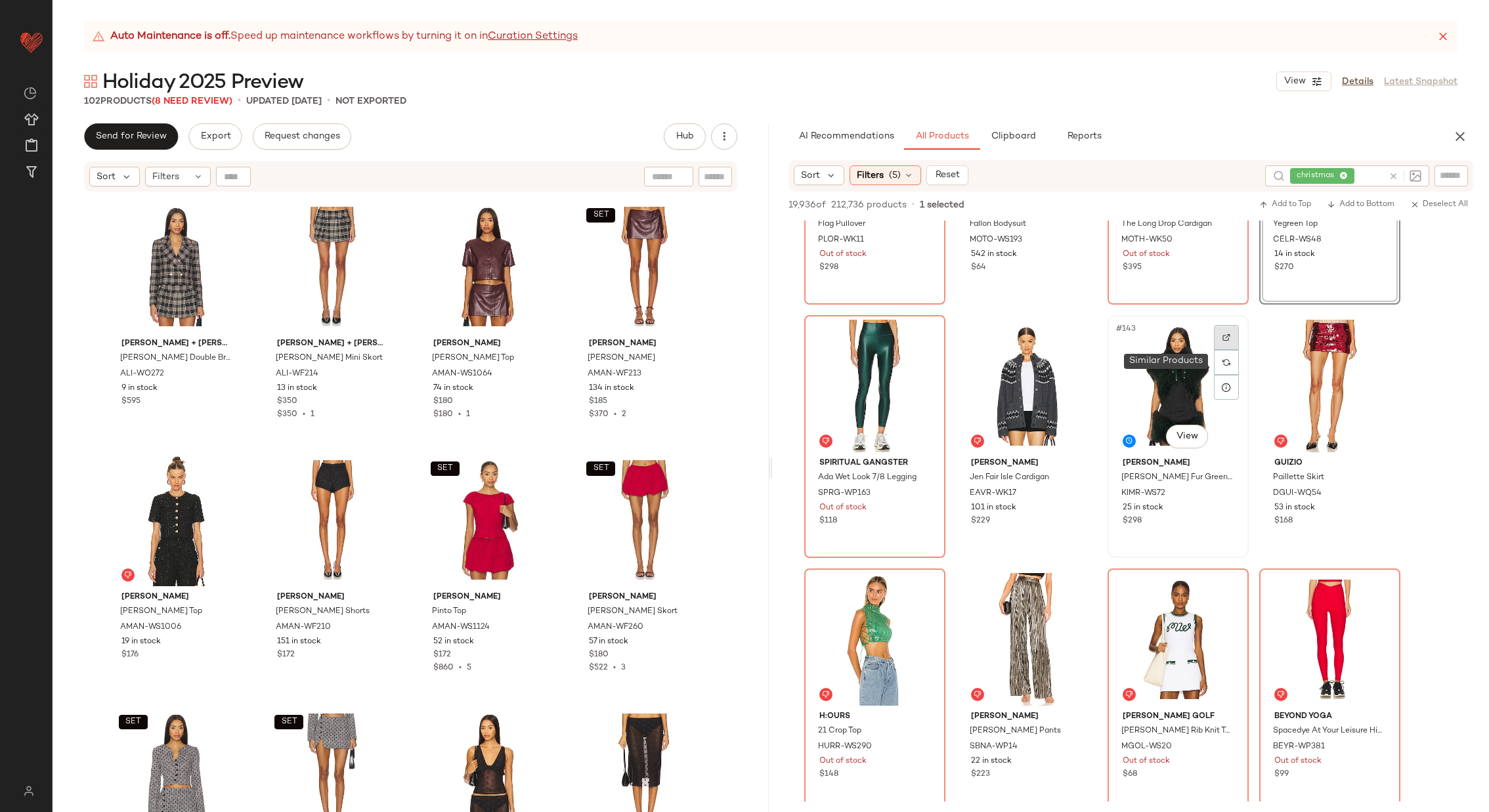
click at [1226, 333] on img at bounding box center [1227, 337] width 8 height 8
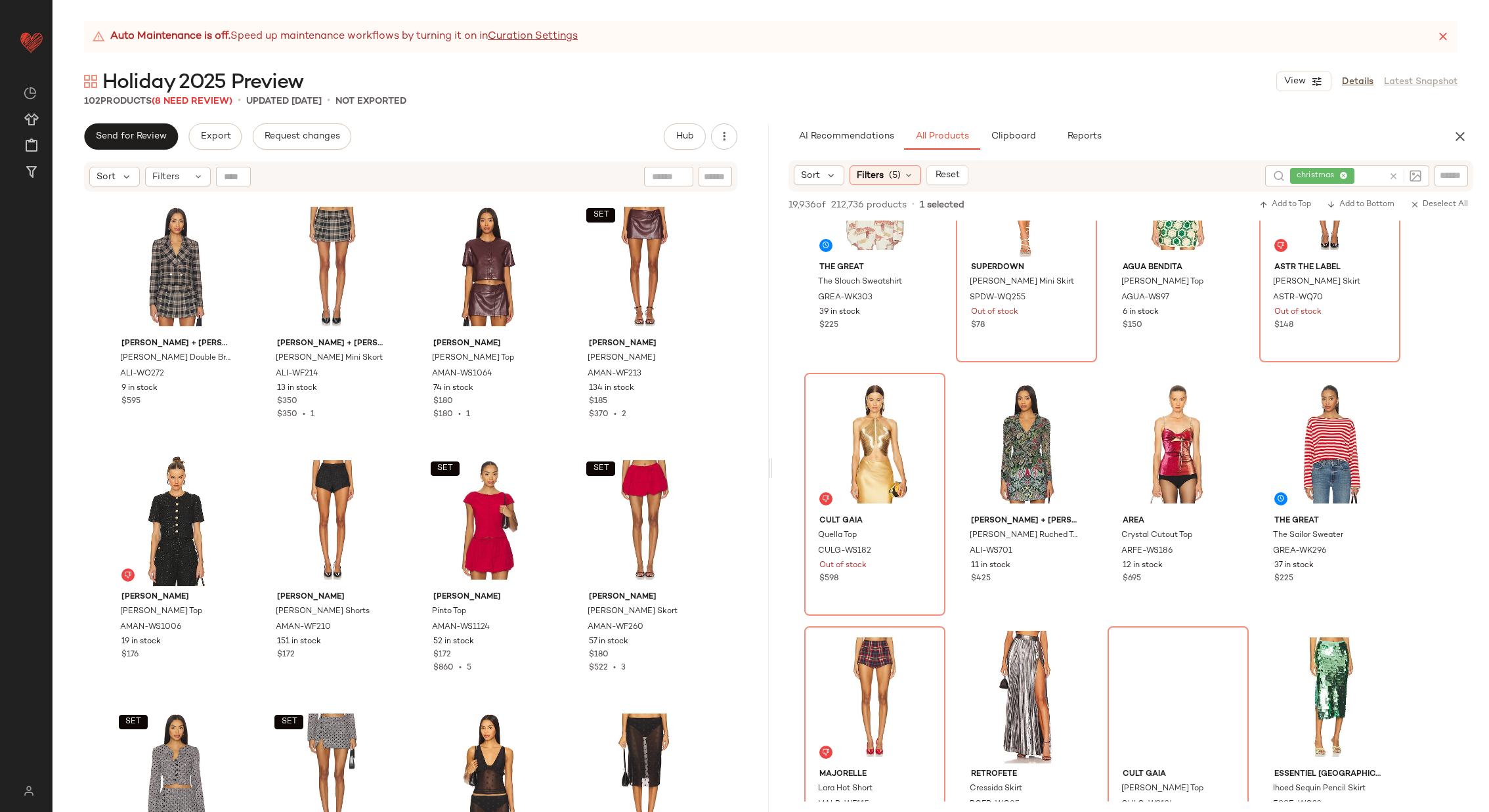
scroll to position [10997, 0]
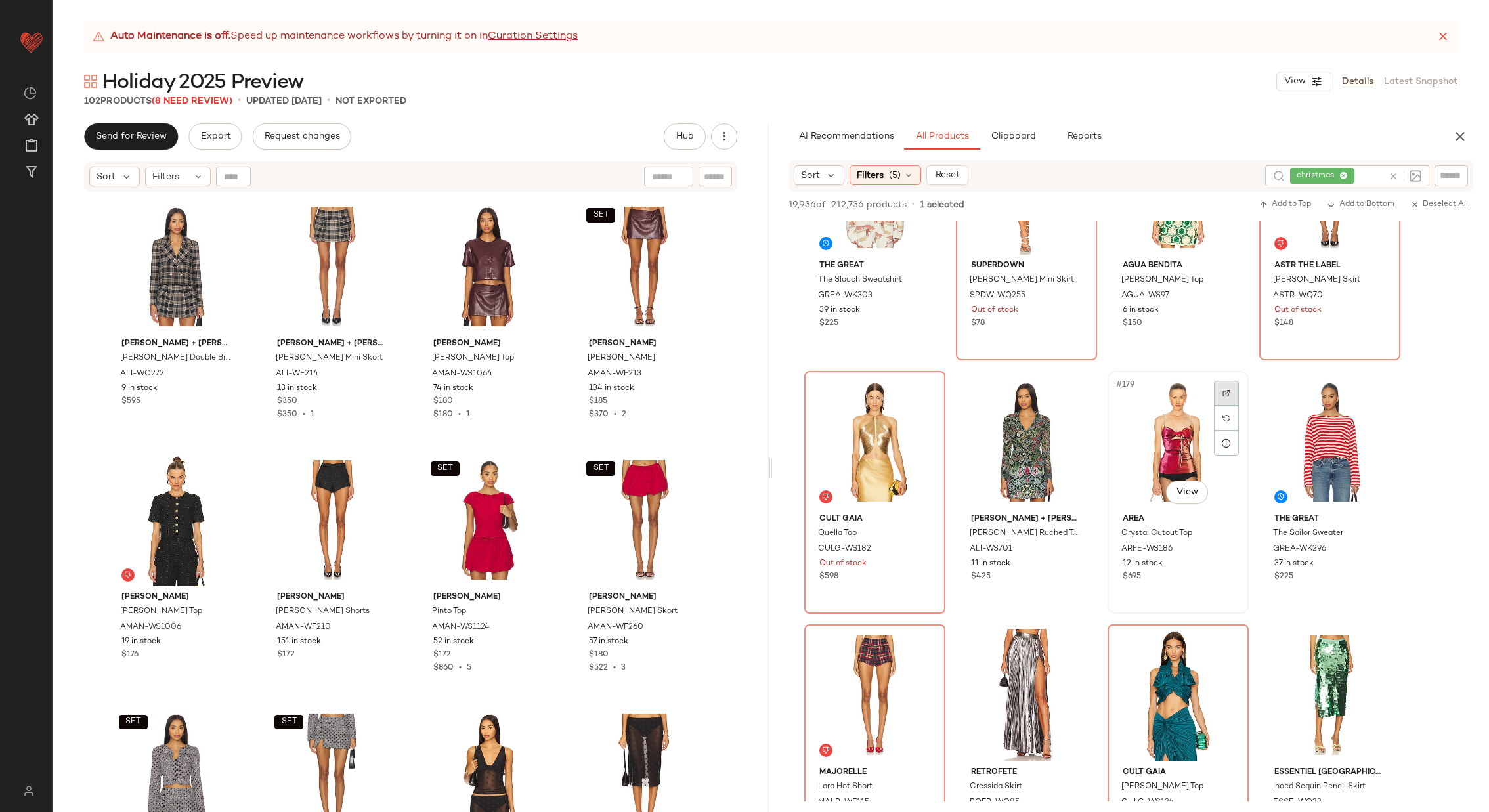
click at [1226, 391] on img at bounding box center [1227, 393] width 8 height 8
click at [1224, 546] on img "button" at bounding box center [1225, 549] width 8 height 8
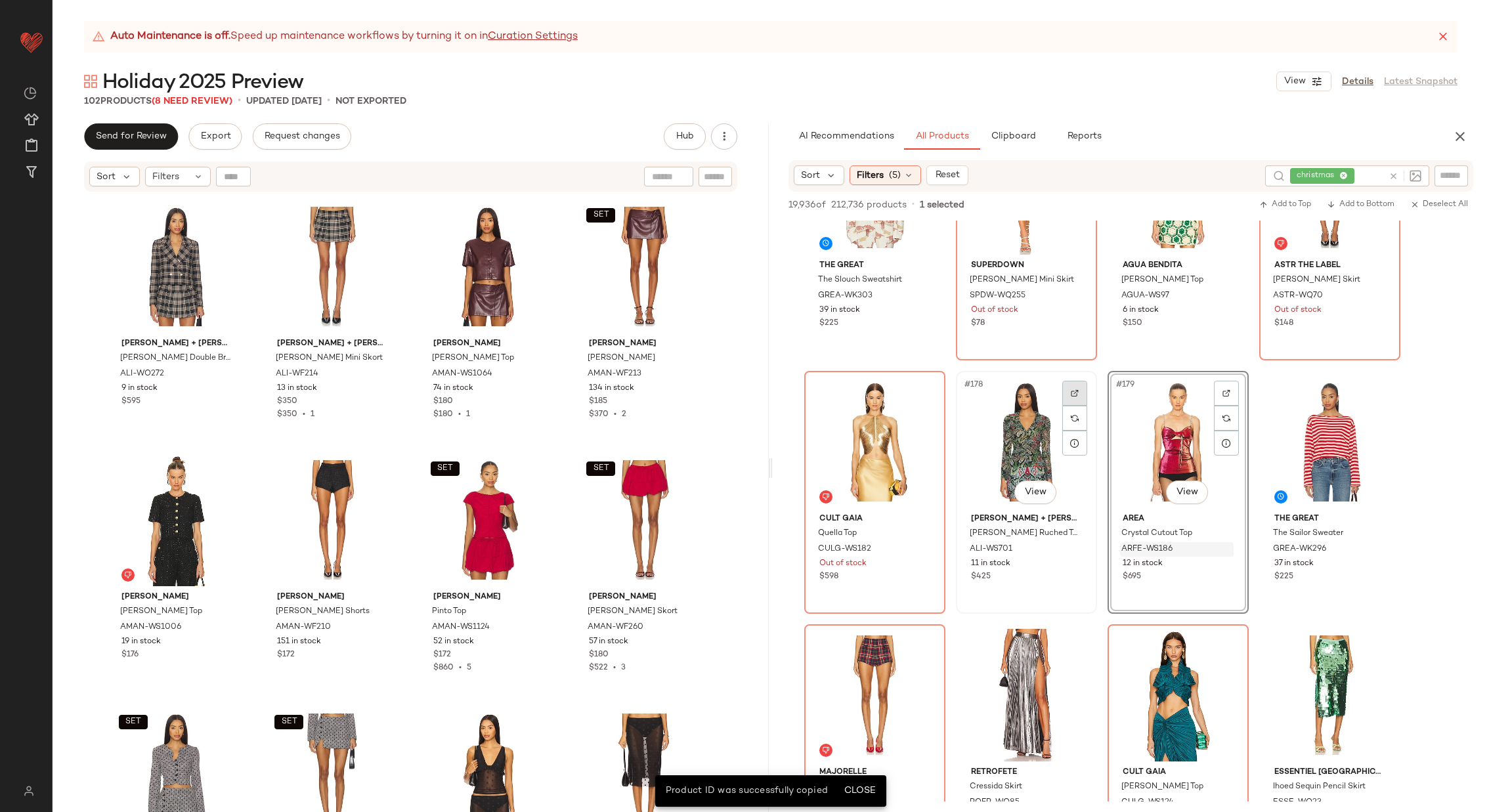
click at [1078, 390] on img at bounding box center [1075, 393] width 8 height 8
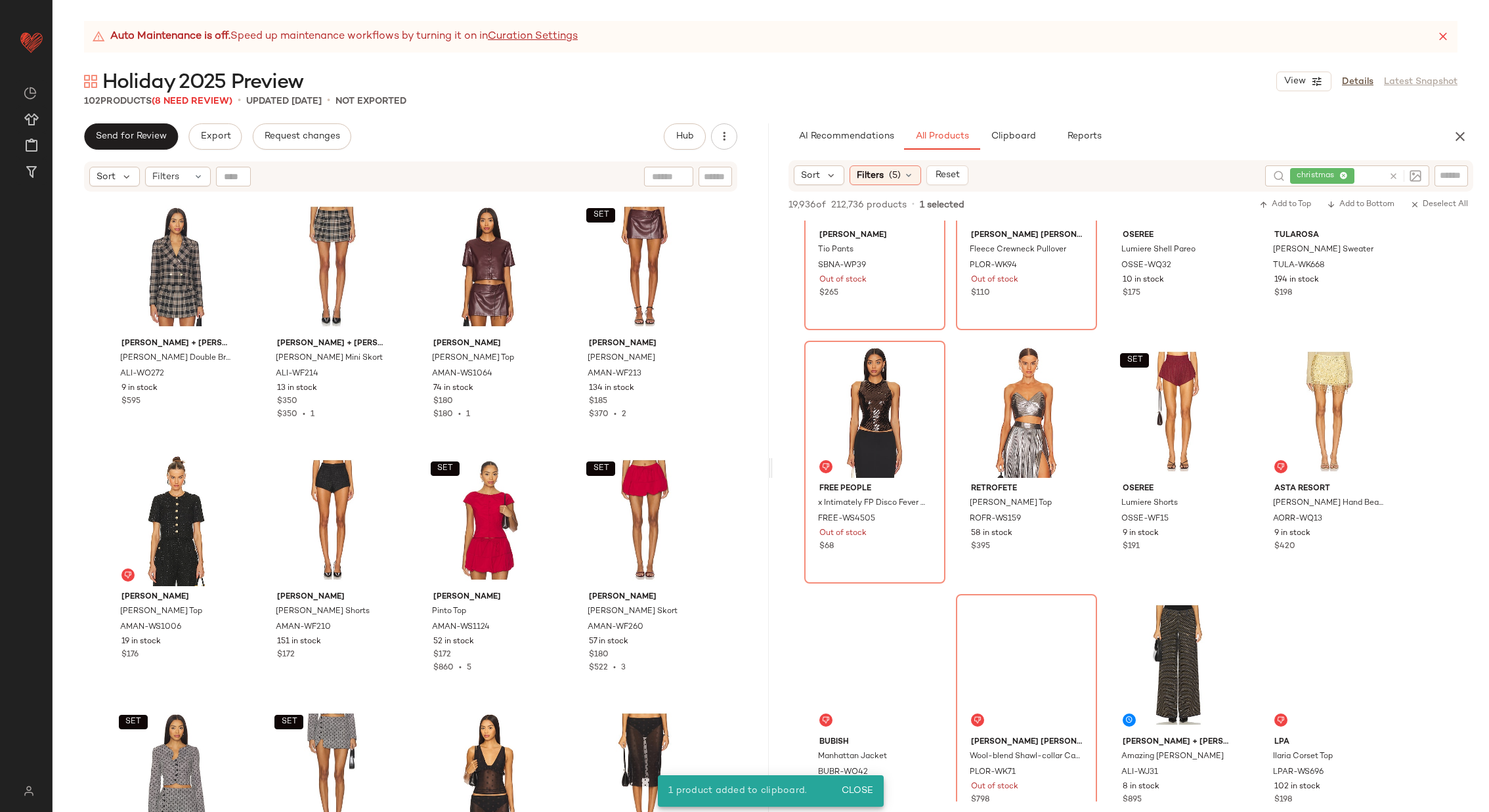
scroll to position [12804, 0]
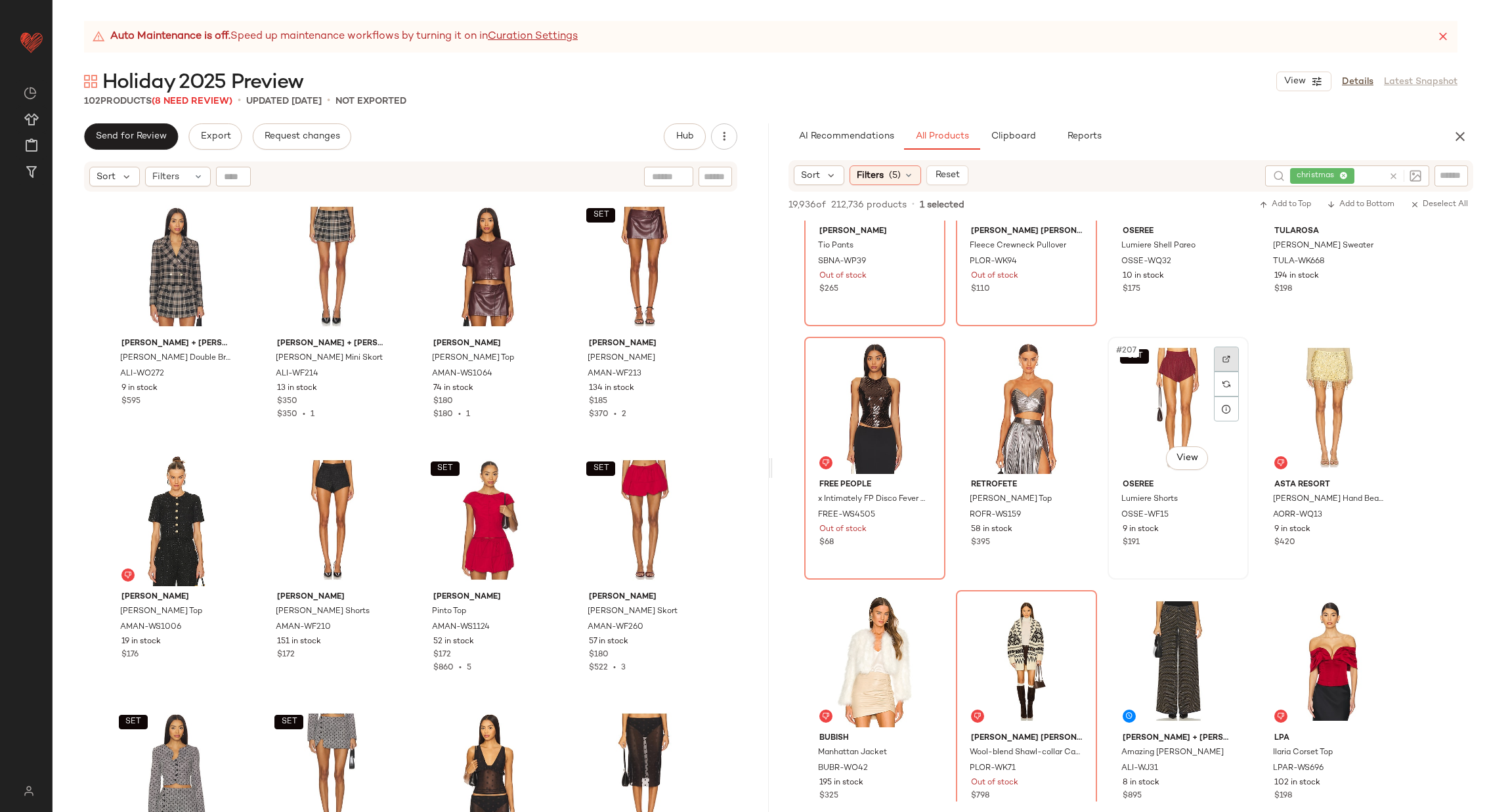
click at [1223, 353] on div at bounding box center [1227, 359] width 25 height 25
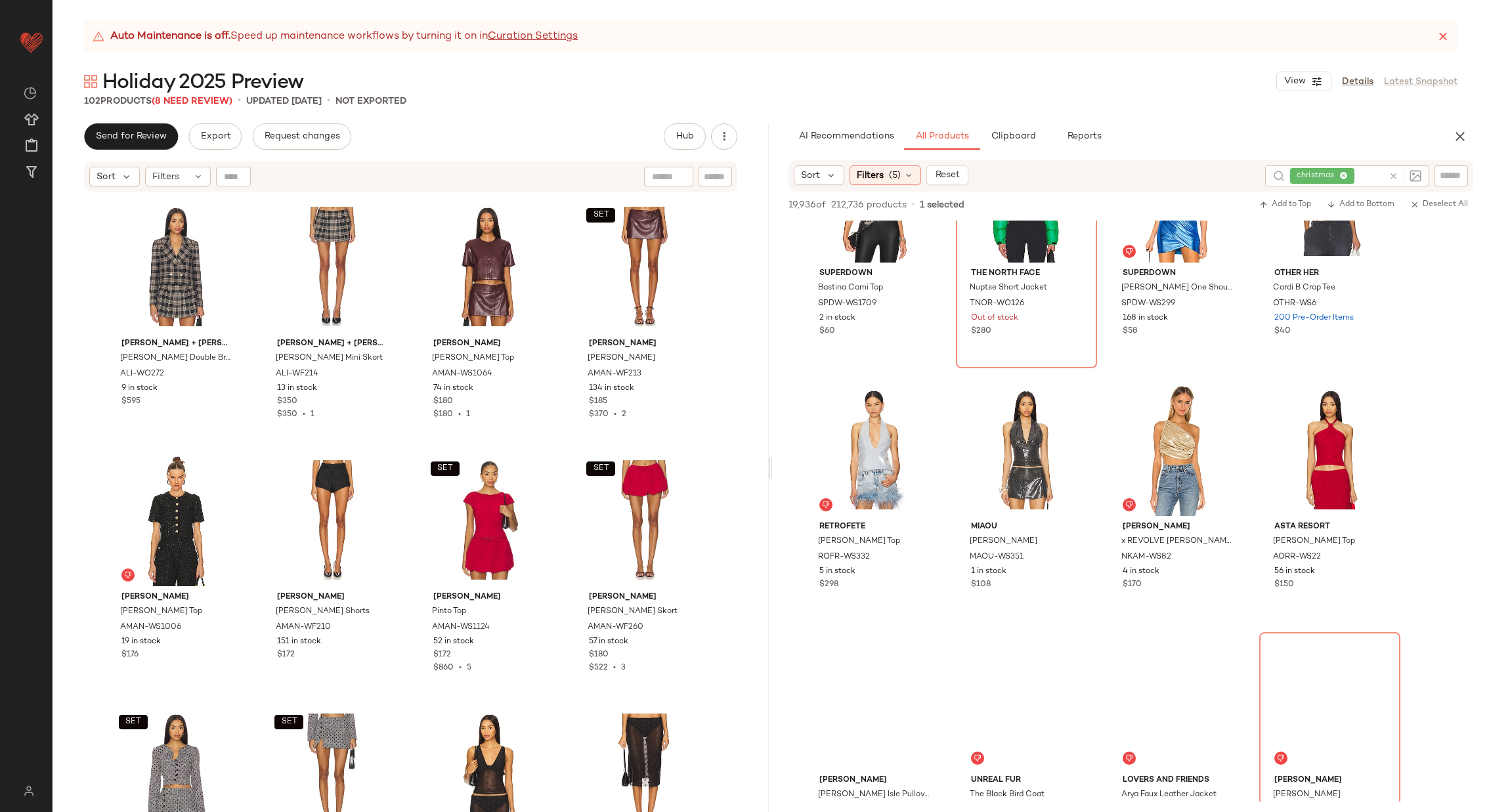
scroll to position [17841, 0]
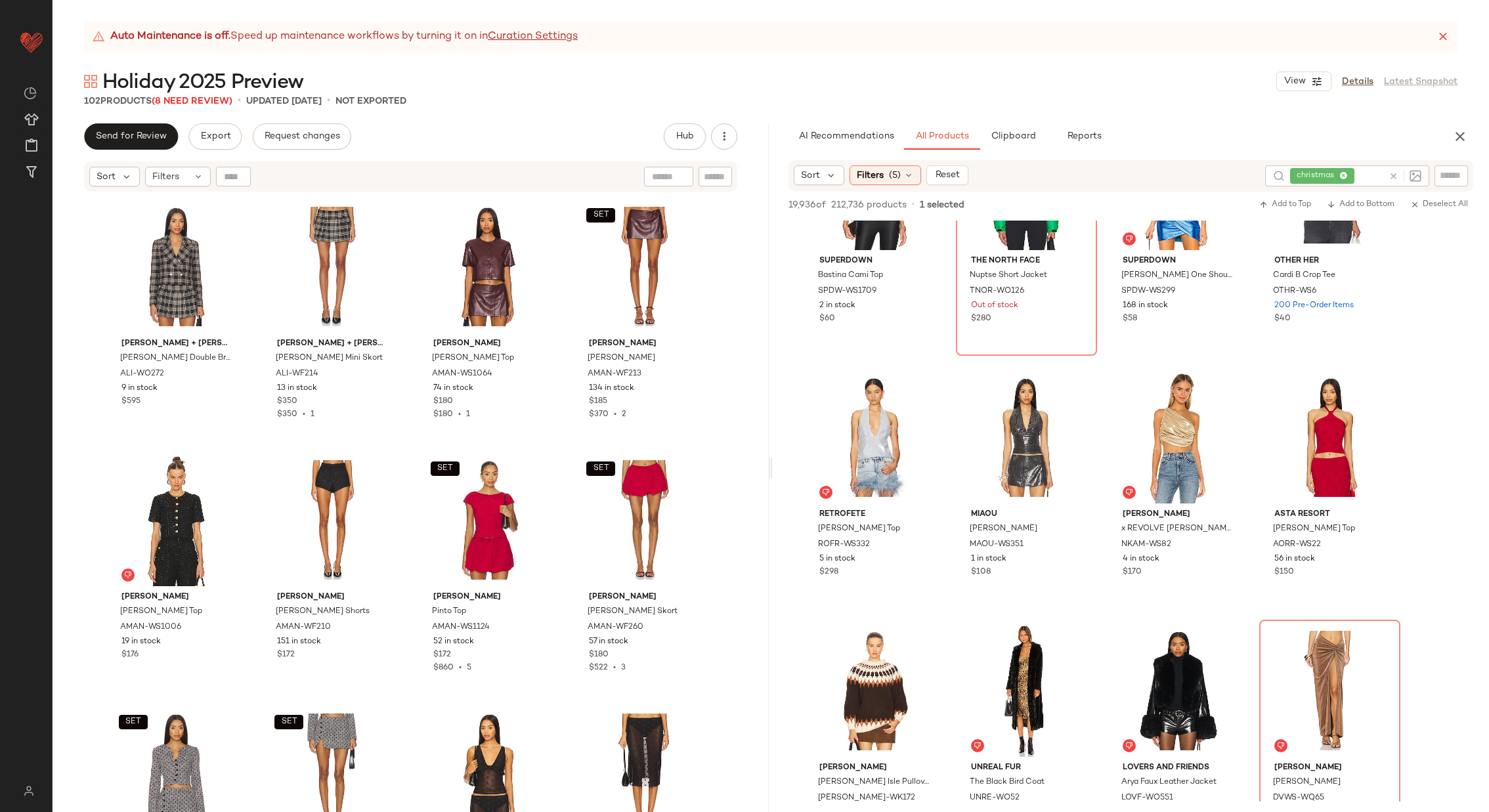
drag, startPoint x: 869, startPoint y: 450, endPoint x: 492, endPoint y: 3, distance: 584.8
click at [1393, 173] on icon at bounding box center [1393, 176] width 10 height 10
click at [1446, 173] on input "text" at bounding box center [1451, 176] width 23 height 14
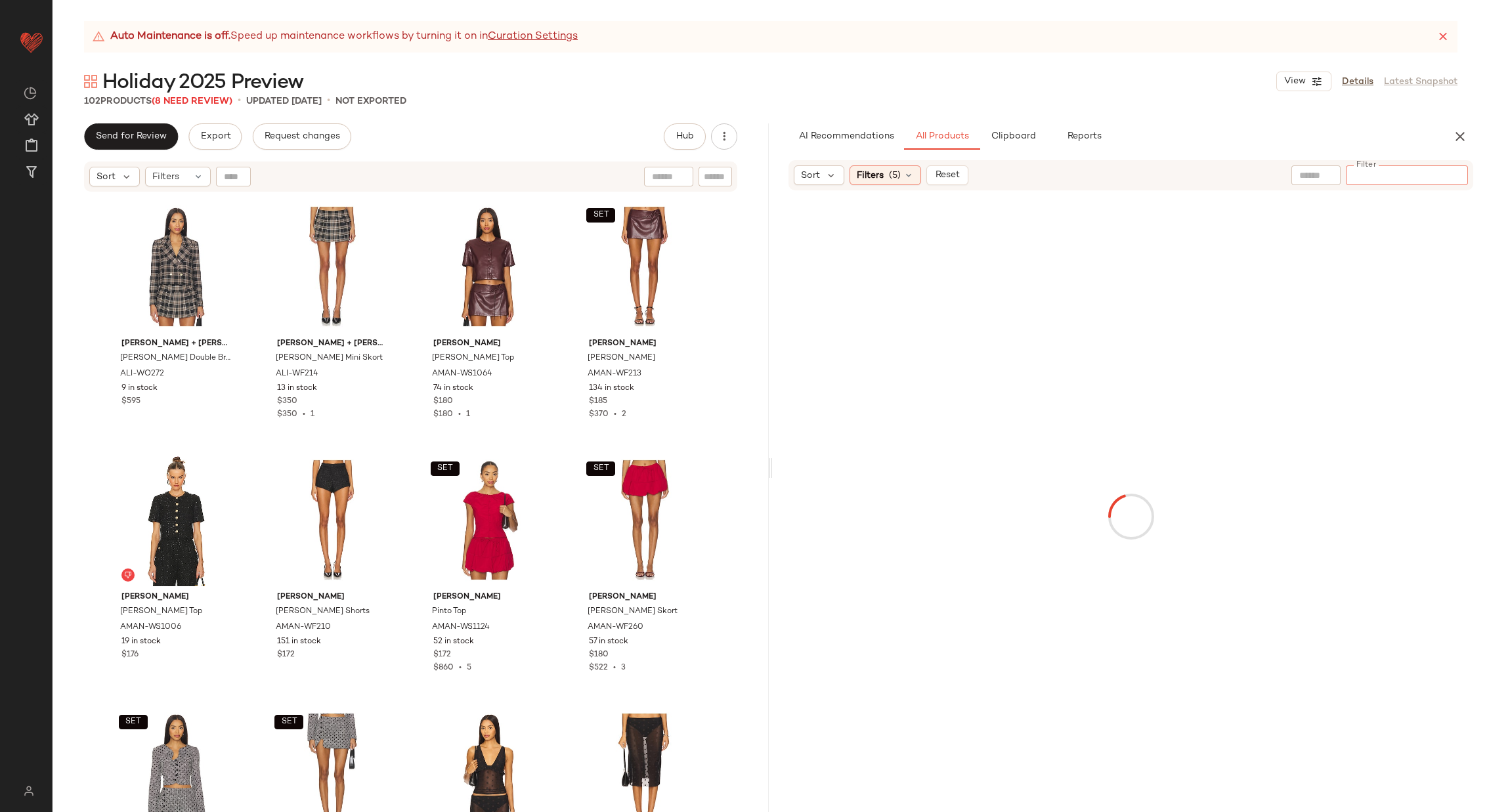
paste input "**********"
type input "**********"
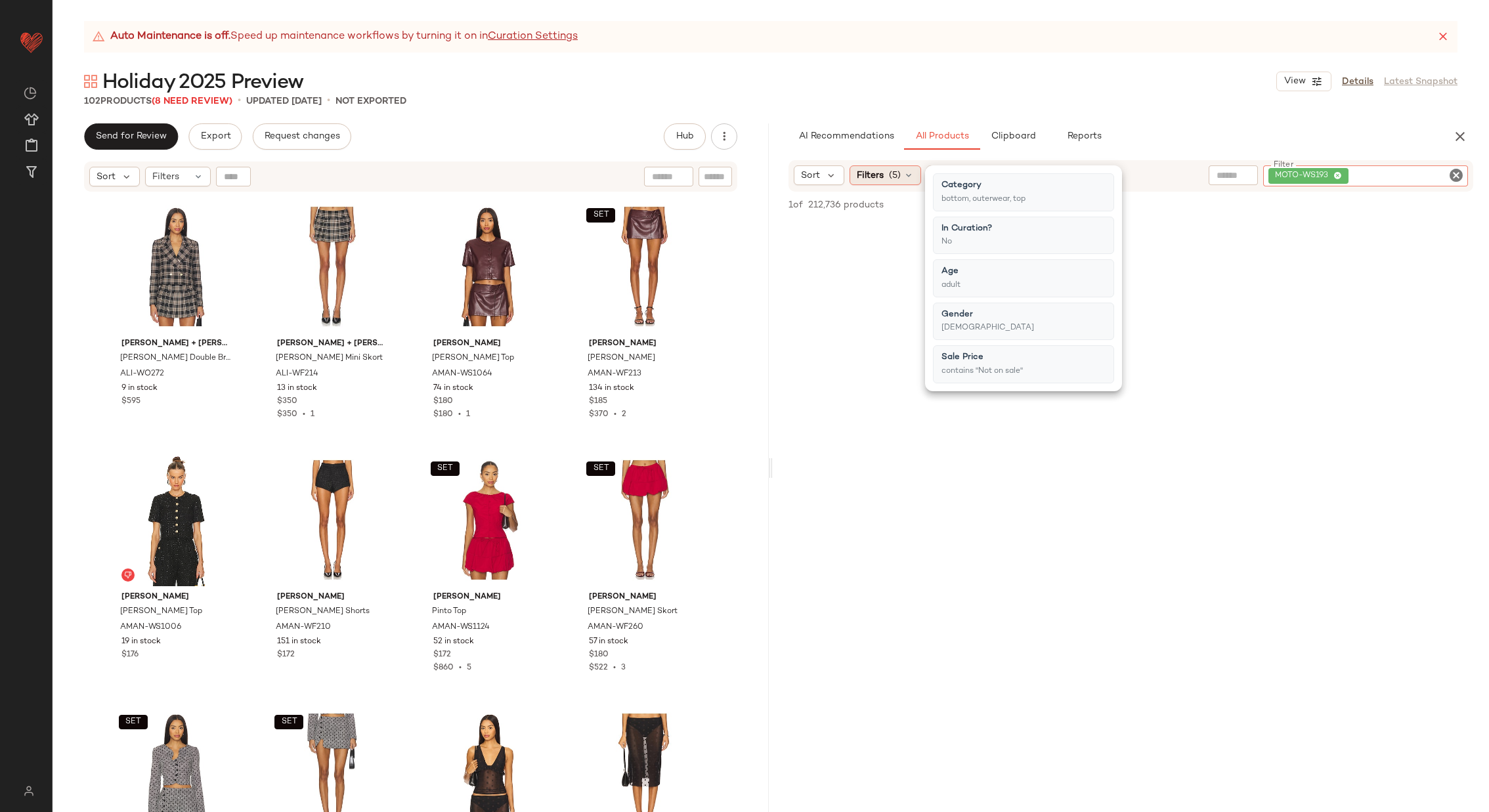
click at [900, 174] on div "Filters (5)" at bounding box center [886, 176] width 72 height 20
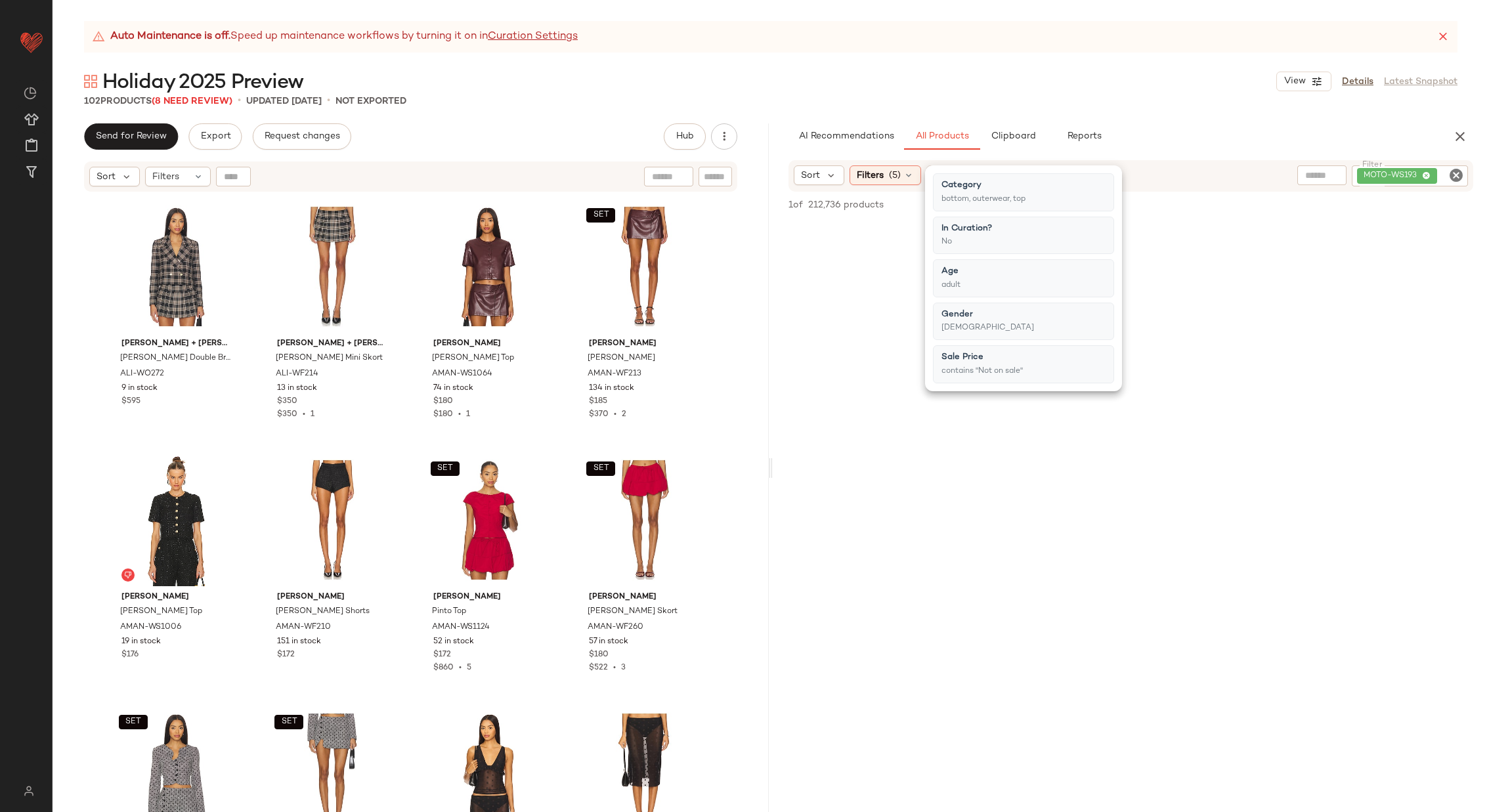
click at [948, 178] on span "Reset" at bounding box center [947, 176] width 25 height 11
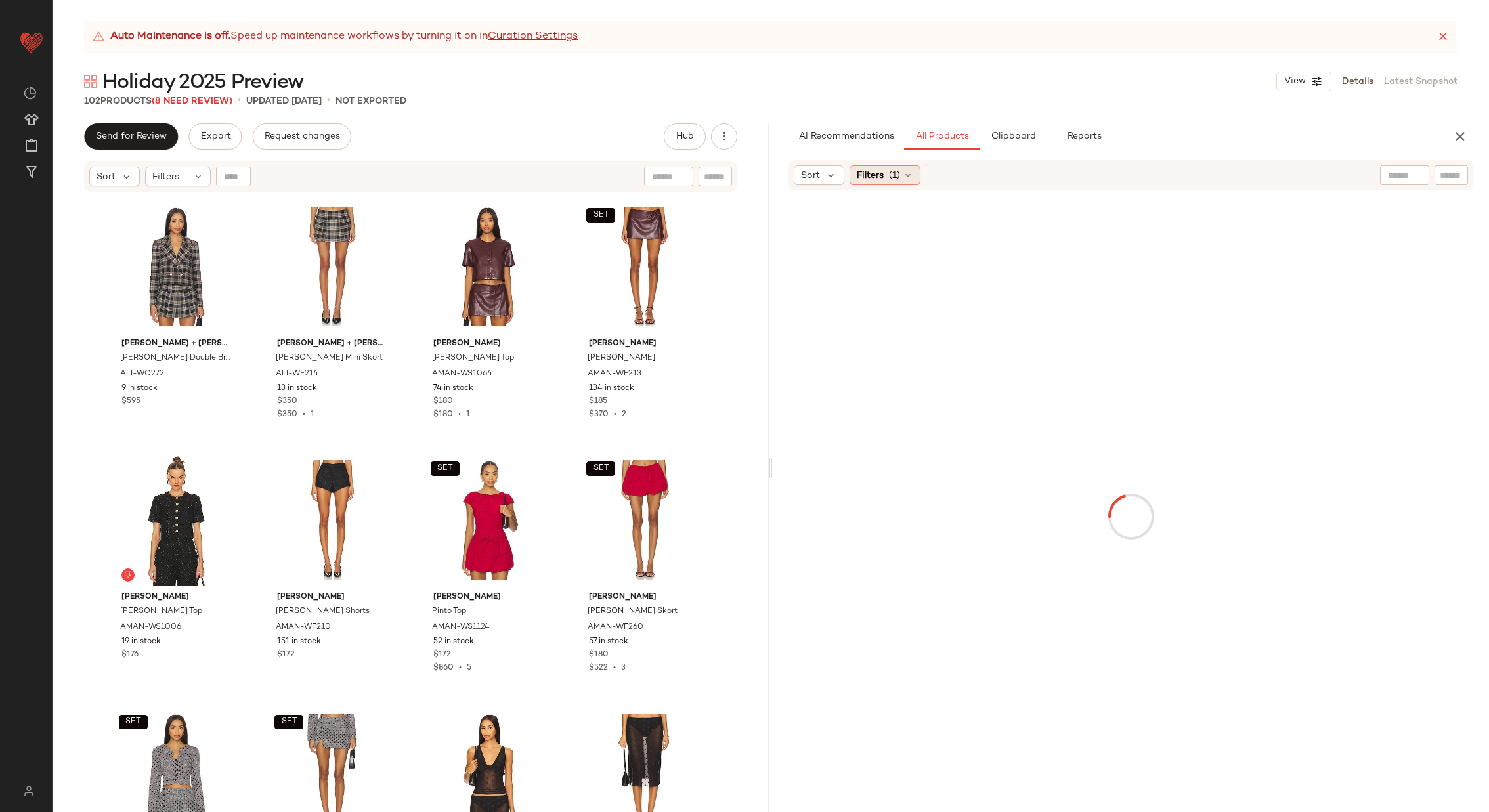
click at [904, 172] on icon at bounding box center [908, 176] width 11 height 11
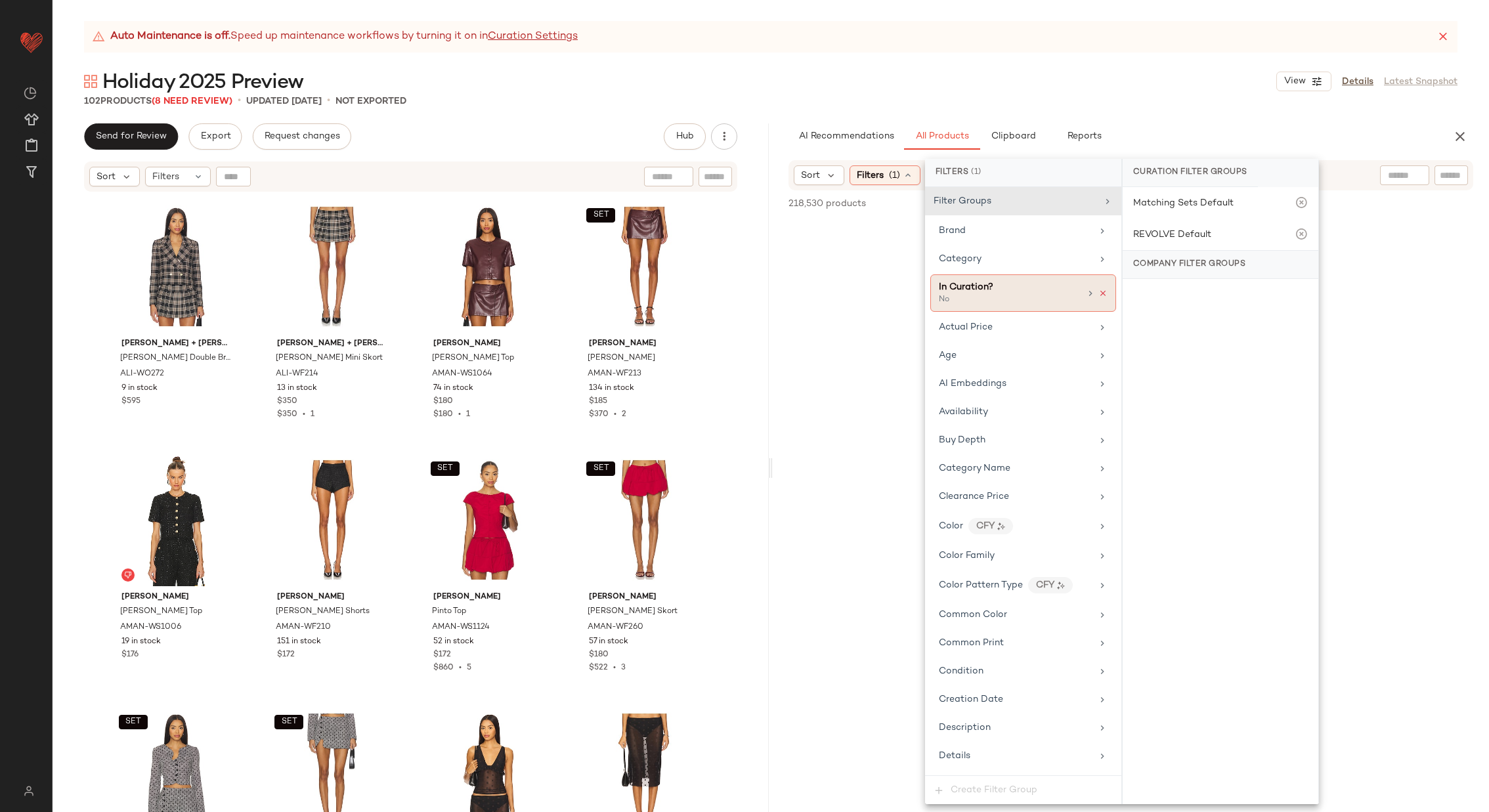
click at [1098, 290] on icon at bounding box center [1103, 293] width 9 height 9
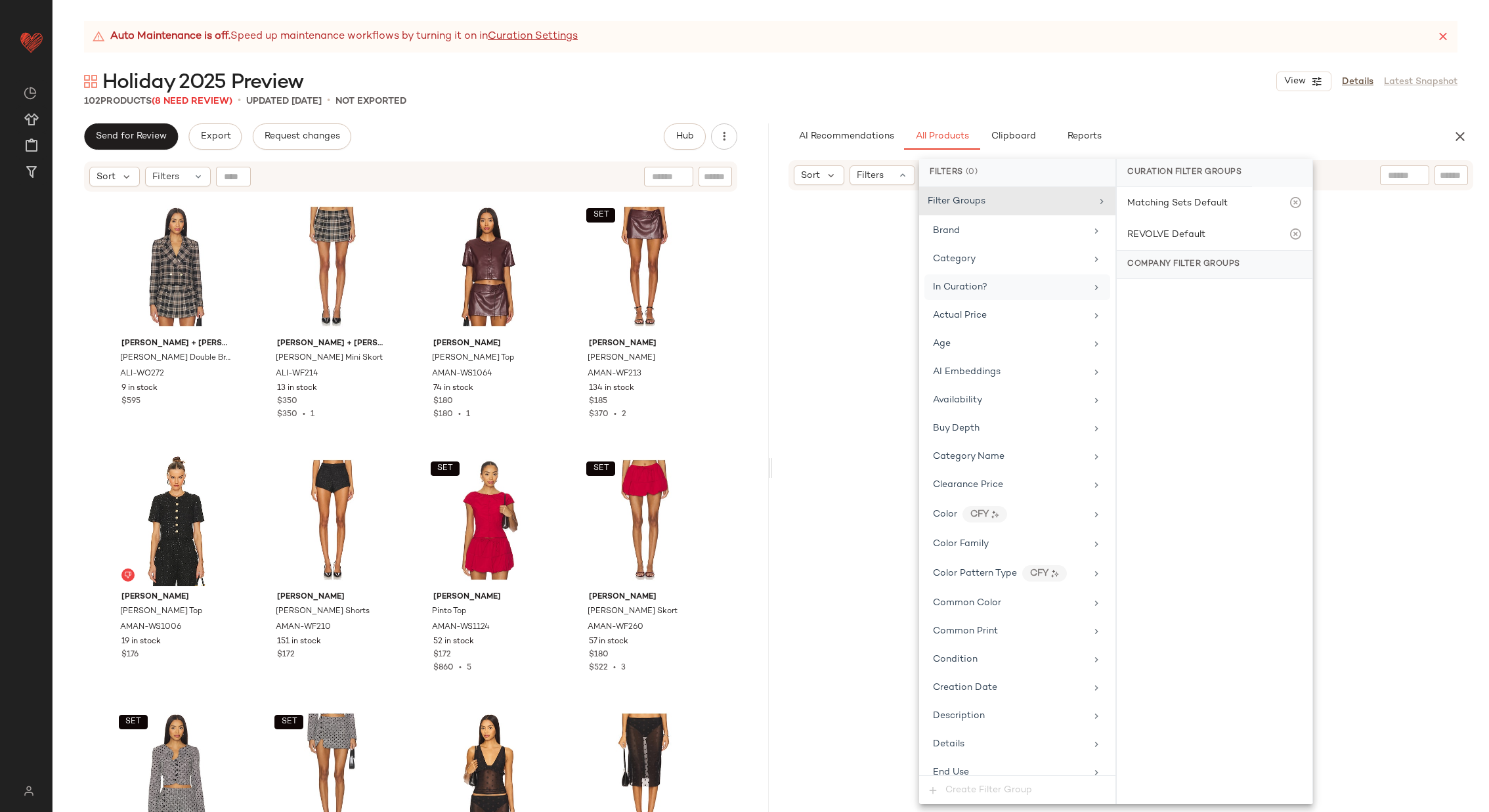
click at [1452, 176] on input "text" at bounding box center [1451, 176] width 23 height 14
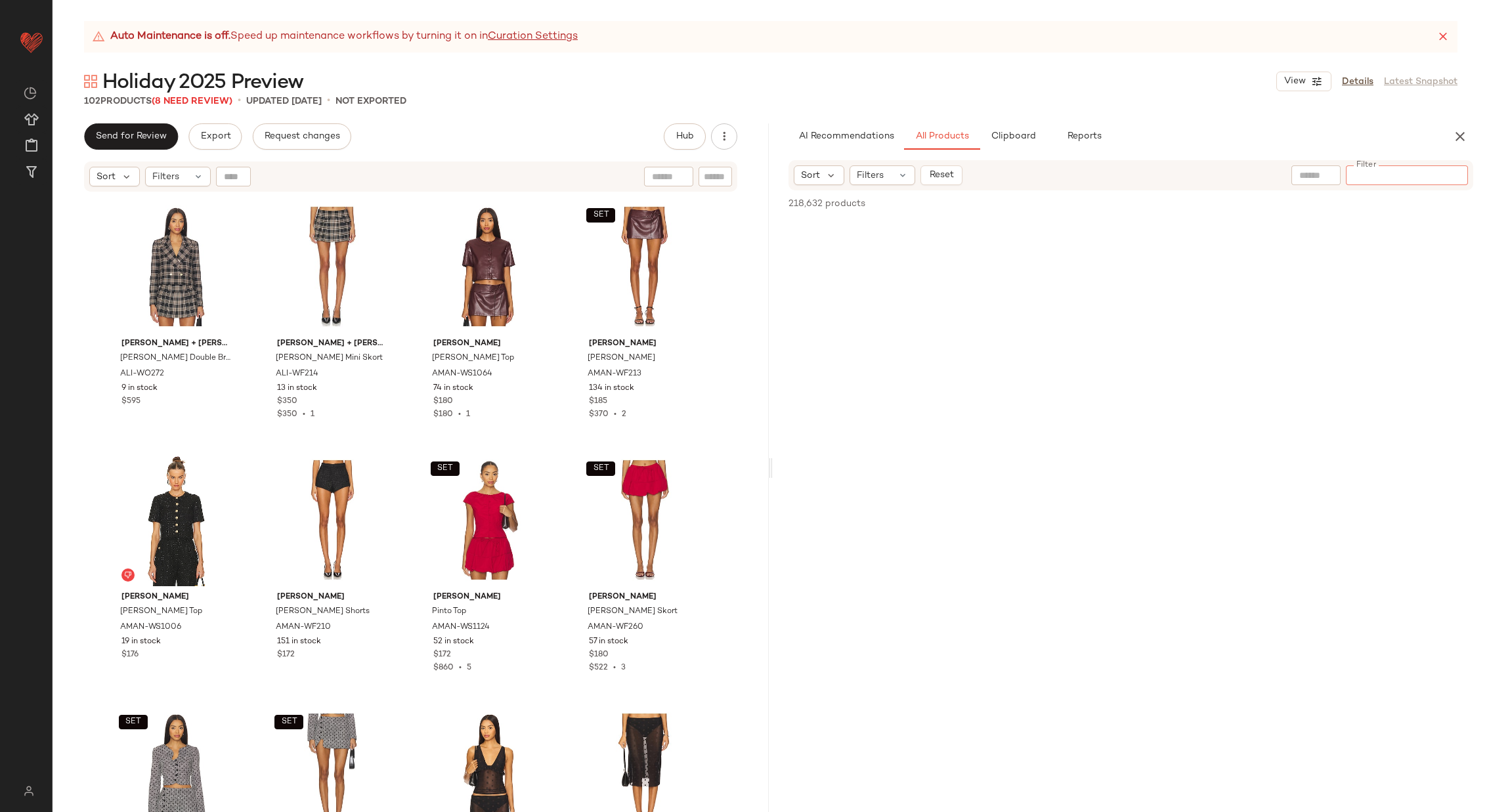
paste input "**********"
type input "**********"
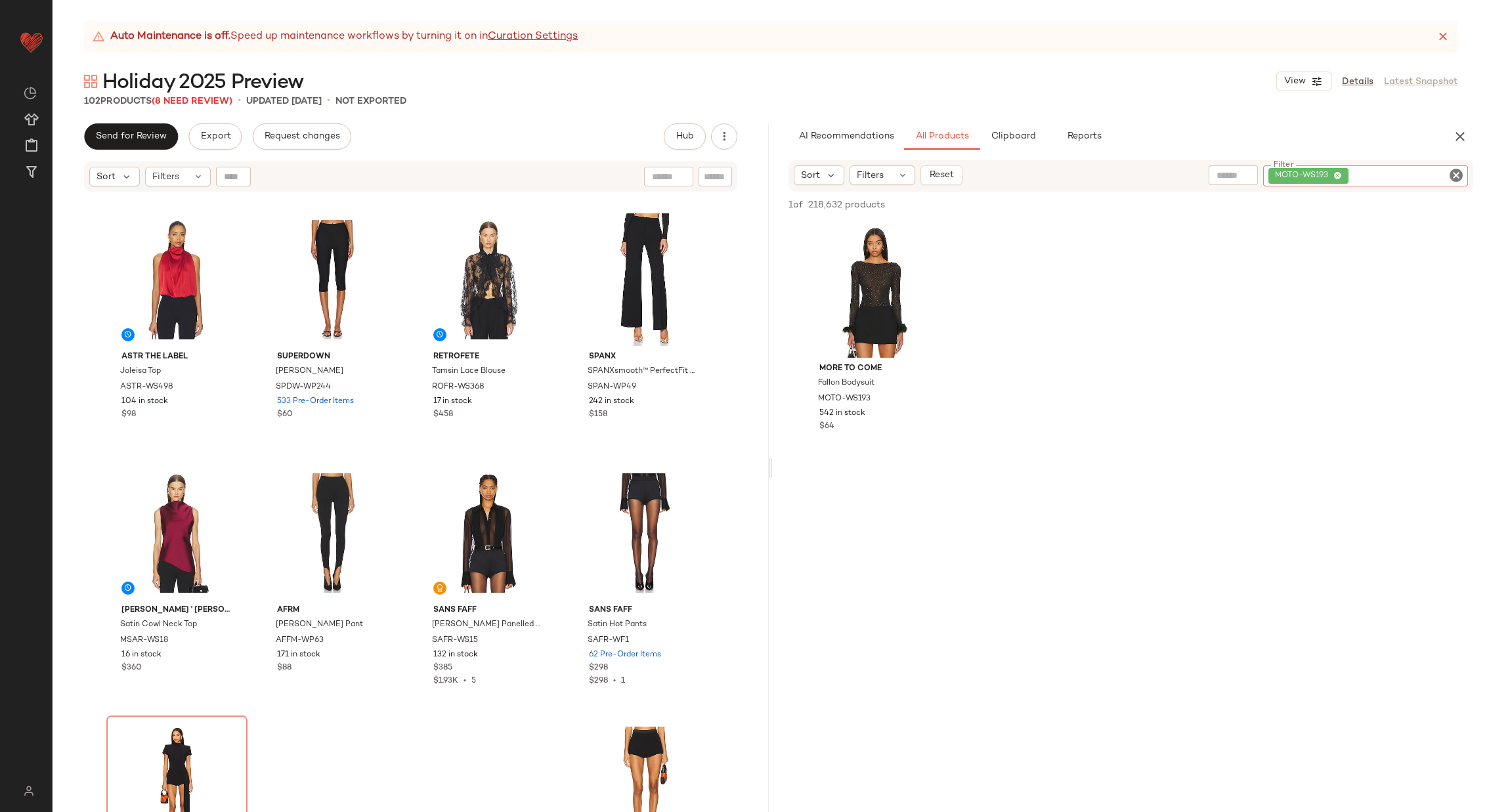
scroll to position [5937, 0]
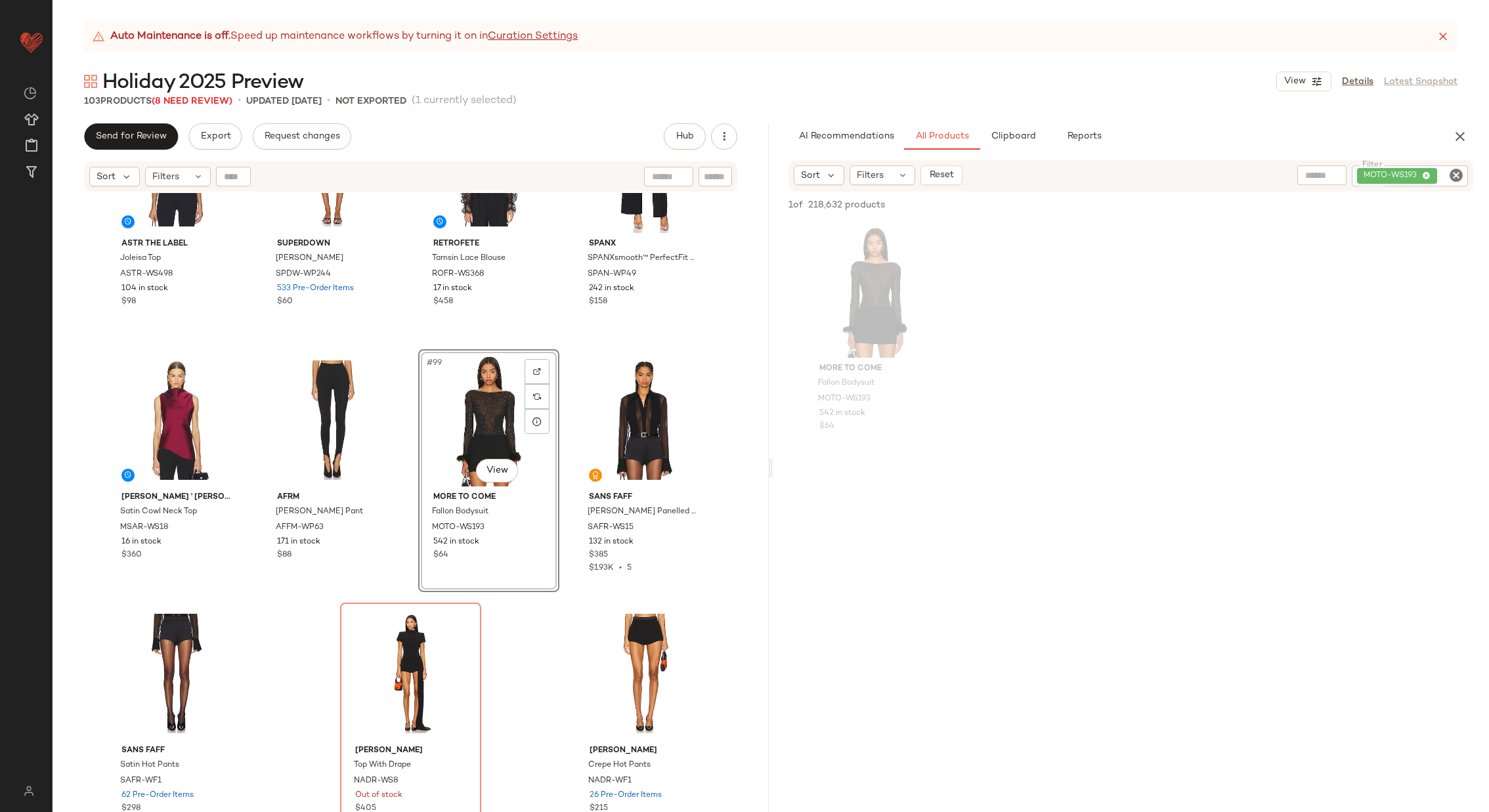
drag, startPoint x: 849, startPoint y: 294, endPoint x: 632, endPoint y: 6, distance: 360.6
click at [1462, 178] on icon "Clear Filter" at bounding box center [1456, 176] width 16 height 16
paste input "**********"
type input "**********"
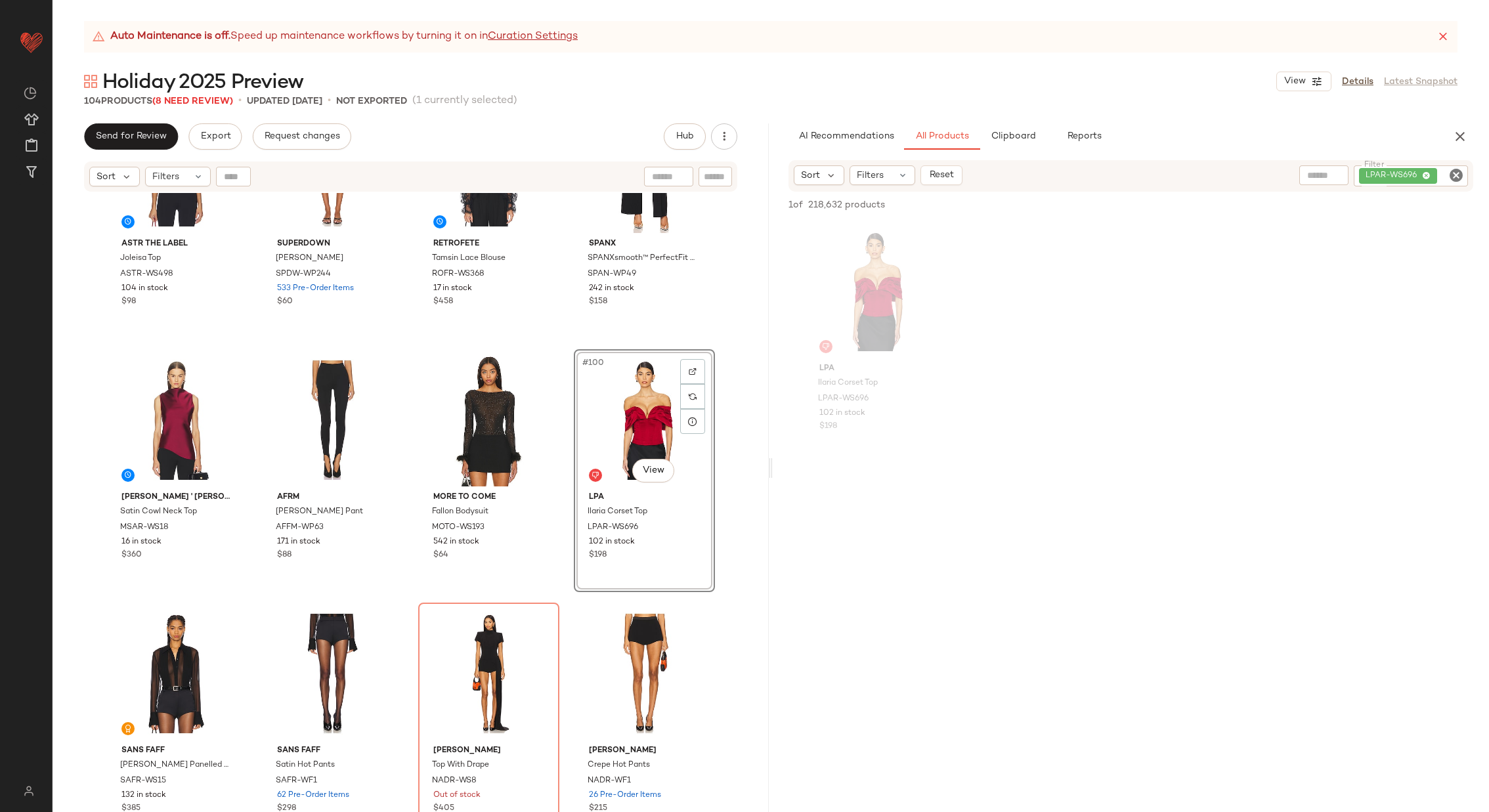
drag, startPoint x: 864, startPoint y: 300, endPoint x: 498, endPoint y: 13, distance: 465.1
click at [1455, 170] on icon "Clear Filter" at bounding box center [1456, 176] width 16 height 16
paste input "*********"
type input "*********"
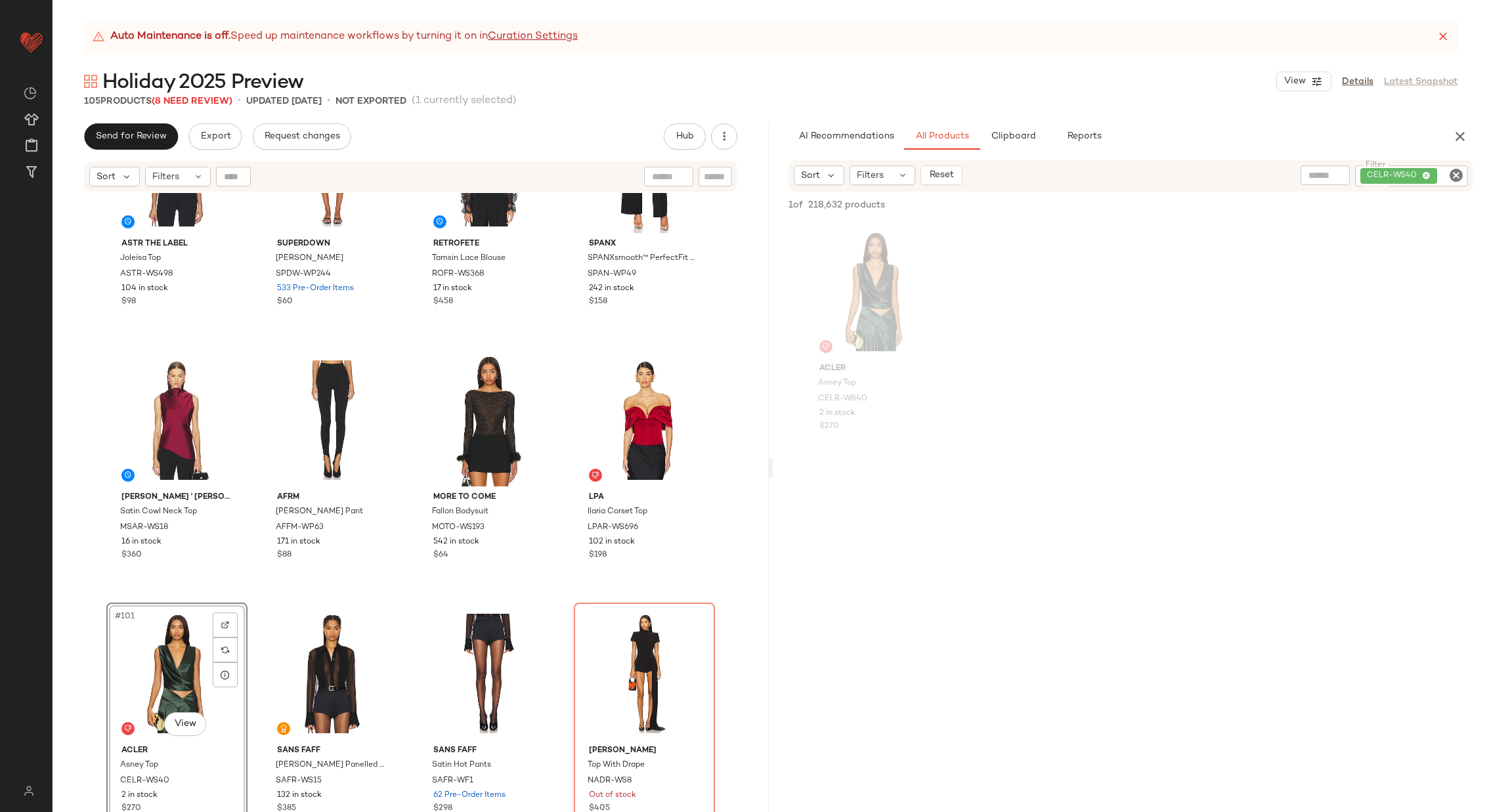
drag, startPoint x: 852, startPoint y: 296, endPoint x: 773, endPoint y: 2, distance: 304.4
click at [1461, 173] on icon "Clear Filter" at bounding box center [1456, 176] width 16 height 16
paste input "*********"
type input "*********"
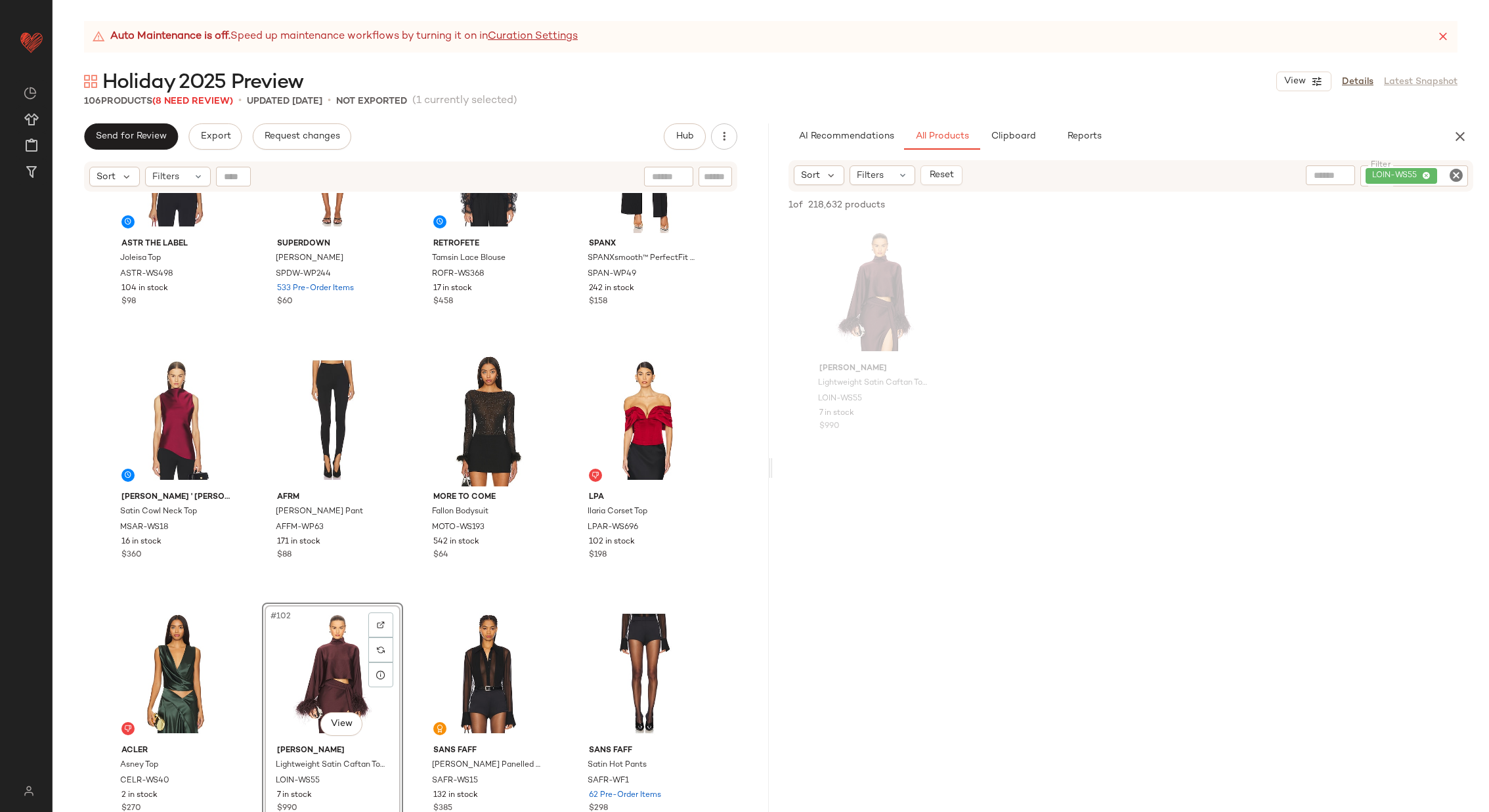
drag, startPoint x: 858, startPoint y: 290, endPoint x: 607, endPoint y: 5, distance: 379.8
click at [1454, 174] on icon "Clear Filter" at bounding box center [1456, 176] width 16 height 16
paste input "********"
type input "********"
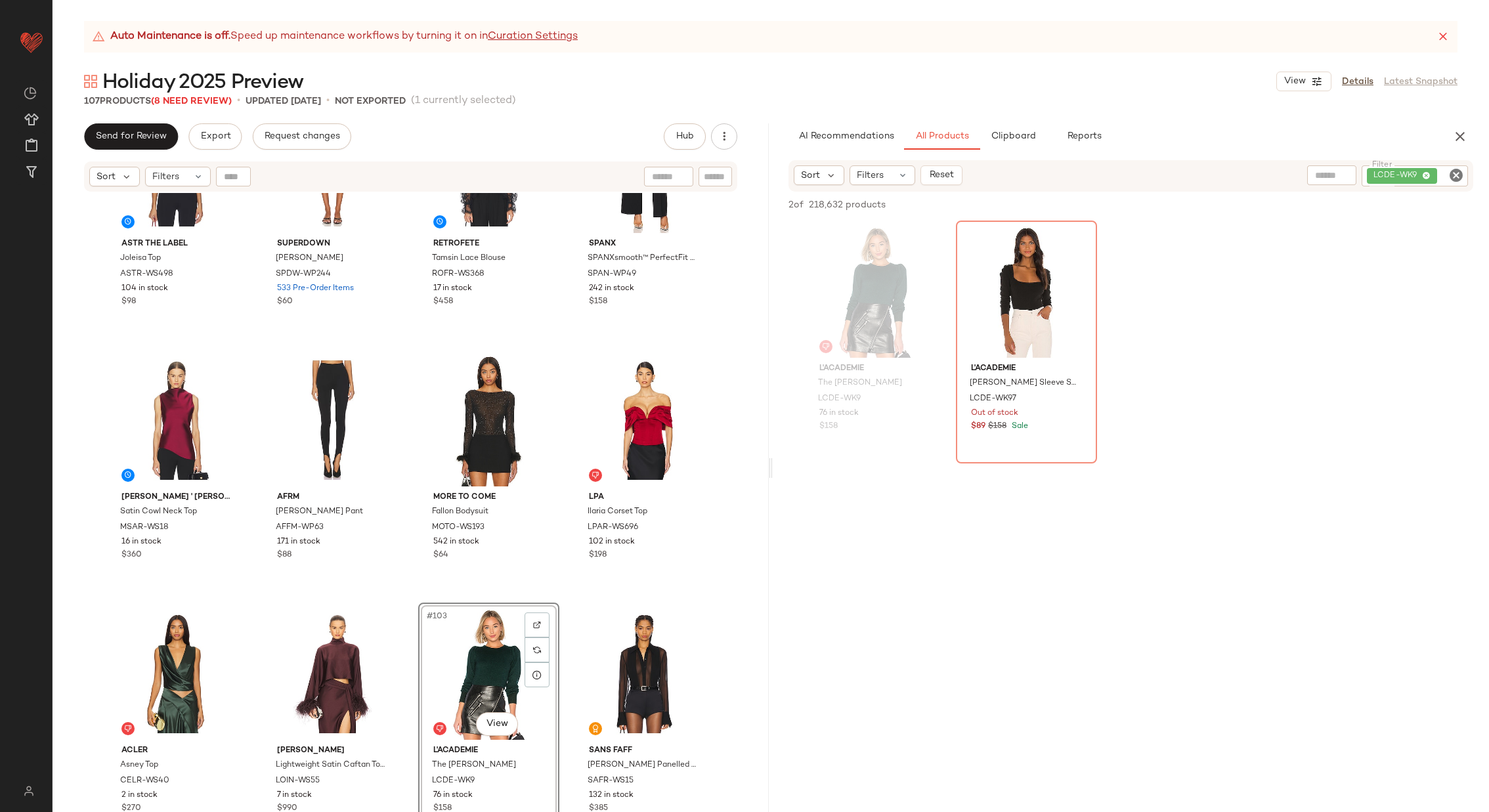
drag, startPoint x: 864, startPoint y: 300, endPoint x: 759, endPoint y: 22, distance: 297.2
click at [1458, 172] on icon "Clear Filter" at bounding box center [1456, 176] width 16 height 16
paste input "*********"
type input "*********"
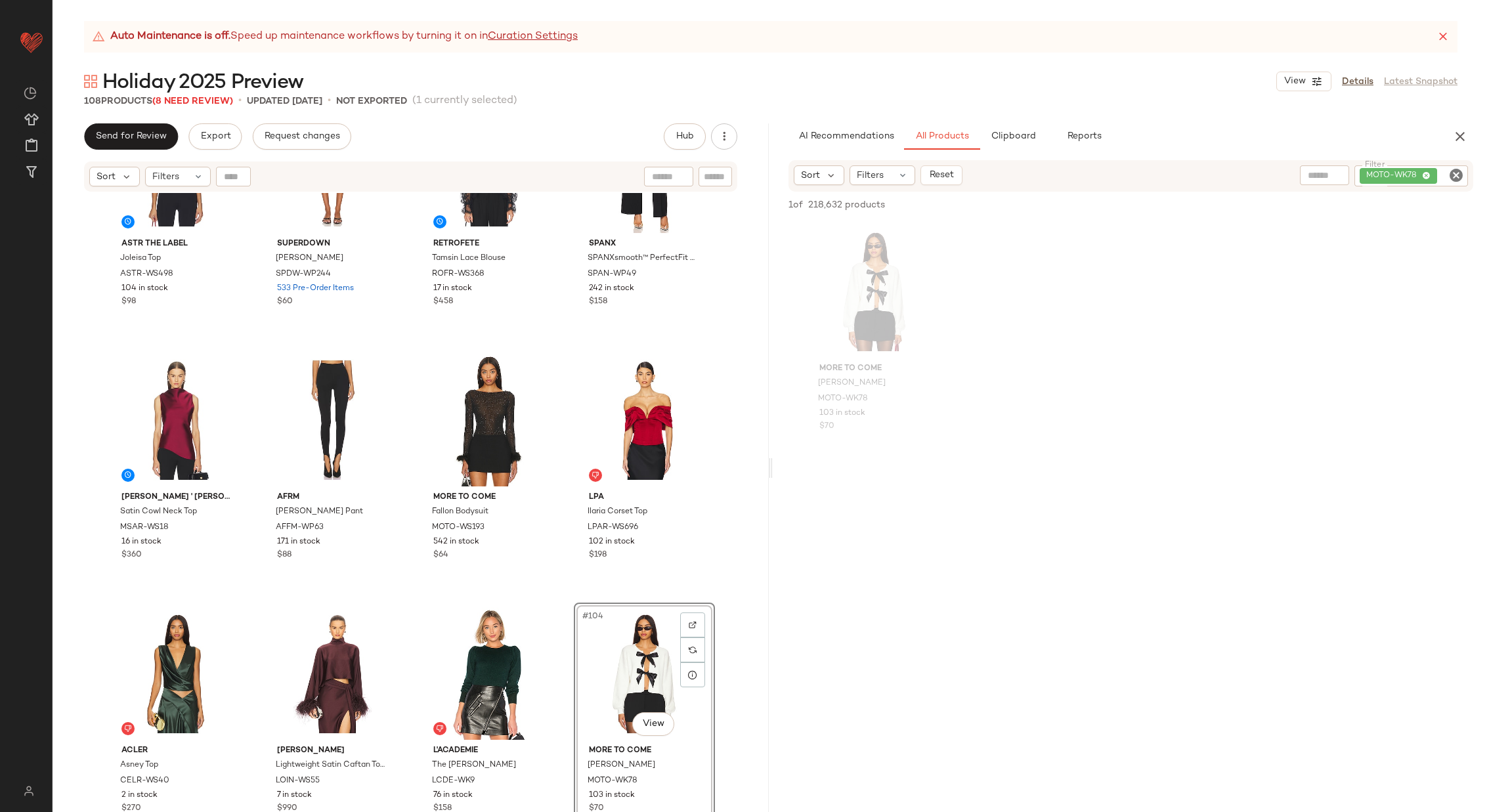
drag, startPoint x: 870, startPoint y: 297, endPoint x: 697, endPoint y: 3, distance: 341.1
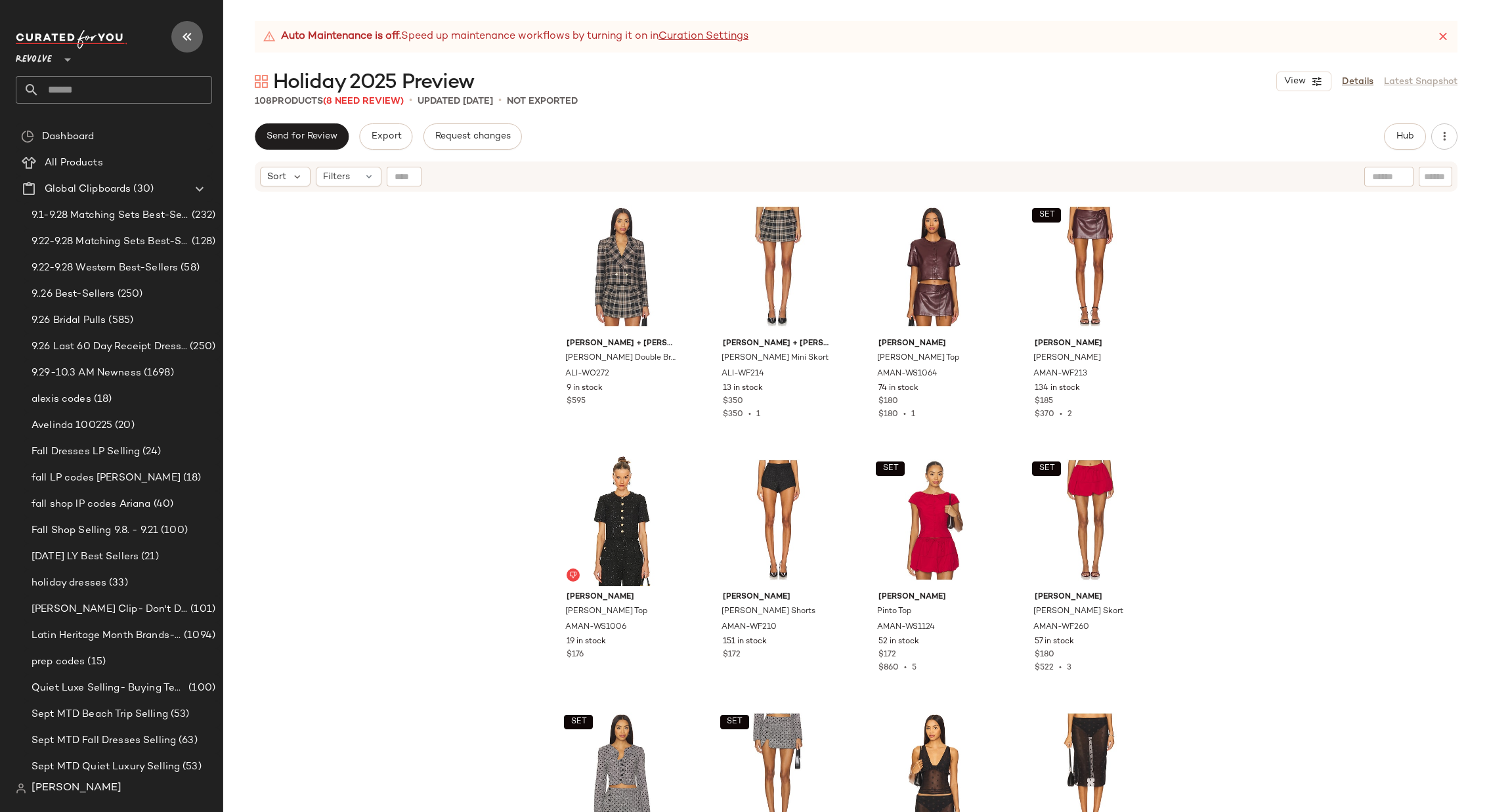
click at [191, 40] on icon "button" at bounding box center [187, 37] width 16 height 16
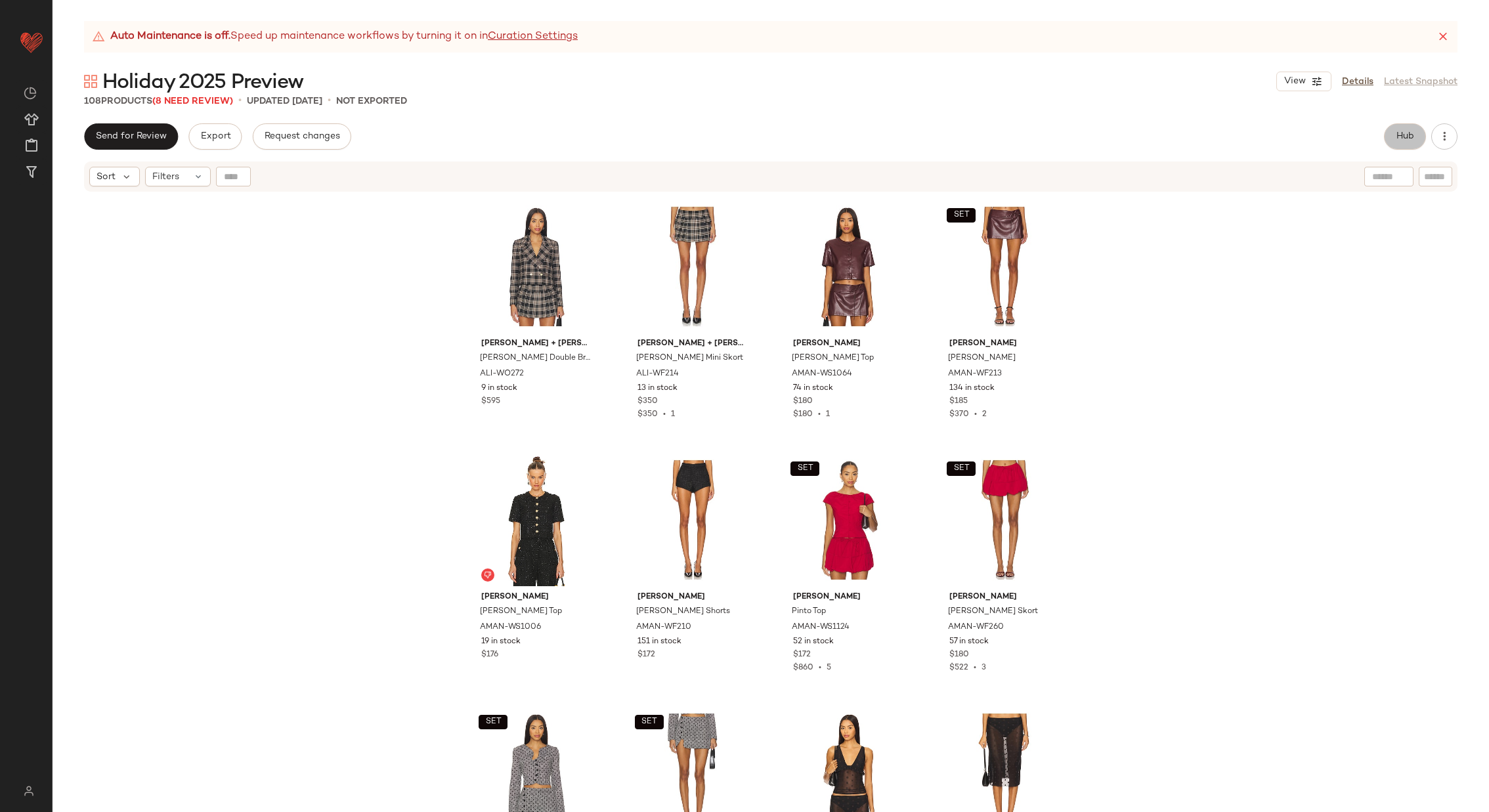
click at [1395, 132] on button "Hub" at bounding box center [1405, 136] width 42 height 26
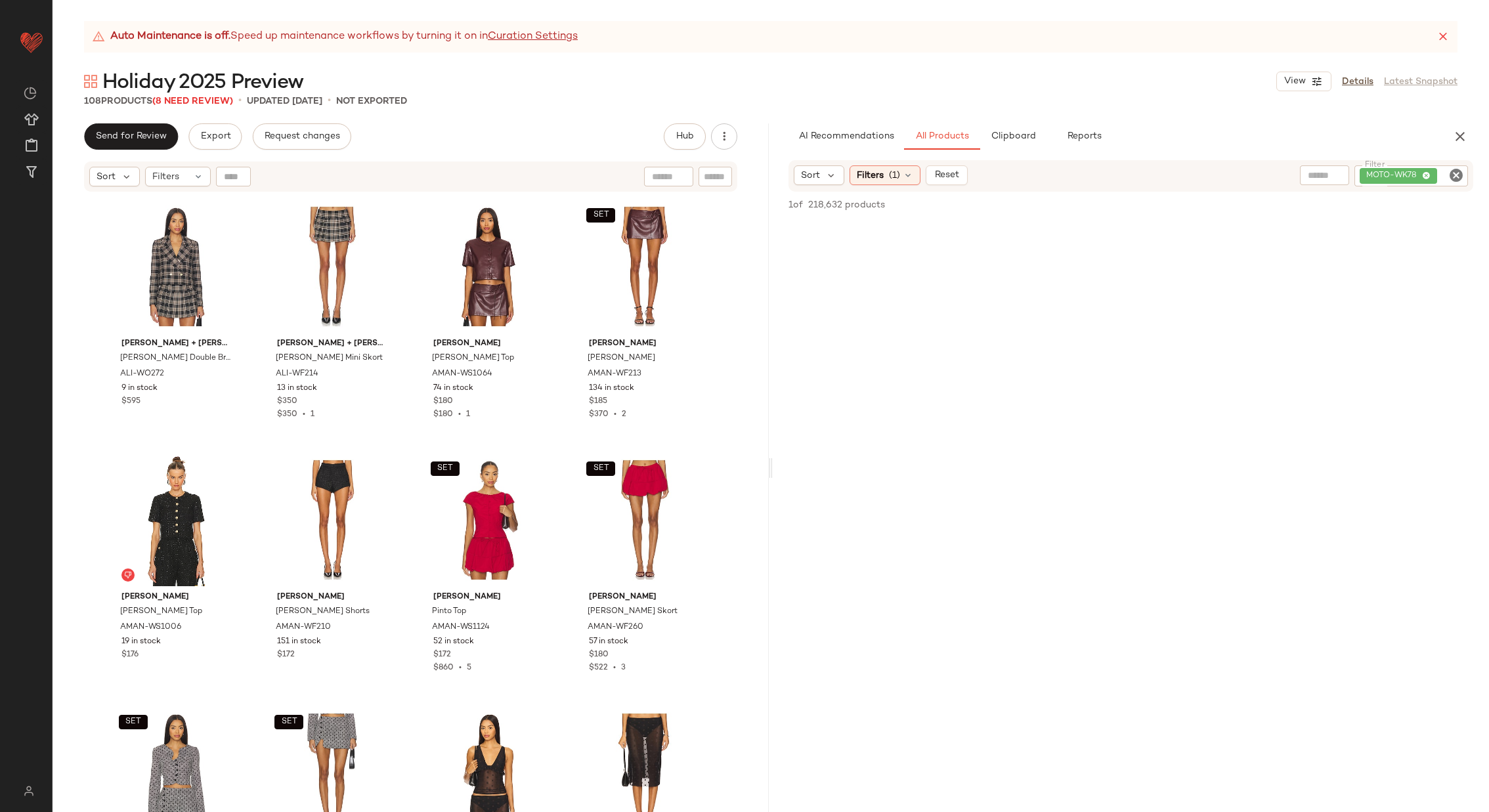
click at [1457, 176] on icon "Clear Filter" at bounding box center [1456, 176] width 16 height 16
paste input "*********"
type input "*********"
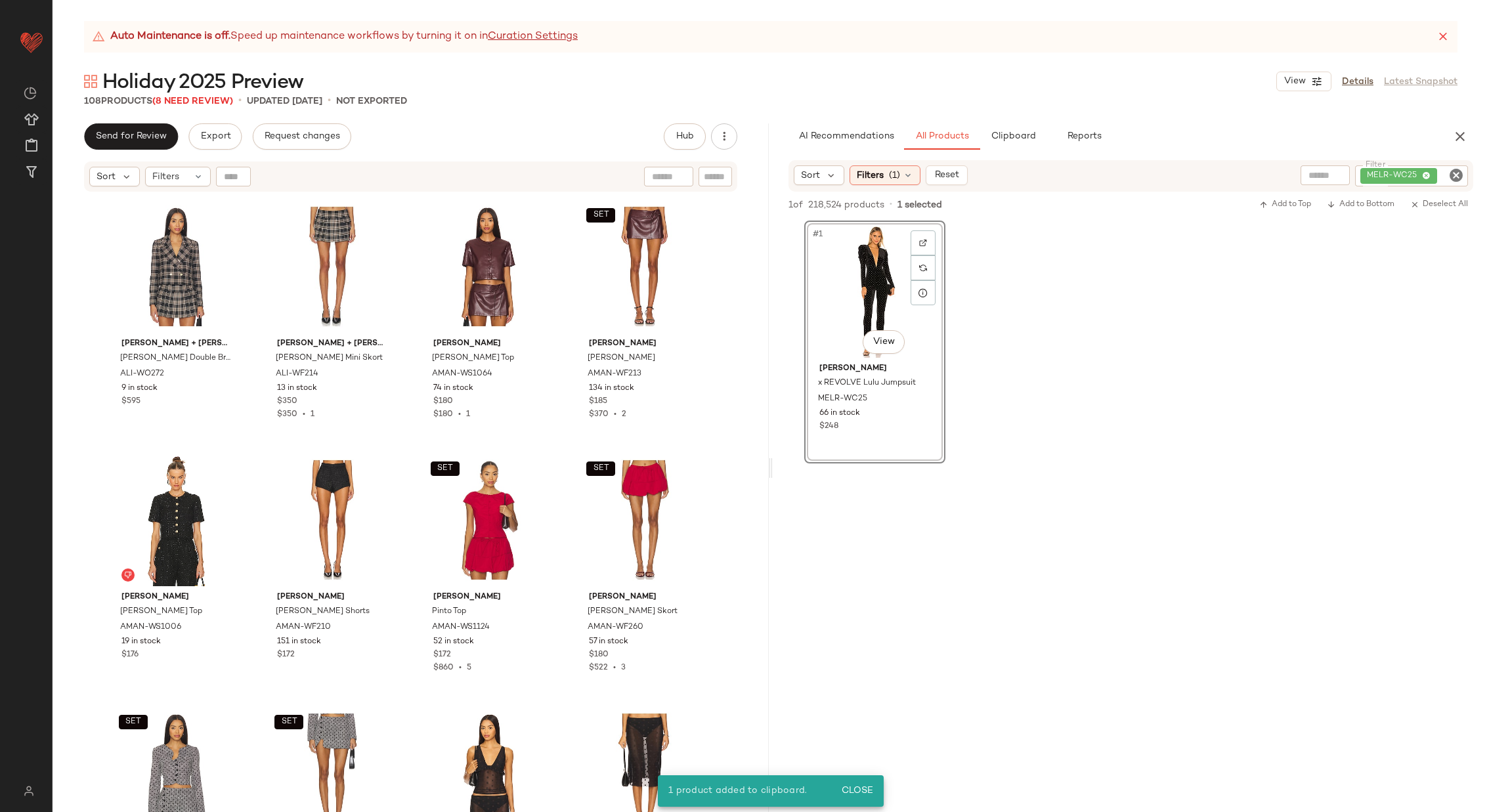
drag, startPoint x: 860, startPoint y: 287, endPoint x: 851, endPoint y: 11, distance: 276.1
click at [1456, 176] on icon "Clear Filter" at bounding box center [1456, 176] width 16 height 16
paste input "**********"
type input "**********"
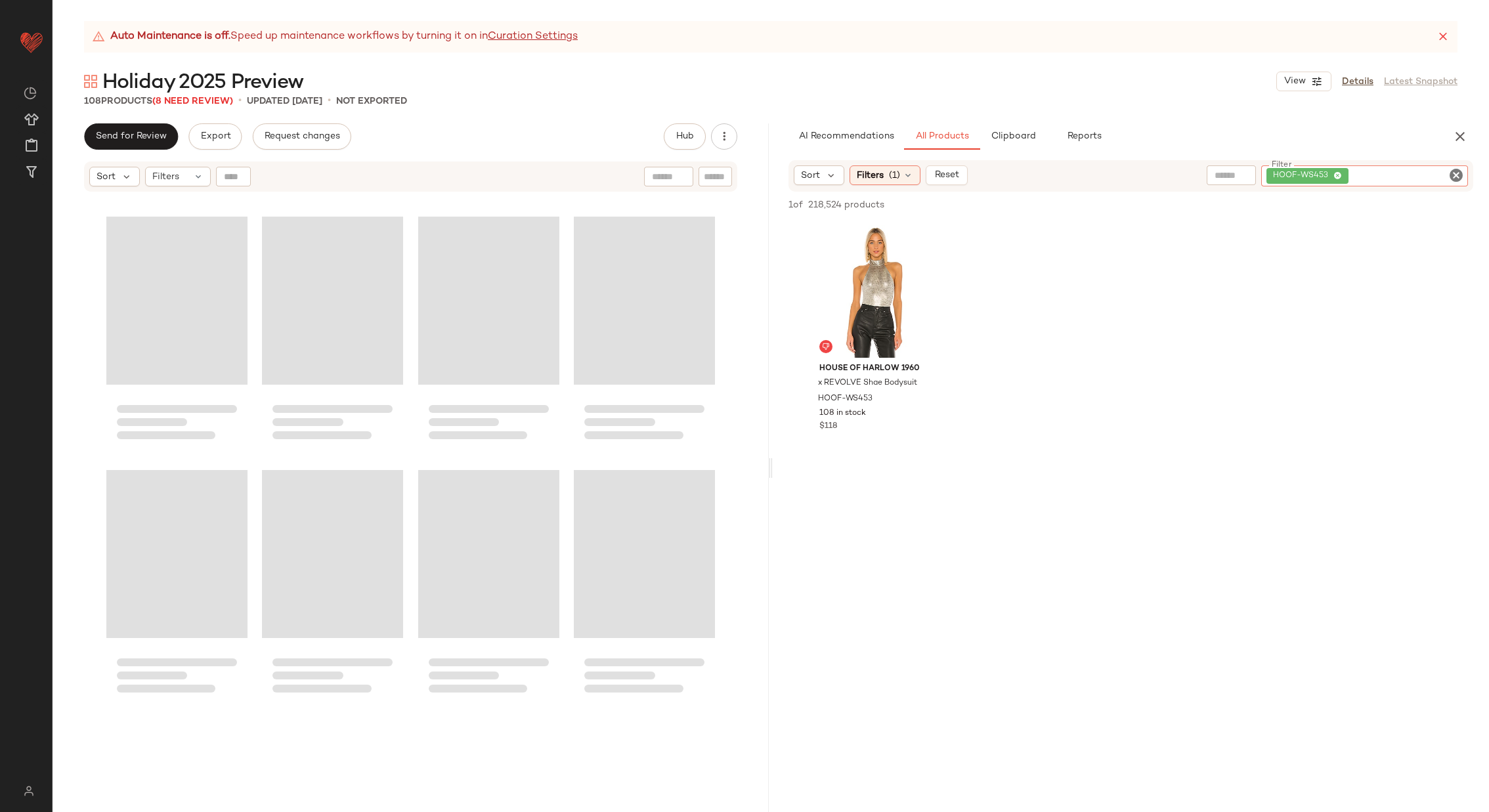
scroll to position [6191, 0]
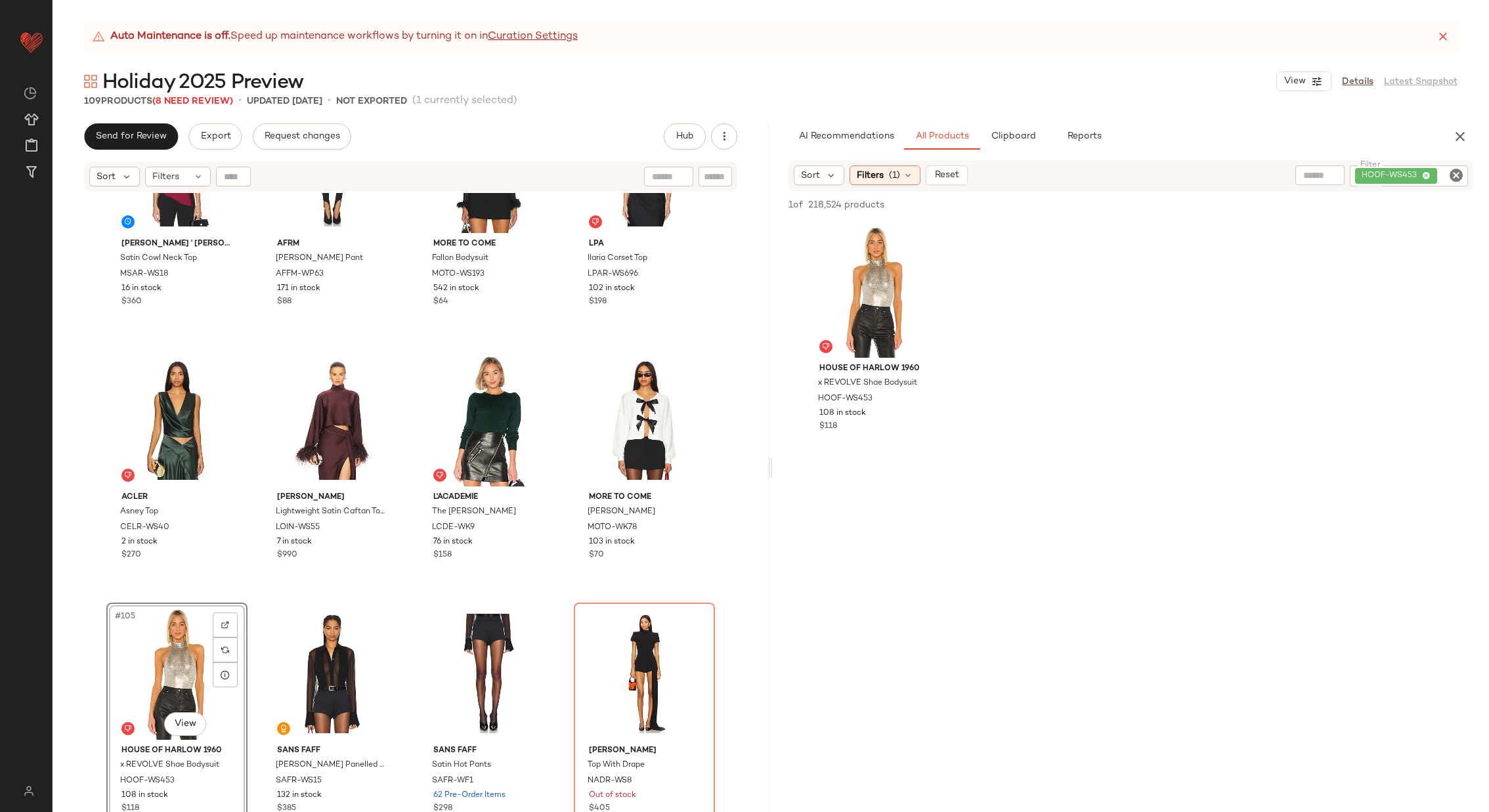
drag, startPoint x: 903, startPoint y: 276, endPoint x: 777, endPoint y: 30, distance: 276.4
click at [1457, 173] on icon "Clear Filter" at bounding box center [1456, 176] width 16 height 16
paste input "**********"
type input "**********"
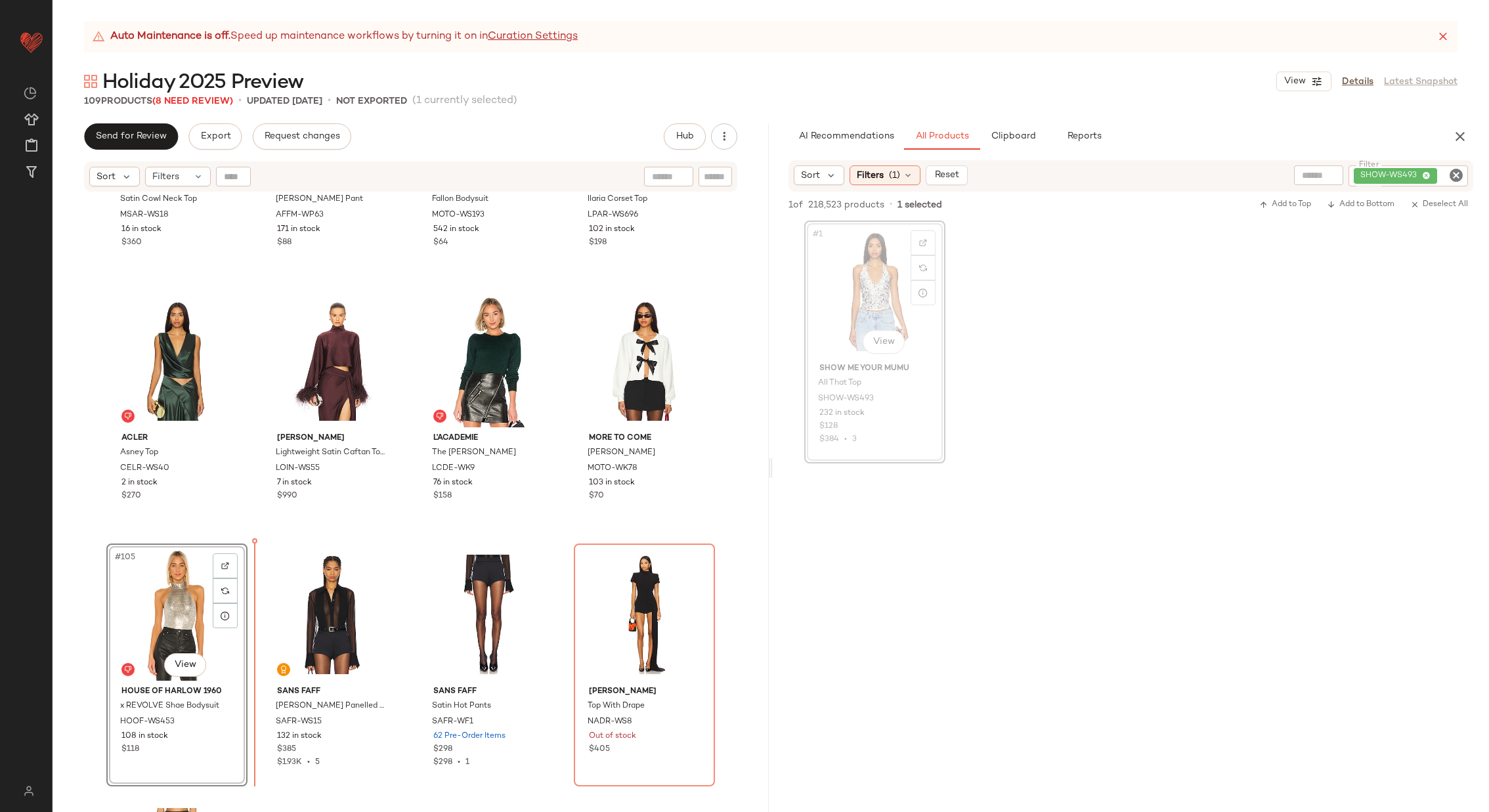
scroll to position [6287, 0]
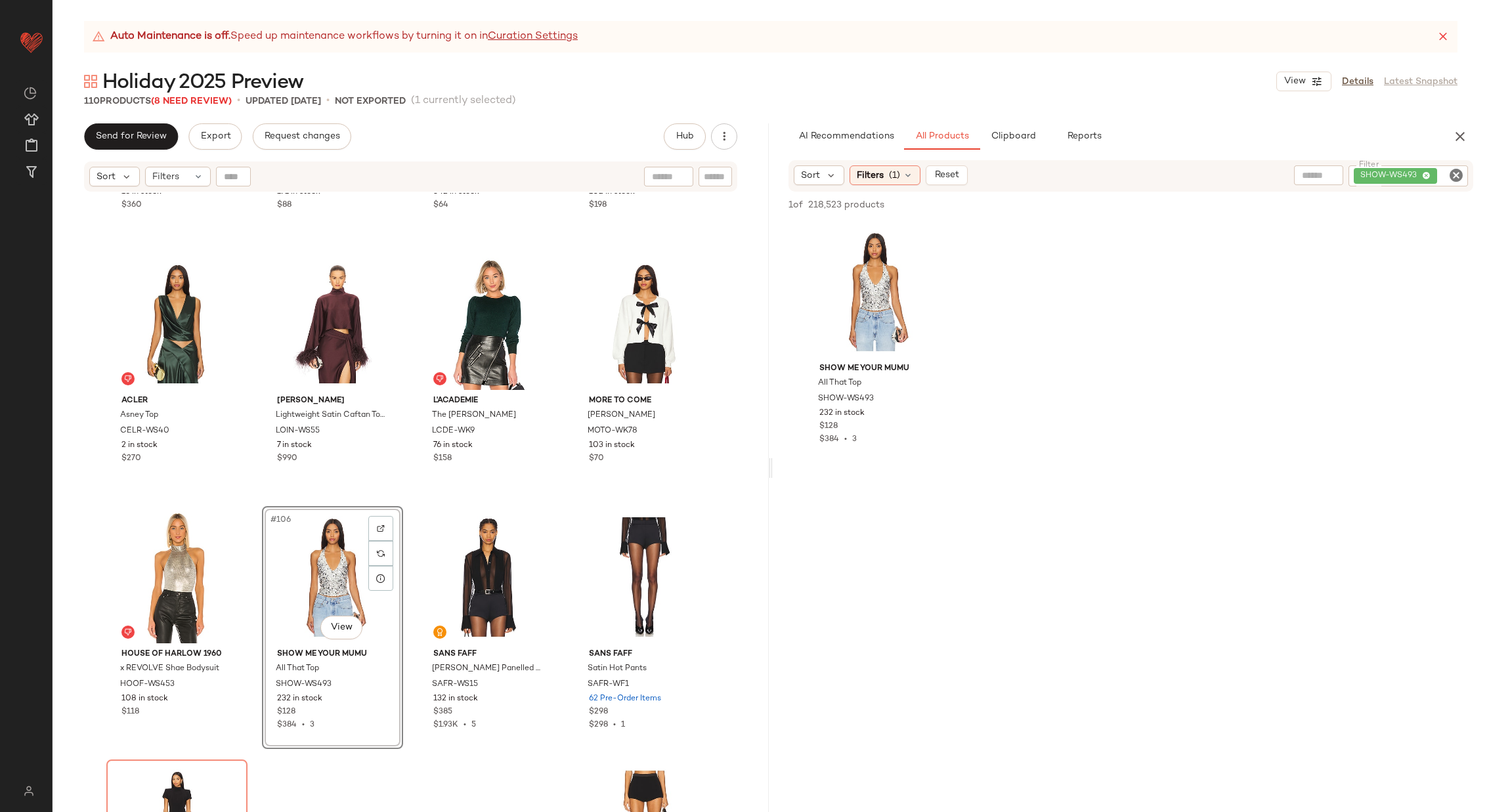
click at [412, 491] on div "Marques ' [PERSON_NAME] Satin Cowl Neck Top MSAR-WS18 16 in stock $360 AFRM [PE…" at bounding box center [411, 519] width 717 height 652
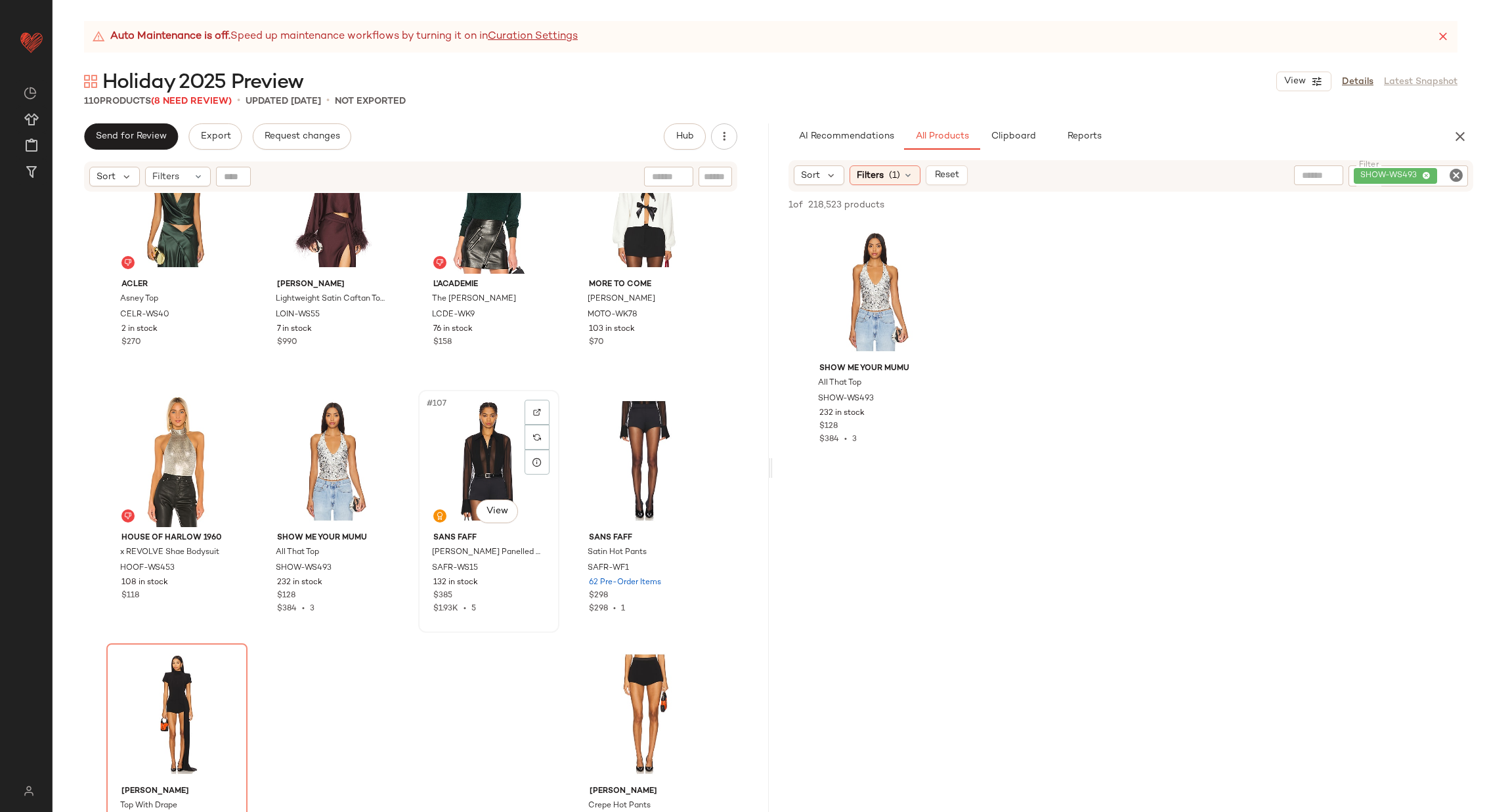
scroll to position [6444, 0]
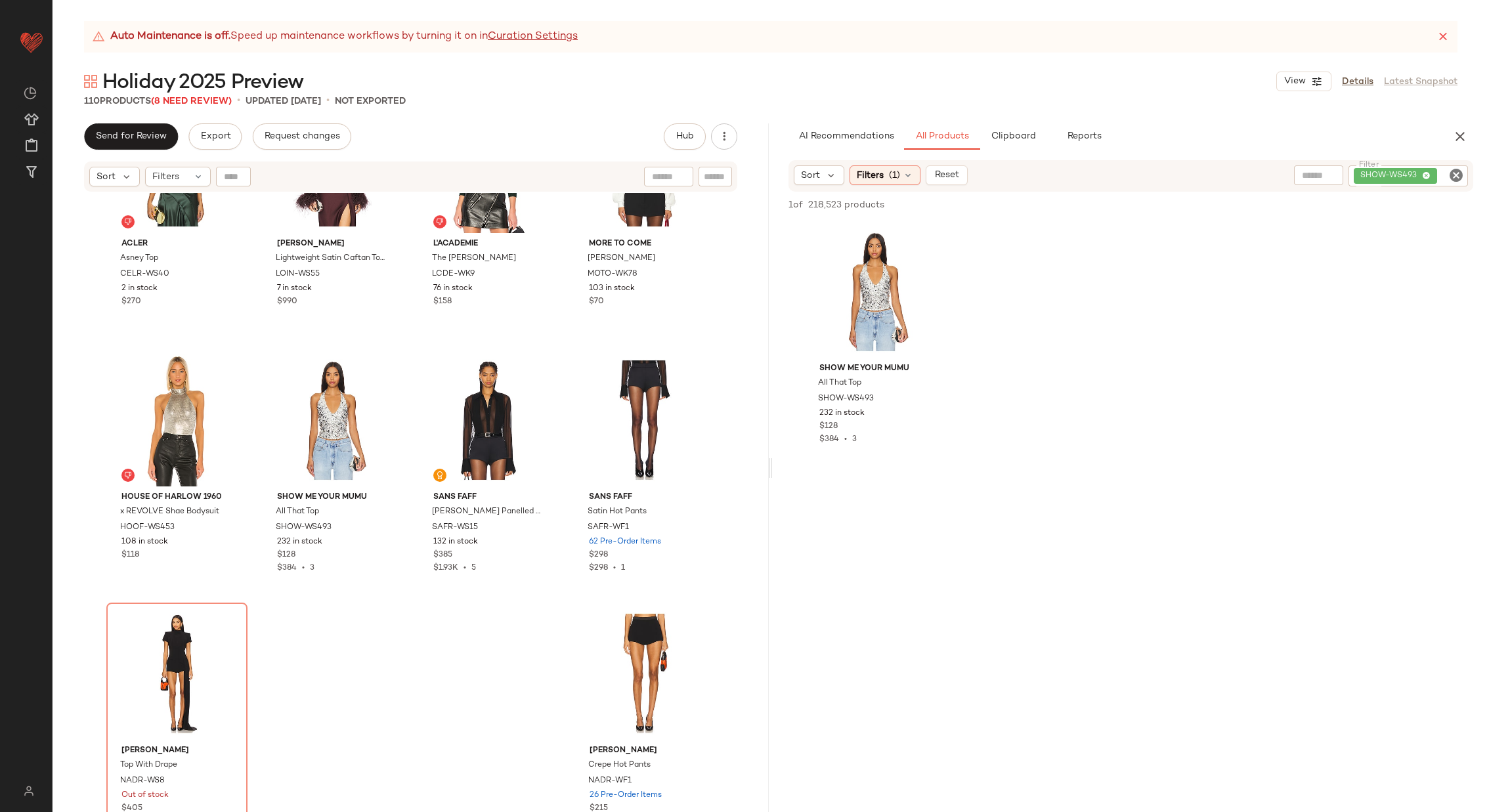
click at [1456, 174] on icon "Clear Filter" at bounding box center [1456, 176] width 16 height 16
paste input "*********"
type input "*********"
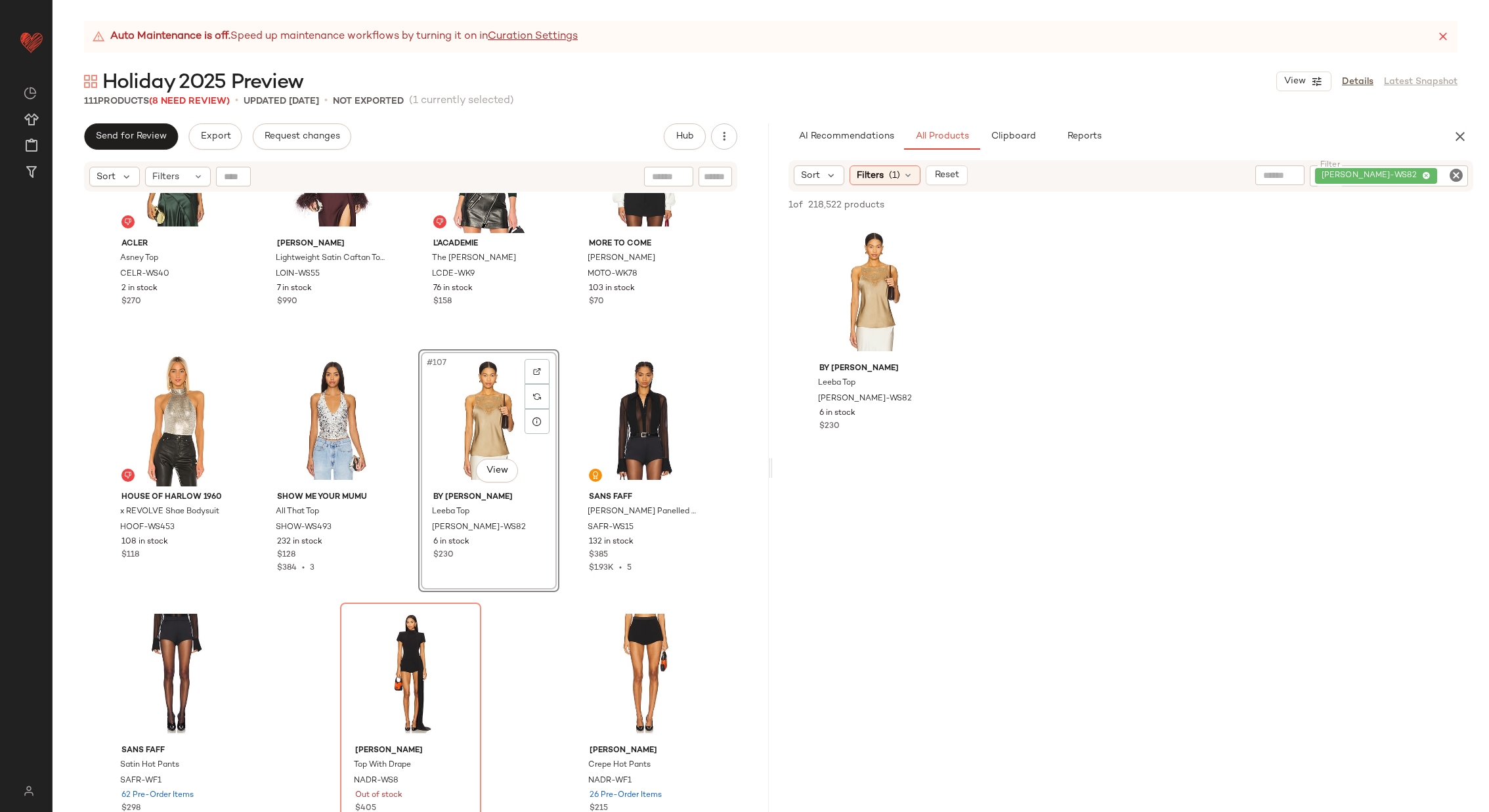
drag, startPoint x: 875, startPoint y: 300, endPoint x: 527, endPoint y: 48, distance: 429.7
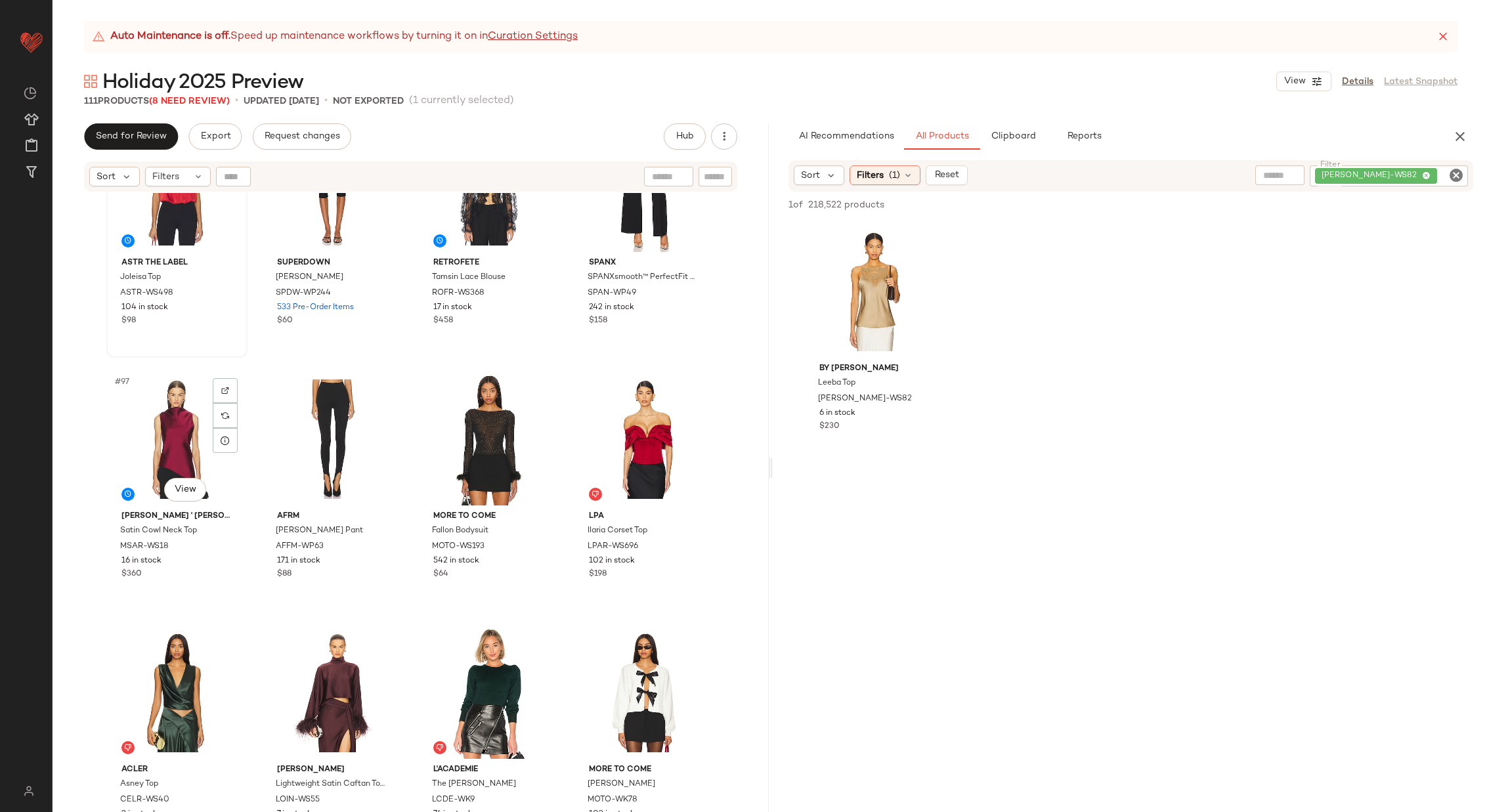
scroll to position [5963, 0]
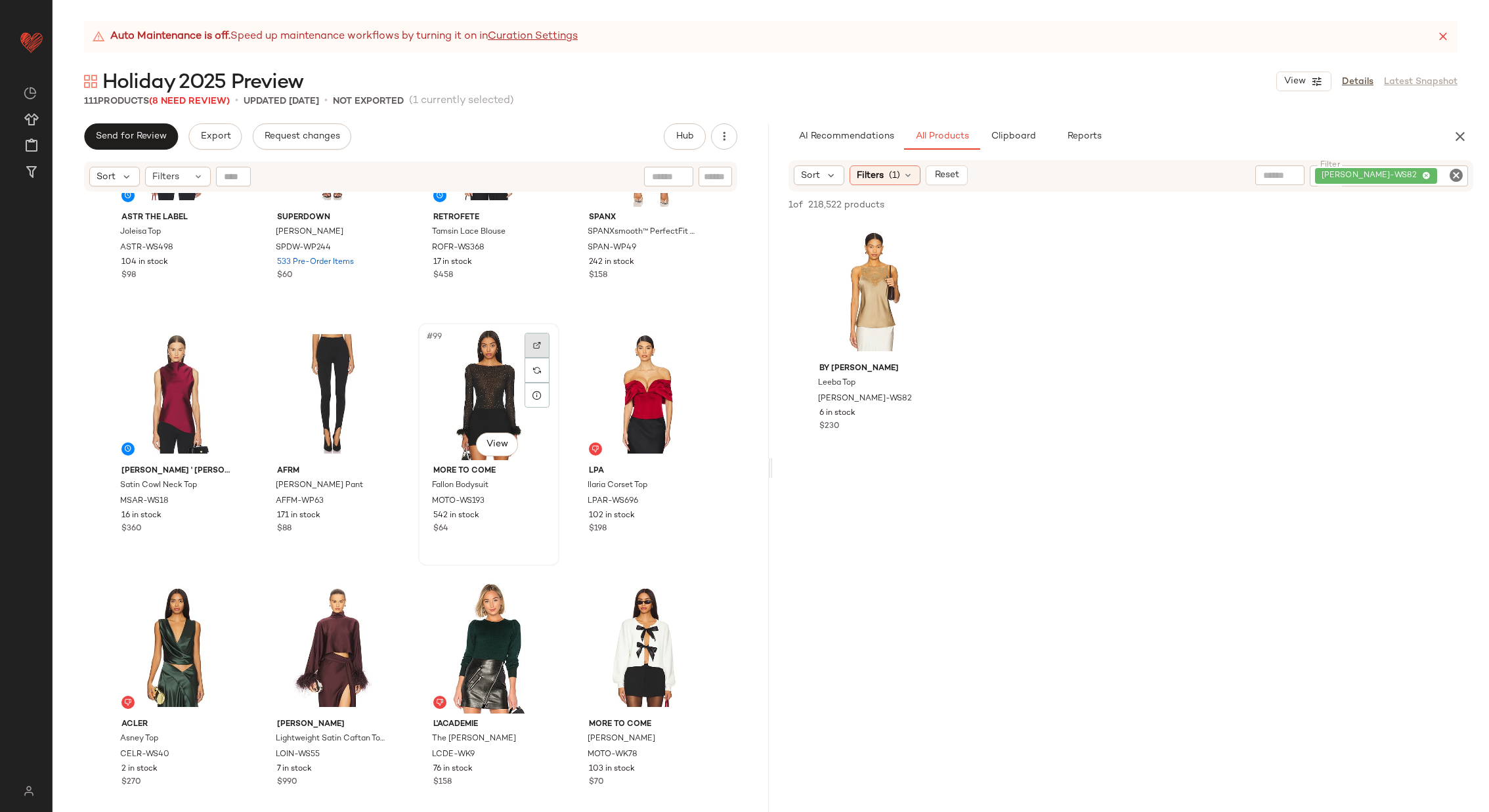
click at [528, 339] on div at bounding box center [538, 345] width 25 height 25
click at [1460, 176] on icon "Clear Filter" at bounding box center [1456, 176] width 16 height 16
paste input "********"
type input "********"
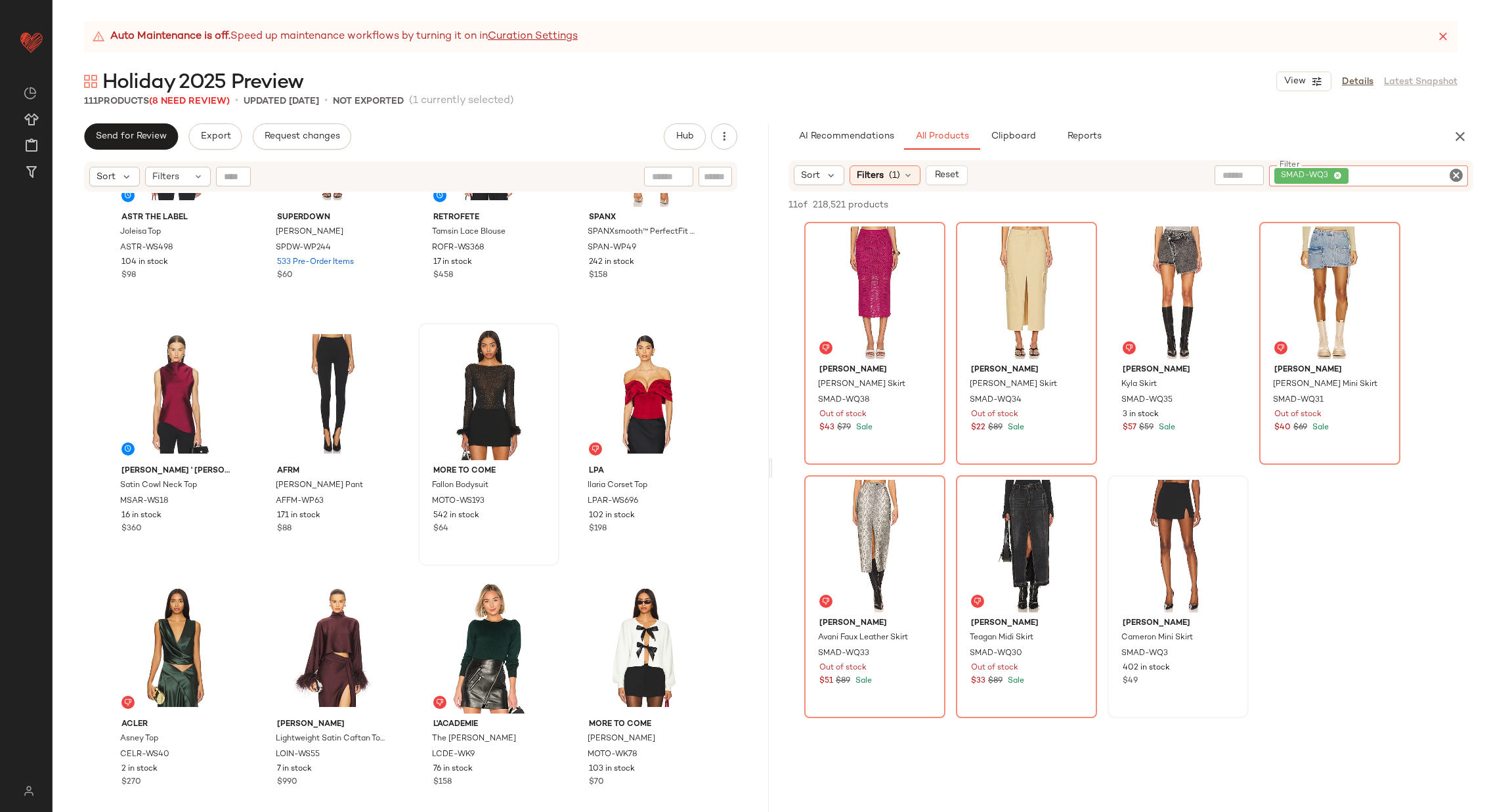
scroll to position [268, 0]
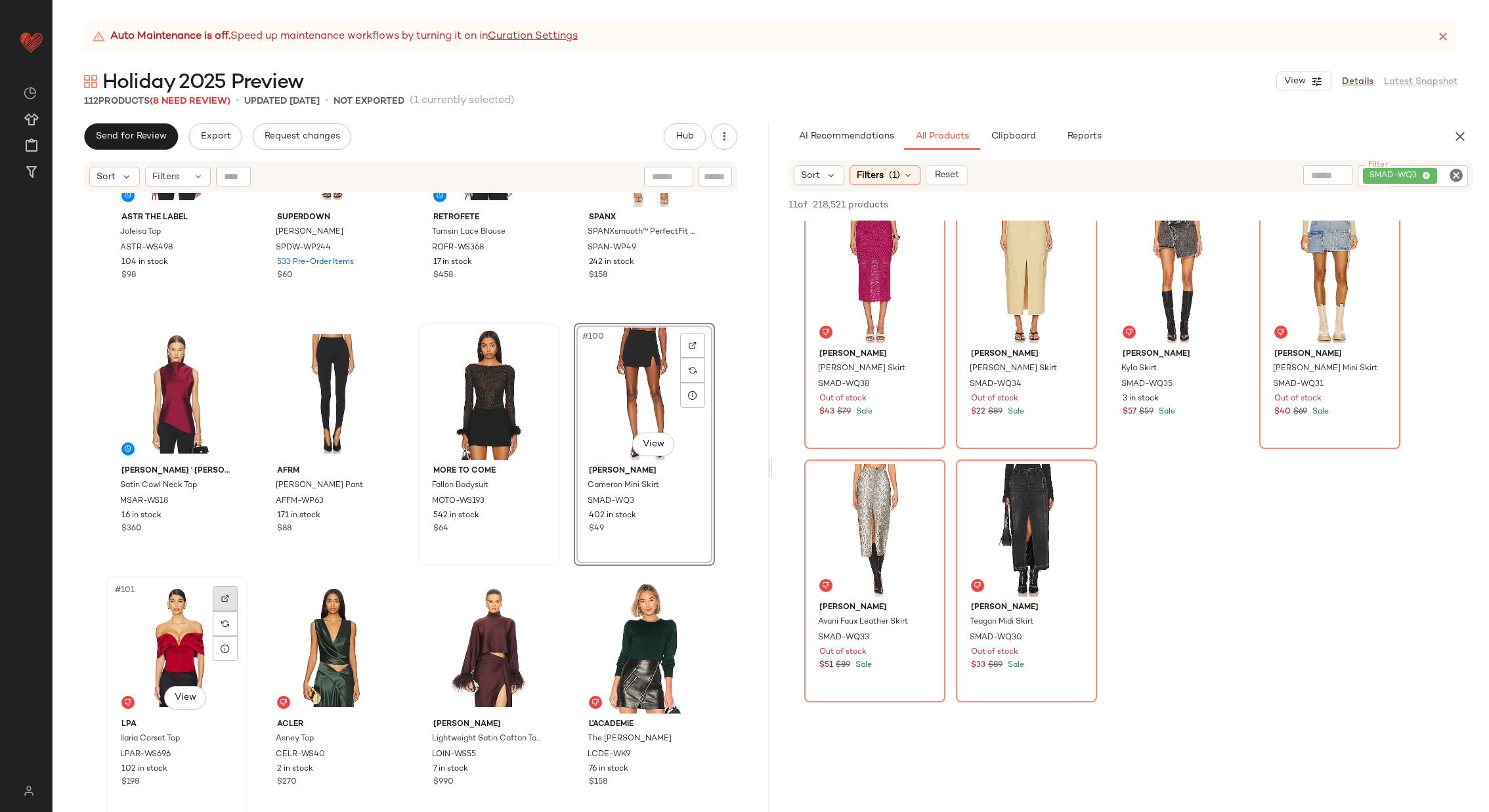
click at [220, 593] on div at bounding box center [226, 599] width 25 height 25
click at [1450, 177] on icon "Clear Filter" at bounding box center [1456, 176] width 16 height 16
paste input "*********"
type input "*********"
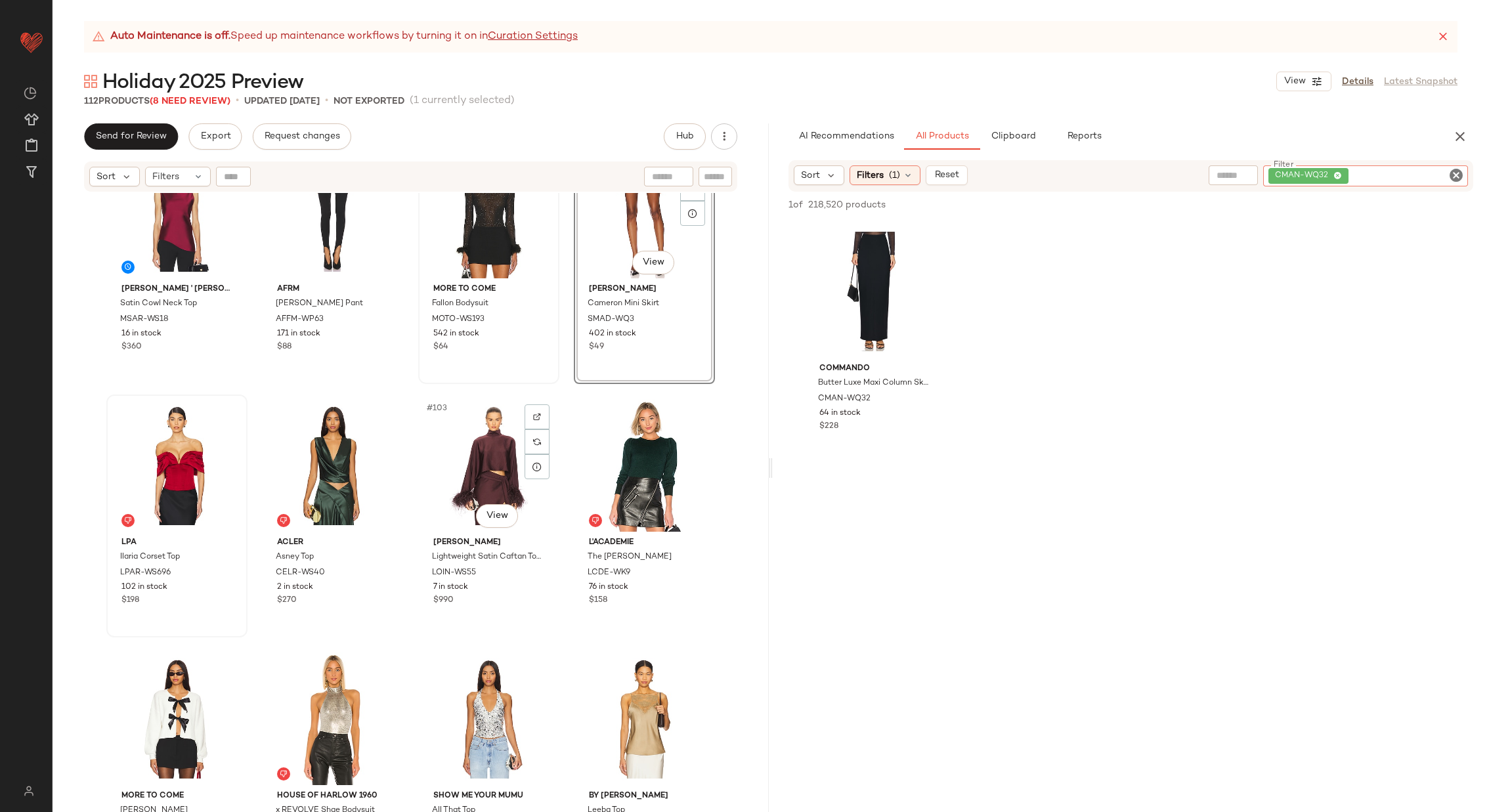
scroll to position [6149, 0]
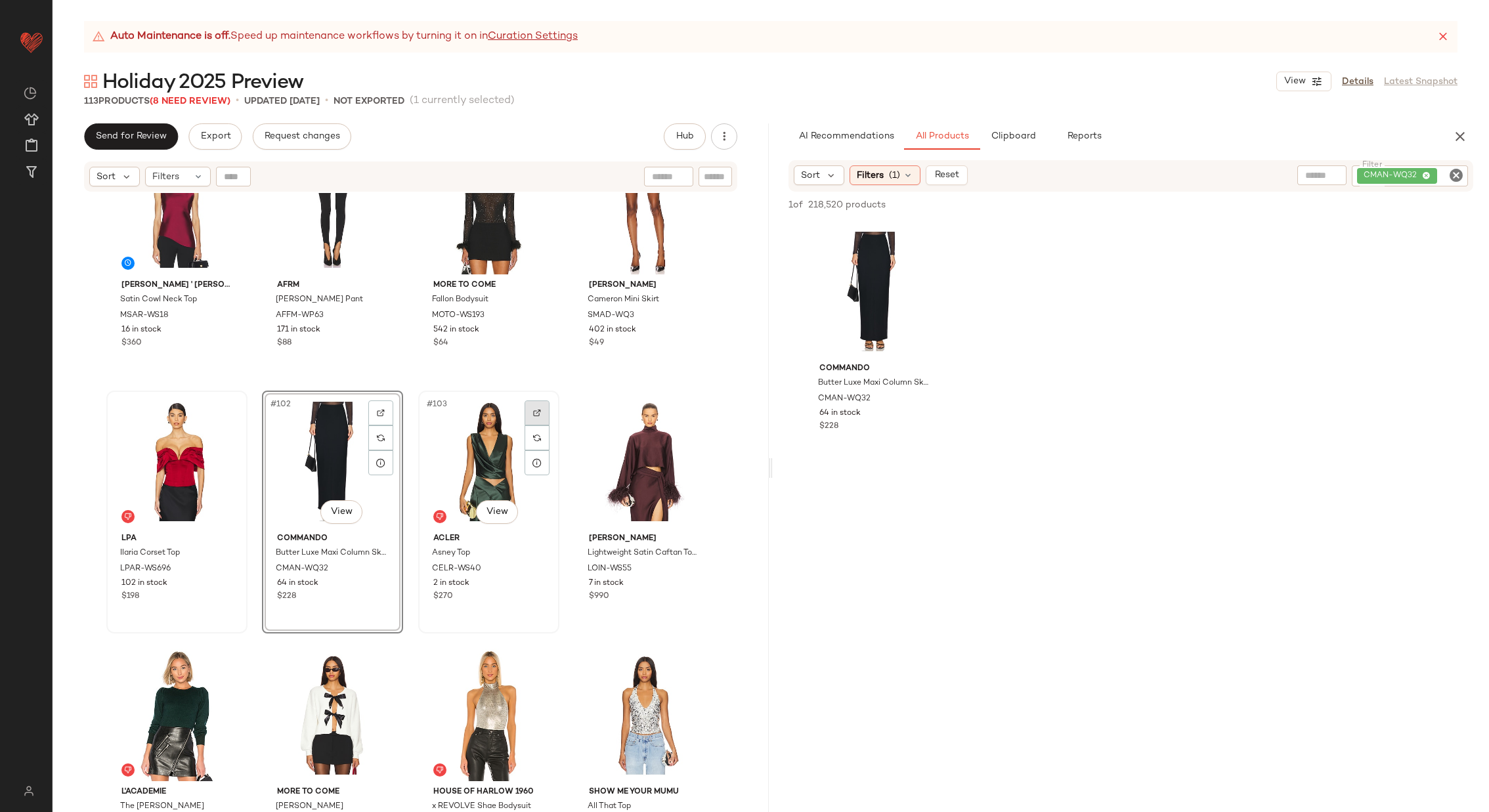
click at [533, 411] on img at bounding box center [537, 413] width 8 height 8
click at [460, 442] on div "#103 View" at bounding box center [489, 461] width 132 height 132
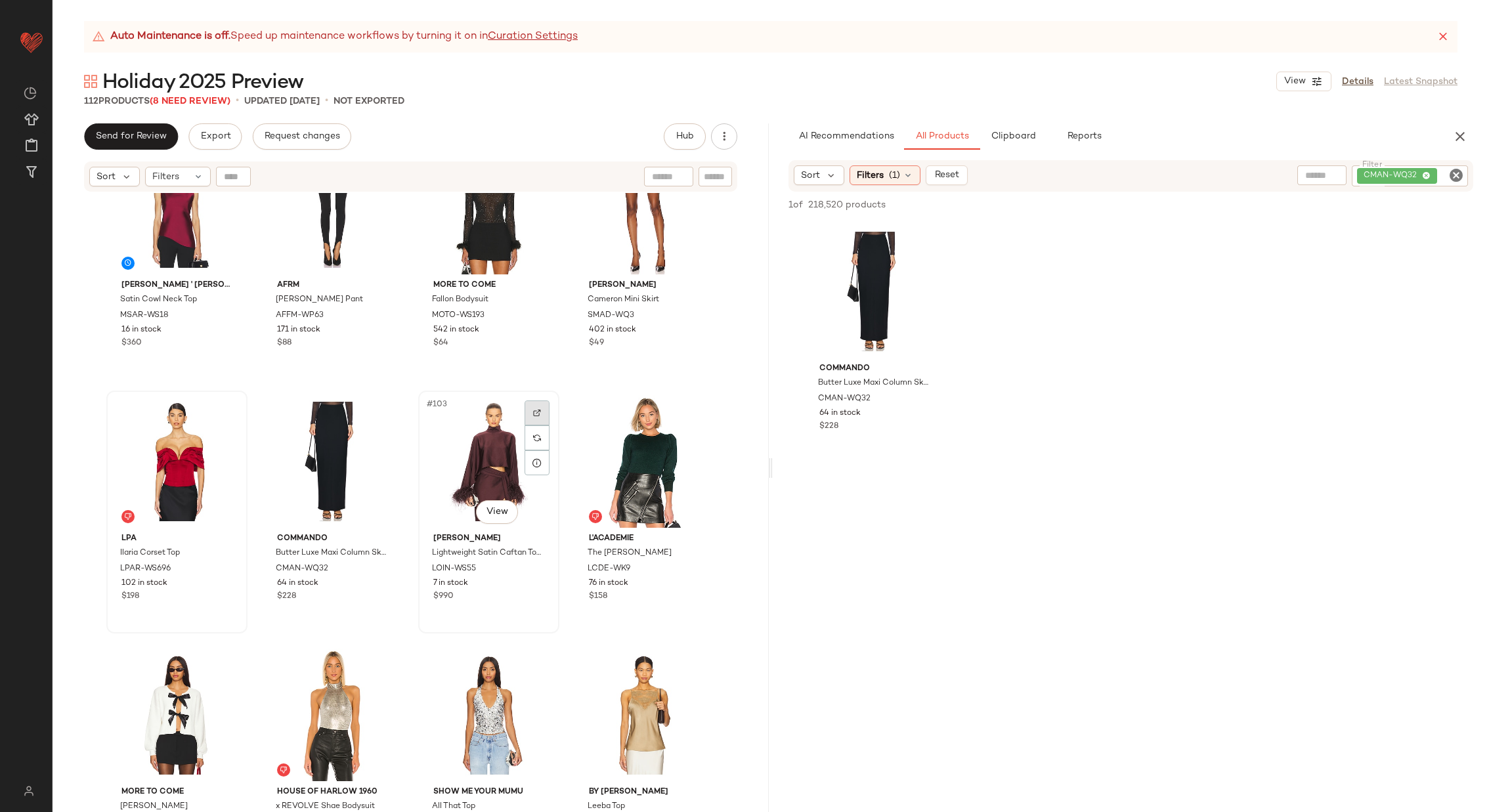
click at [534, 405] on div at bounding box center [538, 413] width 25 height 25
click at [1452, 176] on icon "Clear Filter" at bounding box center [1456, 176] width 16 height 16
paste input "********"
type input "********"
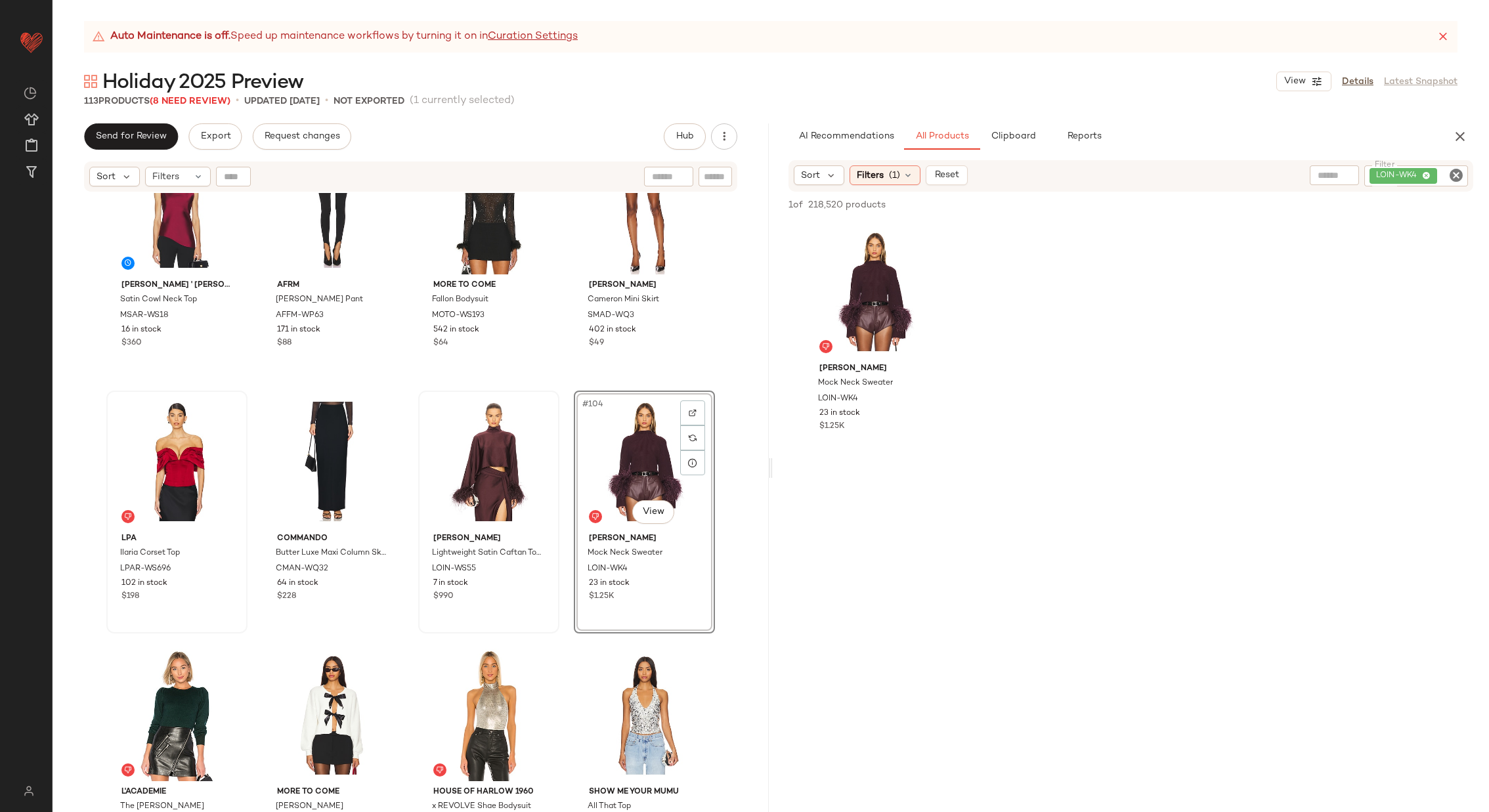
drag, startPoint x: 852, startPoint y: 305, endPoint x: 297, endPoint y: 2, distance: 632.3
click at [1454, 175] on icon "Clear Filter" at bounding box center [1456, 176] width 16 height 16
paste input "********"
type input "********"
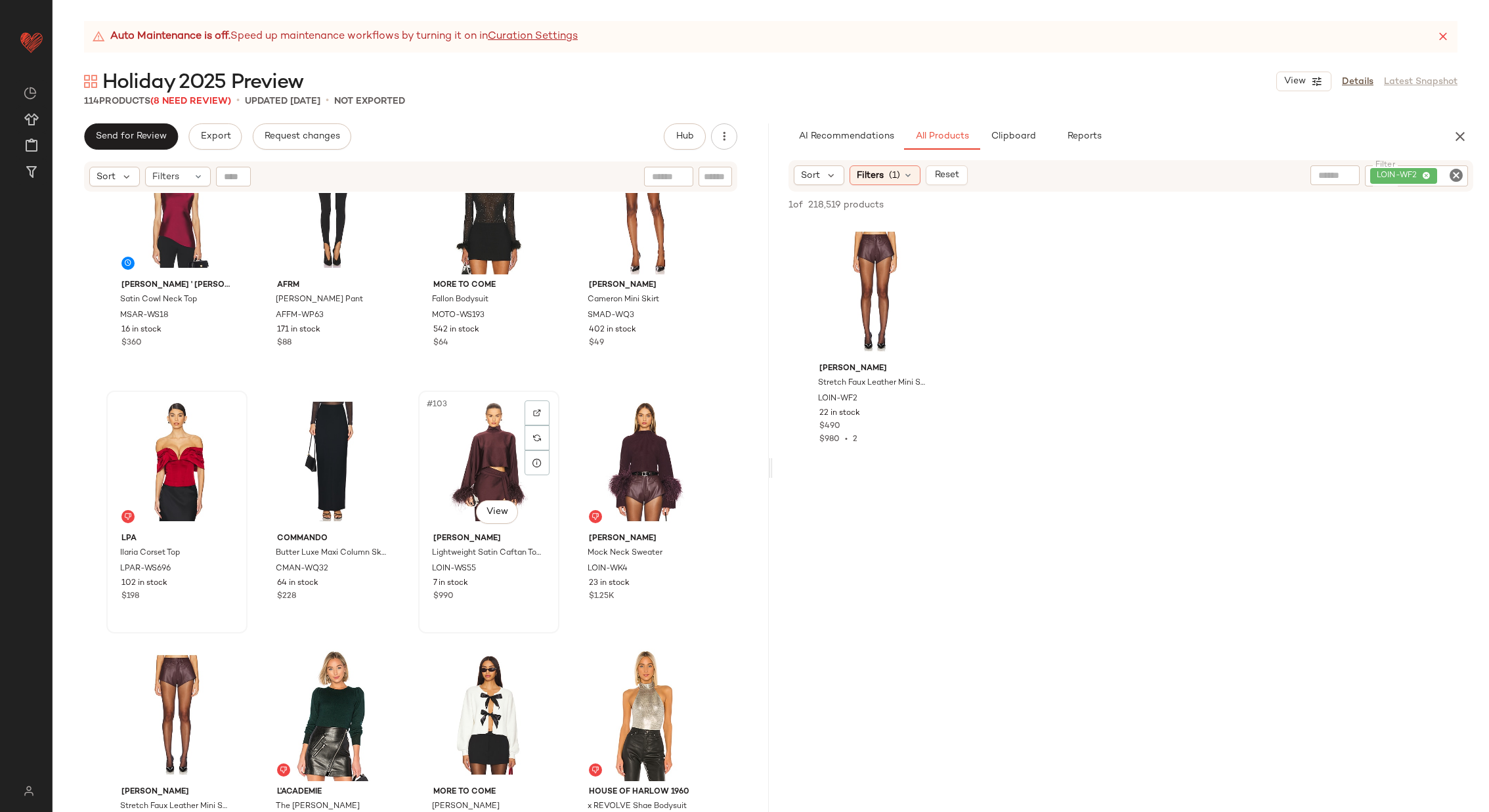
click at [503, 460] on div "#103 View" at bounding box center [489, 461] width 132 height 132
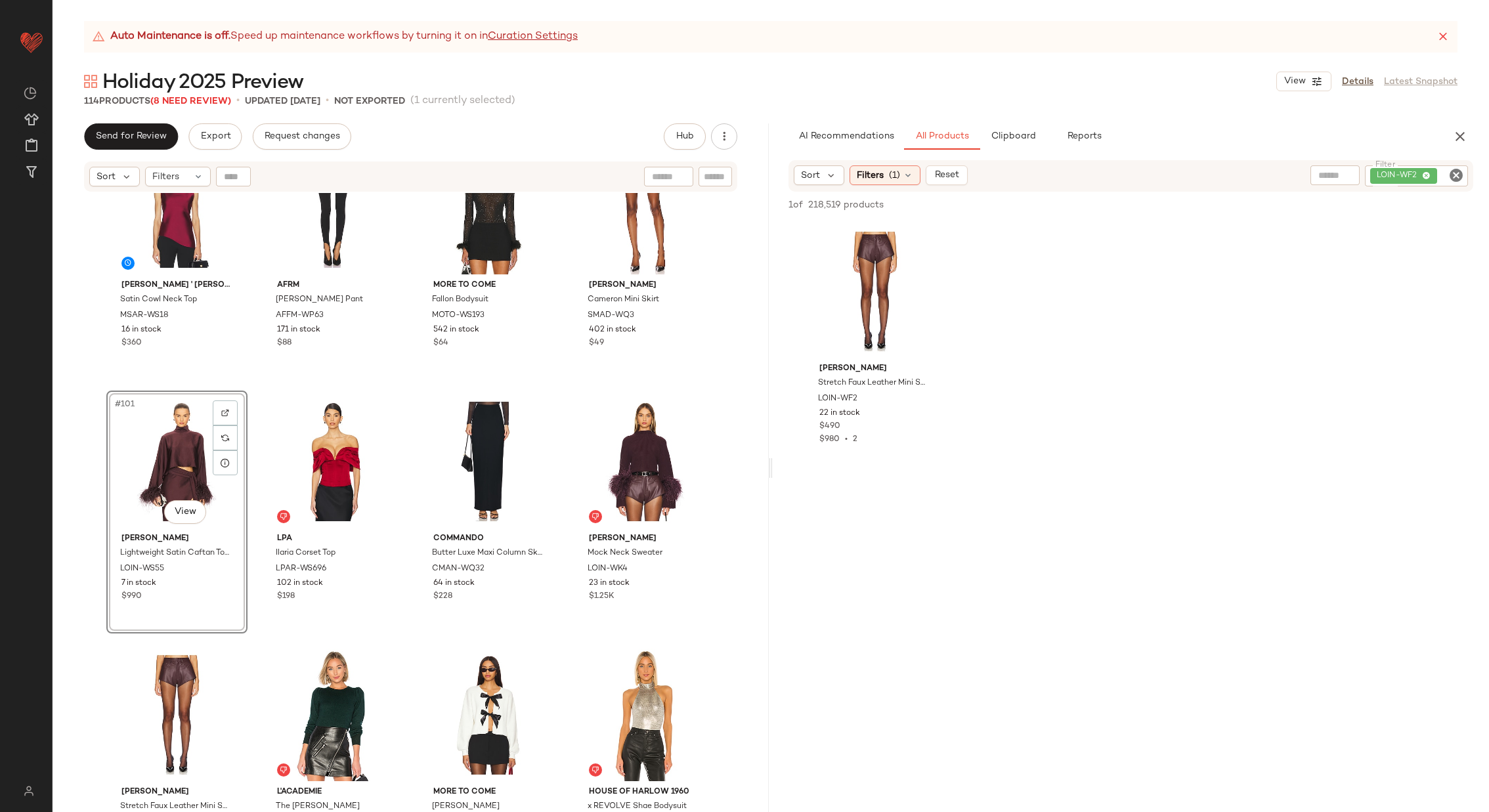
click at [405, 375] on div "Marques ' [PERSON_NAME] Satin Cowl Neck Top MSAR-WS18 16 in stock $360 AFRM [PE…" at bounding box center [411, 519] width 717 height 652
click at [1454, 174] on icon "Clear Filter" at bounding box center [1456, 176] width 16 height 16
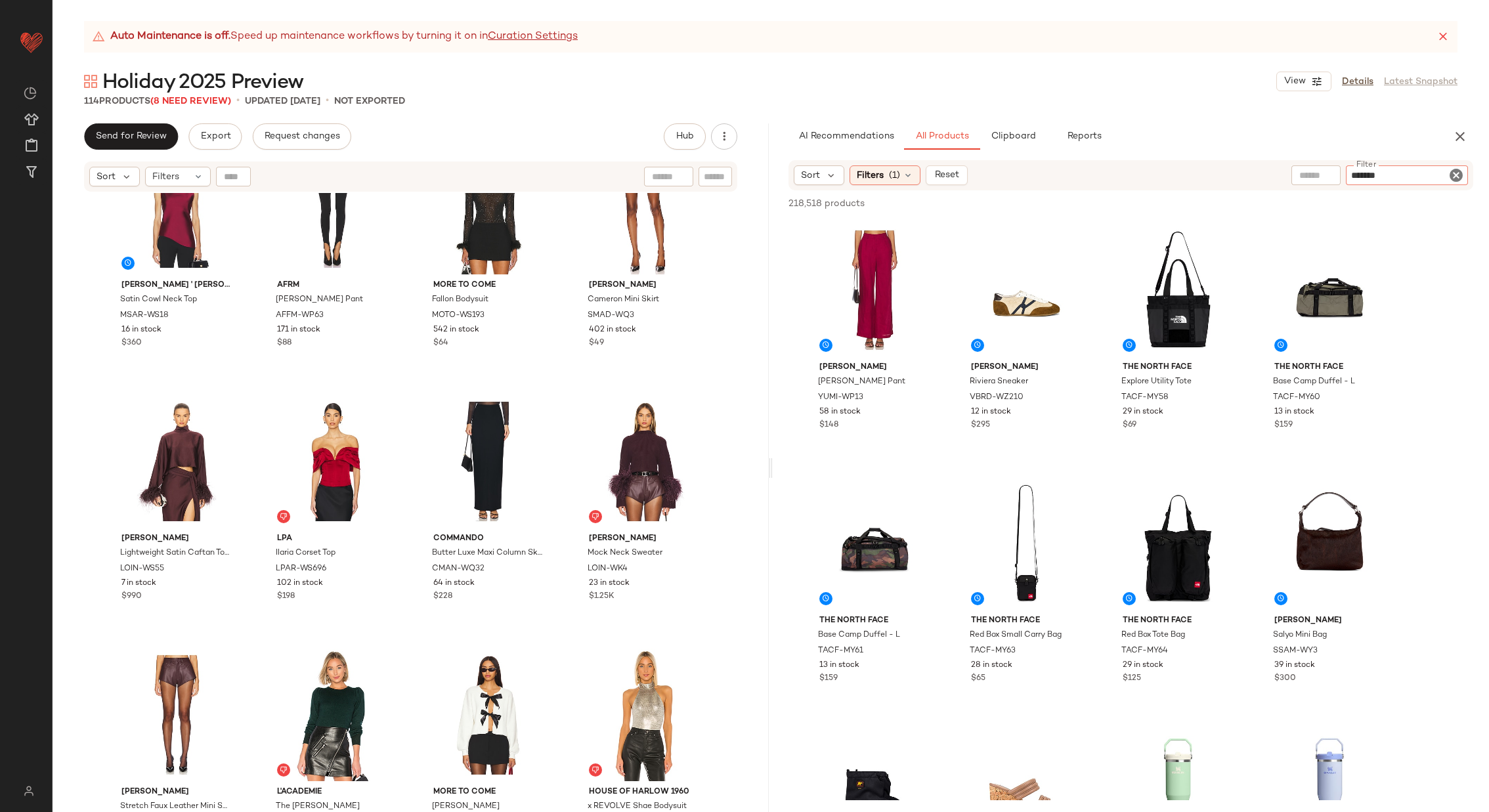
type input "********"
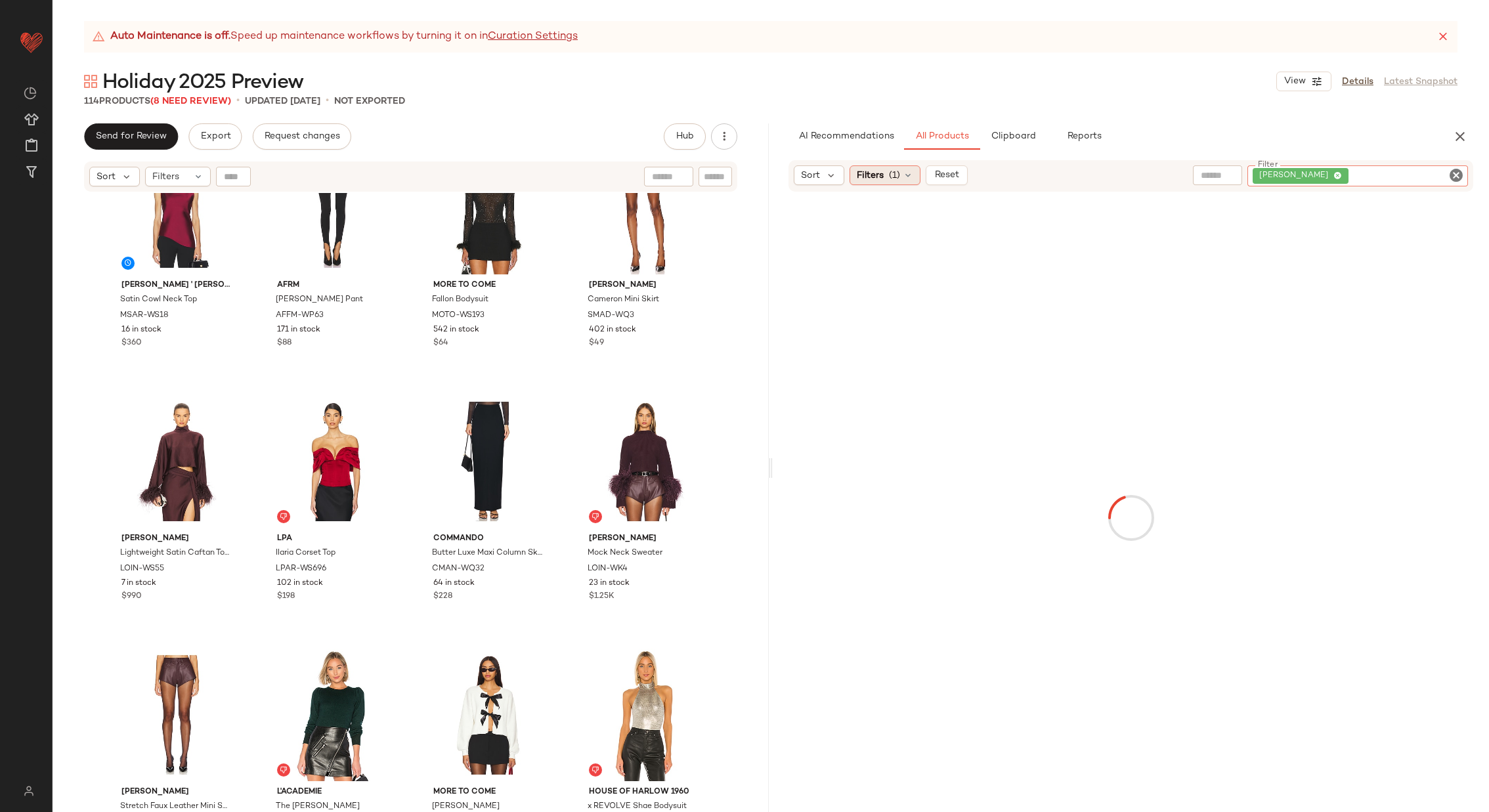
click at [889, 175] on span "(1)" at bounding box center [894, 176] width 11 height 14
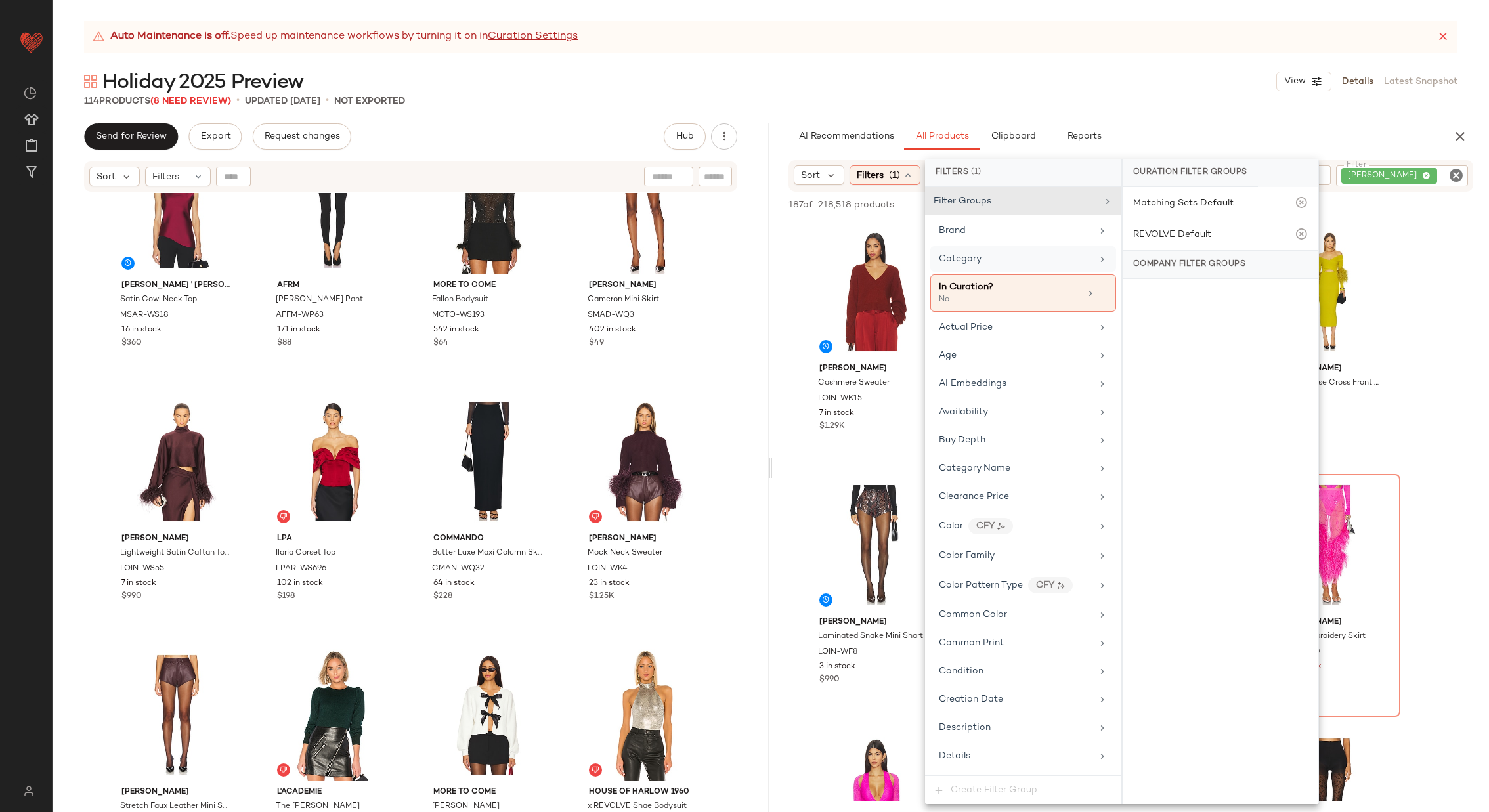
click at [979, 254] on span "Category" at bounding box center [960, 259] width 43 height 10
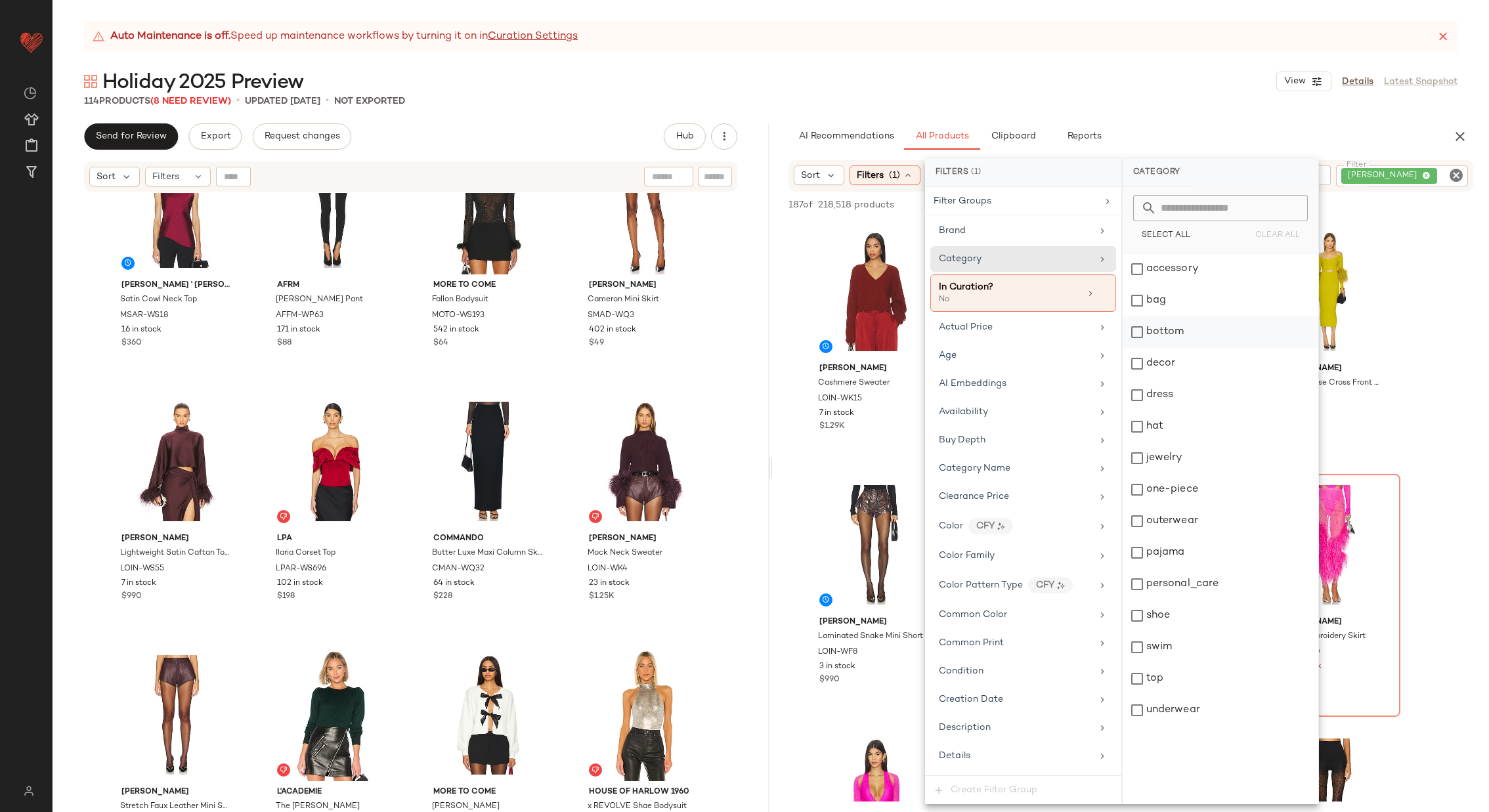
click at [1200, 337] on div "bottom" at bounding box center [1221, 332] width 196 height 31
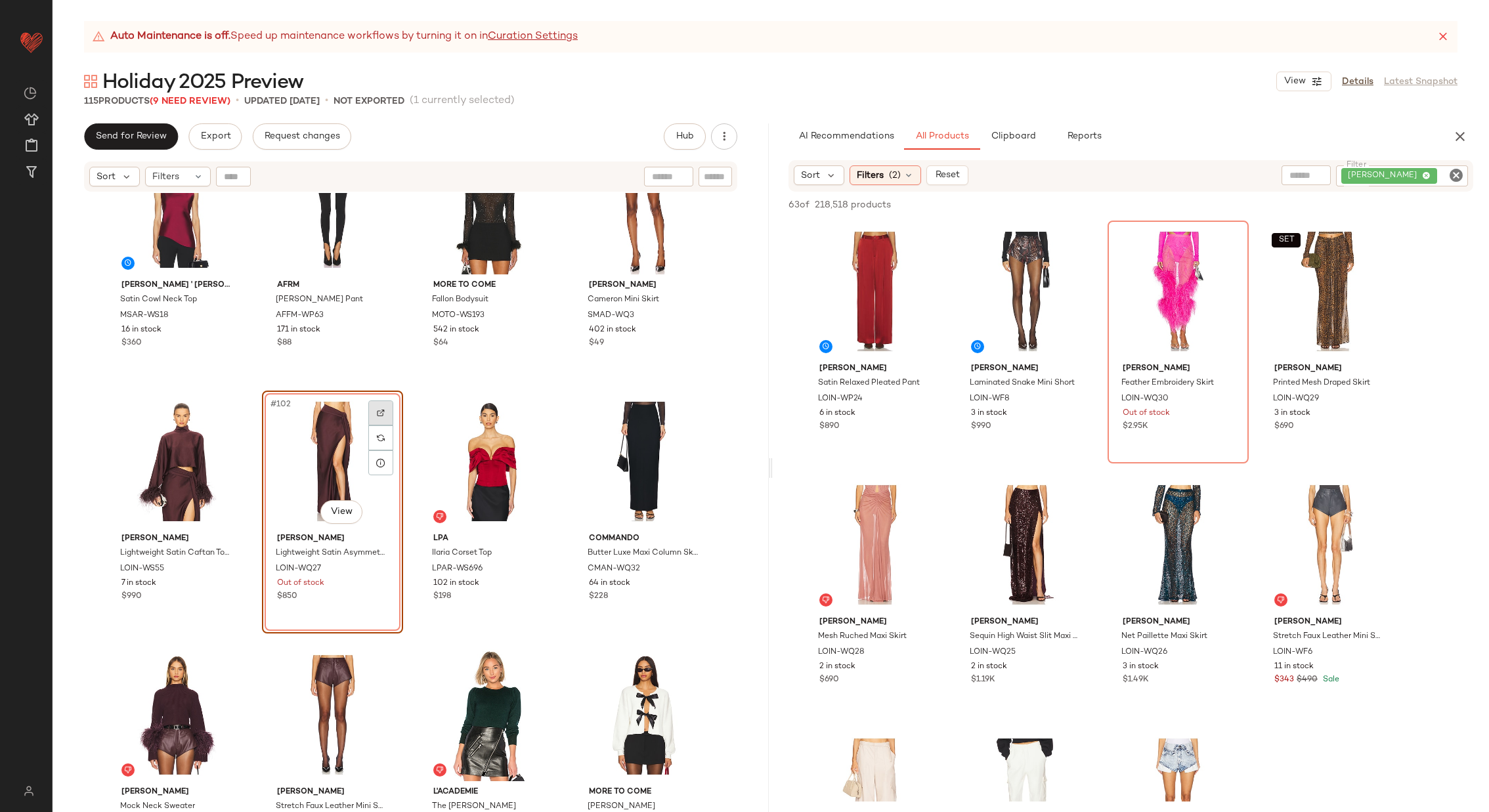
click at [378, 405] on div at bounding box center [381, 413] width 25 height 25
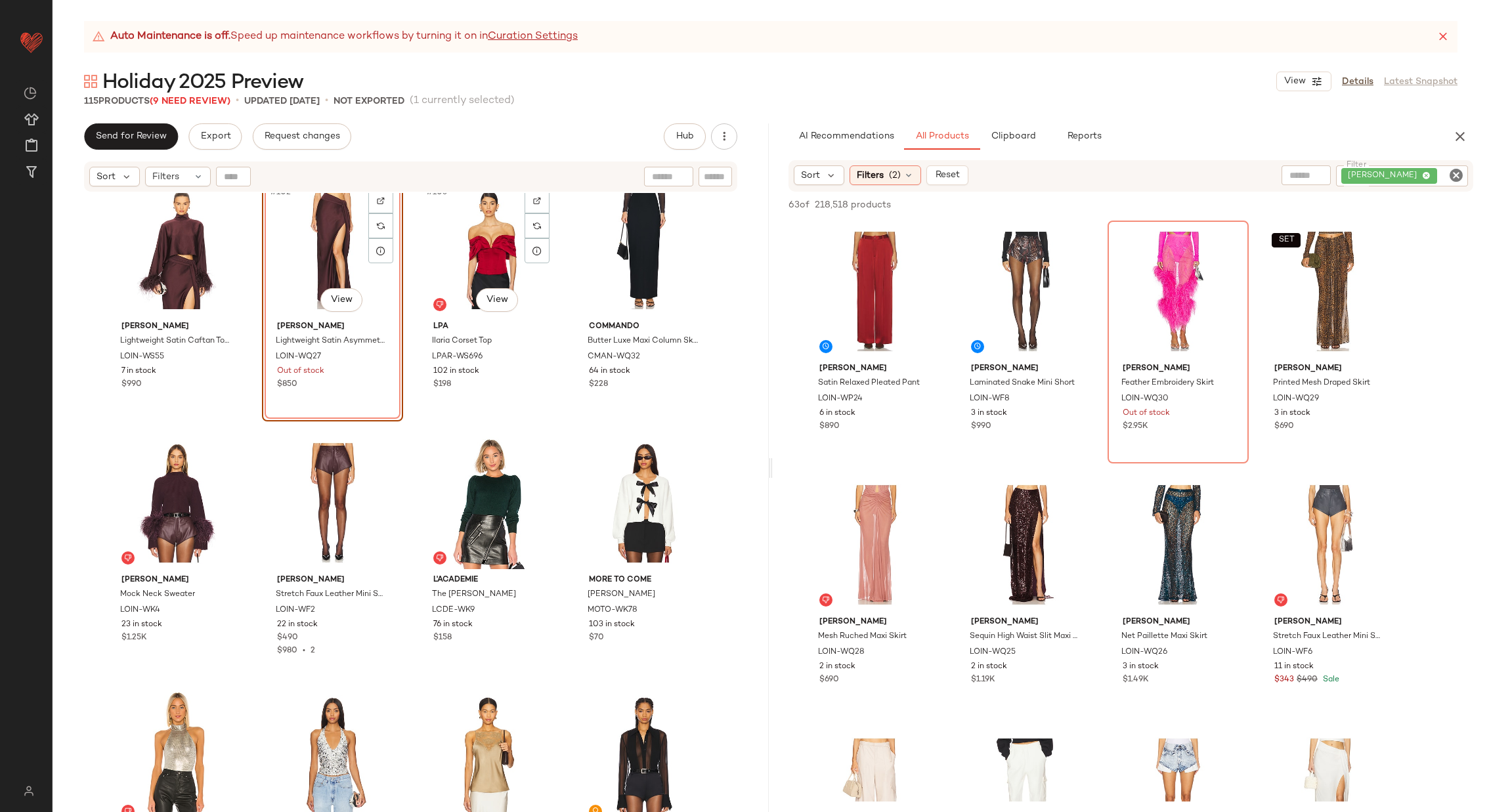
scroll to position [6364, 0]
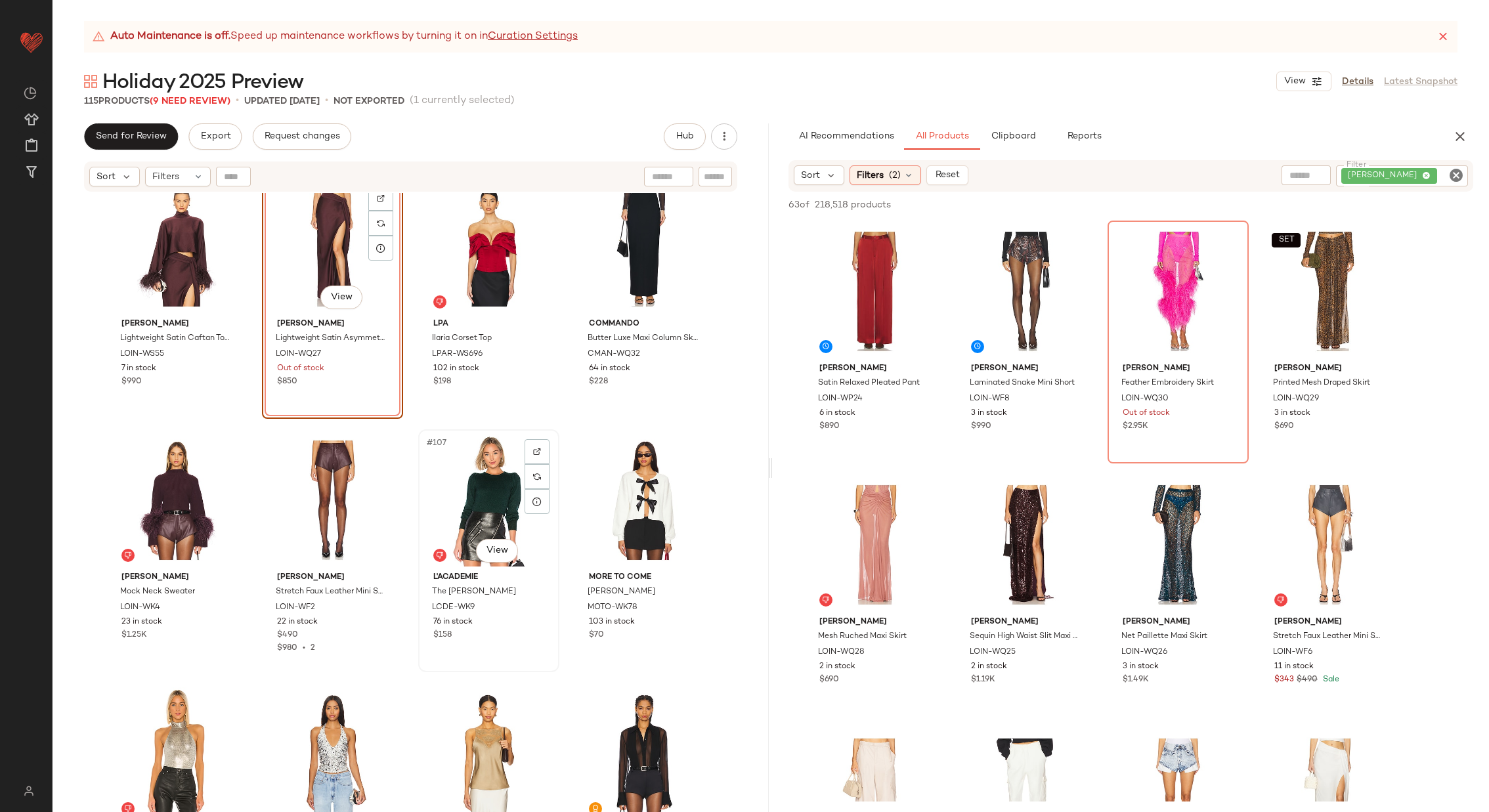
click at [482, 509] on div "#107 View" at bounding box center [489, 499] width 132 height 132
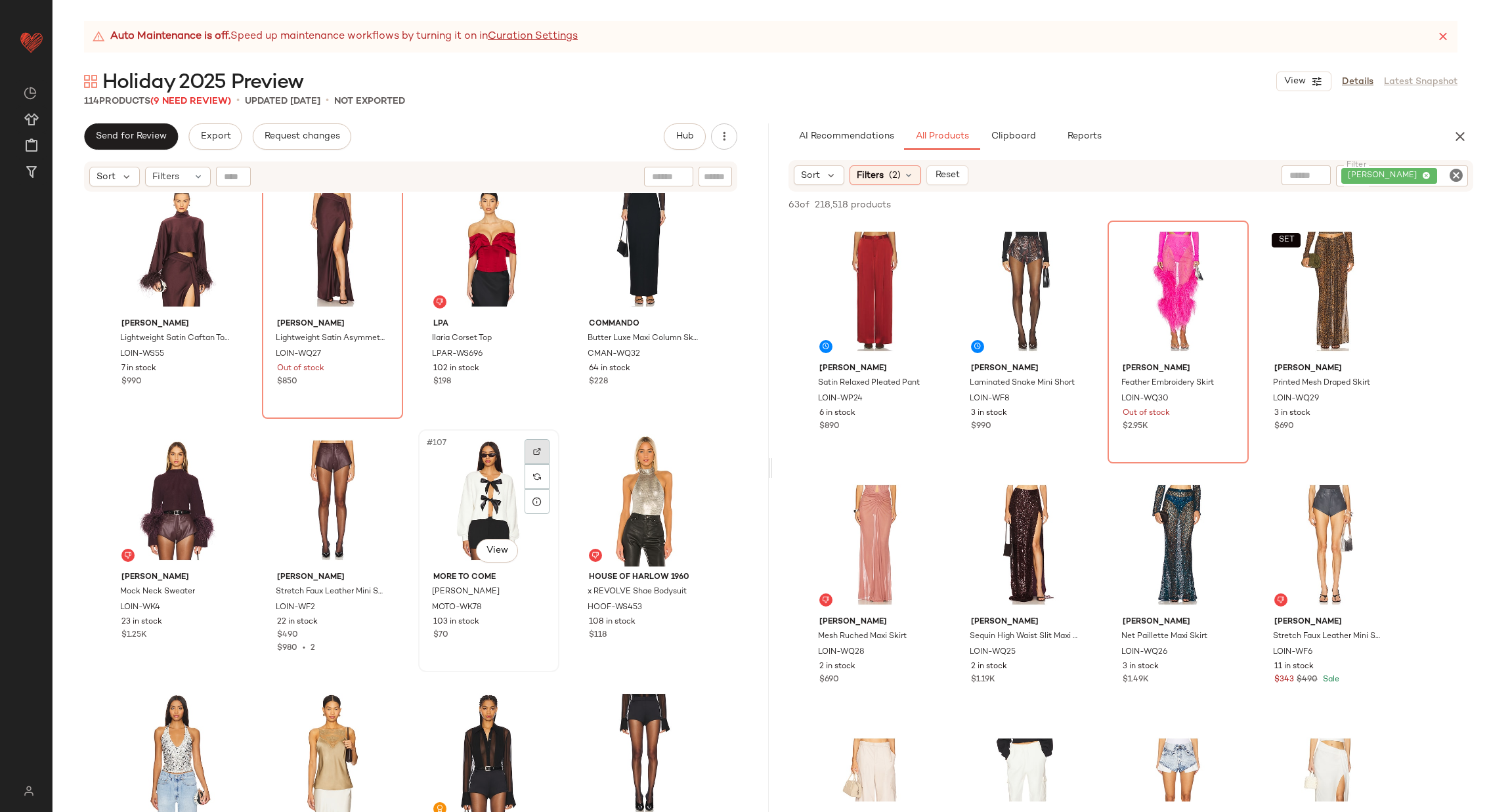
click at [534, 448] on img at bounding box center [537, 452] width 8 height 8
click at [1451, 177] on icon "Clear Filter" at bounding box center [1456, 176] width 16 height 16
paste input "**********"
type input "**********"
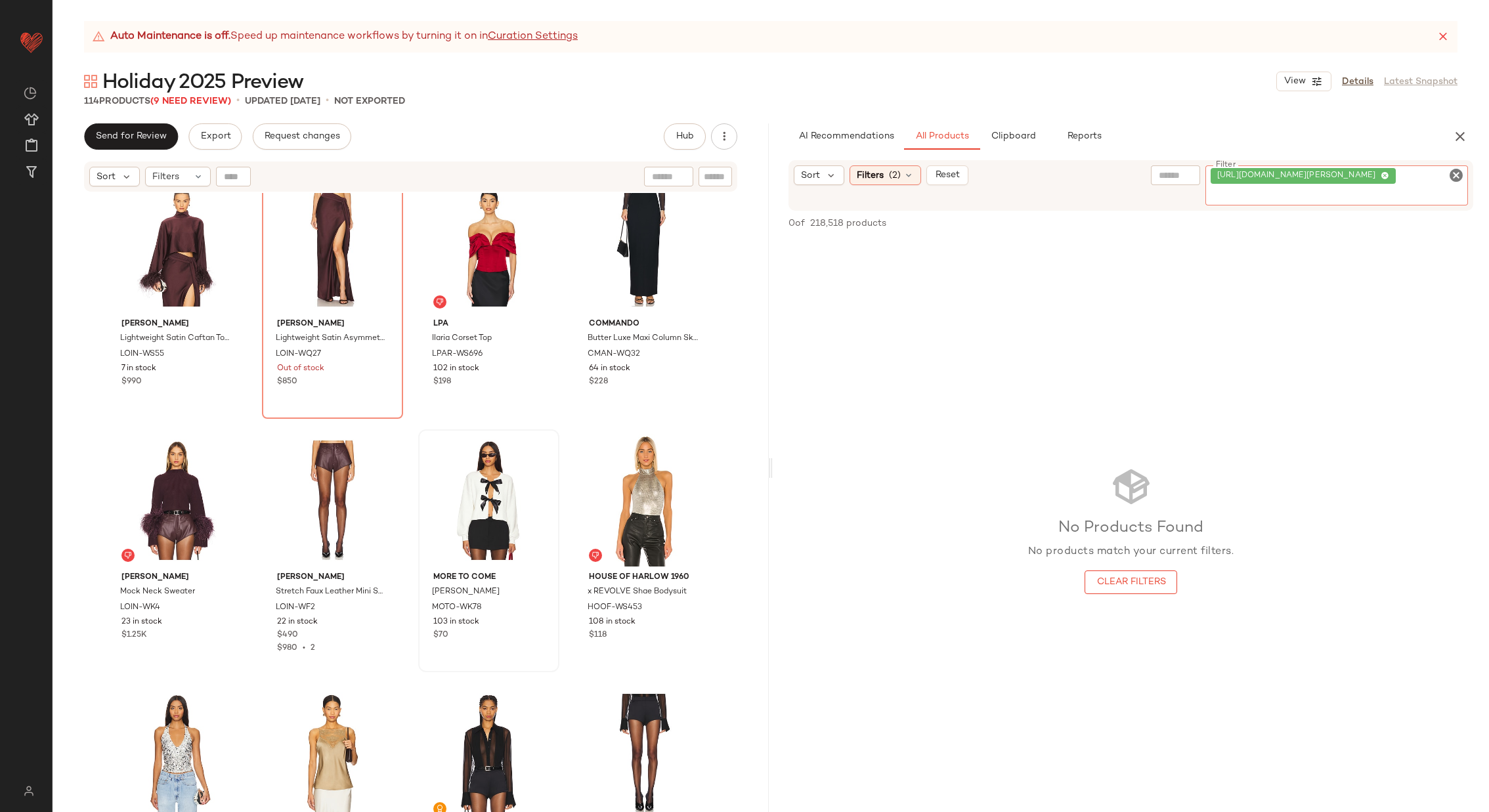
click at [1460, 175] on icon "Clear Filter" at bounding box center [1456, 176] width 16 height 16
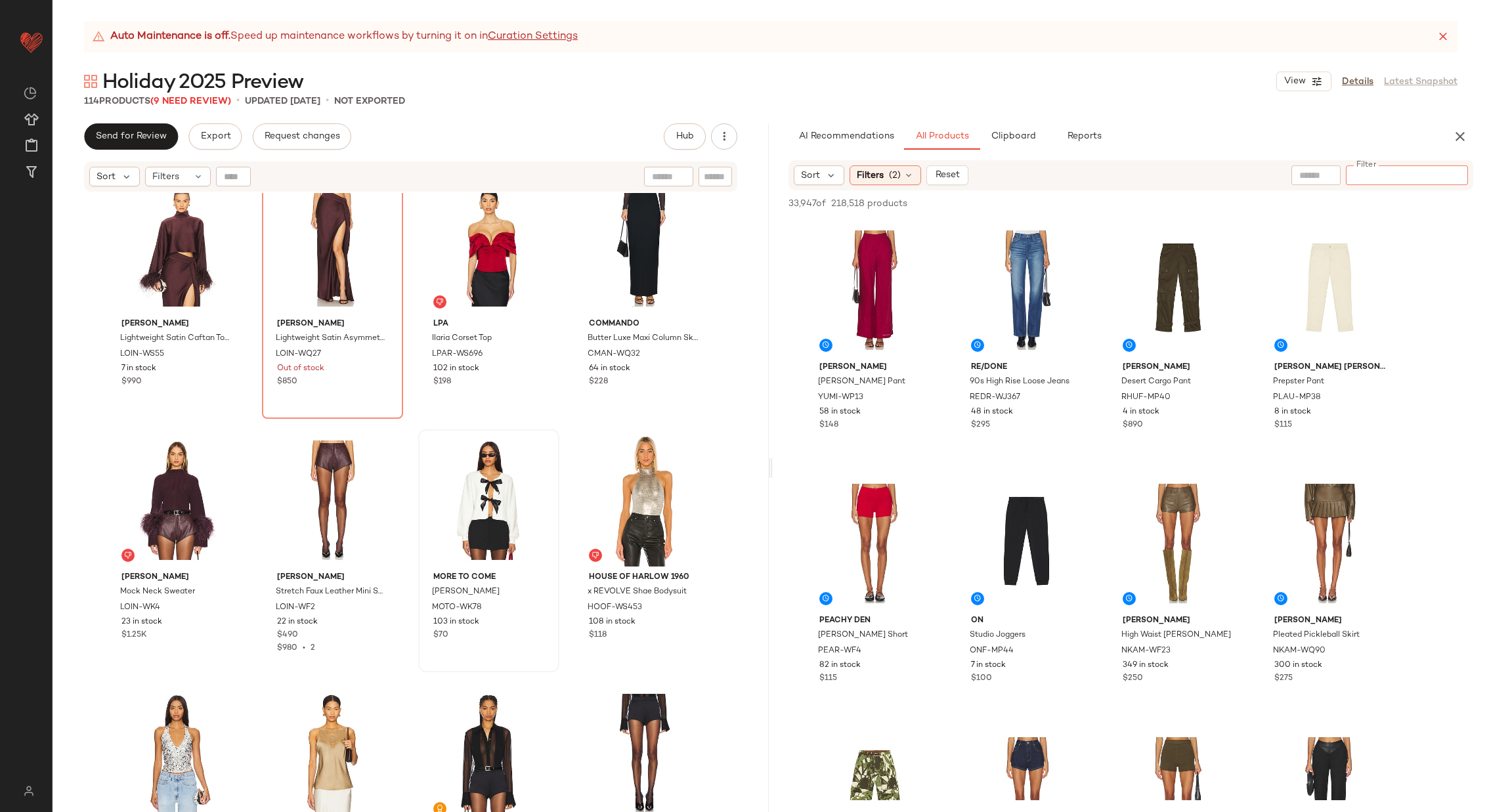
click at [1433, 180] on input "Filter" at bounding box center [1407, 176] width 112 height 14
paste input "**********"
type input "**********"
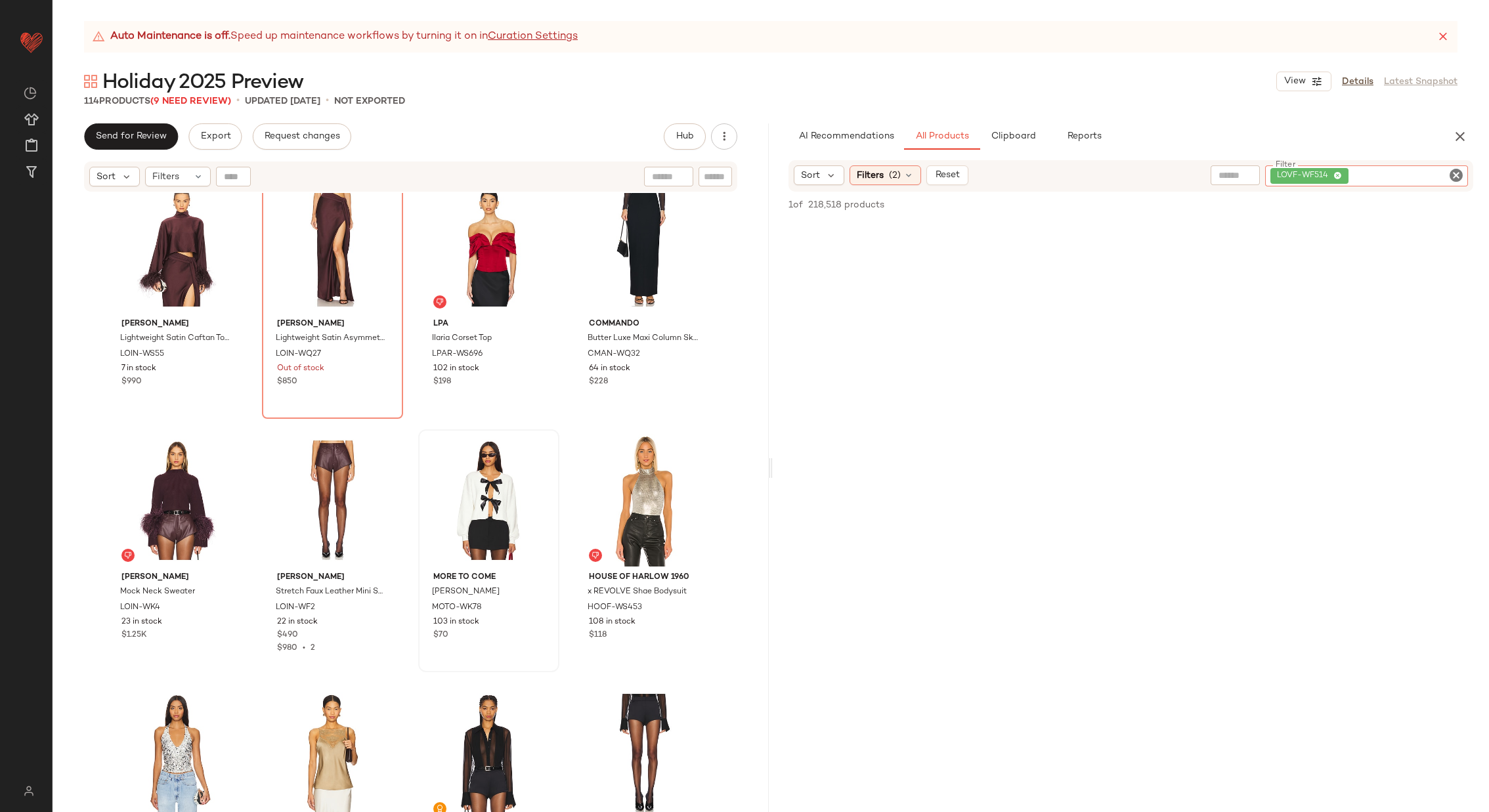
click at [1452, 180] on icon "Clear Filter" at bounding box center [1456, 176] width 16 height 16
paste input "********"
type input "********"
click at [1456, 174] on icon "Clear Filter" at bounding box center [1456, 176] width 16 height 16
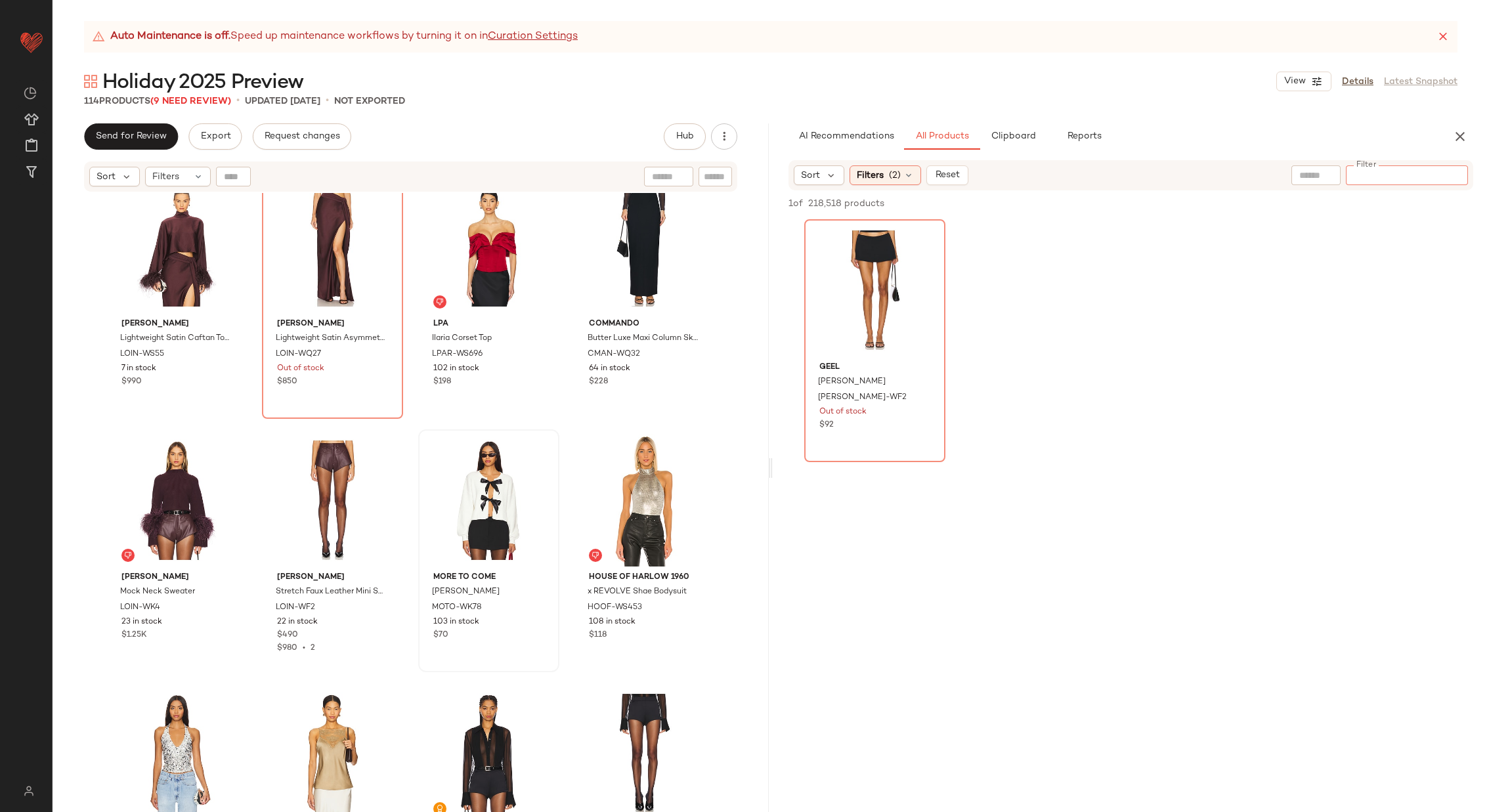
click at [1302, 180] on input "text" at bounding box center [1316, 176] width 33 height 14
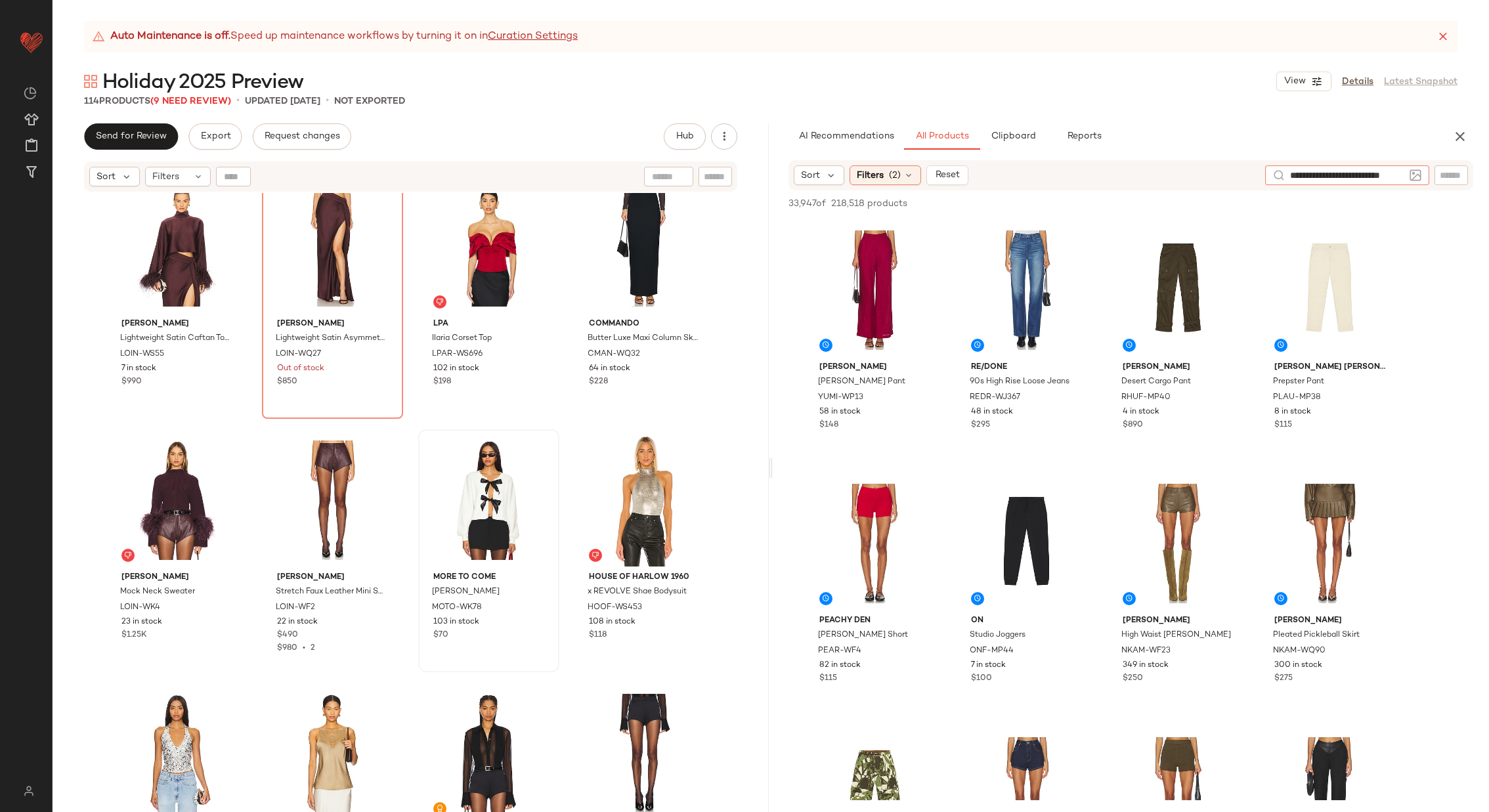
type input "**********"
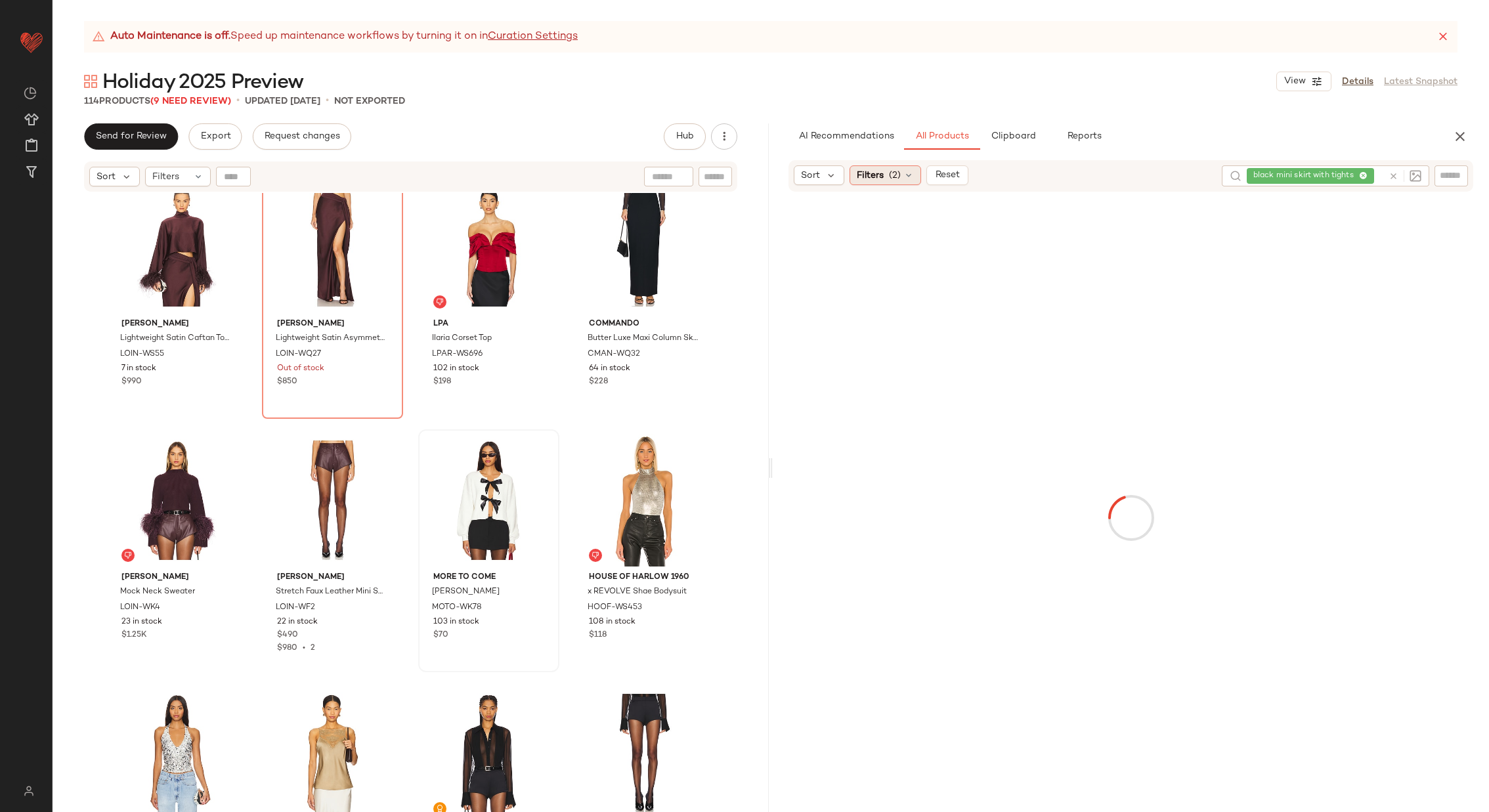
click at [899, 174] on span "(2)" at bounding box center [895, 176] width 12 height 14
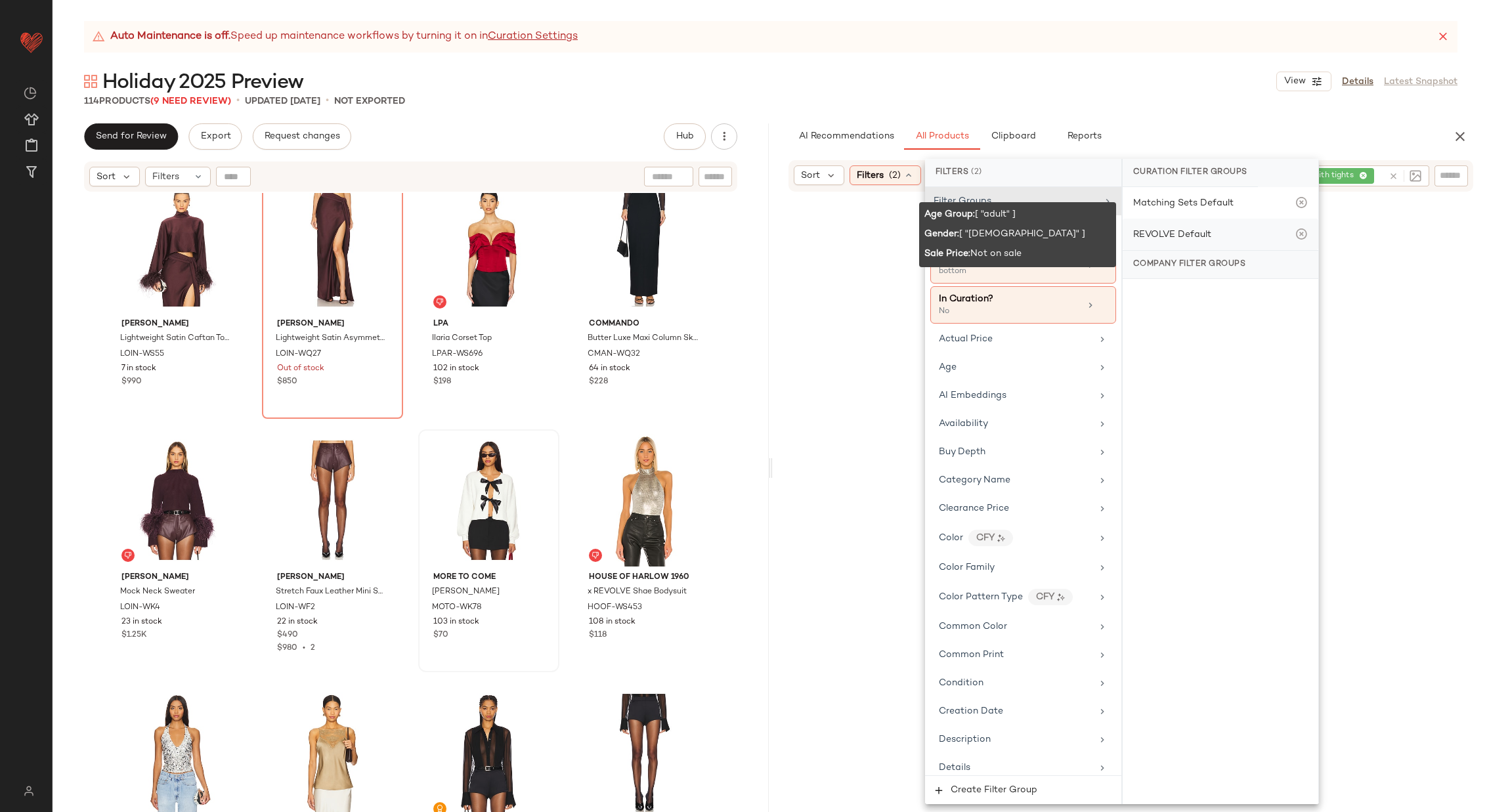
click at [1193, 229] on div "REVOLVE Default" at bounding box center [1172, 234] width 78 height 14
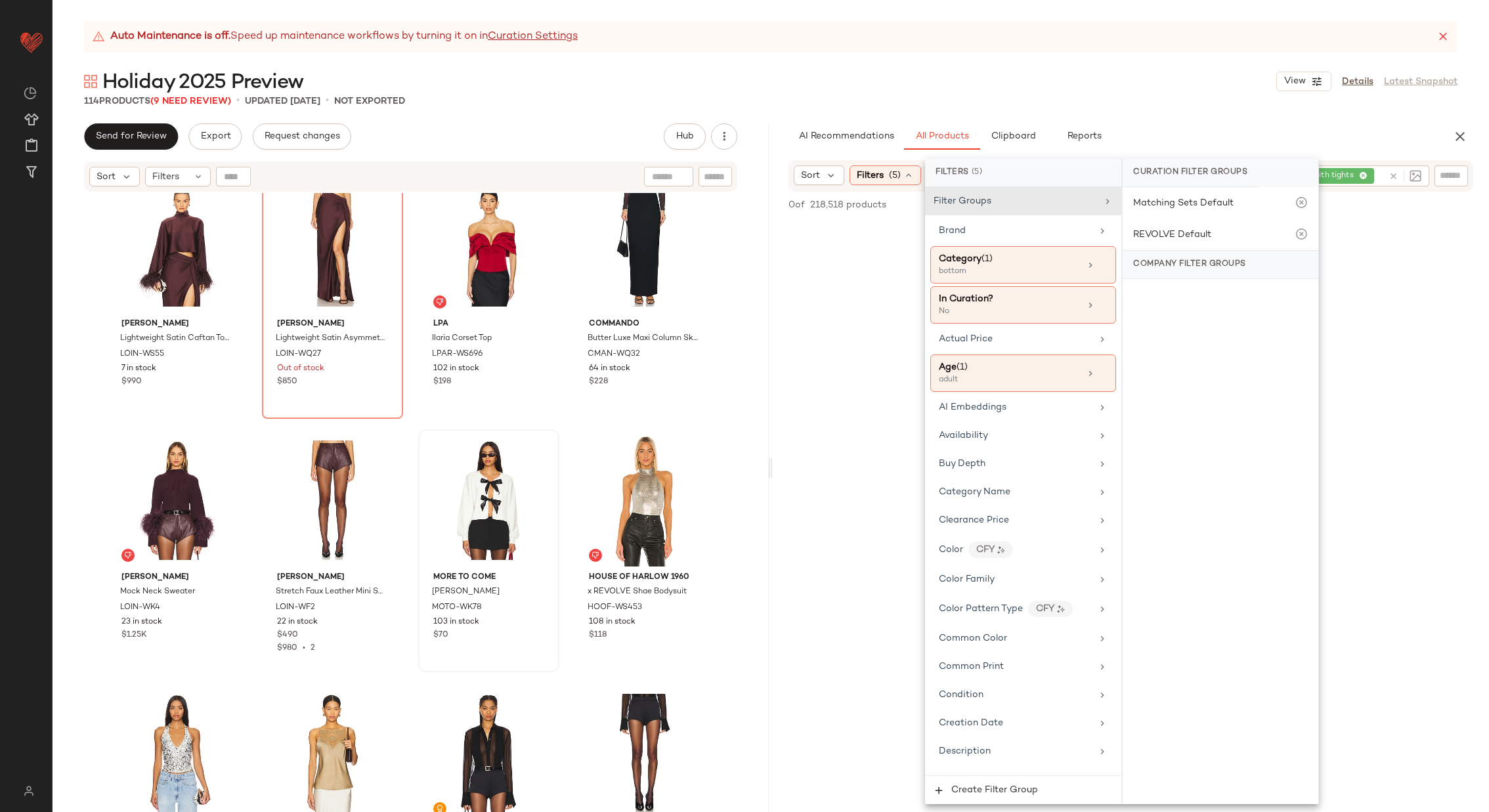
click at [802, 376] on div "No Products Found No products match your current filters. Clear Filters" at bounding box center [1131, 511] width 717 height 581
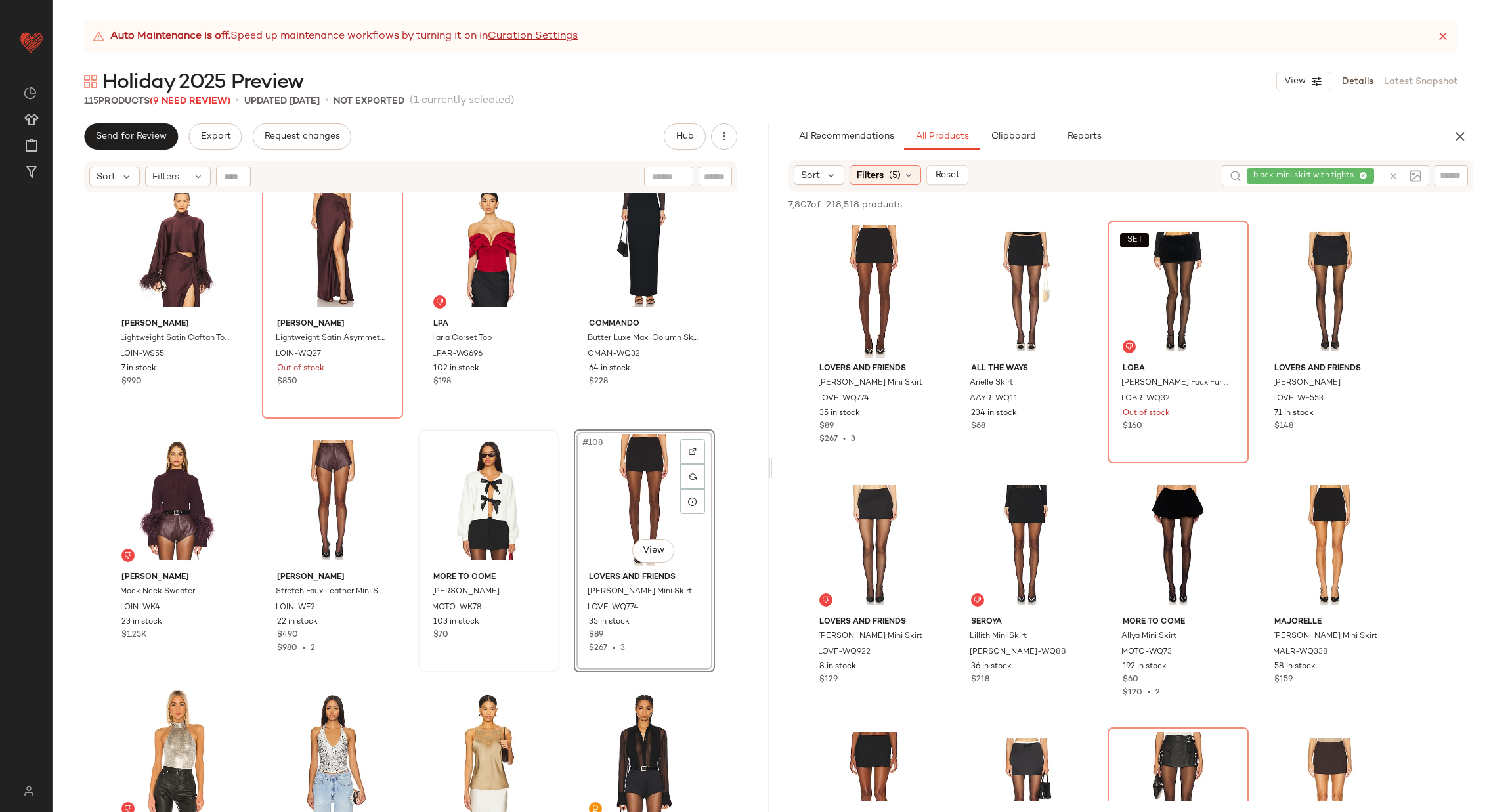
click at [564, 511] on div "Marques ' Almeida Satin Cowl Neck Top MSAR-WS18 16 in stock $360 AFRM Jasmine S…" at bounding box center [411, 519] width 717 height 652
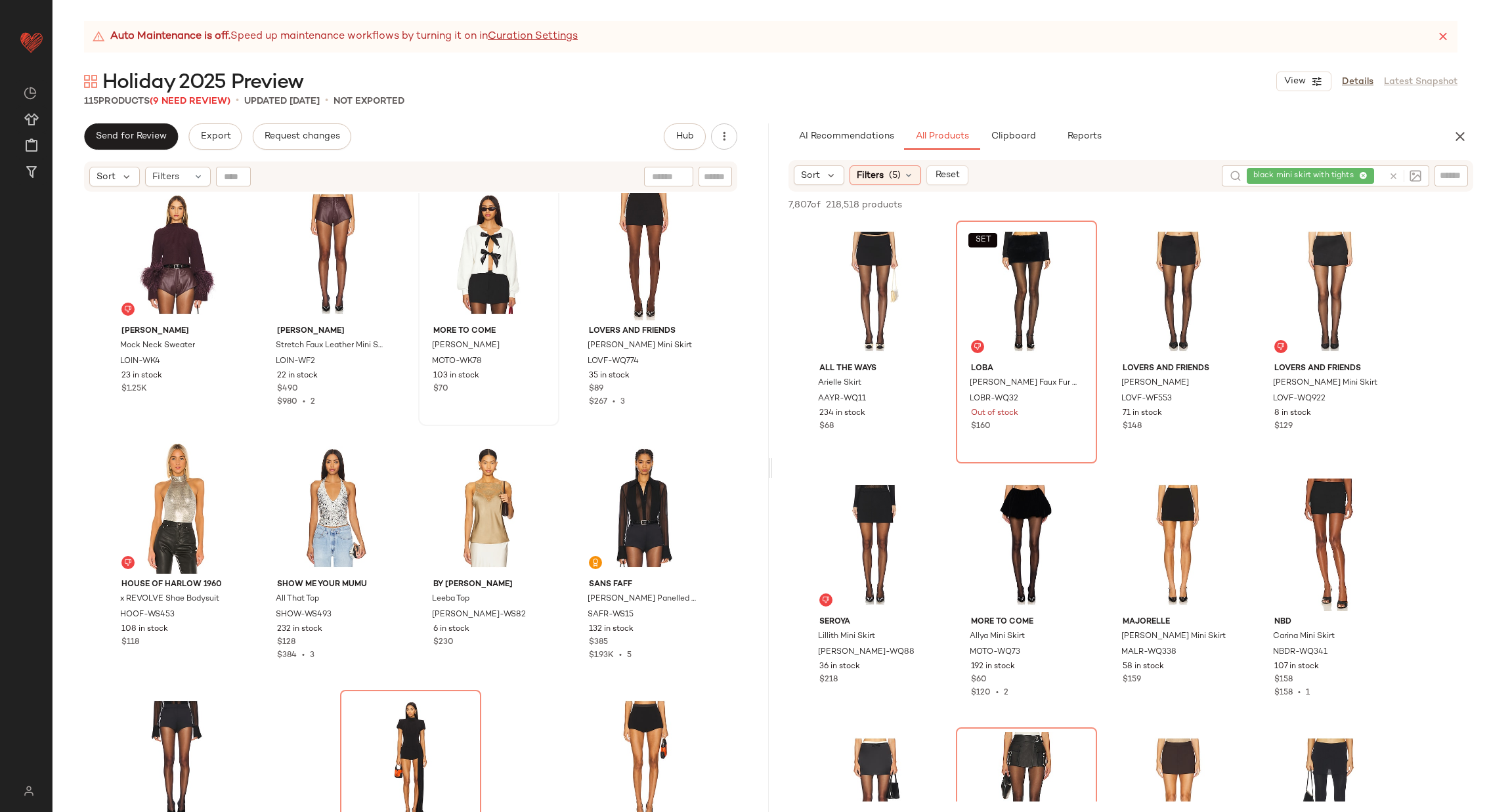
scroll to position [6611, 0]
click at [222, 454] on img at bounding box center [226, 458] width 8 height 8
click at [1392, 173] on icon at bounding box center [1393, 176] width 10 height 10
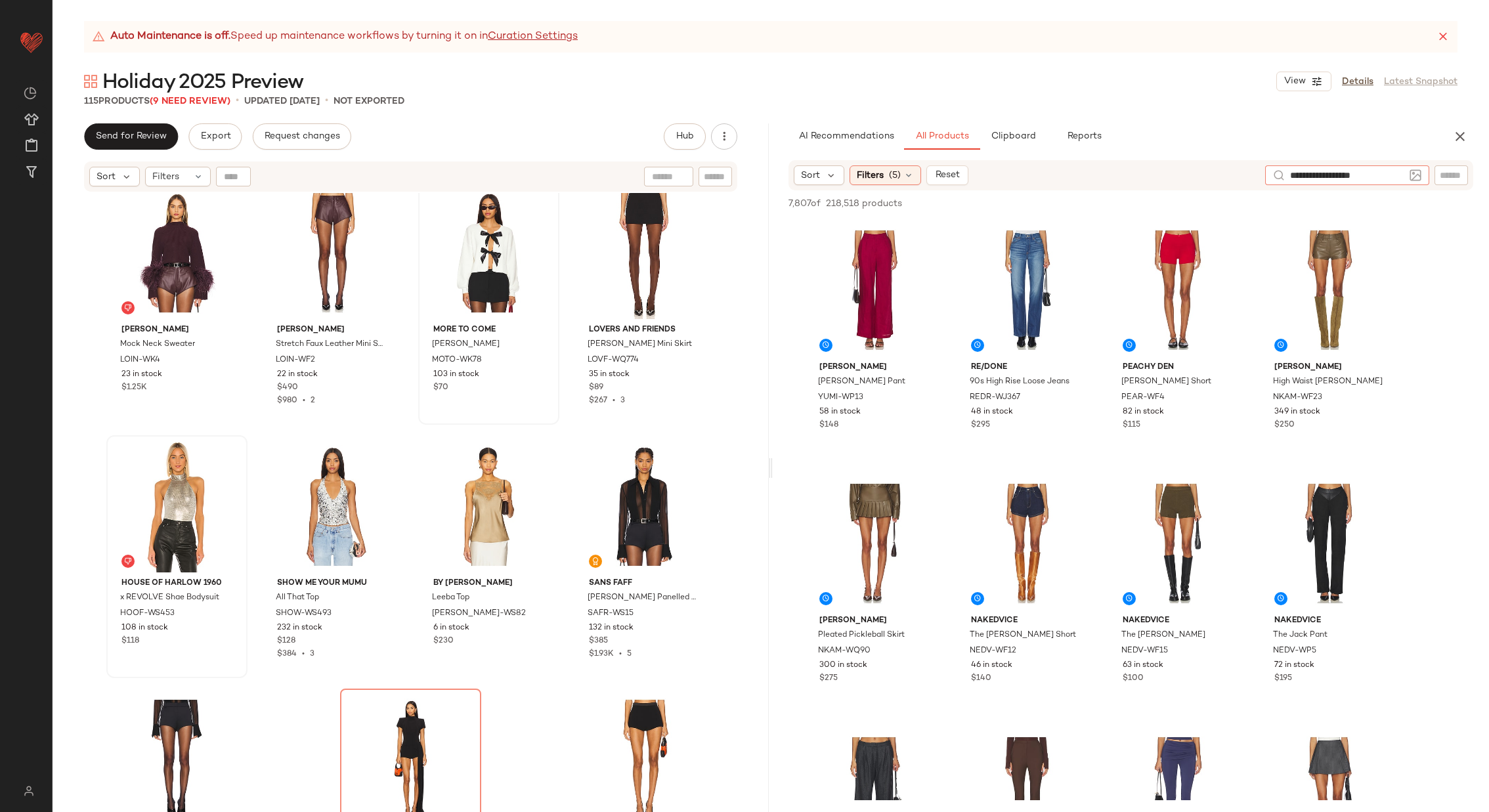
type input "**********"
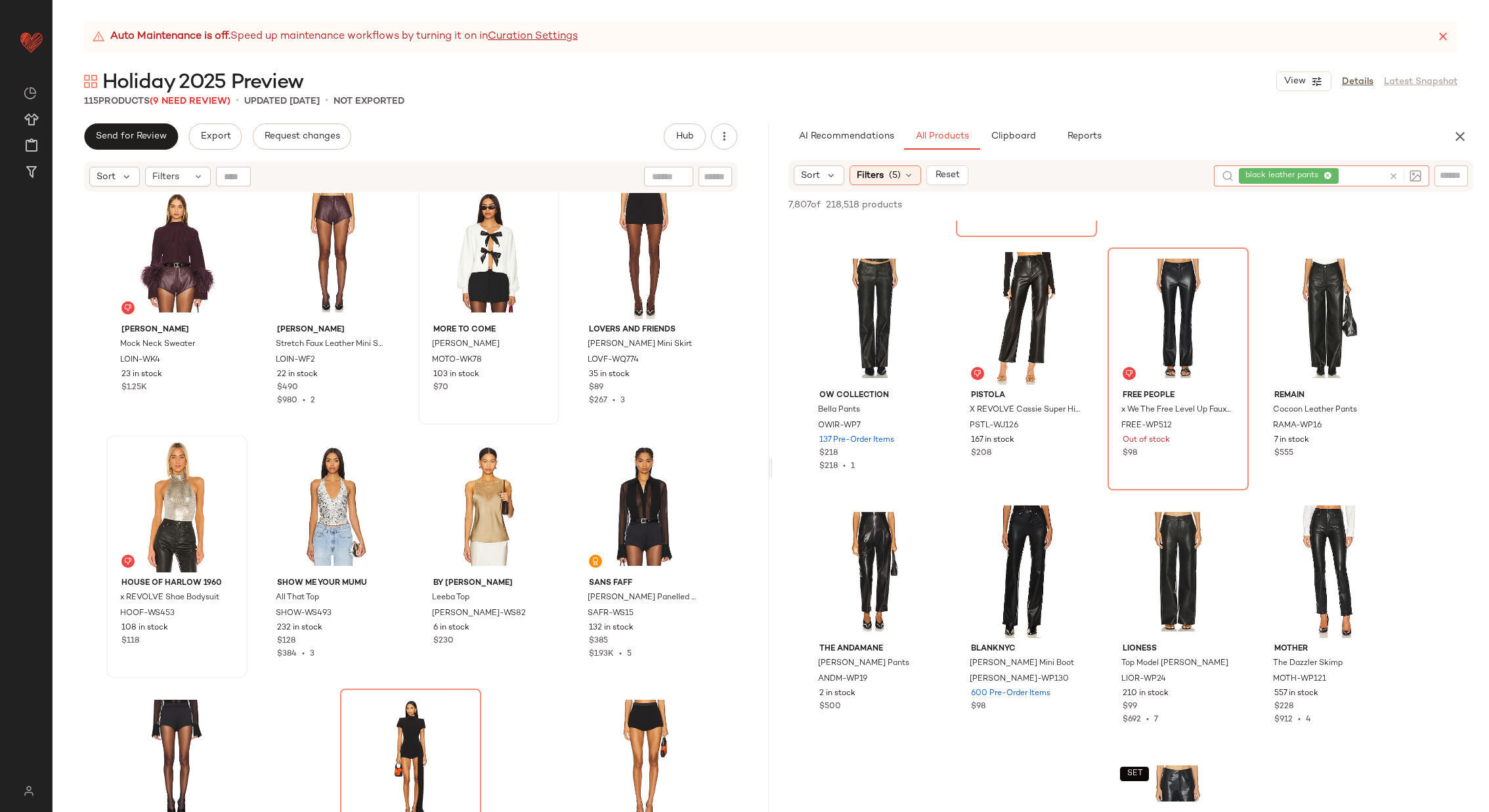
scroll to position [770, 0]
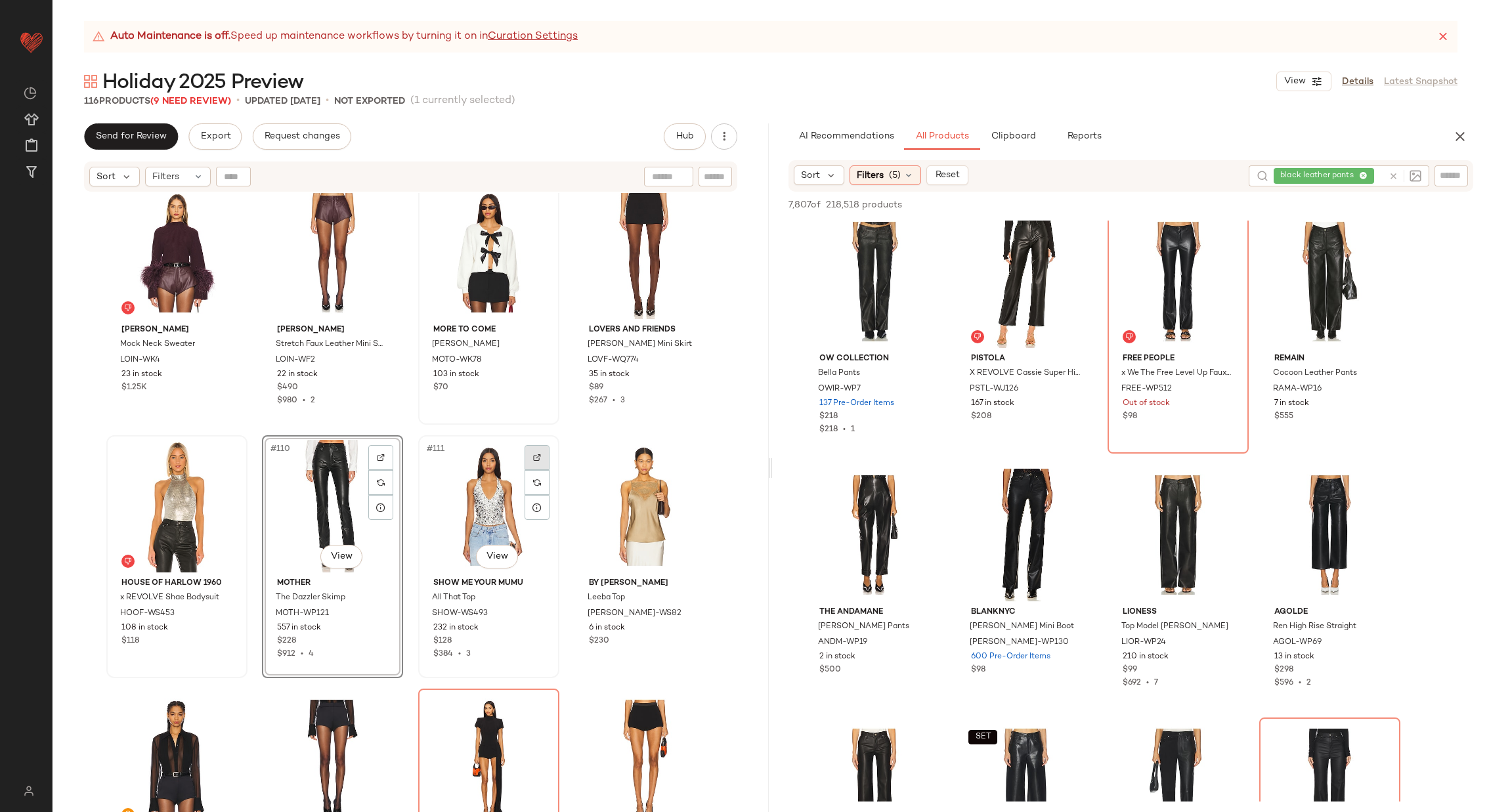
click at [536, 456] on img at bounding box center [537, 458] width 8 height 8
click at [1395, 174] on icon at bounding box center [1393, 176] width 10 height 10
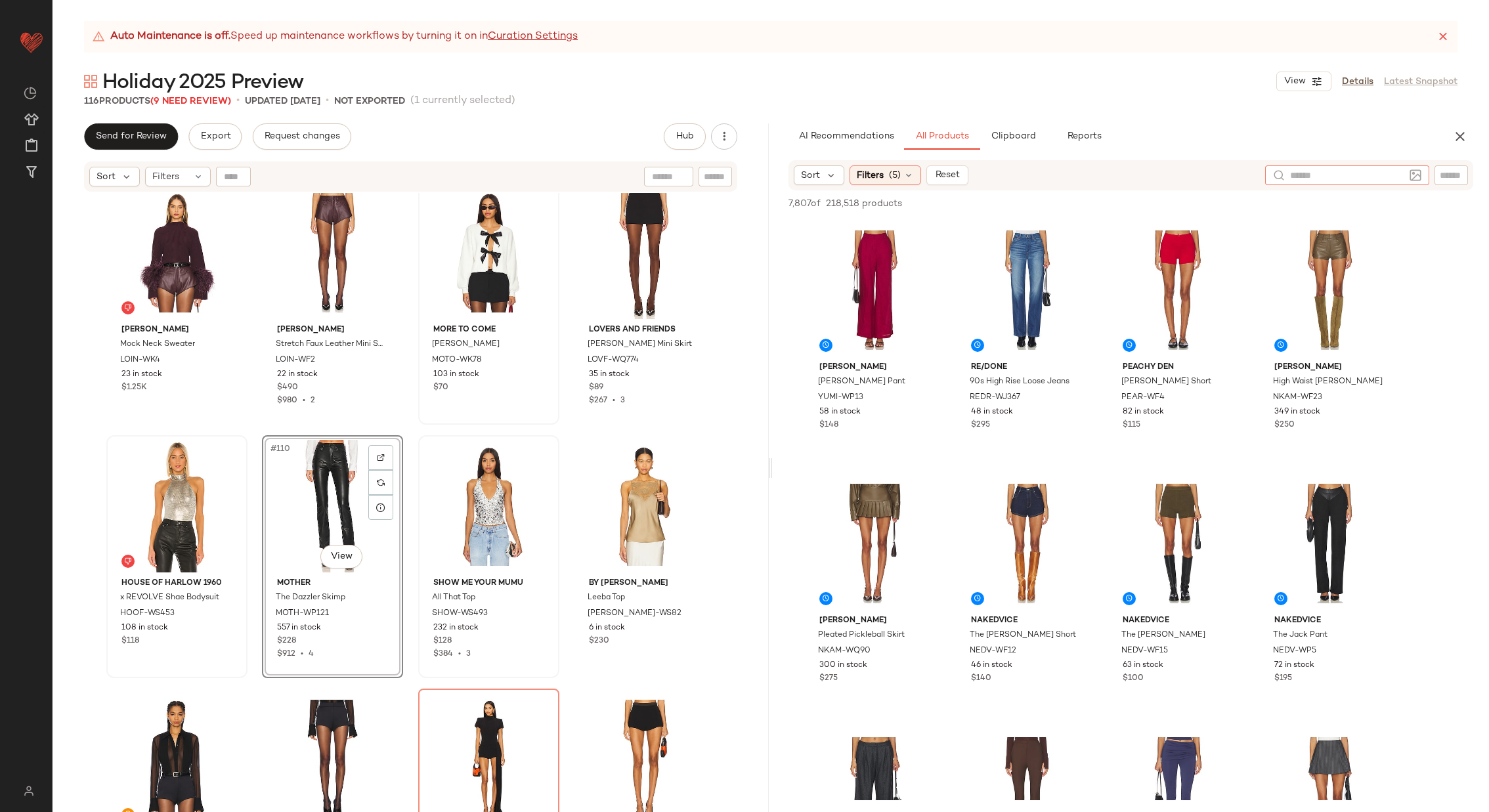
click at [1306, 174] on input "text" at bounding box center [1347, 176] width 114 height 14
type input "**********"
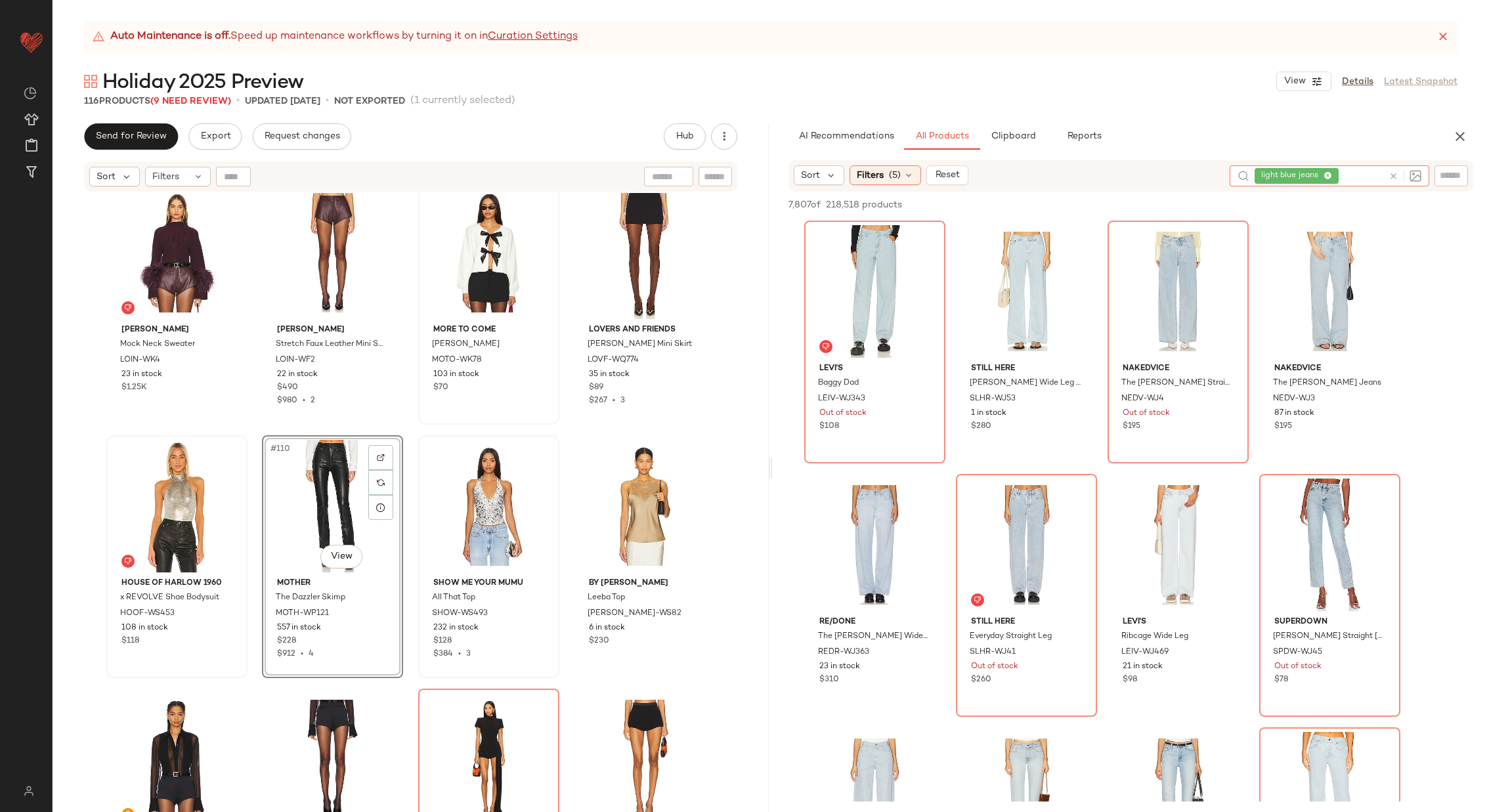
click at [1393, 175] on icon at bounding box center [1393, 176] width 10 height 10
click at [1217, 204] on div "7,807 of 218,518 products • 0 selected Add to Top Add to Bottom Deselect All" at bounding box center [1131, 204] width 717 height 29
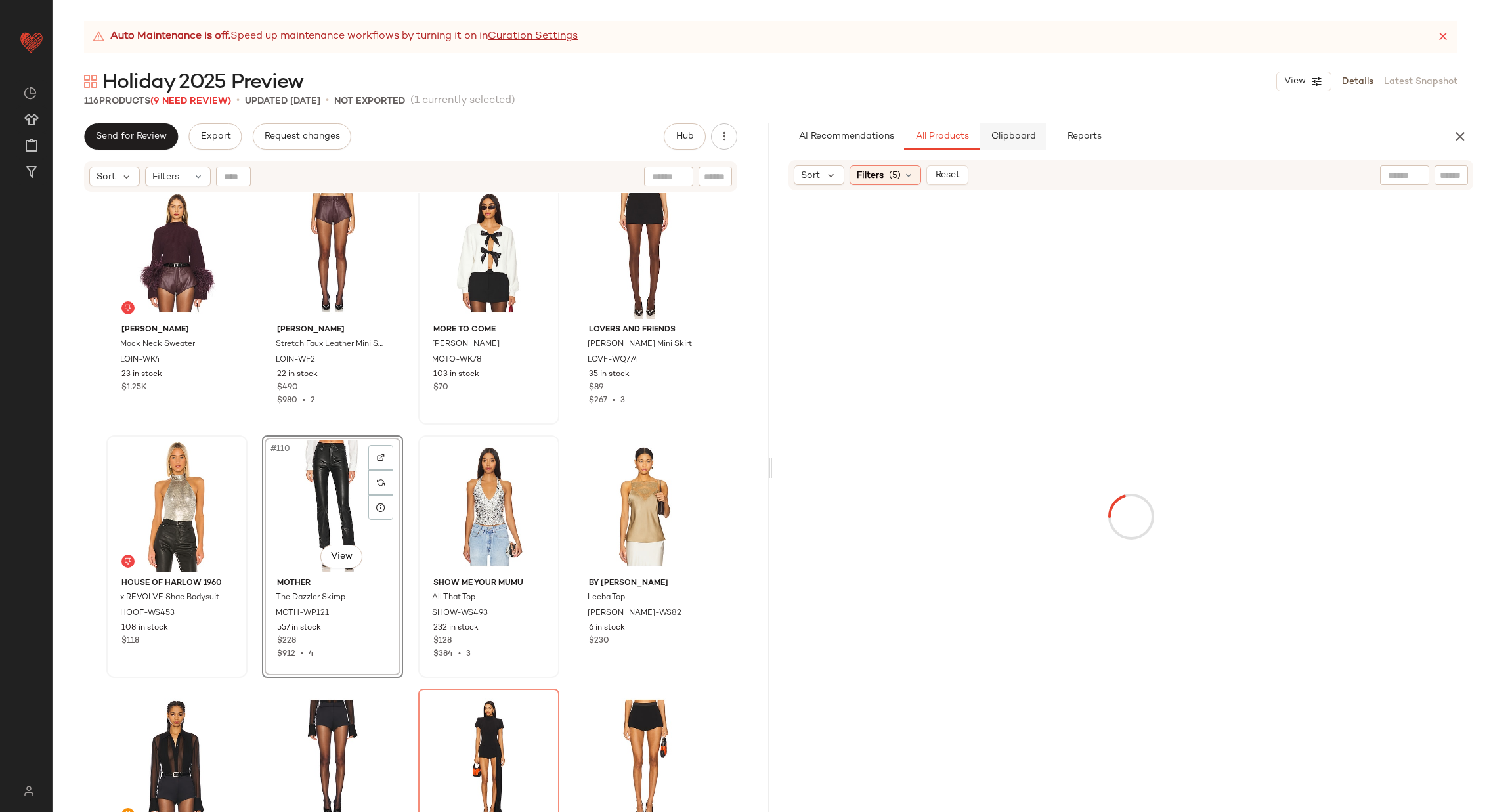
click at [1012, 131] on span "Clipboard" at bounding box center [1013, 136] width 45 height 11
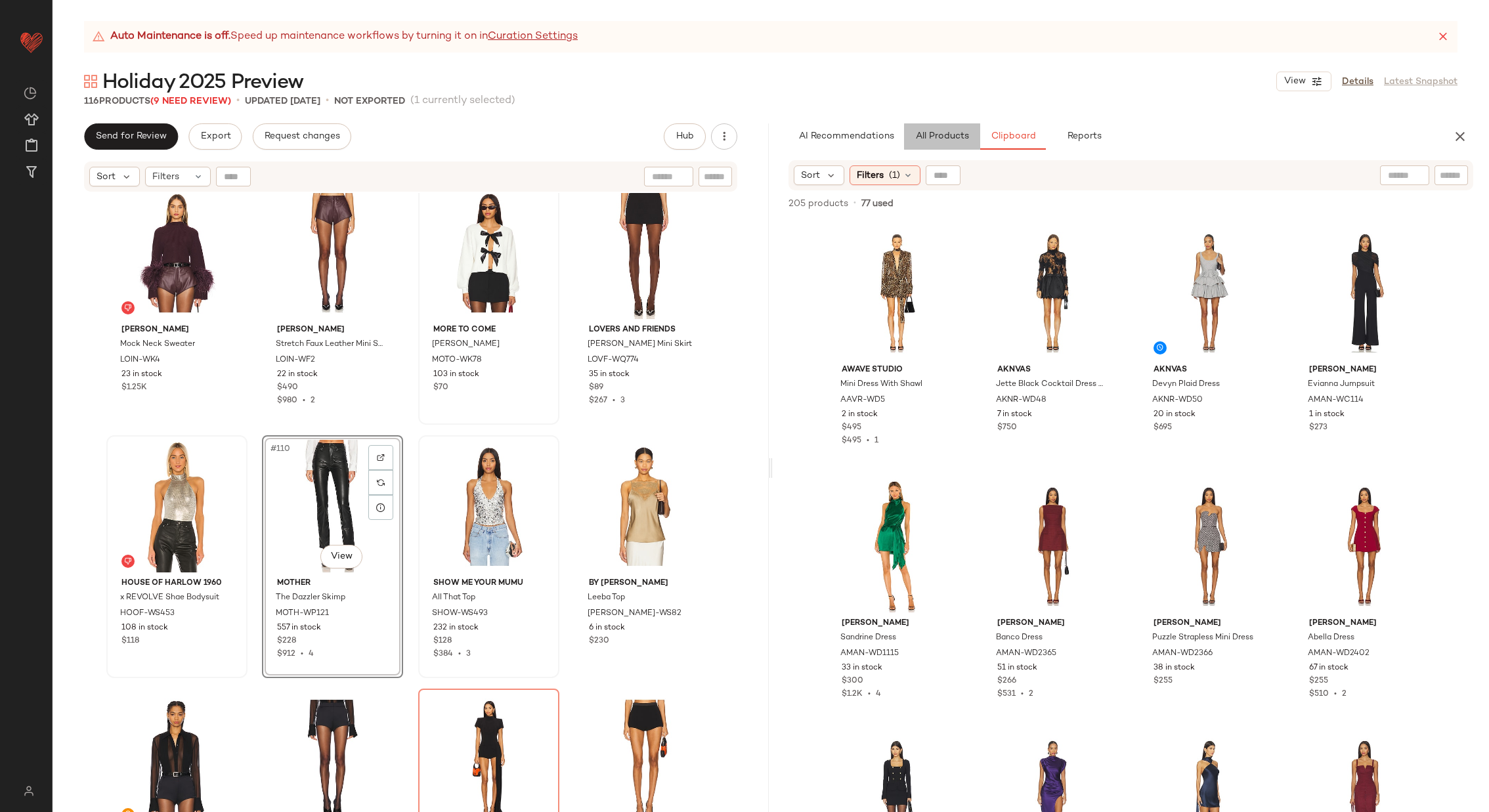
click at [951, 136] on span "All Products" at bounding box center [942, 136] width 54 height 11
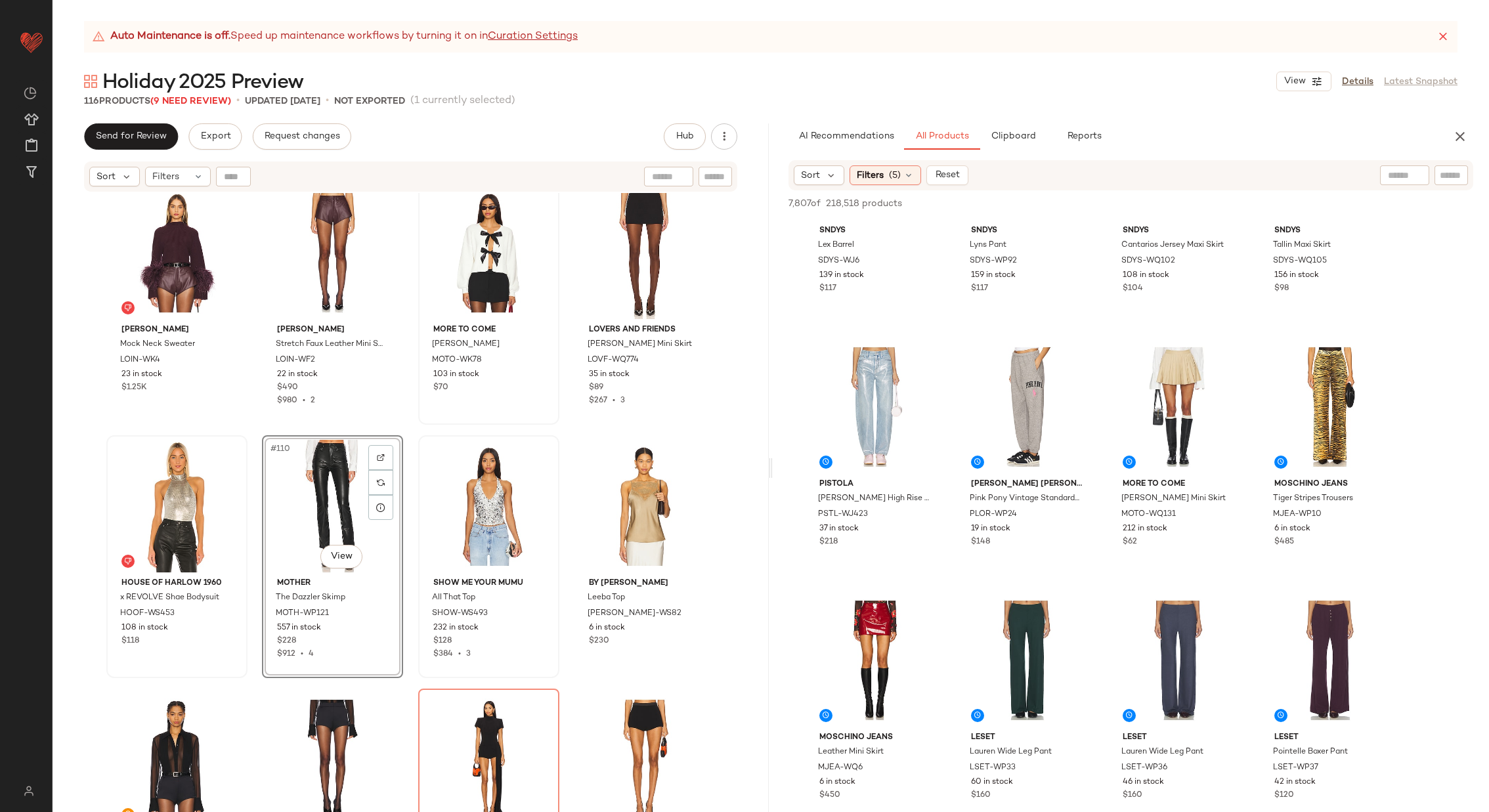
scroll to position [2694, 0]
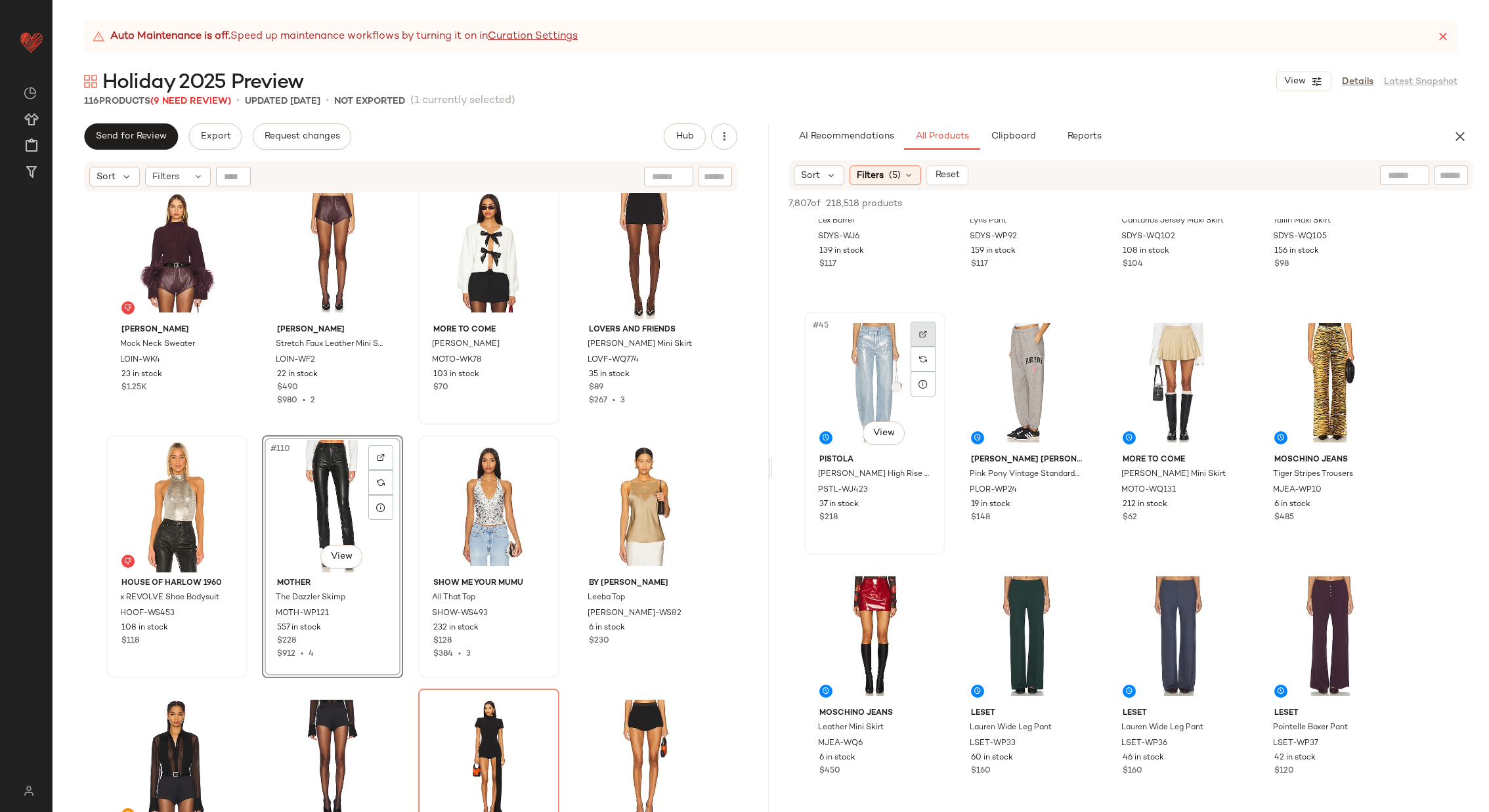
click at [925, 331] on img at bounding box center [923, 334] width 8 height 8
click at [1403, 178] on input "text" at bounding box center [1405, 176] width 33 height 14
type input "**********"
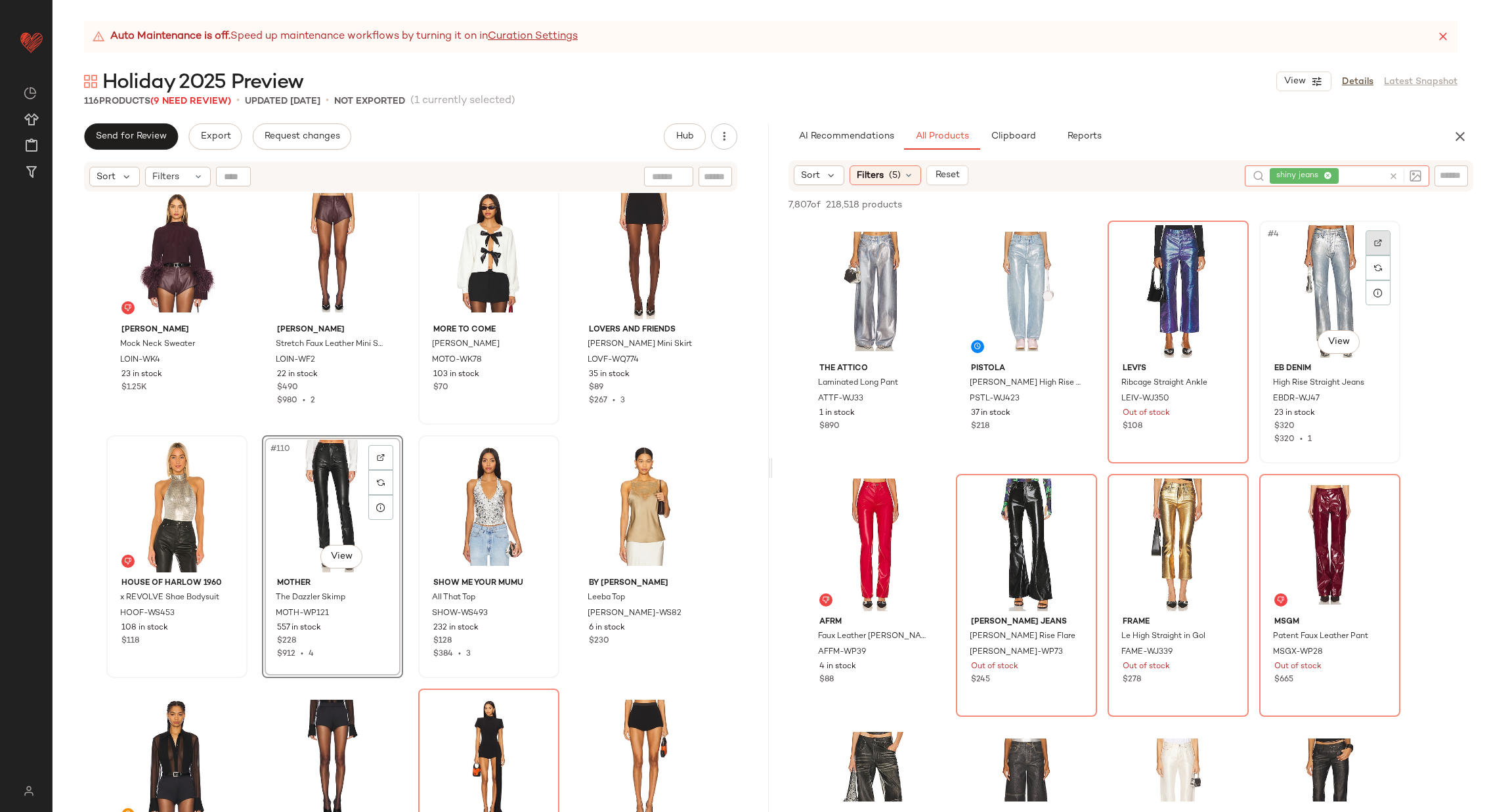
click at [1385, 237] on div at bounding box center [1379, 243] width 25 height 25
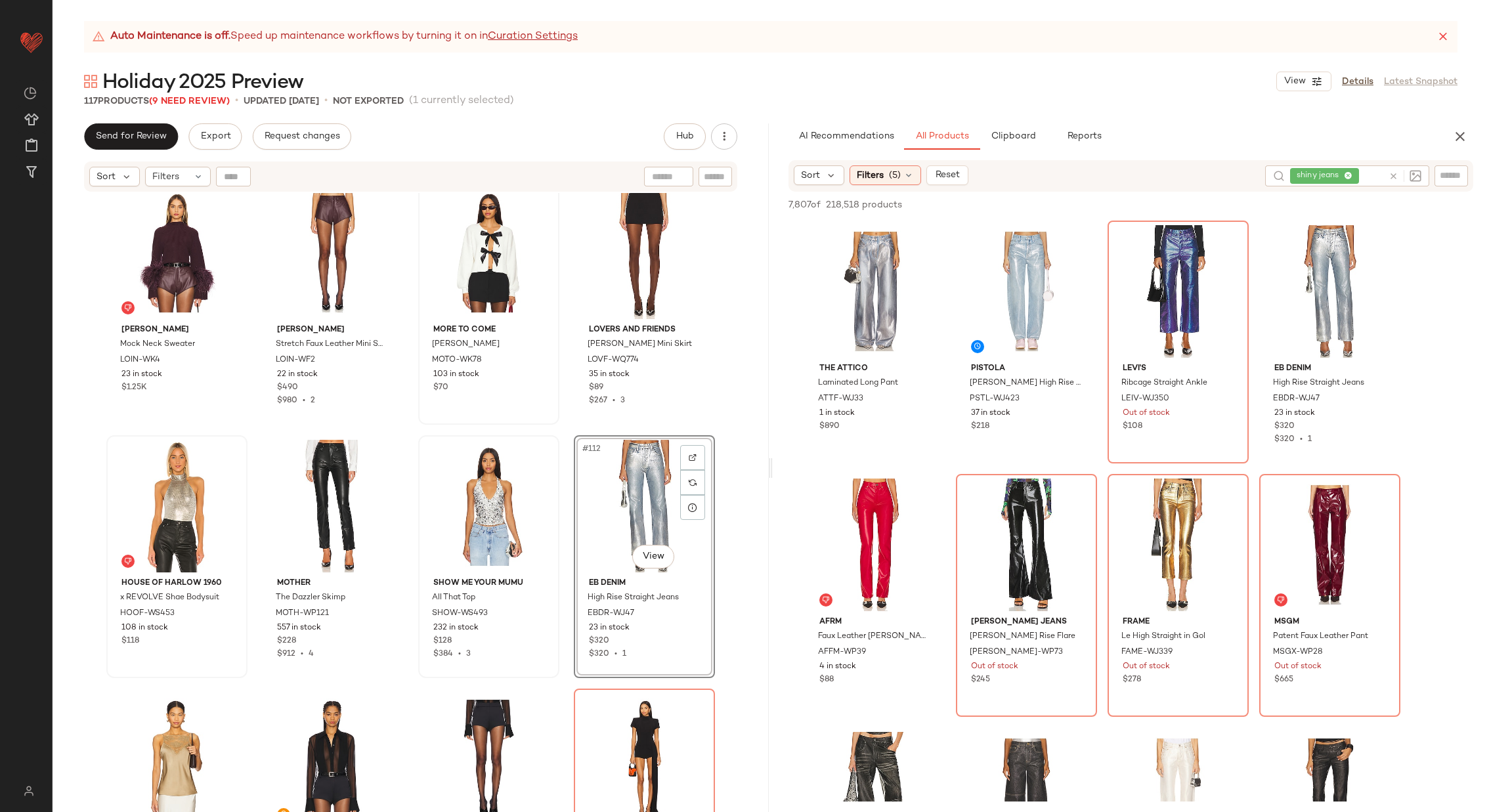
click at [564, 536] on div "Lapointe Lightweight Satin Caftan Top With Feathers LOIN-WS55 7 in stock $990 L…" at bounding box center [411, 519] width 717 height 652
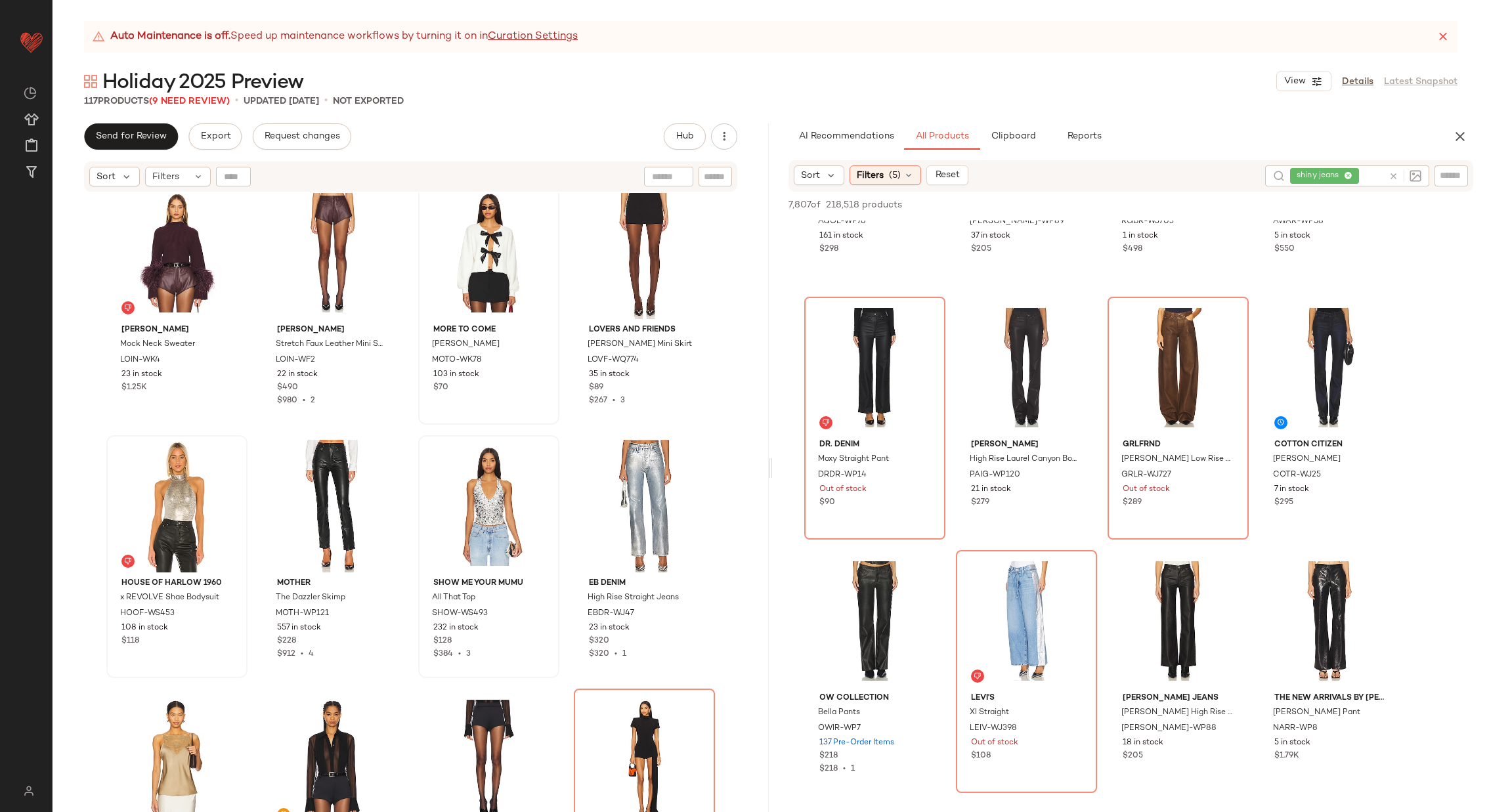
scroll to position [1954, 0]
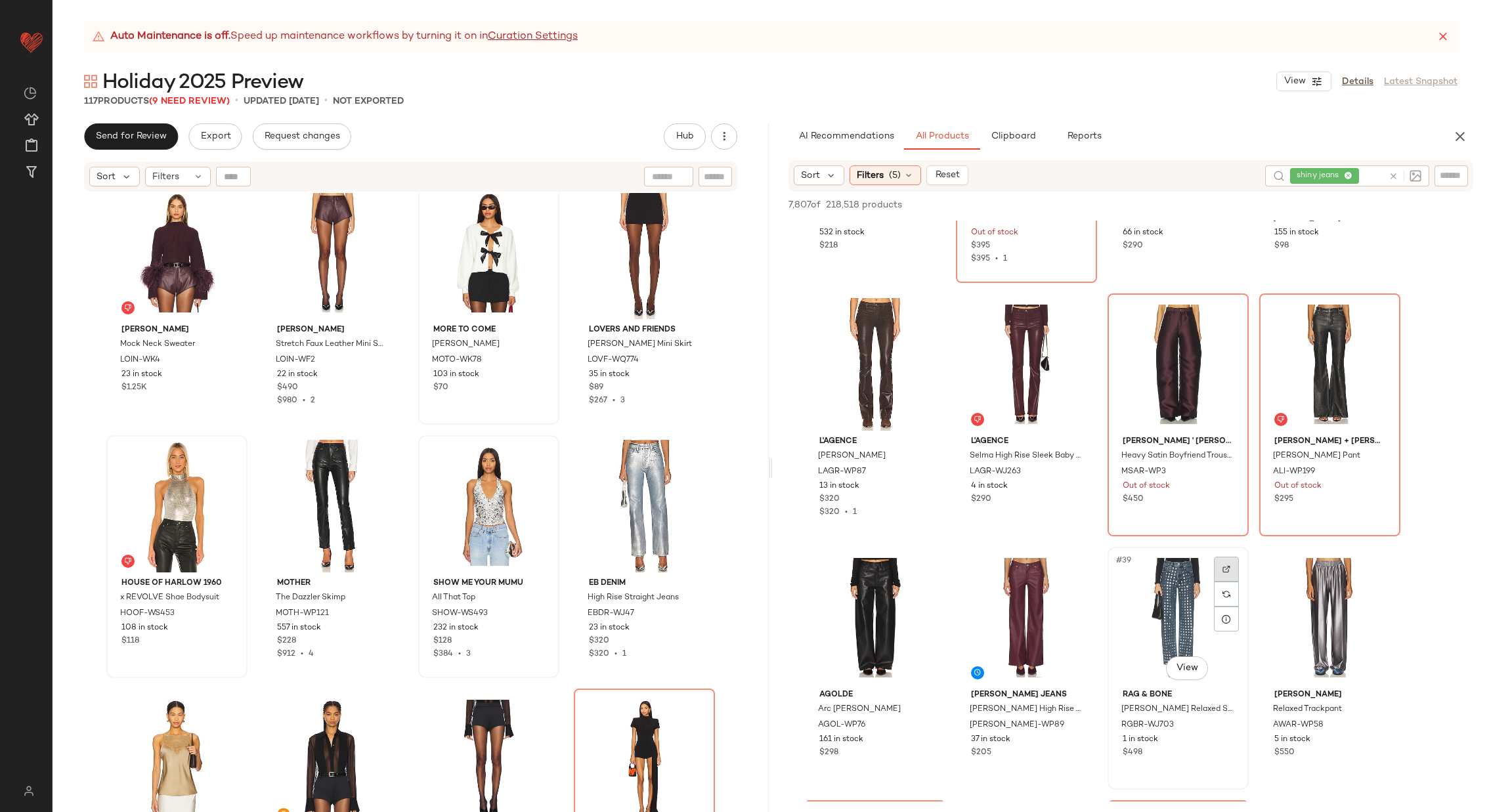
click at [1224, 566] on img at bounding box center [1227, 569] width 8 height 8
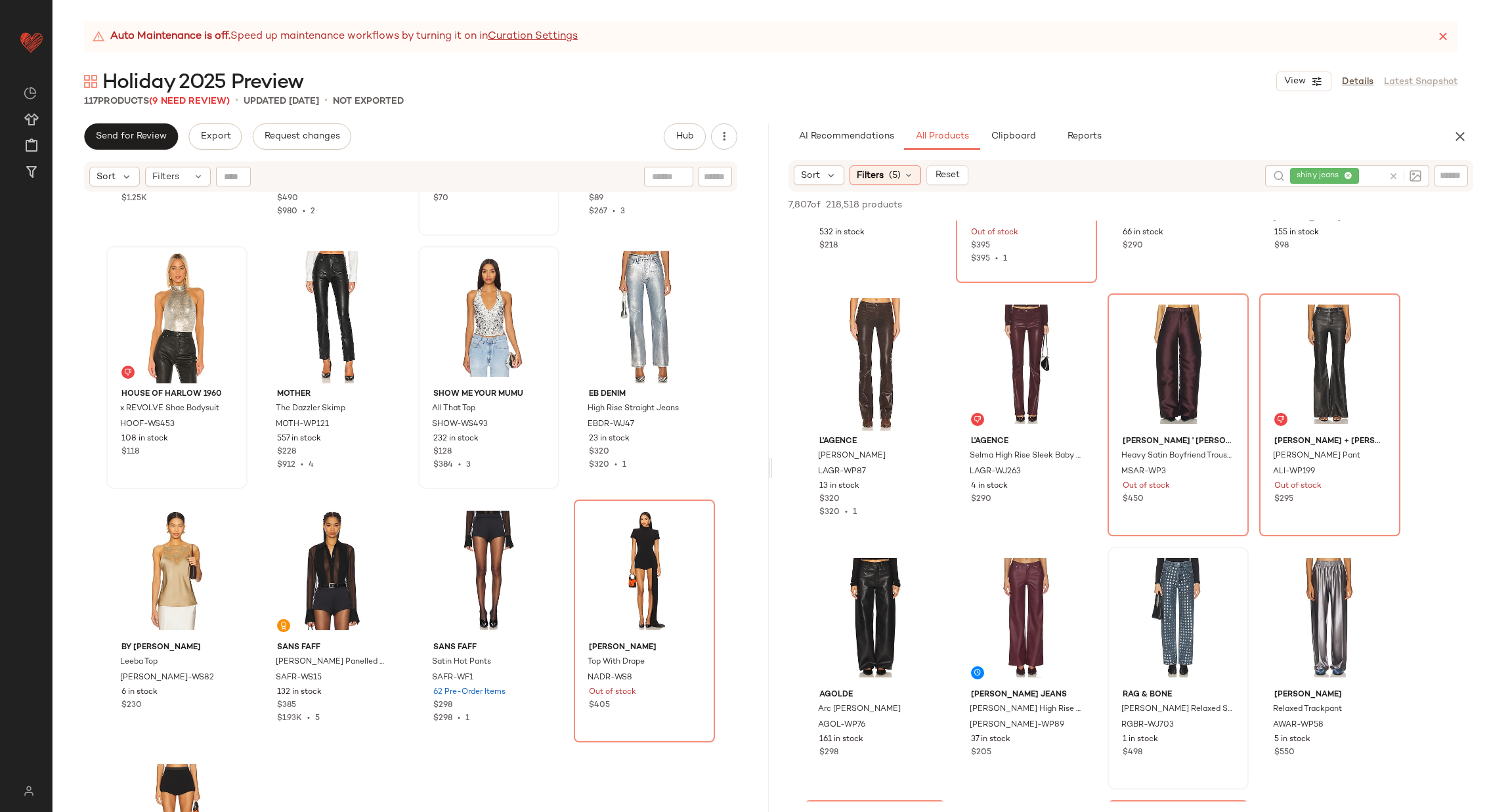
scroll to position [6798, 0]
click at [222, 525] on img at bounding box center [226, 524] width 8 height 8
click at [1395, 176] on icon at bounding box center [1393, 176] width 10 height 10
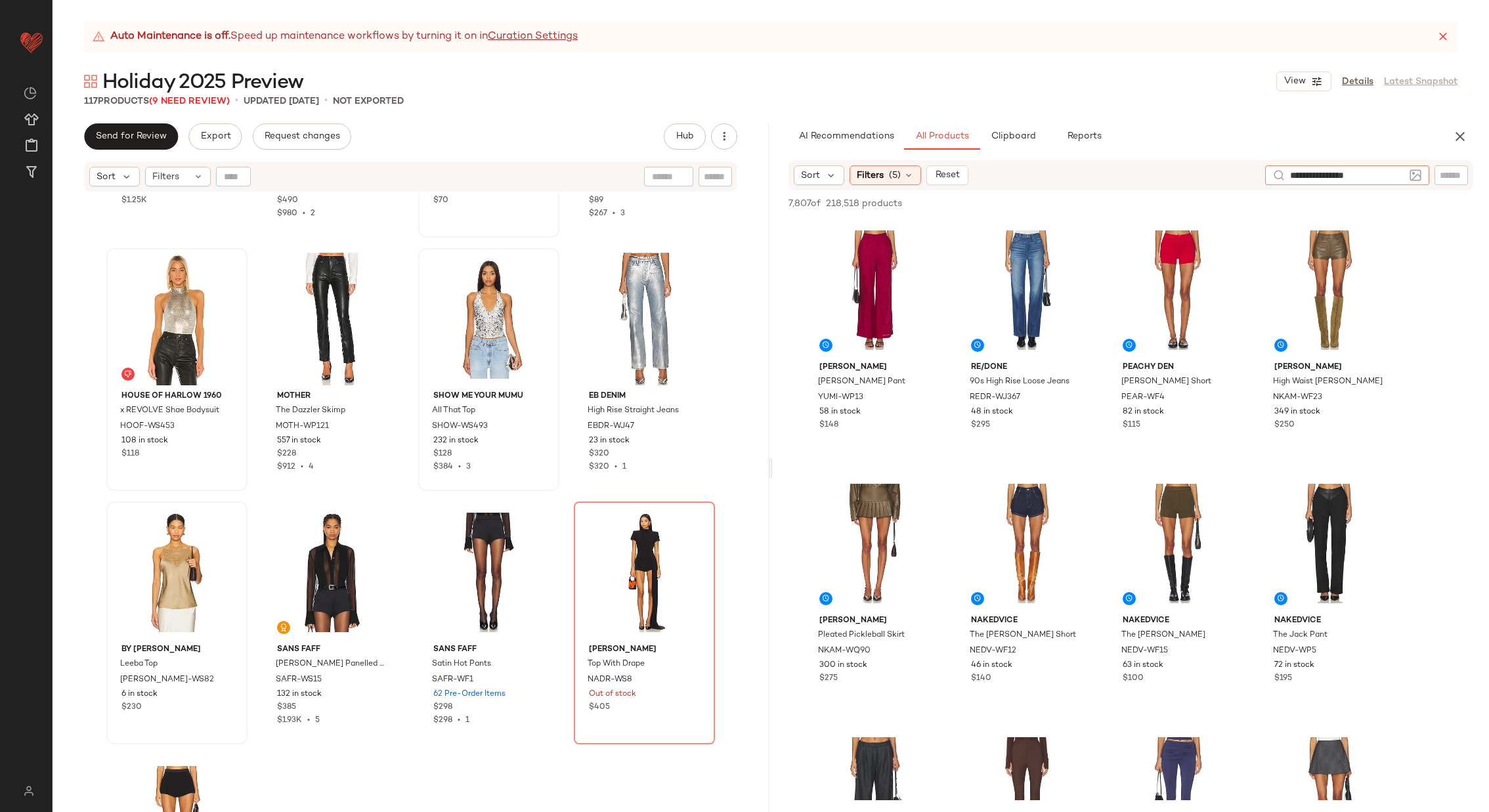
type input "**********"
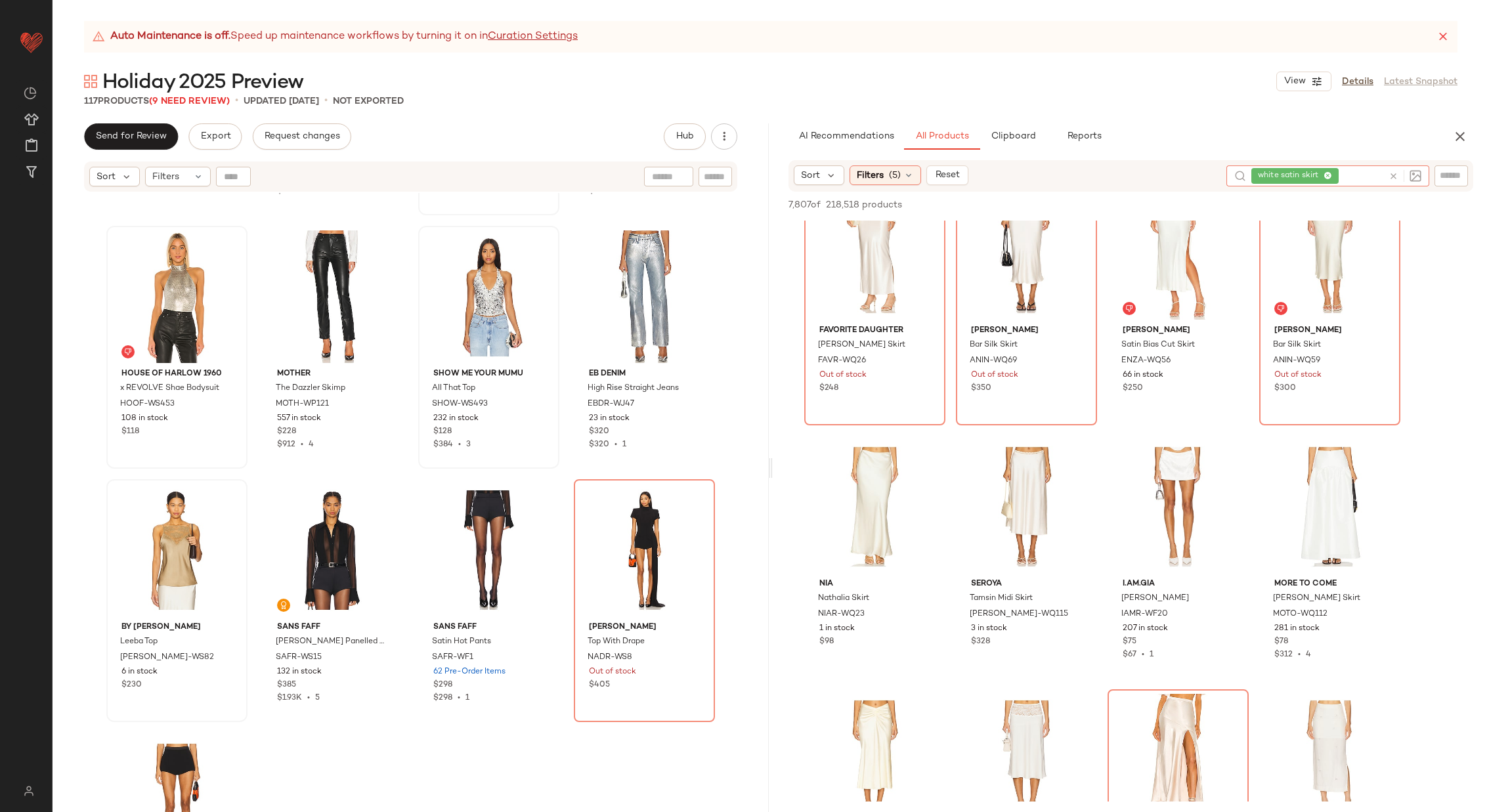
scroll to position [293, 0]
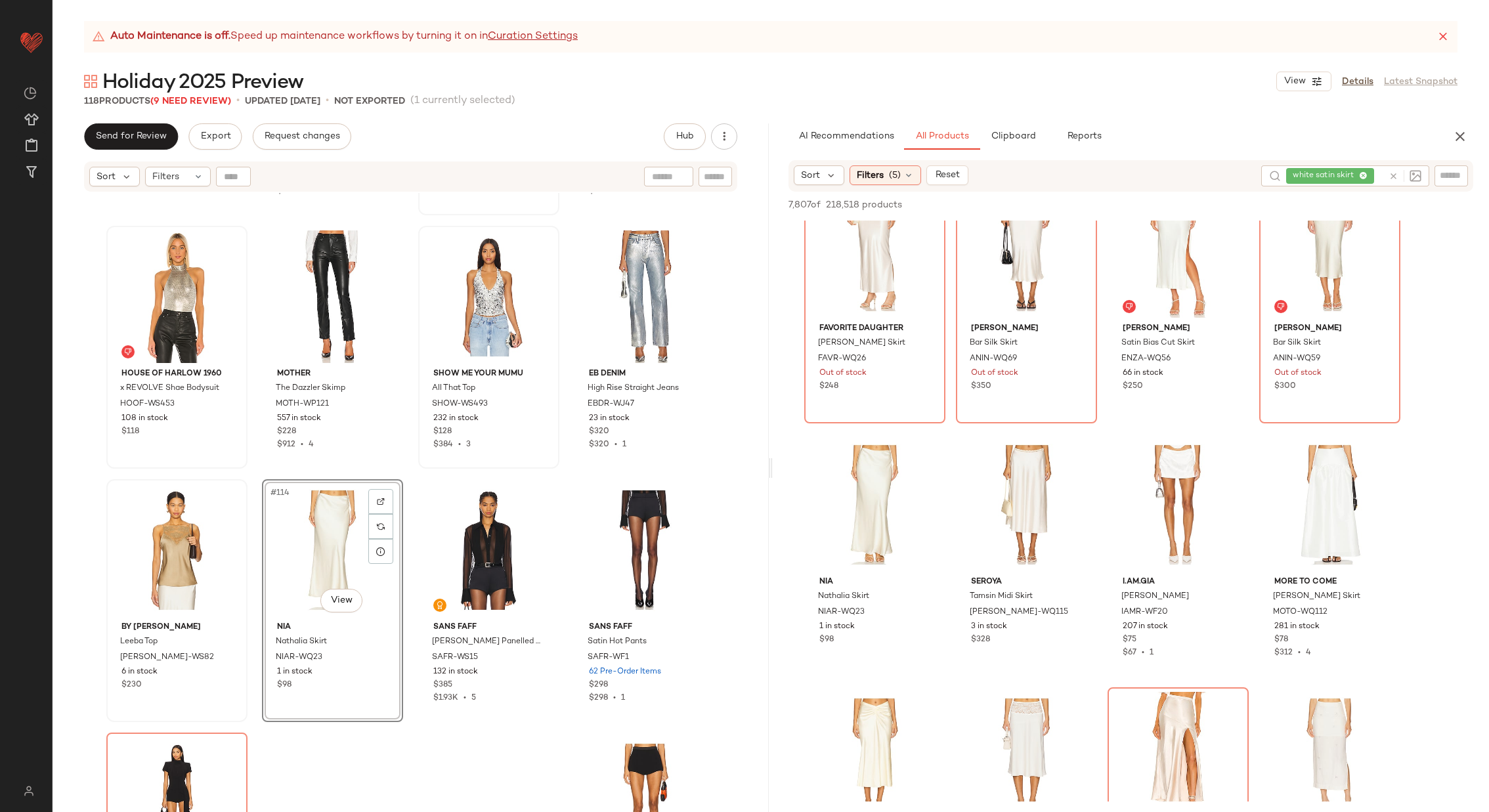
click at [251, 517] on div "Lapointe Mock Neck Sweater LOIN-WK4 23 in stock $1.25K Lapointe Stretch Faux Le…" at bounding box center [411, 519] width 717 height 652
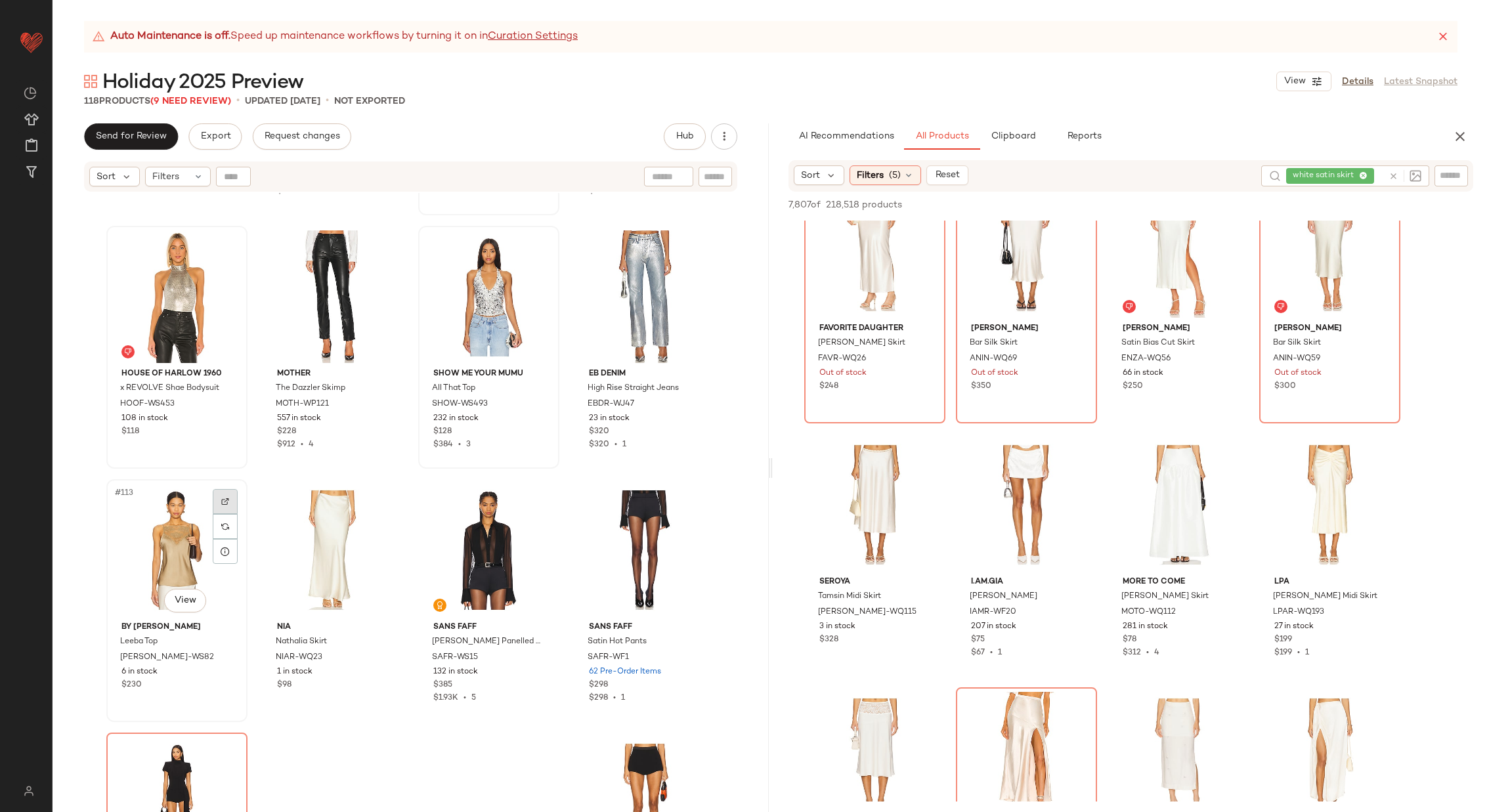
click at [224, 497] on img at bounding box center [226, 501] width 8 height 8
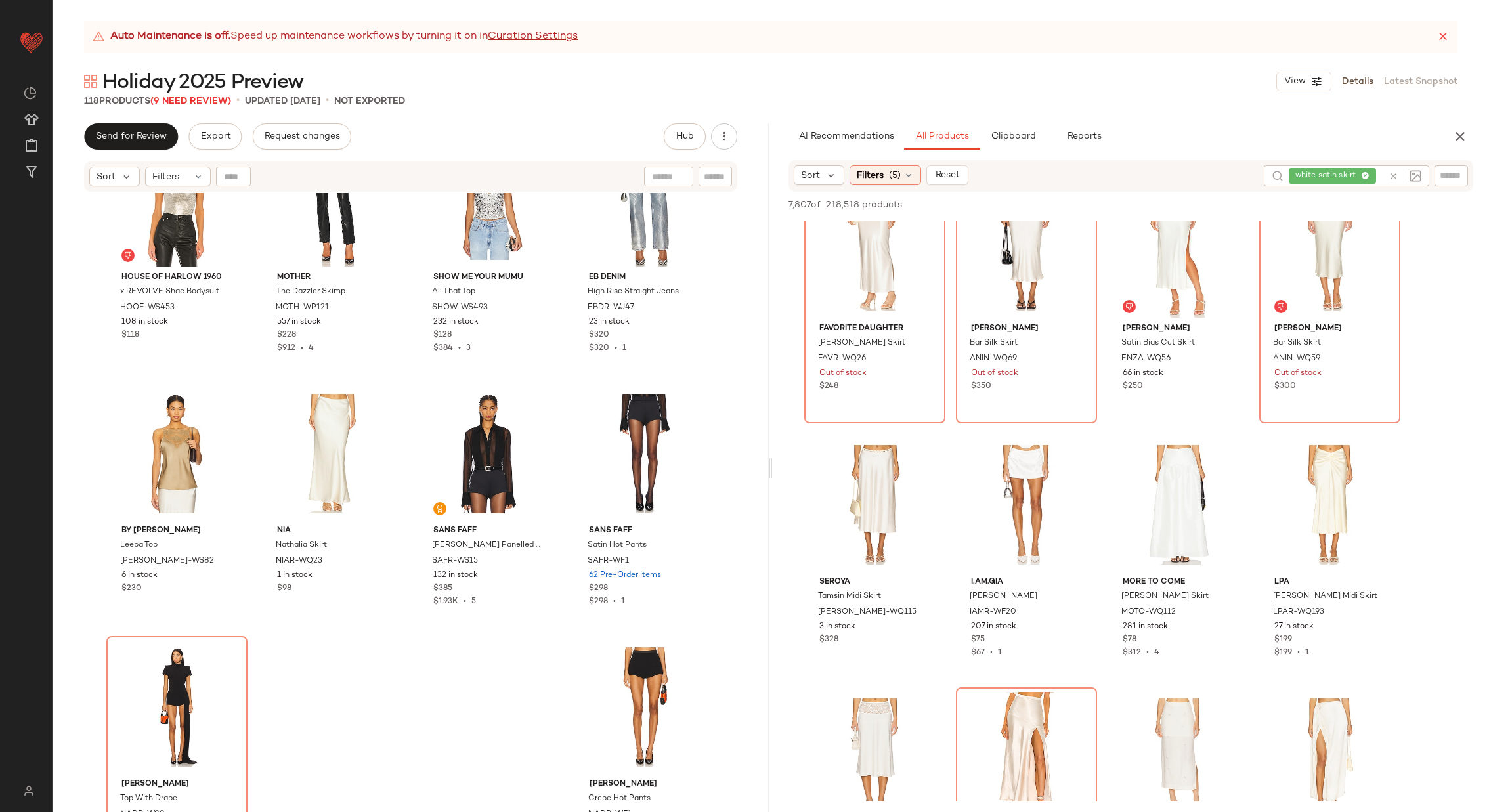
scroll to position [6950, 0]
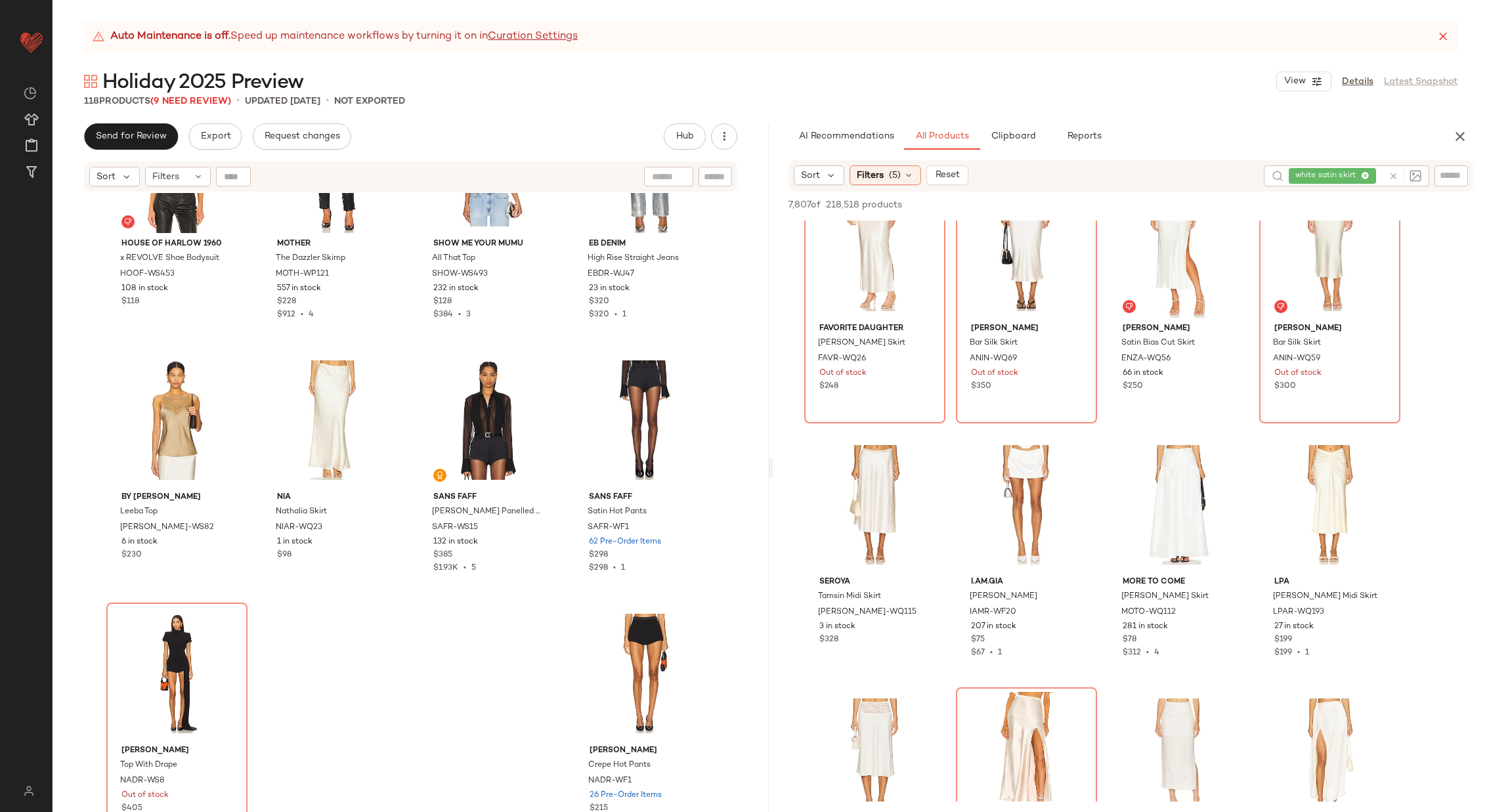
click at [1394, 176] on icon at bounding box center [1393, 176] width 10 height 10
click at [1456, 178] on input "Filter" at bounding box center [1407, 176] width 112 height 14
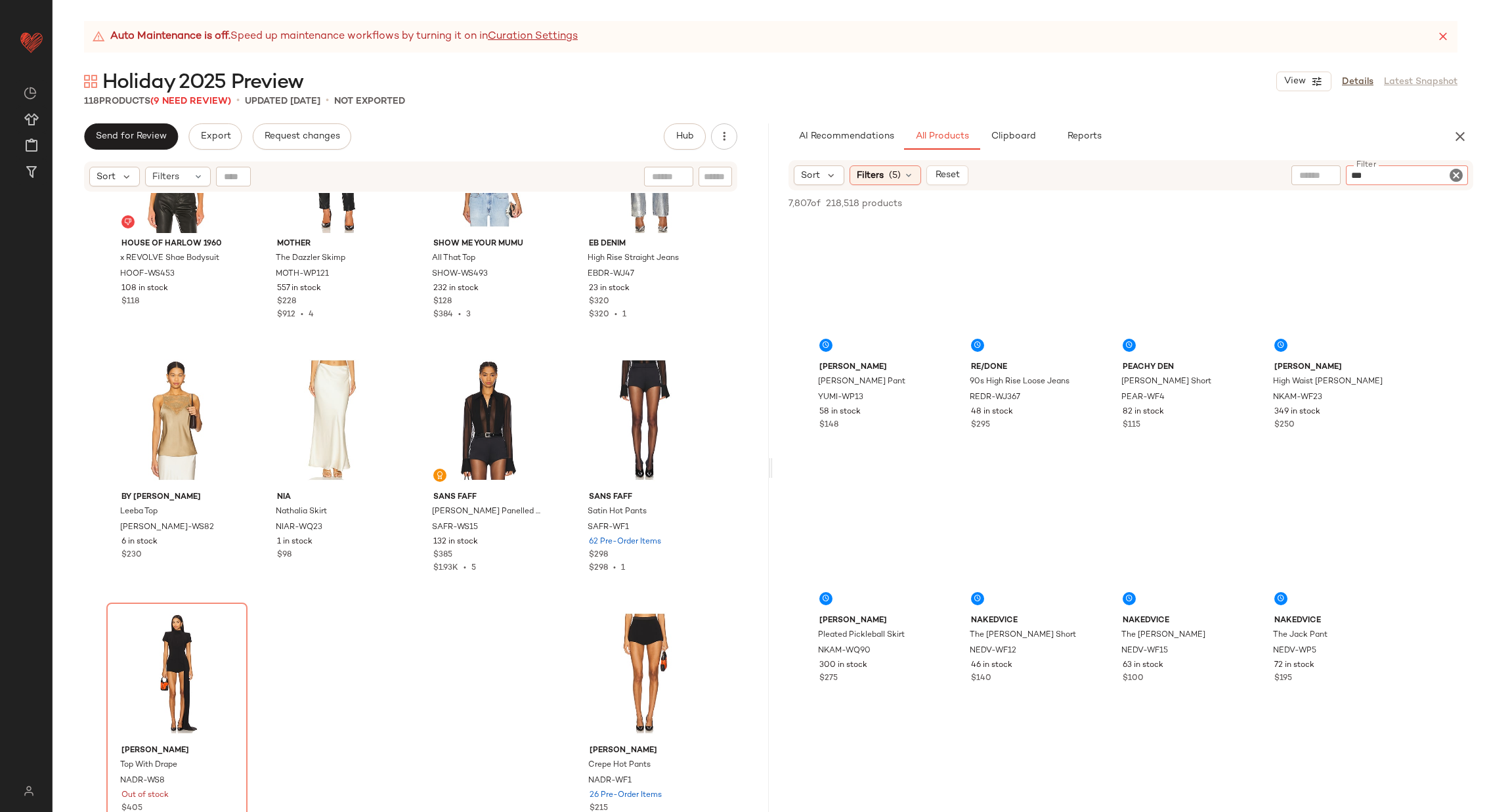
type input "****"
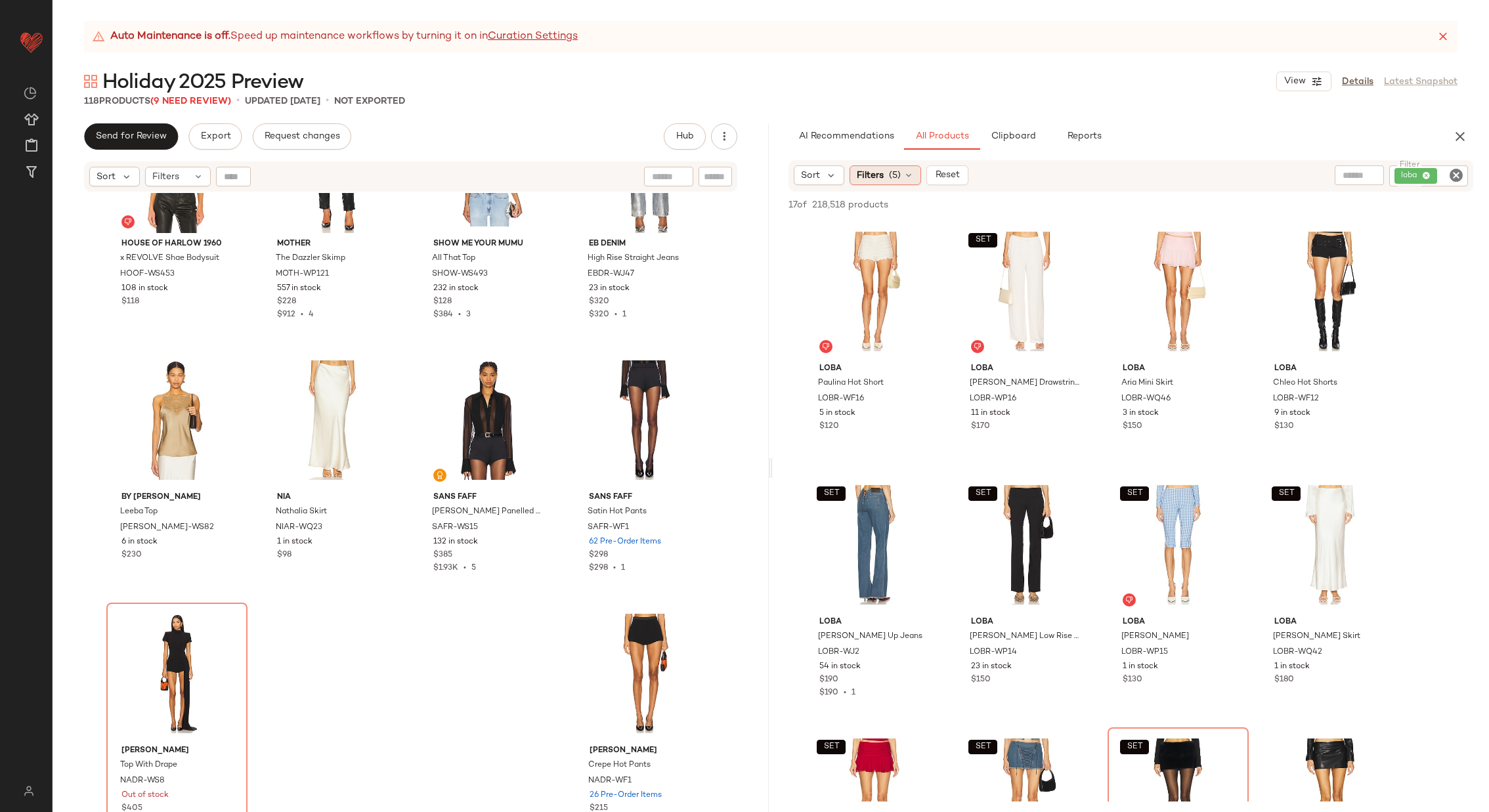
click at [887, 176] on div "Filters (5)" at bounding box center [886, 176] width 72 height 20
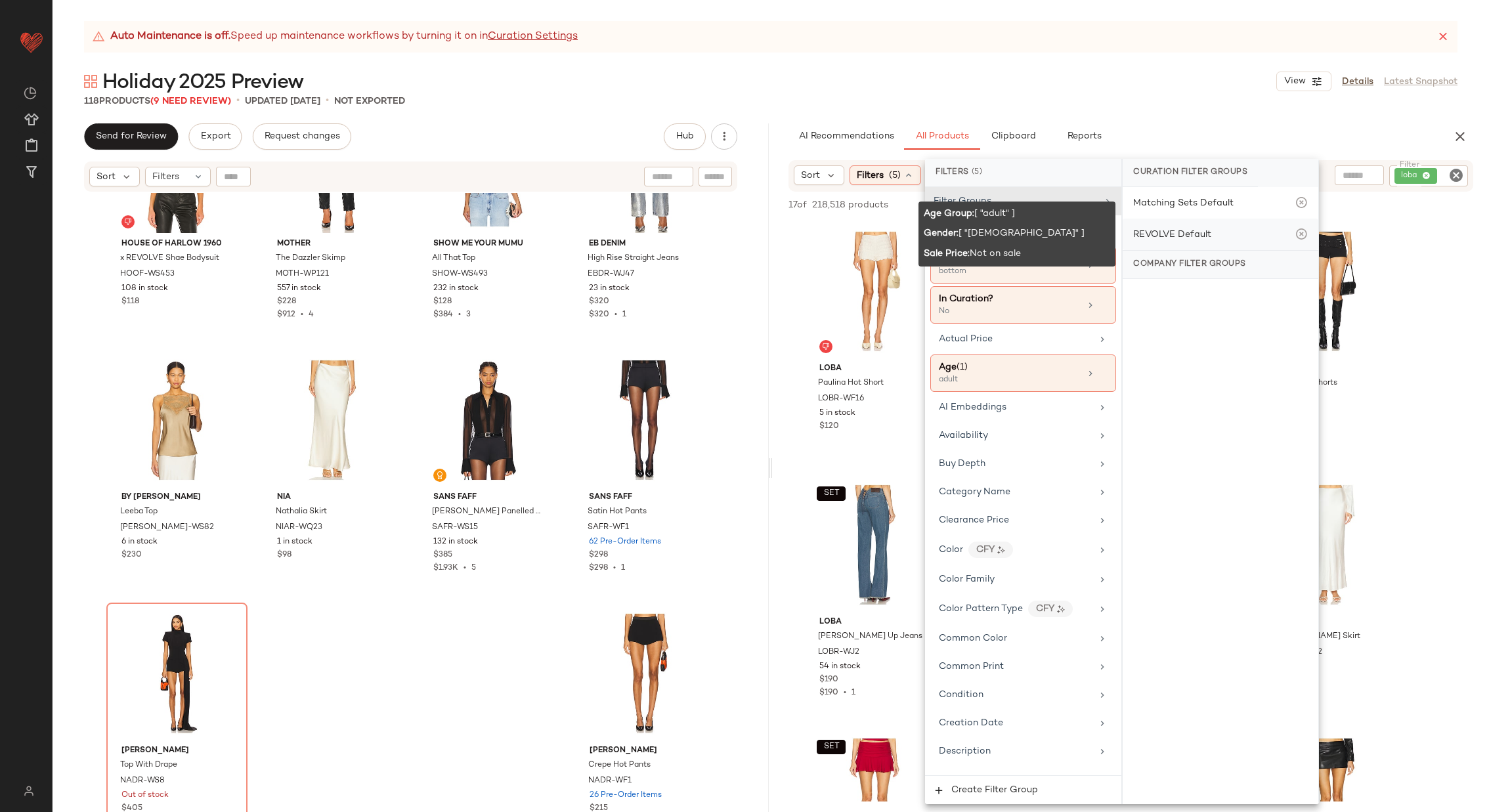
click at [1184, 231] on div "REVOLVE Default" at bounding box center [1172, 234] width 78 height 14
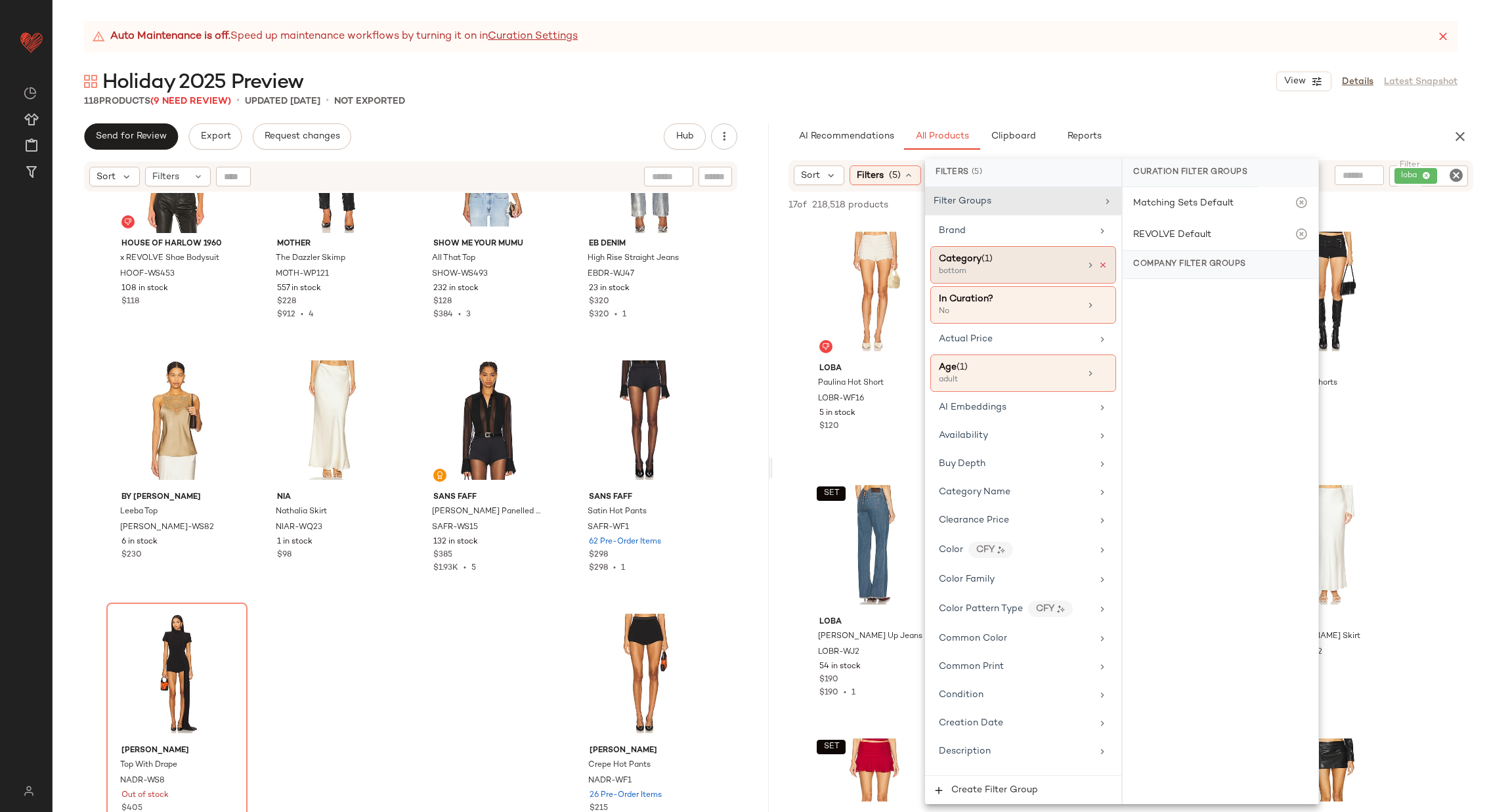
click at [1100, 266] on icon at bounding box center [1103, 265] width 9 height 9
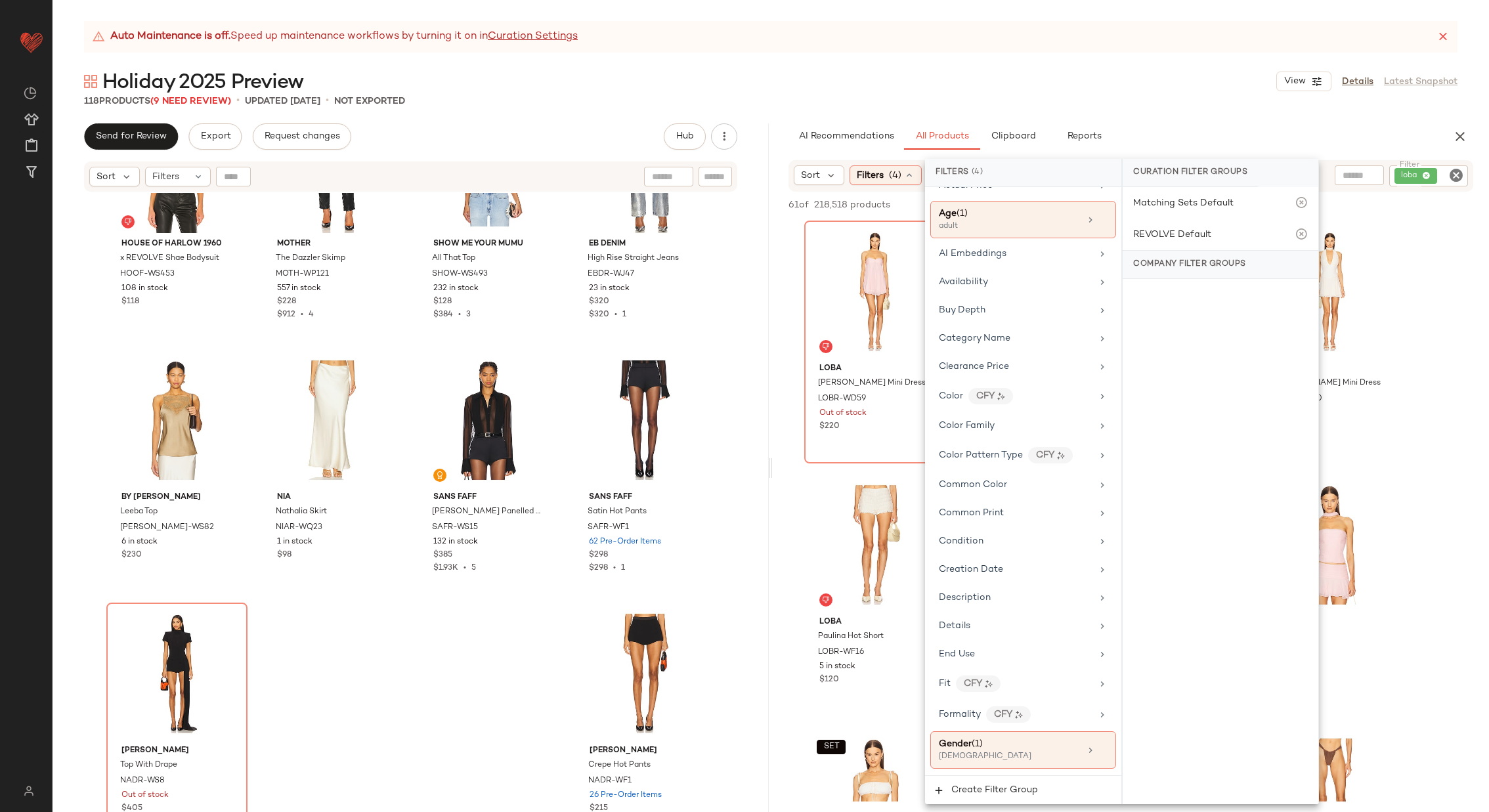
scroll to position [0, 0]
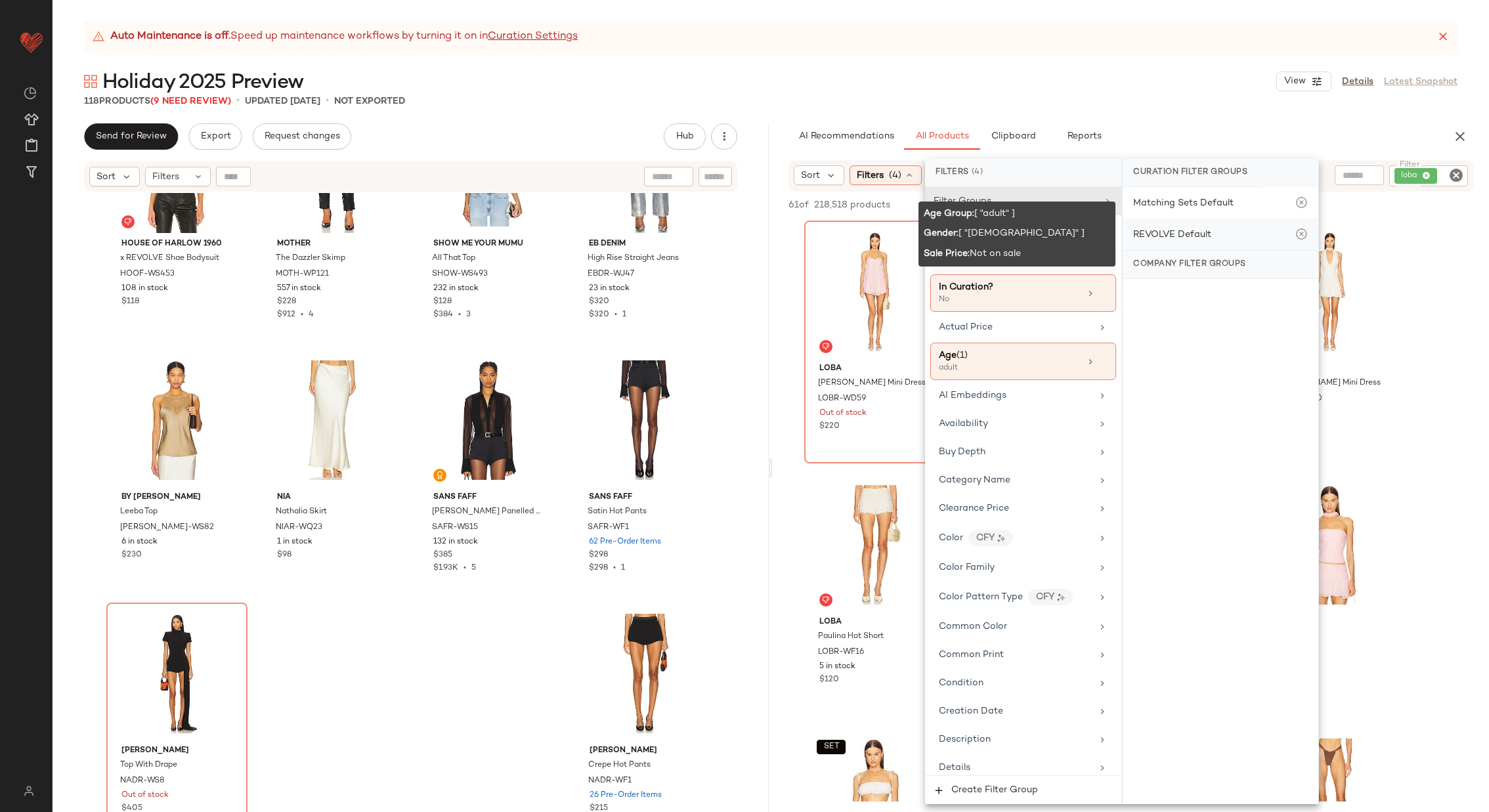
click at [1182, 231] on div "REVOLVE Default" at bounding box center [1172, 234] width 78 height 14
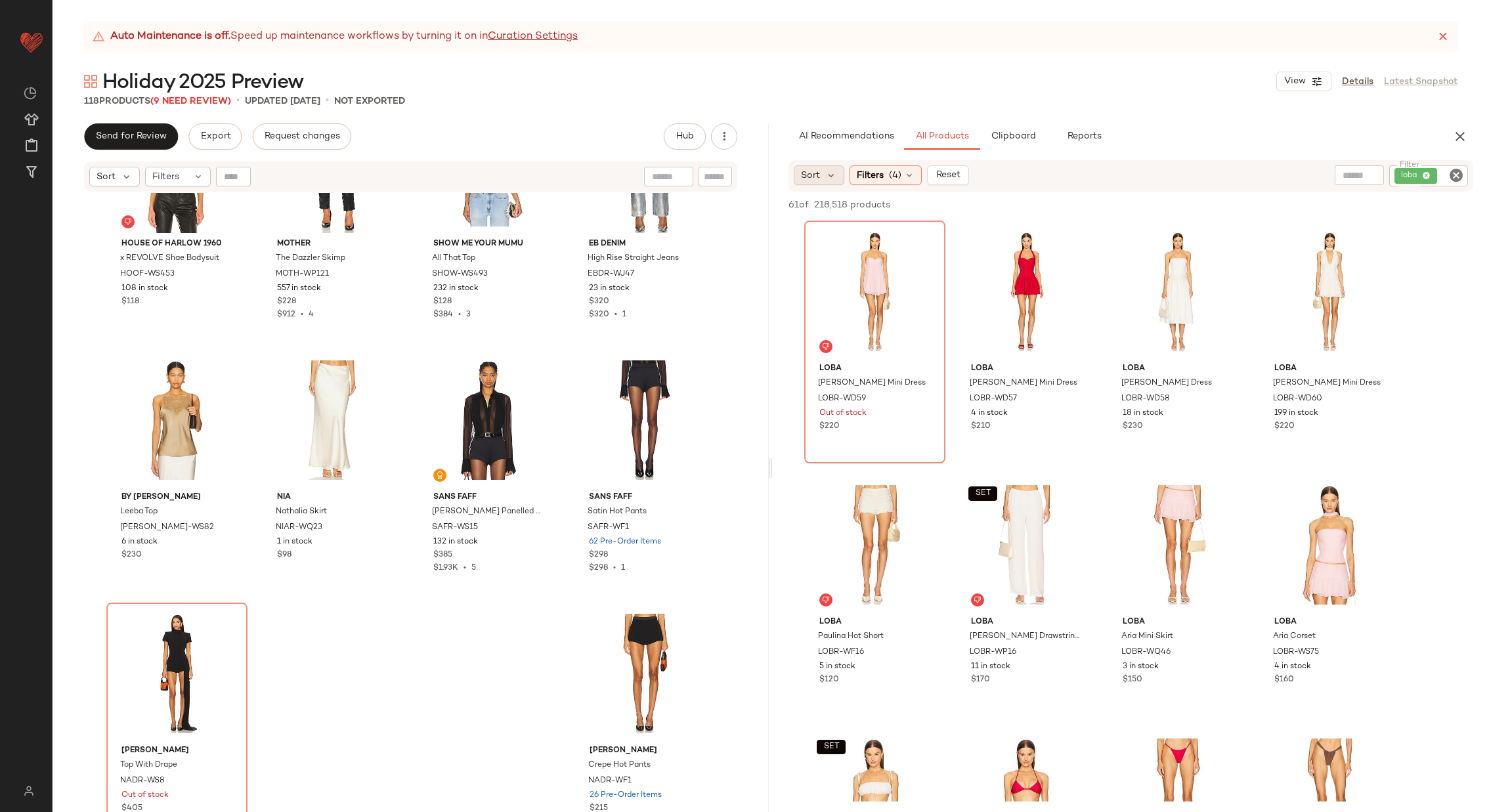
click at [816, 173] on span "Sort" at bounding box center [810, 176] width 19 height 14
click at [876, 209] on label "Newest" at bounding box center [900, 210] width 158 height 19
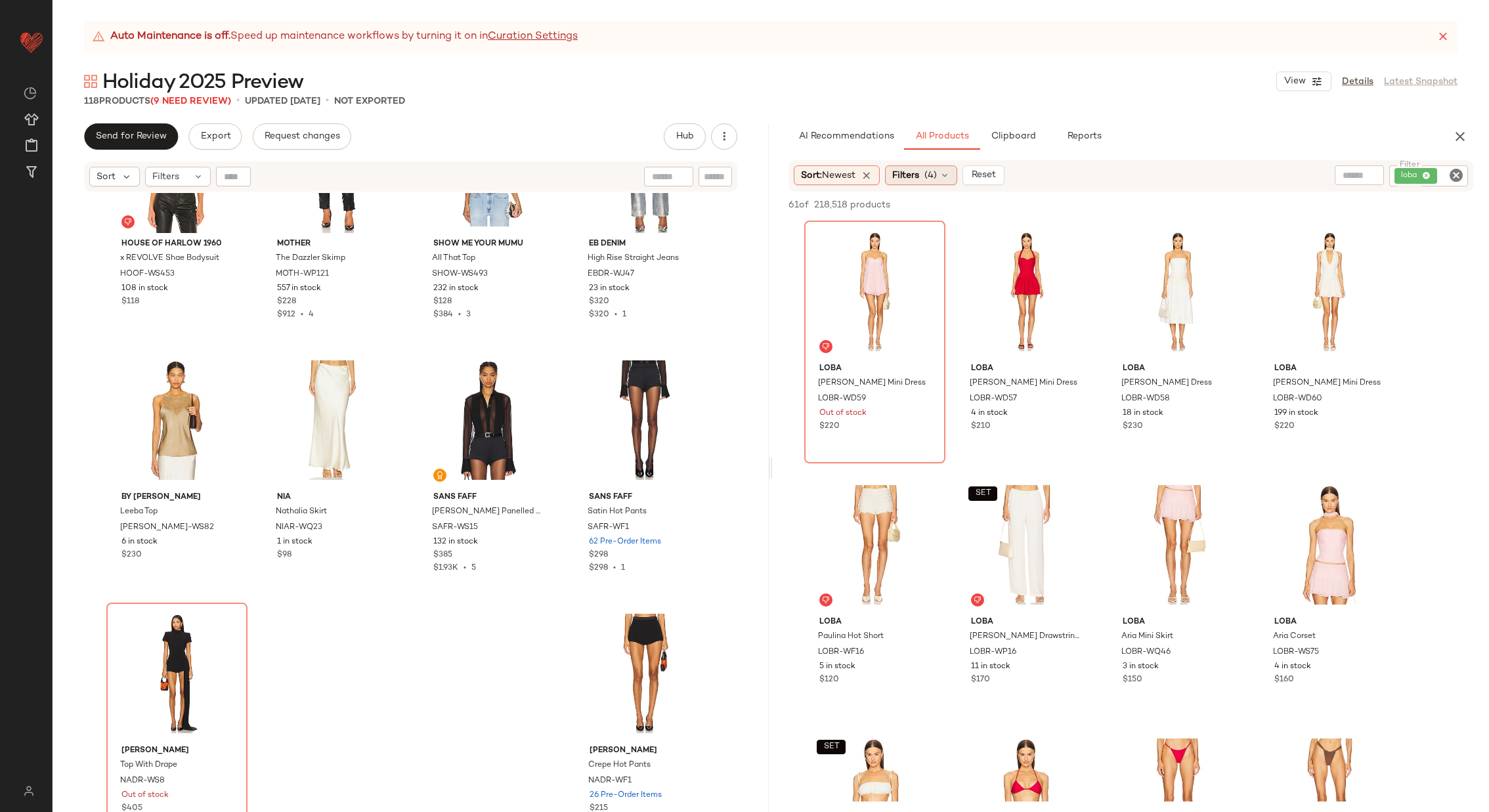
click at [934, 176] on span "(4)" at bounding box center [931, 176] width 13 height 14
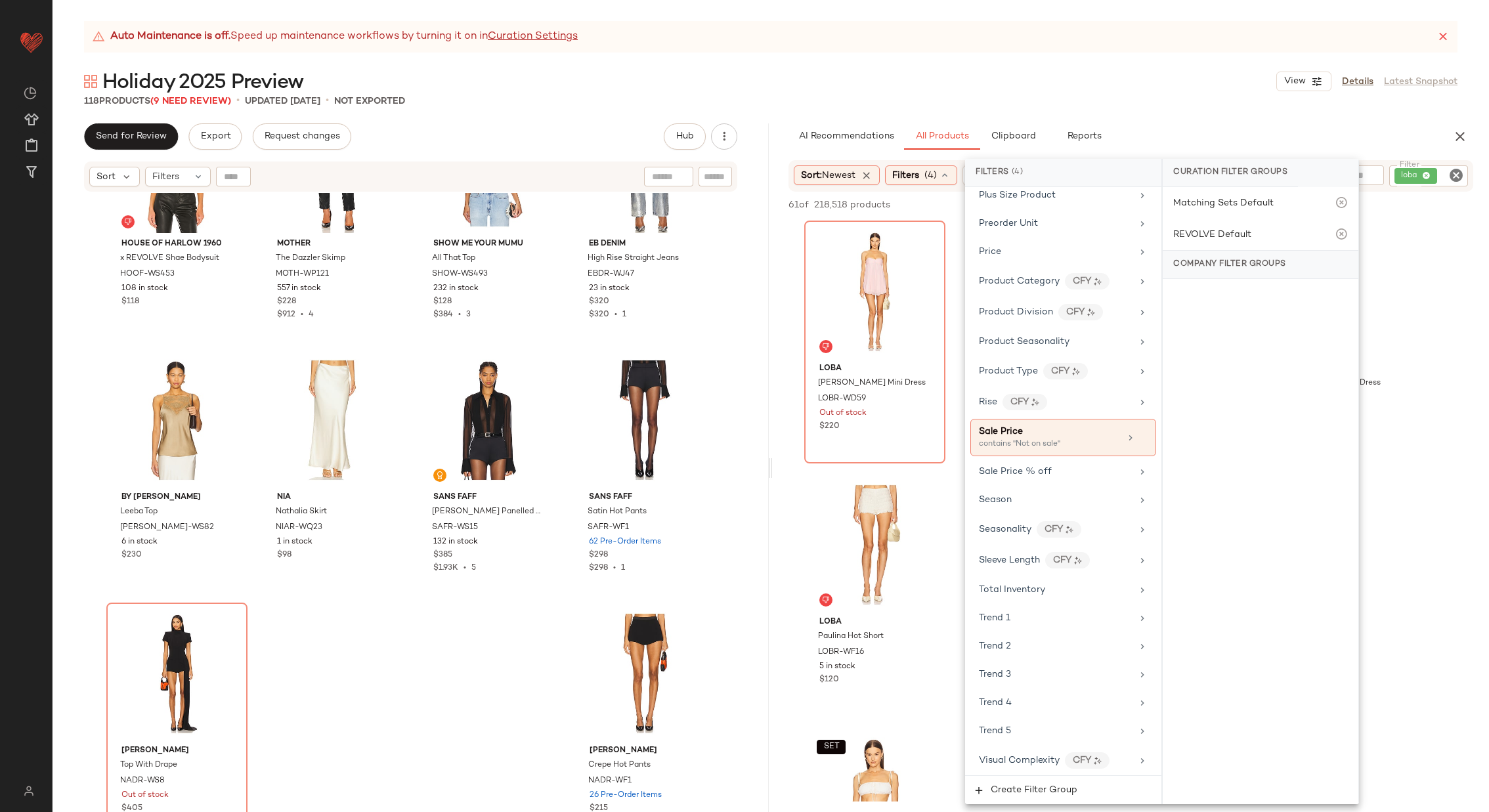
scroll to position [1240, 0]
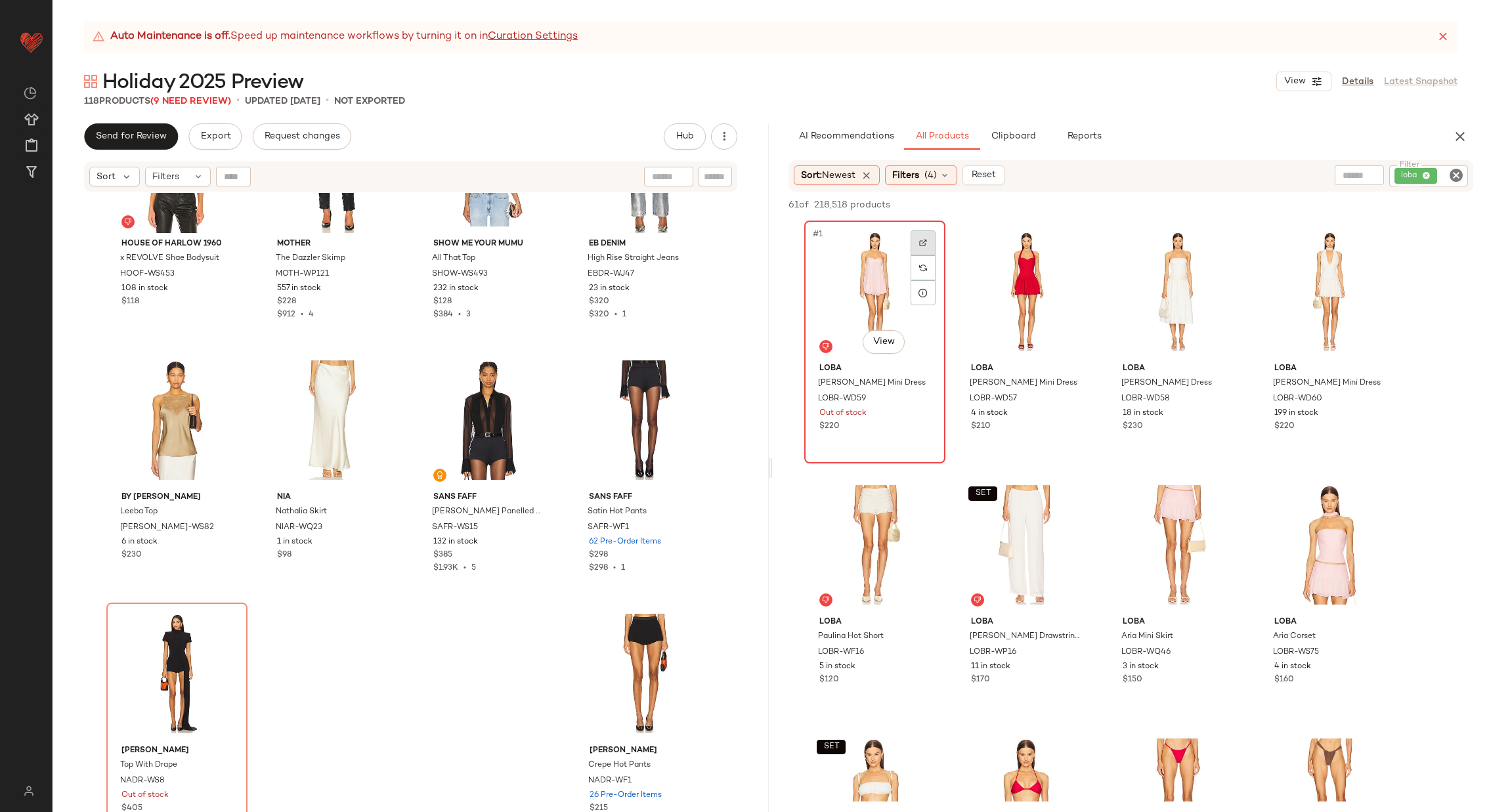
click at [925, 245] on img at bounding box center [923, 243] width 8 height 8
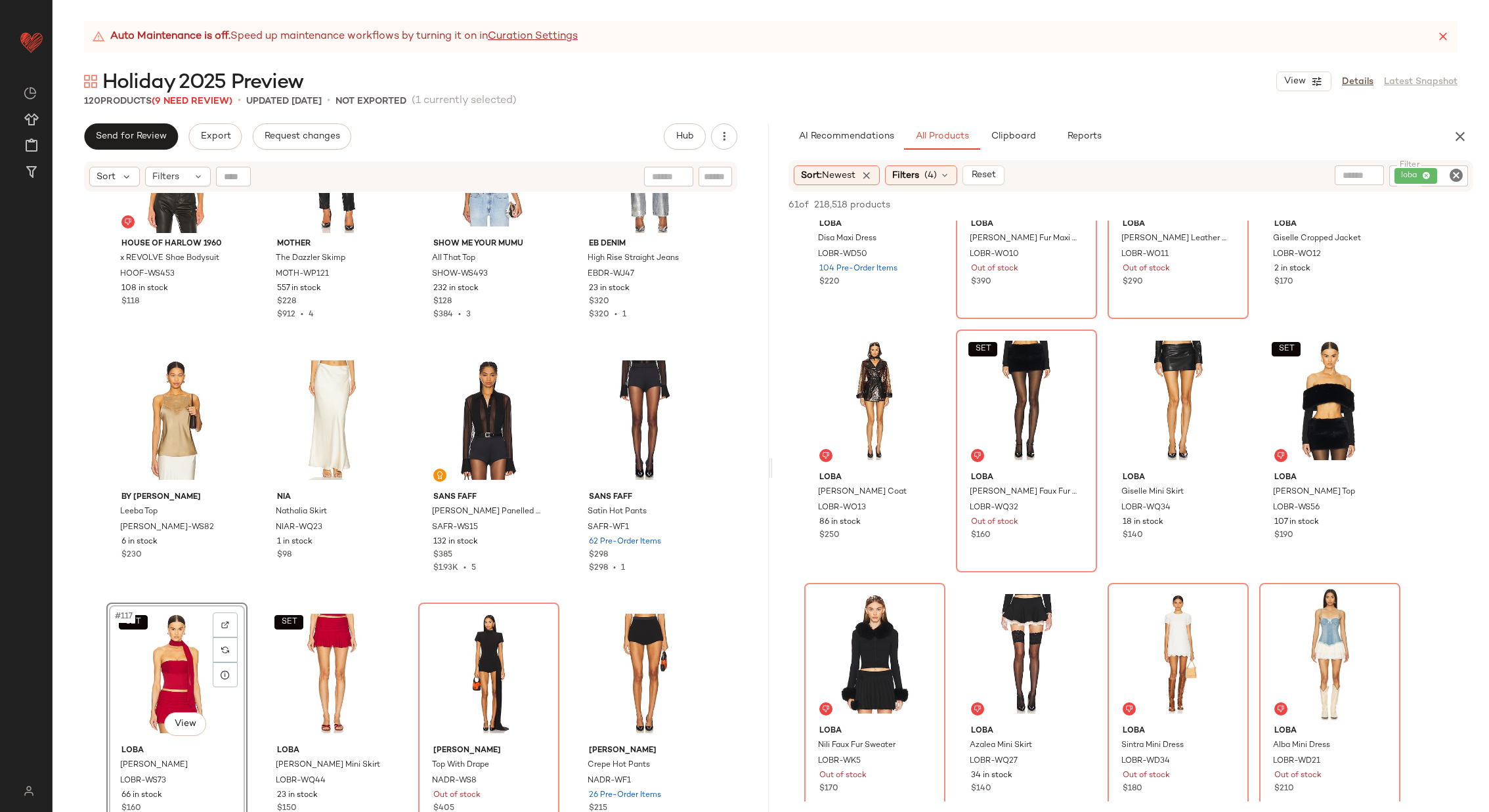
scroll to position [2427, 0]
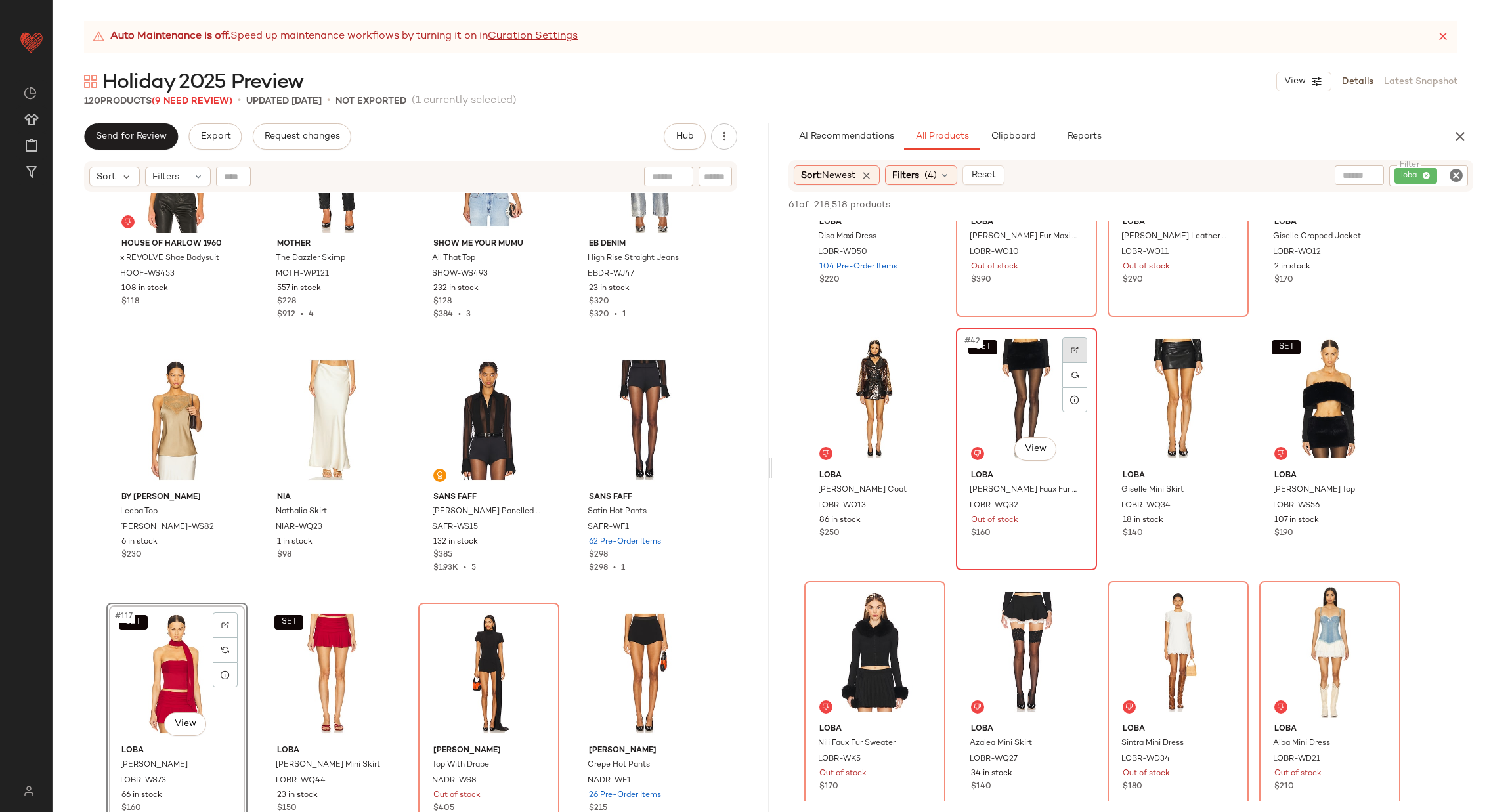
click at [1078, 348] on img at bounding box center [1075, 350] width 8 height 8
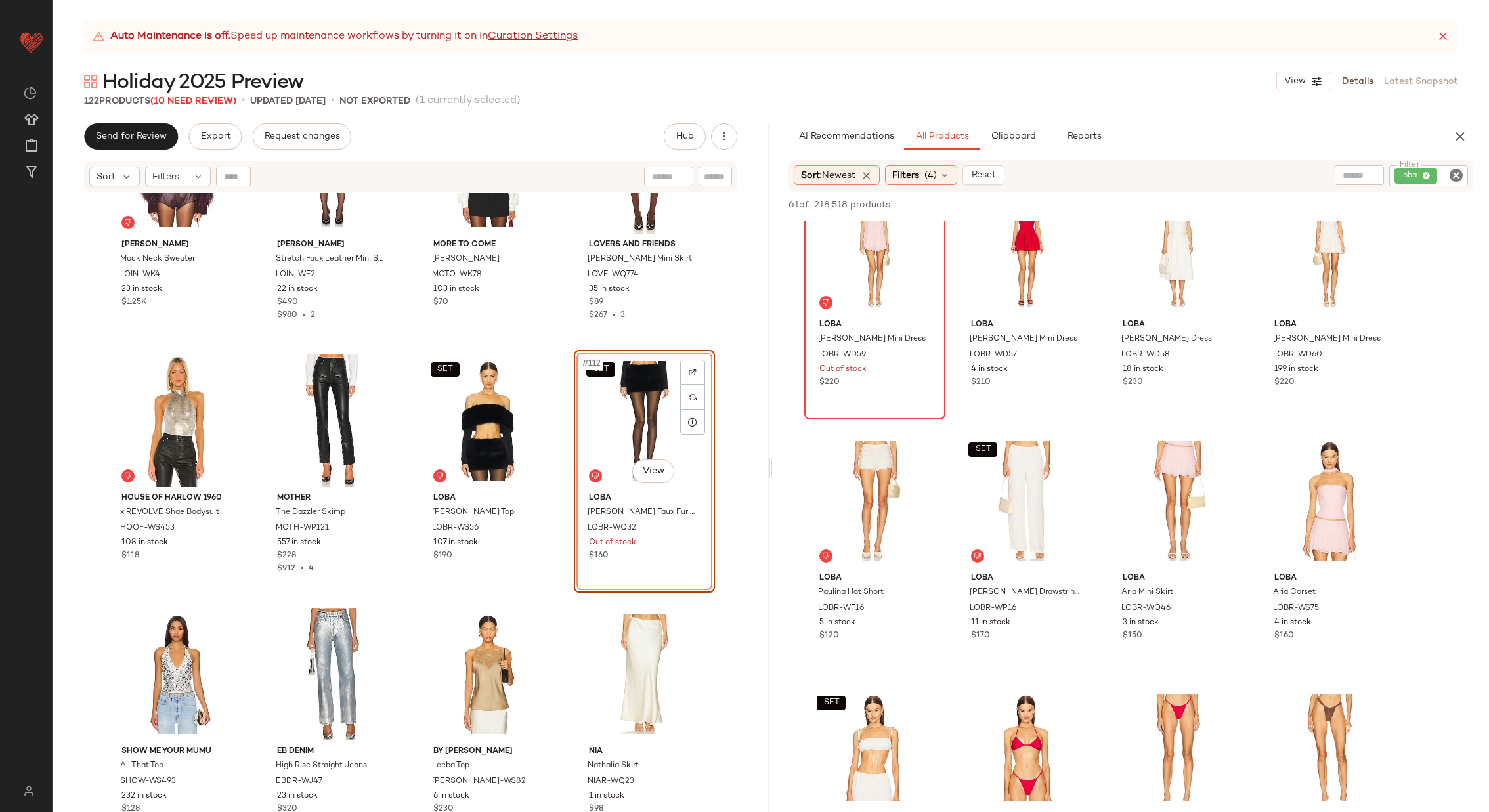
scroll to position [0, 0]
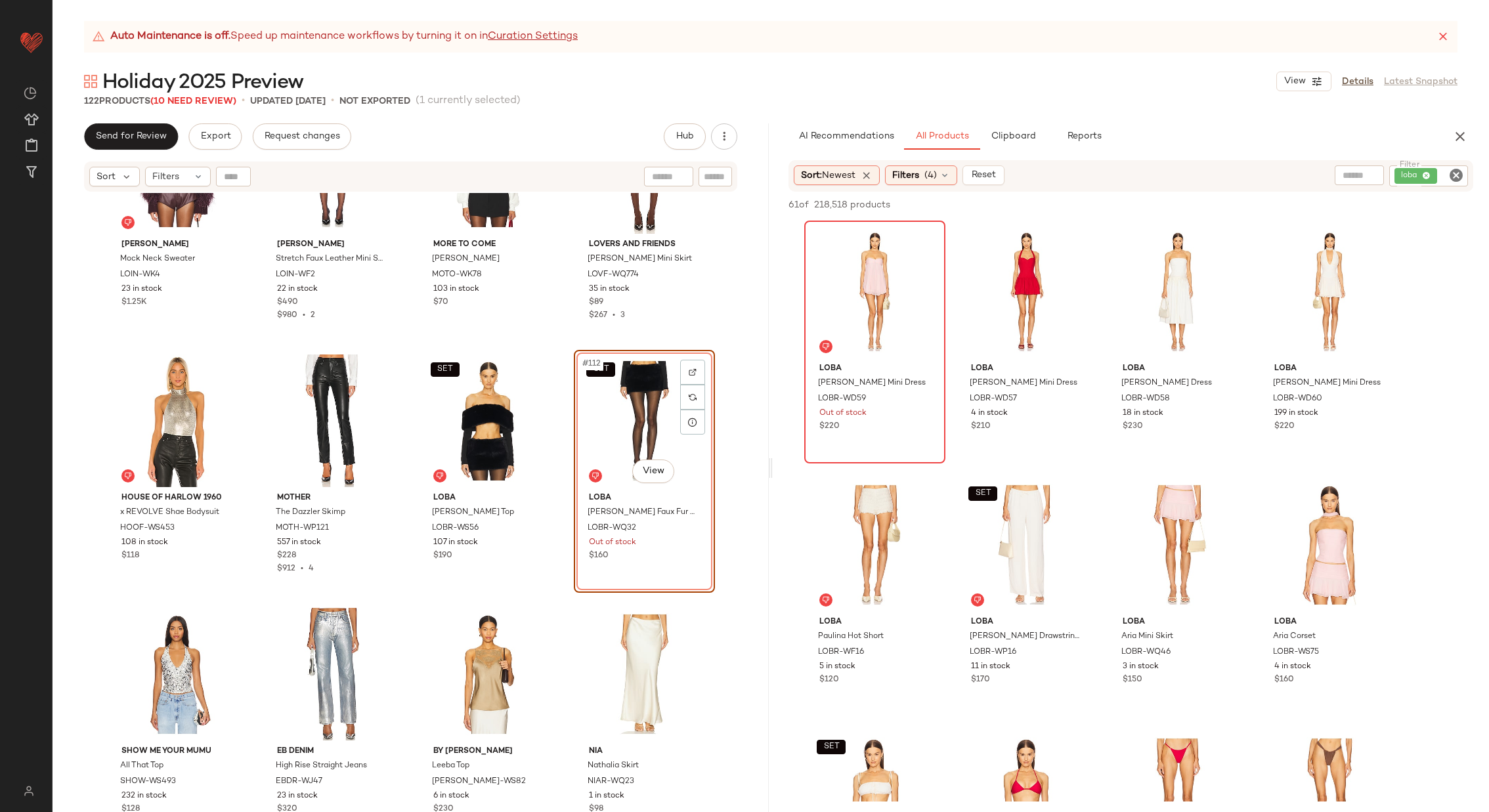
click at [1456, 176] on icon "Clear Filter" at bounding box center [1456, 176] width 16 height 16
click at [1325, 177] on input "text" at bounding box center [1316, 176] width 33 height 14
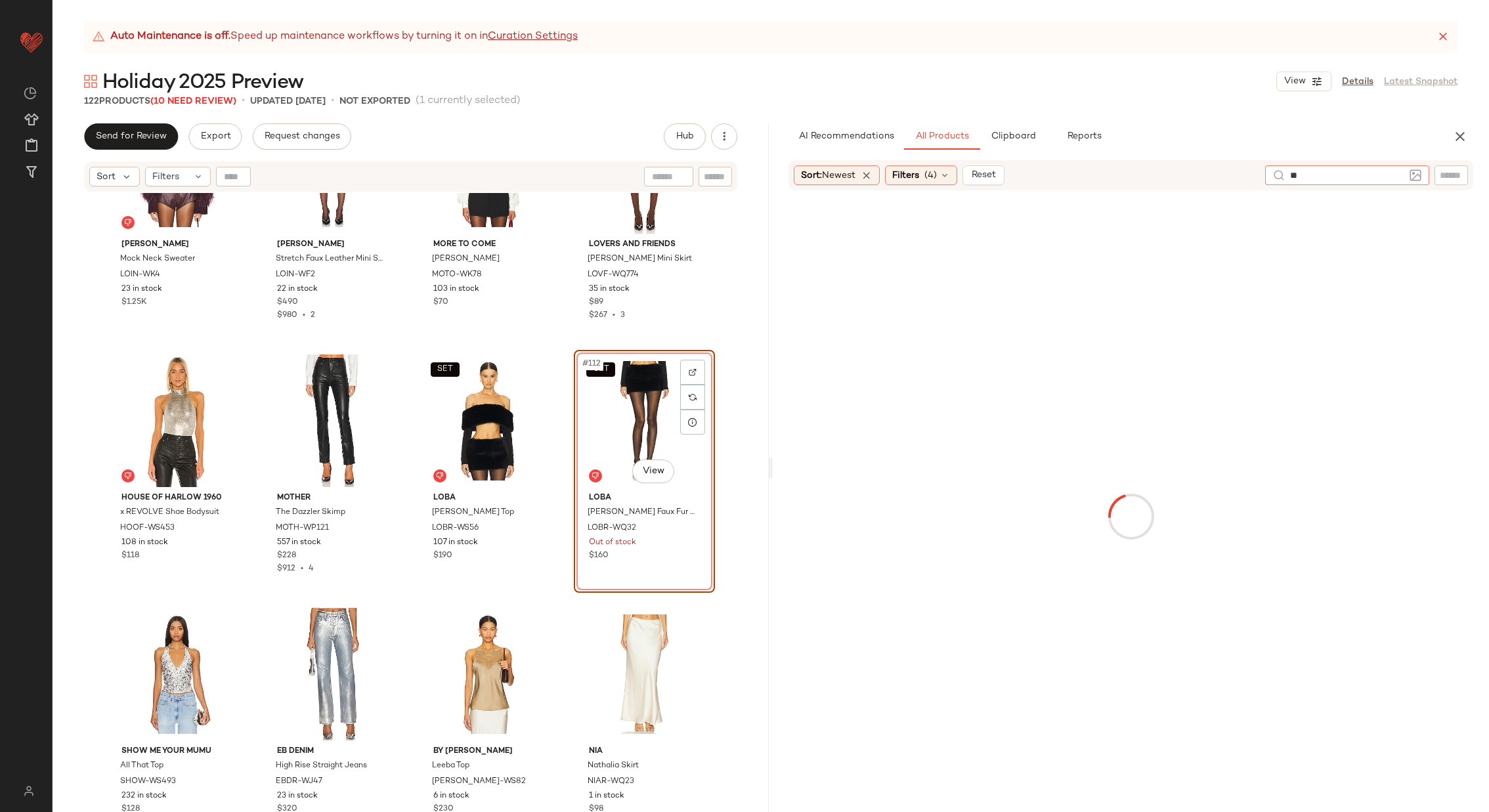
type input "***"
click at [931, 173] on span "(4)" at bounding box center [931, 176] width 13 height 14
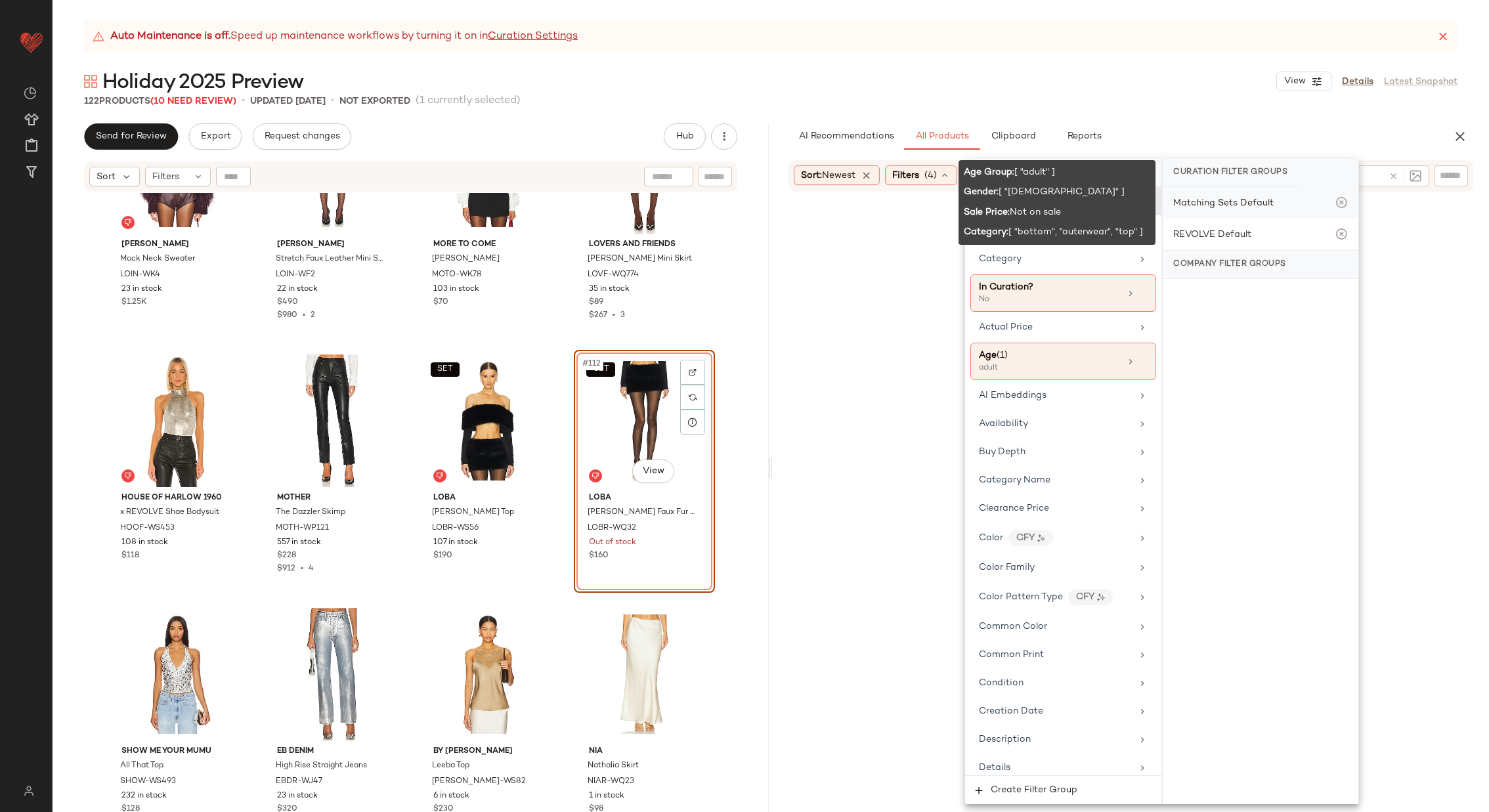
click at [1228, 209] on div "Matching Sets Default" at bounding box center [1224, 203] width 100 height 14
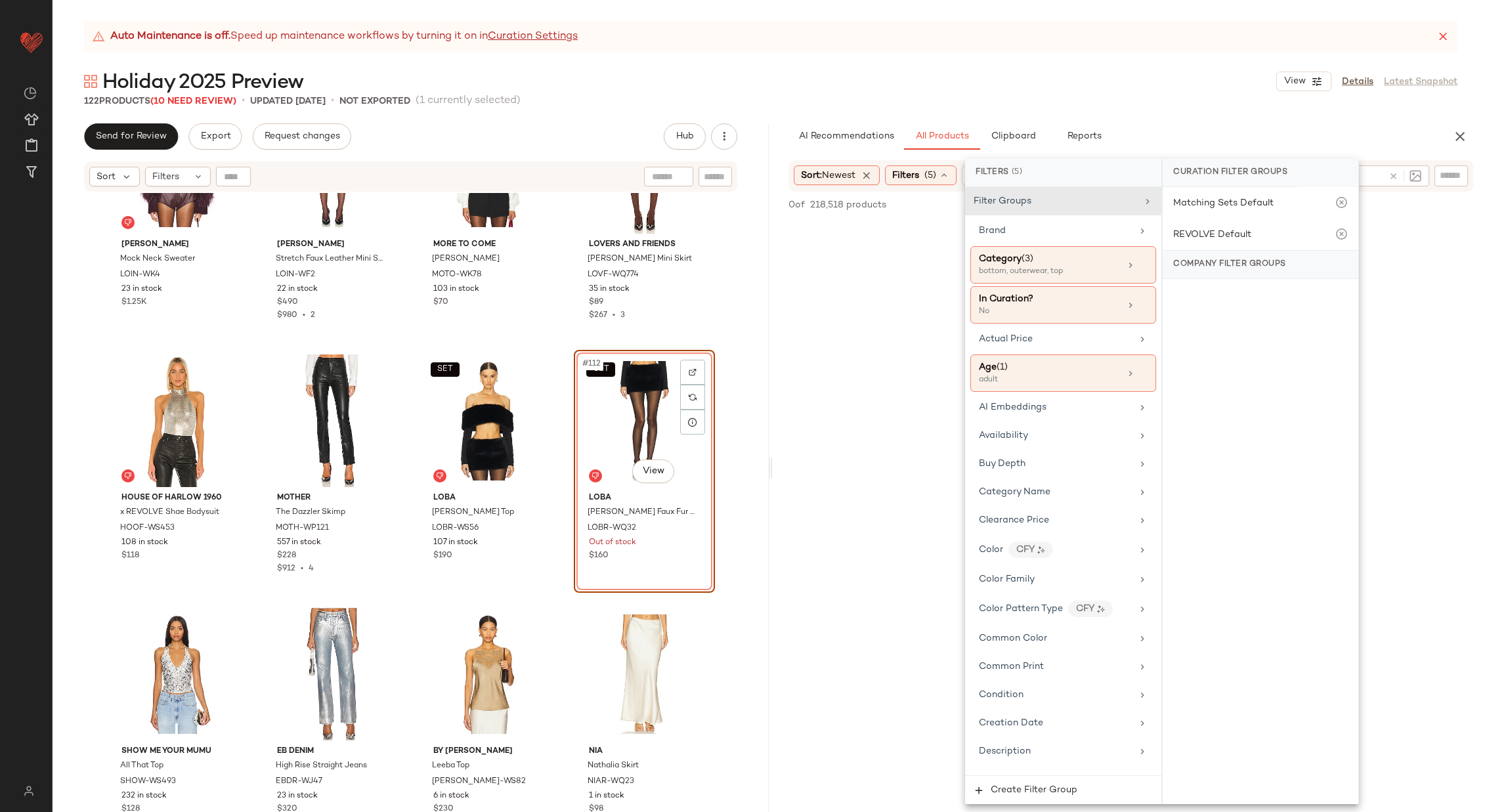
click at [790, 372] on div "No Products Found No products match your current filters. Clear Filters" at bounding box center [1131, 511] width 717 height 581
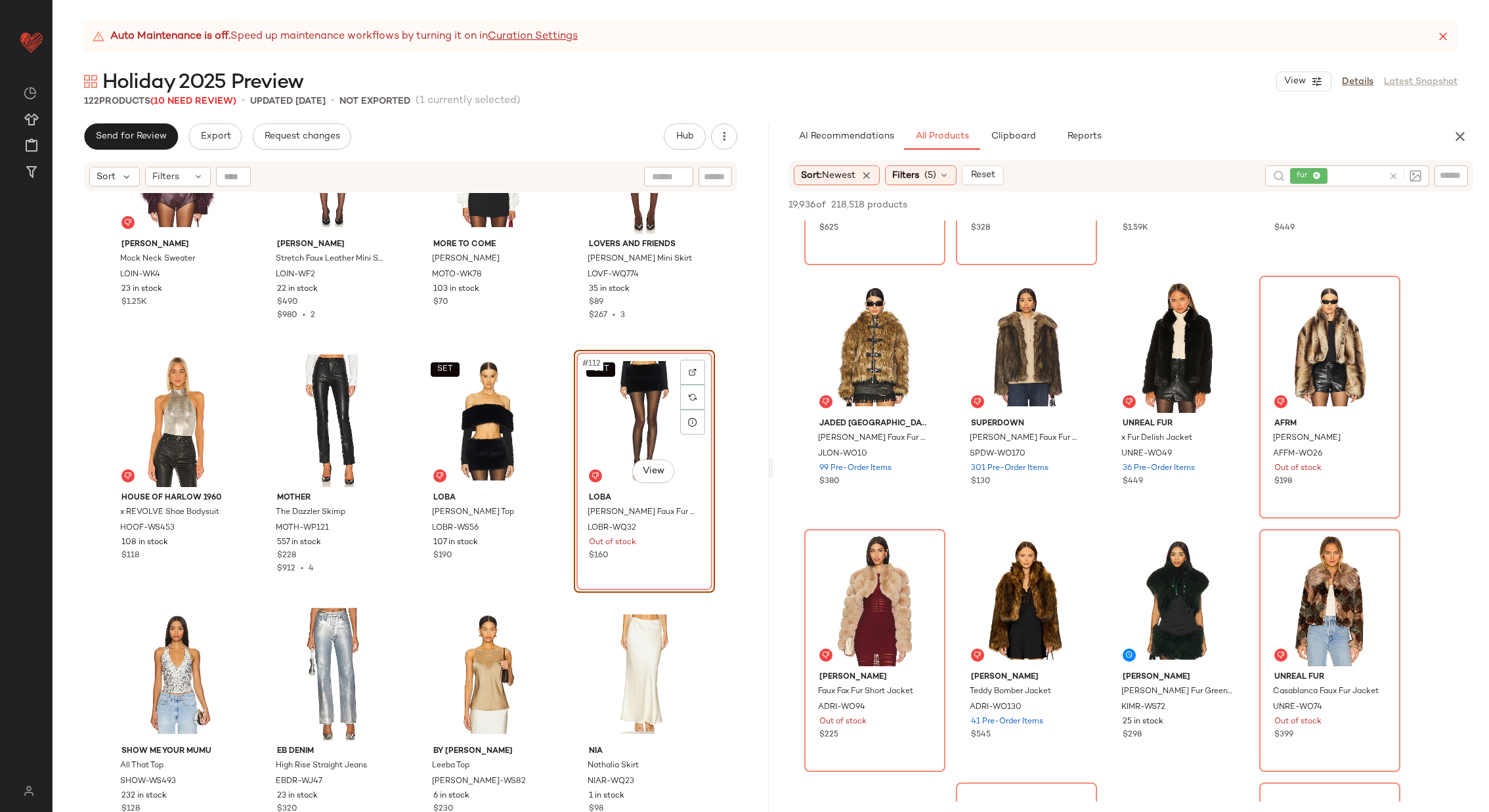
scroll to position [455, 0]
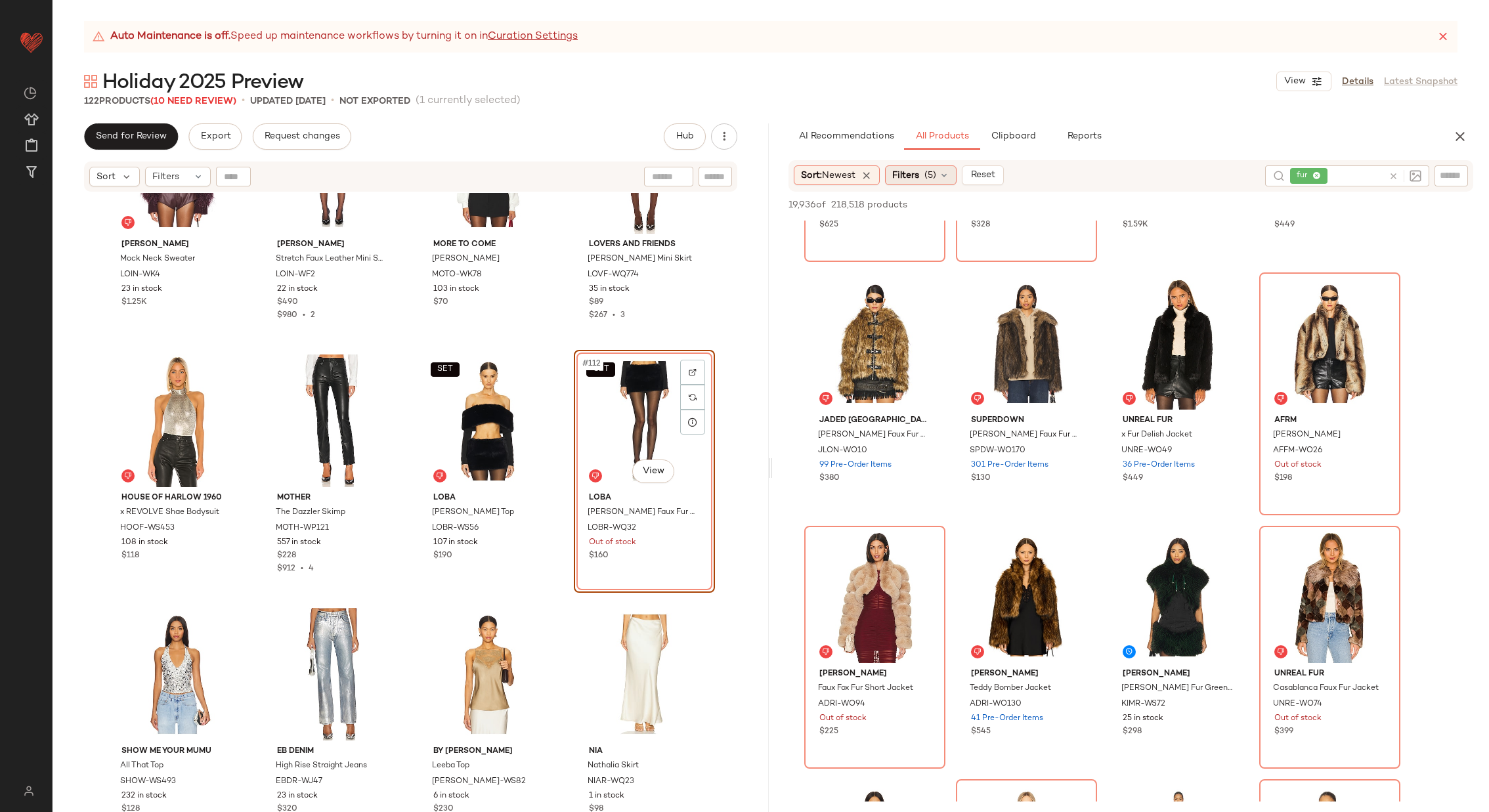
click at [935, 172] on span "(5)" at bounding box center [931, 176] width 12 height 14
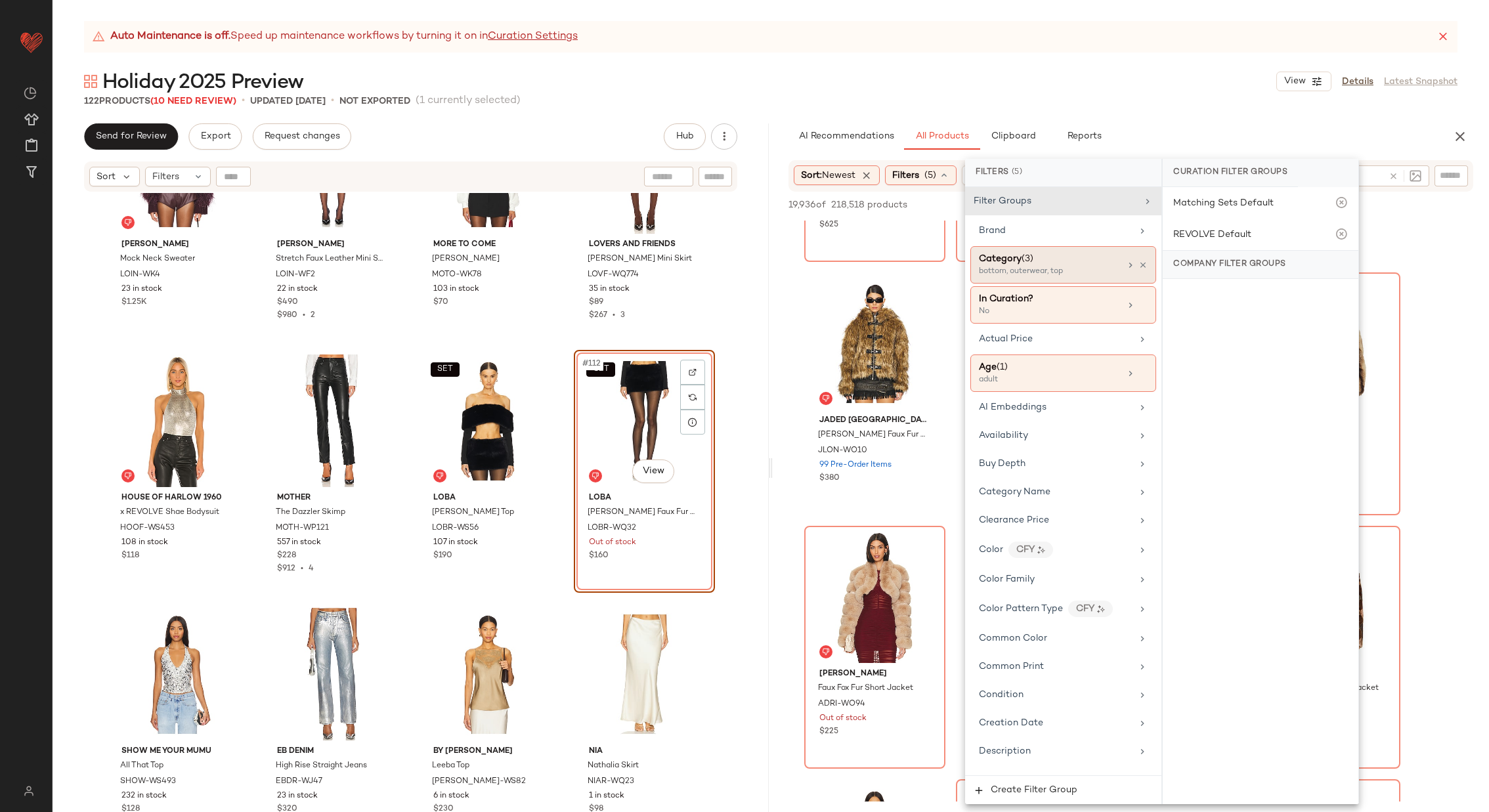
click at [1055, 263] on div "Category (3)" at bounding box center [1049, 259] width 141 height 14
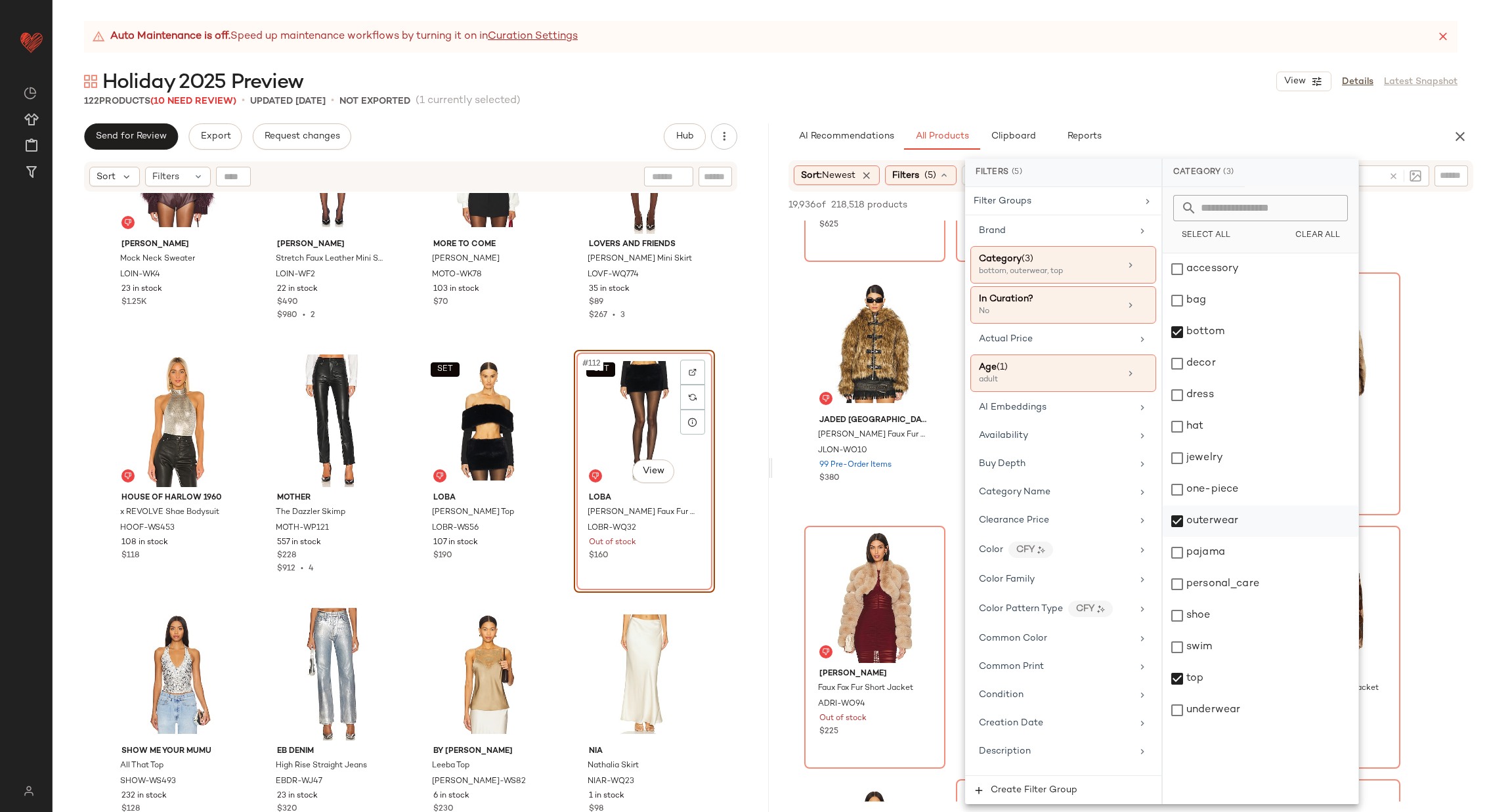
click at [1254, 525] on div "outerwear" at bounding box center [1261, 521] width 196 height 31
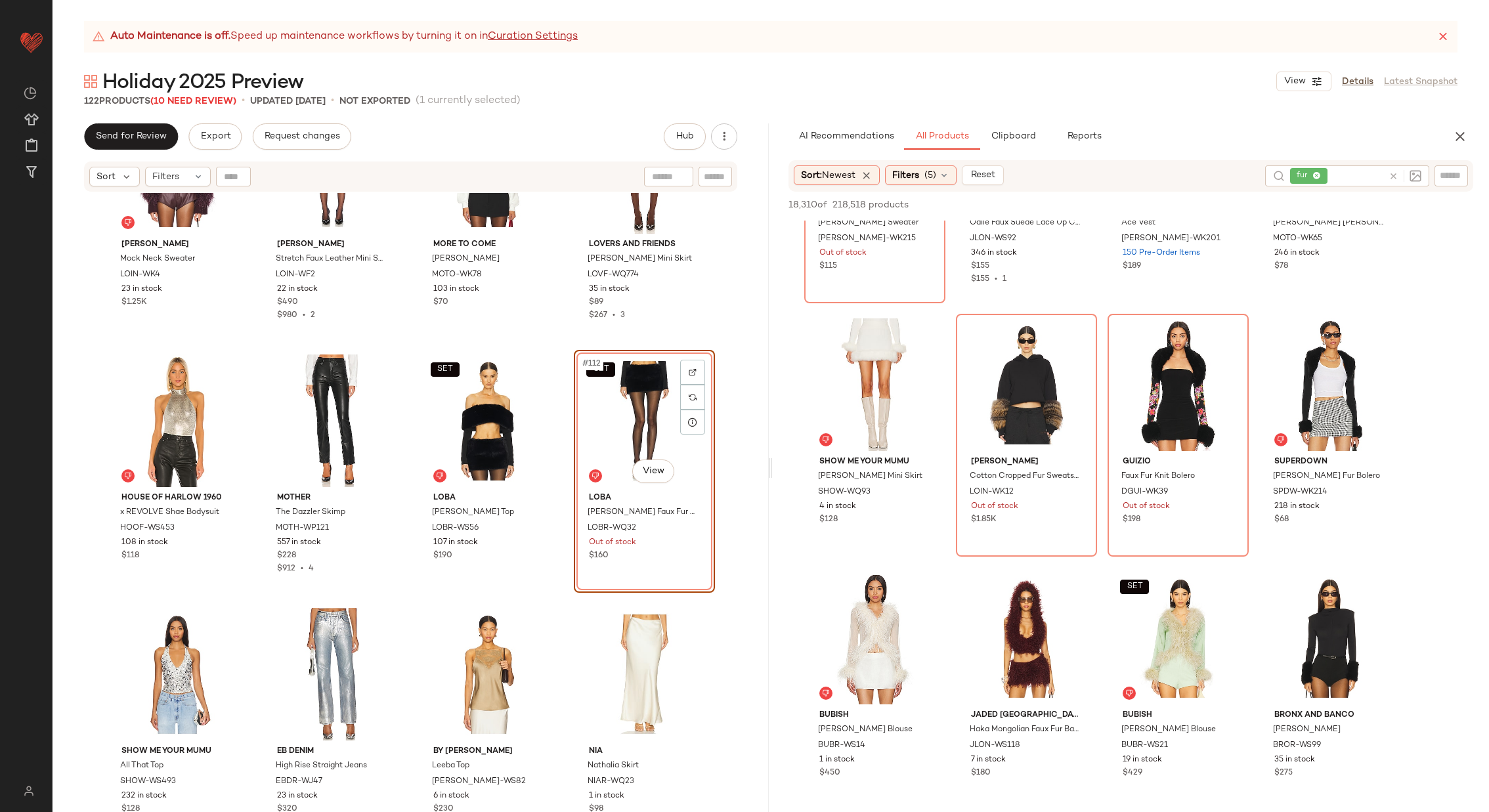
scroll to position [922, 0]
click at [927, 333] on img at bounding box center [923, 335] width 8 height 8
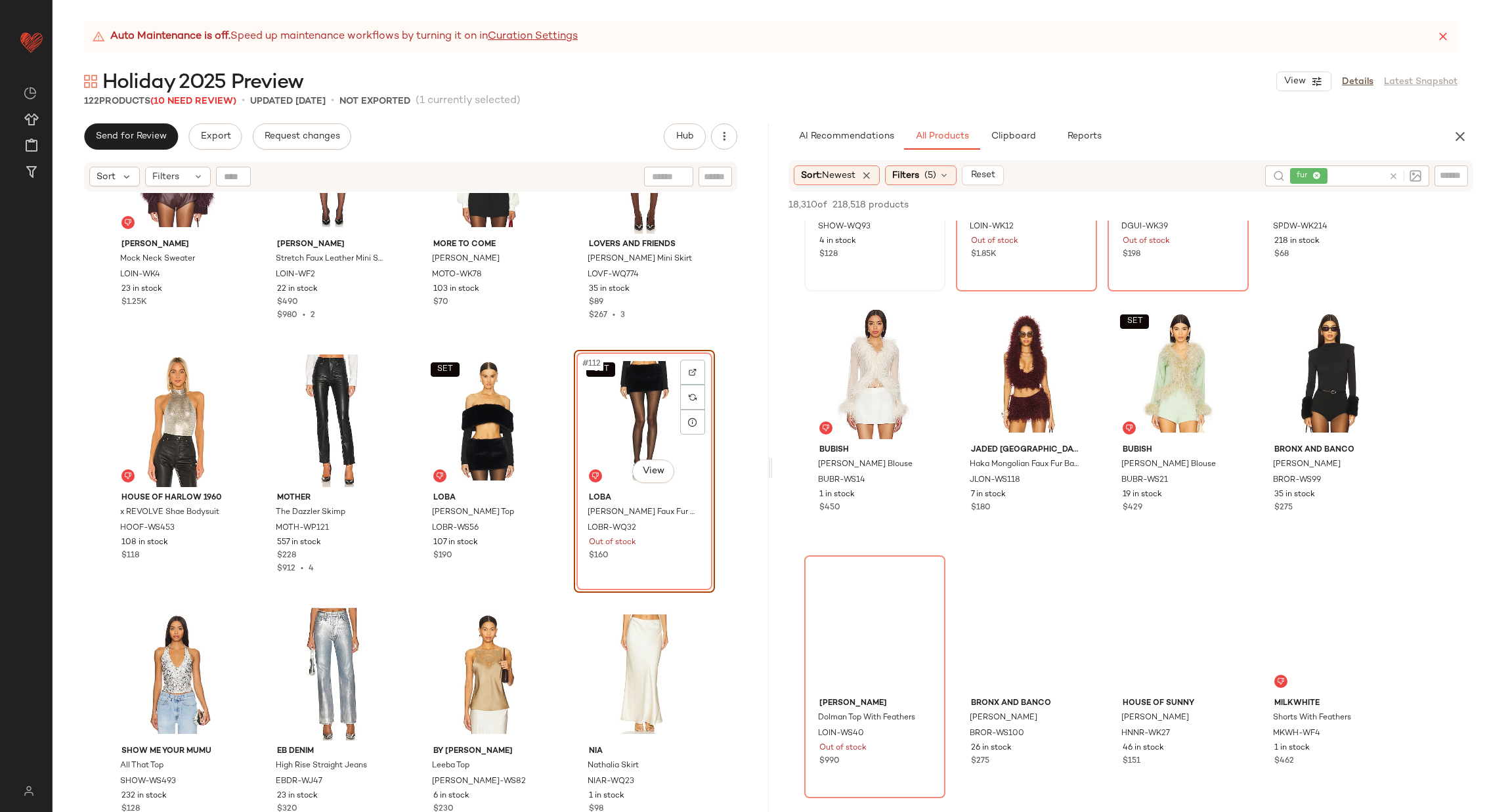
scroll to position [1186, 0]
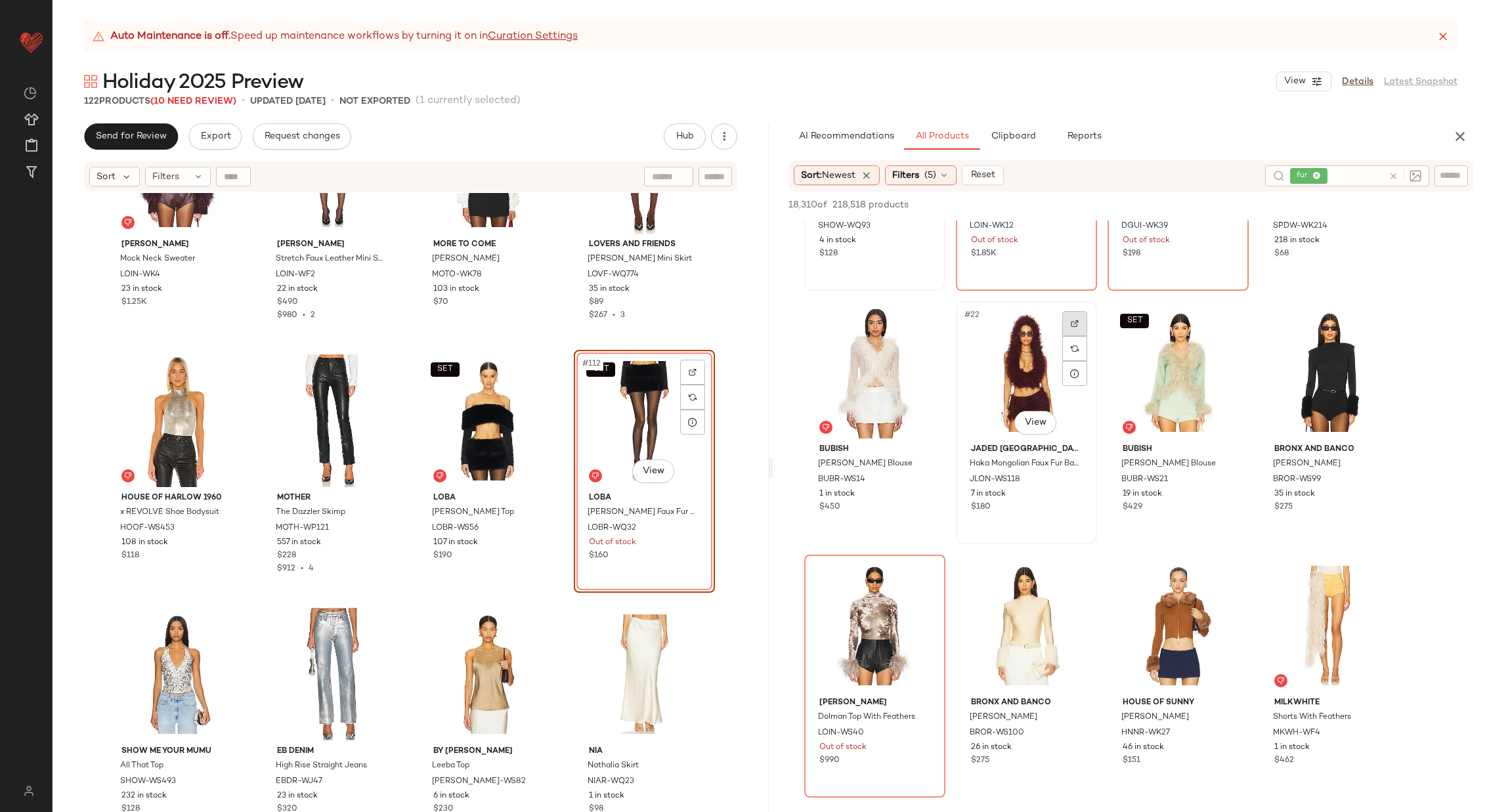
click at [1076, 318] on div at bounding box center [1075, 324] width 25 height 25
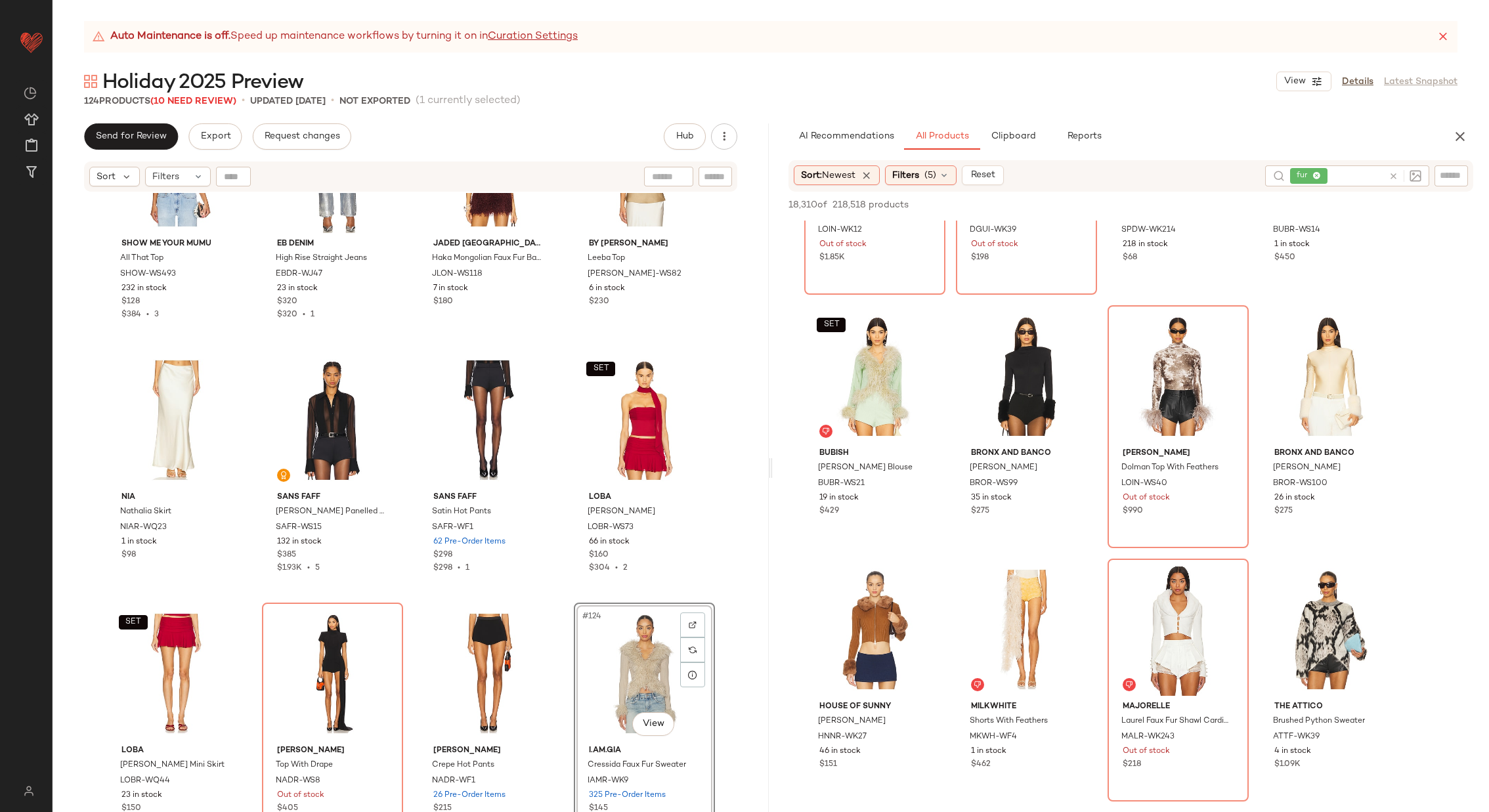
scroll to position [1183, 0]
click at [1378, 327] on img at bounding box center [1379, 327] width 8 height 8
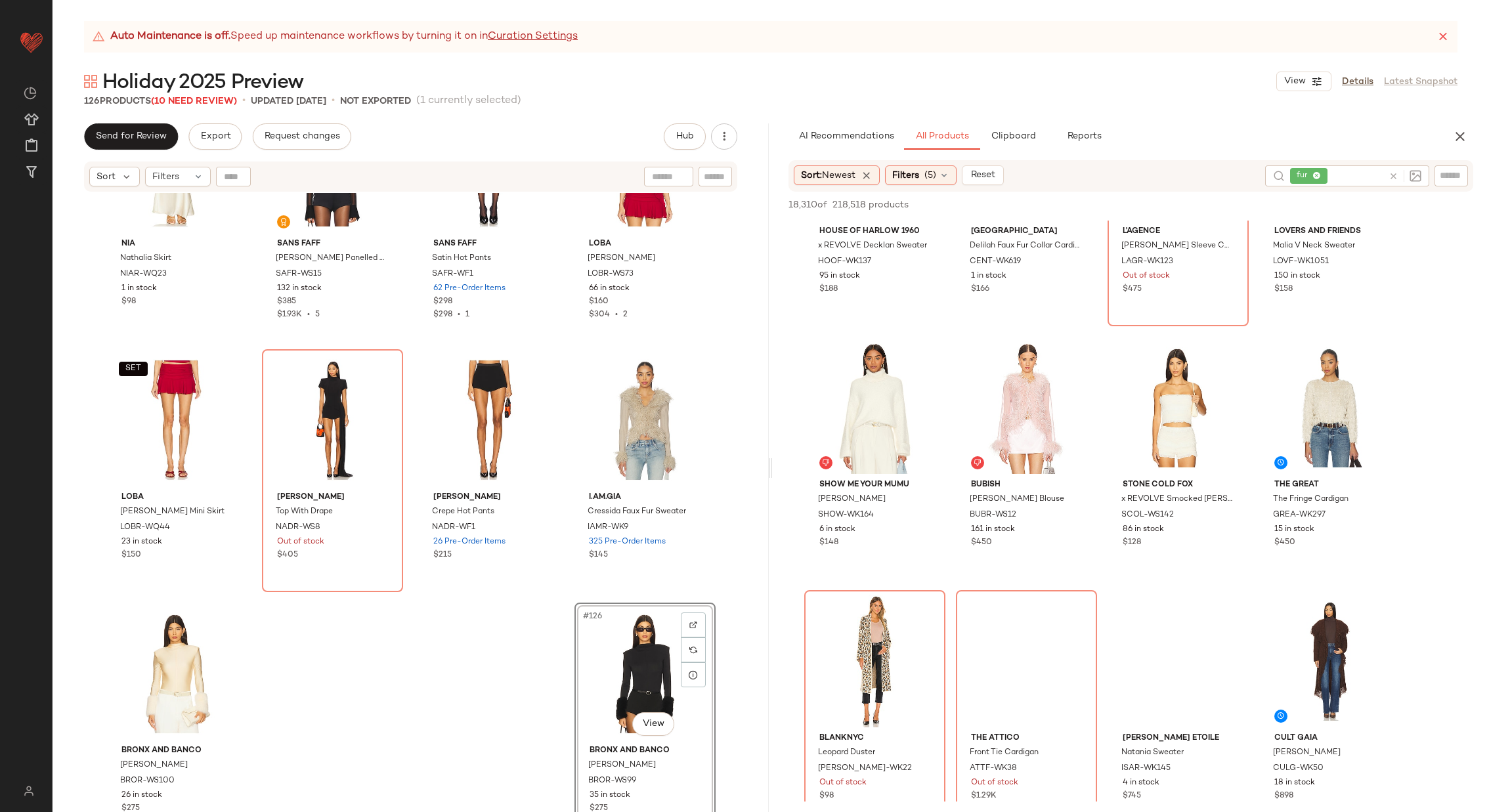
scroll to position [2925, 0]
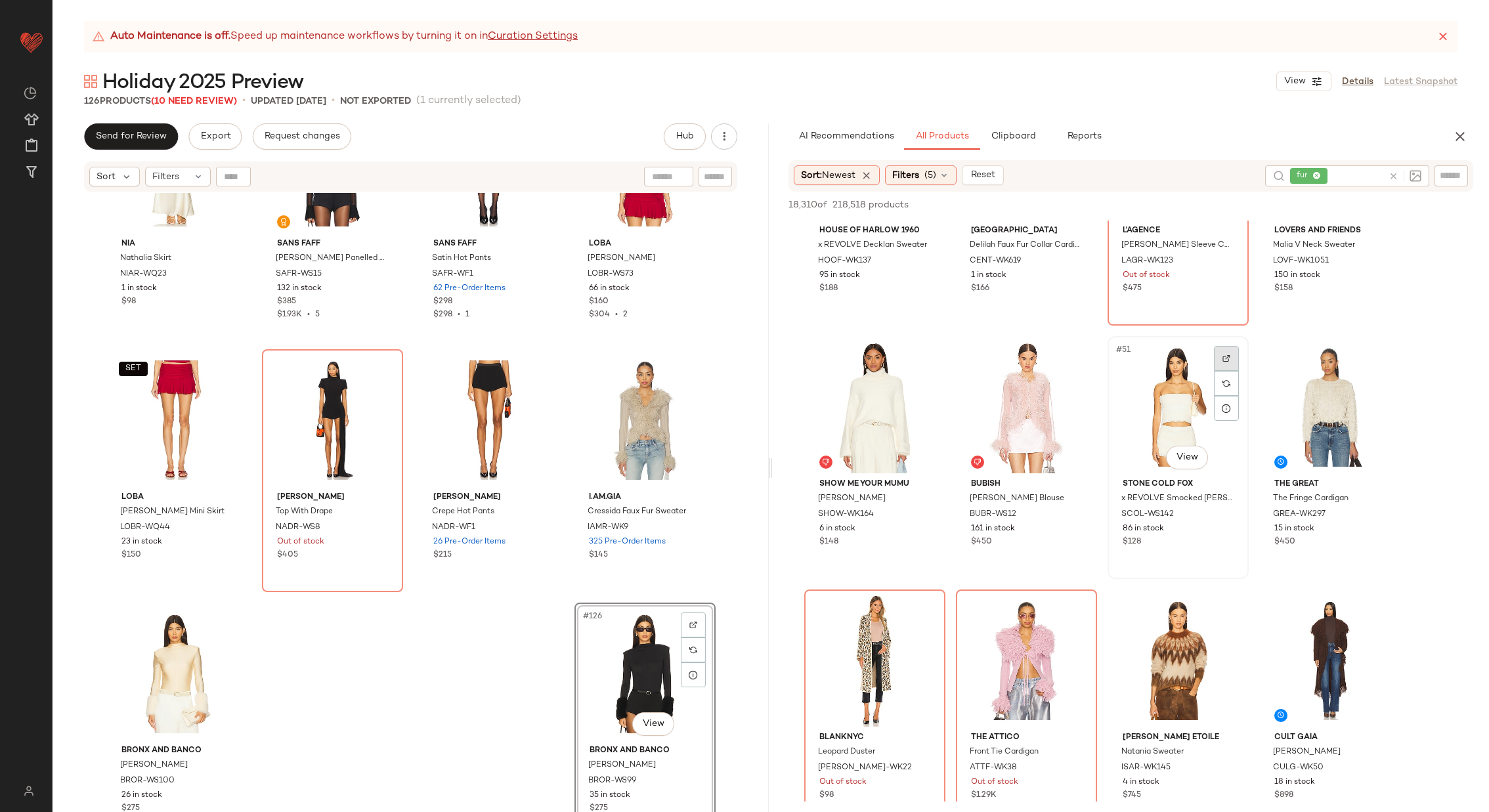
click at [1230, 356] on img at bounding box center [1227, 358] width 8 height 8
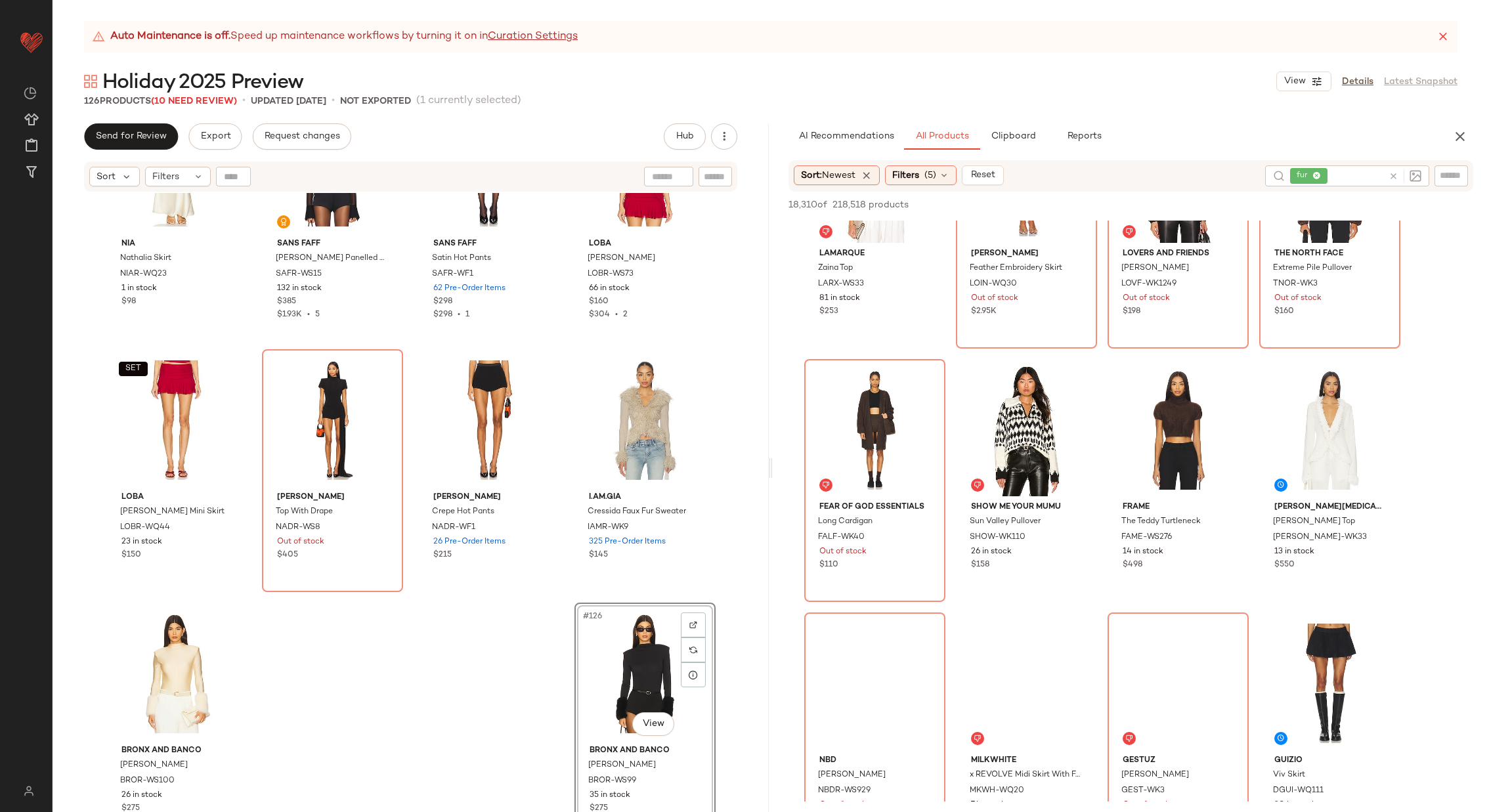
scroll to position [3922, 0]
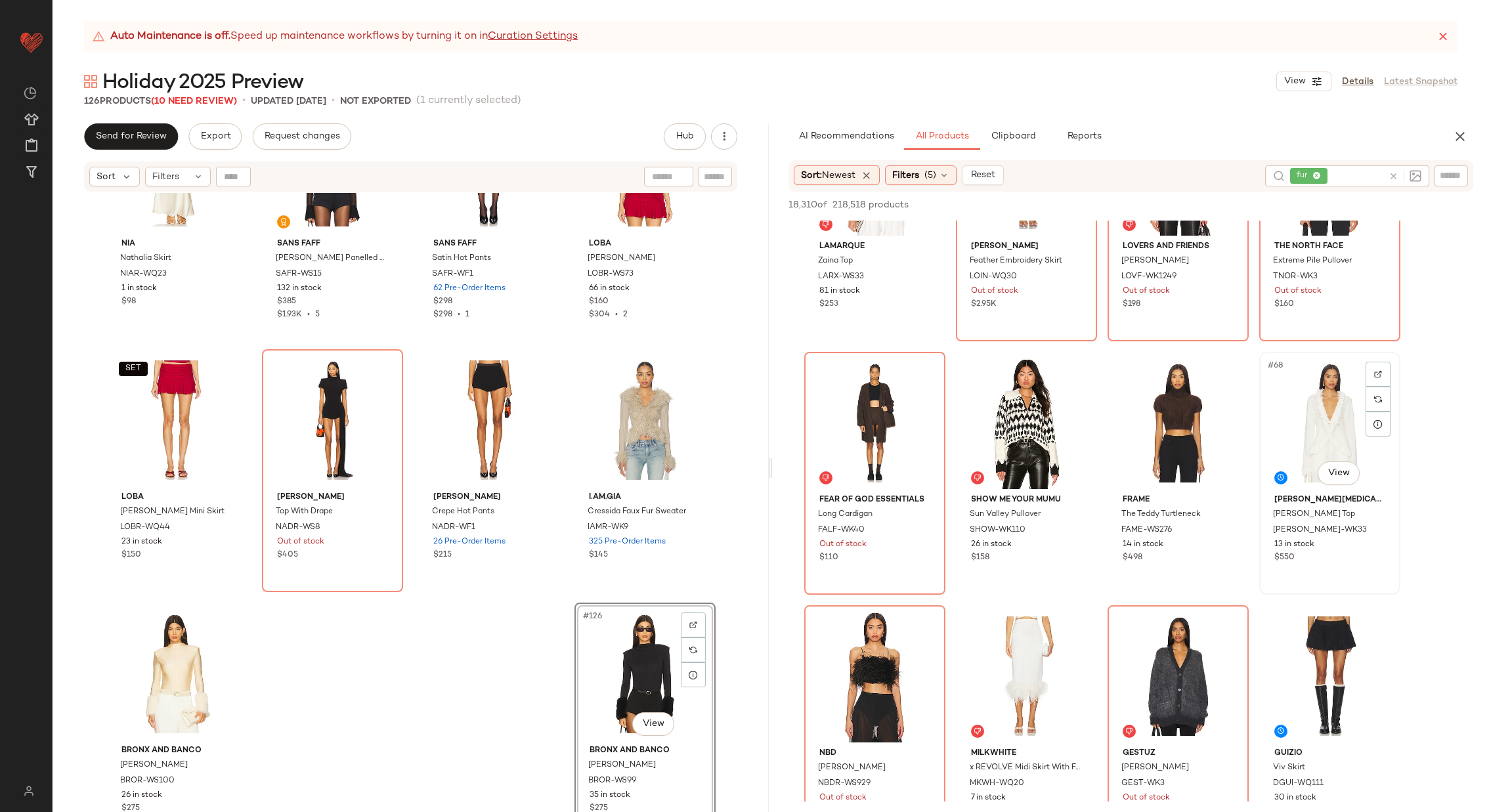
click at [1387, 368] on div at bounding box center [1379, 374] width 25 height 25
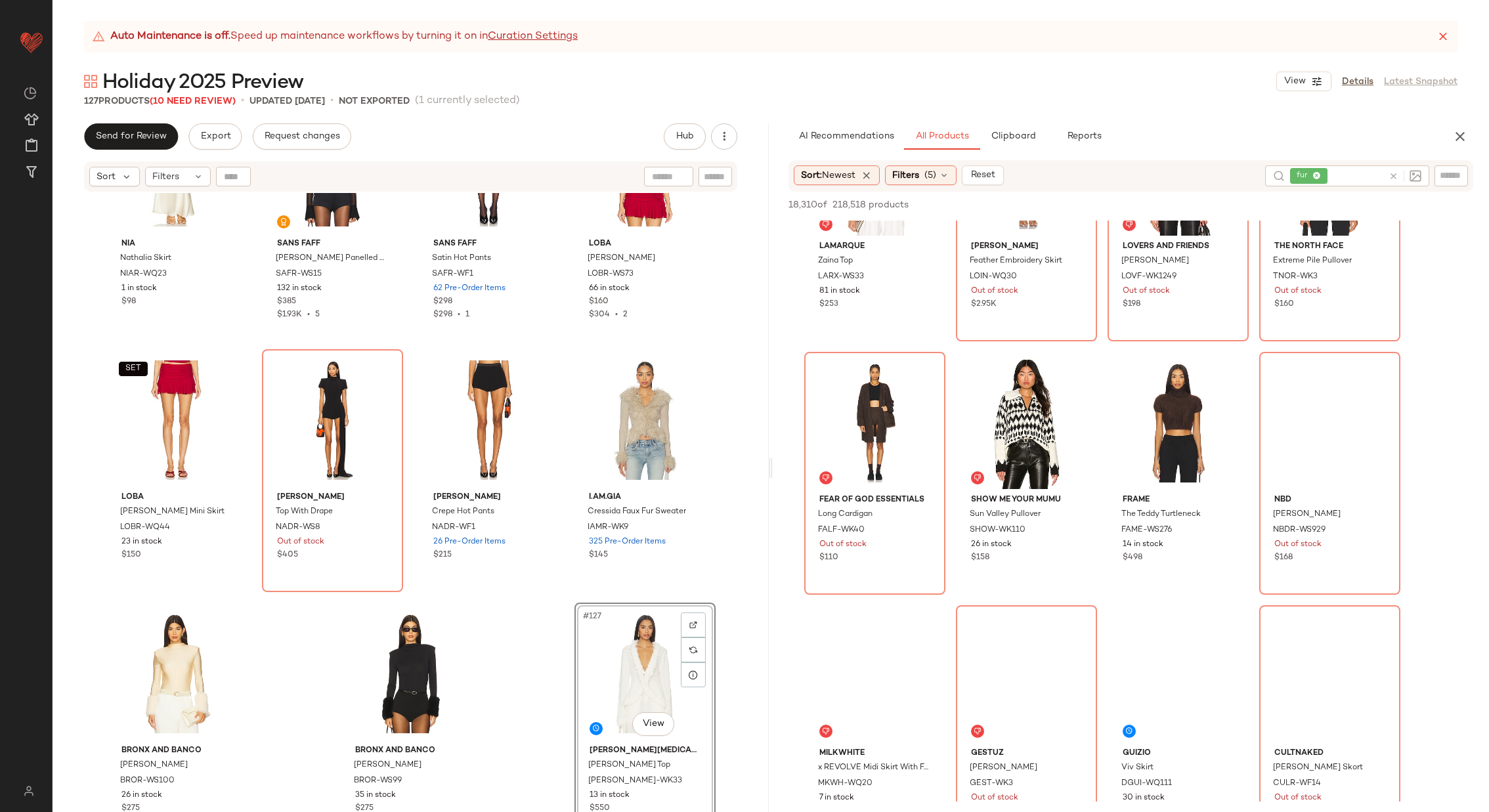
scroll to position [4184, 0]
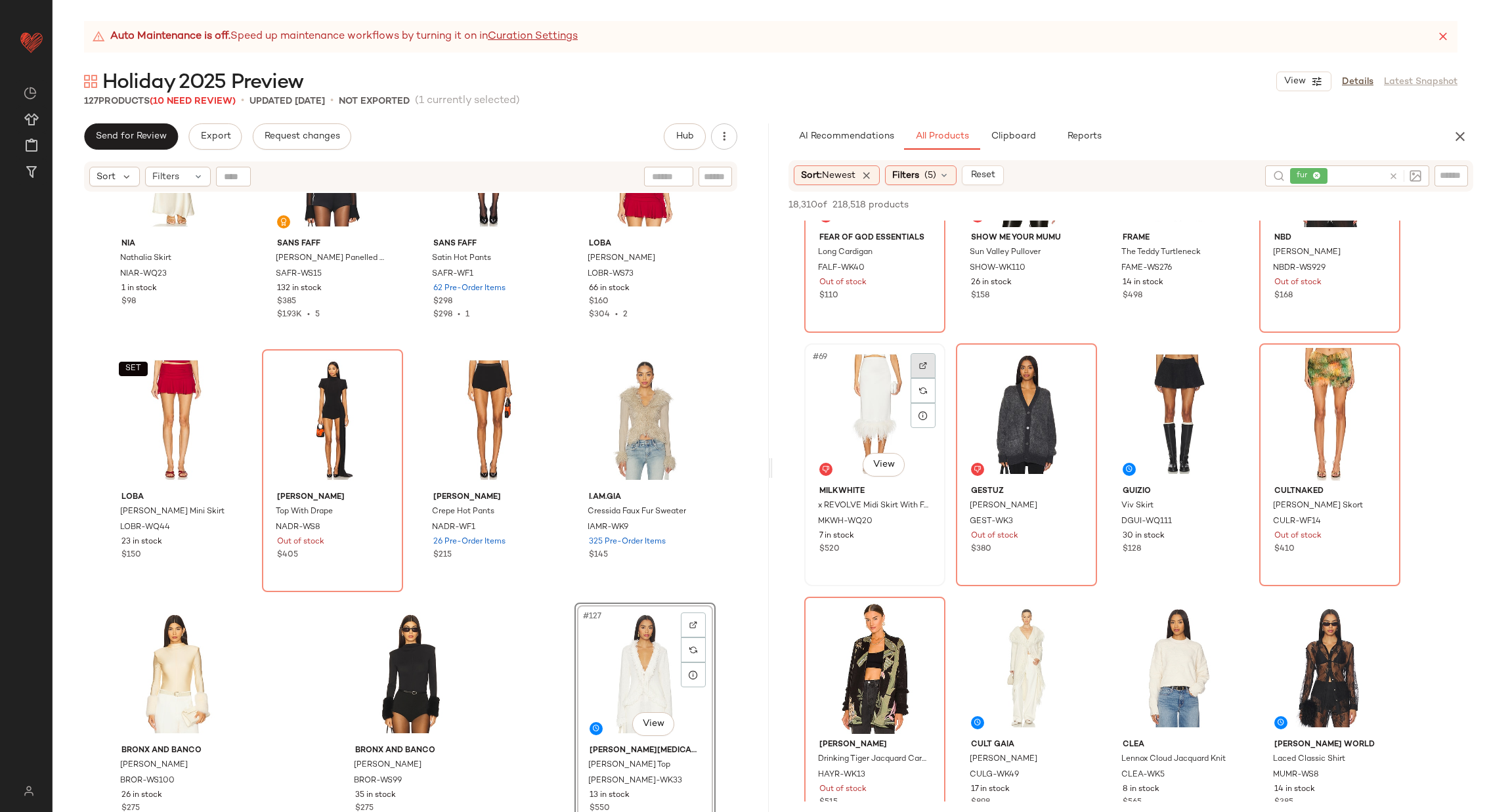
click at [916, 366] on div at bounding box center [923, 366] width 25 height 25
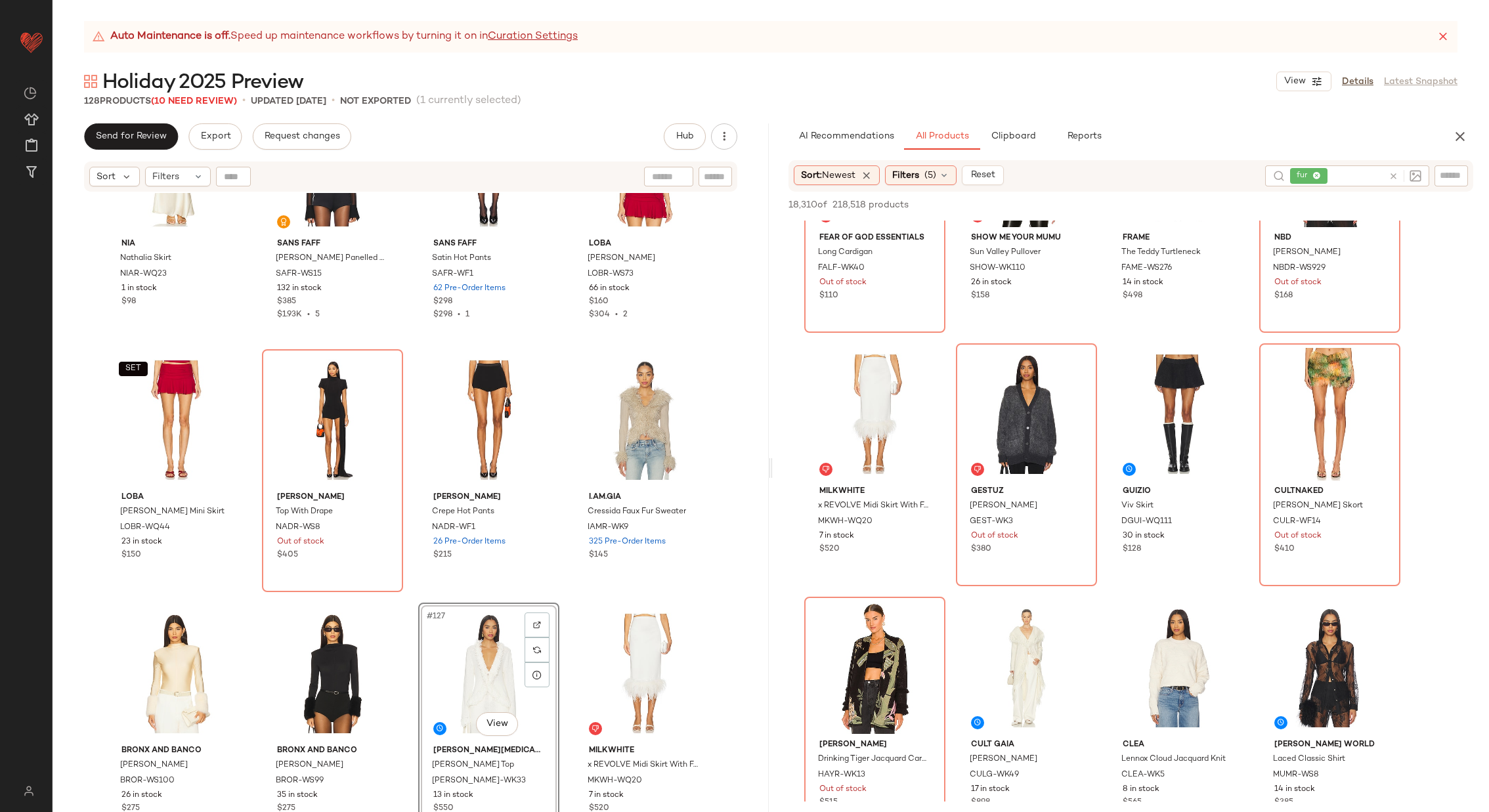
click at [568, 583] on div "NIA Nathalia Skirt NIAR-WQ23 1 in stock $98 SANS FAFF Meghan Panelled Silk Blou…" at bounding box center [411, 519] width 717 height 652
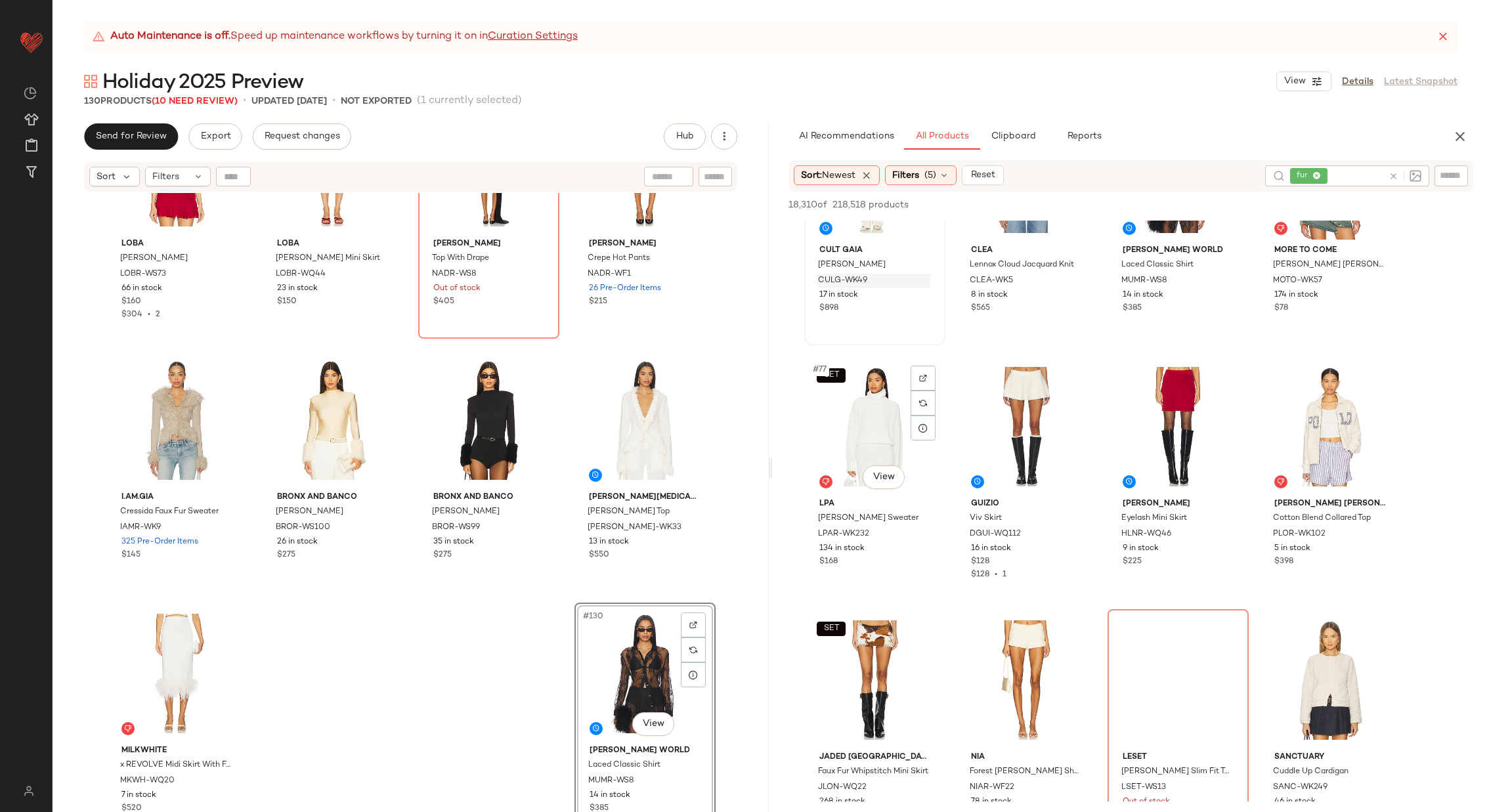
scroll to position [4682, 0]
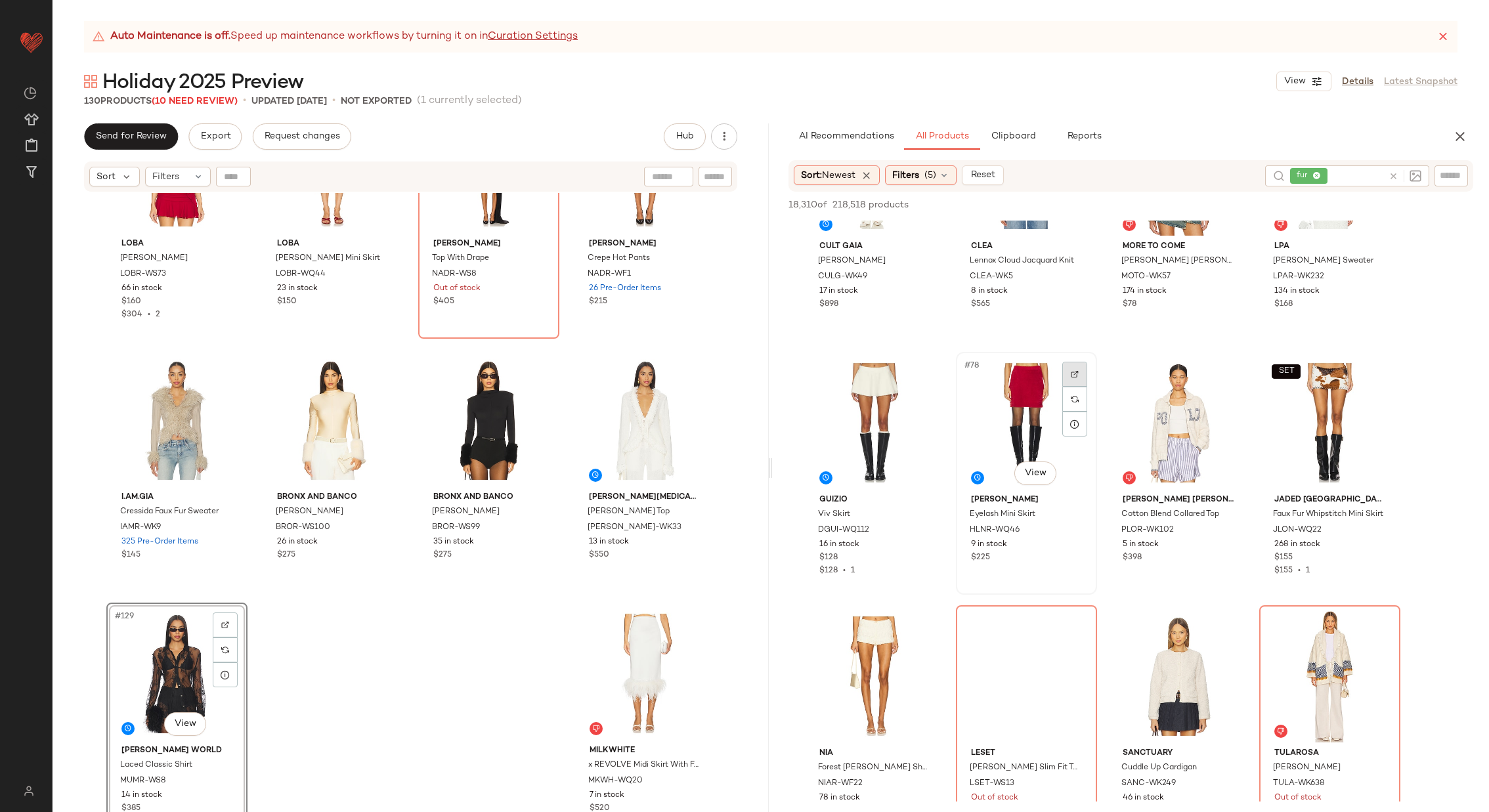
click at [1075, 368] on div at bounding box center [1075, 374] width 25 height 25
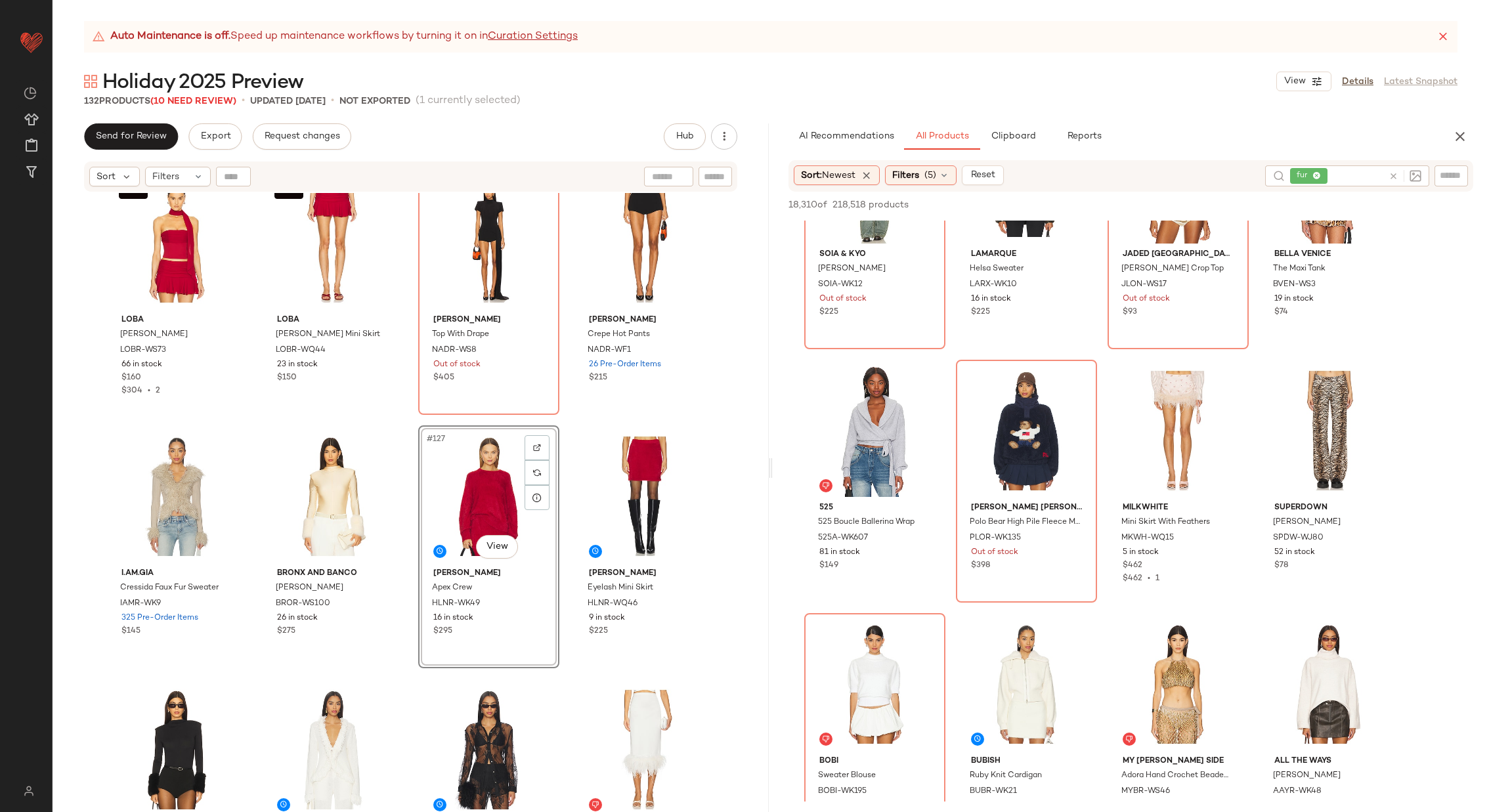
scroll to position [6698, 0]
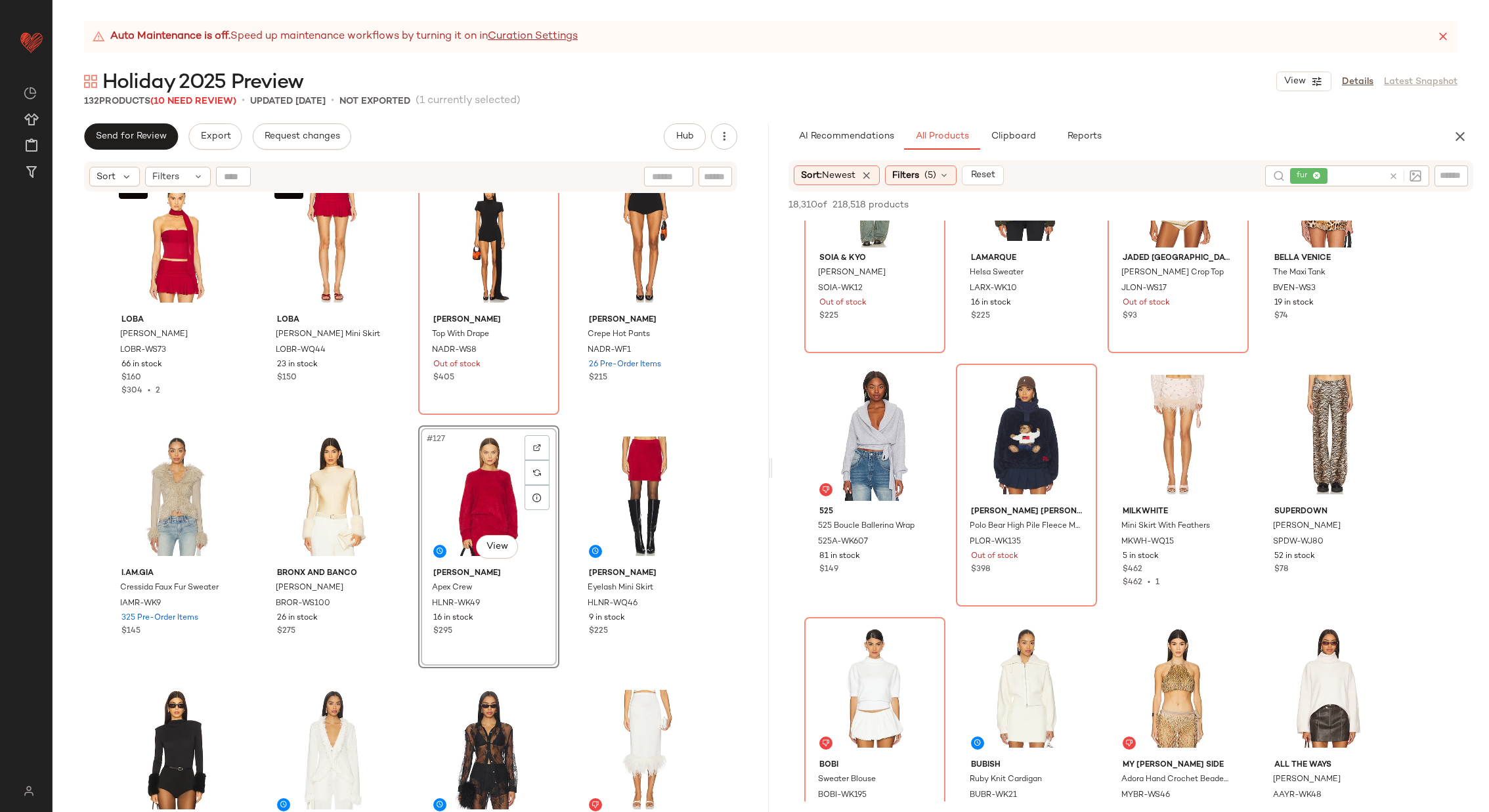
click at [1393, 173] on icon at bounding box center [1393, 176] width 10 height 10
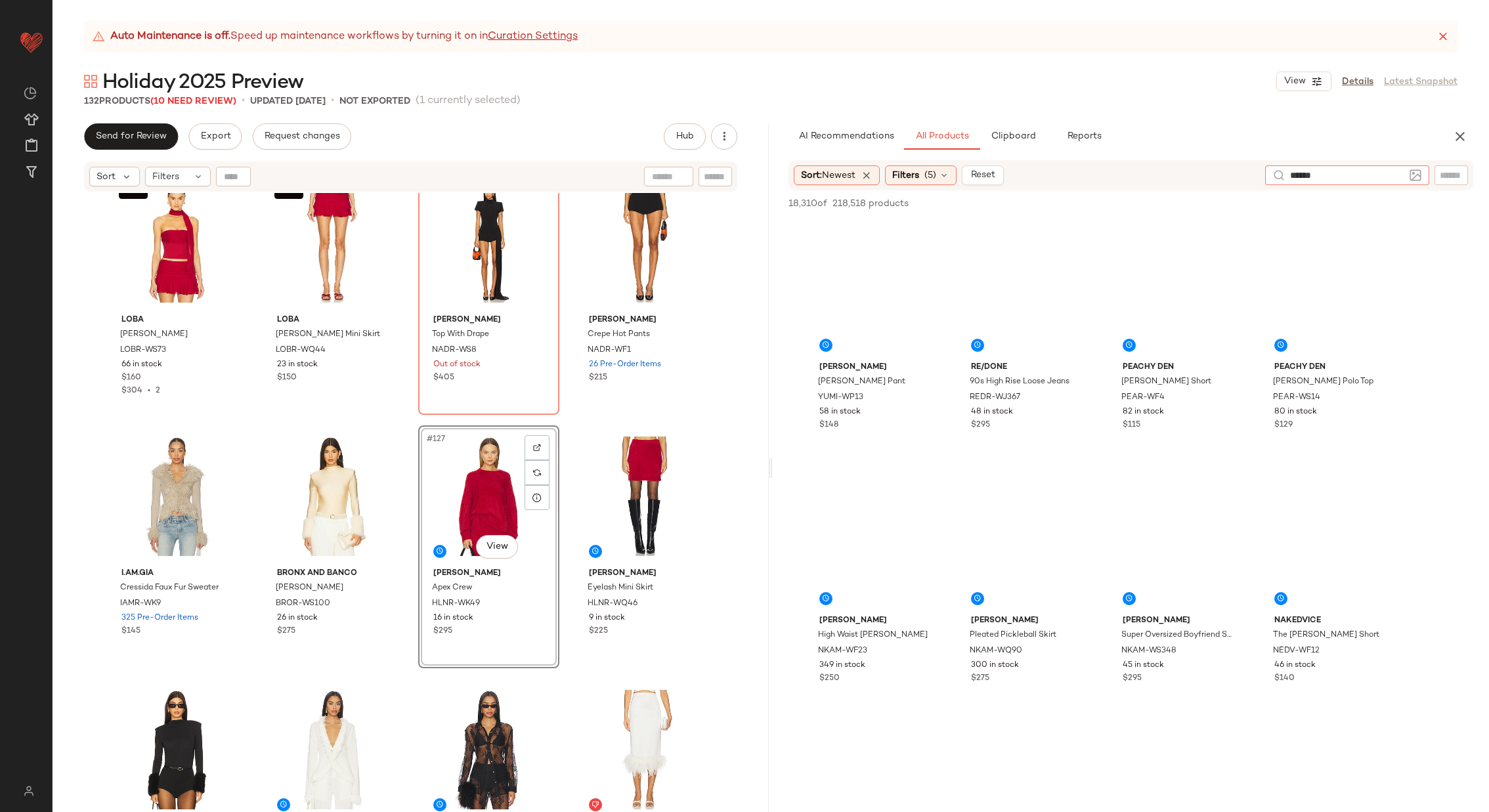
type input "*******"
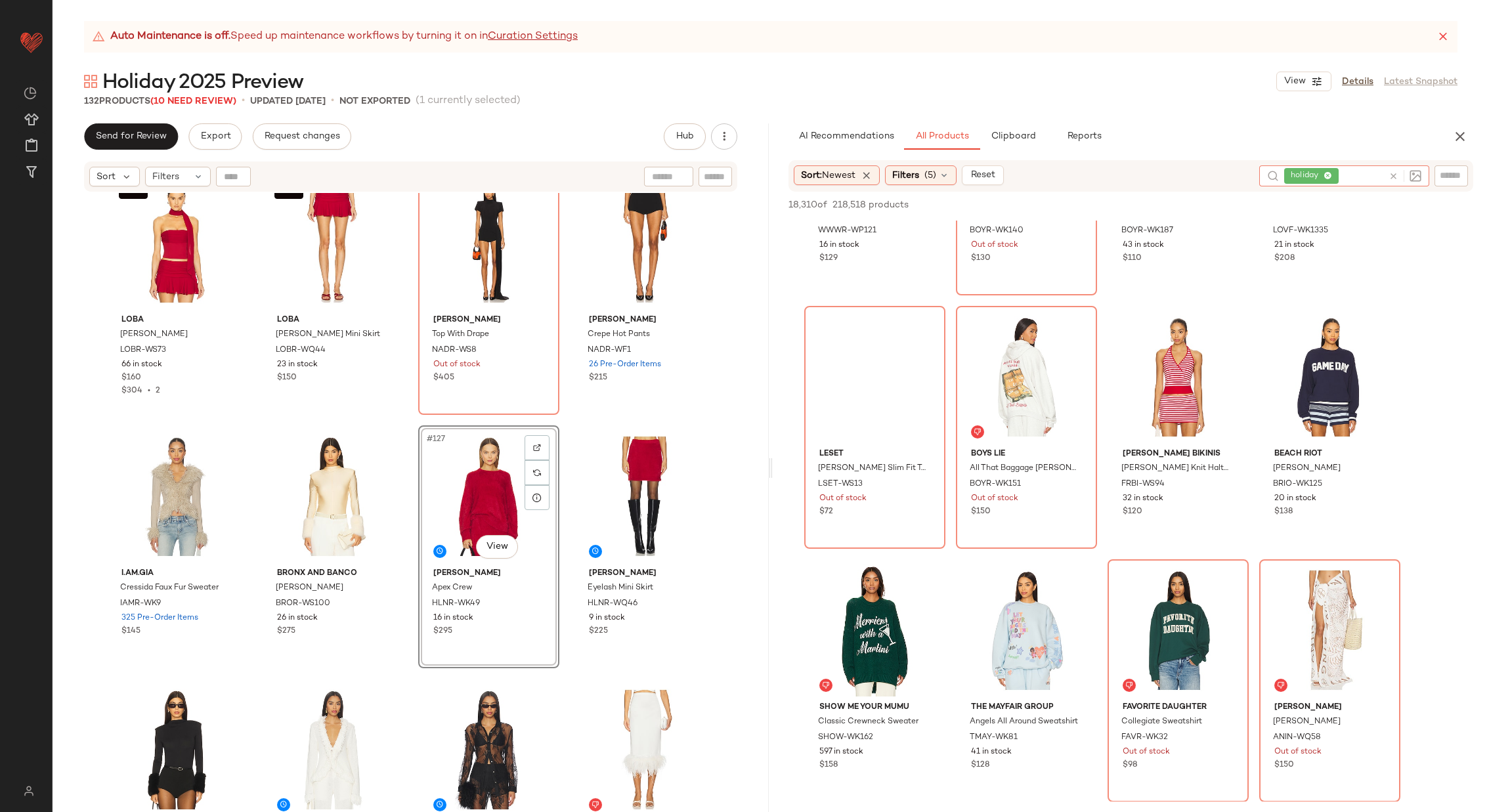
scroll to position [0, 0]
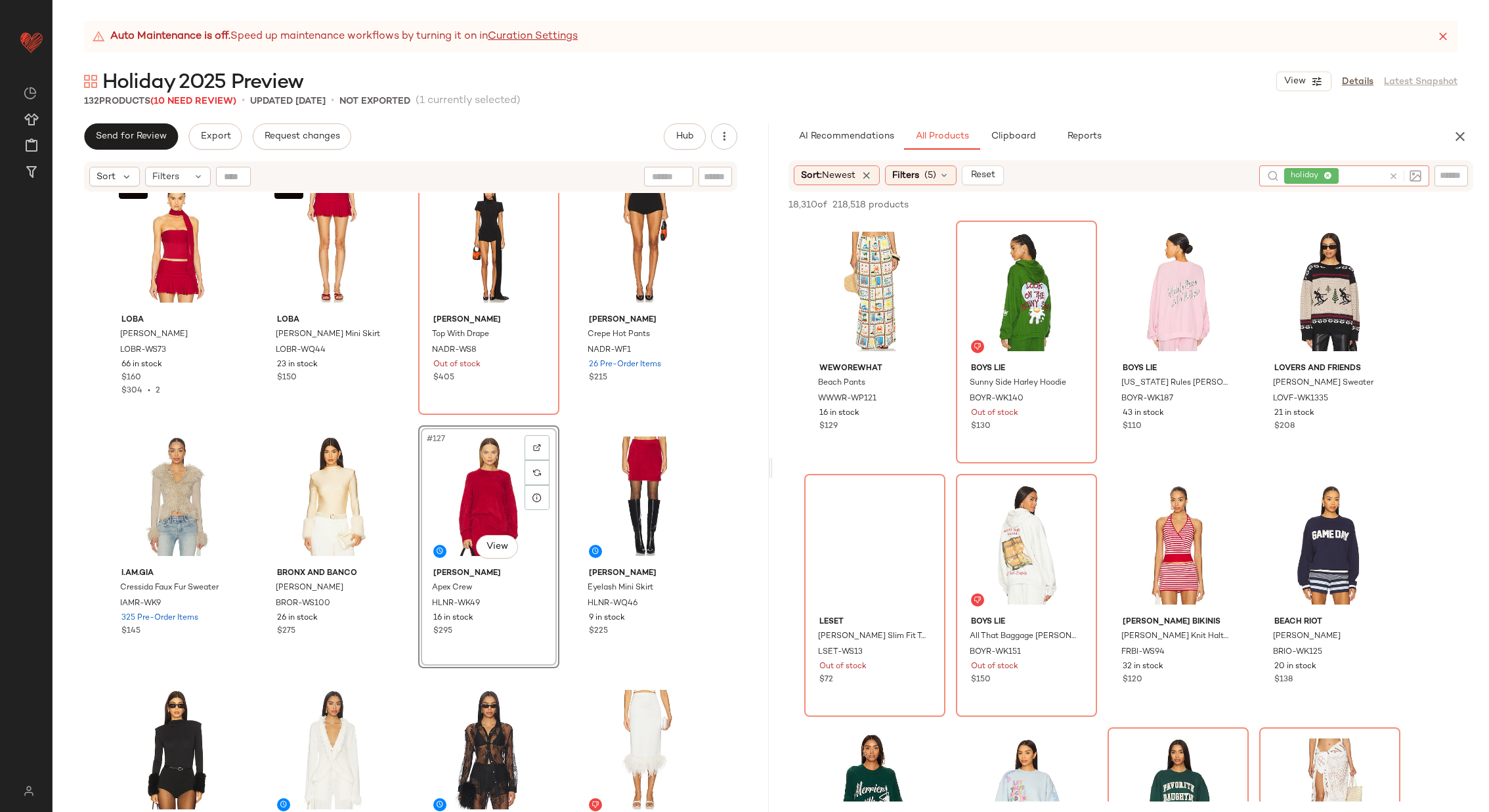
click at [1397, 176] on icon at bounding box center [1393, 176] width 10 height 10
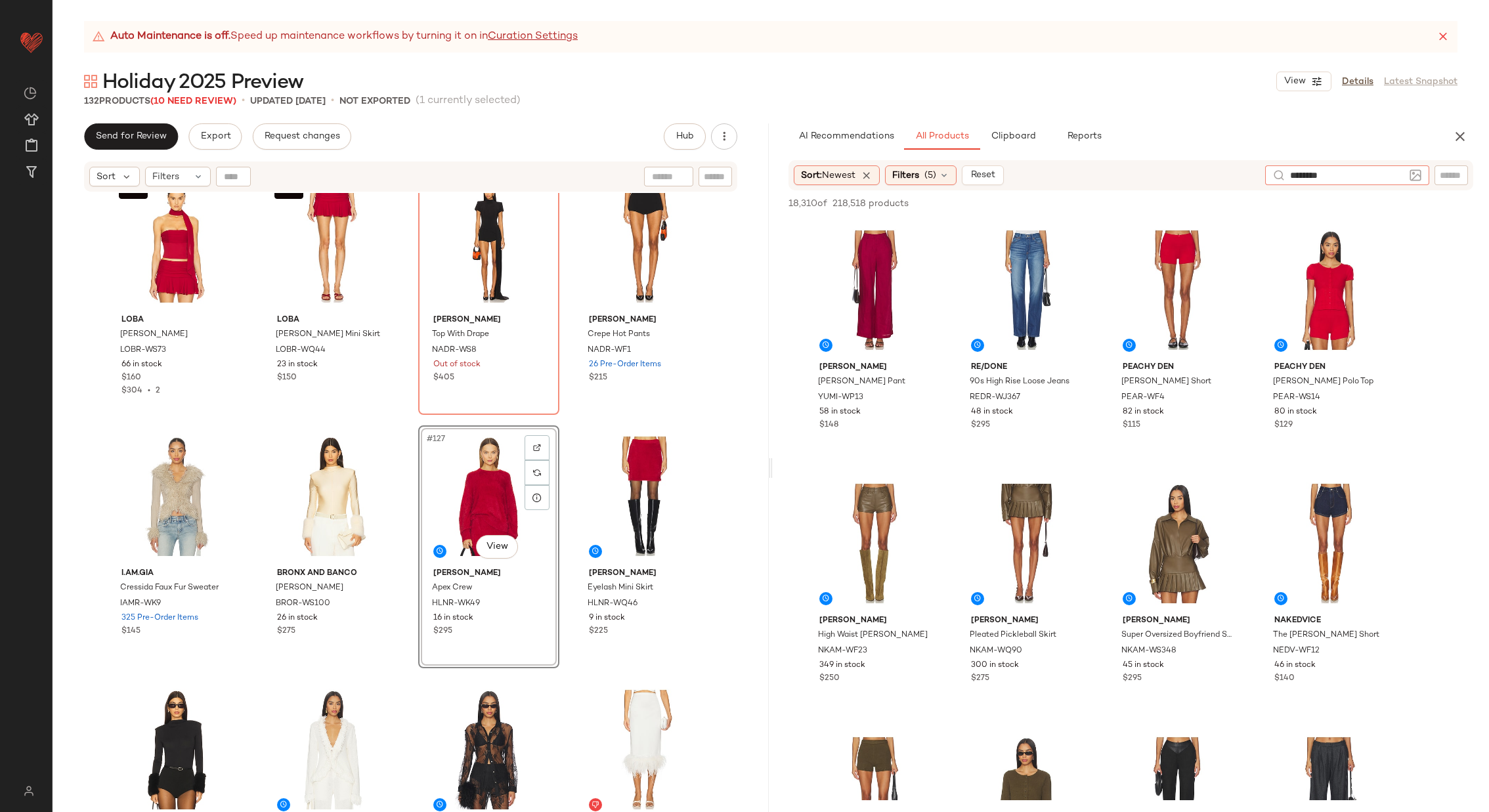
type input "*********"
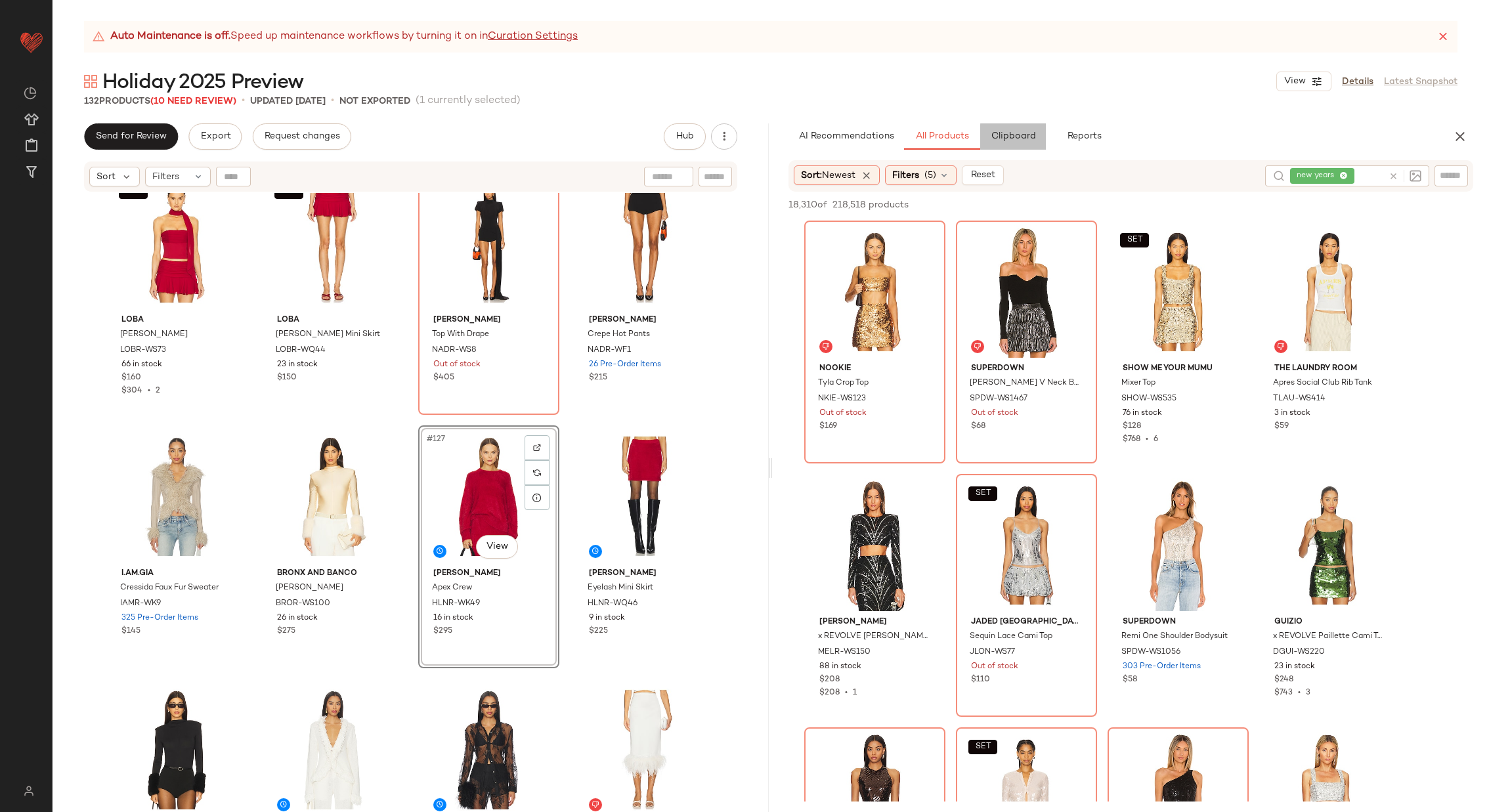
click at [1002, 129] on button "Clipboard" at bounding box center [1013, 136] width 66 height 26
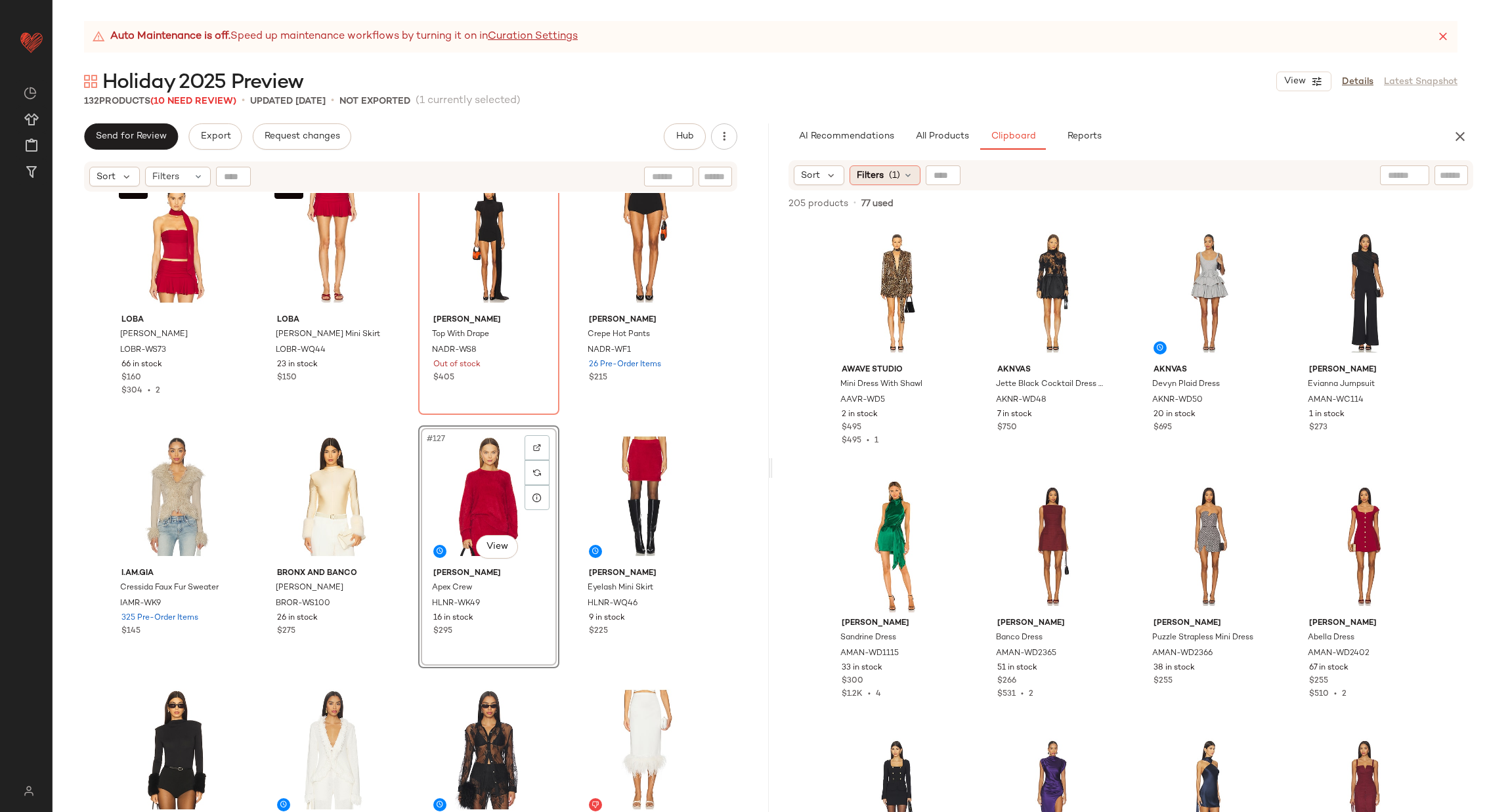
click at [894, 172] on span "(1)" at bounding box center [894, 176] width 11 height 14
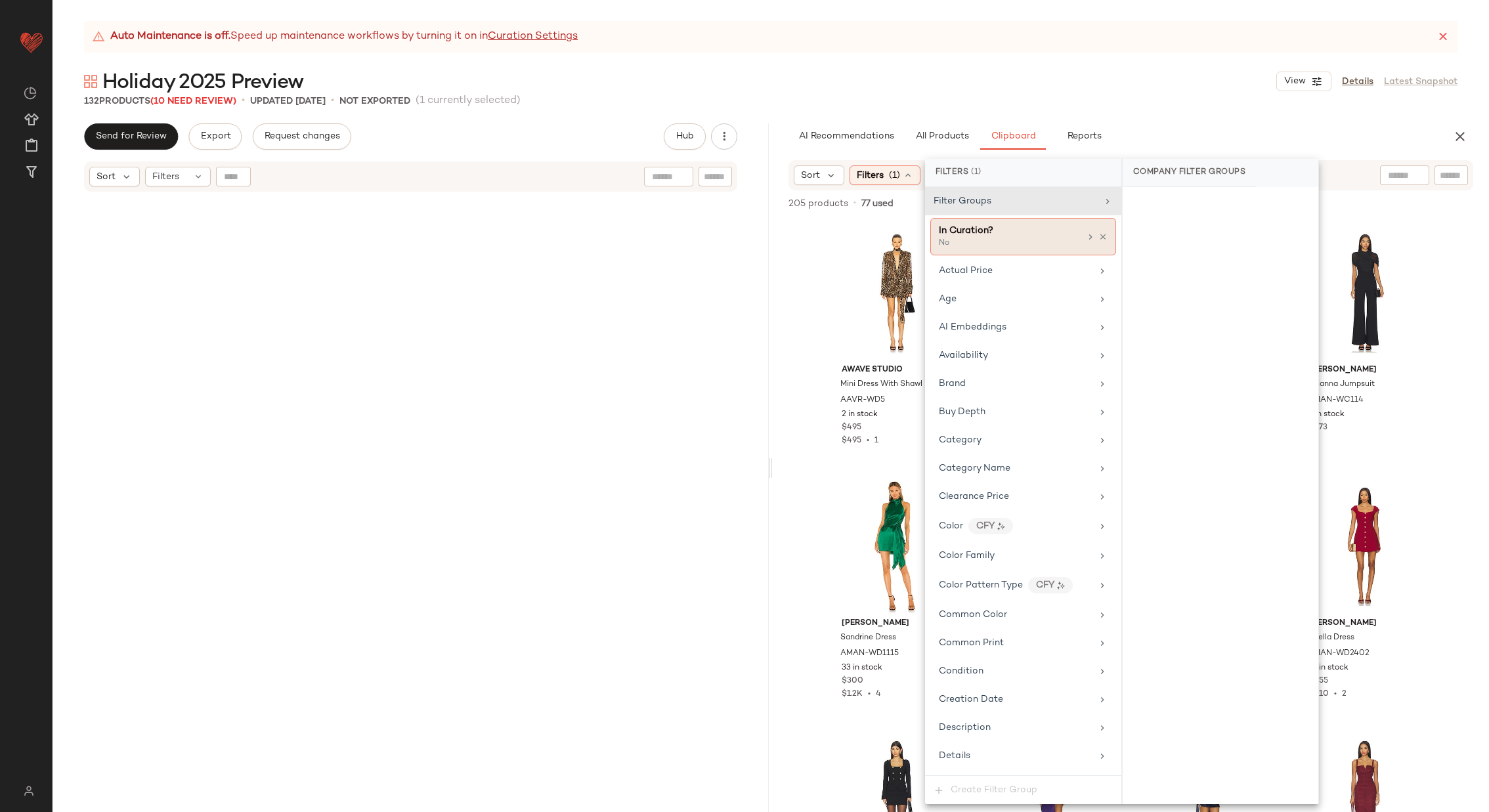
scroll to position [7635, 0]
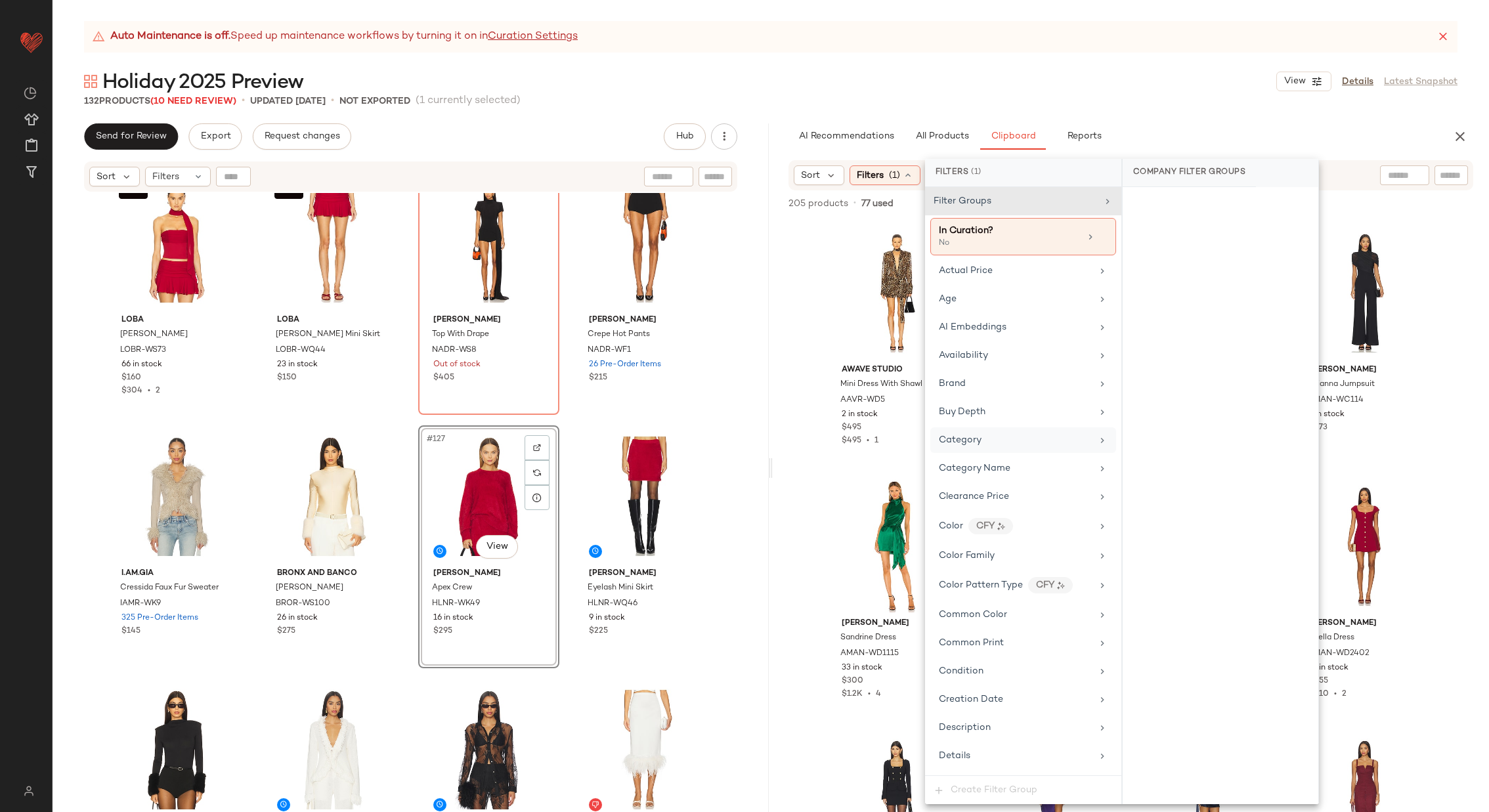
click at [1036, 446] on div "Category" at bounding box center [1023, 440] width 186 height 25
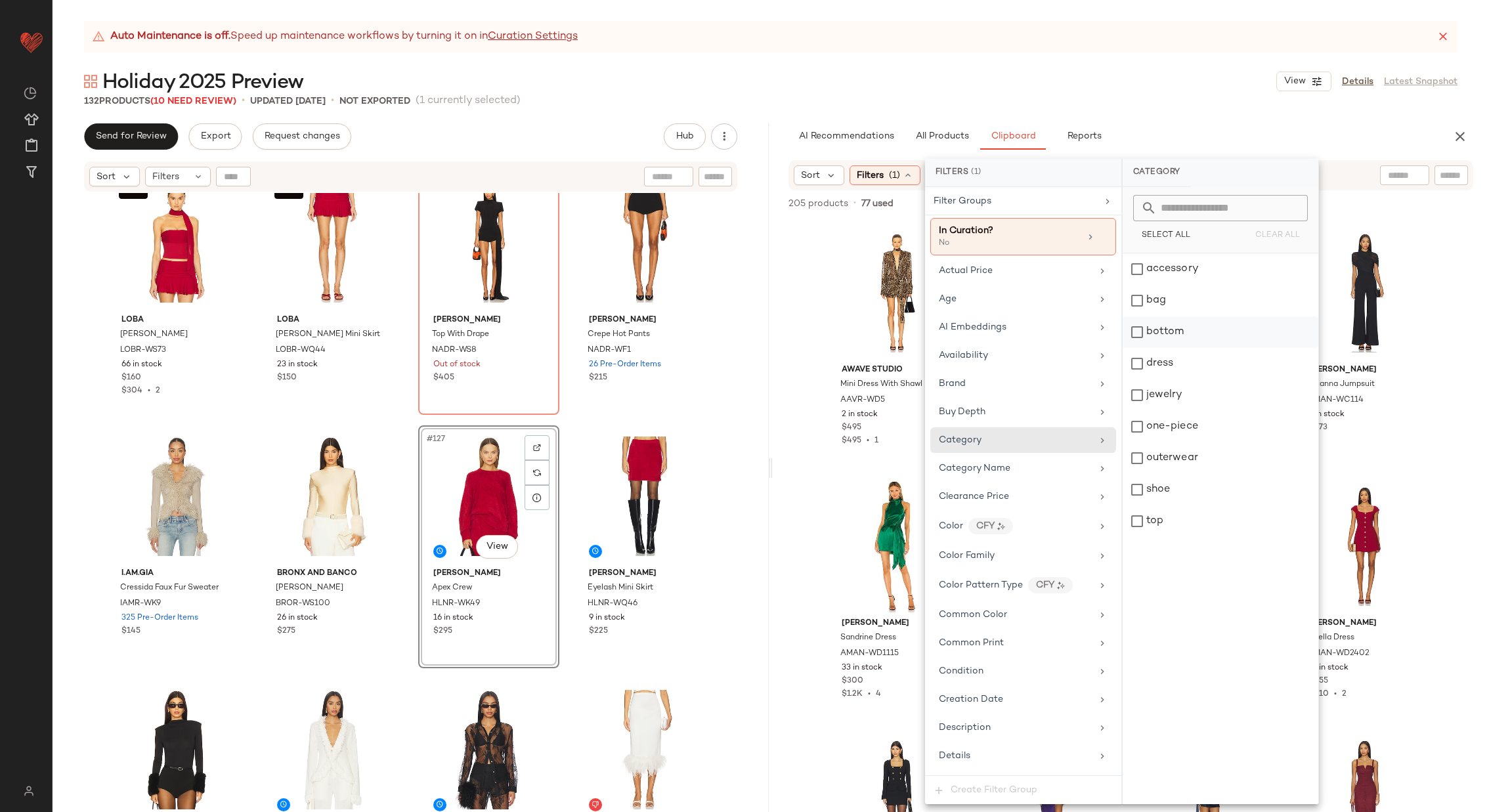
click at [1204, 323] on div "bottom" at bounding box center [1221, 332] width 196 height 31
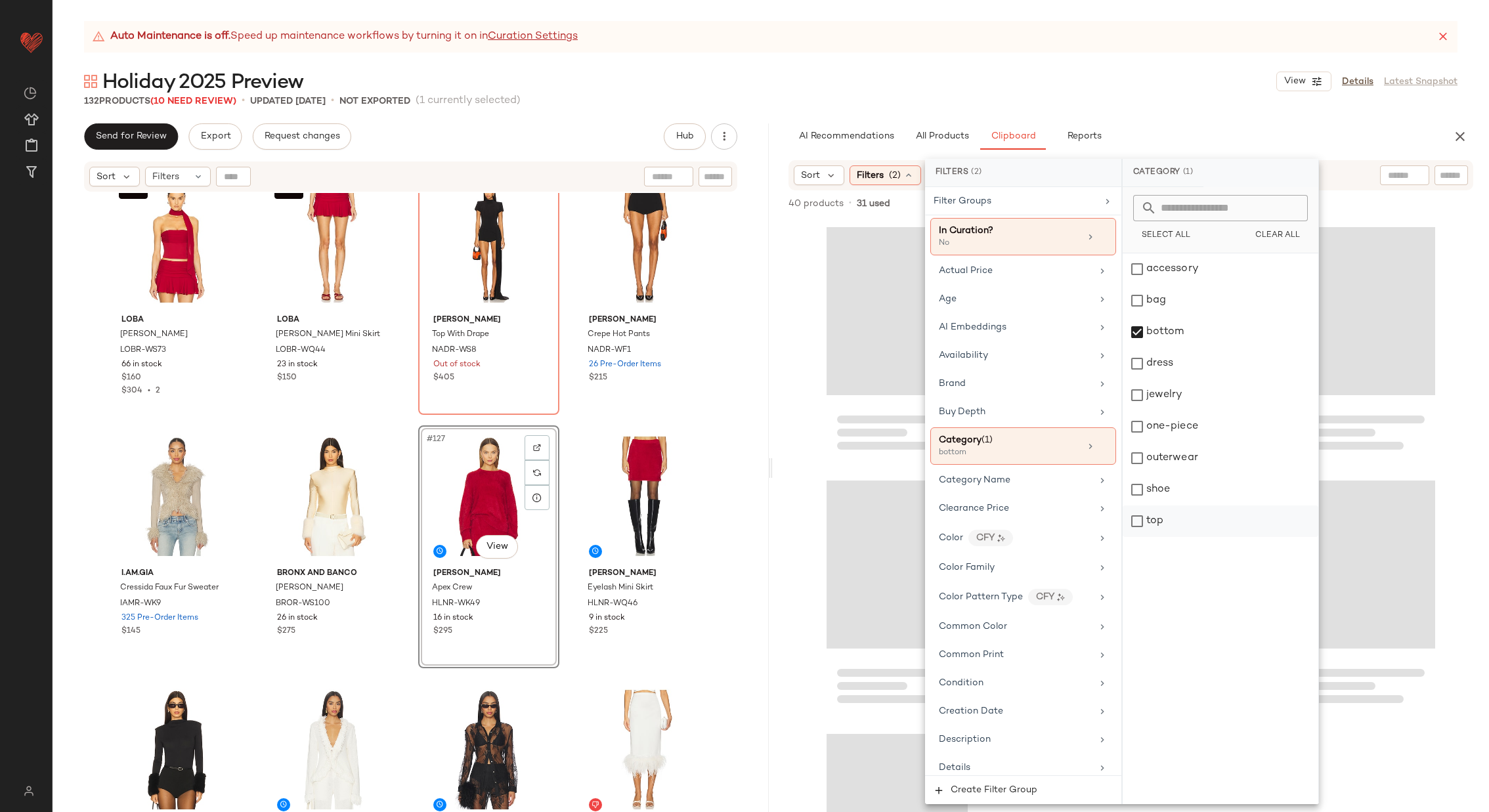
click at [1185, 527] on div "top" at bounding box center [1221, 521] width 196 height 31
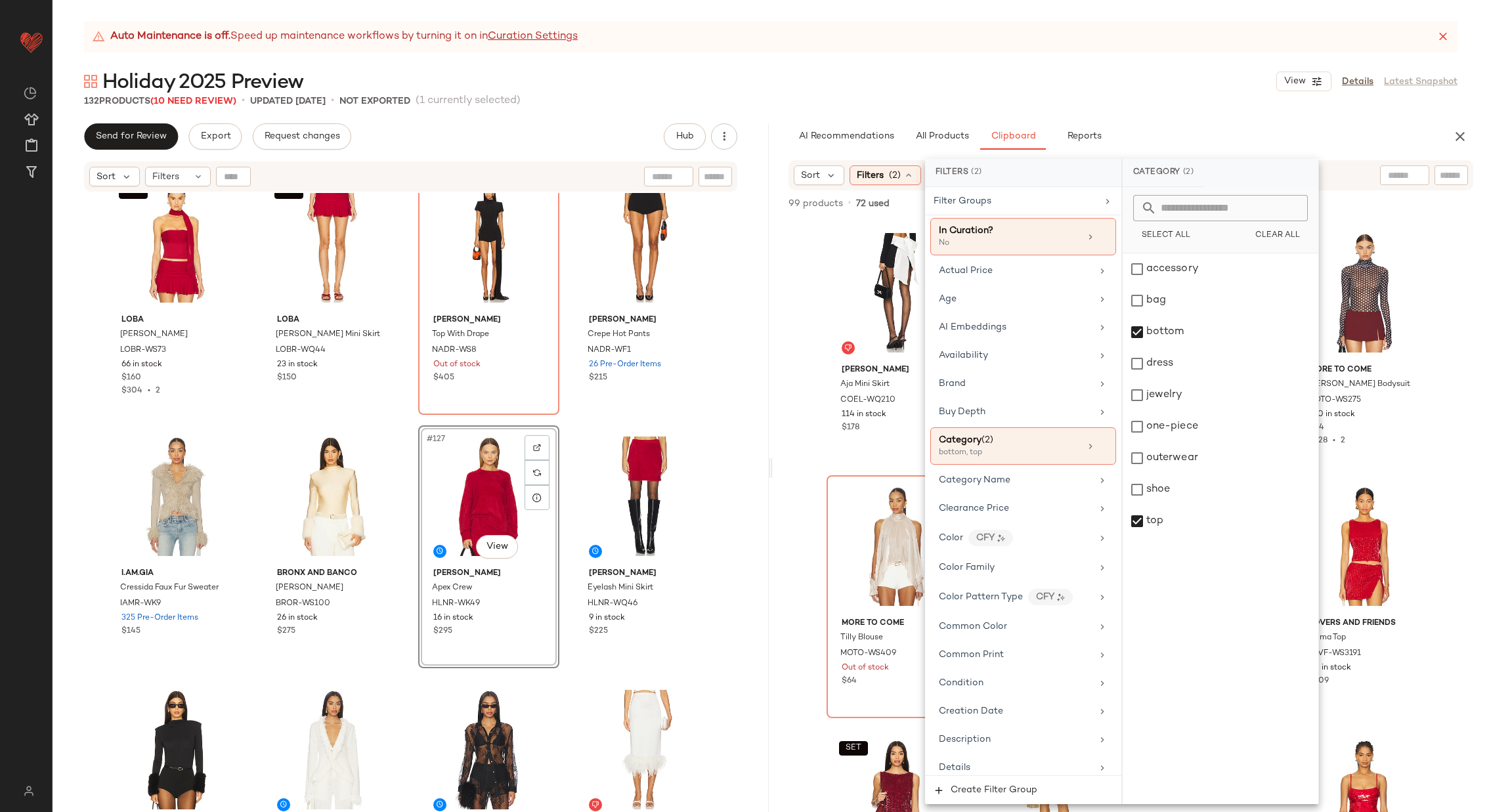
click at [809, 439] on div "[PERSON_NAME] Aja Mini Skirt COEL-WQ210 114 in stock $178 MAJORELLE Riviera Top…" at bounding box center [1131, 515] width 717 height 593
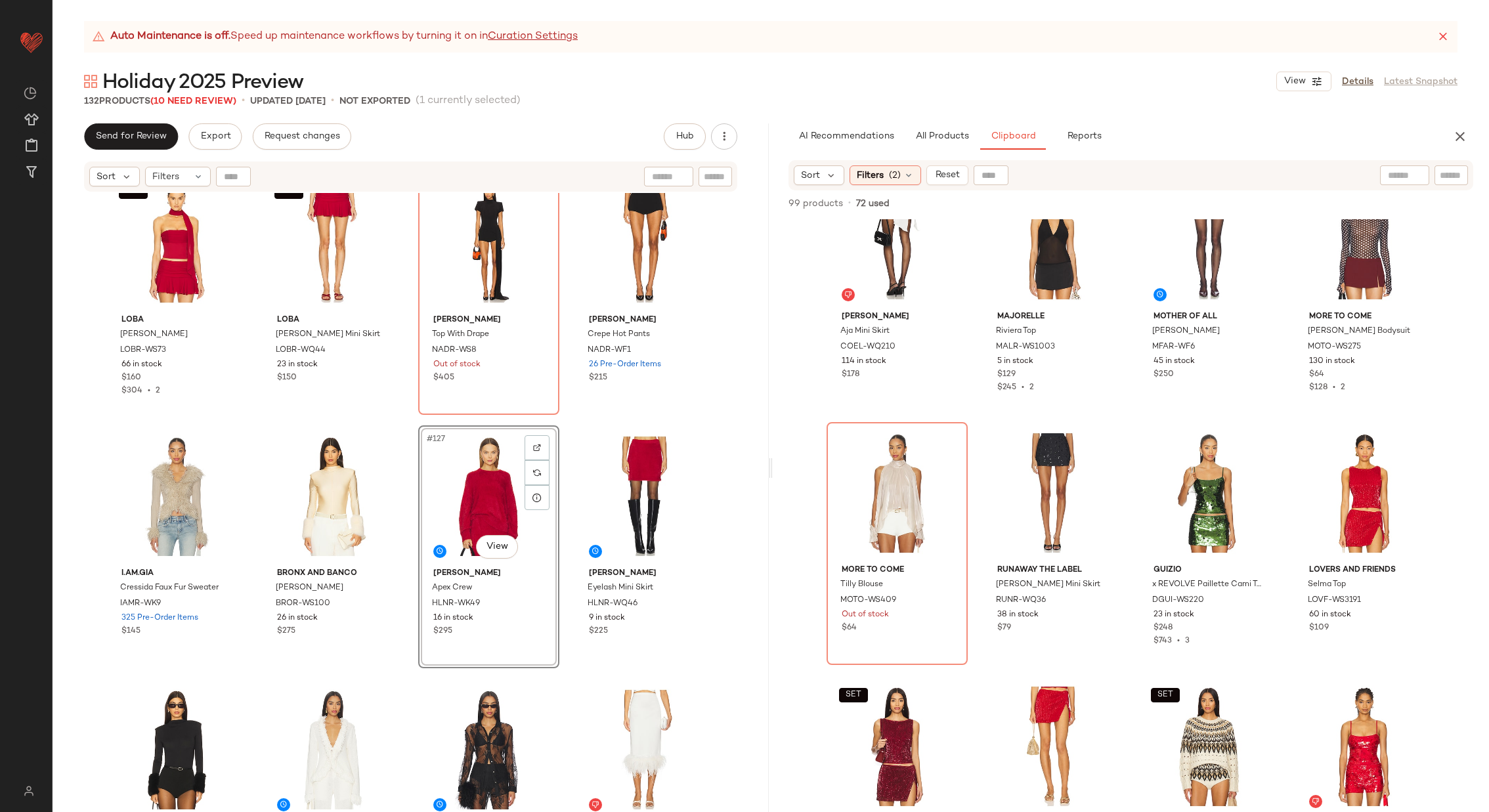
scroll to position [0, 0]
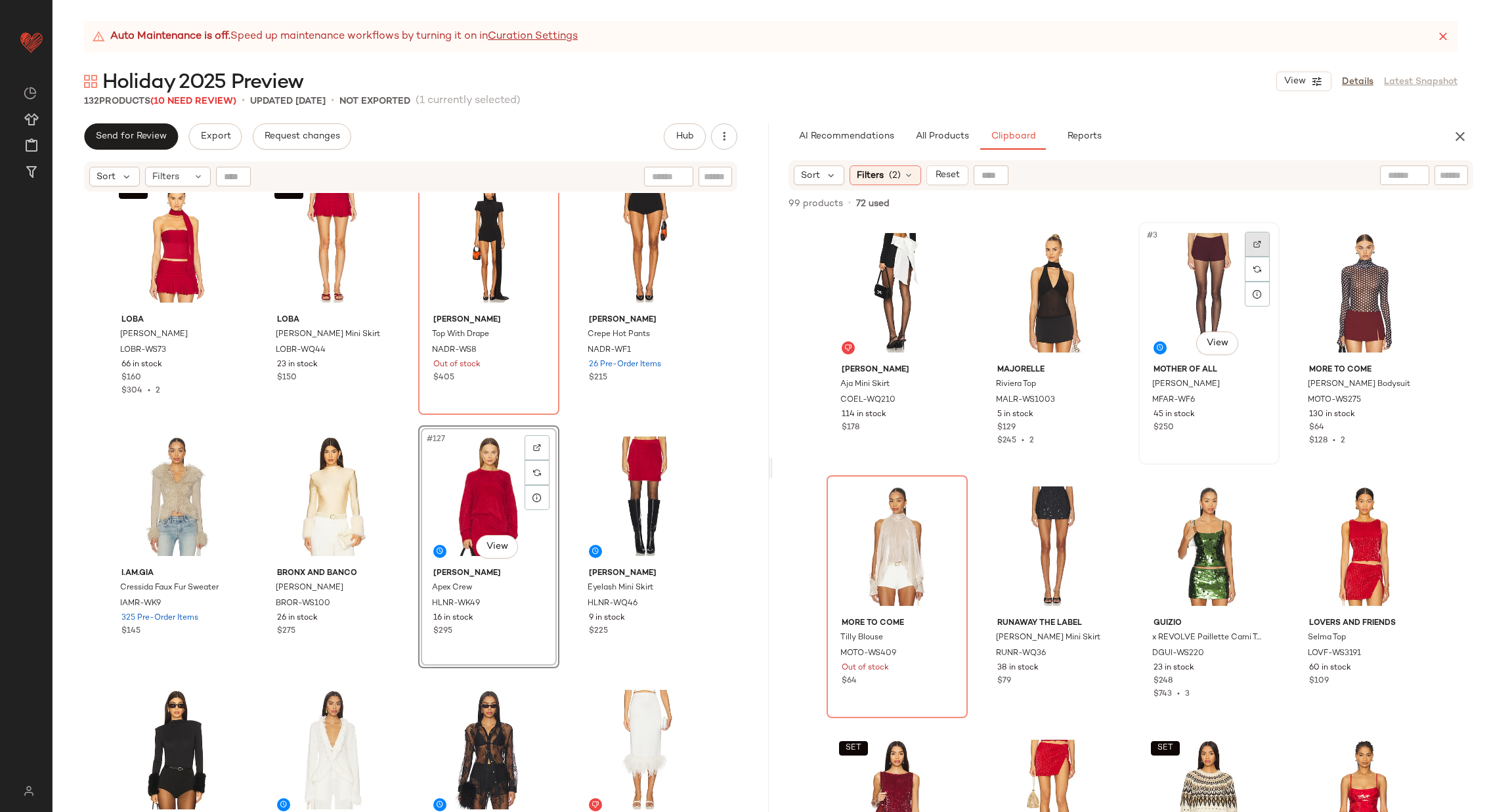
click at [1247, 245] on div at bounding box center [1257, 244] width 25 height 25
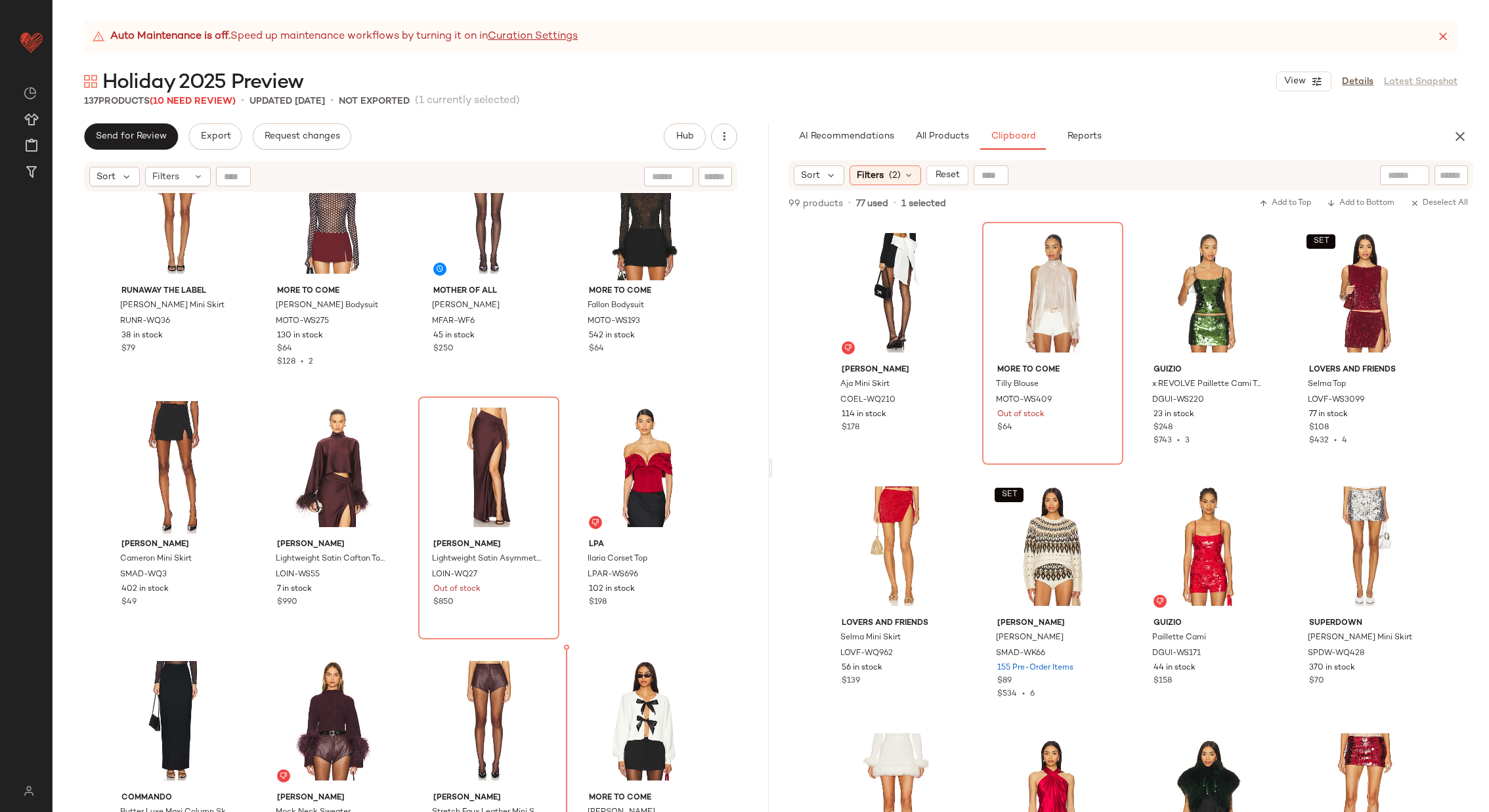
scroll to position [6450, 0]
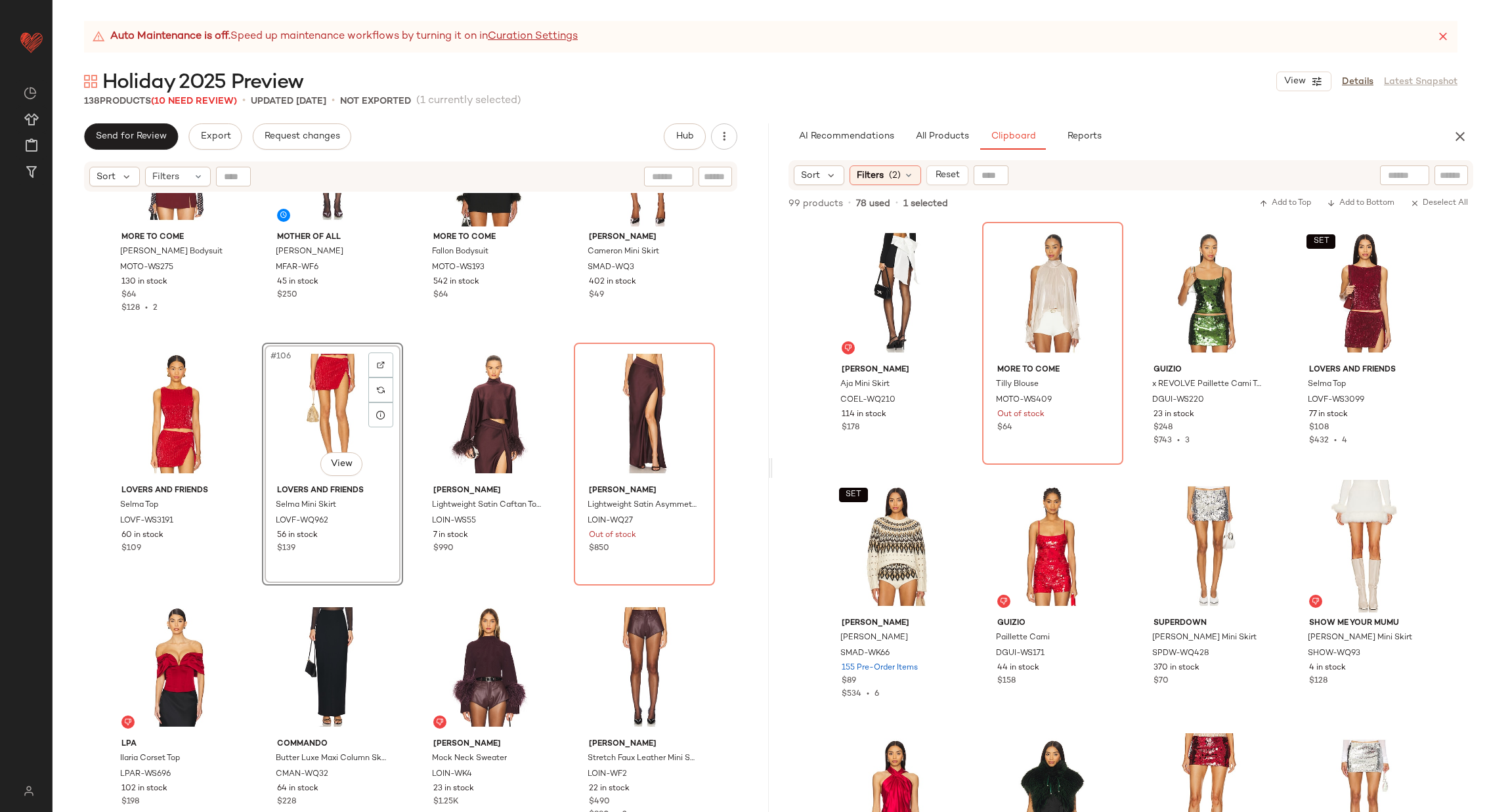
click at [405, 428] on div "MORE TO COME [PERSON_NAME] Bodysuit MOTO-WS275 130 in stock $64 $128 • 2 Mother…" at bounding box center [411, 519] width 717 height 652
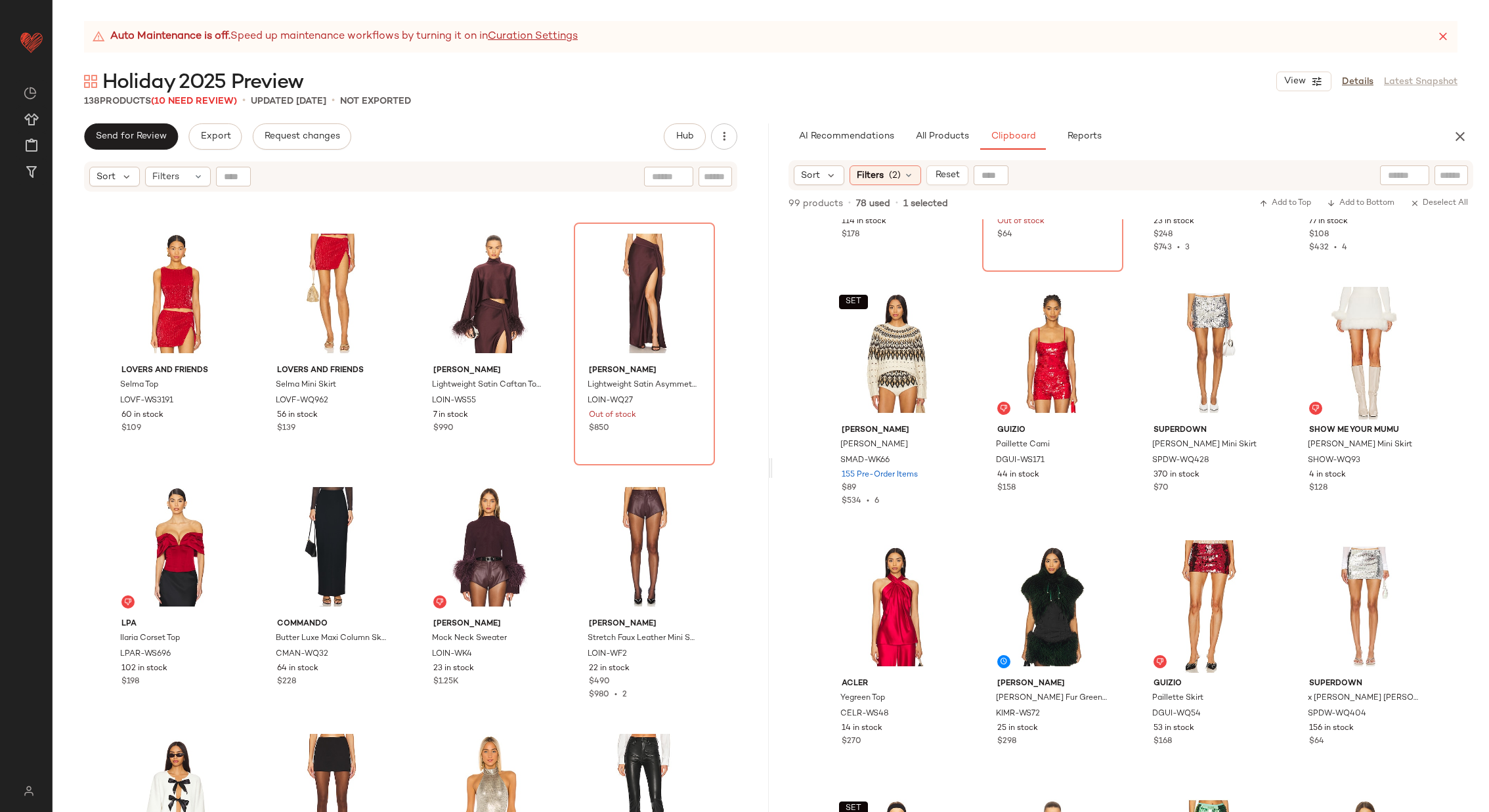
scroll to position [198, 0]
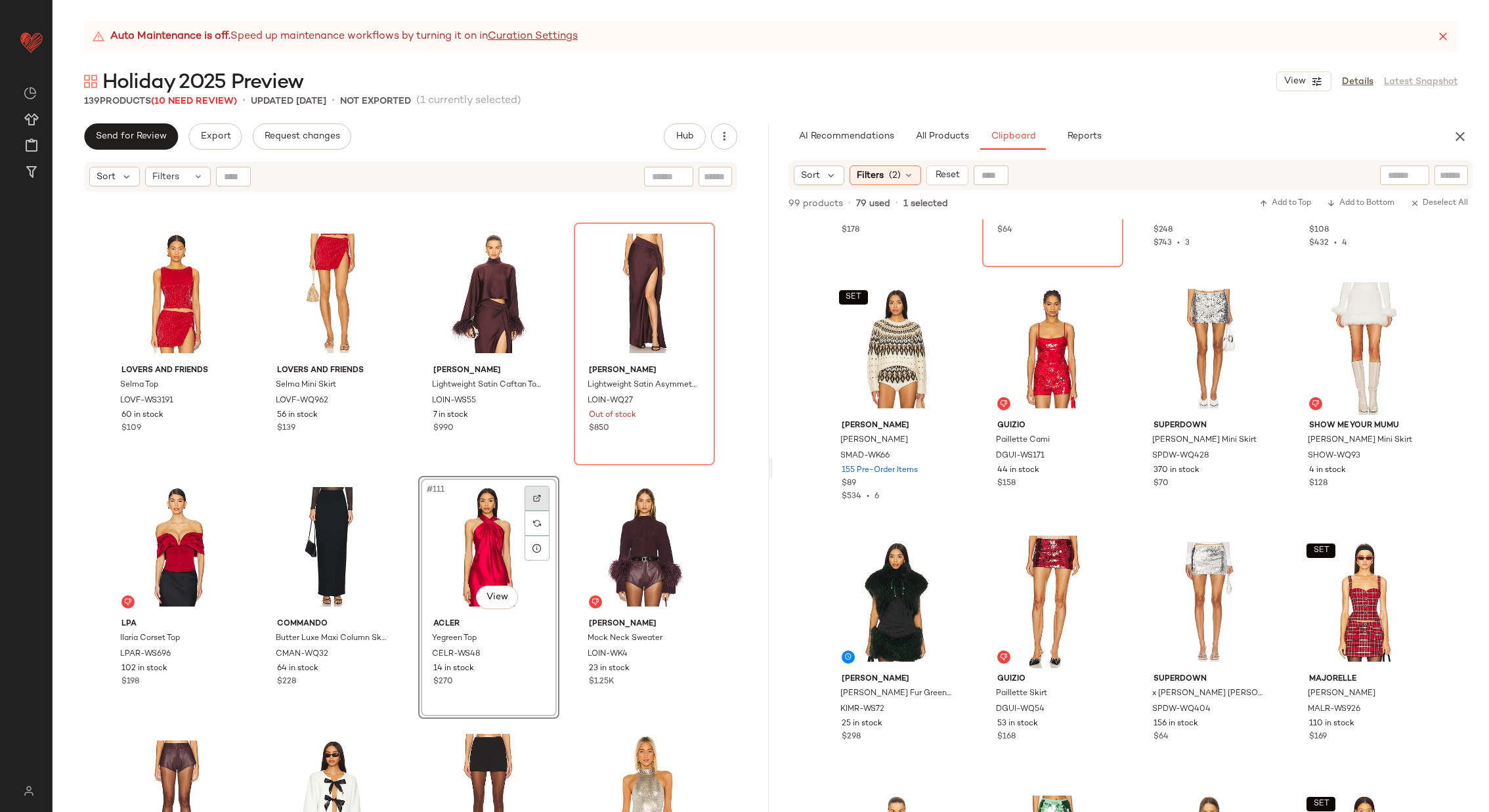
click at [528, 492] on div at bounding box center [538, 498] width 25 height 25
click at [961, 134] on span "All Products" at bounding box center [942, 136] width 54 height 11
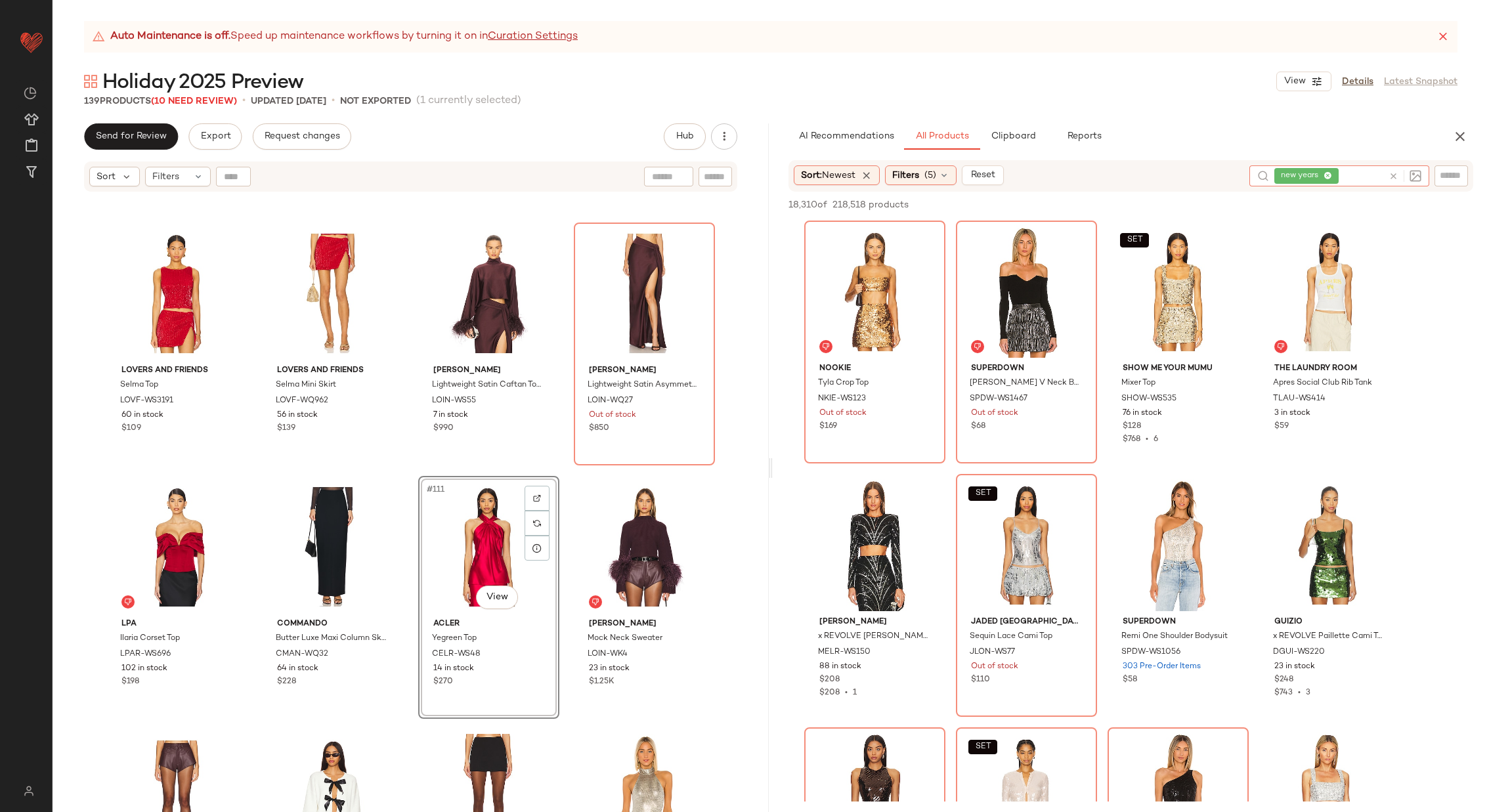
click at [1398, 173] on icon at bounding box center [1393, 176] width 10 height 10
click at [1464, 173] on div at bounding box center [1451, 176] width 33 height 20
paste input "********"
type input "********"
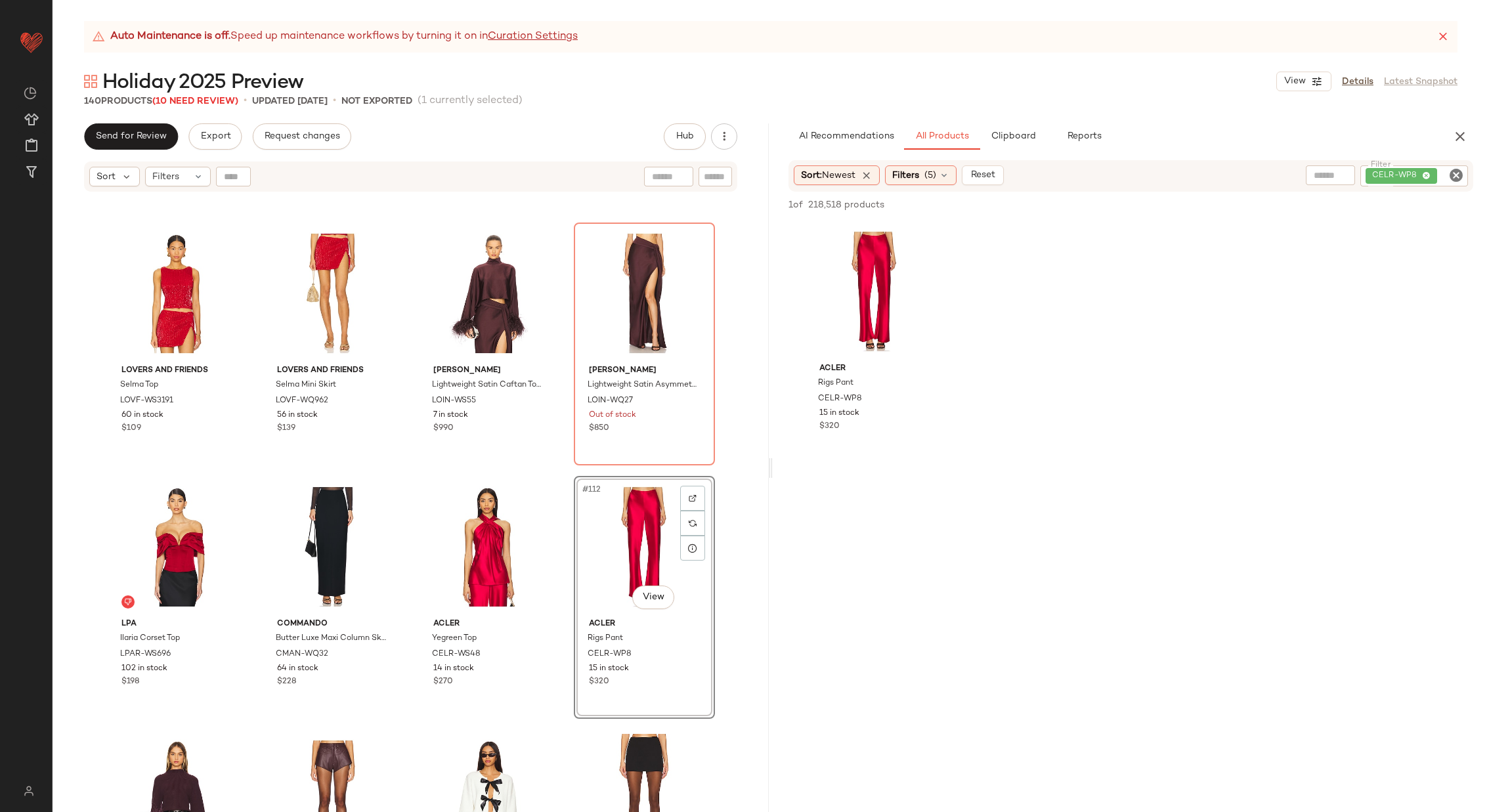
click at [560, 592] on div "MORE TO COME [PERSON_NAME] Bodysuit MOTO-WS275 130 in stock $64 $128 • 2 Mother…" at bounding box center [411, 519] width 717 height 652
click at [999, 120] on div "Auto Maintenance is off. Speed up maintenance workflows by turning it on in Cur…" at bounding box center [770, 416] width 1436 height 791
click at [1007, 132] on span "Clipboard" at bounding box center [1013, 136] width 45 height 11
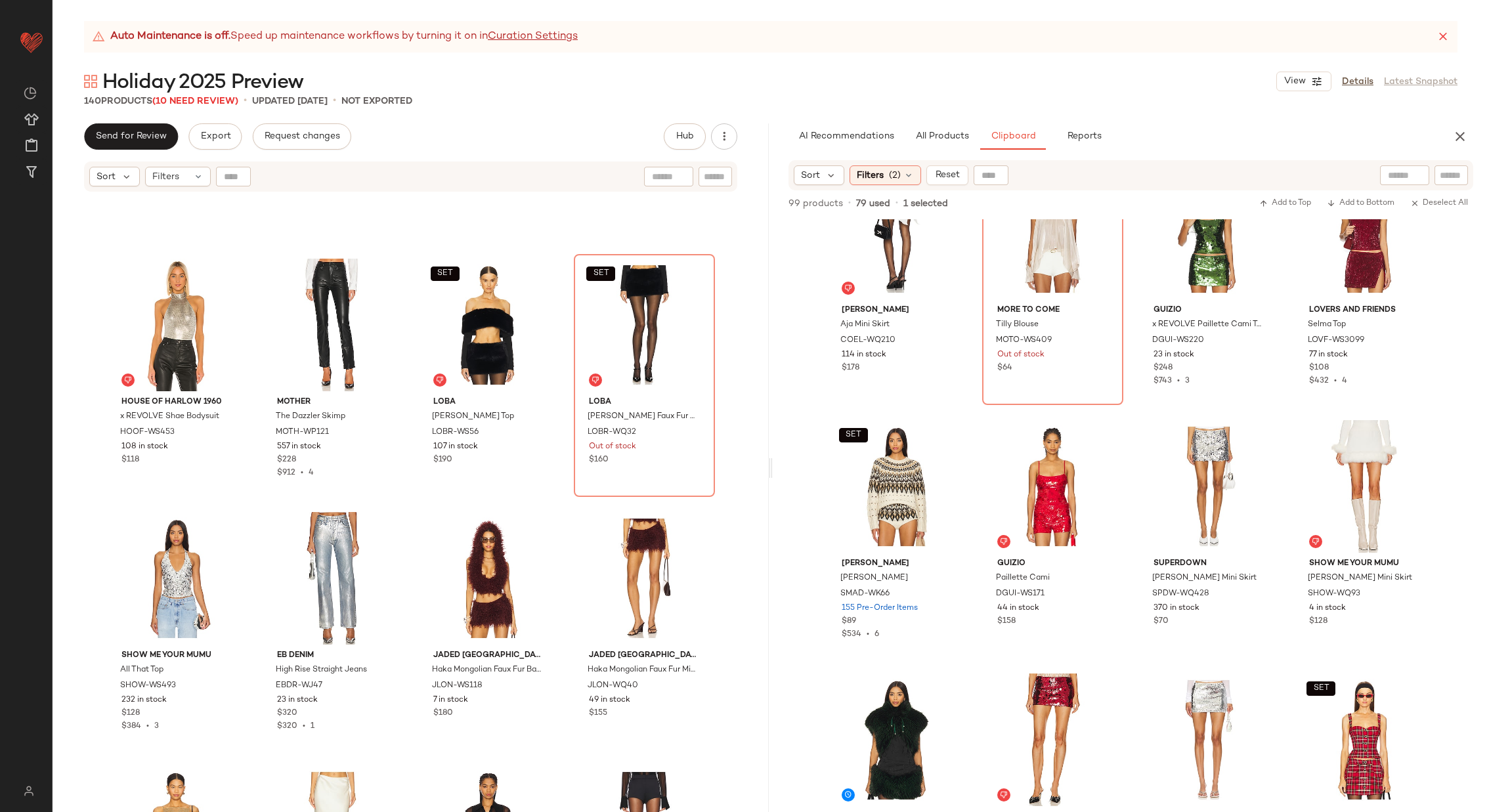
scroll to position [0, 0]
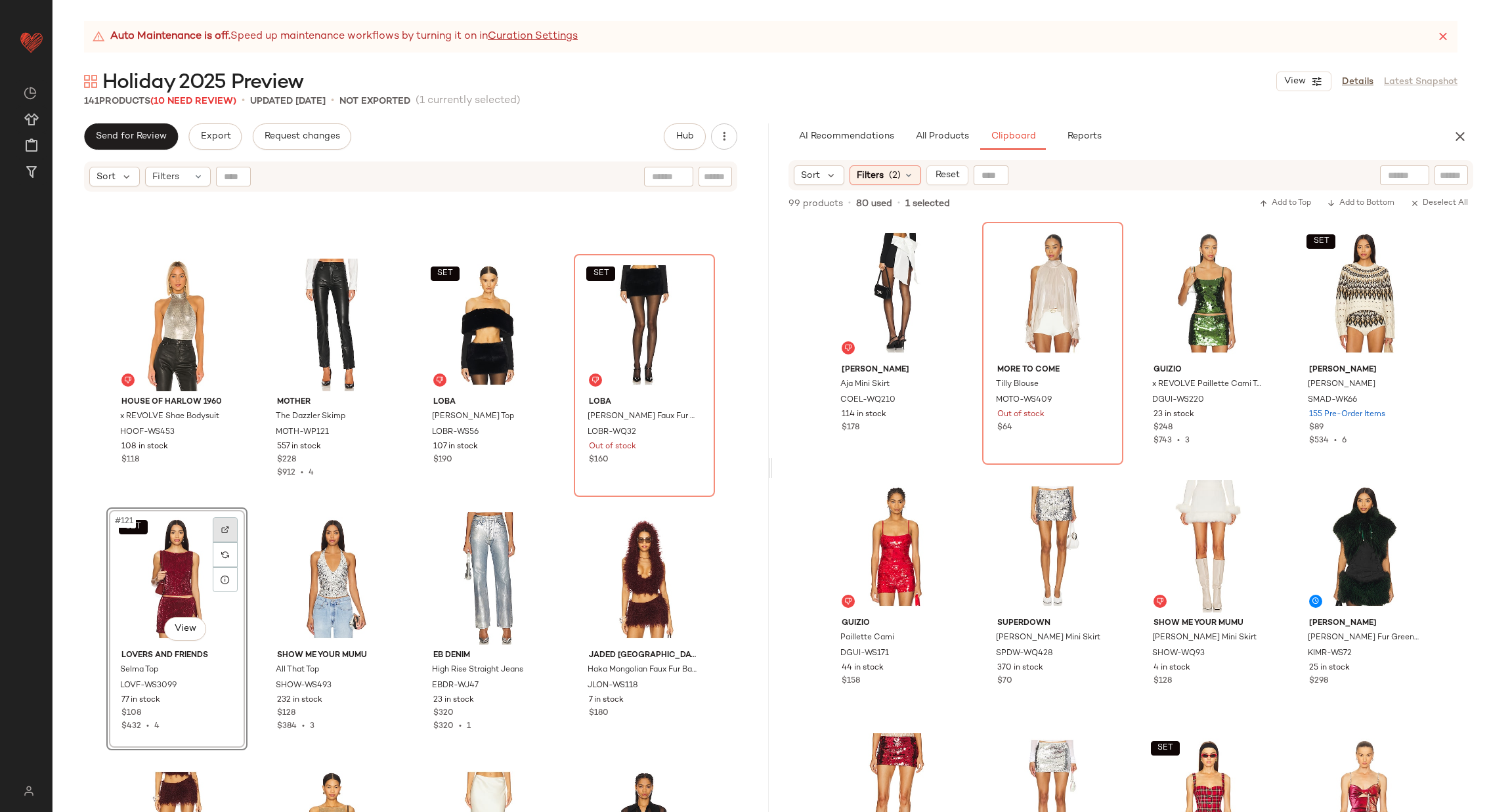
click at [226, 525] on div at bounding box center [226, 530] width 25 height 25
click at [947, 130] on button "All Products" at bounding box center [942, 136] width 76 height 26
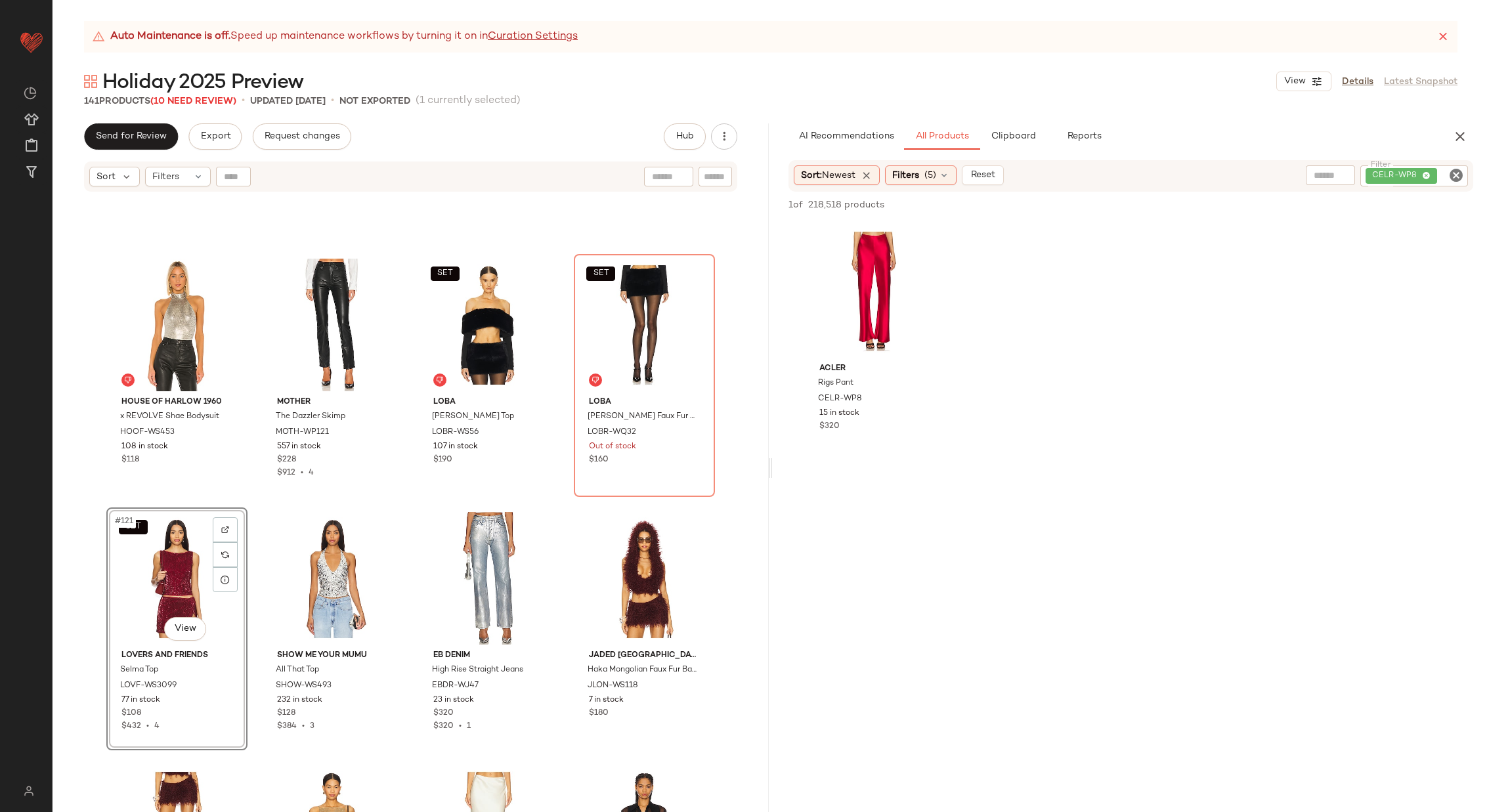
click at [1453, 174] on icon "Clear Filter" at bounding box center [1456, 176] width 16 height 16
paste input "**********"
type input "**********"
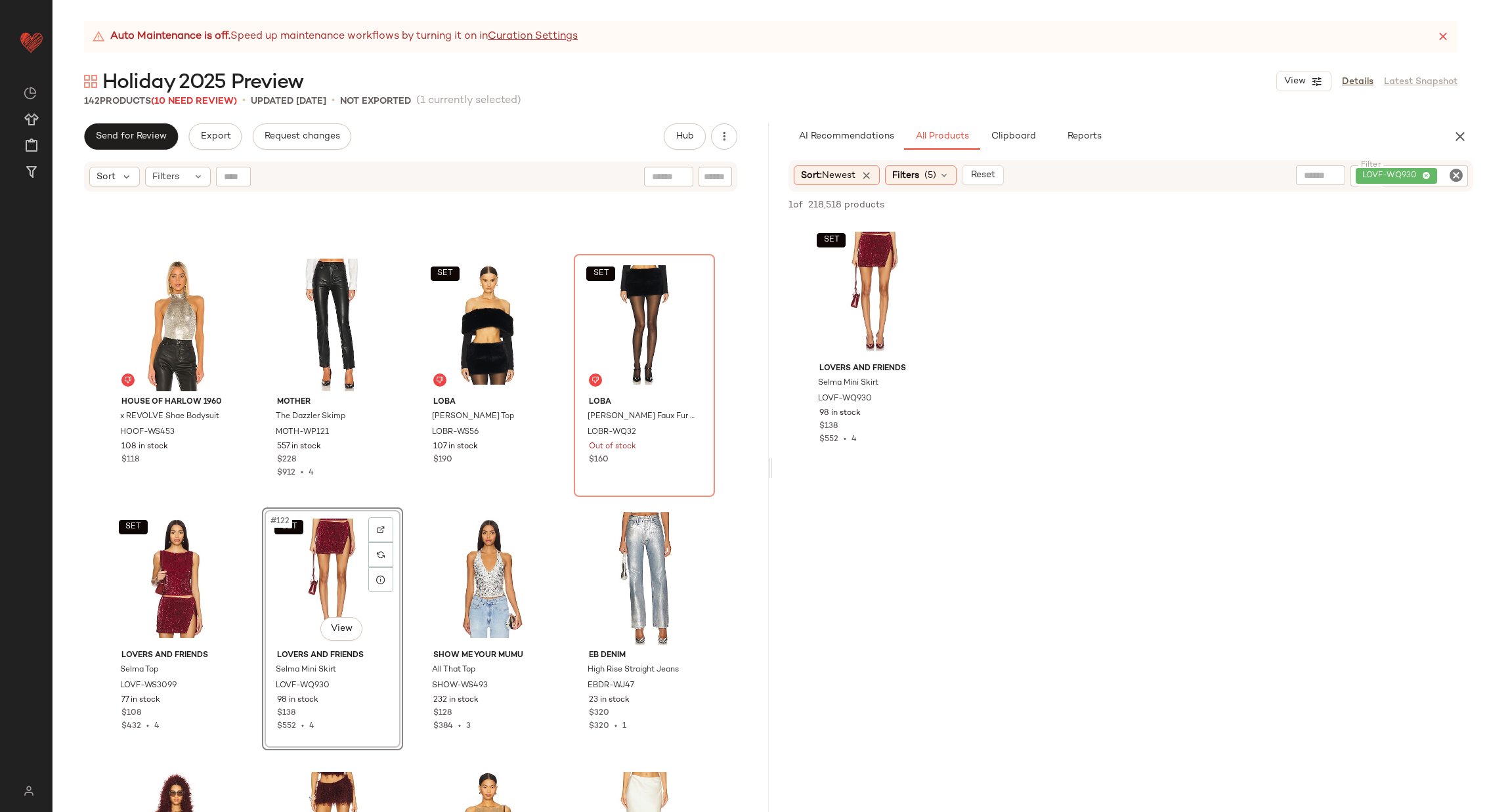
click at [405, 507] on div "House of Harlow 1960 x REVOLVE Shae Bodysuit HOOF-WS453 108 in stock $118 MOTHE…" at bounding box center [411, 519] width 717 height 652
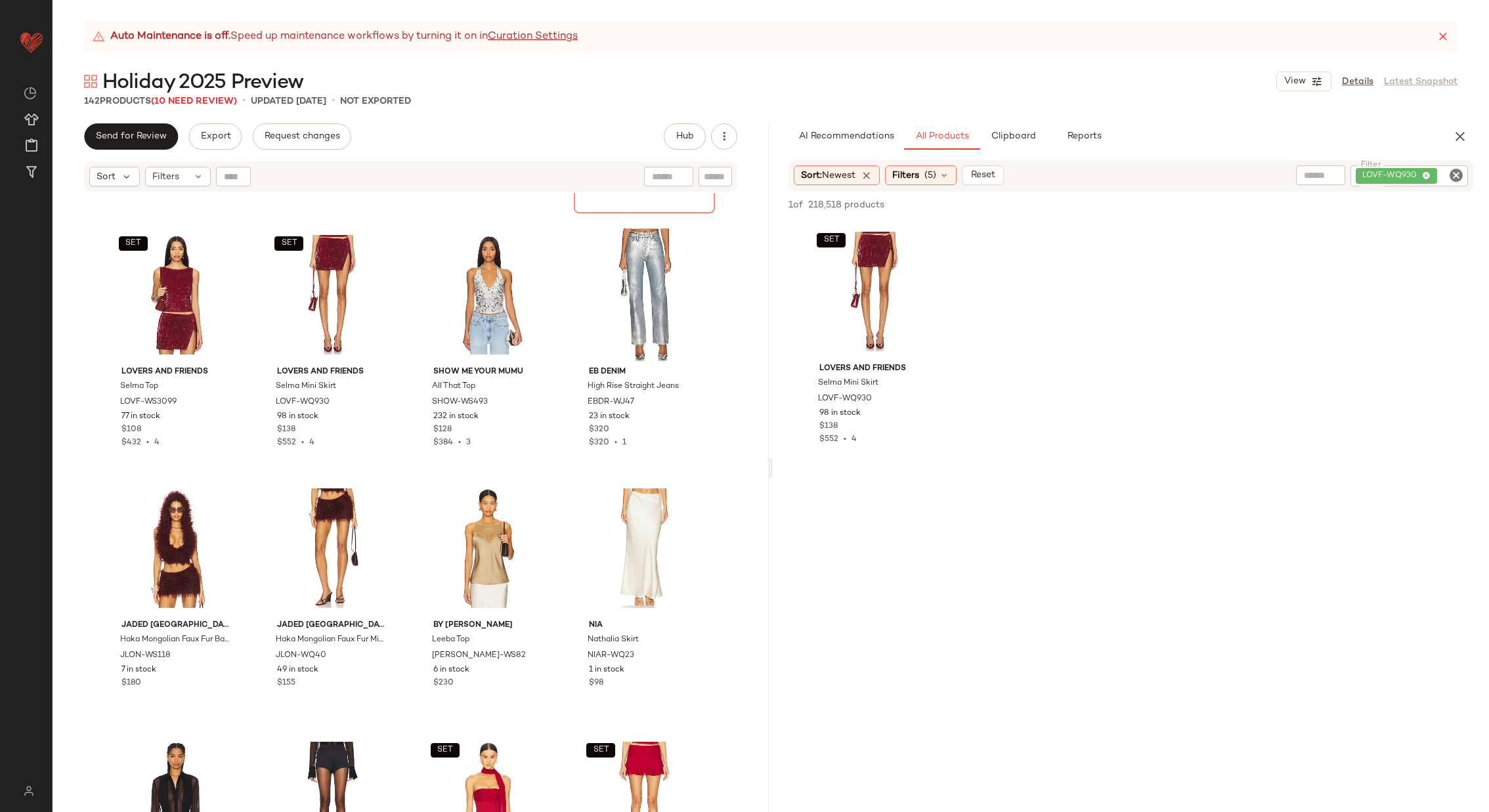
scroll to position [7578, 0]
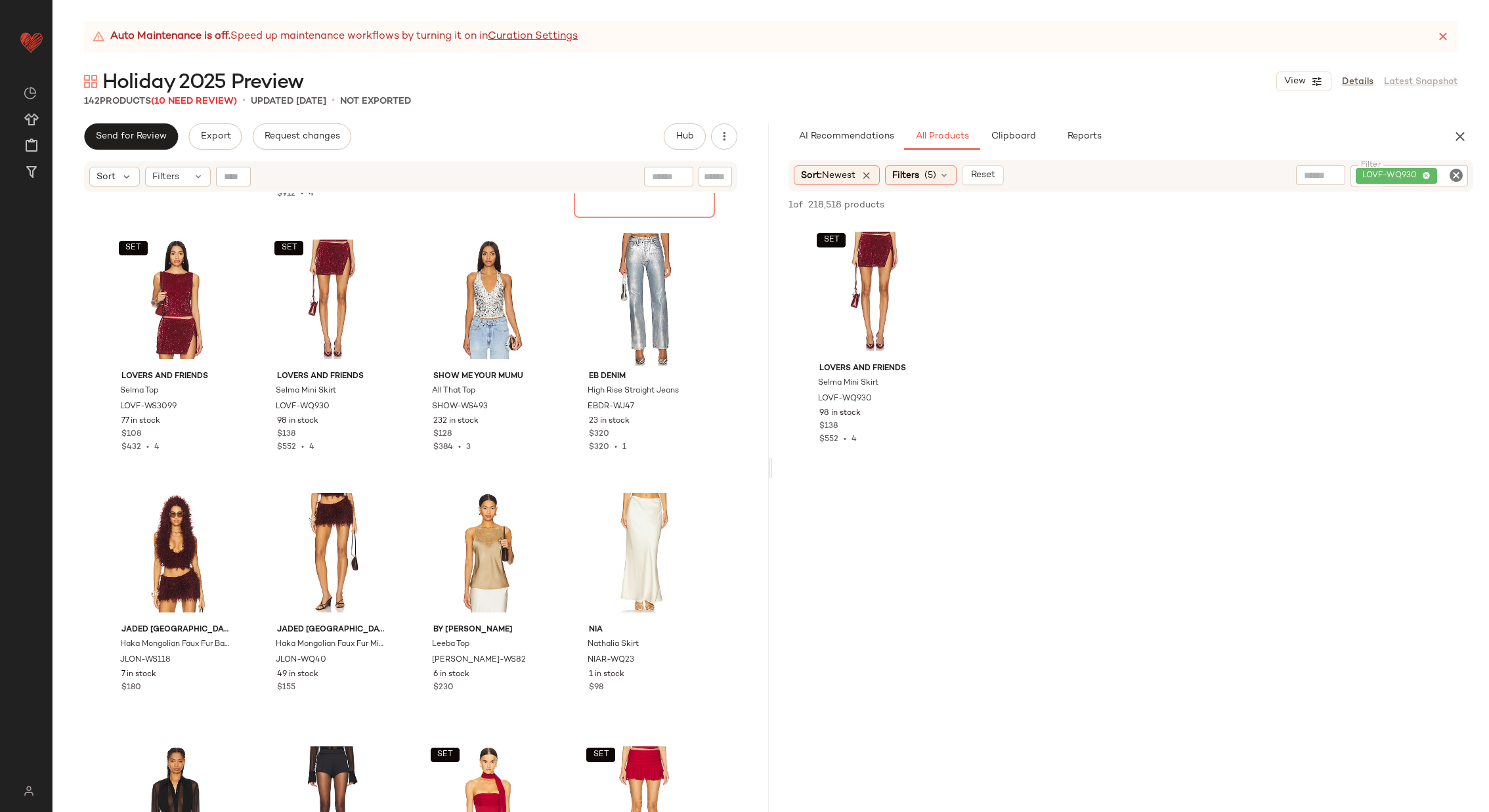
click at [1016, 120] on div "Auto Maintenance is off. Speed up maintenance workflows by turning it on in Cur…" at bounding box center [770, 416] width 1436 height 791
click at [1016, 150] on div "AI Recommendations All Products Clipboard Reports Sort: Newest Filters (5) Rese…" at bounding box center [1131, 468] width 717 height 688
click at [1012, 140] on span "Clipboard" at bounding box center [1013, 136] width 45 height 11
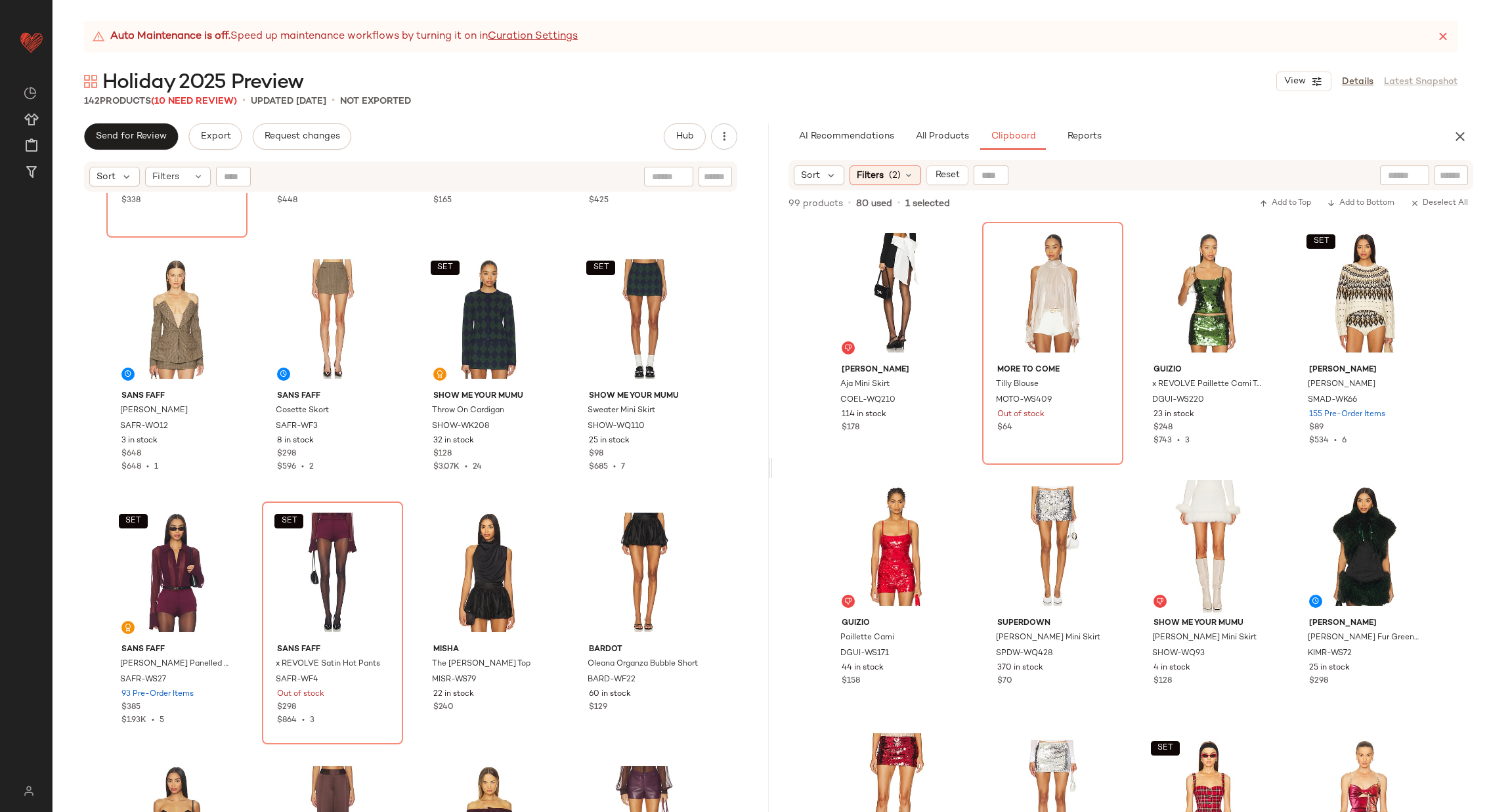
scroll to position [3024, 0]
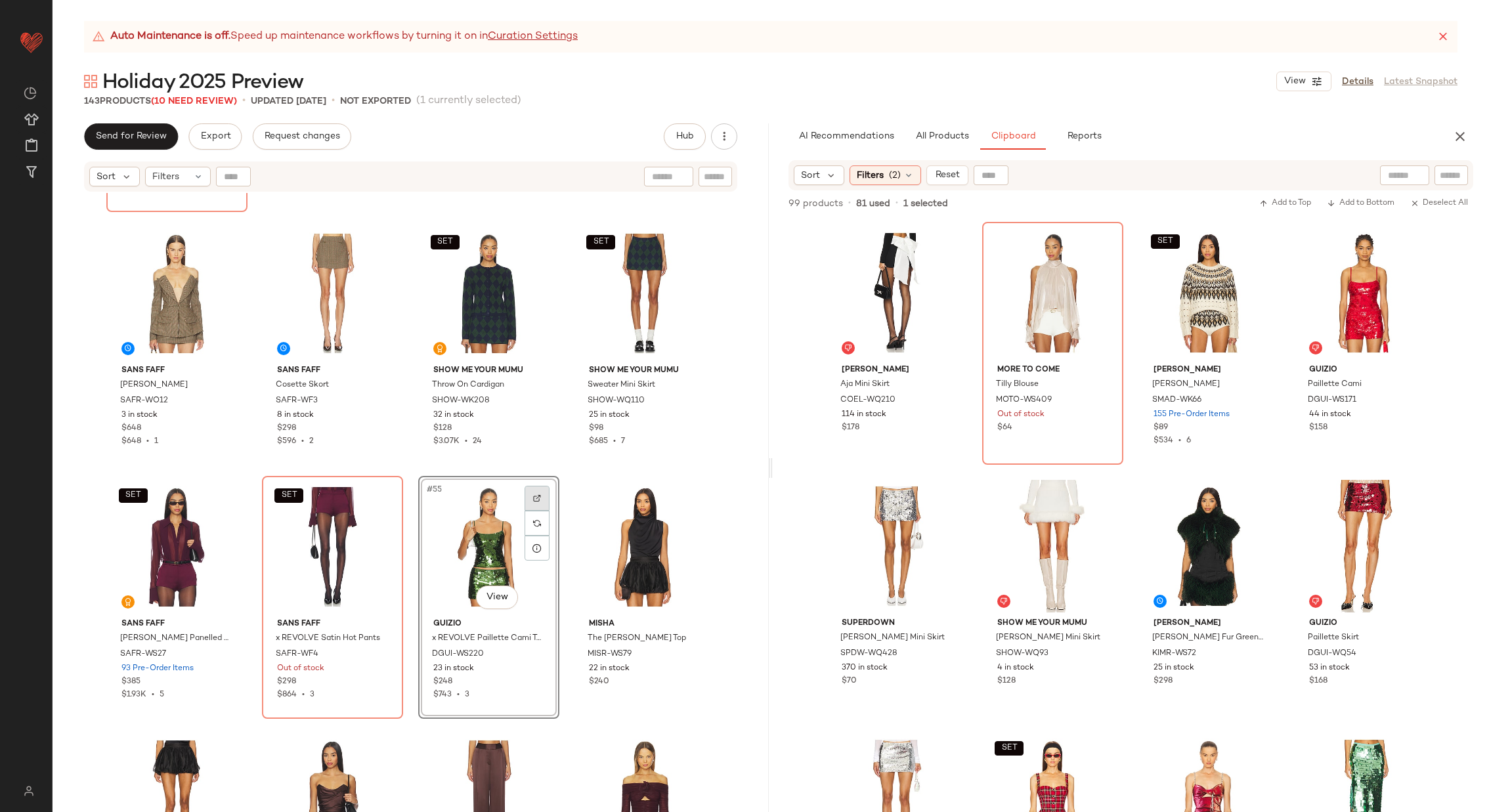
click at [533, 499] on img at bounding box center [537, 498] width 8 height 8
click at [929, 120] on div "Auto Maintenance is off. Speed up maintenance workflows by turning it on in Cur…" at bounding box center [770, 416] width 1436 height 791
click at [939, 132] on span "All Products" at bounding box center [942, 136] width 54 height 11
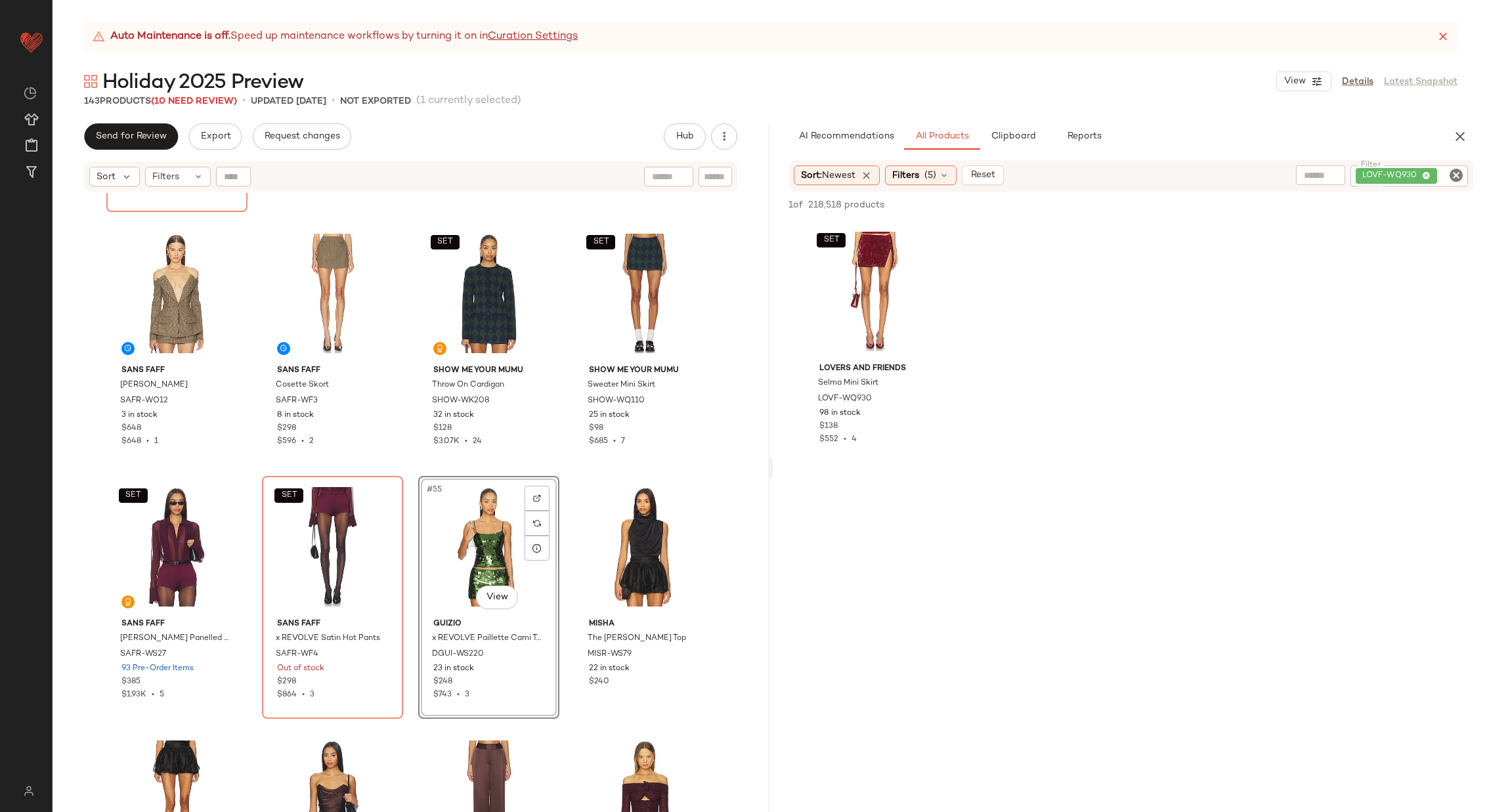
click at [1454, 174] on icon "Clear Filter" at bounding box center [1456, 176] width 16 height 16
paste input "**********"
type input "**********"
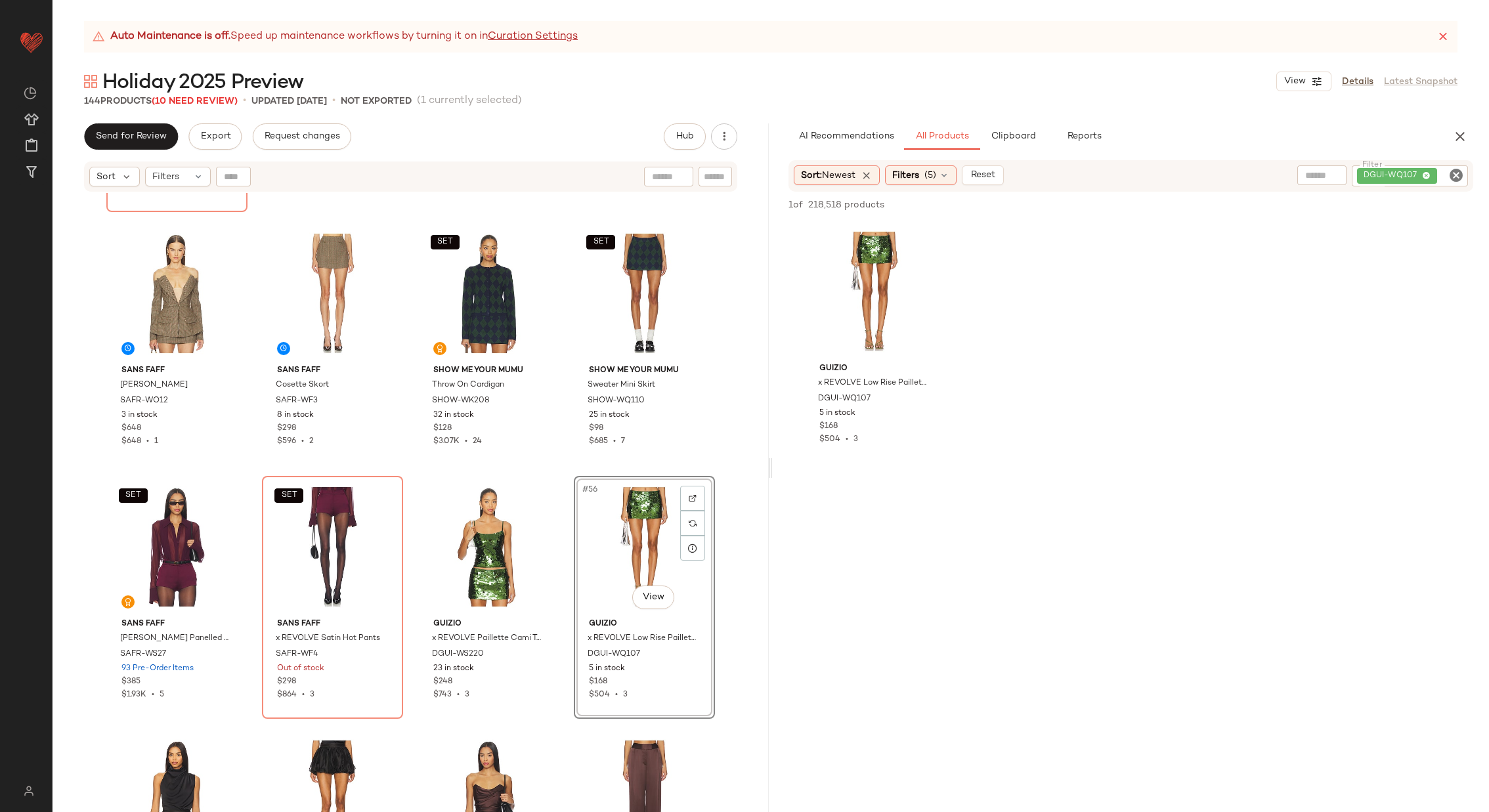
click at [566, 551] on div "[PERSON_NAME] [PERSON_NAME] Top RONR-WS481 Out of stock $338 [PERSON_NAME] [PER…" at bounding box center [411, 519] width 717 height 652
click at [999, 142] on button "Clipboard" at bounding box center [1013, 136] width 66 height 26
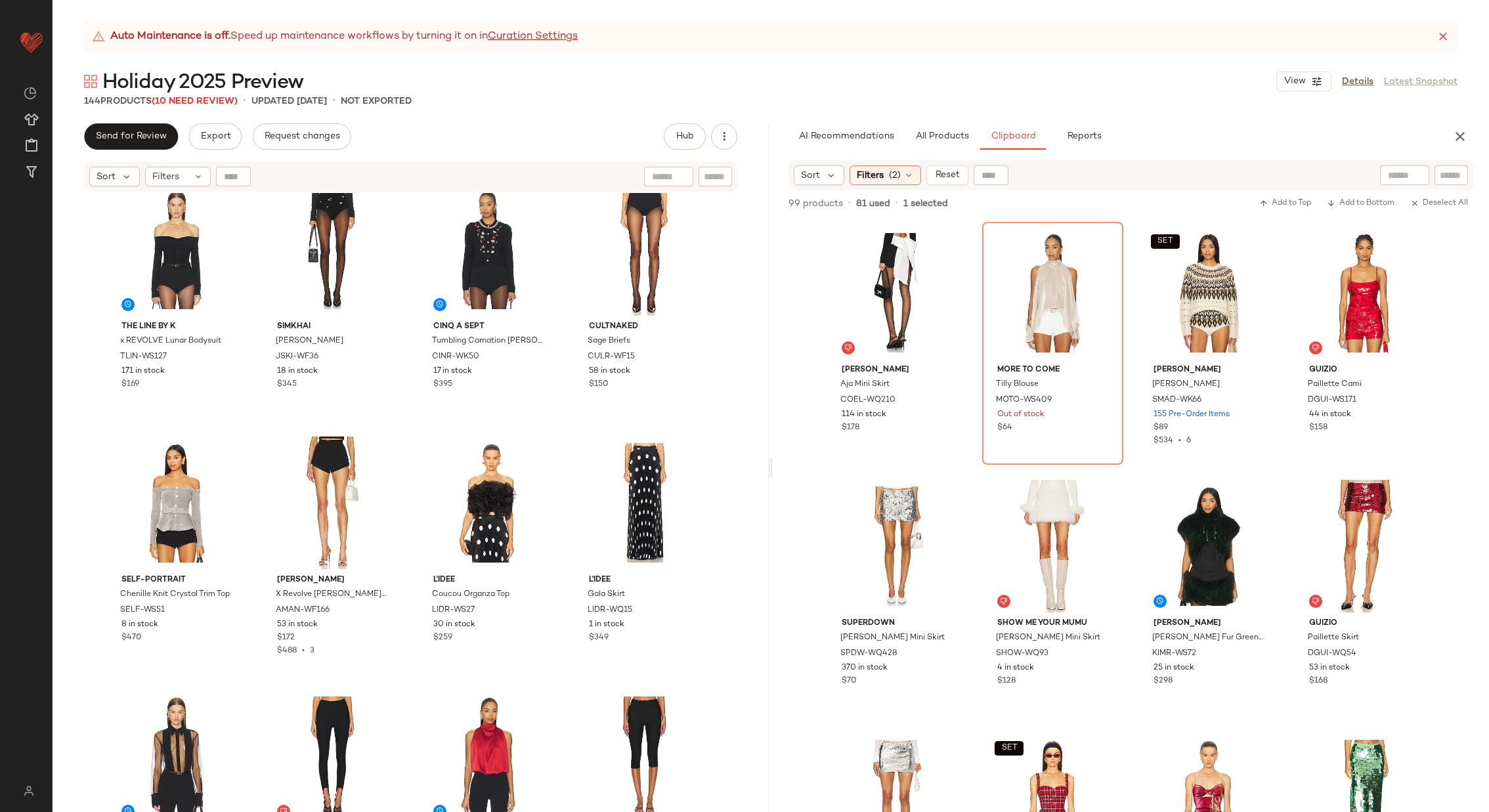
scroll to position [5373, 0]
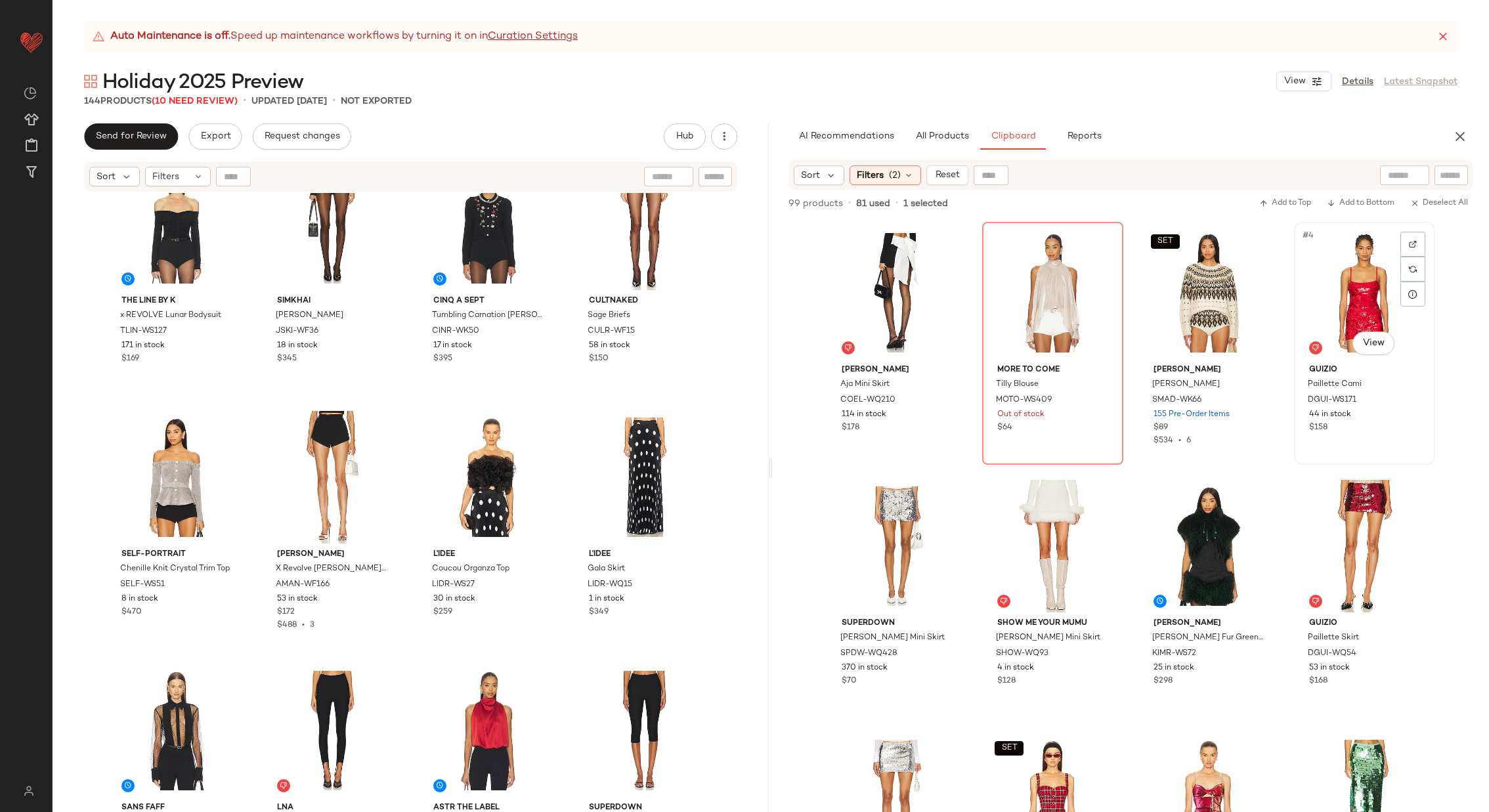
click at [1330, 307] on div "#4 View" at bounding box center [1365, 292] width 132 height 132
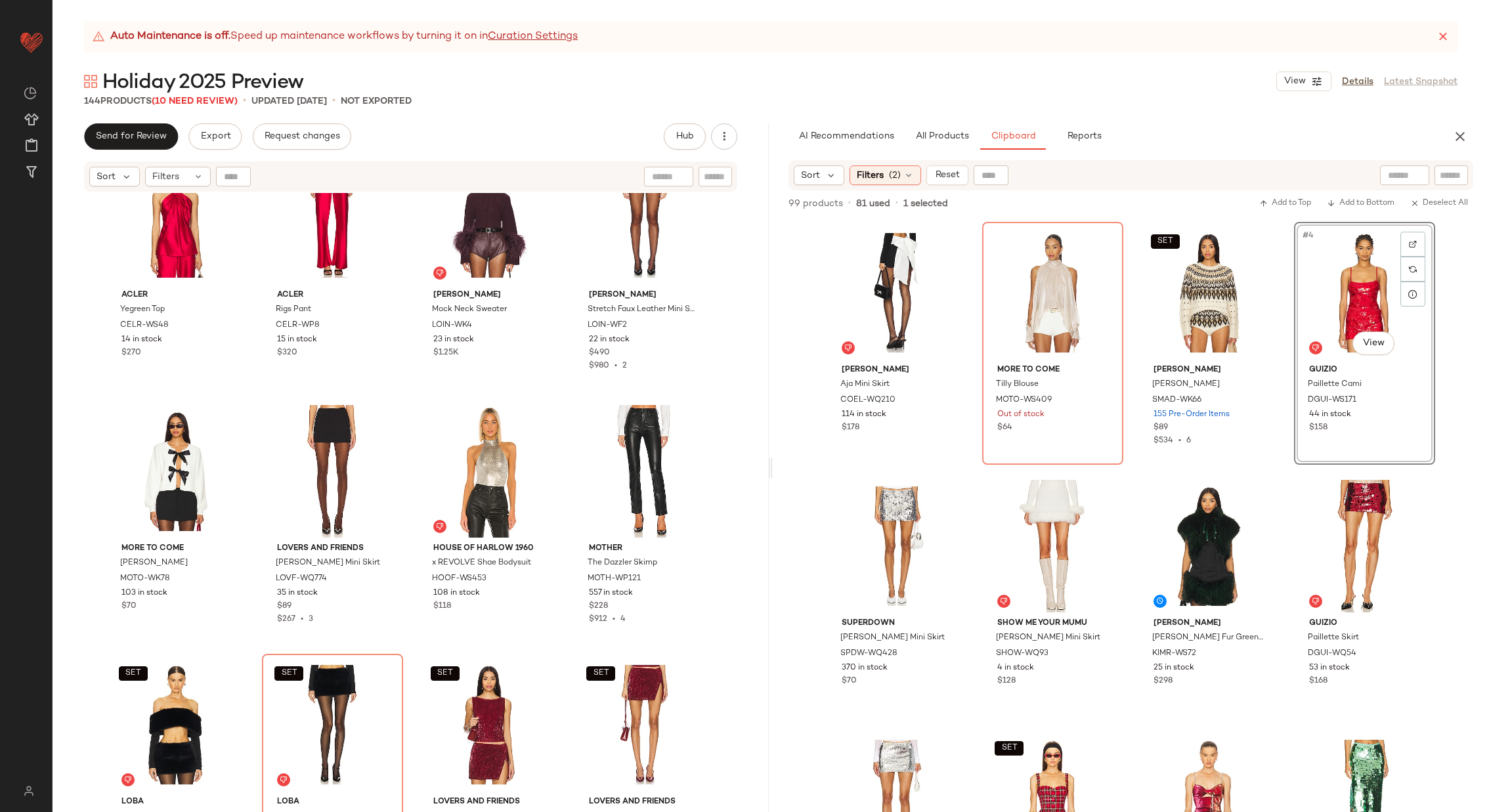
scroll to position [7155, 0]
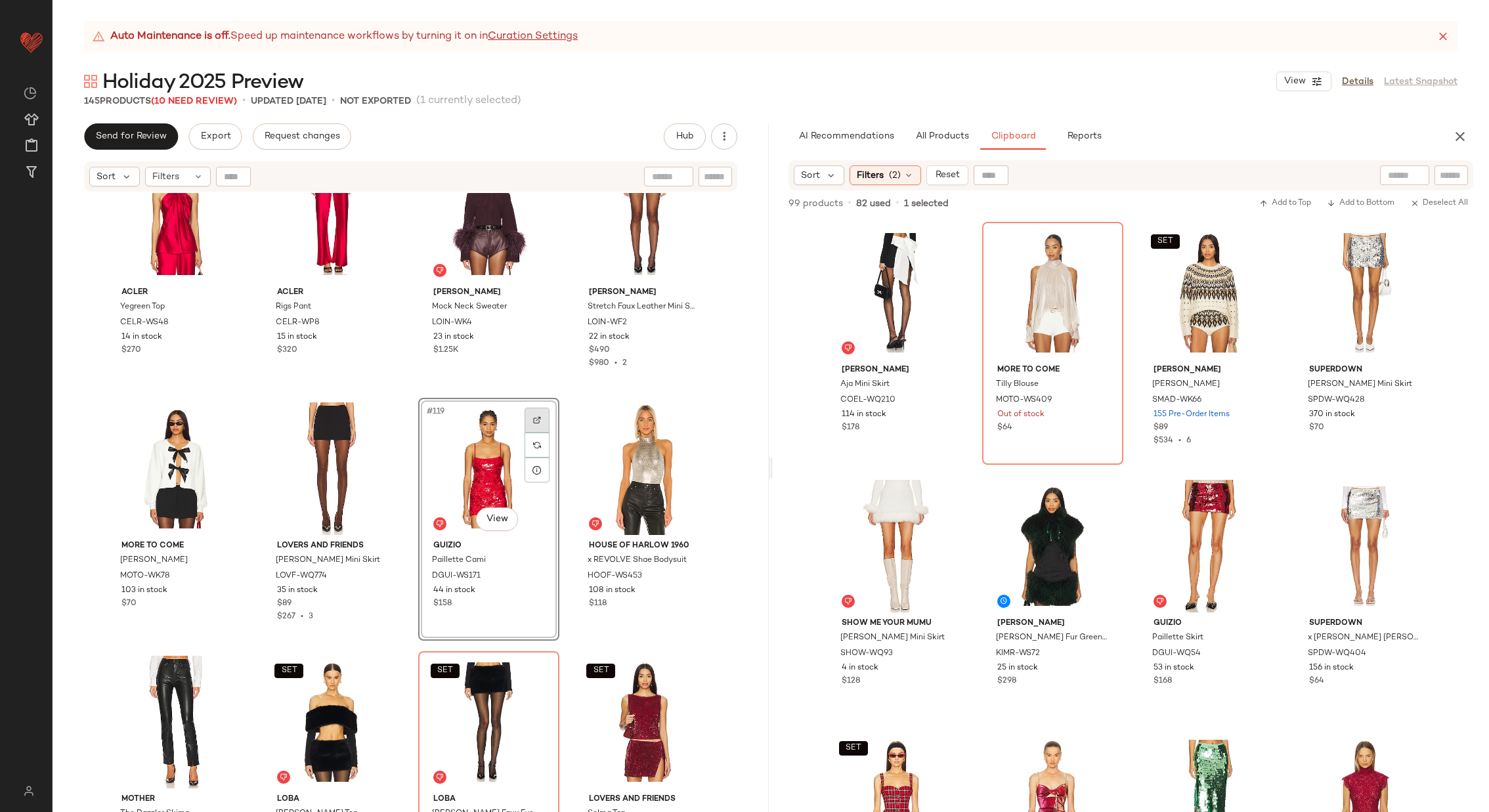
click at [527, 408] on div at bounding box center [538, 420] width 25 height 25
click at [954, 145] on button "All Products" at bounding box center [942, 136] width 76 height 26
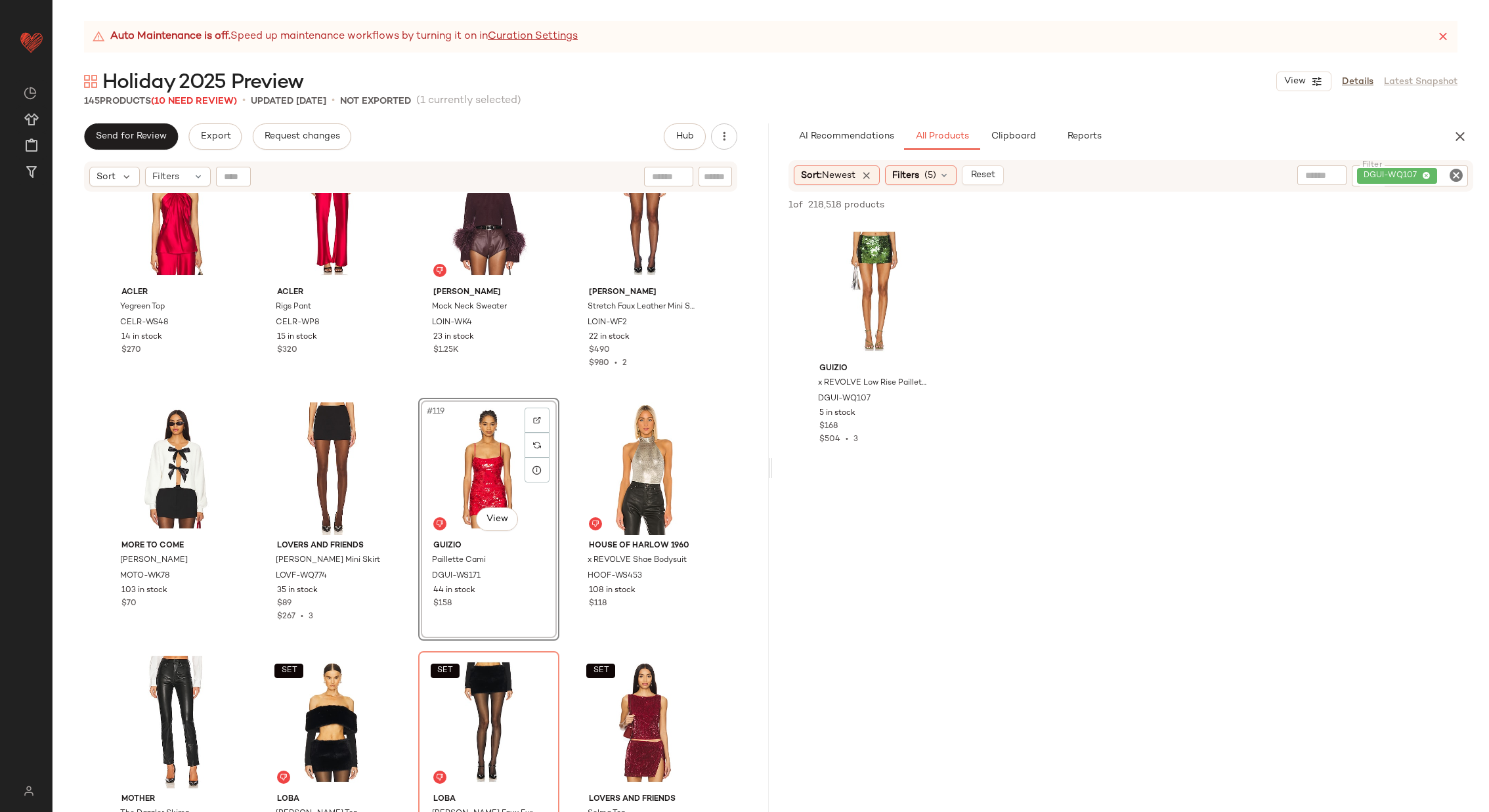
click at [1454, 176] on icon "Clear Filter" at bounding box center [1456, 176] width 16 height 16
paste input "*********"
type input "*********"
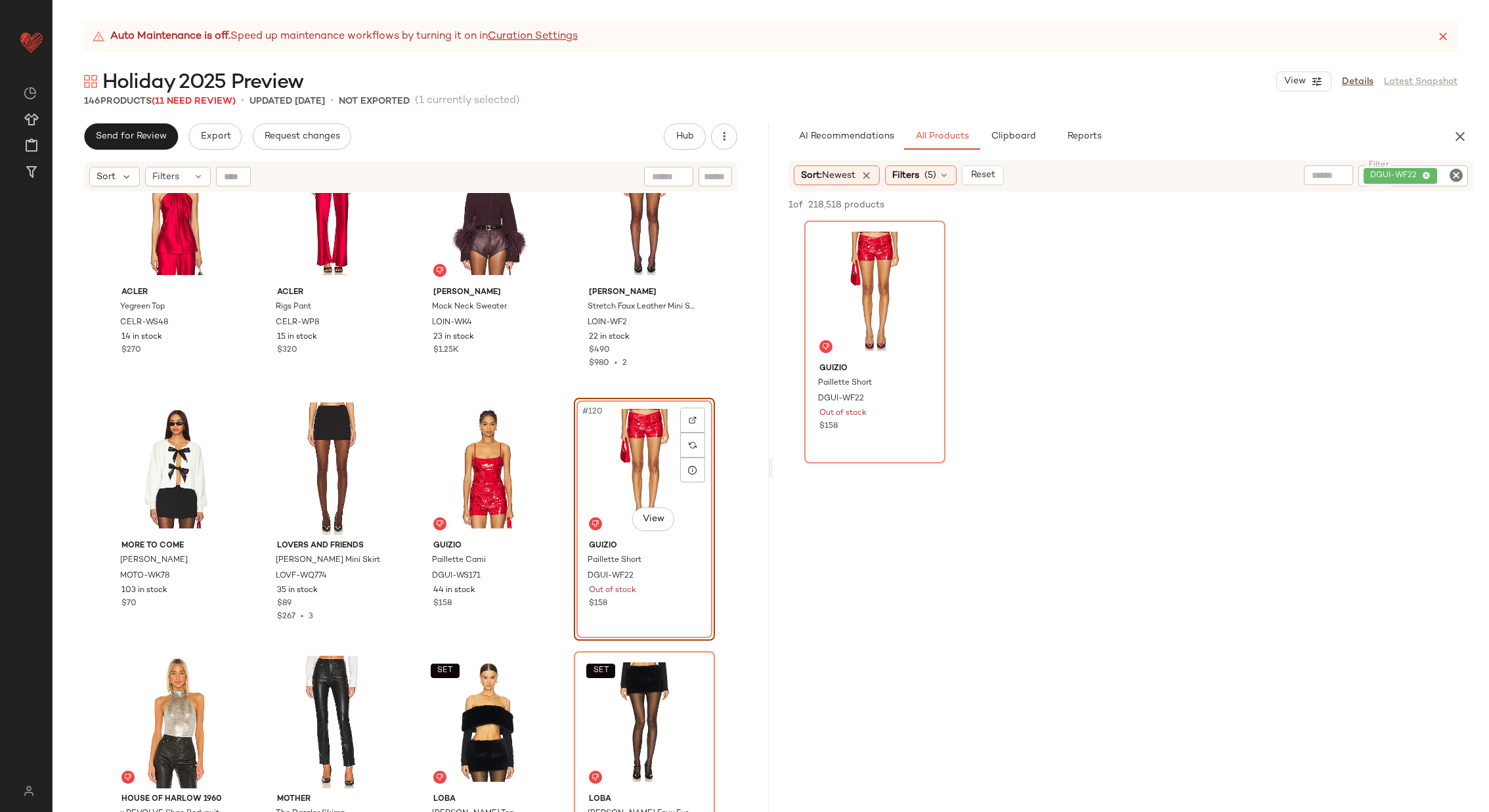
click at [562, 479] on div "Acler Yegreen Top CELR-WS48 14 in stock $270 Acler Rigs Pant CELR-WP8 15 in sto…" at bounding box center [411, 519] width 717 height 652
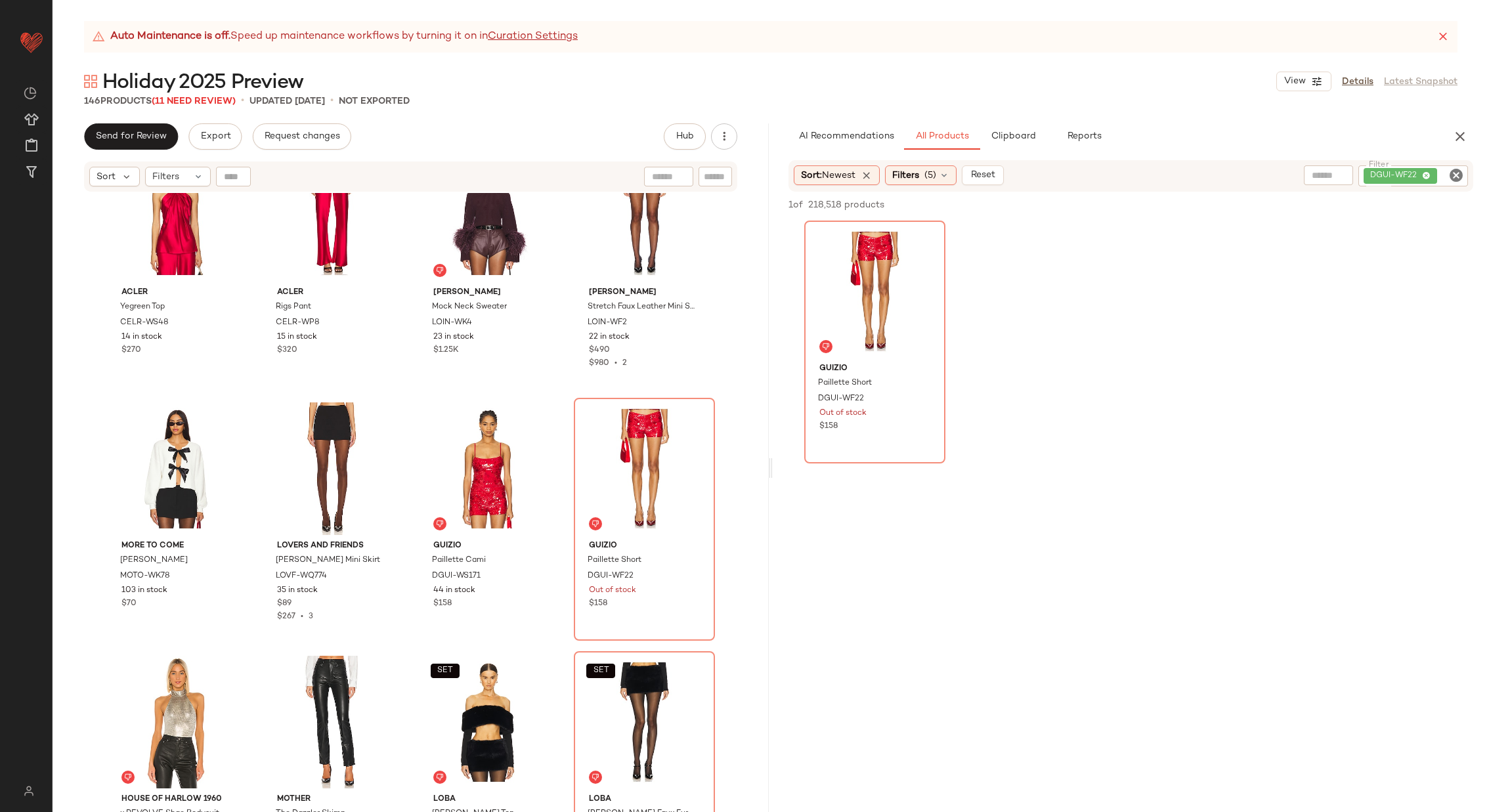
click at [1018, 151] on div "AI Recommendations All Products Clipboard Reports Sort: Newest Filters (5) Rese…" at bounding box center [1131, 468] width 717 height 688
click at [1007, 139] on span "Clipboard" at bounding box center [1013, 136] width 45 height 11
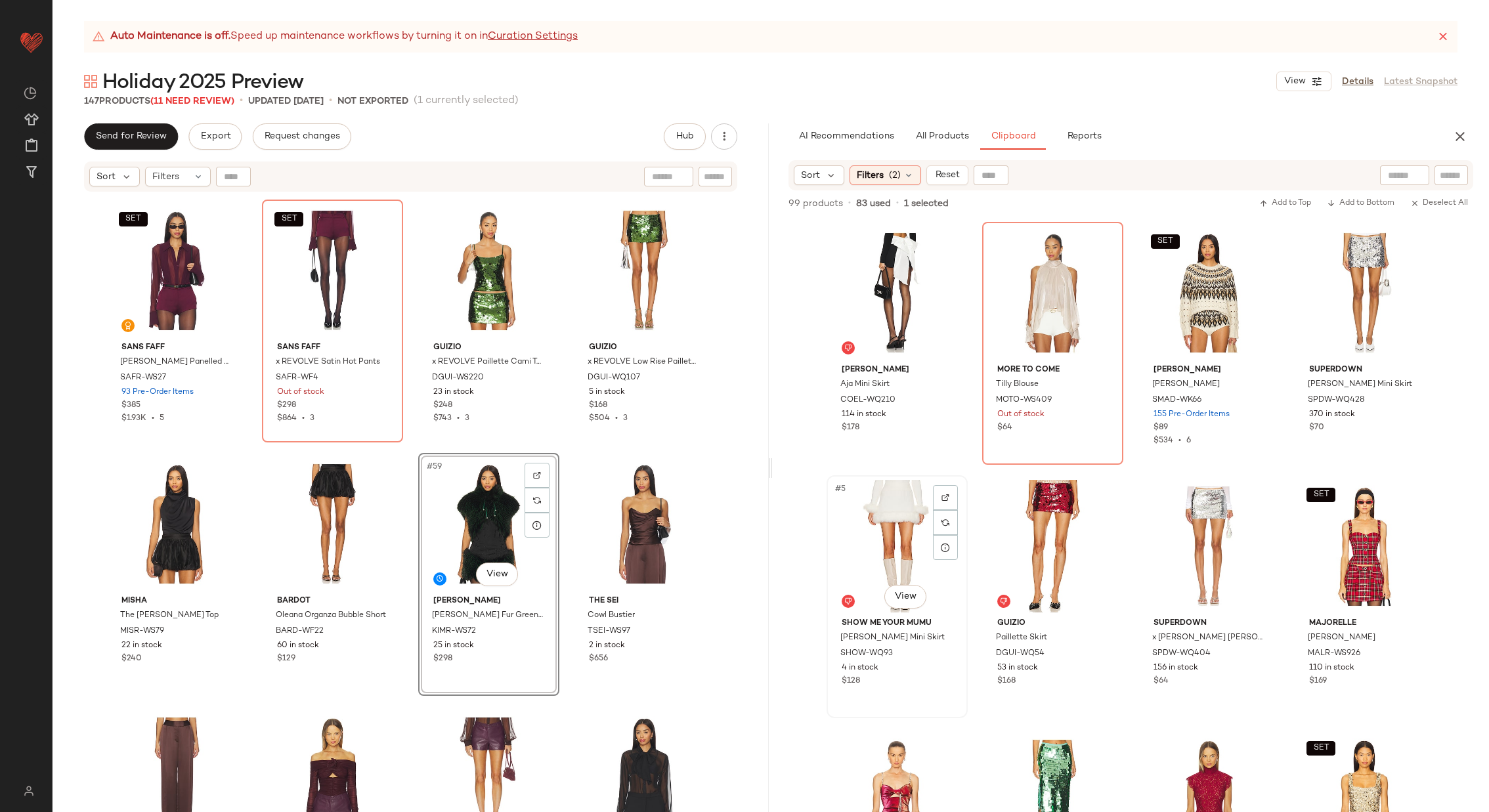
scroll to position [124, 0]
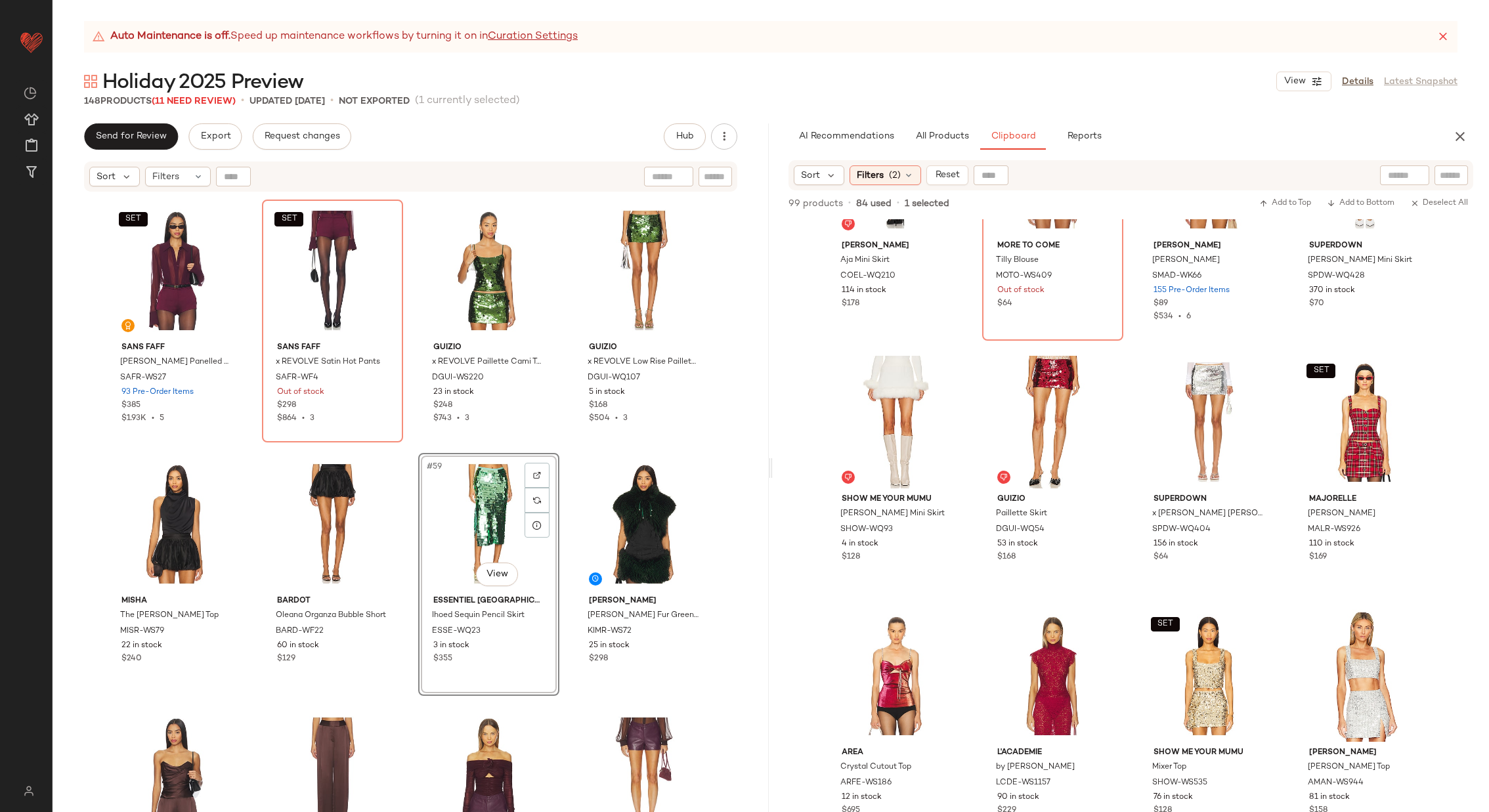
click at [561, 536] on div "SANS FAFF [PERSON_NAME] Blazer SAFR-WO12 3 in stock $648 $648 • 1 SANS [PERSON_…" at bounding box center [411, 519] width 717 height 652
drag, startPoint x: 561, startPoint y: 536, endPoint x: 547, endPoint y: 533, distance: 14.3
click at [555, 536] on div "SANS FAFF [PERSON_NAME] Blazer SAFR-WO12 3 in stock $648 $648 • 1 SANS [PERSON_…" at bounding box center [411, 519] width 717 height 652
click at [533, 474] on img at bounding box center [537, 475] width 8 height 8
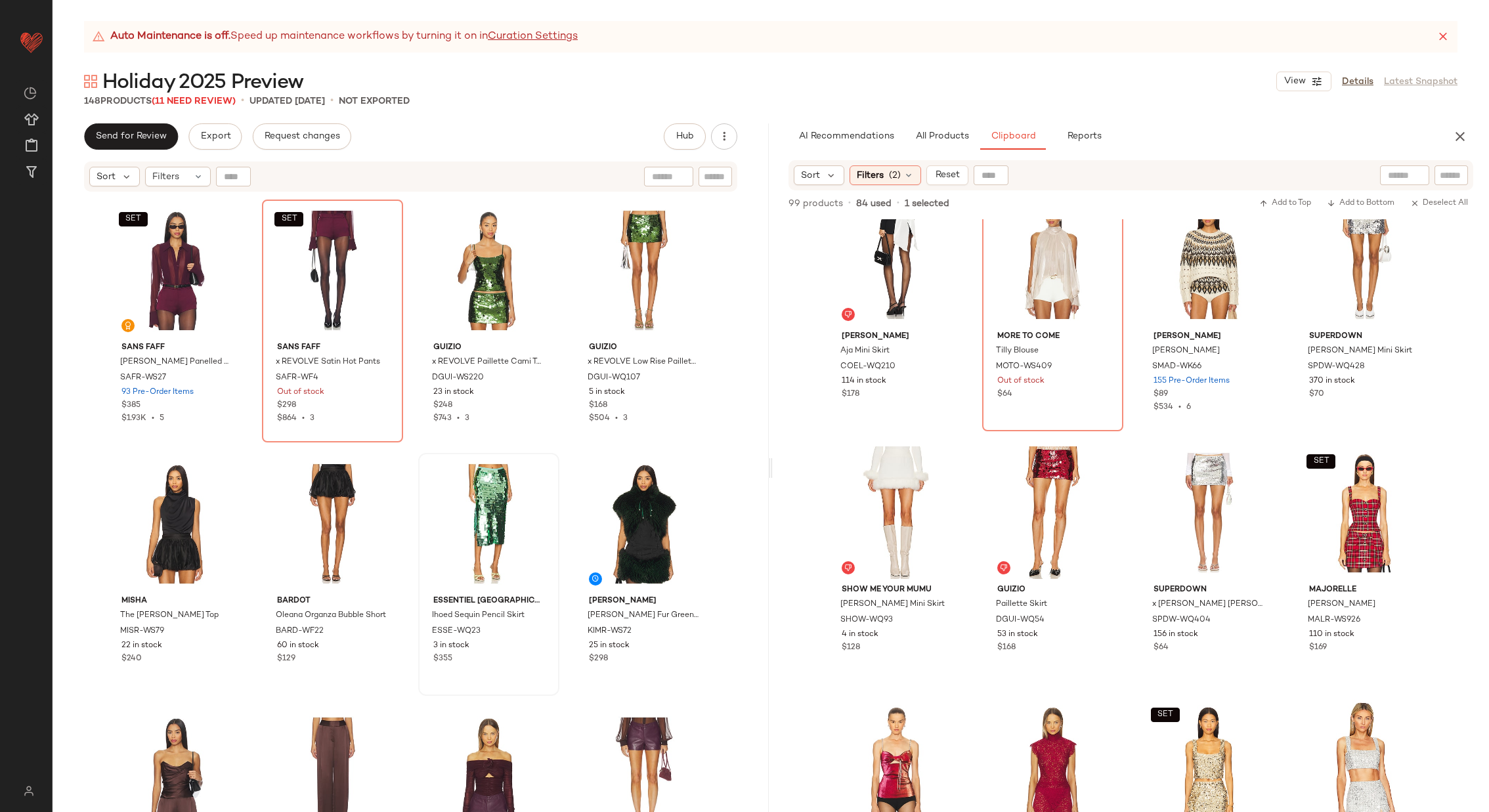
scroll to position [0, 0]
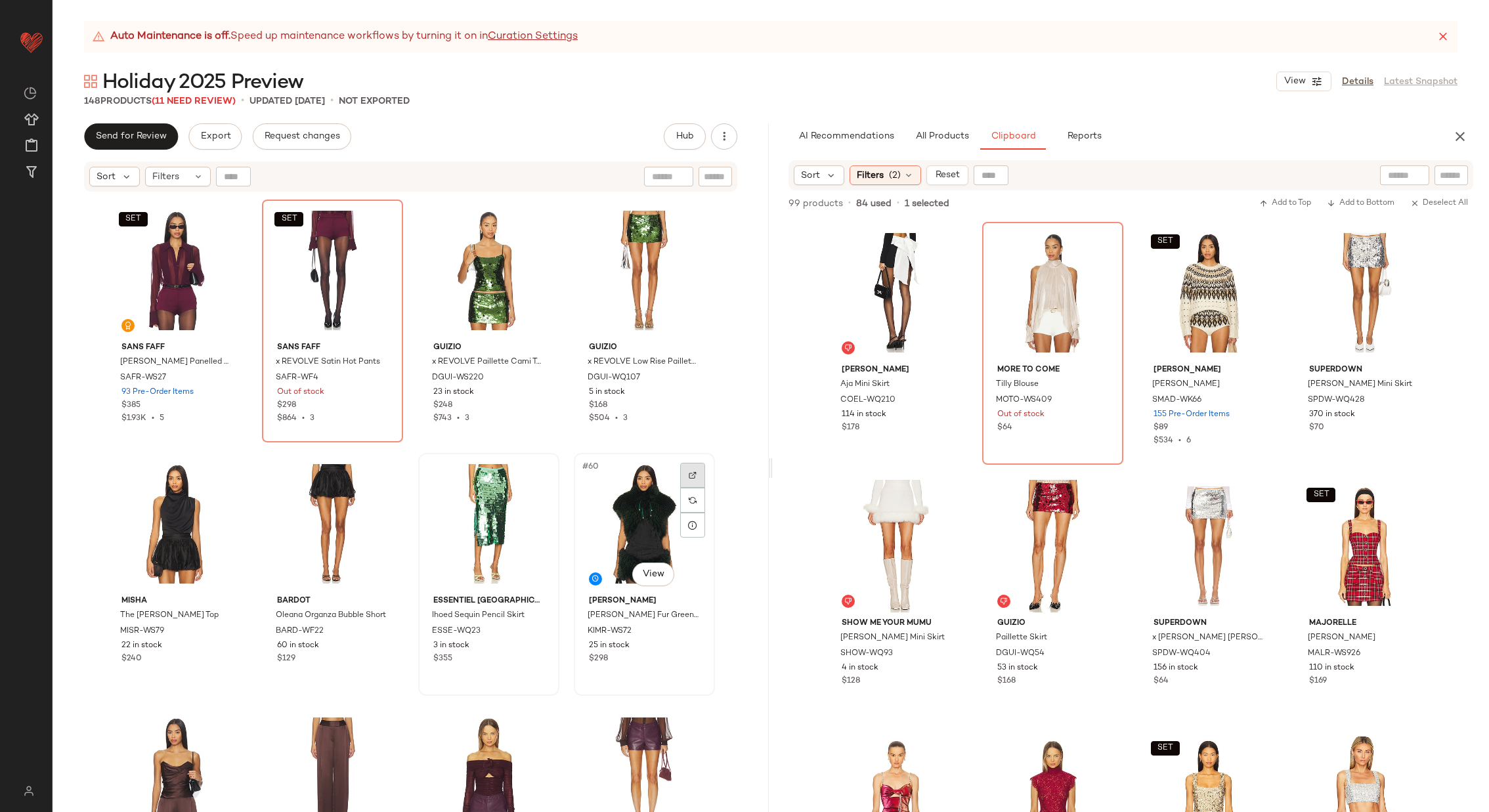
click at [692, 469] on div at bounding box center [693, 475] width 25 height 25
click at [953, 138] on span "All Products" at bounding box center [942, 136] width 54 height 11
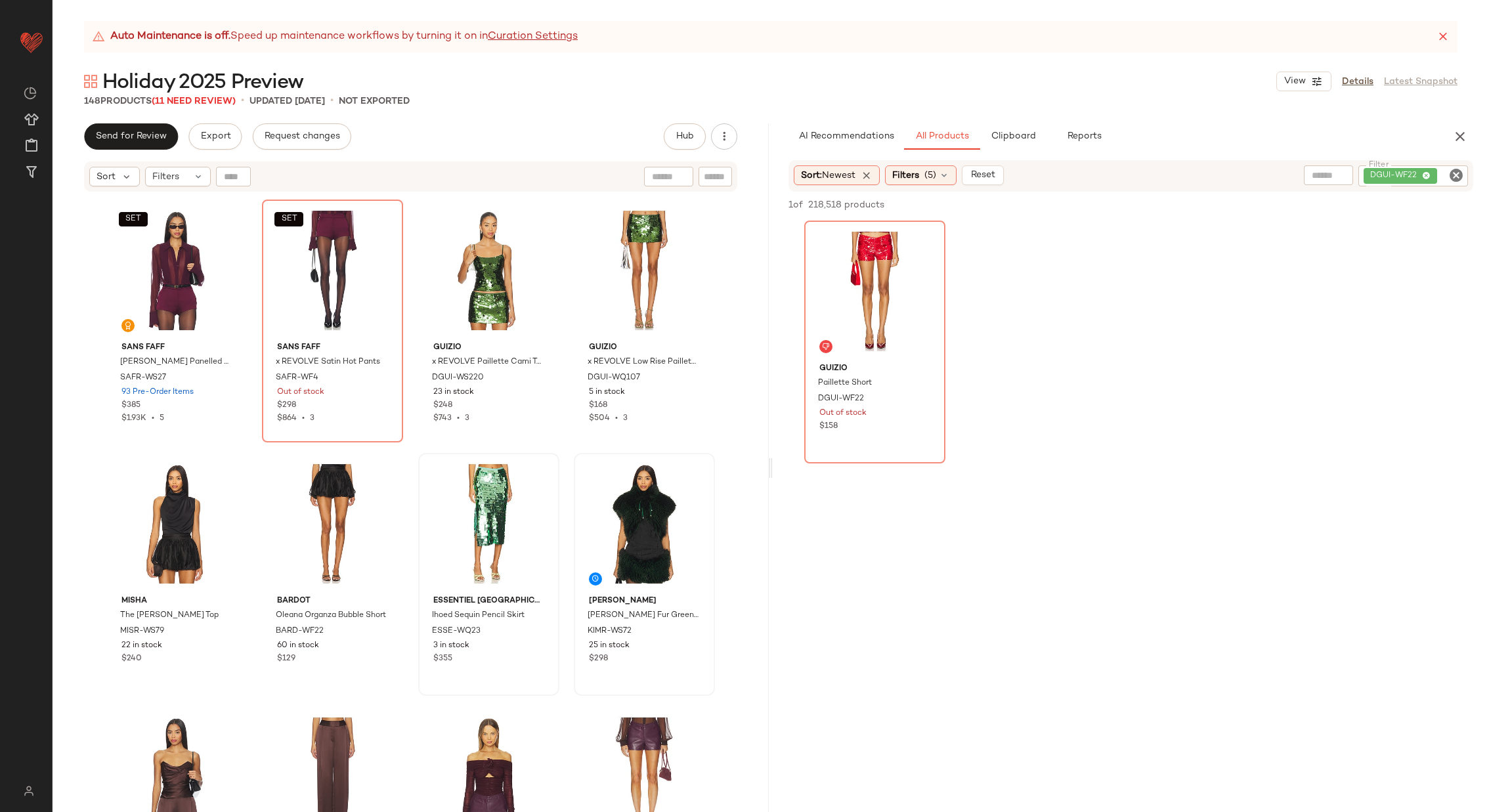
click at [1454, 176] on icon "Clear Filter" at bounding box center [1456, 176] width 16 height 16
paste input "*********"
type input "*********"
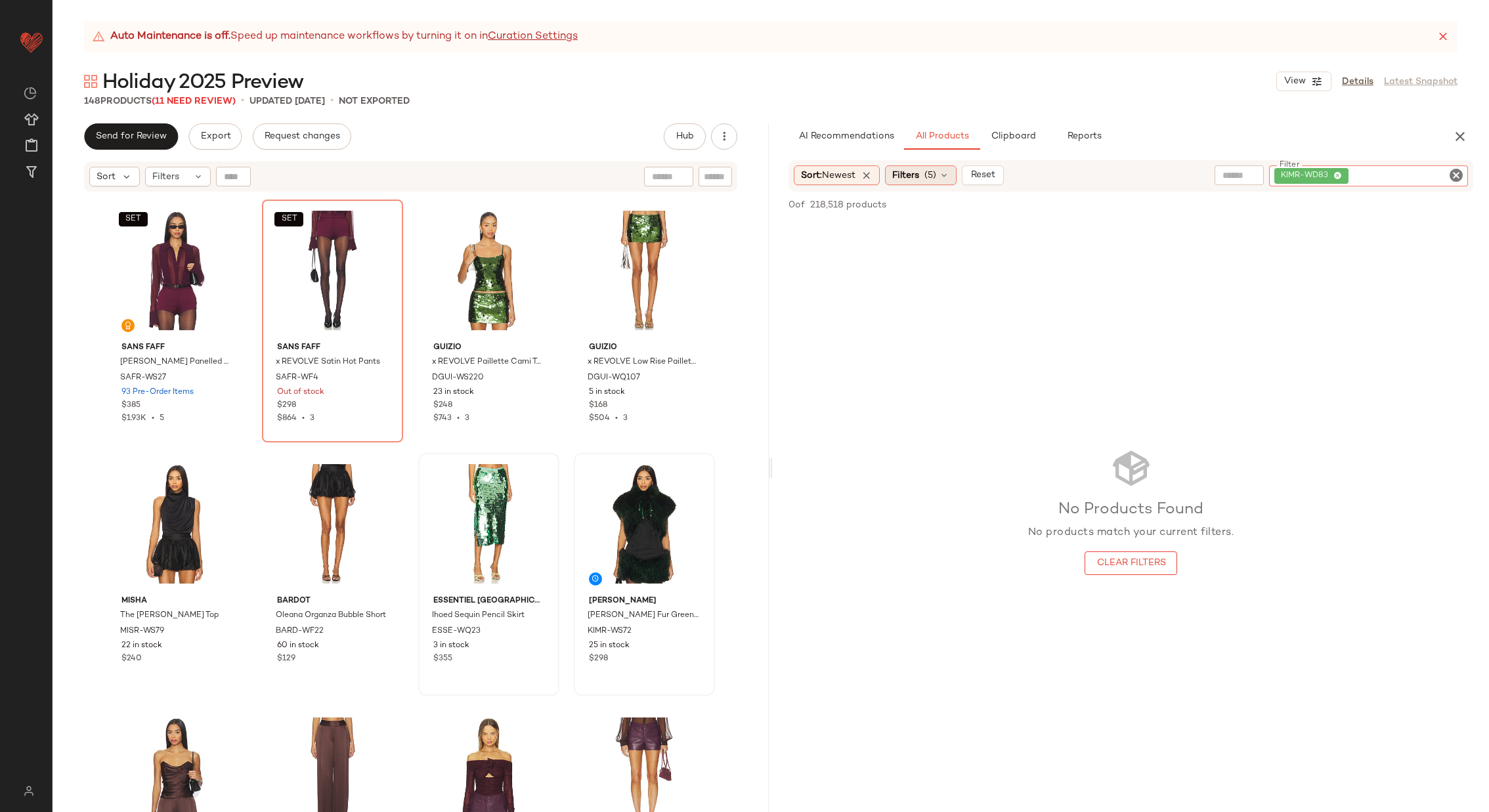
click at [939, 172] on div "Filters (5)" at bounding box center [921, 176] width 72 height 20
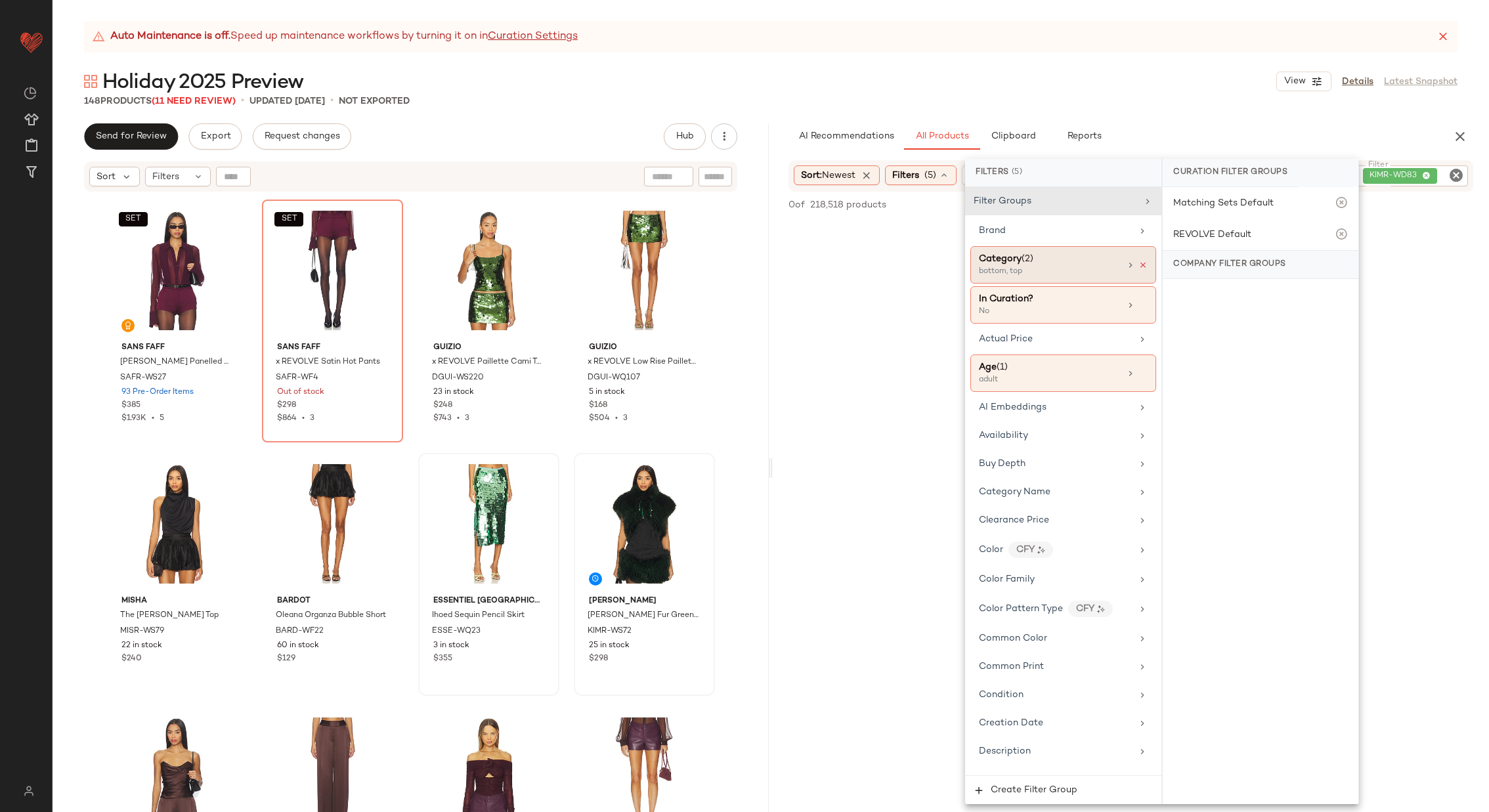
click at [1140, 264] on icon at bounding box center [1143, 265] width 9 height 9
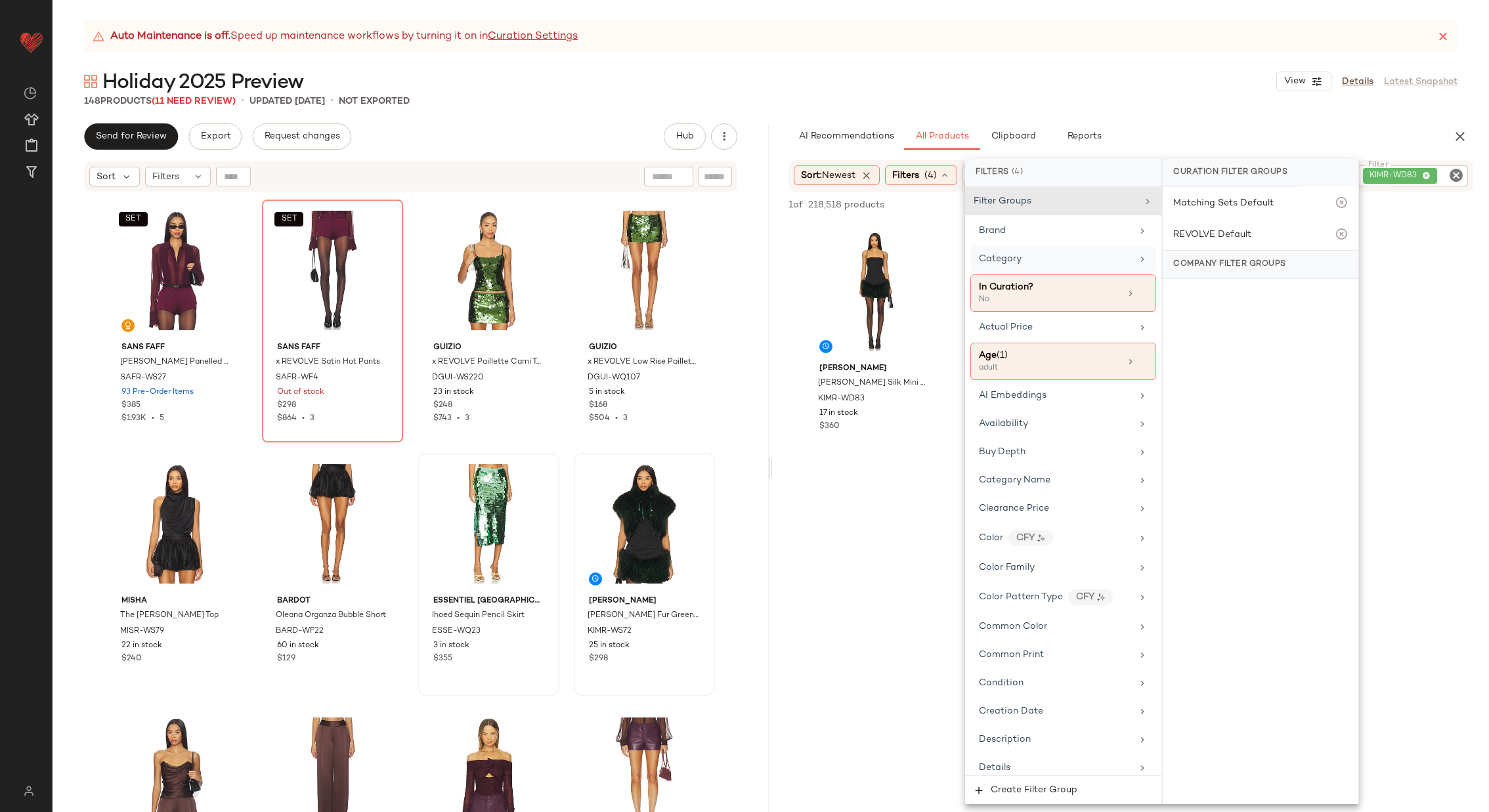
click at [879, 495] on div at bounding box center [1131, 590] width 717 height 253
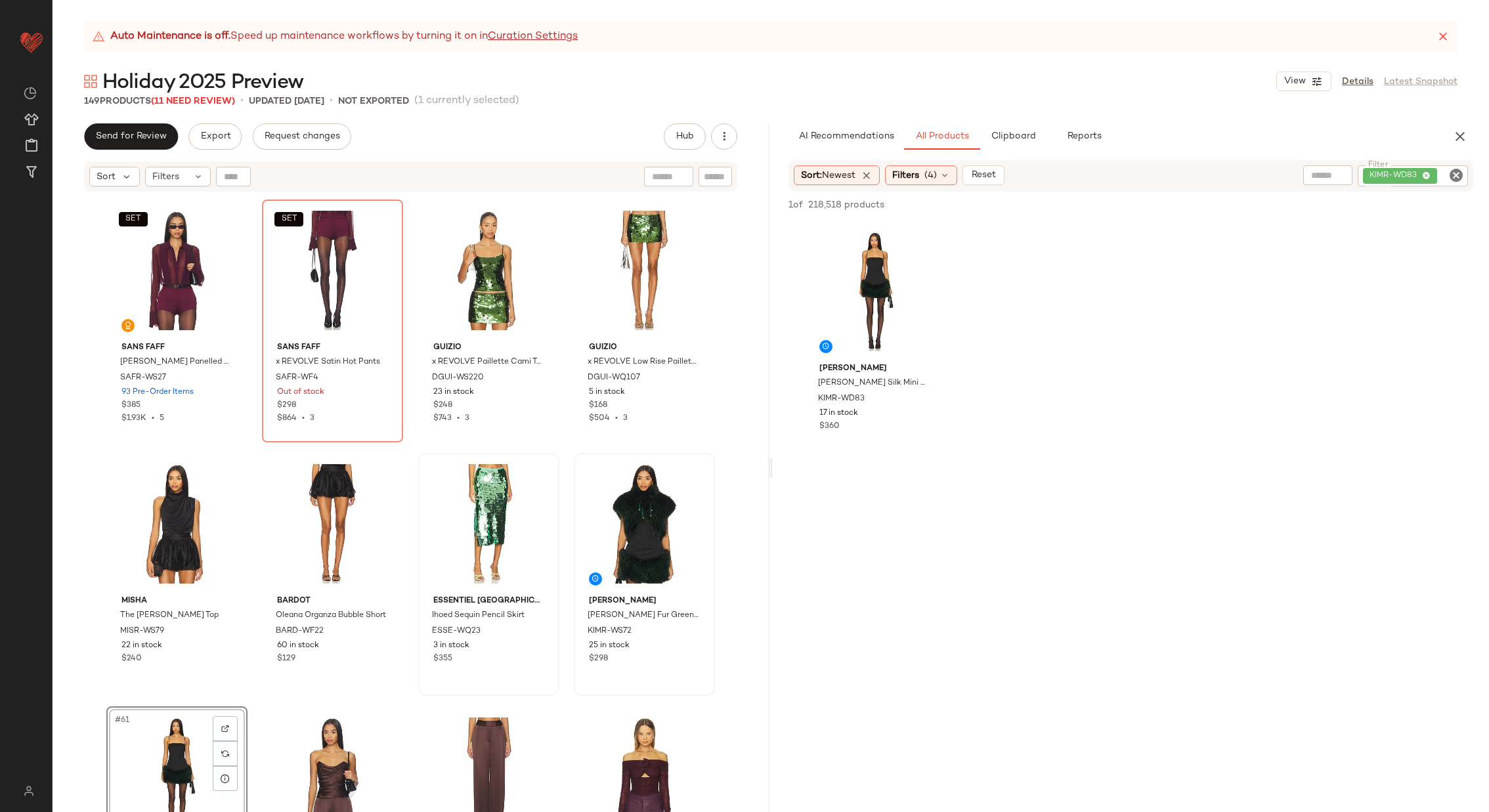
drag, startPoint x: 857, startPoint y: 315, endPoint x: 437, endPoint y: 3, distance: 523.2
click at [1452, 176] on icon "Clear Filter" at bounding box center [1456, 176] width 16 height 16
paste input "********"
type input "********"
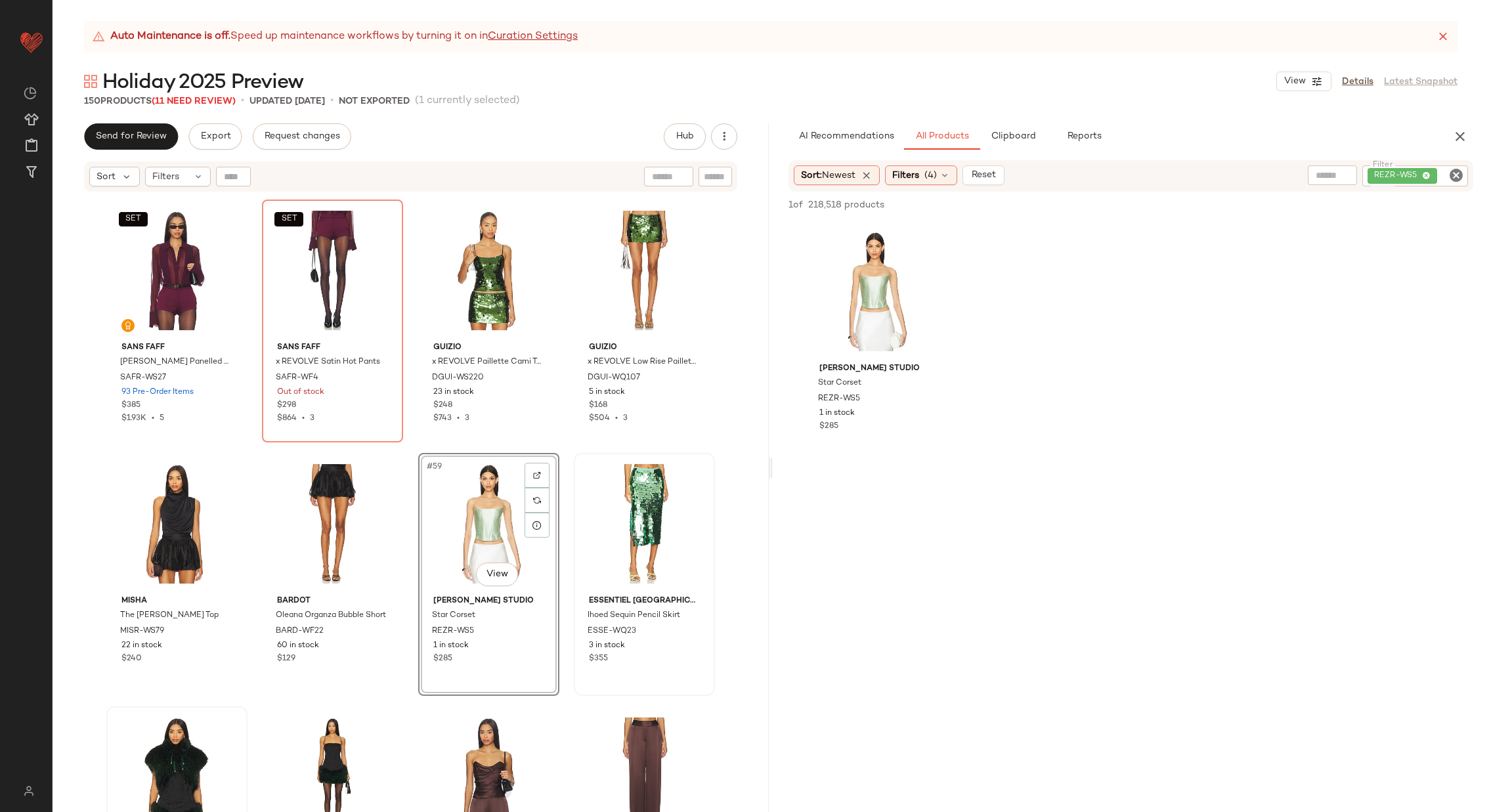
click at [562, 446] on div "SANS FAFF [PERSON_NAME] Blazer SAFR-WO12 3 in stock $648 $648 • 1 SANS [PERSON_…" at bounding box center [411, 519] width 717 height 652
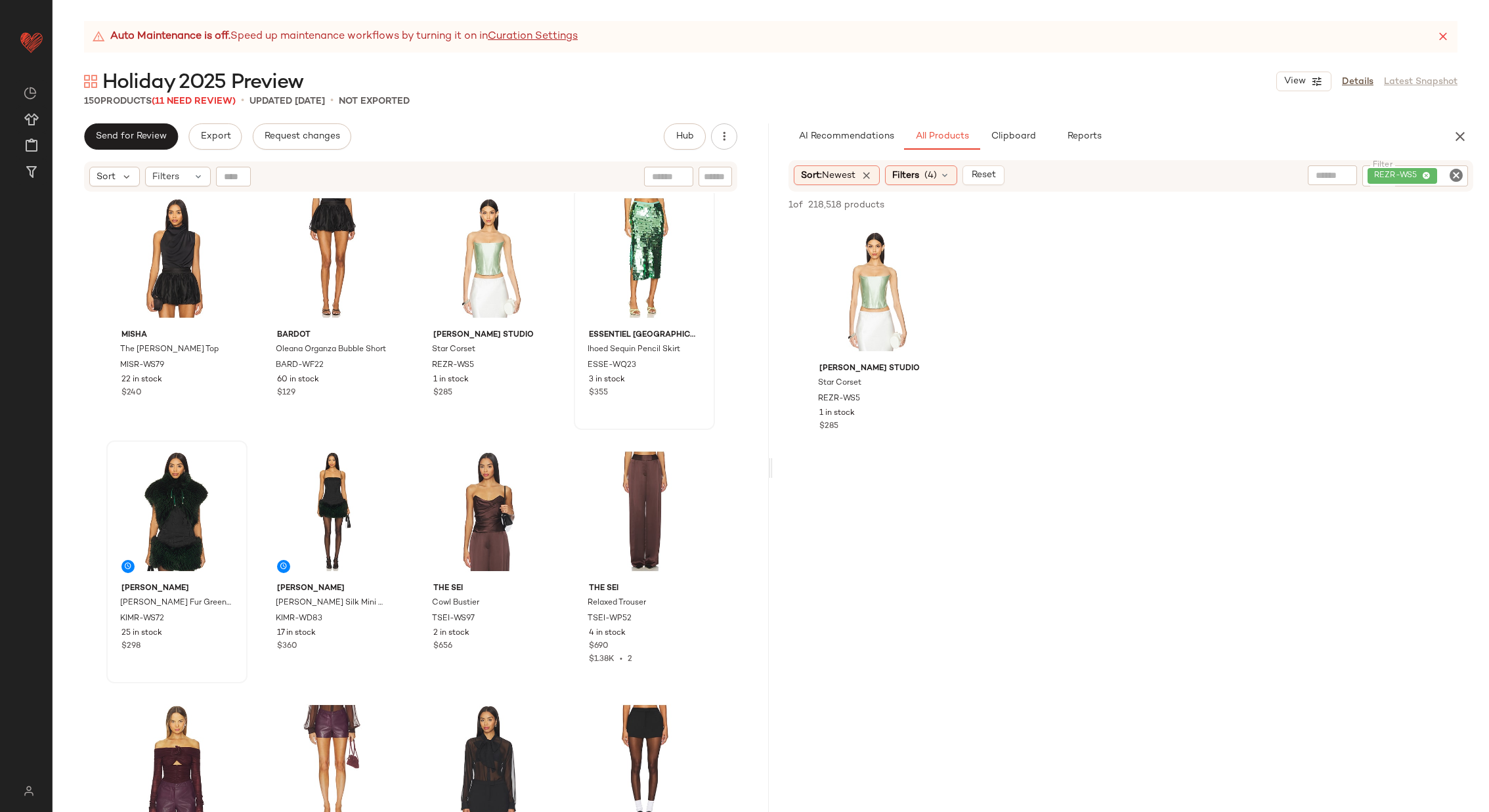
scroll to position [3565, 0]
click at [1035, 136] on button "Clipboard" at bounding box center [1013, 136] width 66 height 26
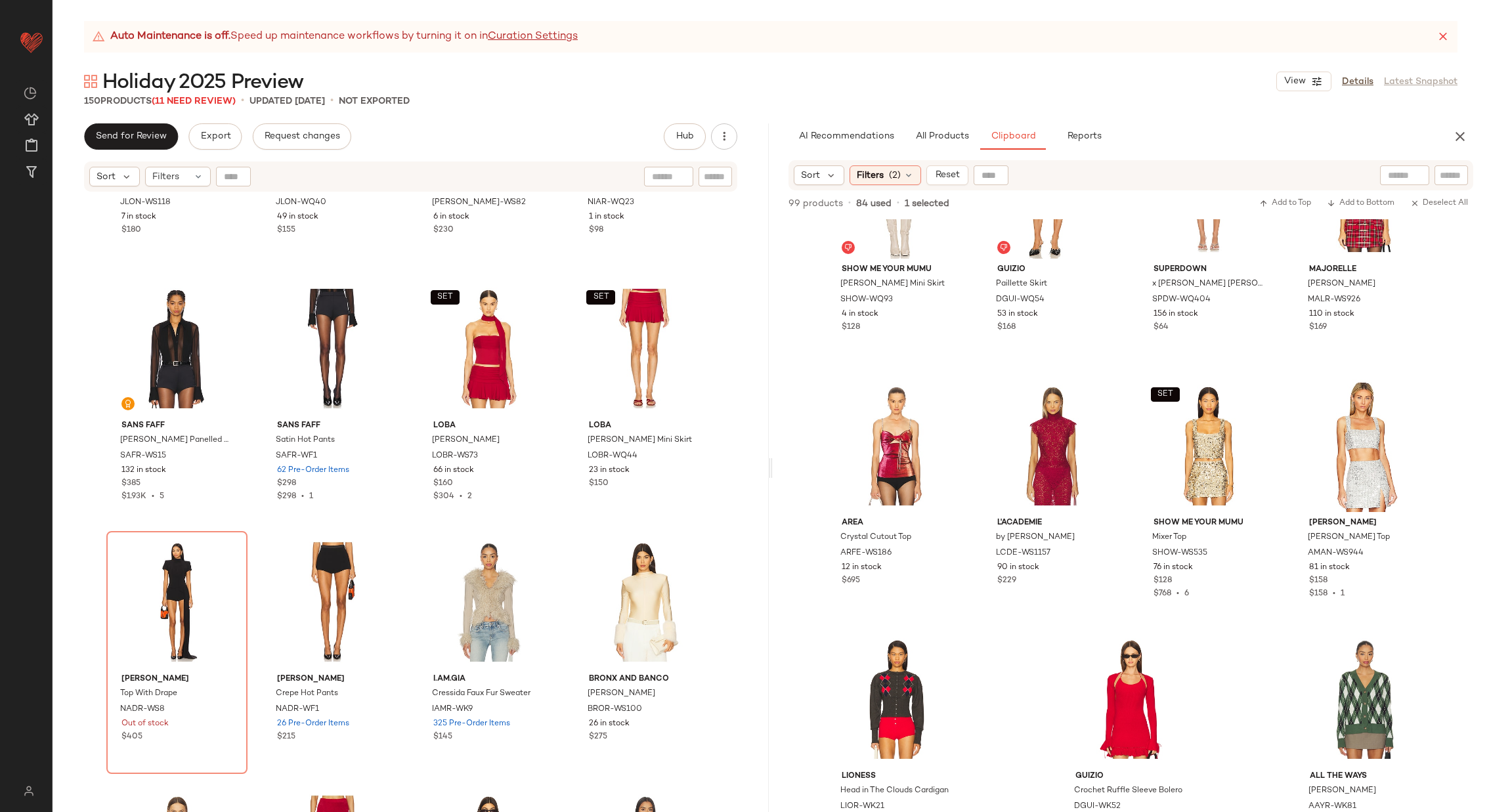
scroll to position [8528, 0]
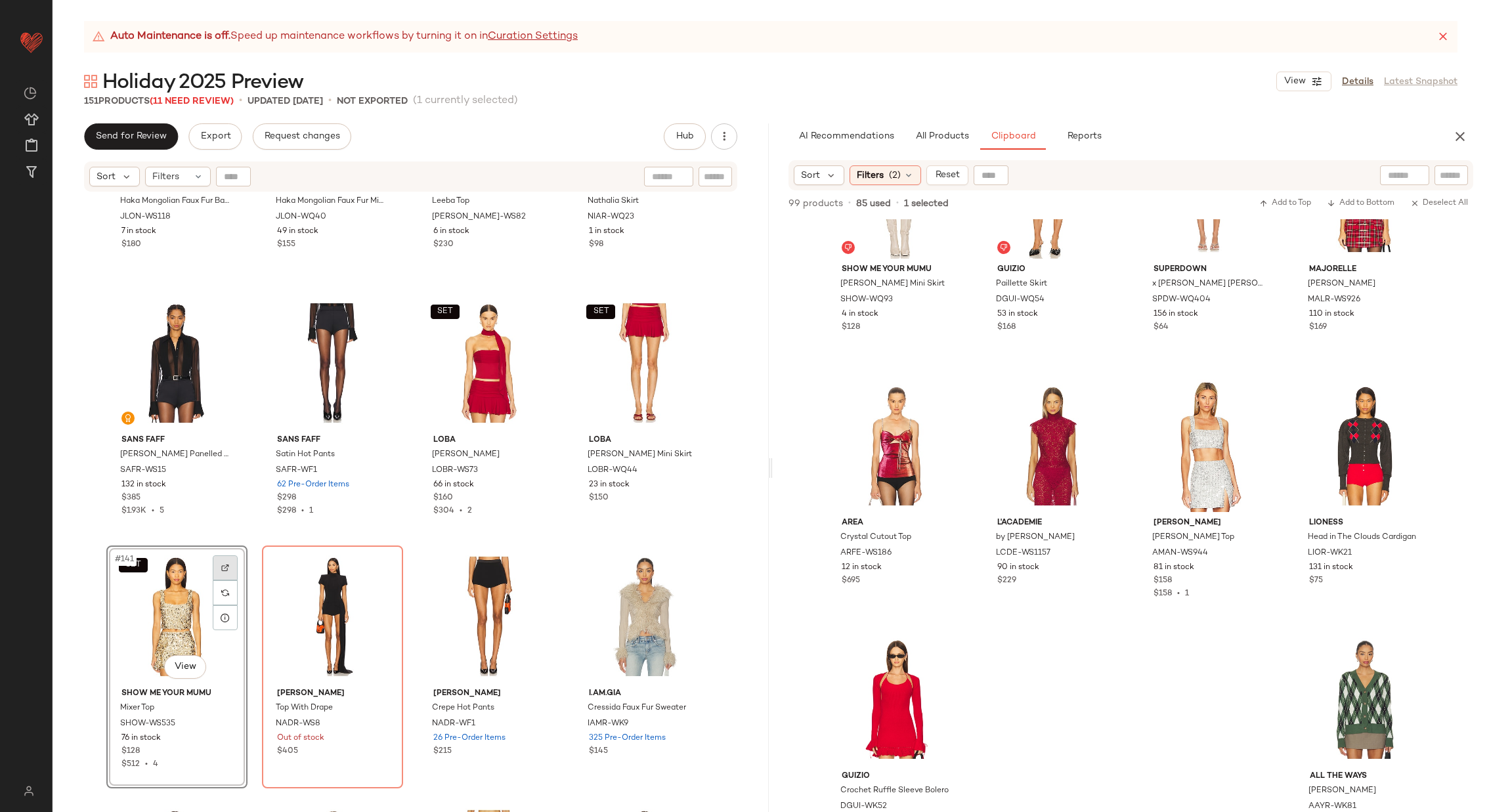
click at [223, 565] on img at bounding box center [226, 568] width 8 height 8
click at [959, 134] on span "All Products" at bounding box center [942, 136] width 54 height 11
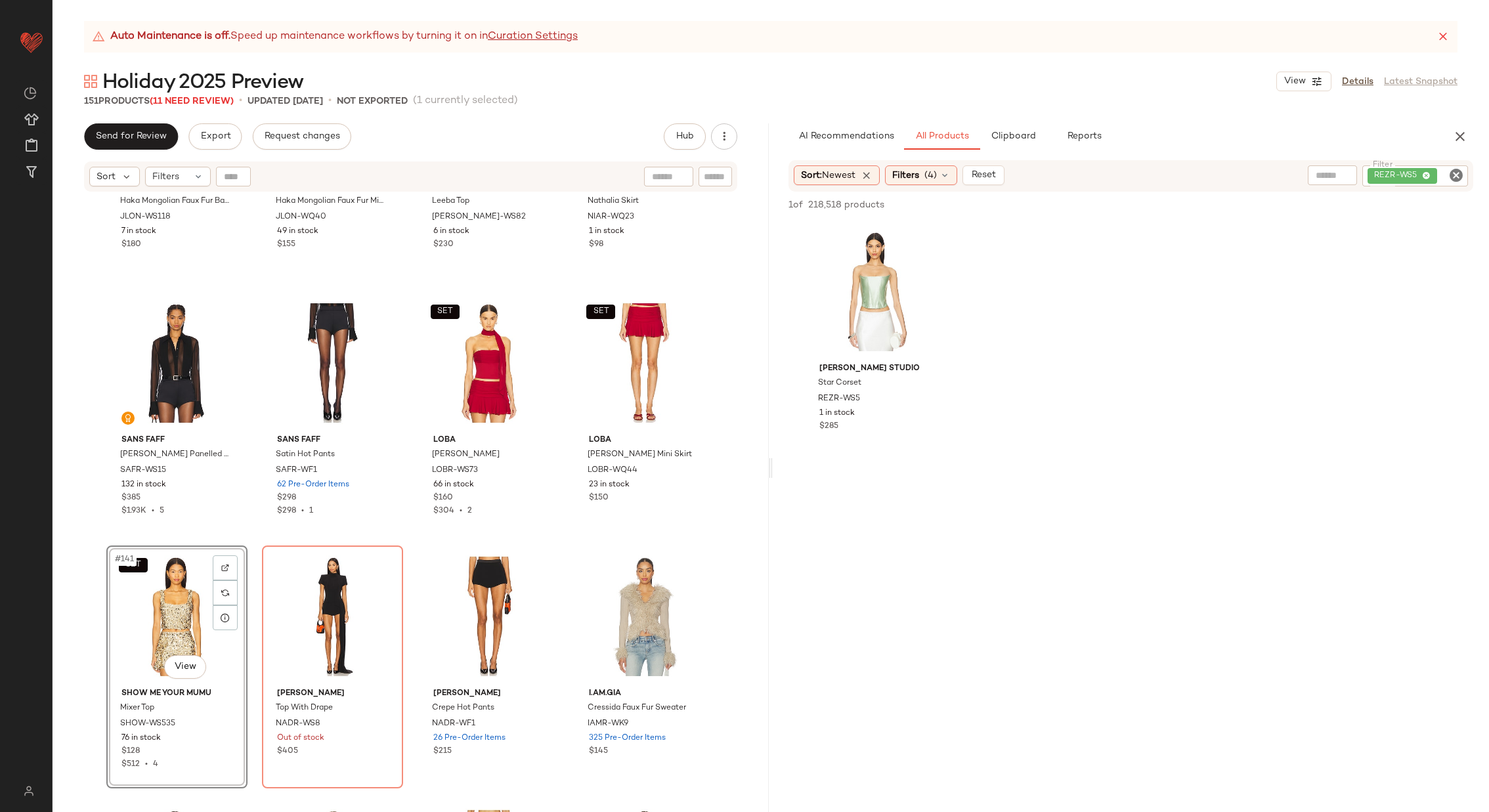
click at [1457, 174] on icon "Clear Filter" at bounding box center [1456, 176] width 16 height 16
paste input "**********"
type input "**********"
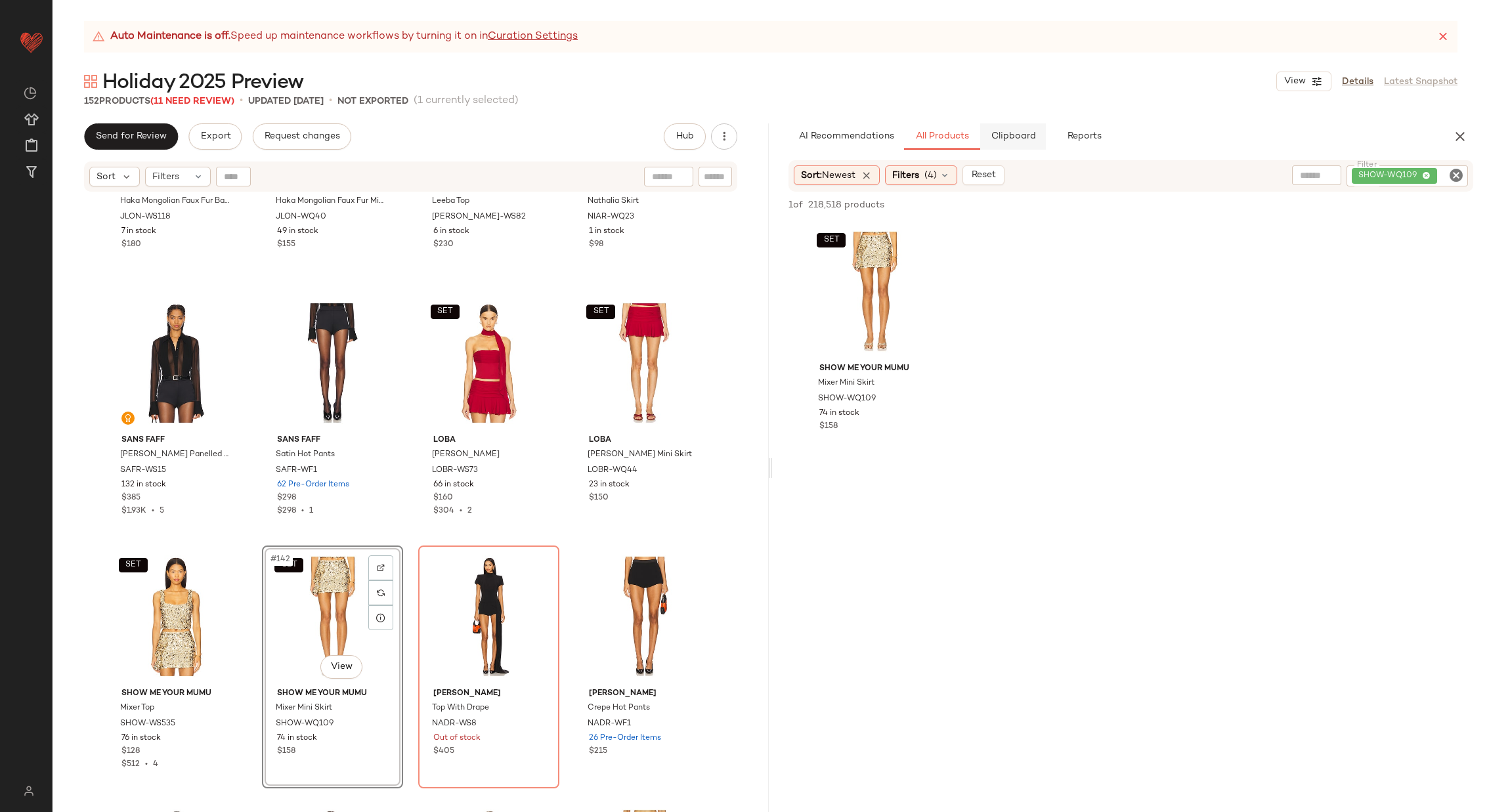
click at [1002, 139] on span "Clipboard" at bounding box center [1013, 136] width 45 height 11
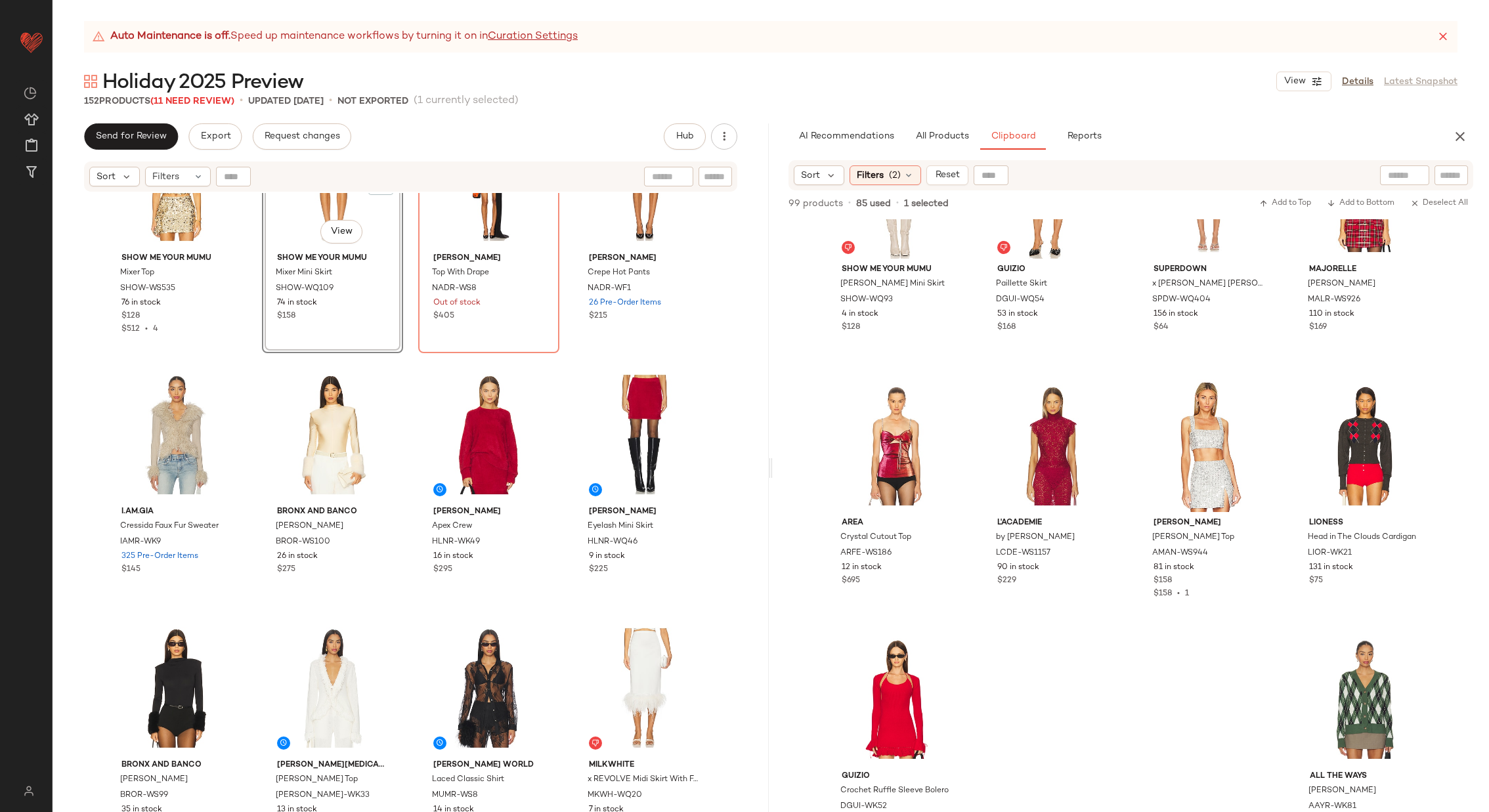
scroll to position [8977, 0]
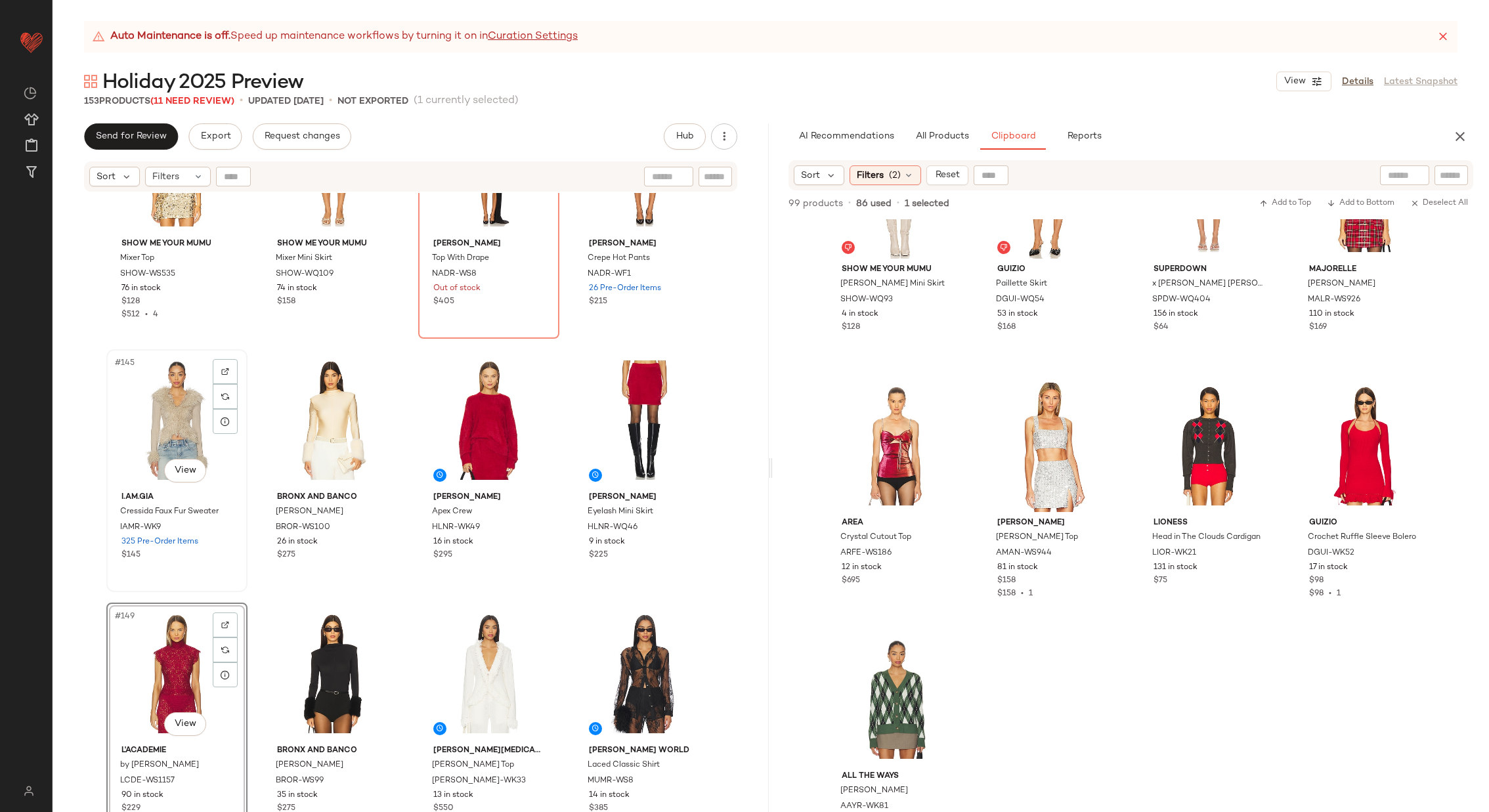
click at [154, 422] on div "#145 View" at bounding box center [177, 420] width 132 height 132
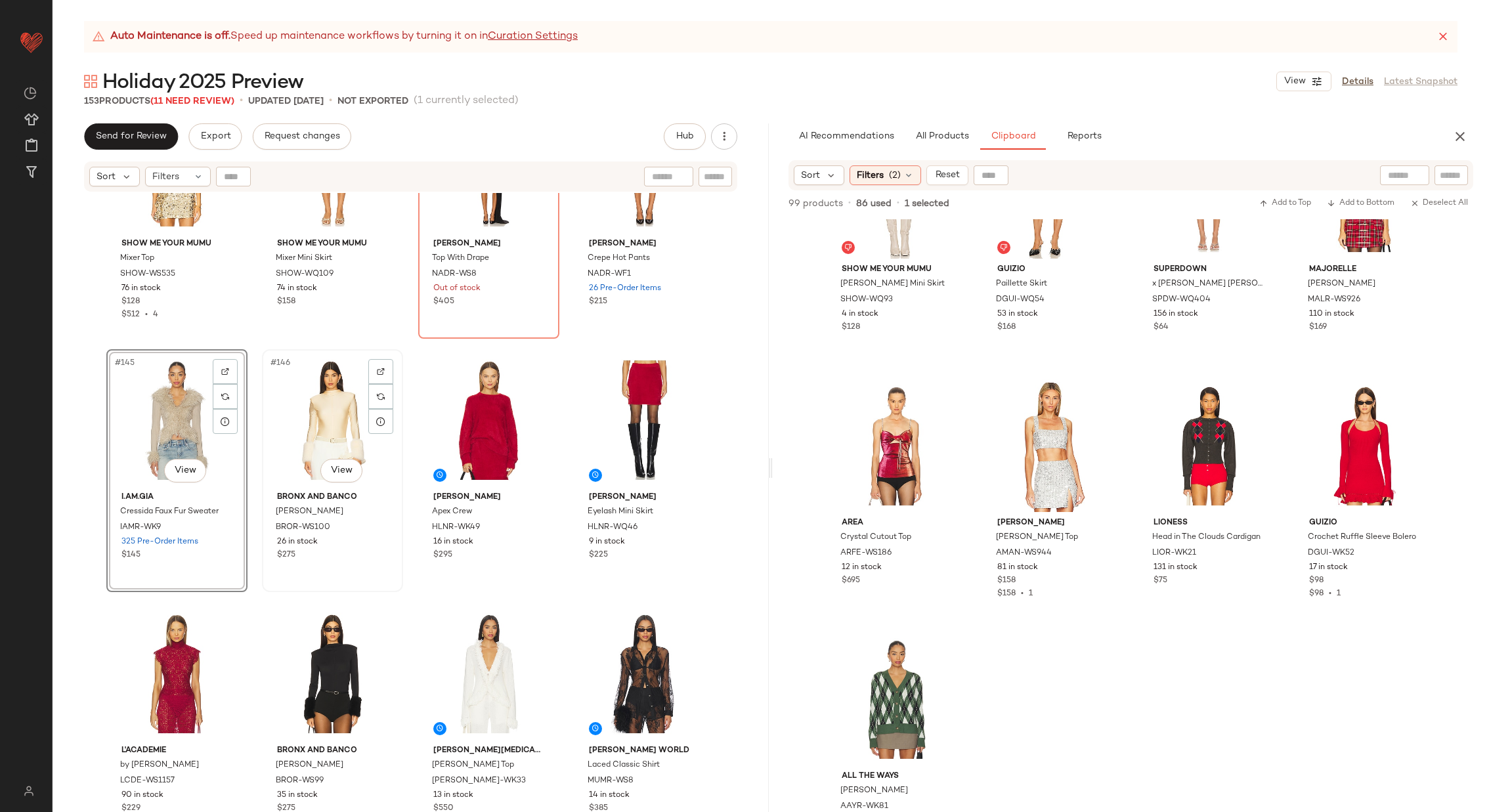
click at [328, 421] on div "#146 View" at bounding box center [333, 420] width 132 height 132
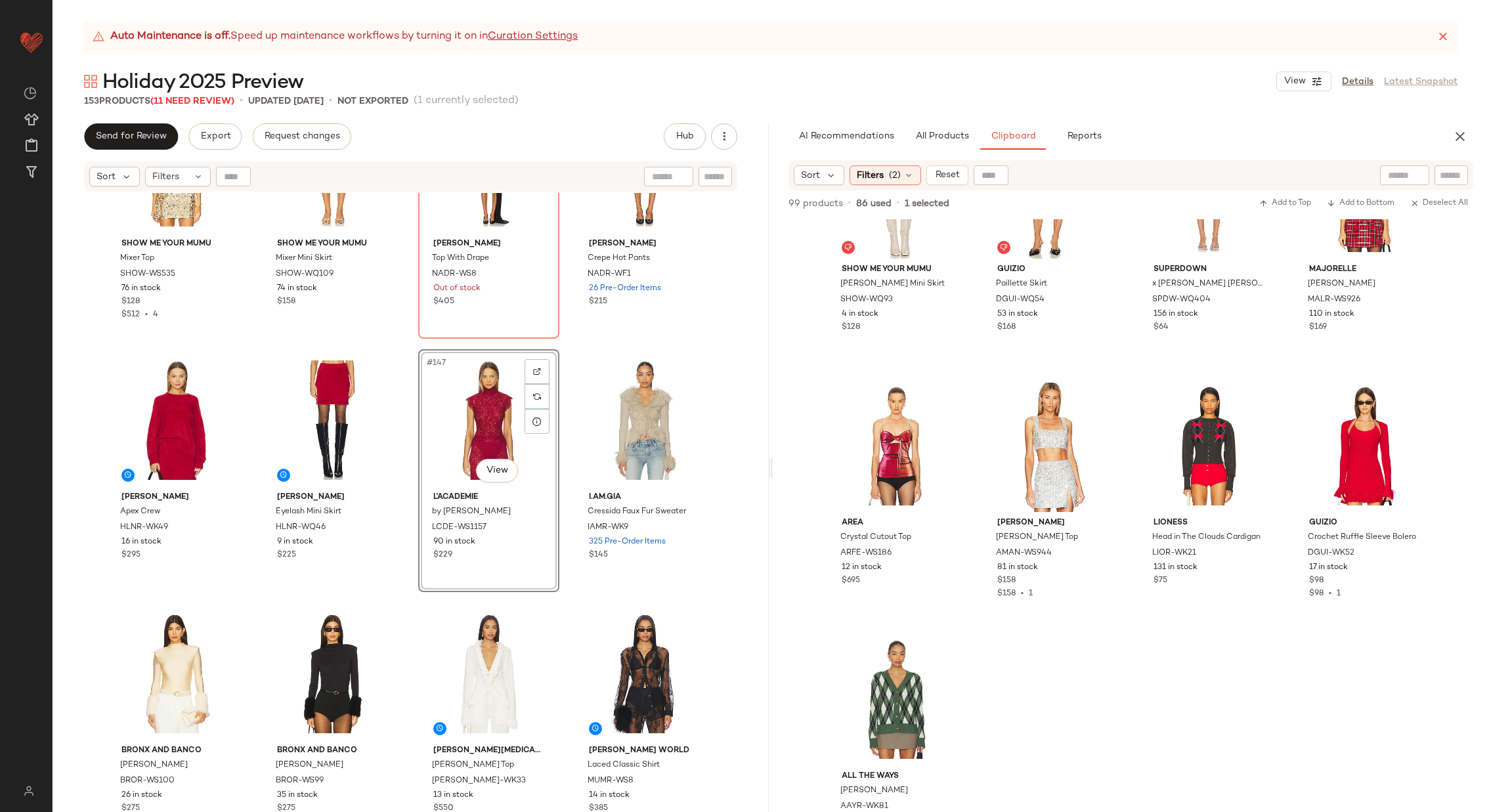
click at [409, 442] on div "SANS [PERSON_NAME] Panelled Silk Blouse SAFR-WS15 132 in stock $385 $1.93K • 5 …" at bounding box center [411, 519] width 717 height 652
click at [525, 373] on div at bounding box center [538, 372] width 25 height 25
click at [960, 136] on span "All Products" at bounding box center [942, 136] width 54 height 11
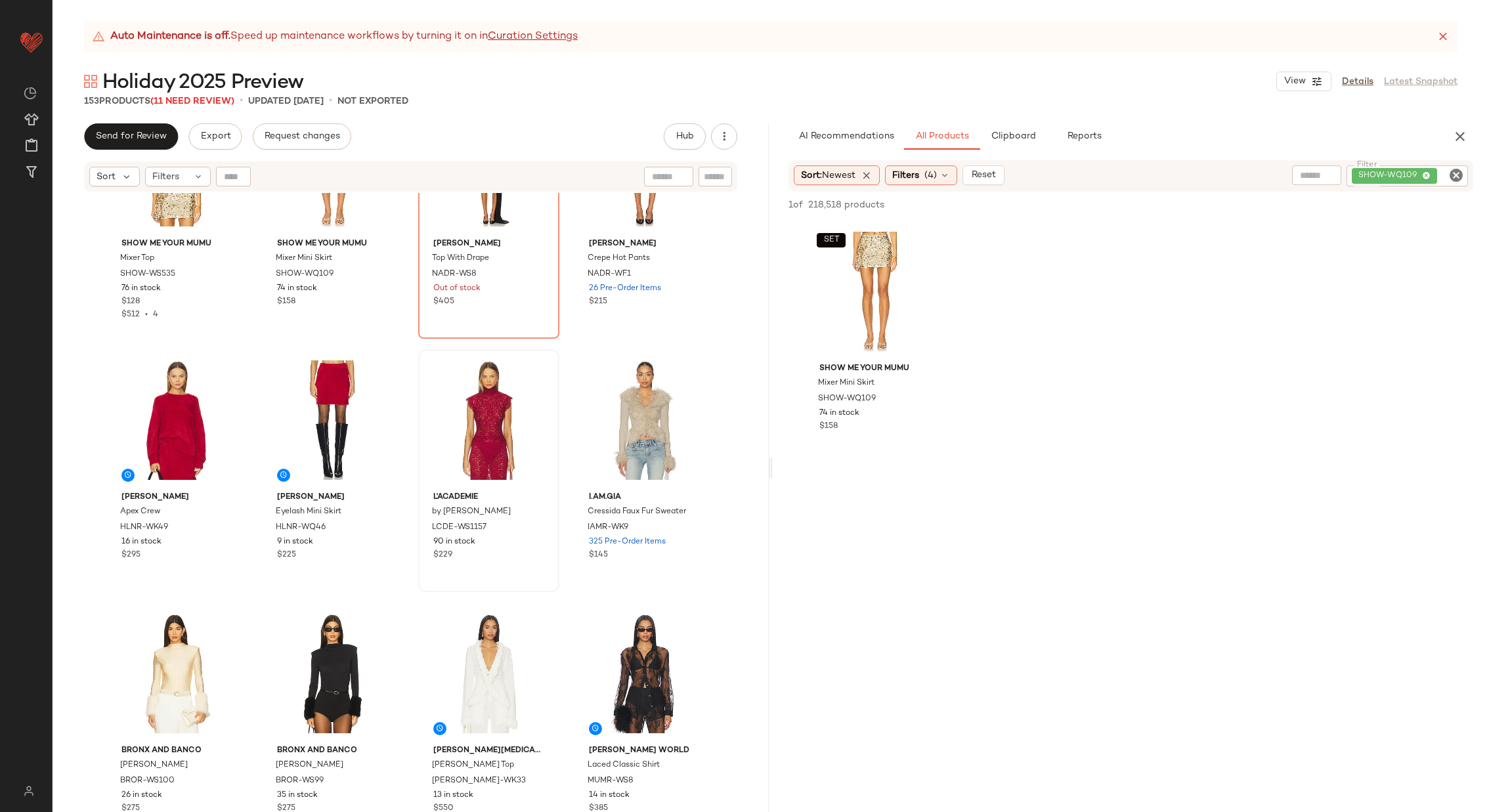
click at [1456, 175] on icon "Clear Filter" at bounding box center [1456, 176] width 16 height 16
paste input "**********"
type input "**********"
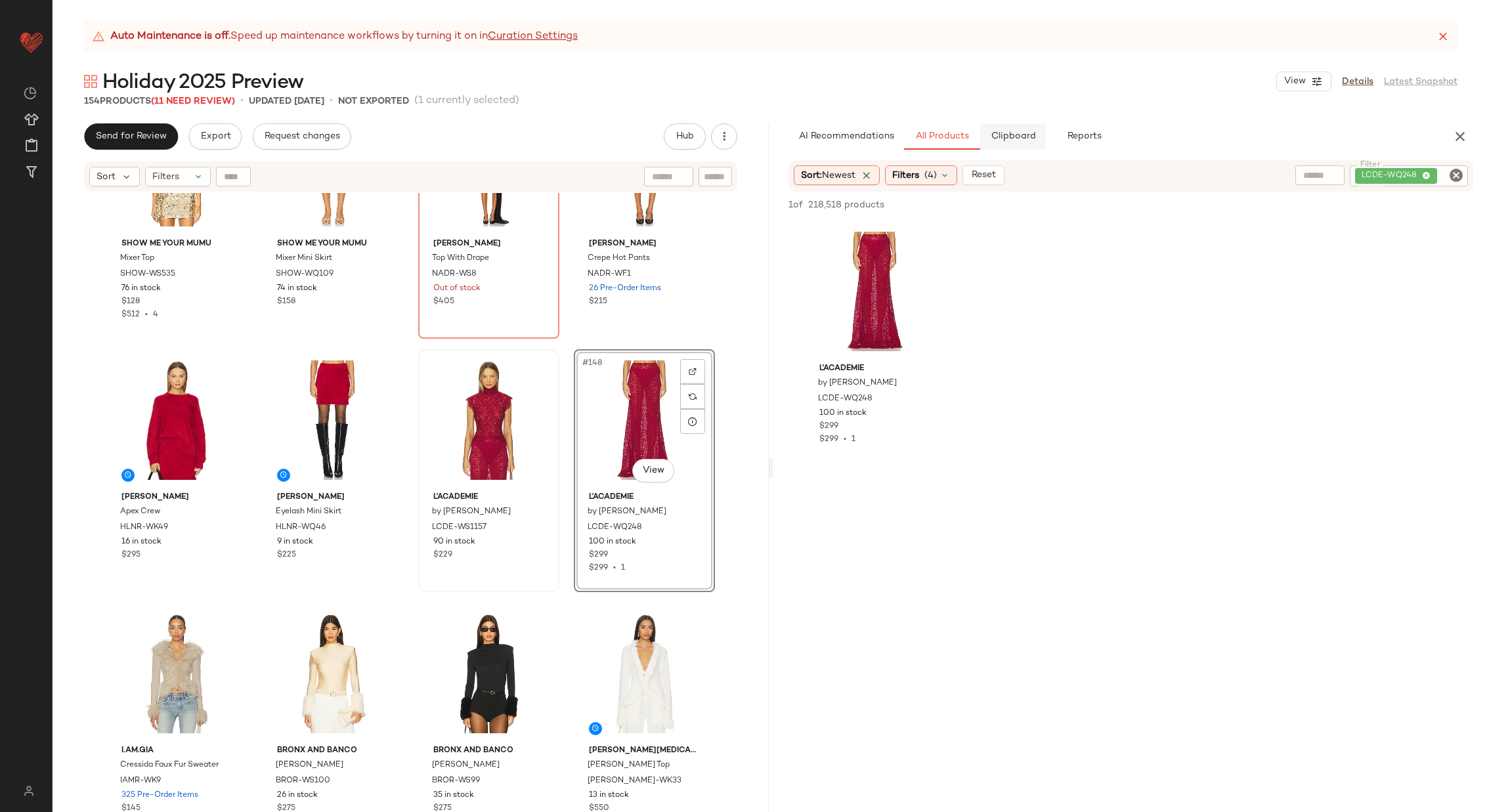
click at [1015, 138] on span "Clipboard" at bounding box center [1013, 136] width 45 height 11
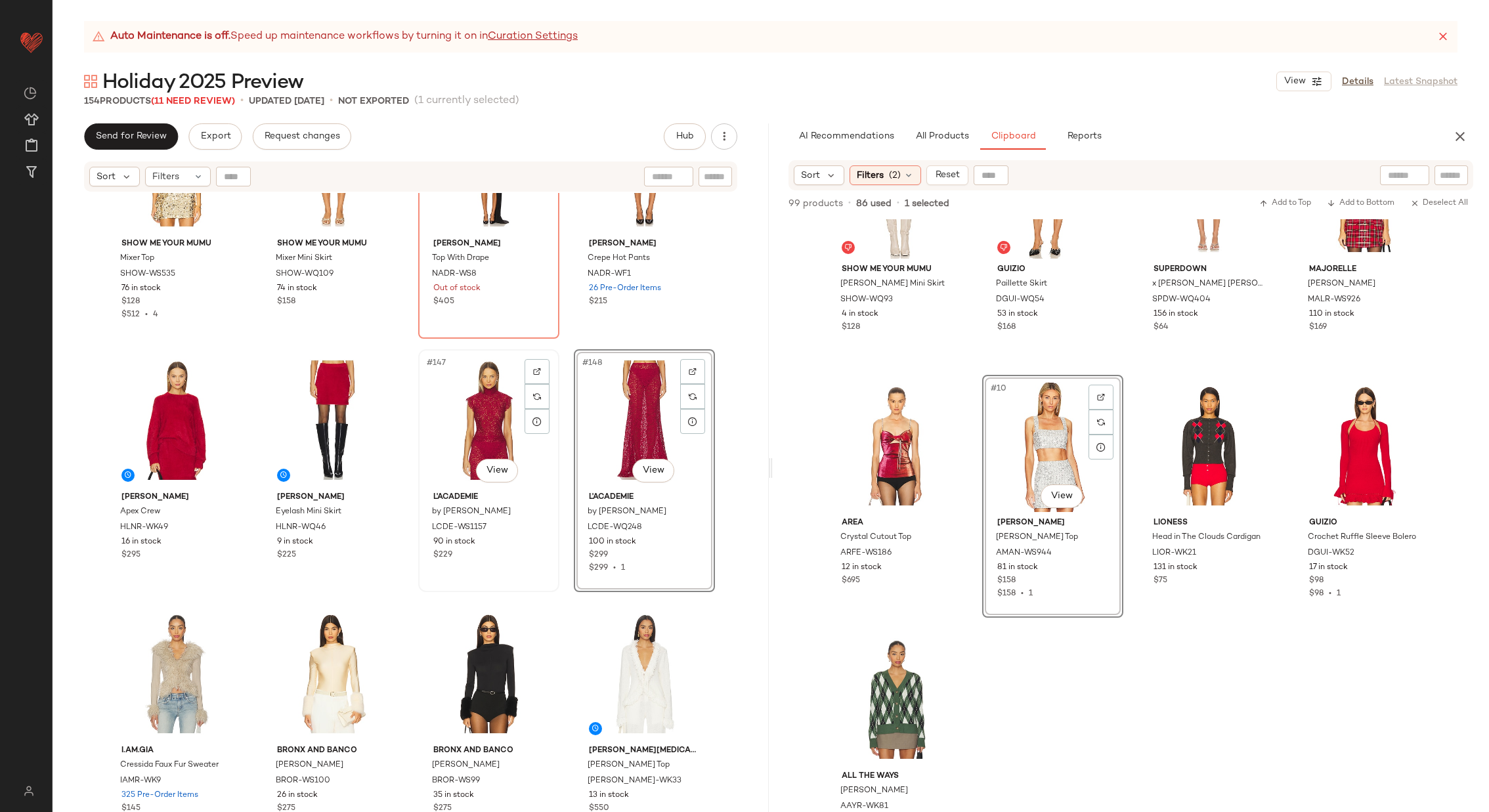
scroll to position [159, 0]
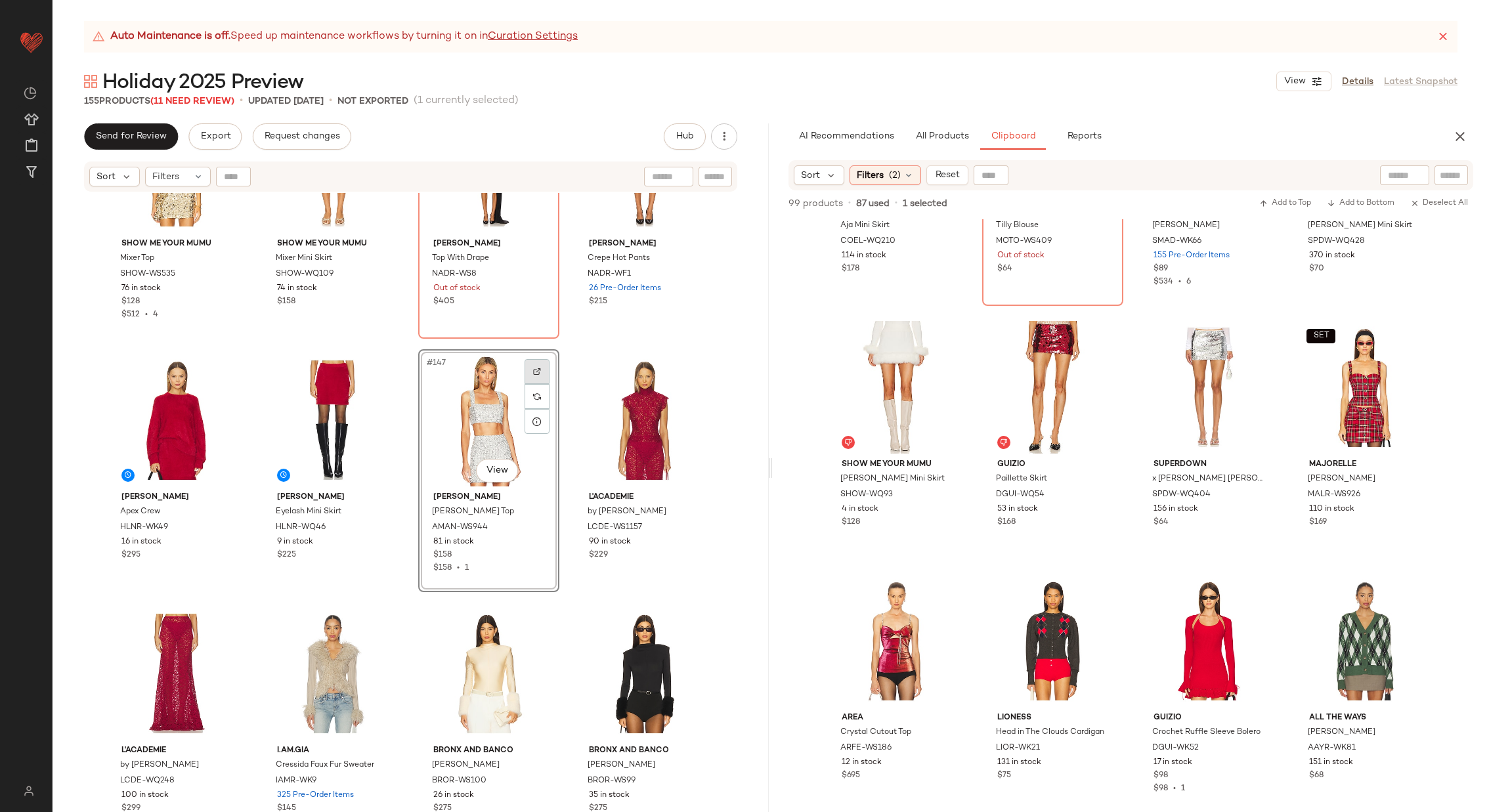
click at [537, 370] on img at bounding box center [537, 372] width 8 height 8
click at [933, 146] on button "All Products" at bounding box center [942, 136] width 76 height 26
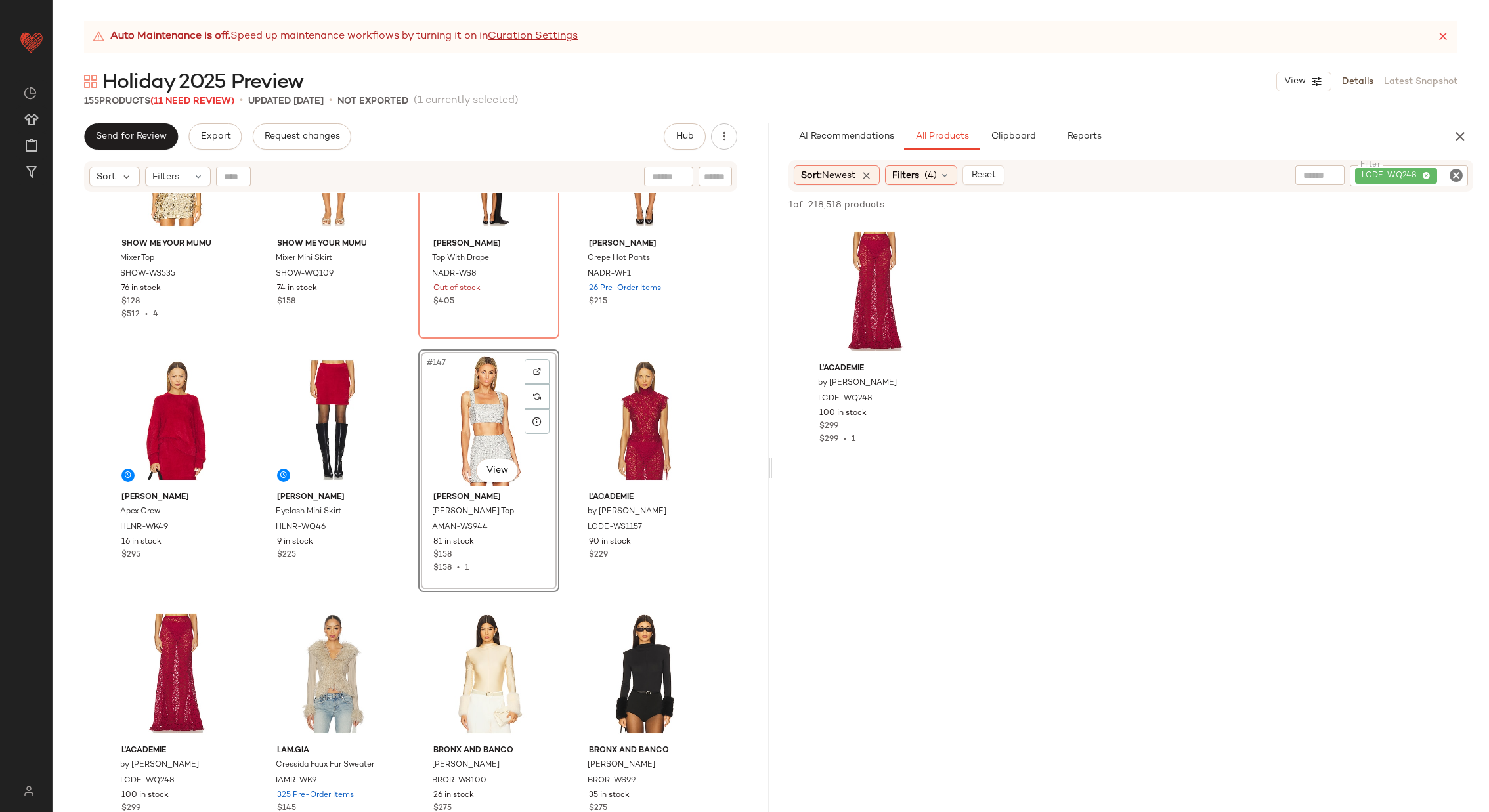
click at [1455, 178] on icon "Clear Filter" at bounding box center [1456, 176] width 16 height 16
paste input "**********"
type input "**********"
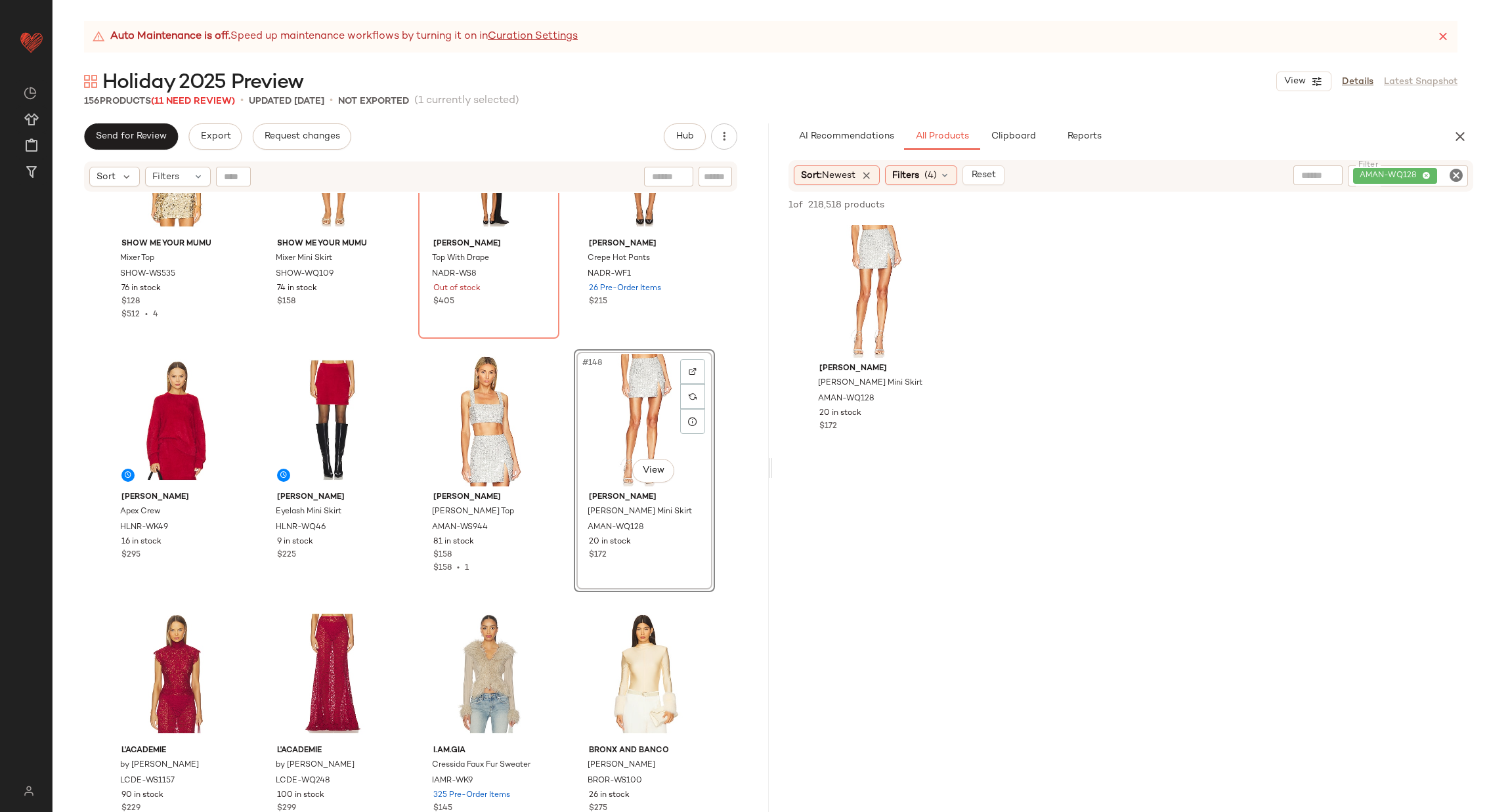
click at [568, 436] on div "SANS [PERSON_NAME] Panelled Silk Blouse SAFR-WS15 132 in stock $385 $1.93K • 5 …" at bounding box center [411, 519] width 717 height 652
click at [1013, 132] on span "Clipboard" at bounding box center [1013, 136] width 45 height 11
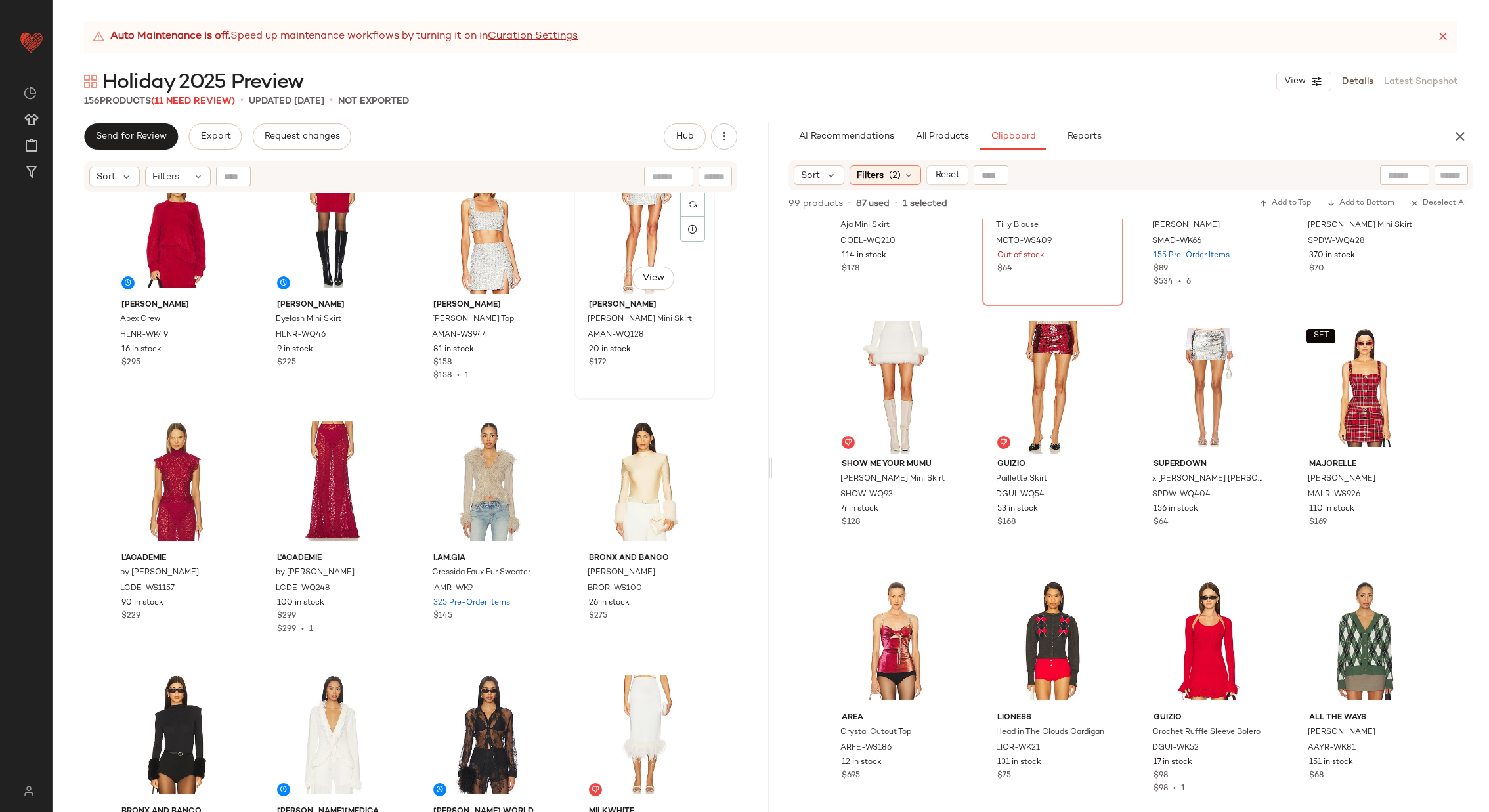
scroll to position [9172, 0]
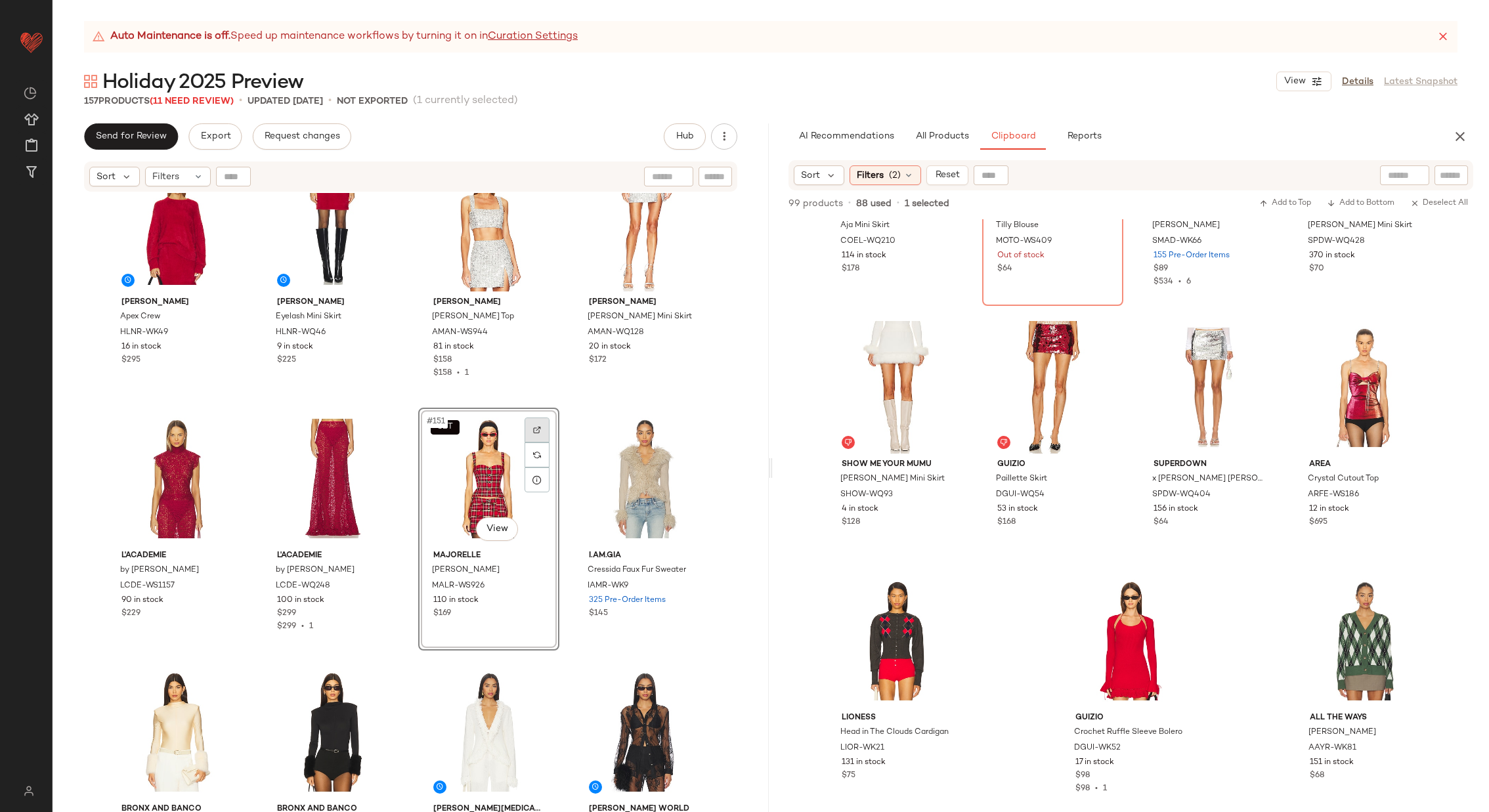
click at [530, 424] on div at bounding box center [538, 430] width 25 height 25
click at [950, 132] on span "All Products" at bounding box center [942, 136] width 54 height 11
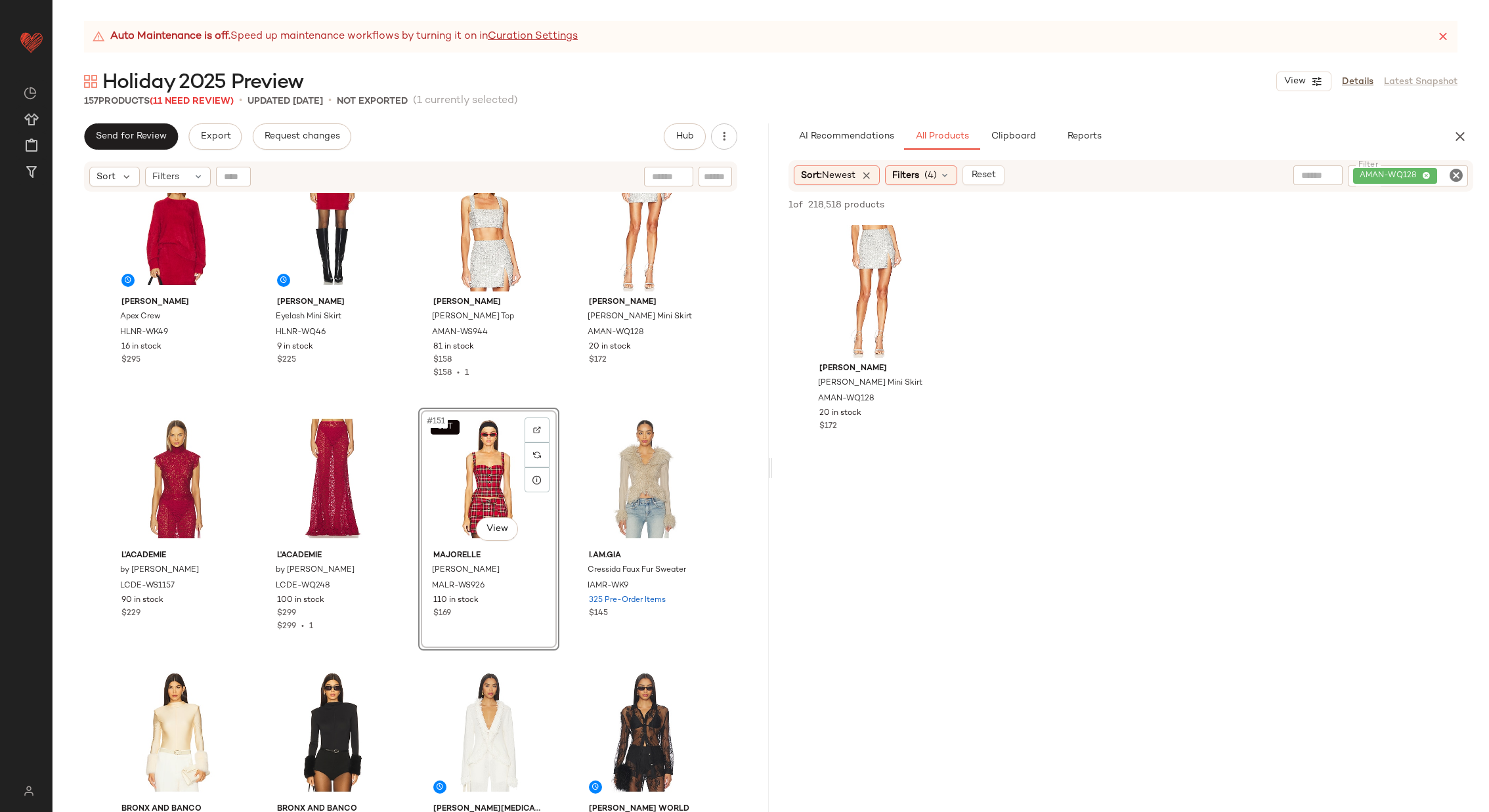
click at [1451, 173] on icon "Clear Filter" at bounding box center [1456, 176] width 16 height 16
paste input "**********"
type input "**********"
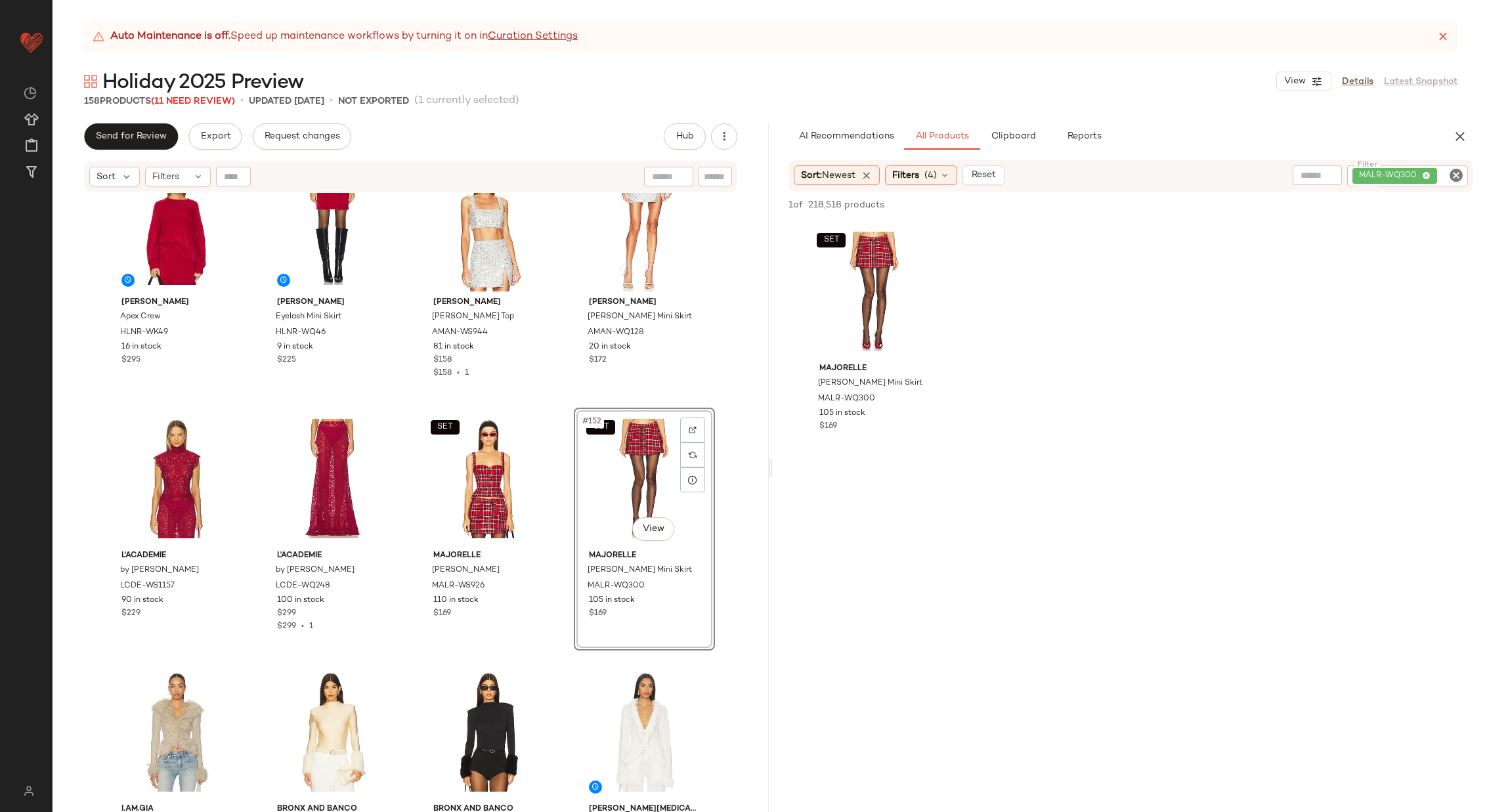
click at [566, 458] on div "[PERSON_NAME] Apex Crew HLNR-WK49 16 in stock $295 [PERSON_NAME] Eyelash Mini S…" at bounding box center [411, 519] width 717 height 652
click at [1010, 122] on div "Auto Maintenance is off. Speed up maintenance workflows by turning it on in Cur…" at bounding box center [770, 416] width 1436 height 791
click at [1009, 144] on button "Clipboard" at bounding box center [1013, 136] width 66 height 26
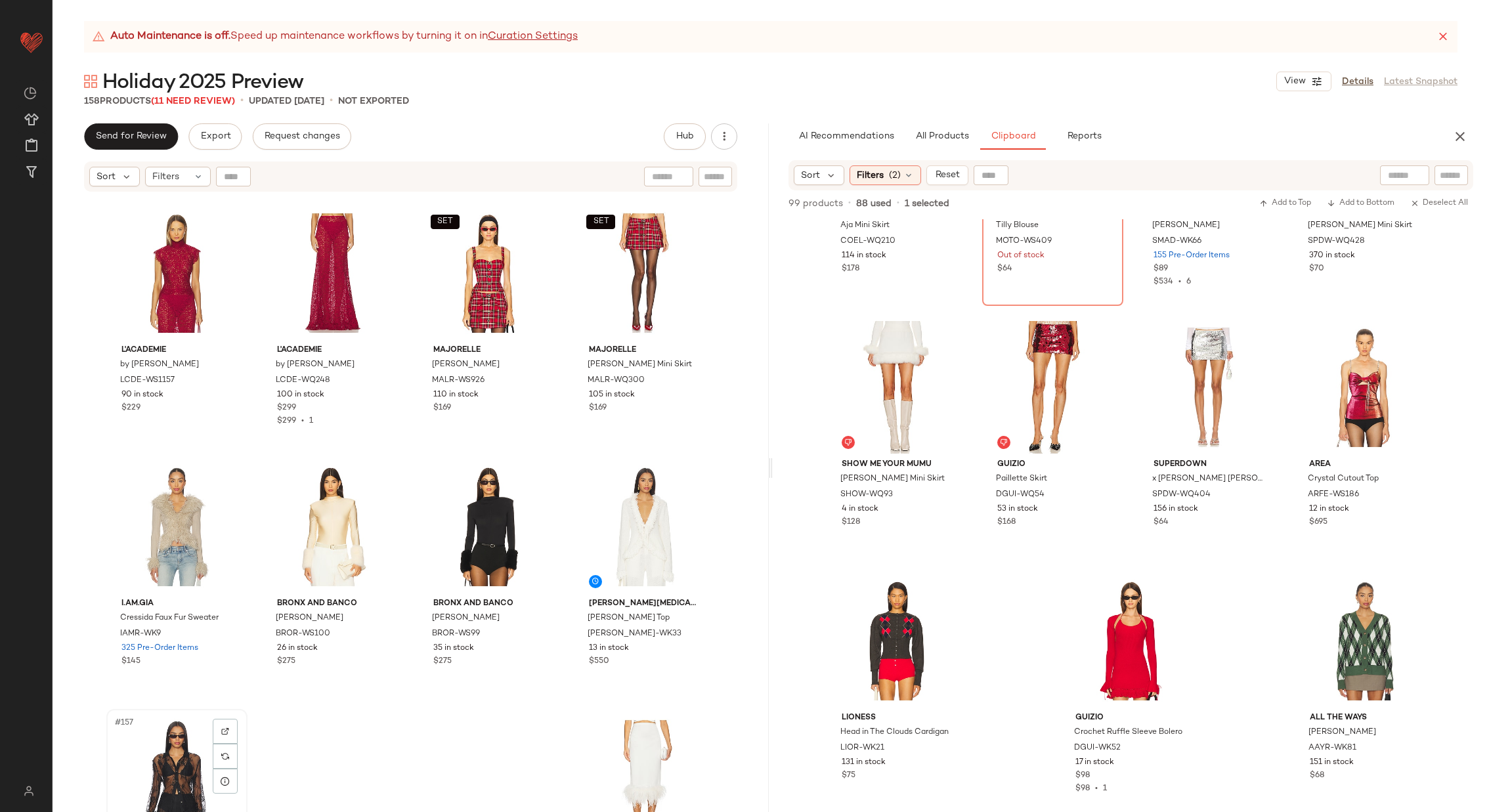
scroll to position [9378, 0]
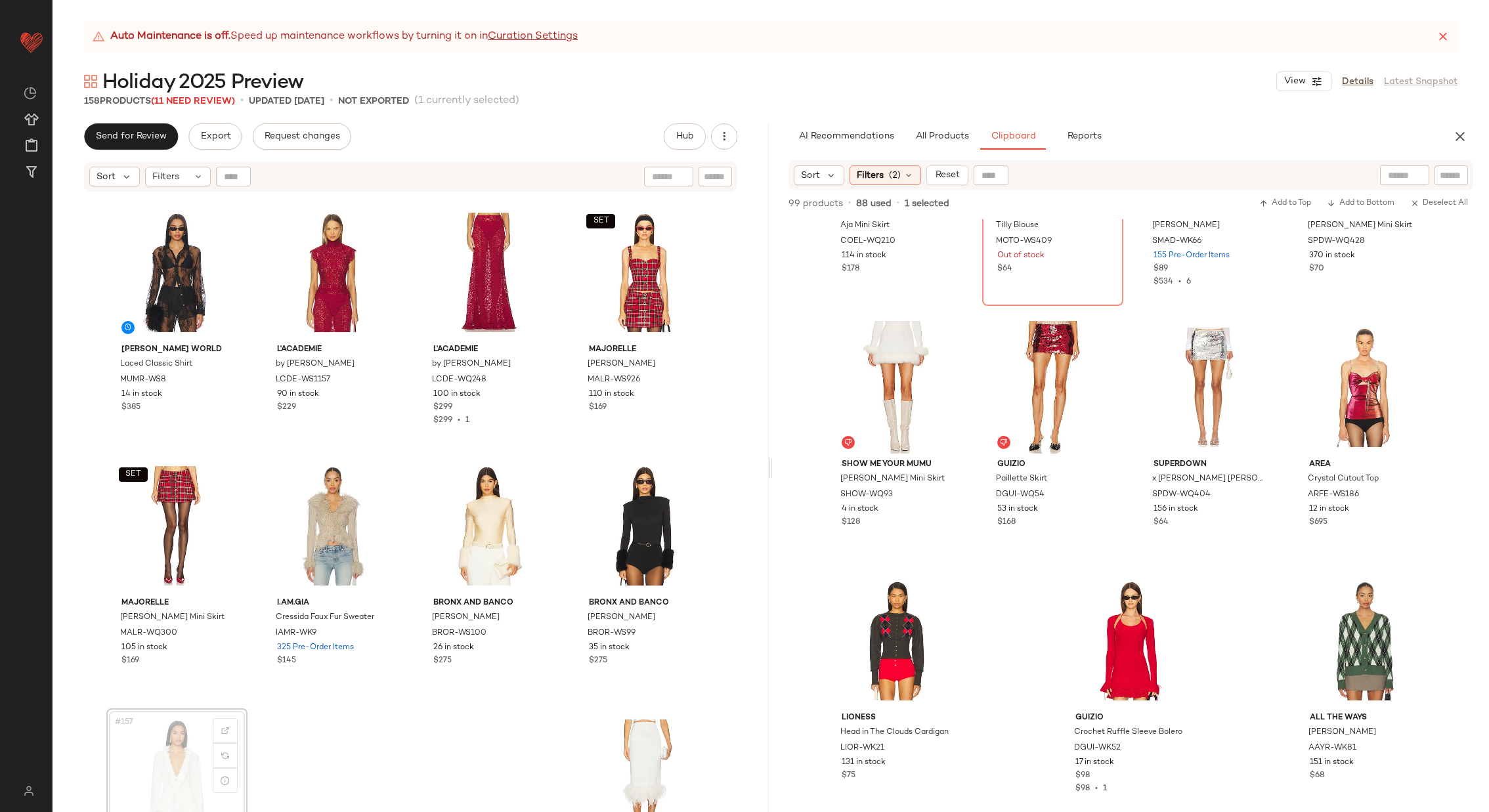
scroll to position [9380, 0]
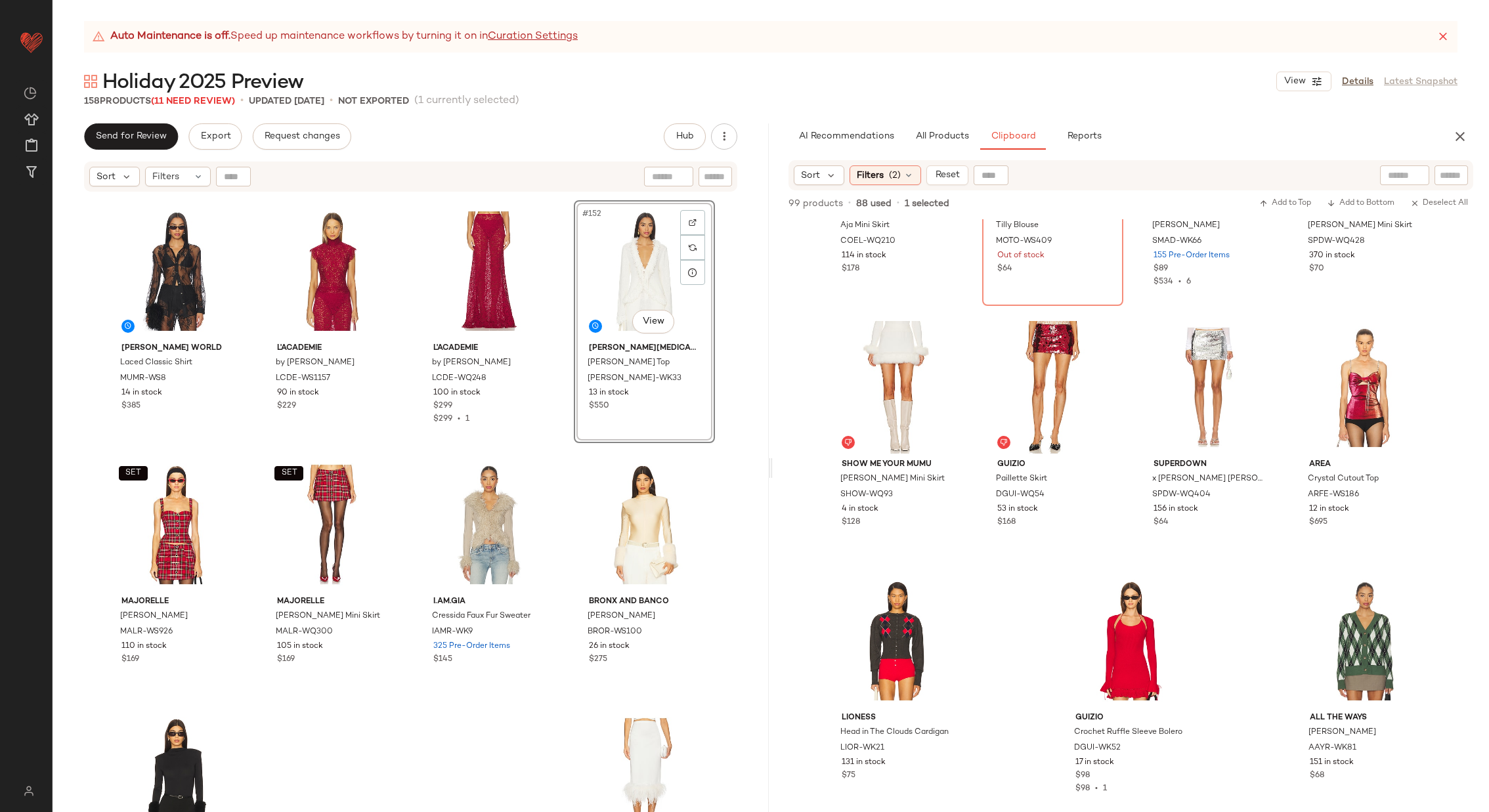
click at [564, 368] on div "[PERSON_NAME] World Laced Classic Shirt MUMR-WS8 14 in stock $385 L'Academie by…" at bounding box center [411, 519] width 717 height 652
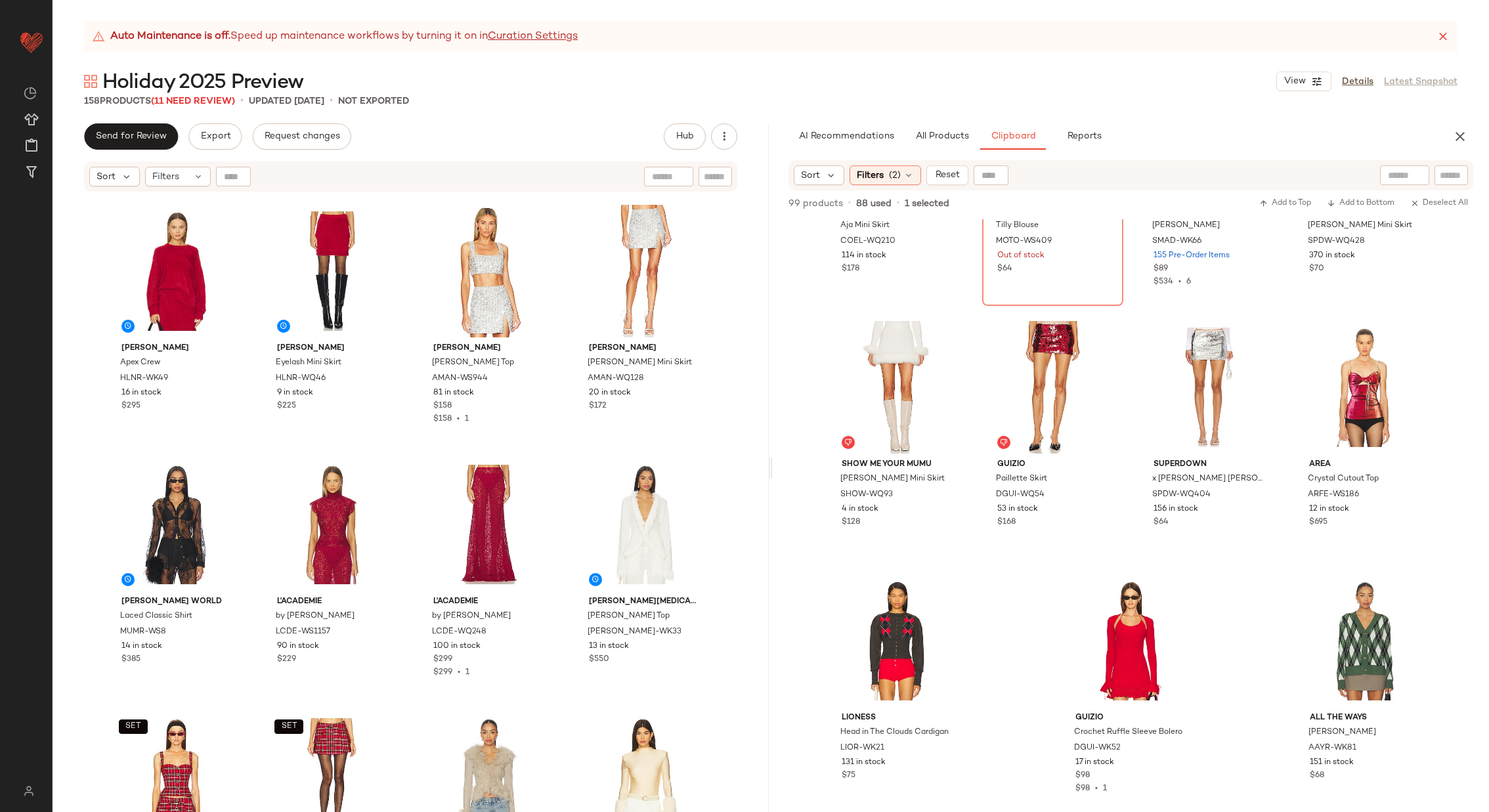
scroll to position [9110, 0]
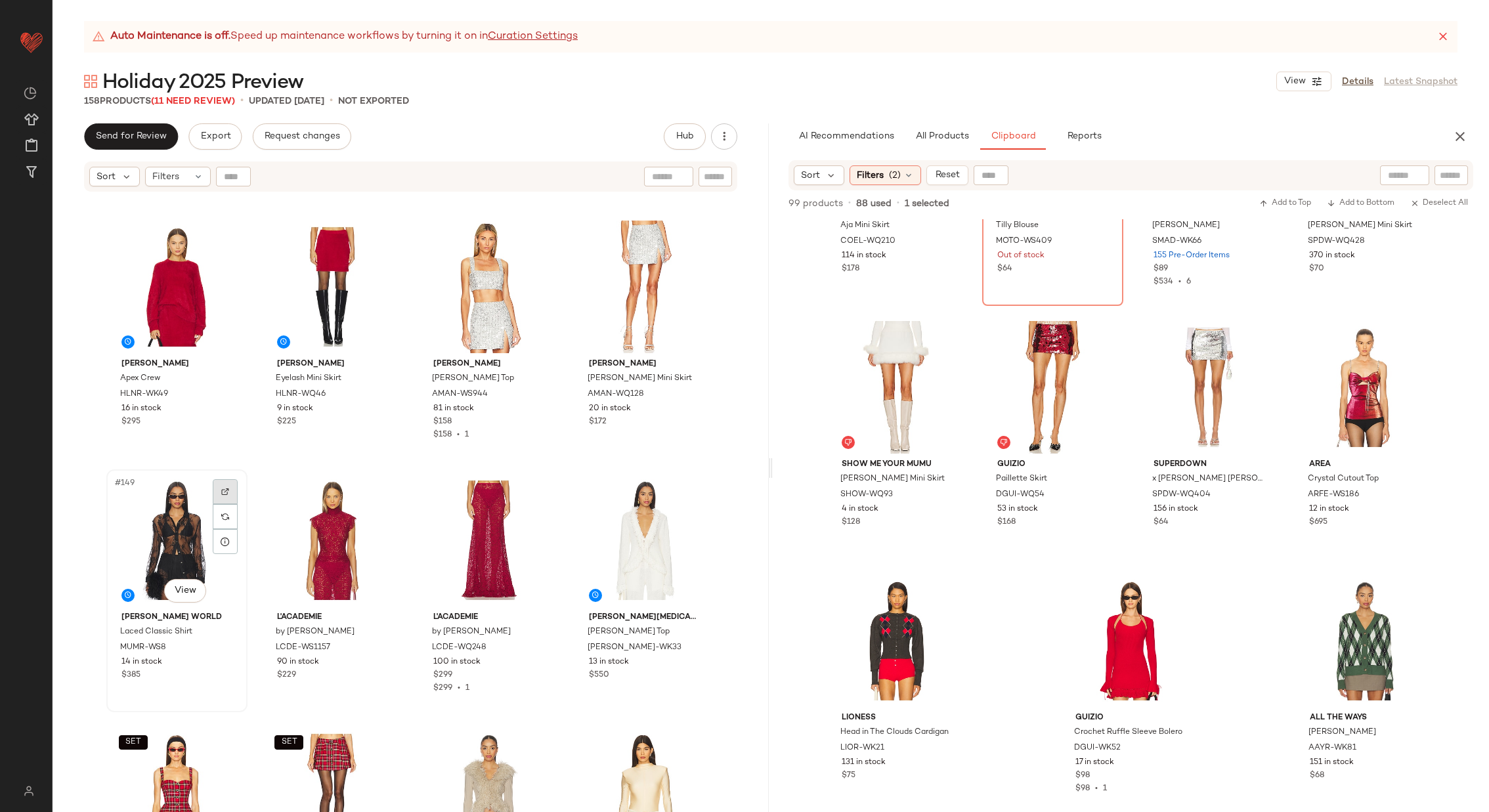
click at [224, 492] on img at bounding box center [226, 491] width 8 height 8
click at [949, 143] on button "All Products" at bounding box center [942, 136] width 76 height 26
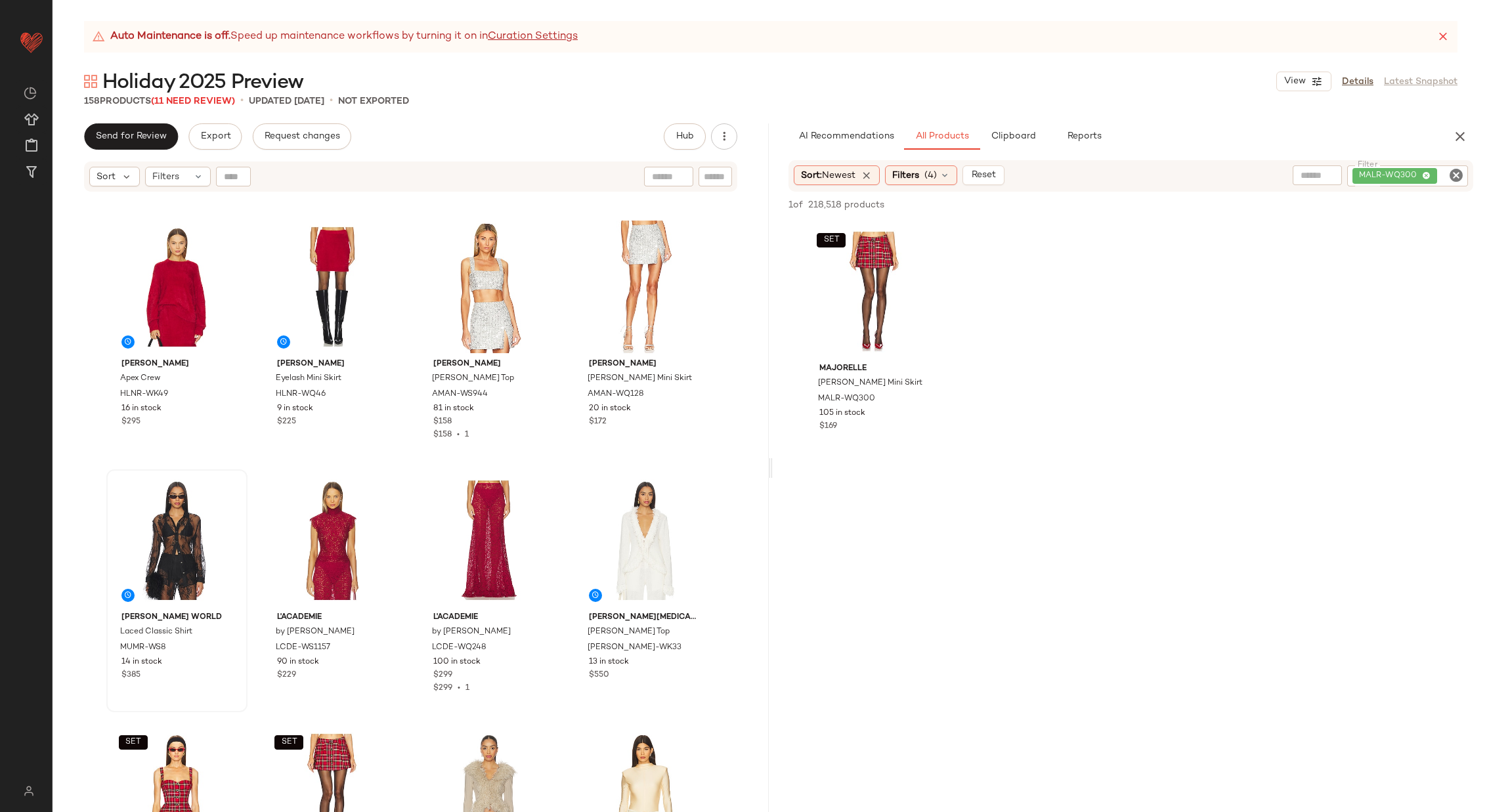
click at [1456, 178] on icon "Clear Filter" at bounding box center [1456, 176] width 16 height 16
paste input "********"
type input "********"
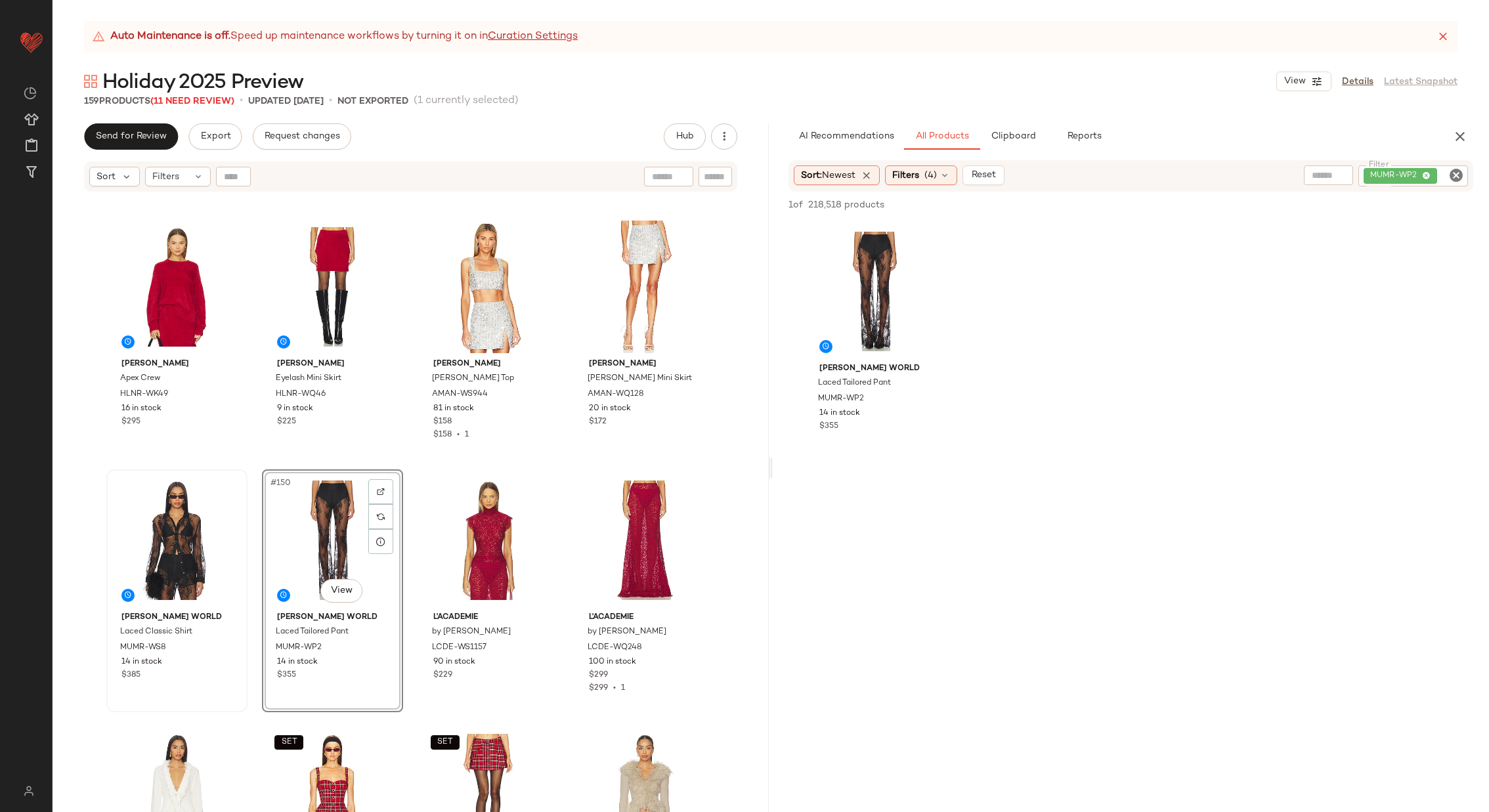
click at [415, 466] on div "[PERSON_NAME] Apex Crew HLNR-WK49 16 in stock $295 [PERSON_NAME] Eyelash Mini S…" at bounding box center [411, 519] width 717 height 652
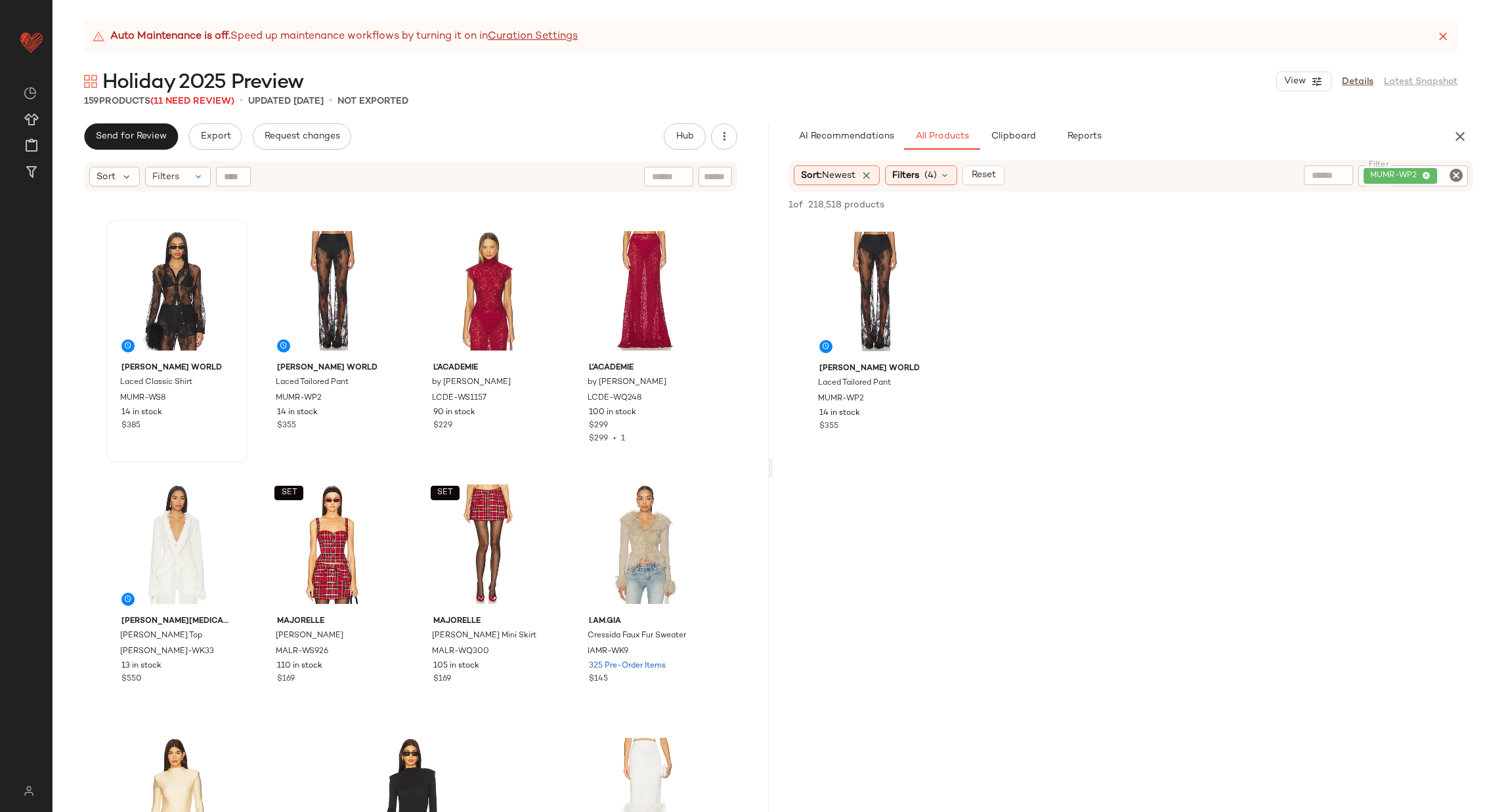
scroll to position [9360, 0]
click at [225, 495] on img at bounding box center [226, 495] width 8 height 8
click at [1458, 176] on icon "Clear Filter" at bounding box center [1456, 176] width 16 height 16
paste input "*********"
type input "*********"
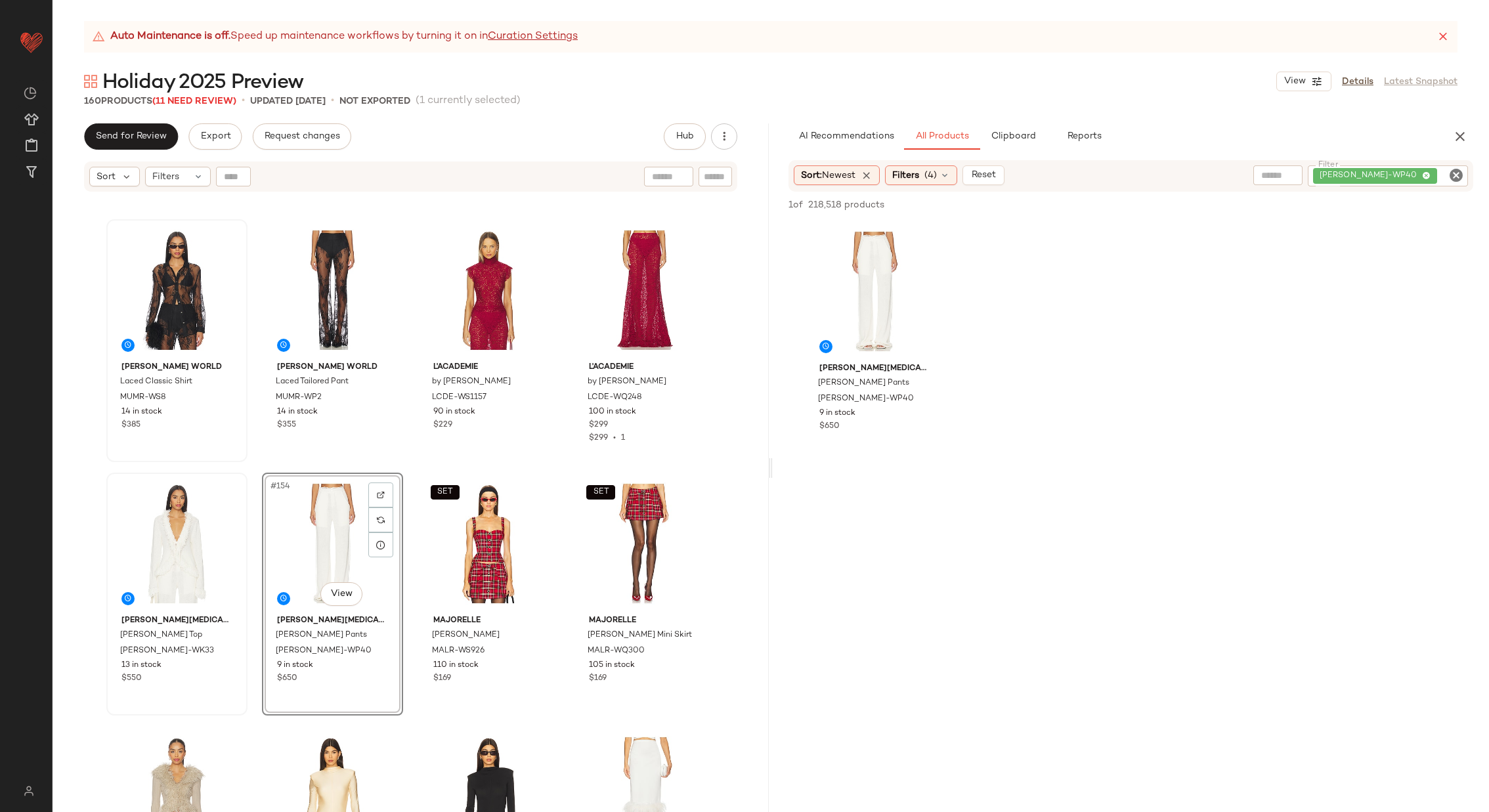
click at [406, 458] on div "[PERSON_NAME] Apex Crew HLNR-WK49 16 in stock $295 [PERSON_NAME] Eyelash Mini S…" at bounding box center [411, 519] width 717 height 652
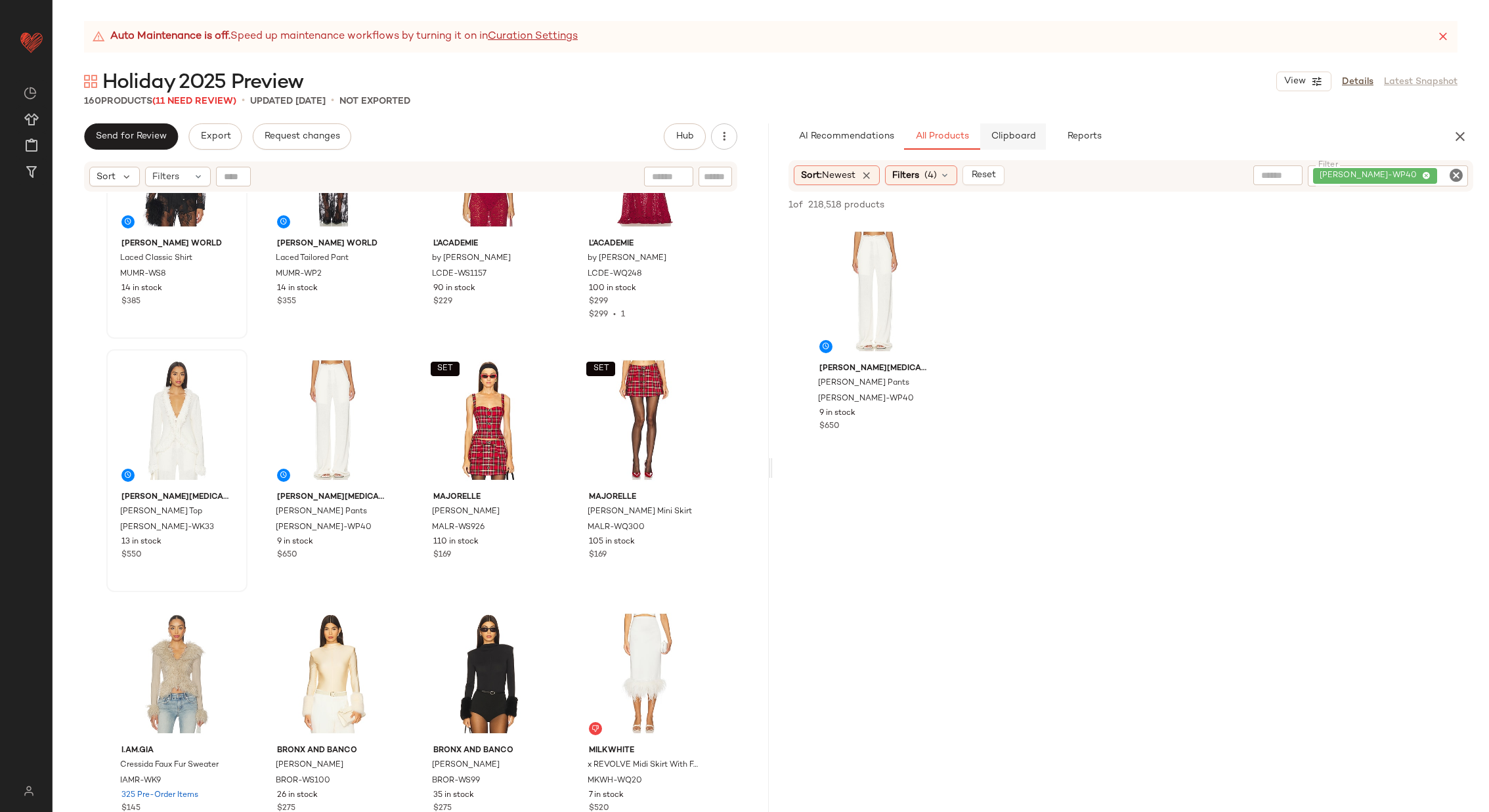
click at [1001, 143] on button "Clipboard" at bounding box center [1013, 136] width 66 height 26
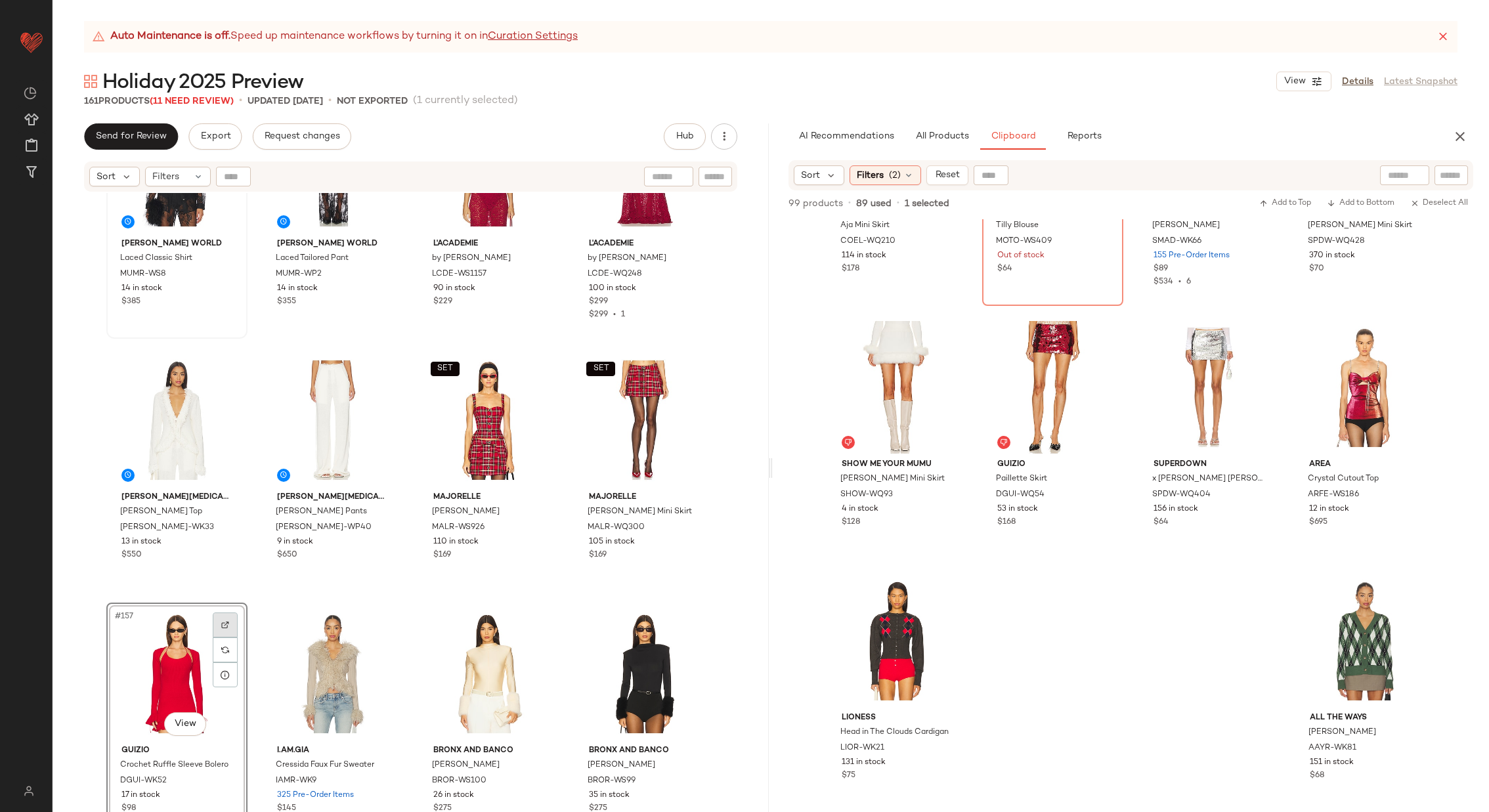
click at [228, 616] on div at bounding box center [226, 625] width 25 height 25
click at [925, 136] on span "All Products" at bounding box center [942, 136] width 54 height 11
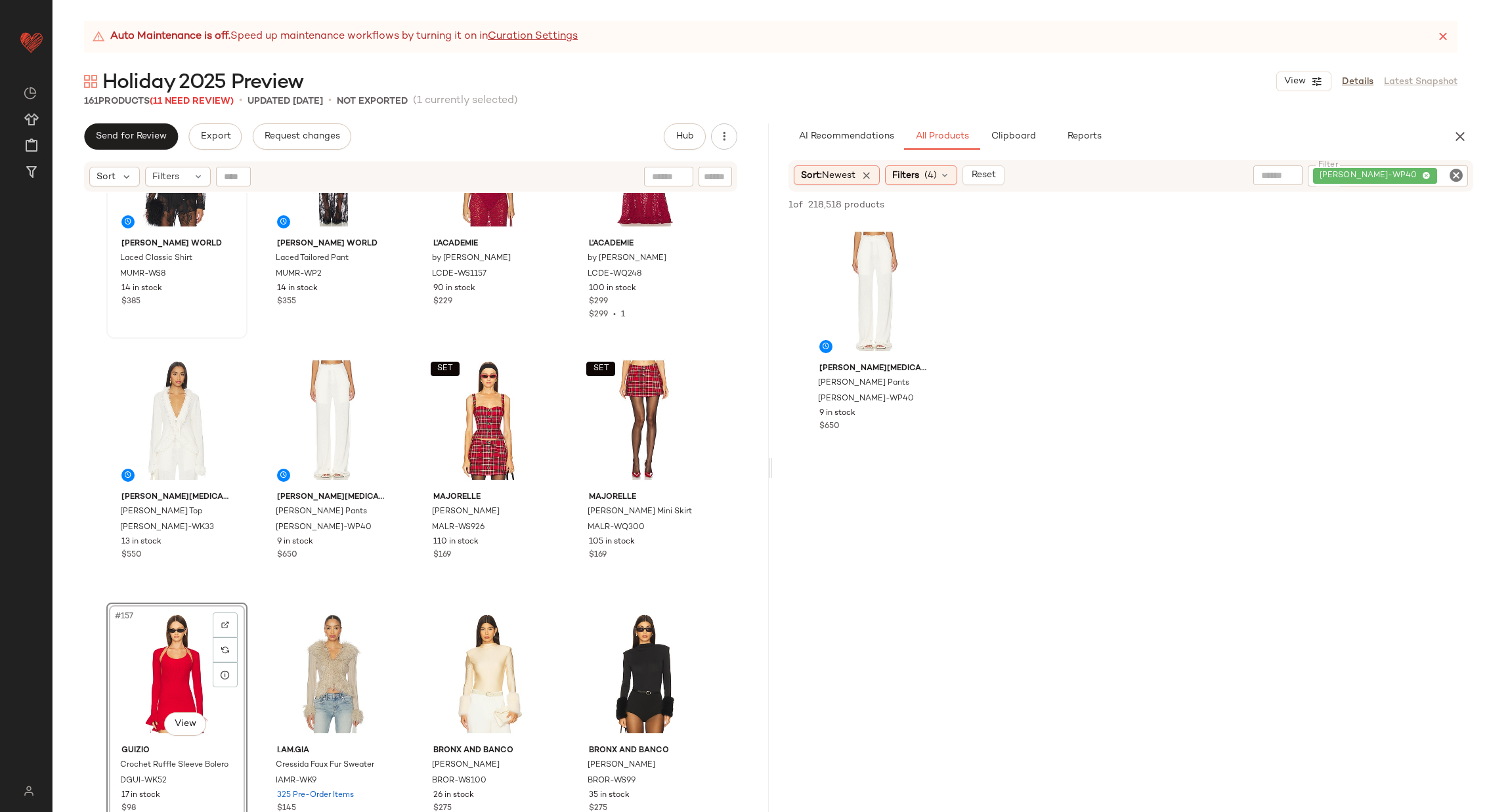
click at [1458, 178] on icon "Clear Filter" at bounding box center [1456, 176] width 16 height 16
paste input "**********"
type input "**********"
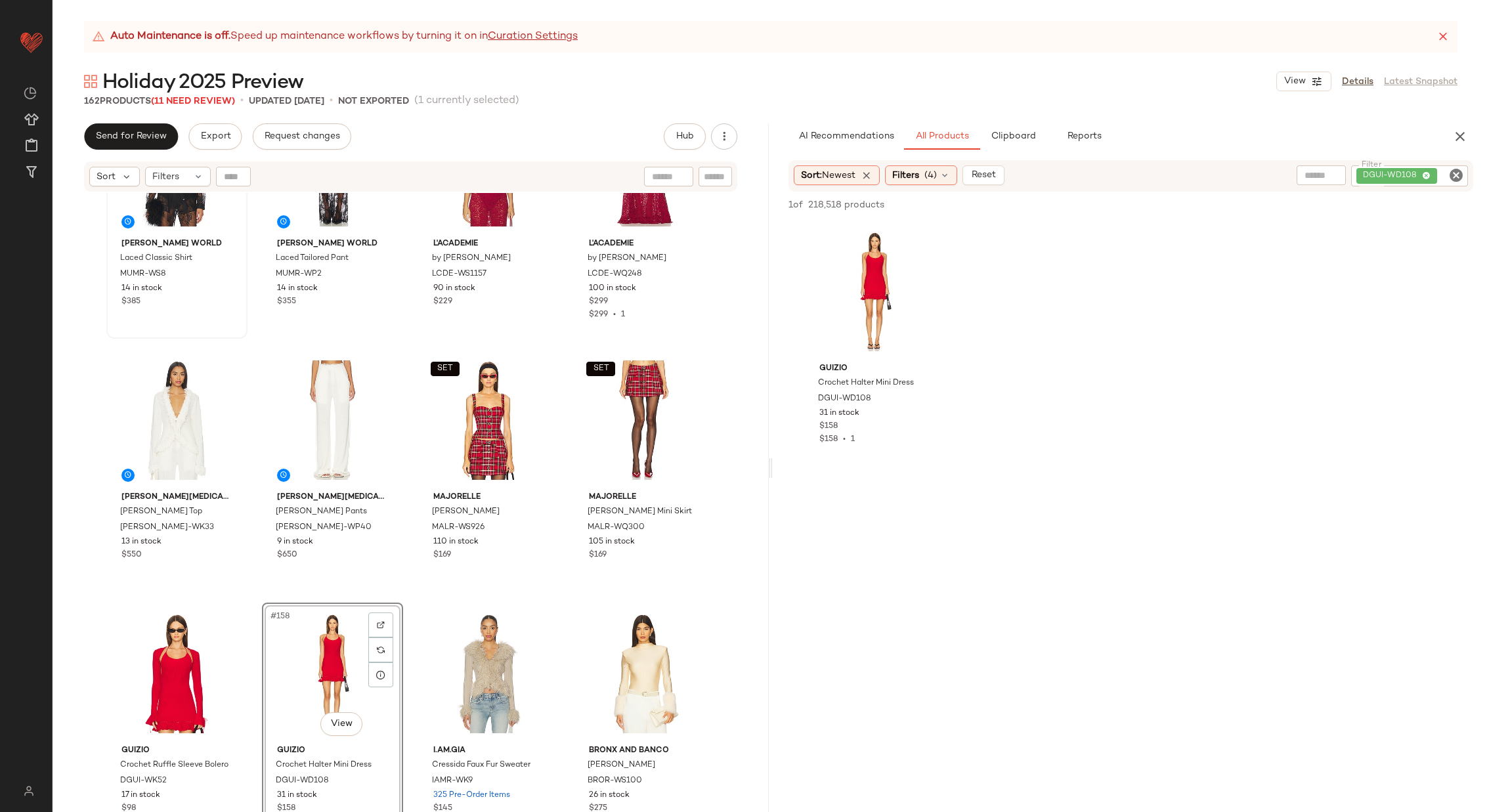
click at [407, 597] on div "[PERSON_NAME] World Laced Classic Shirt MUMR-WS8 14 in stock $385 [PERSON_NAME]…" at bounding box center [411, 519] width 717 height 652
click at [1028, 136] on span "Clipboard" at bounding box center [1013, 136] width 45 height 11
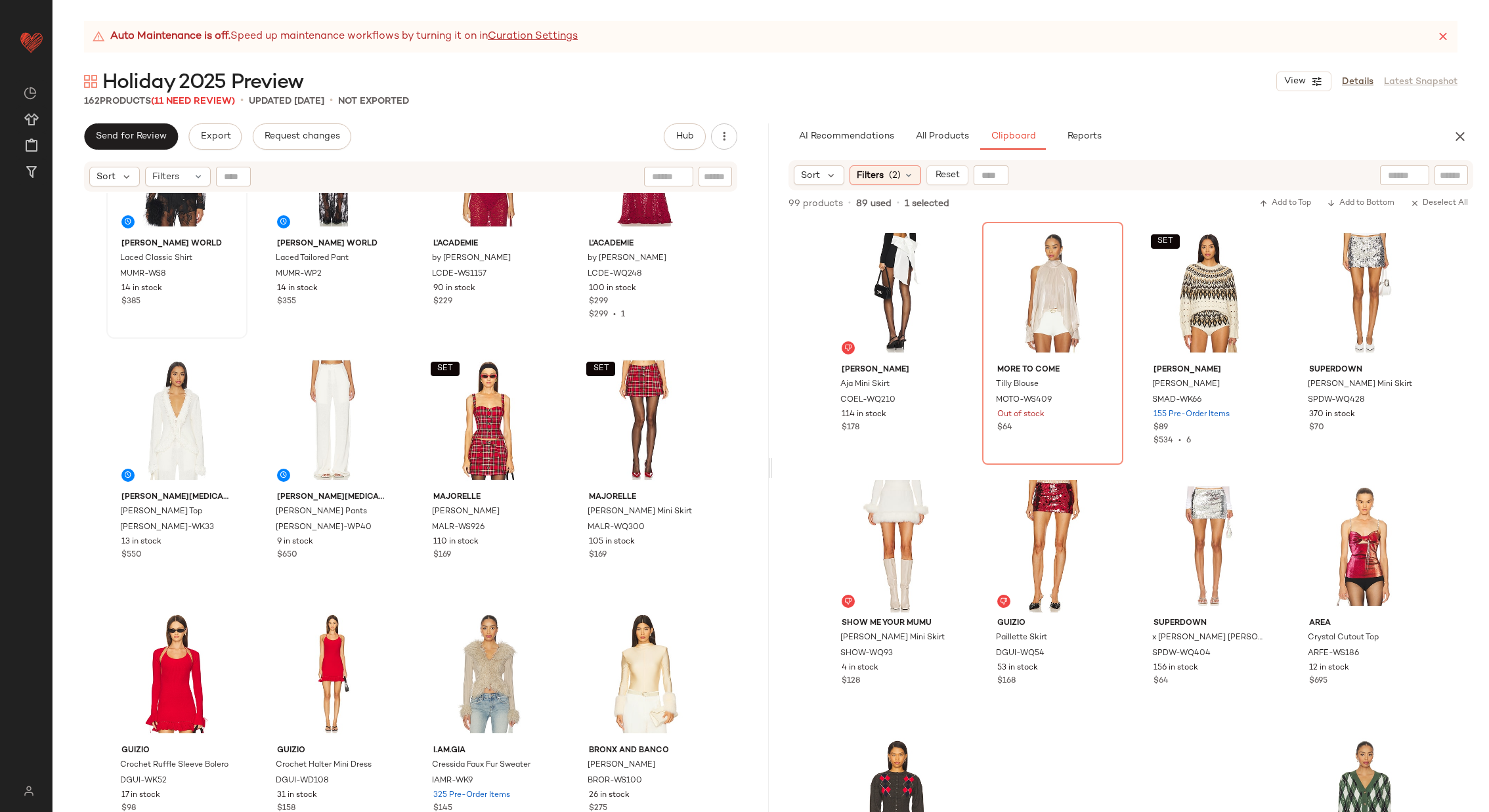
scroll to position [159, 0]
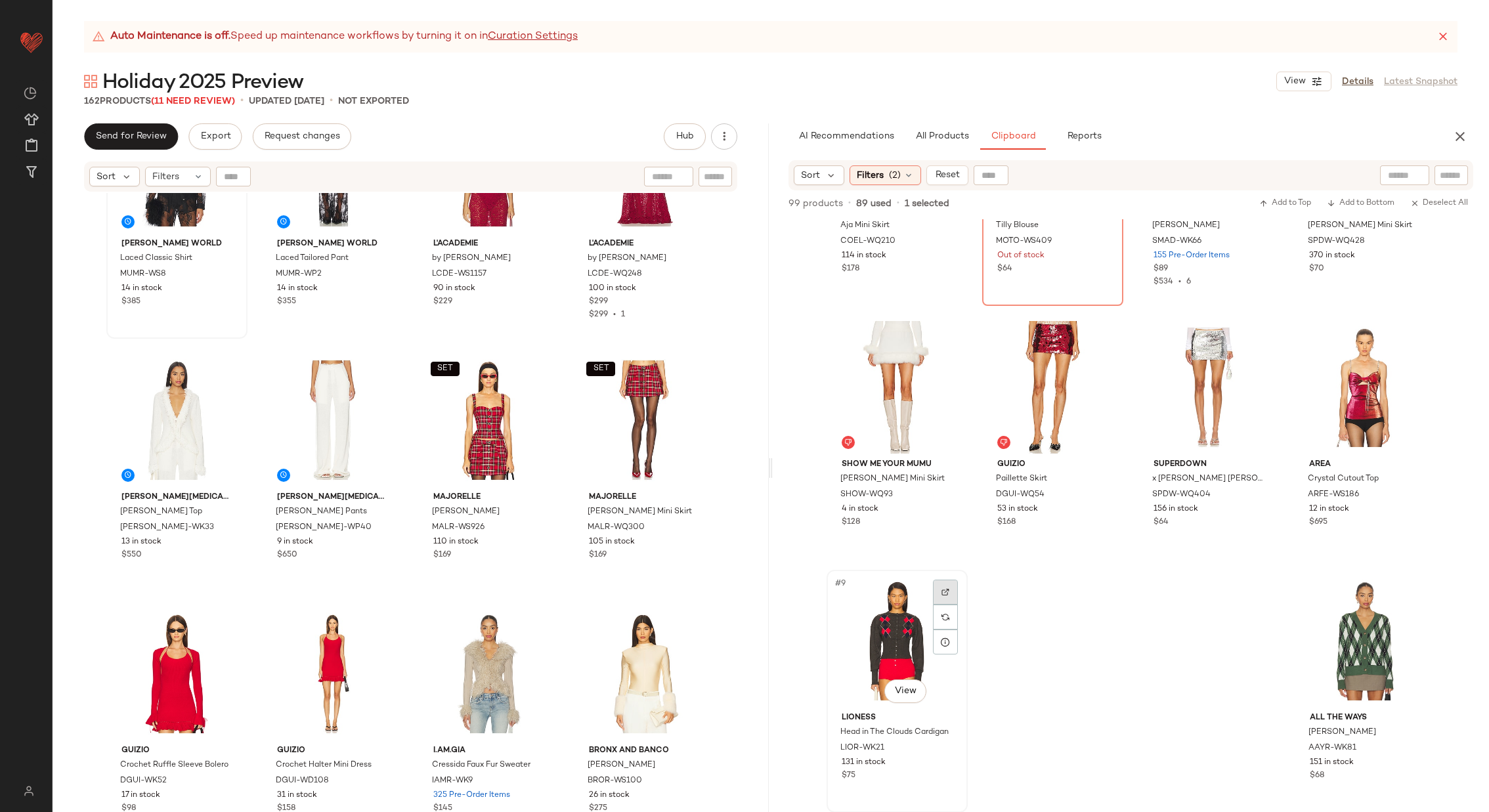
click at [941, 592] on img at bounding box center [945, 592] width 8 height 8
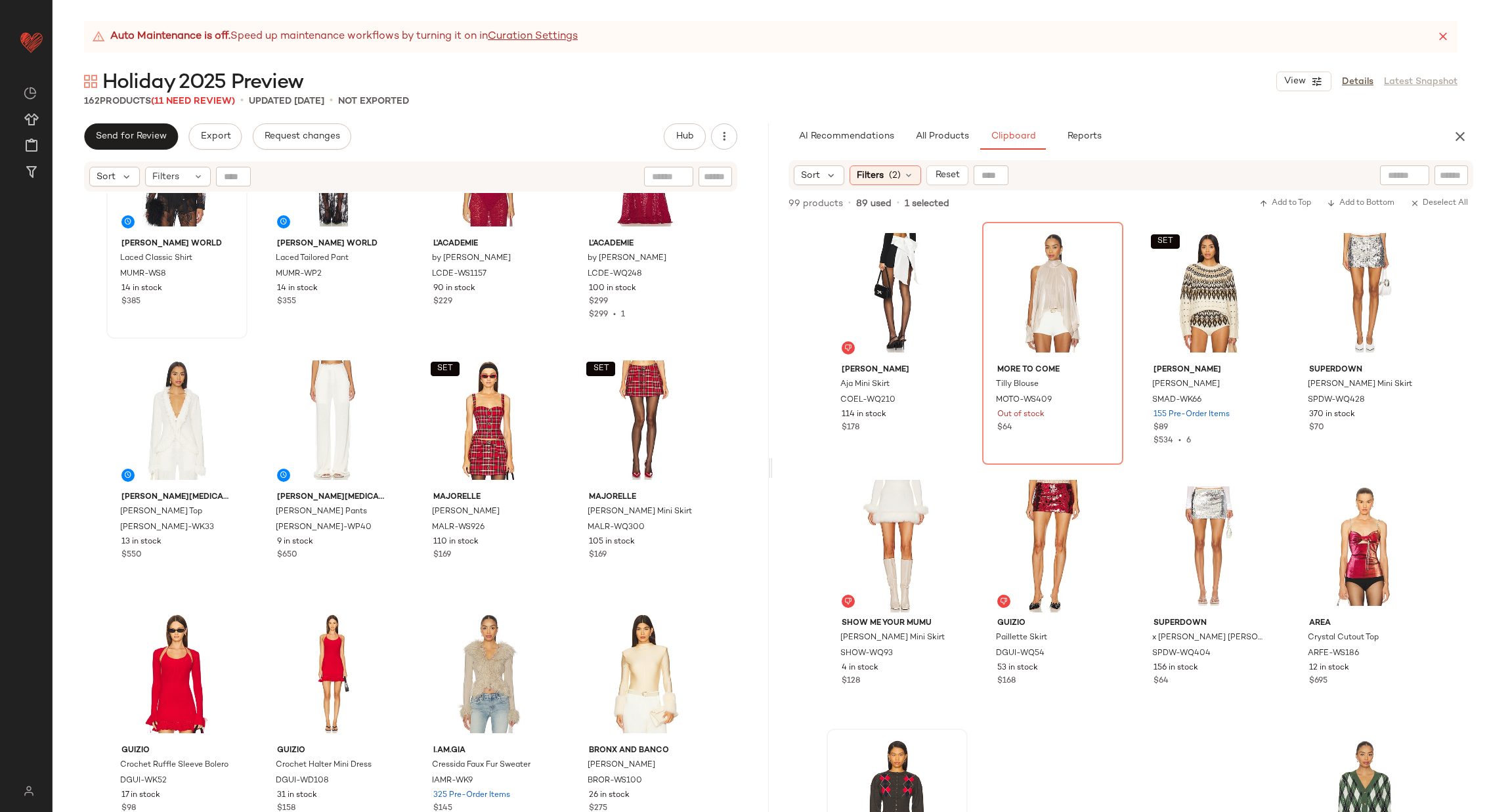
scroll to position [9737, 0]
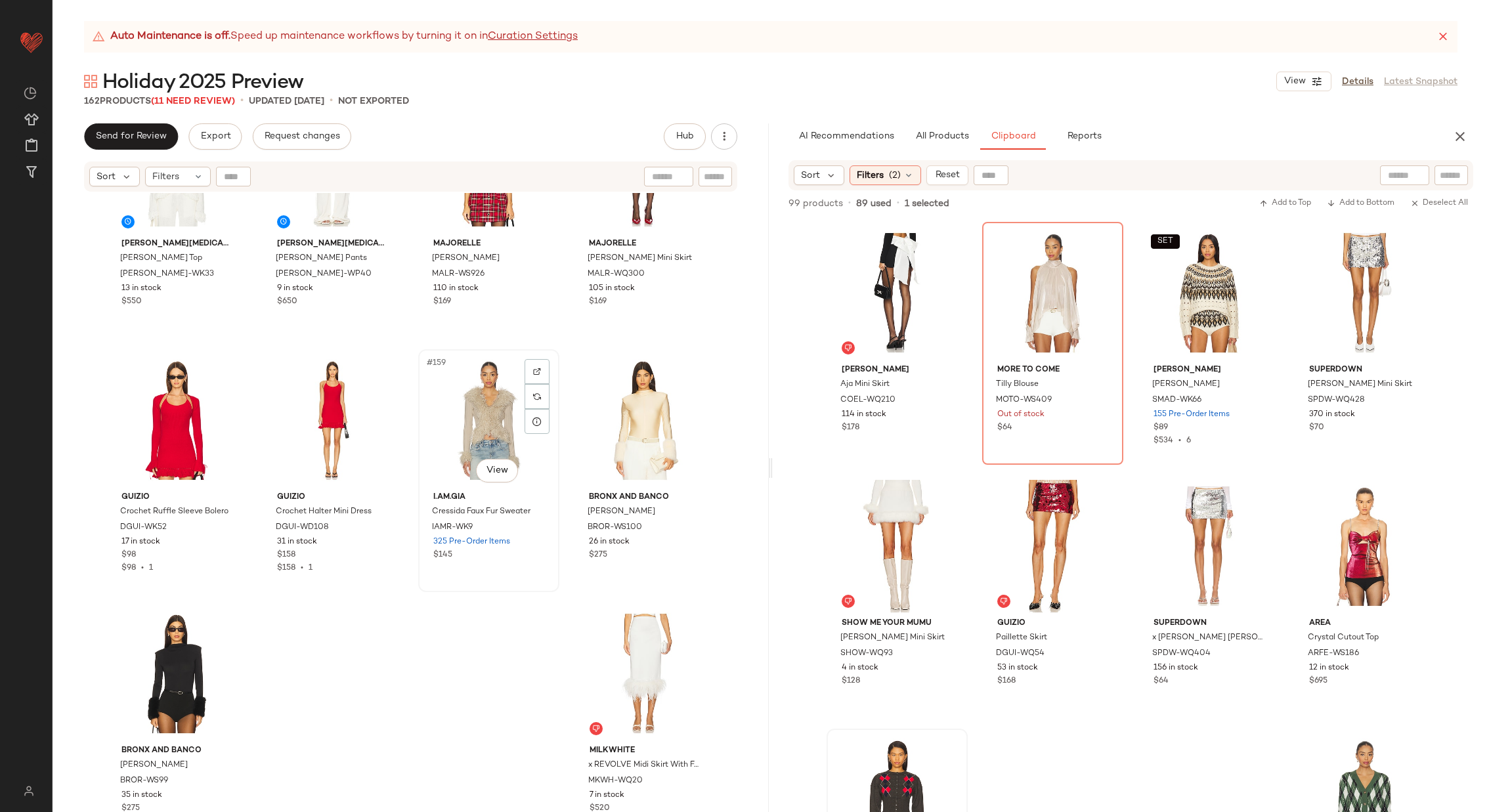
click at [468, 429] on div "#159 View" at bounding box center [489, 420] width 132 height 132
click at [645, 685] on div "#162 View" at bounding box center [645, 673] width 132 height 132
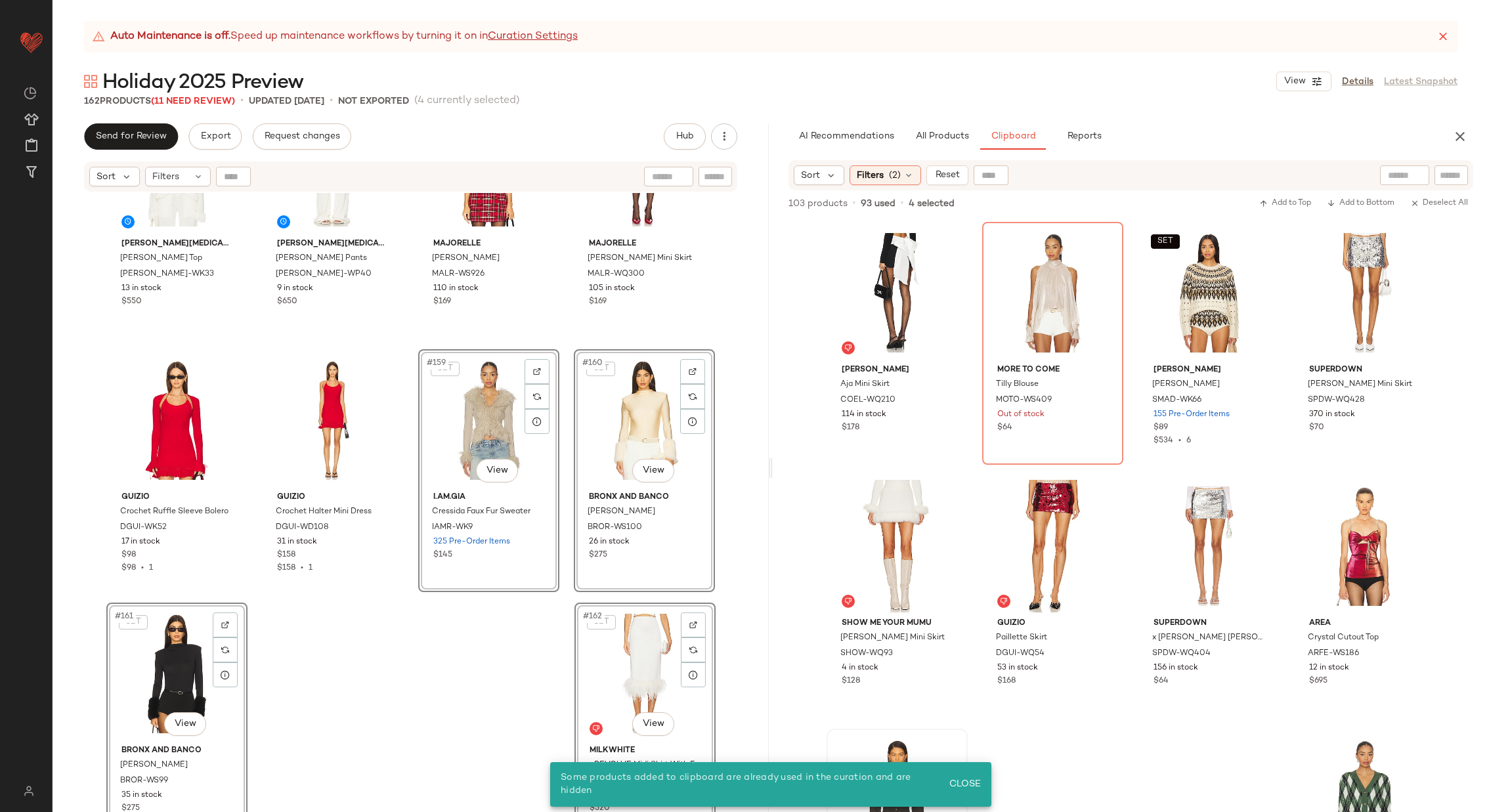
click at [550, 632] on div "[PERSON_NAME][MEDICAL_DATA] Top [PERSON_NAME]-WK33 13 in stock $550 Aya [MEDICA…" at bounding box center [411, 519] width 717 height 652
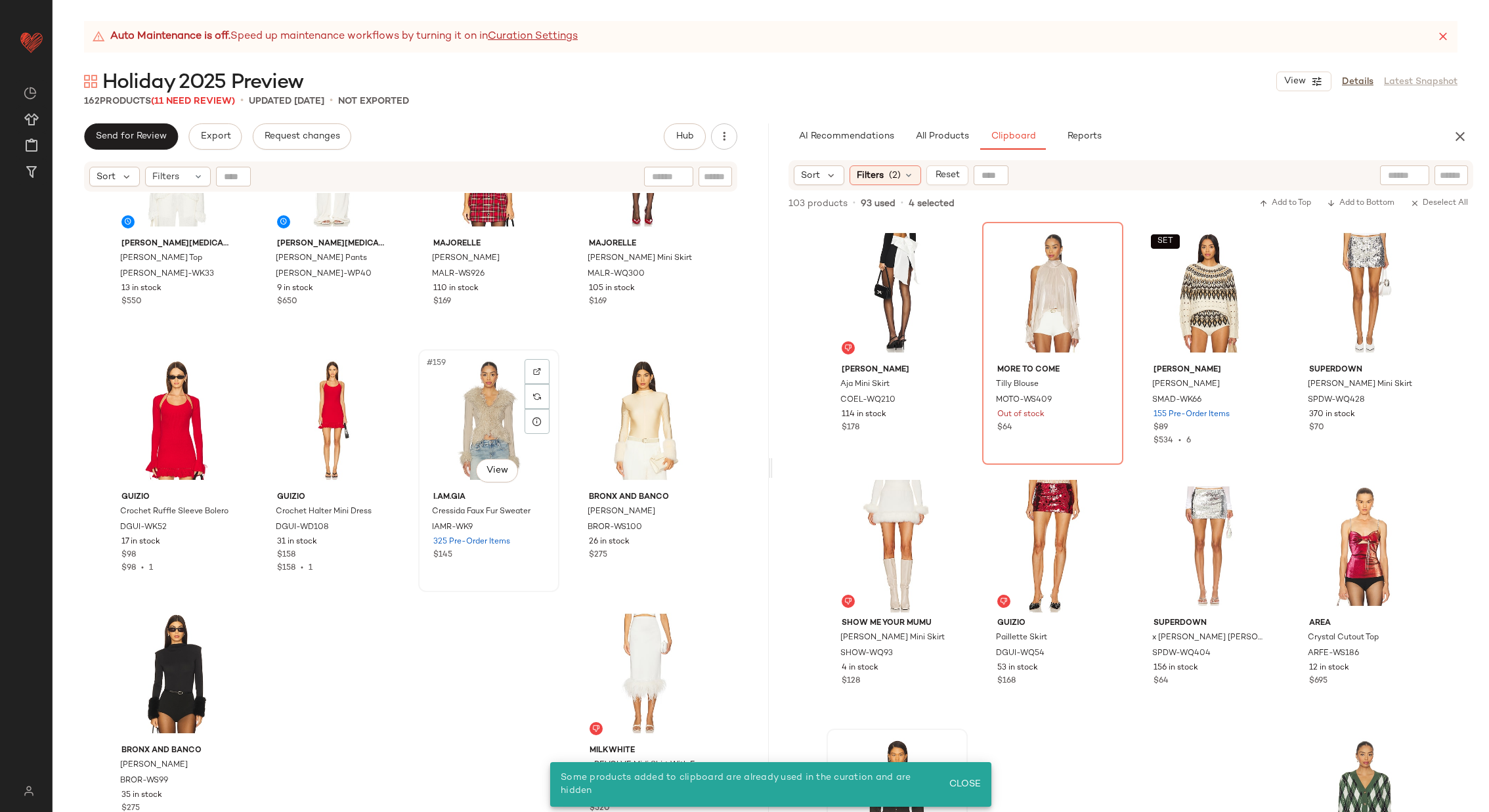
click at [486, 426] on div "#159 View" at bounding box center [489, 420] width 132 height 132
click at [613, 637] on div "#162 View" at bounding box center [645, 673] width 132 height 132
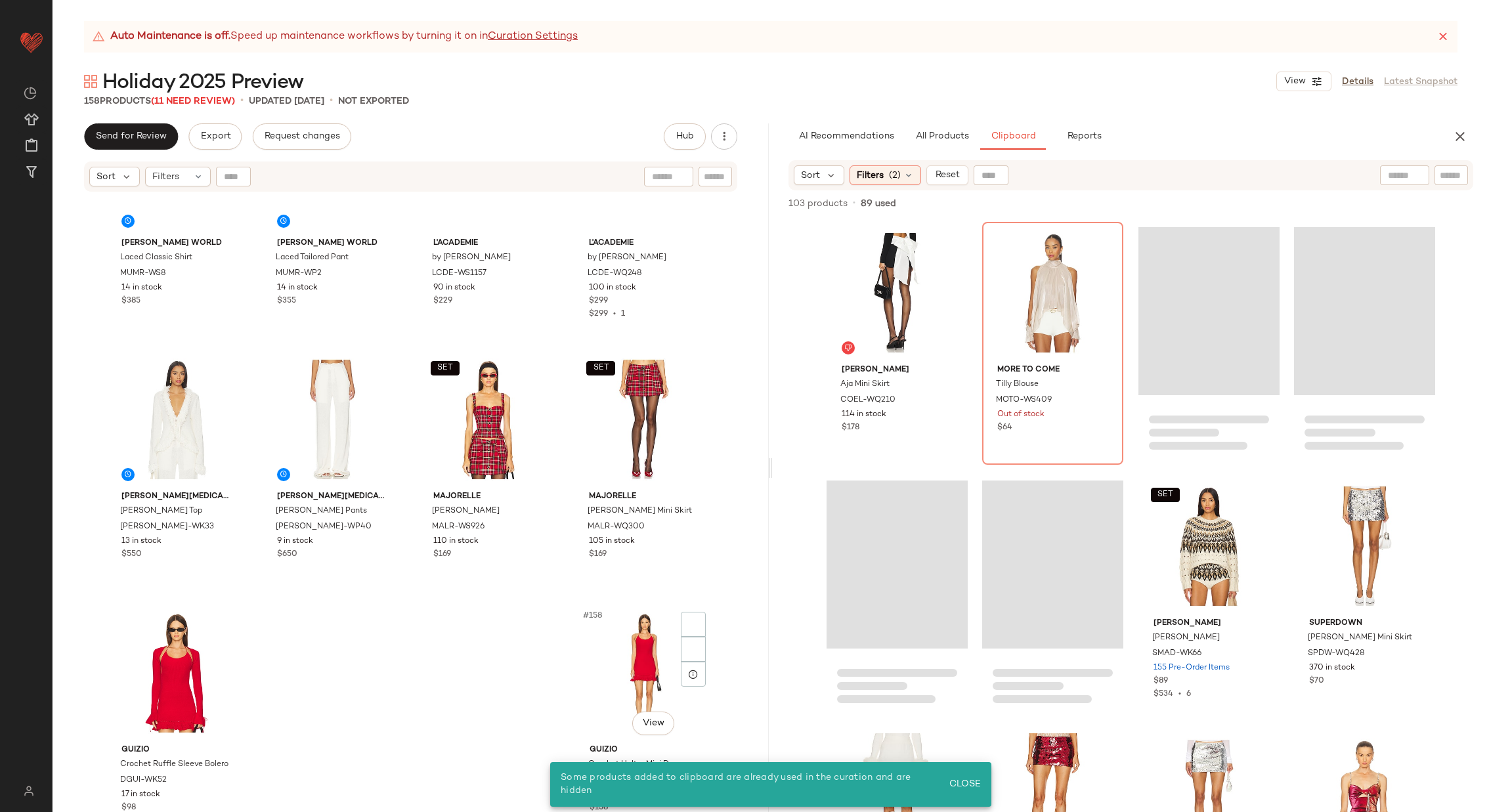
scroll to position [9484, 0]
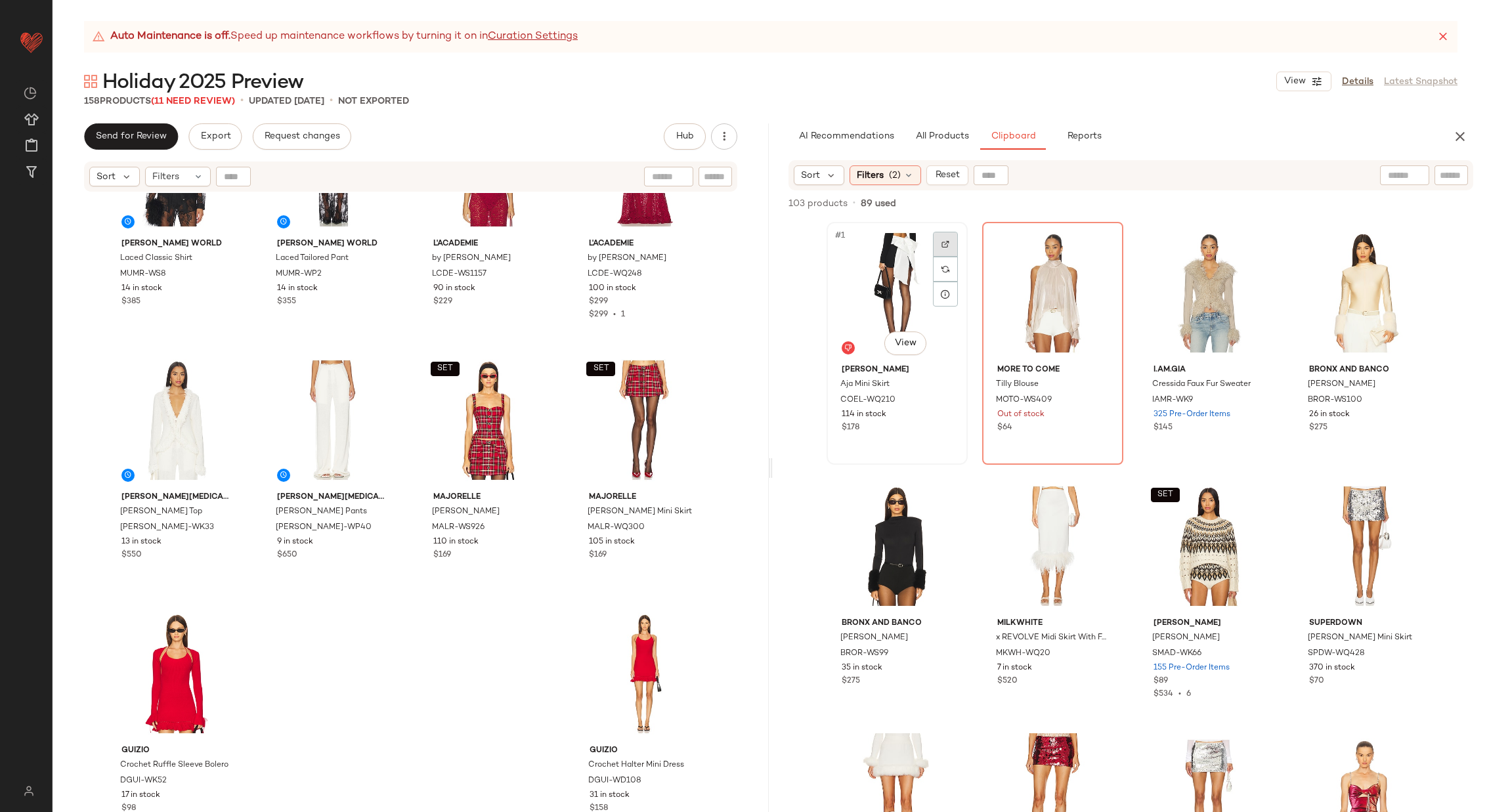
click at [941, 244] on img at bounding box center [945, 244] width 8 height 8
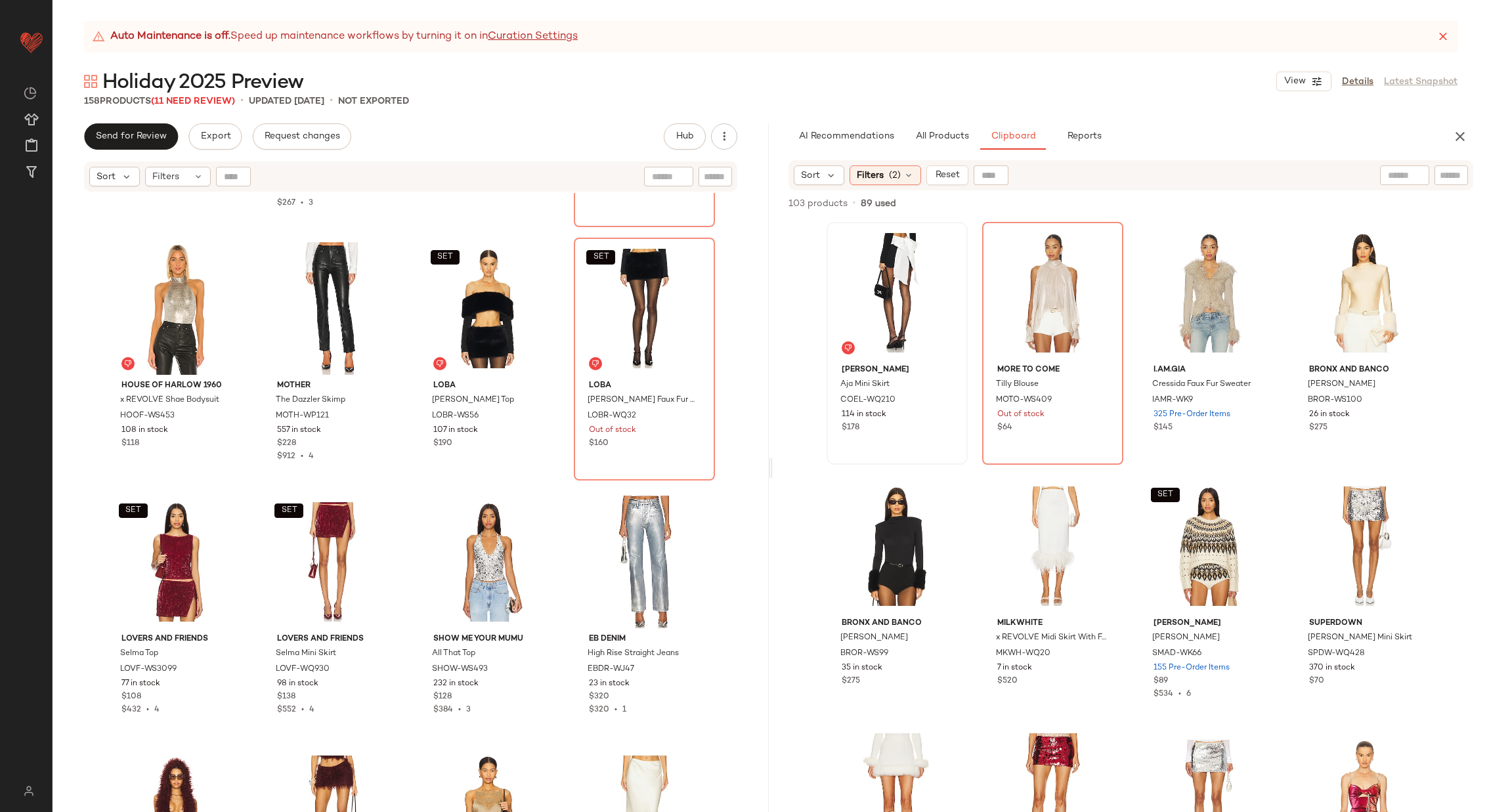
scroll to position [7837, 0]
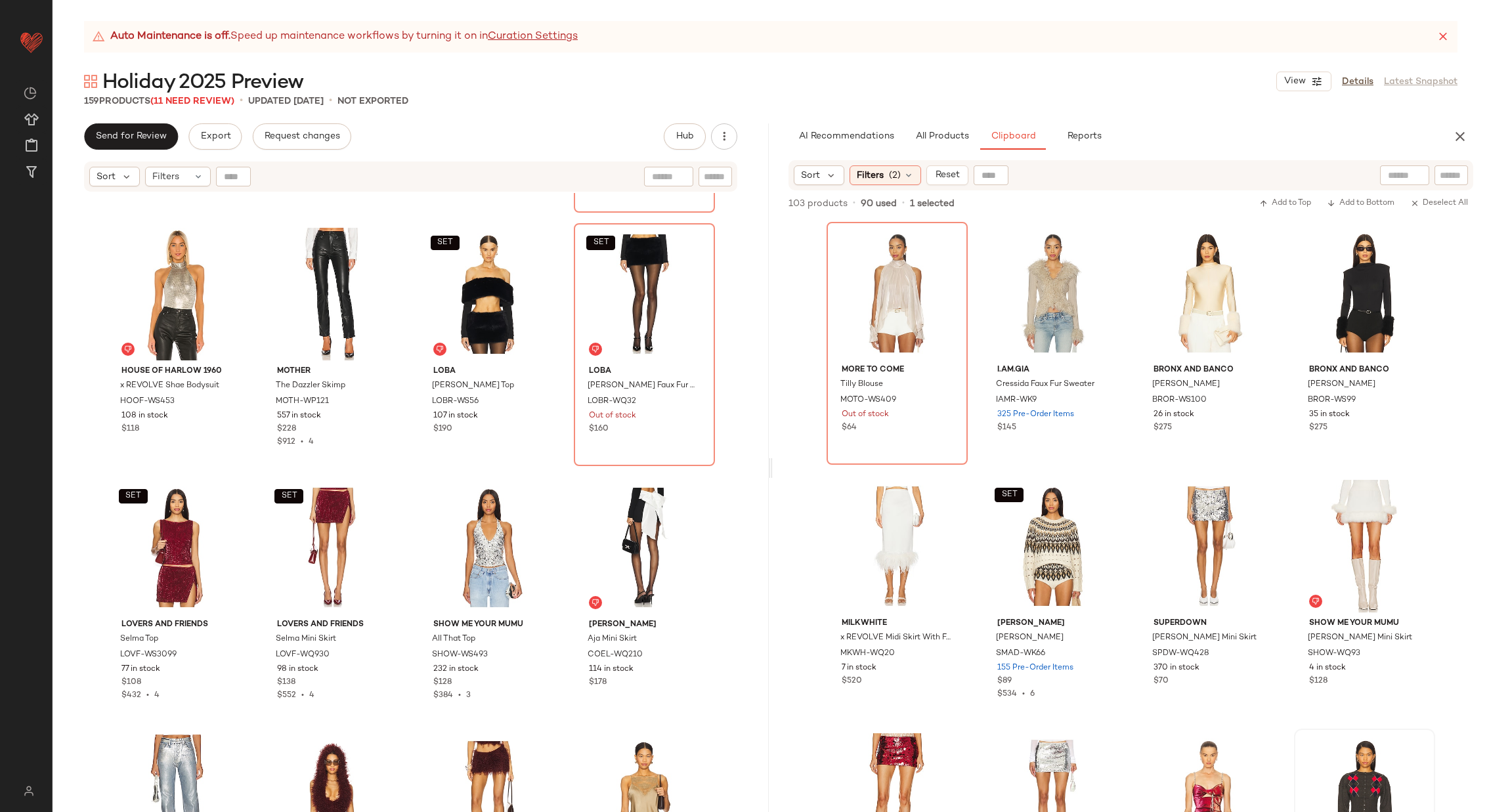
click at [566, 567] on div "MORE TO COME [PERSON_NAME] MOTO-WK78 103 in stock $70 Lovers and Friends [PERSO…" at bounding box center [411, 519] width 717 height 652
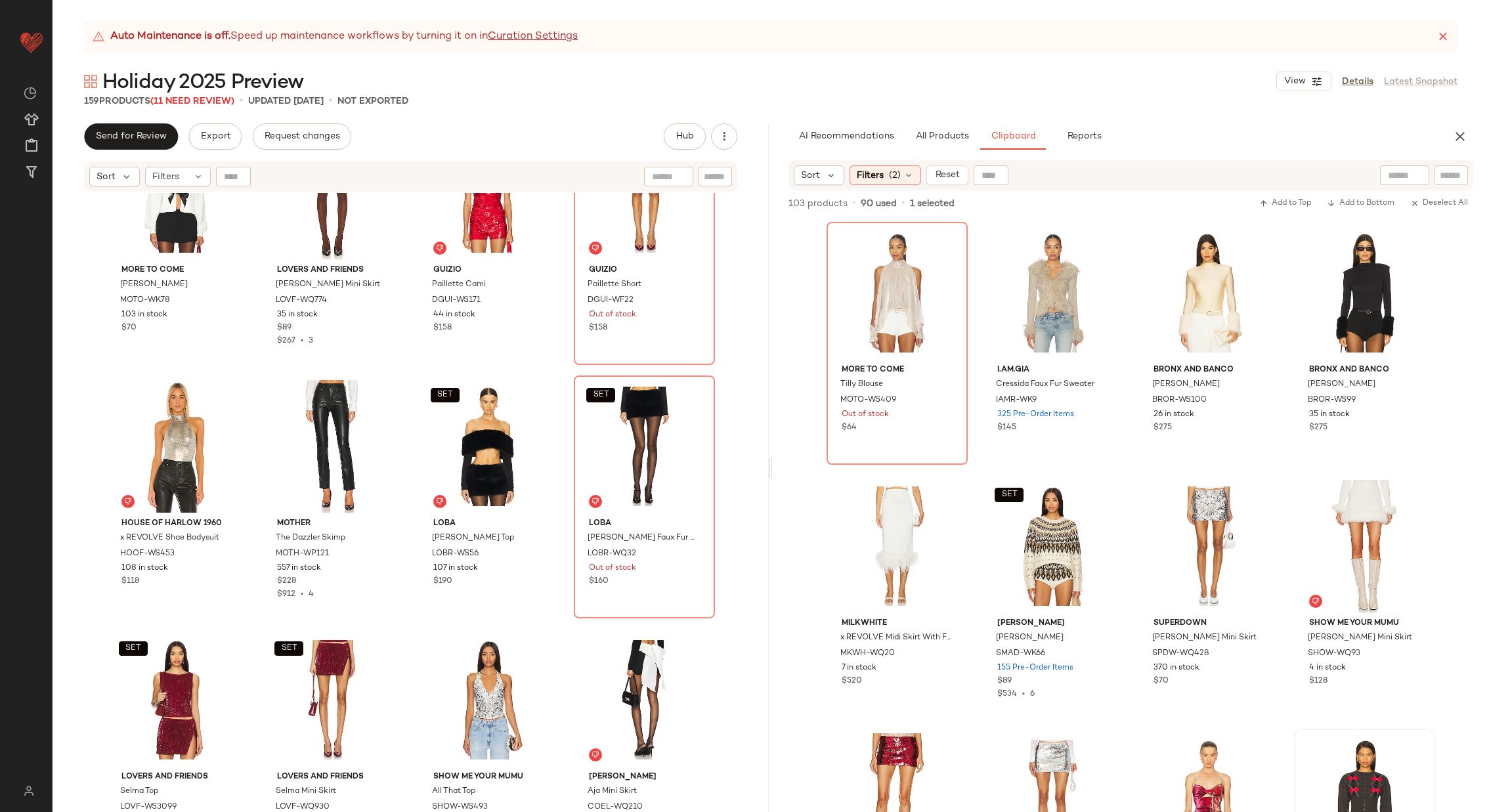
scroll to position [7679, 0]
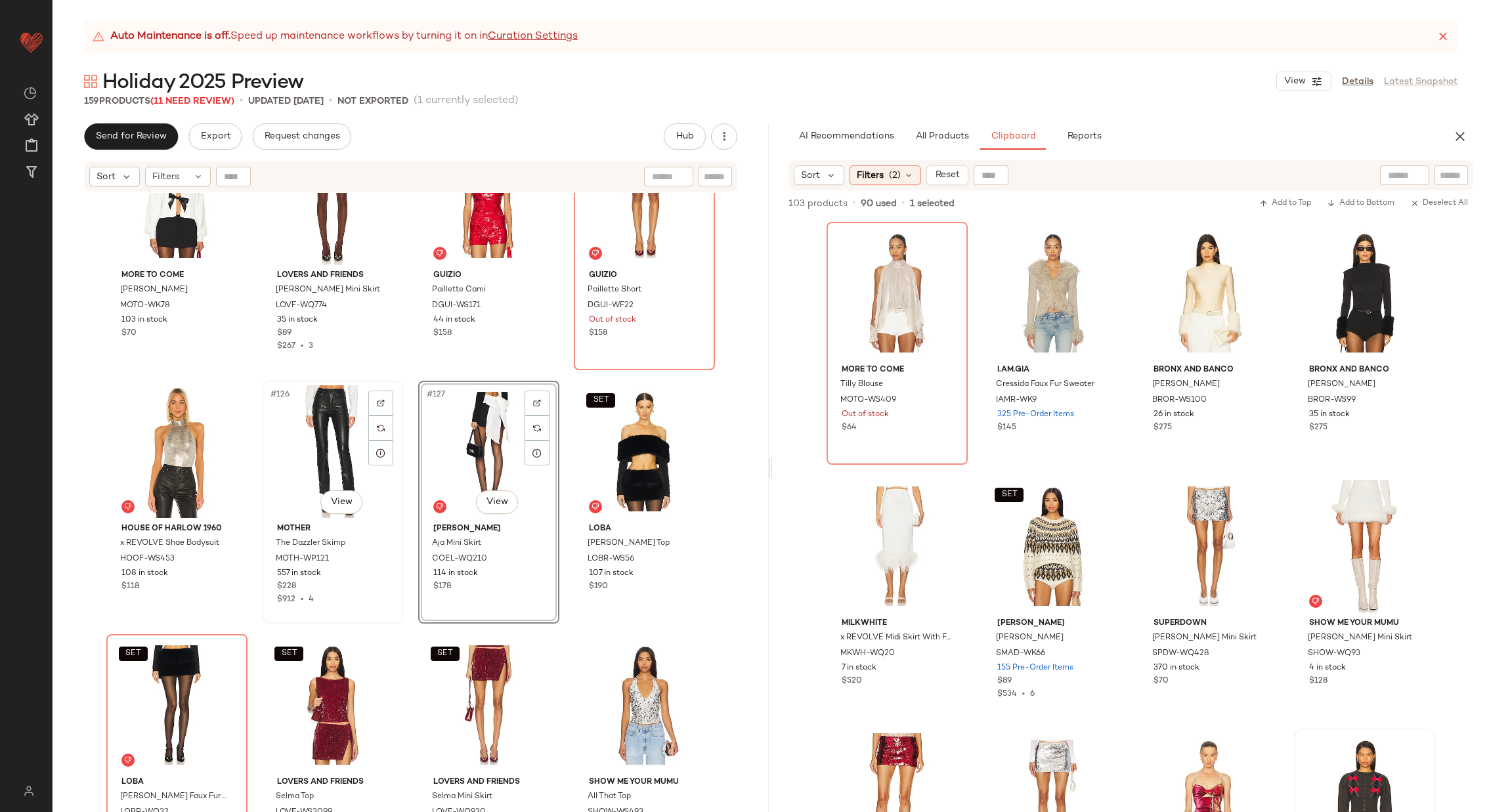
click at [330, 454] on div "#126 View" at bounding box center [333, 451] width 132 height 132
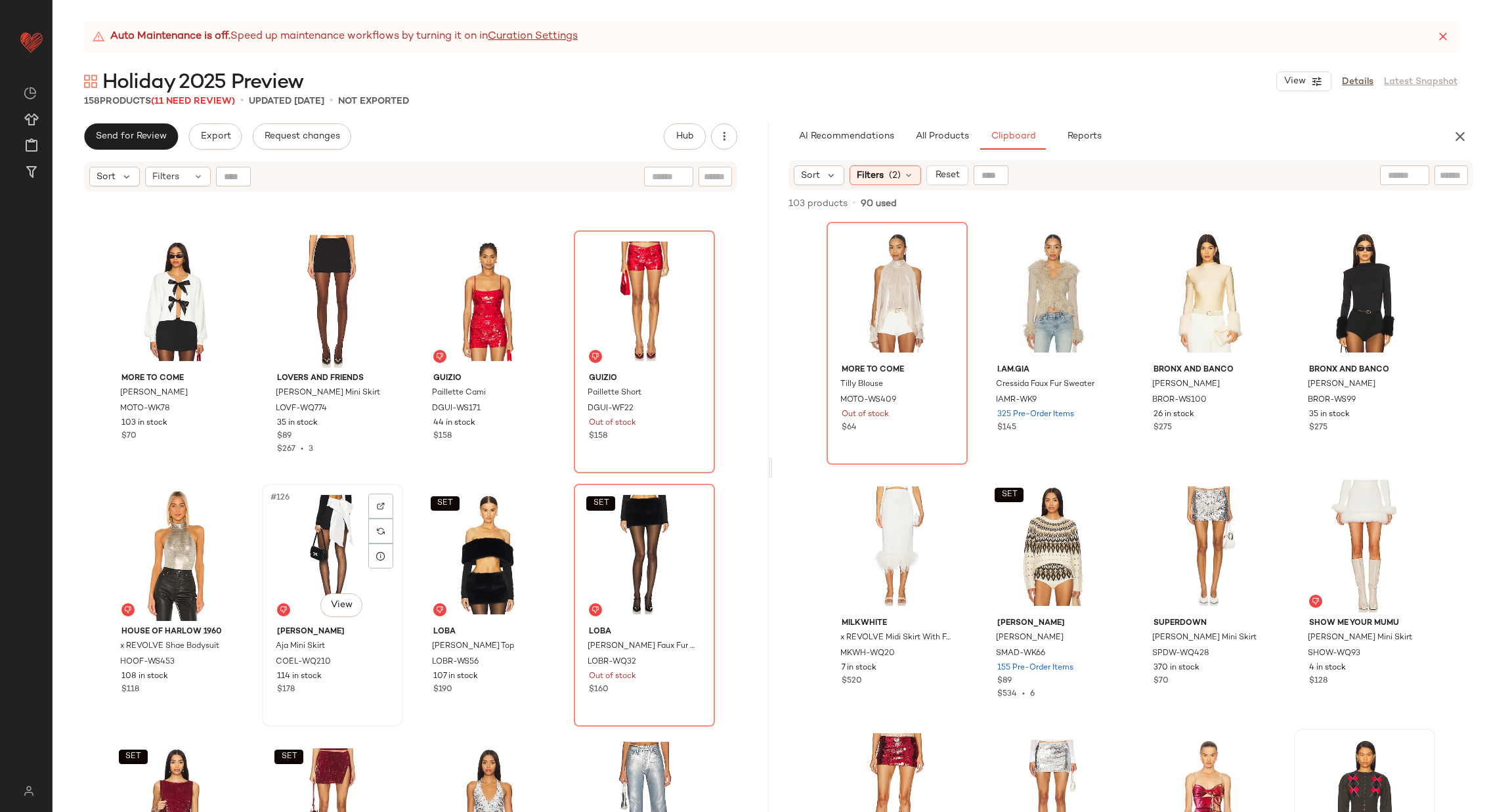
scroll to position [7566, 0]
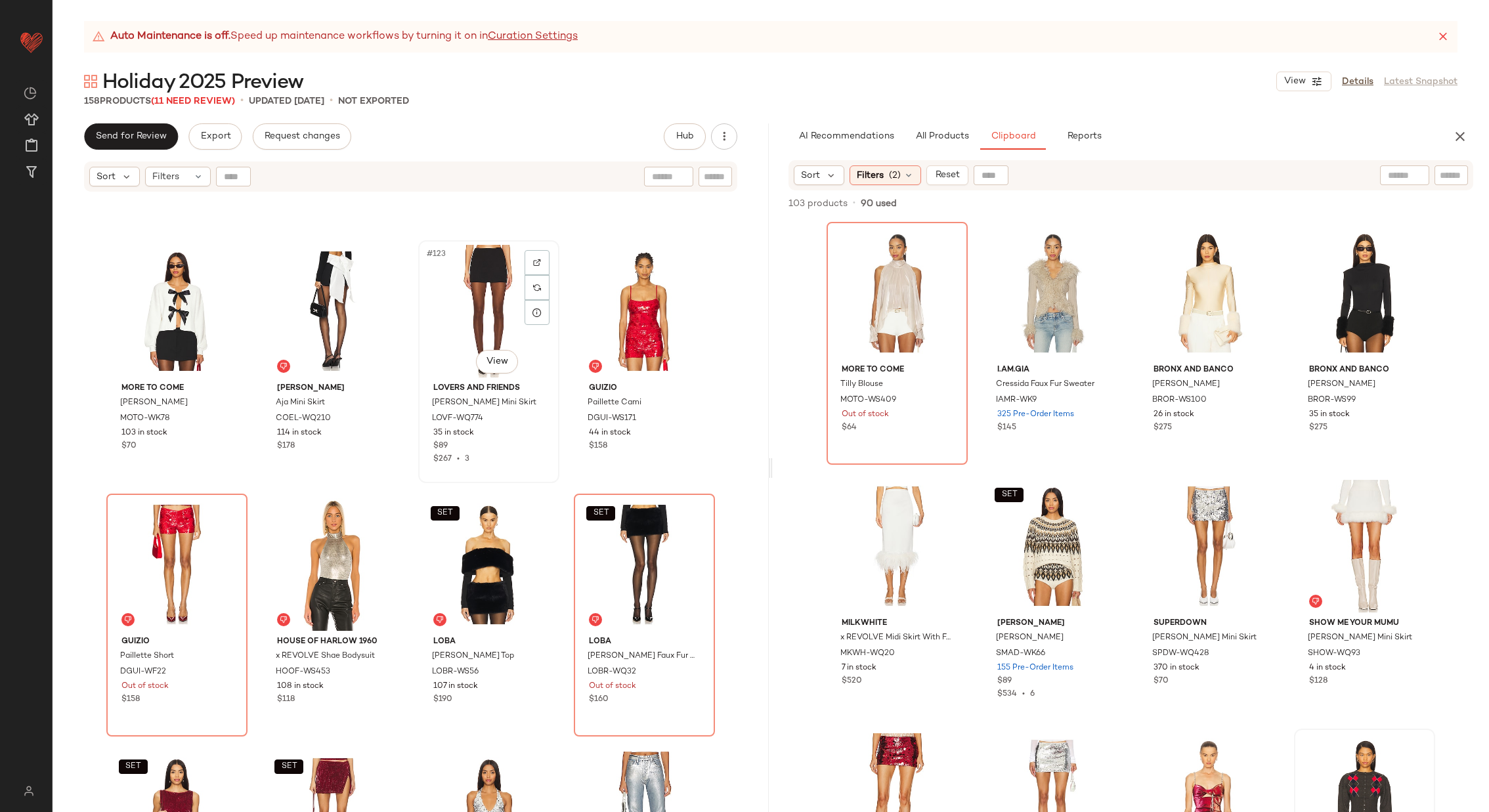
click at [454, 342] on div "#123 View" at bounding box center [489, 311] width 132 height 132
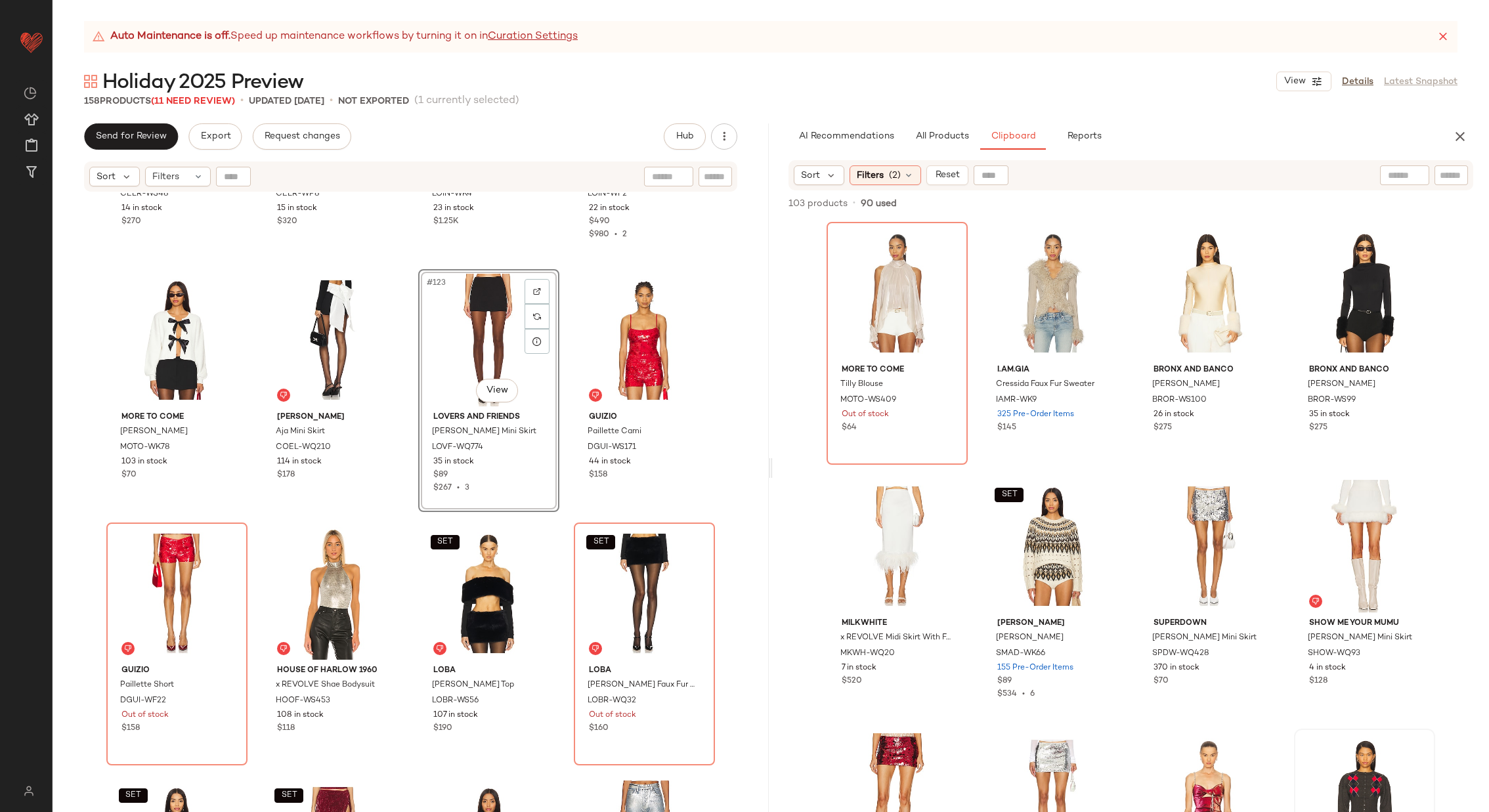
scroll to position [7565, 0]
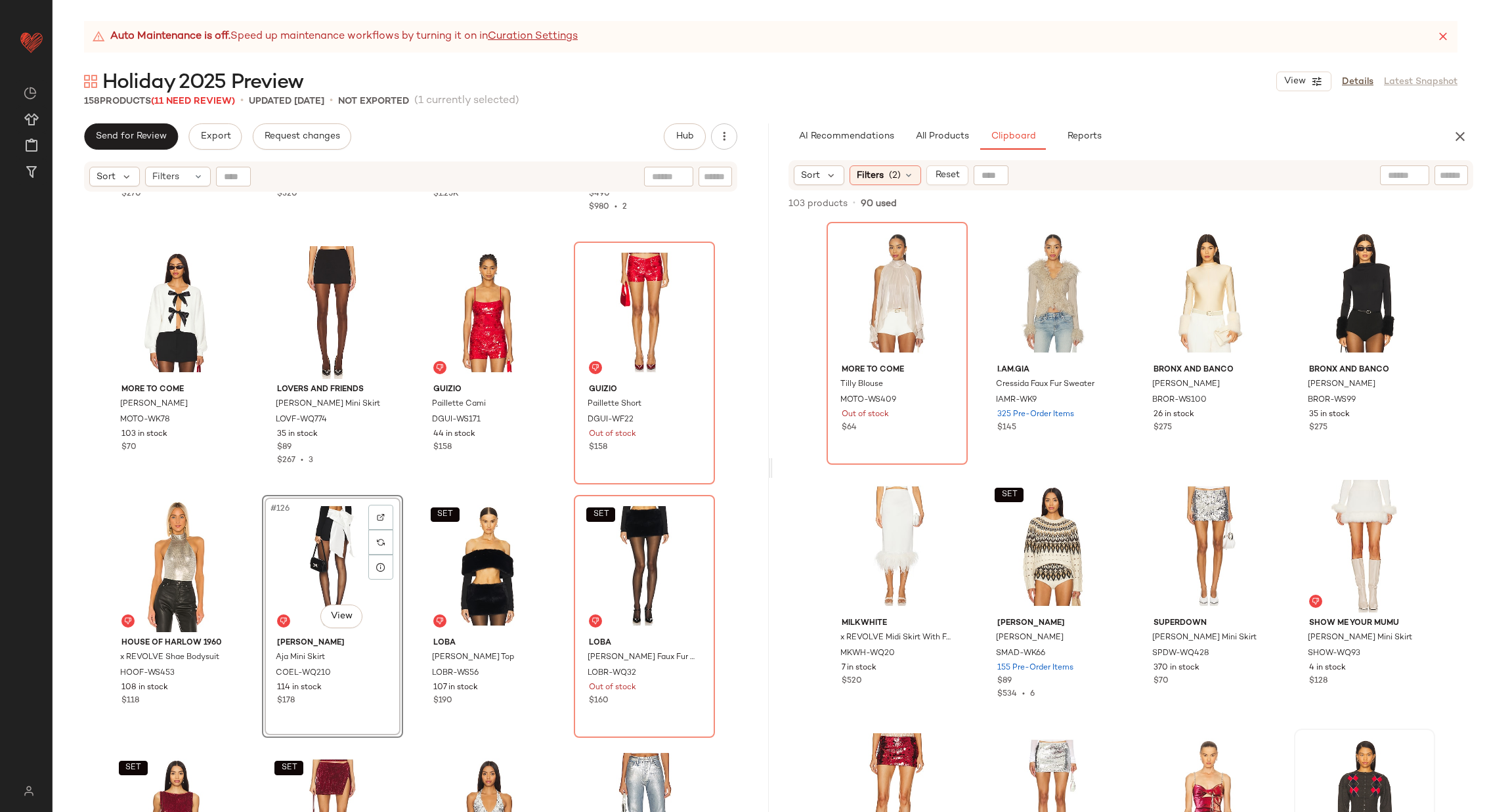
click at [409, 487] on div "Acler Yegreen Top CELR-WS48 14 in stock $270 Acler Rigs Pant CELR-WP8 15 in sto…" at bounding box center [411, 519] width 717 height 652
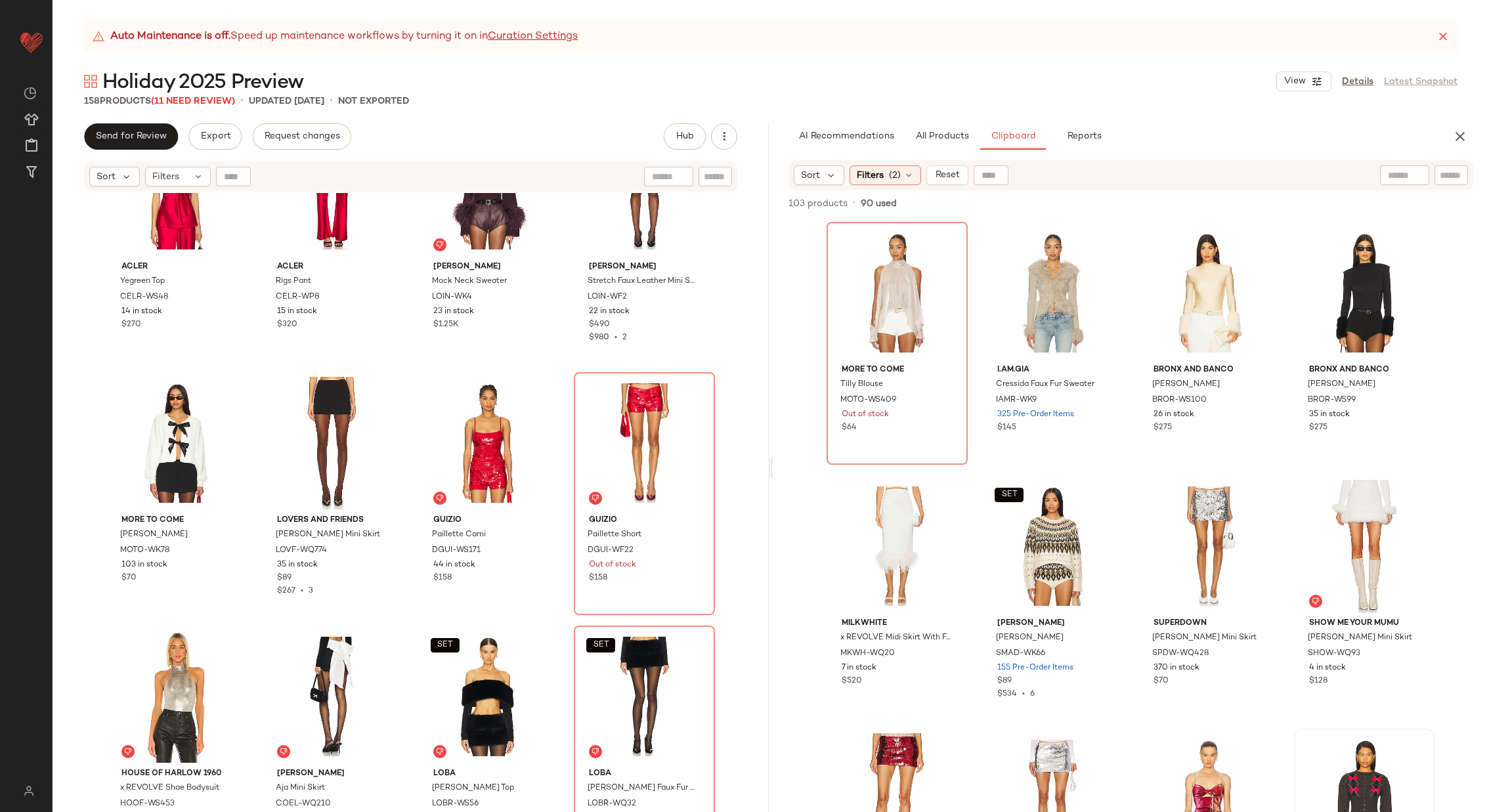
scroll to position [7515, 0]
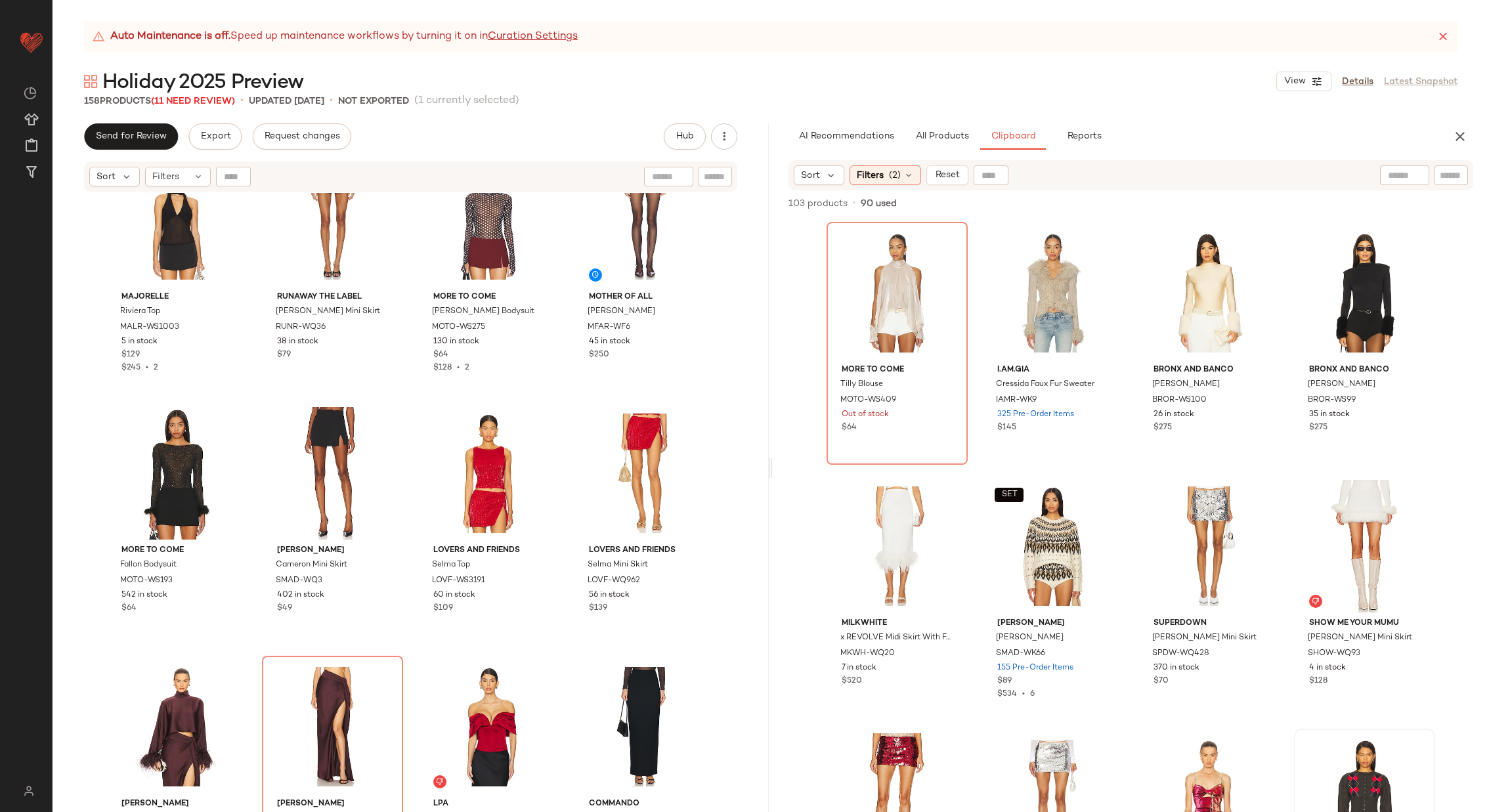
scroll to position [6602, 0]
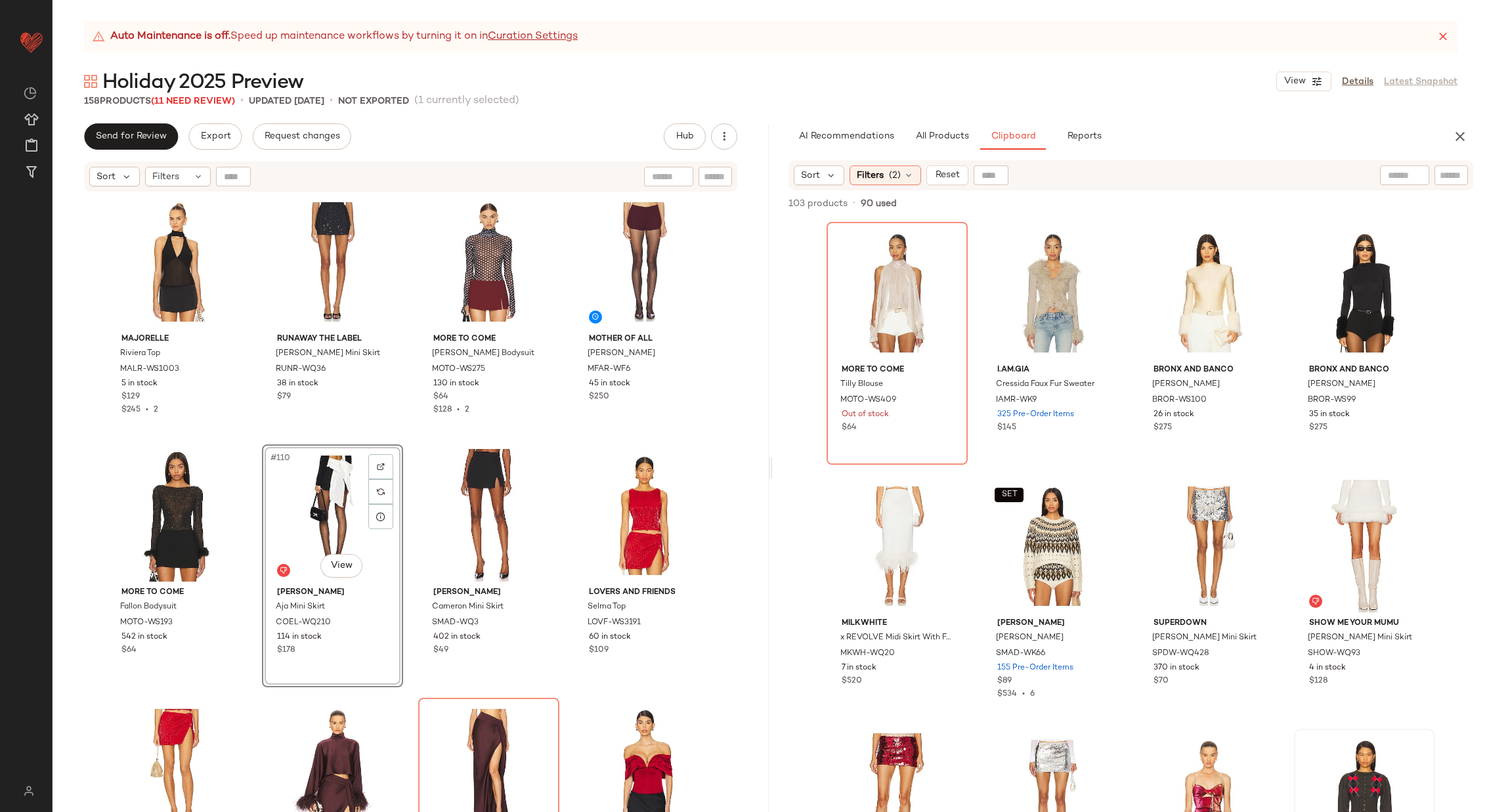
click at [397, 521] on div "#110 View [PERSON_NAME] Aja Mini Skirt COEL-WQ210 114 in stock $178" at bounding box center [333, 565] width 141 height 243
click at [408, 521] on div "MAJORELLE Riviera Top MALR-WS1003 5 in stock $129 $245 • 2 Runaway The Label [P…" at bounding box center [411, 519] width 717 height 652
click at [475, 521] on div "#111 View" at bounding box center [489, 515] width 132 height 132
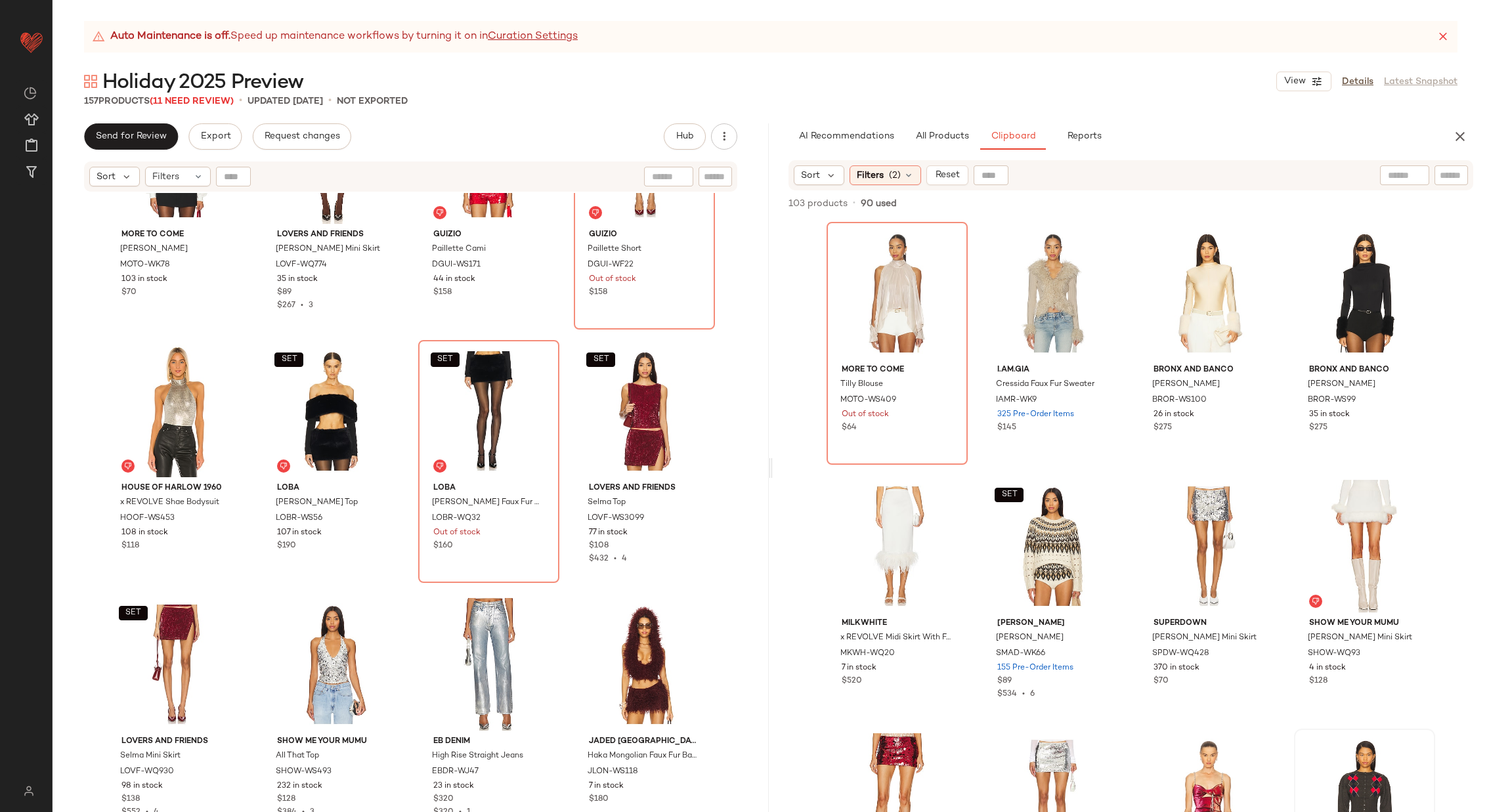
scroll to position [7738, 0]
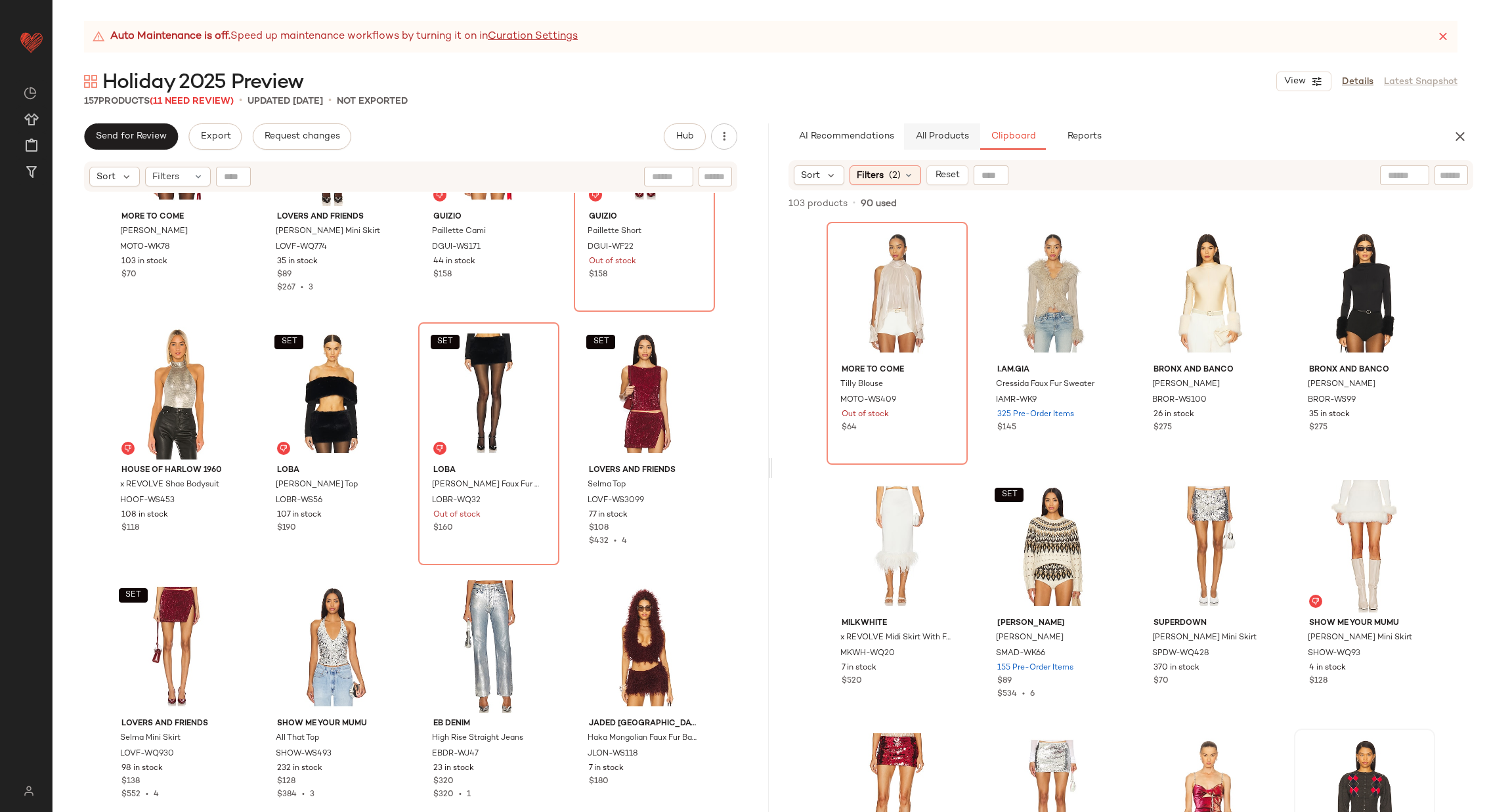
click at [937, 137] on span "All Products" at bounding box center [942, 136] width 54 height 11
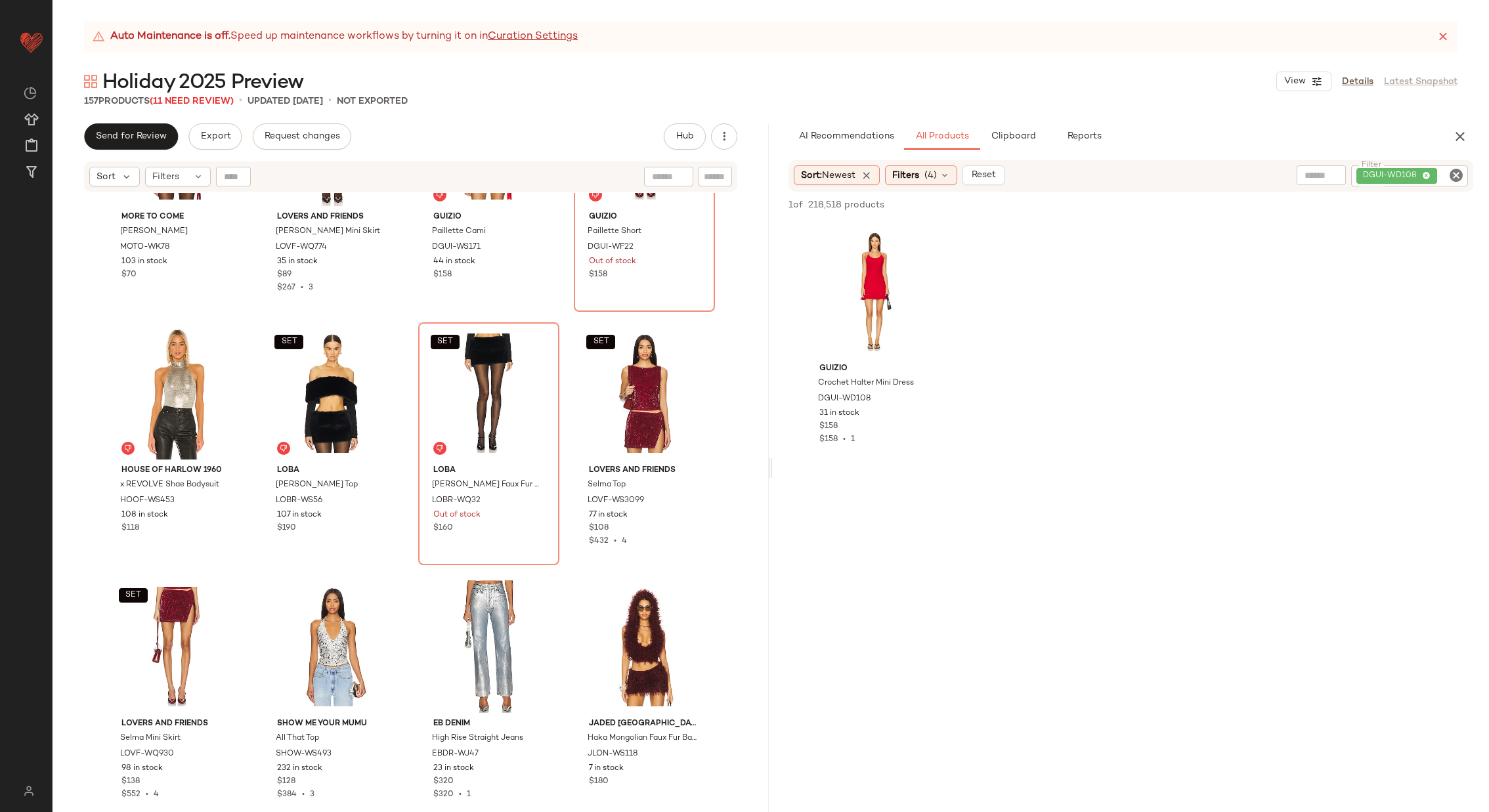
click at [1460, 172] on icon "Clear Filter" at bounding box center [1456, 176] width 16 height 16
click at [1306, 176] on input "text" at bounding box center [1316, 176] width 33 height 14
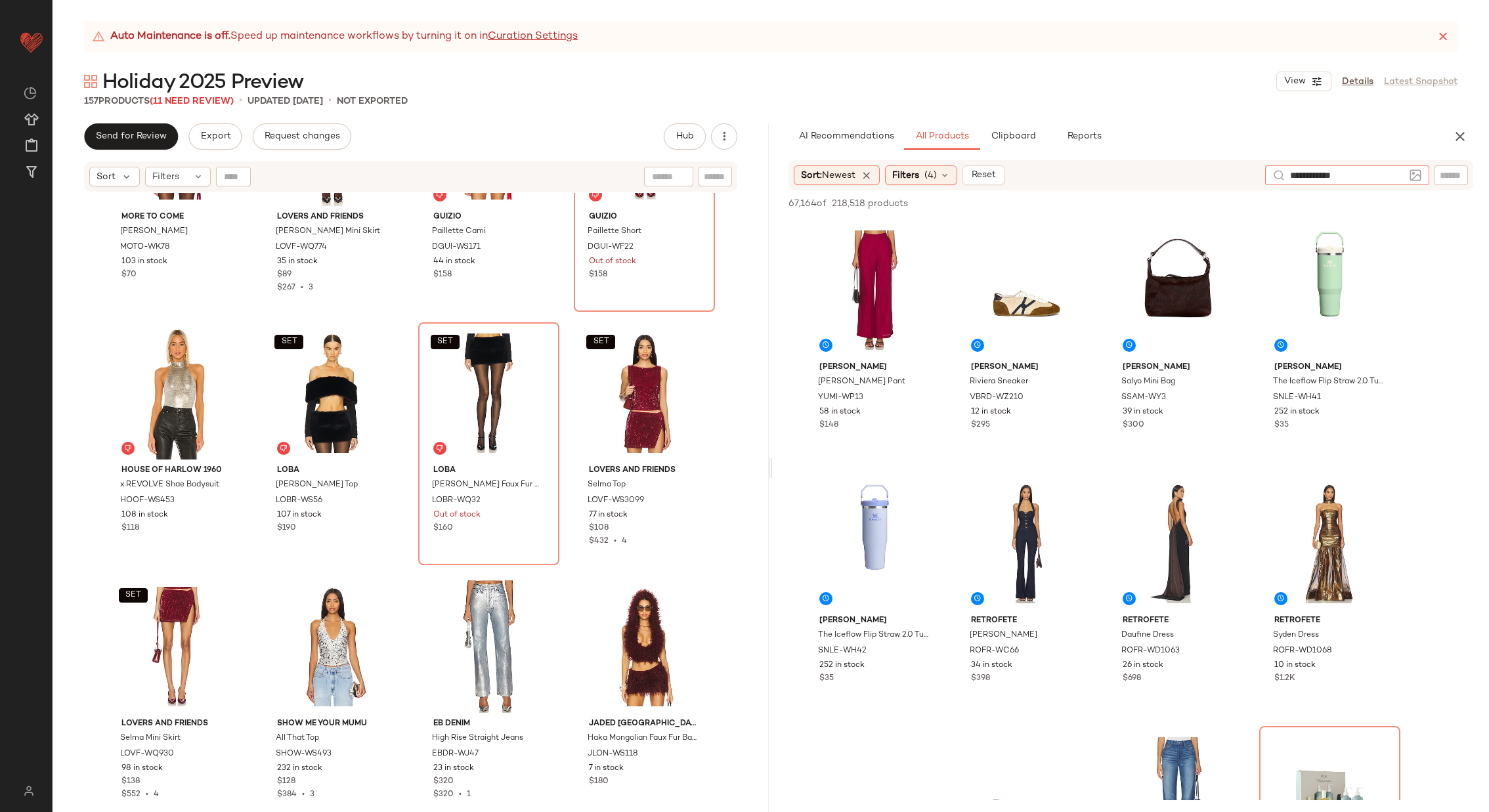
type input "**********"
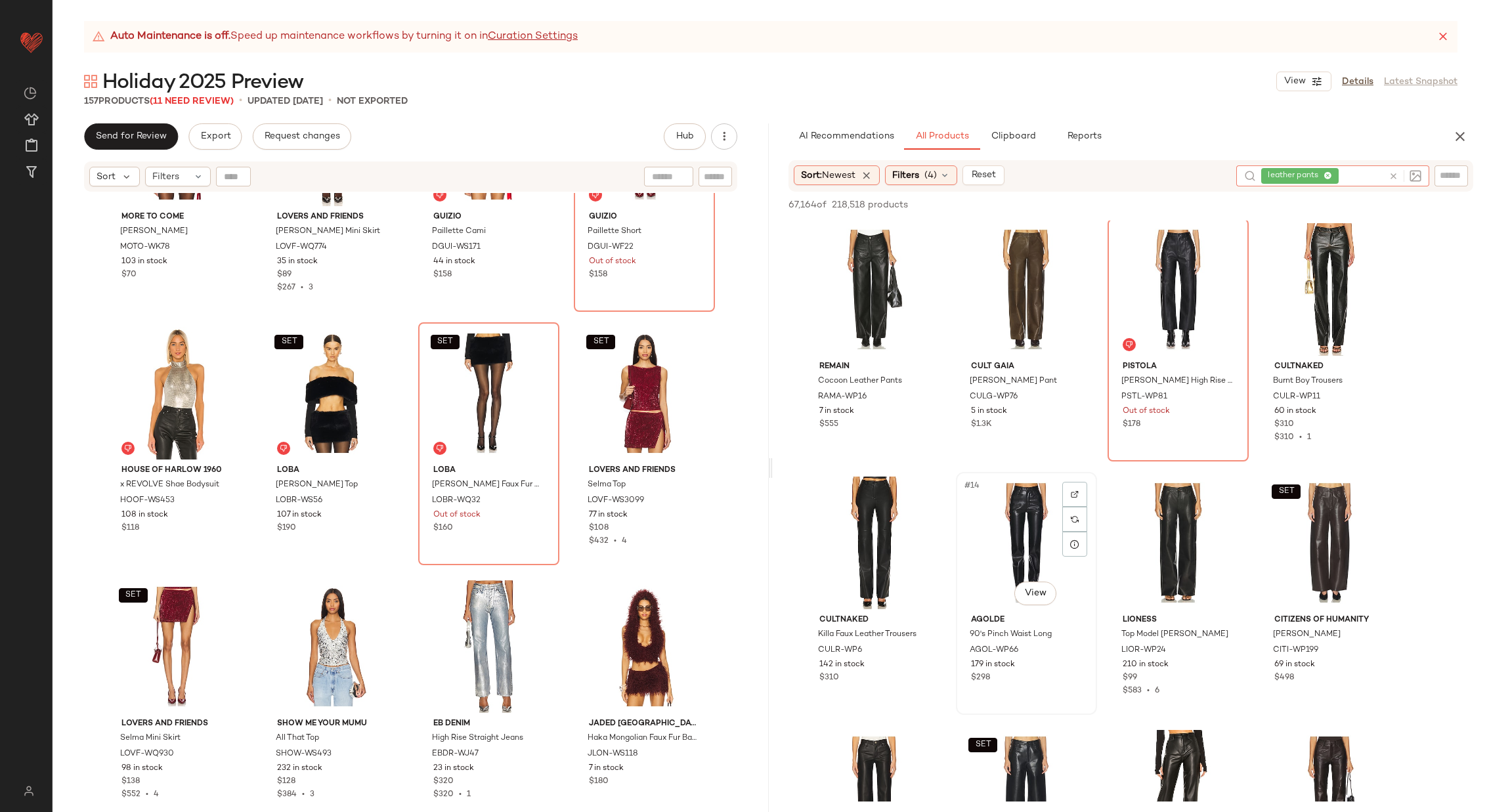
scroll to position [714, 0]
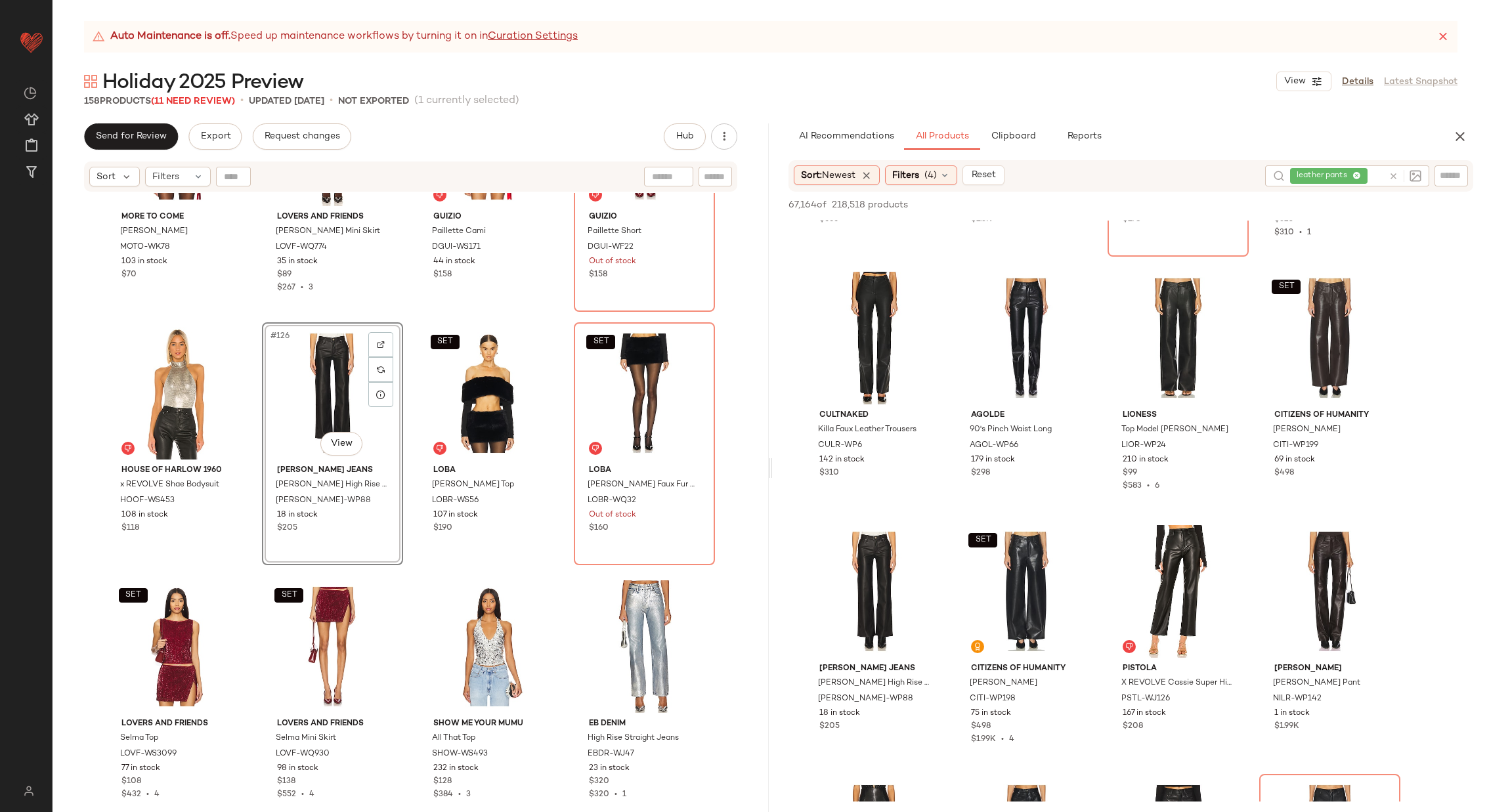
click at [253, 426] on div "MORE TO COME [PERSON_NAME] MOTO-WK78 103 in stock $70 Lovers and Friends [PERSO…" at bounding box center [411, 519] width 717 height 652
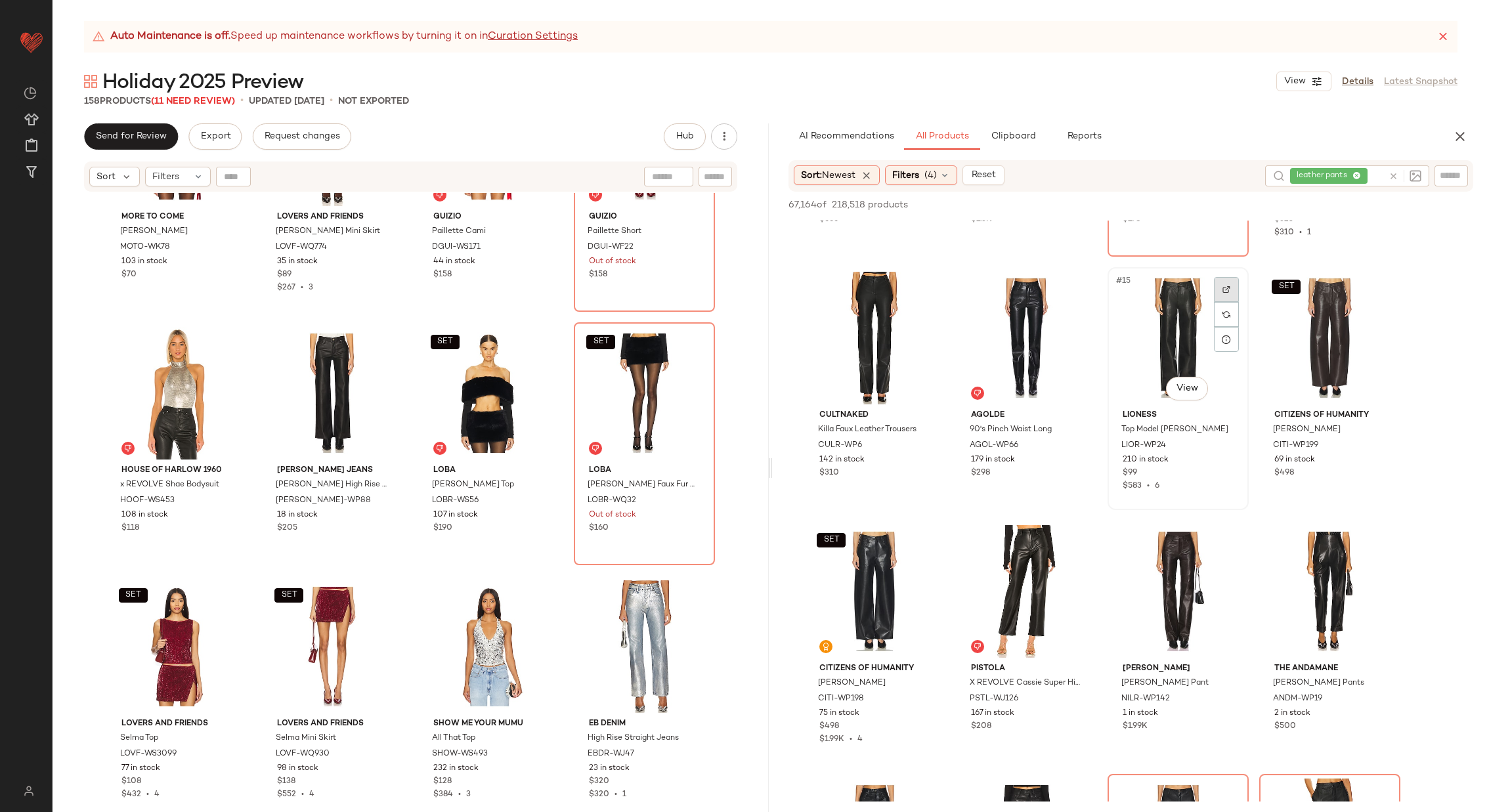
click at [1233, 289] on div at bounding box center [1227, 289] width 25 height 25
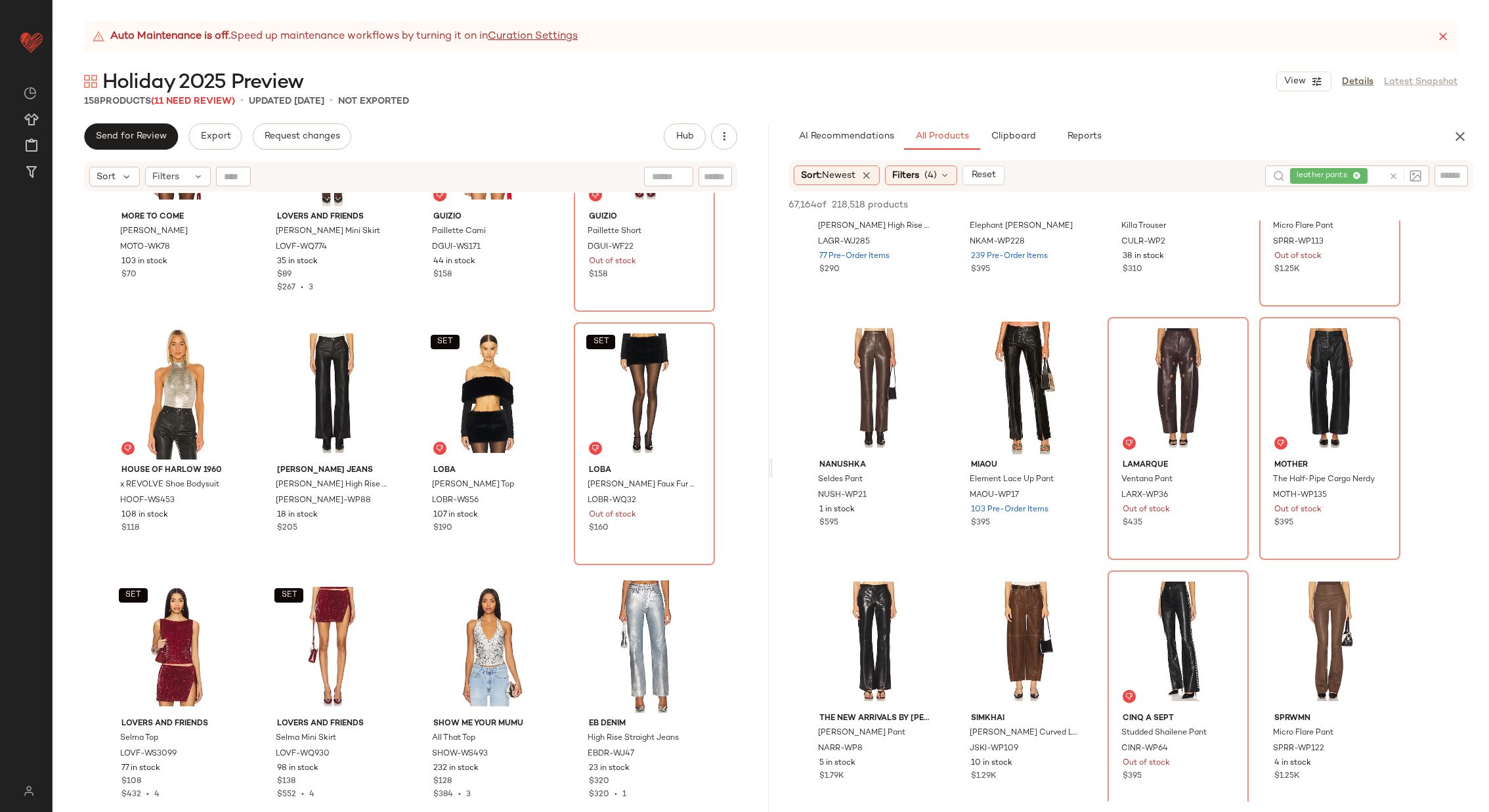
scroll to position [2694, 0]
